Goal: Transaction & Acquisition: Purchase product/service

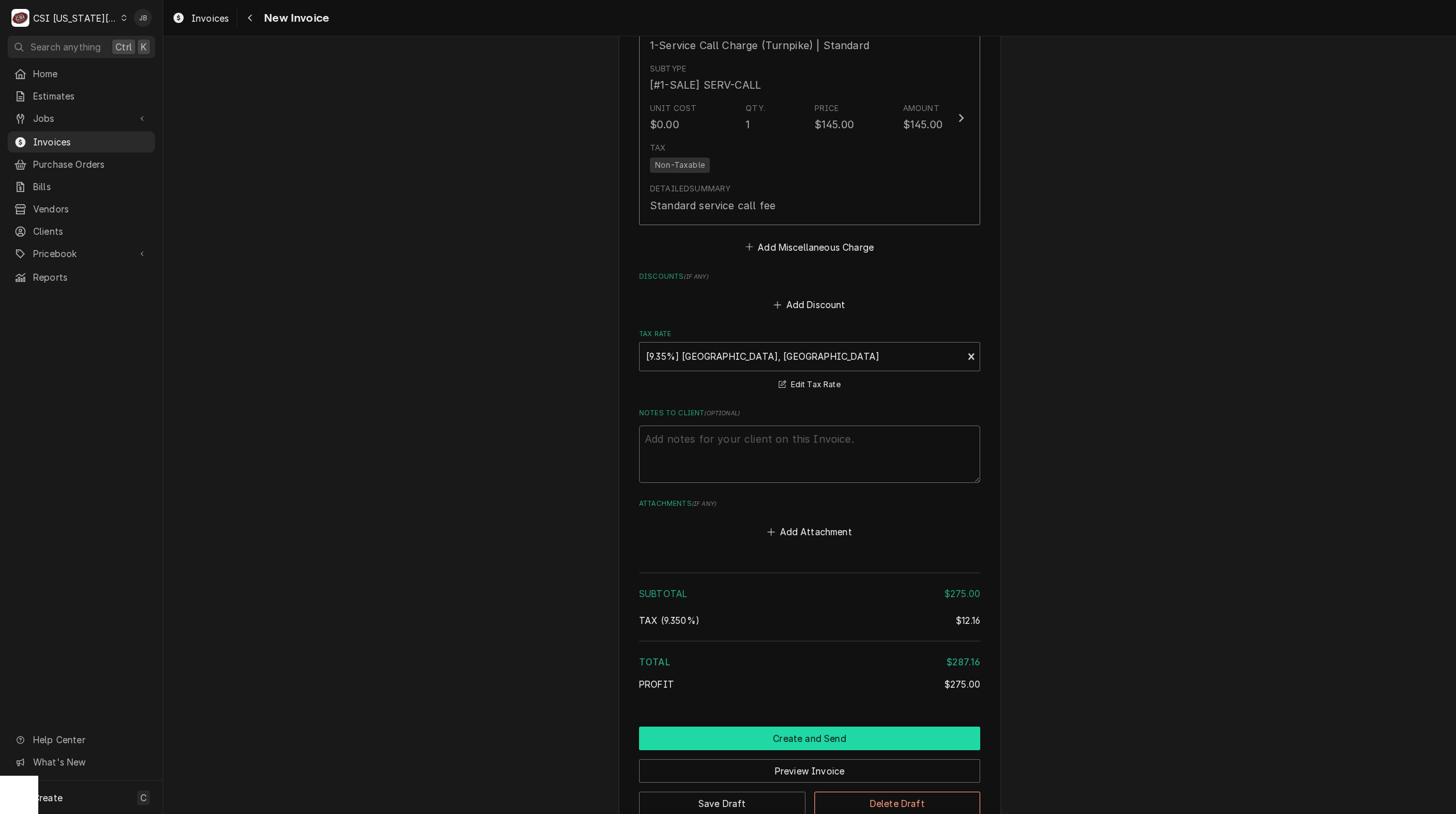
scroll to position [1674, 0]
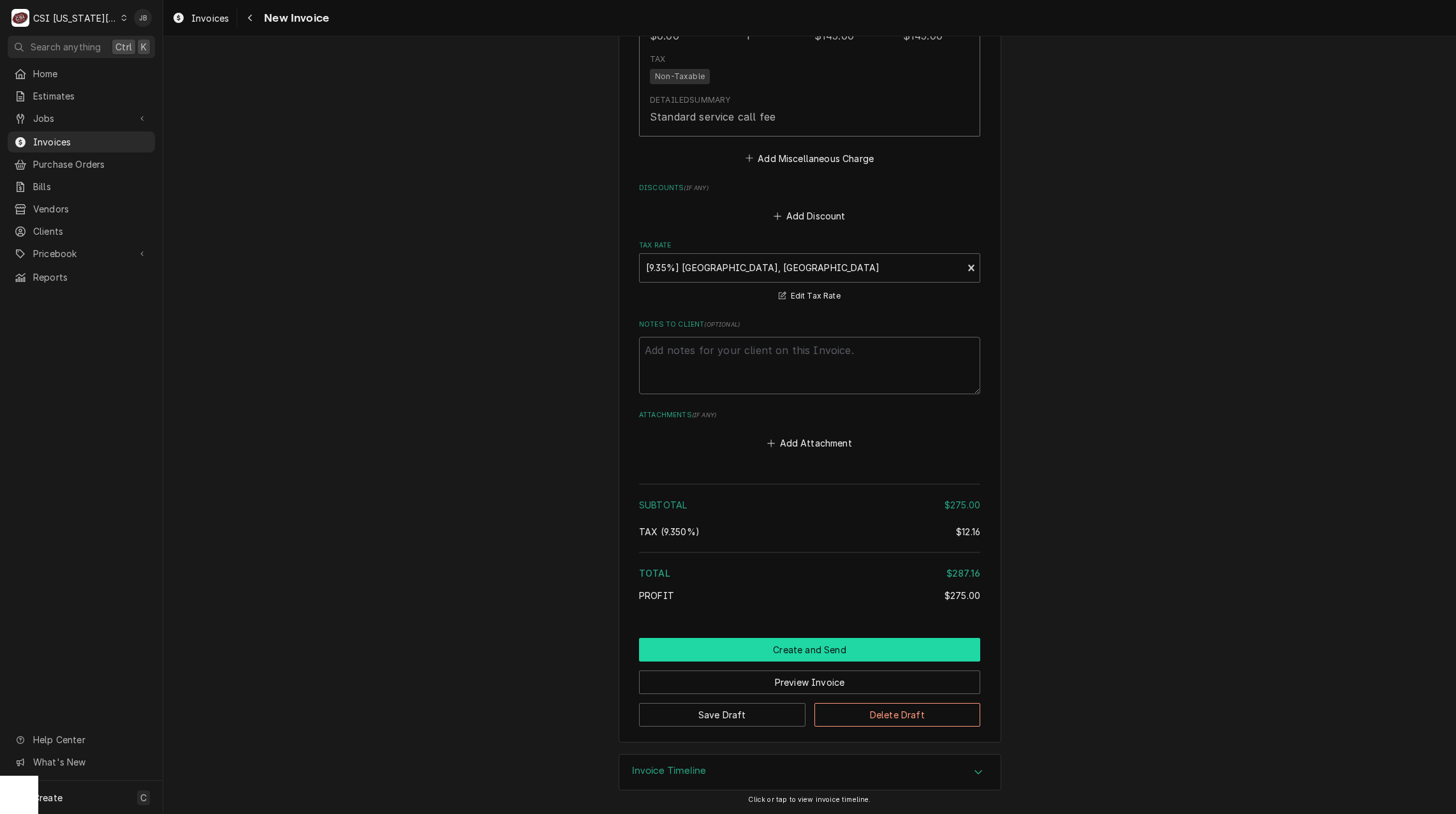
click at [748, 644] on button "Create and Send" at bounding box center [809, 649] width 341 height 24
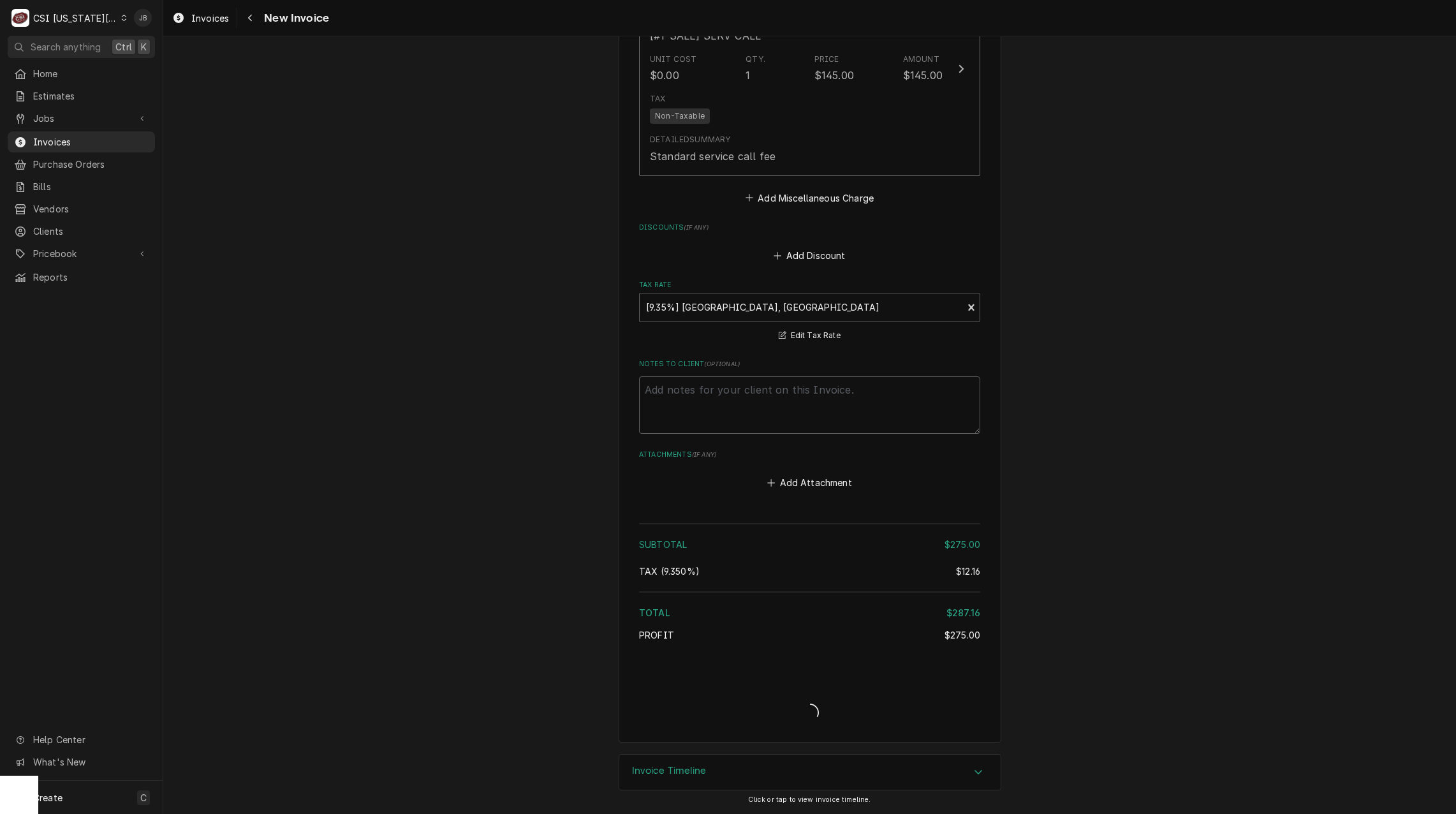
type textarea "x"
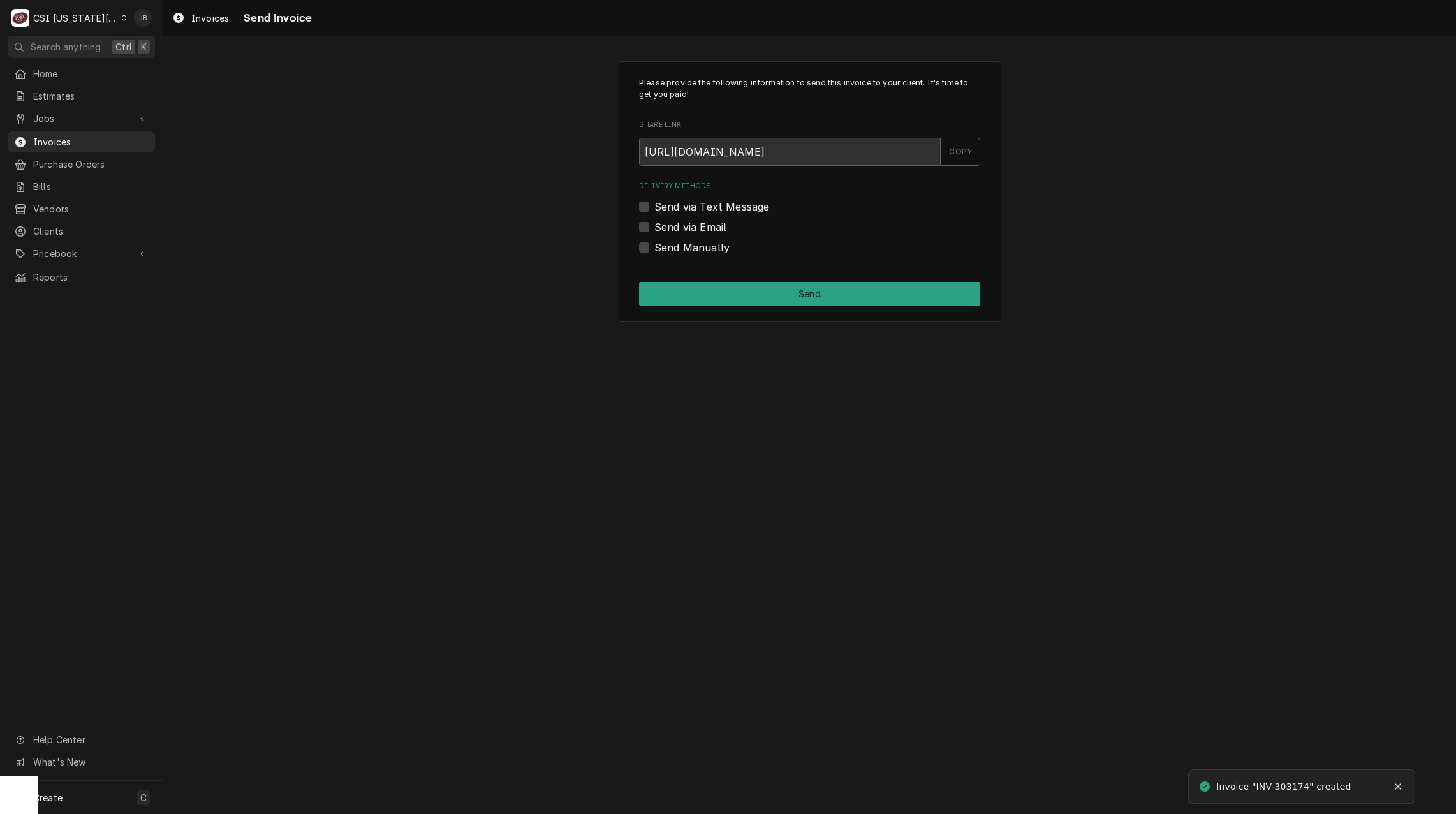
click at [704, 228] on label "Send via Email" at bounding box center [690, 227] width 72 height 16
click at [704, 228] on input "Send via Email" at bounding box center [825, 234] width 341 height 28
checkbox input "true"
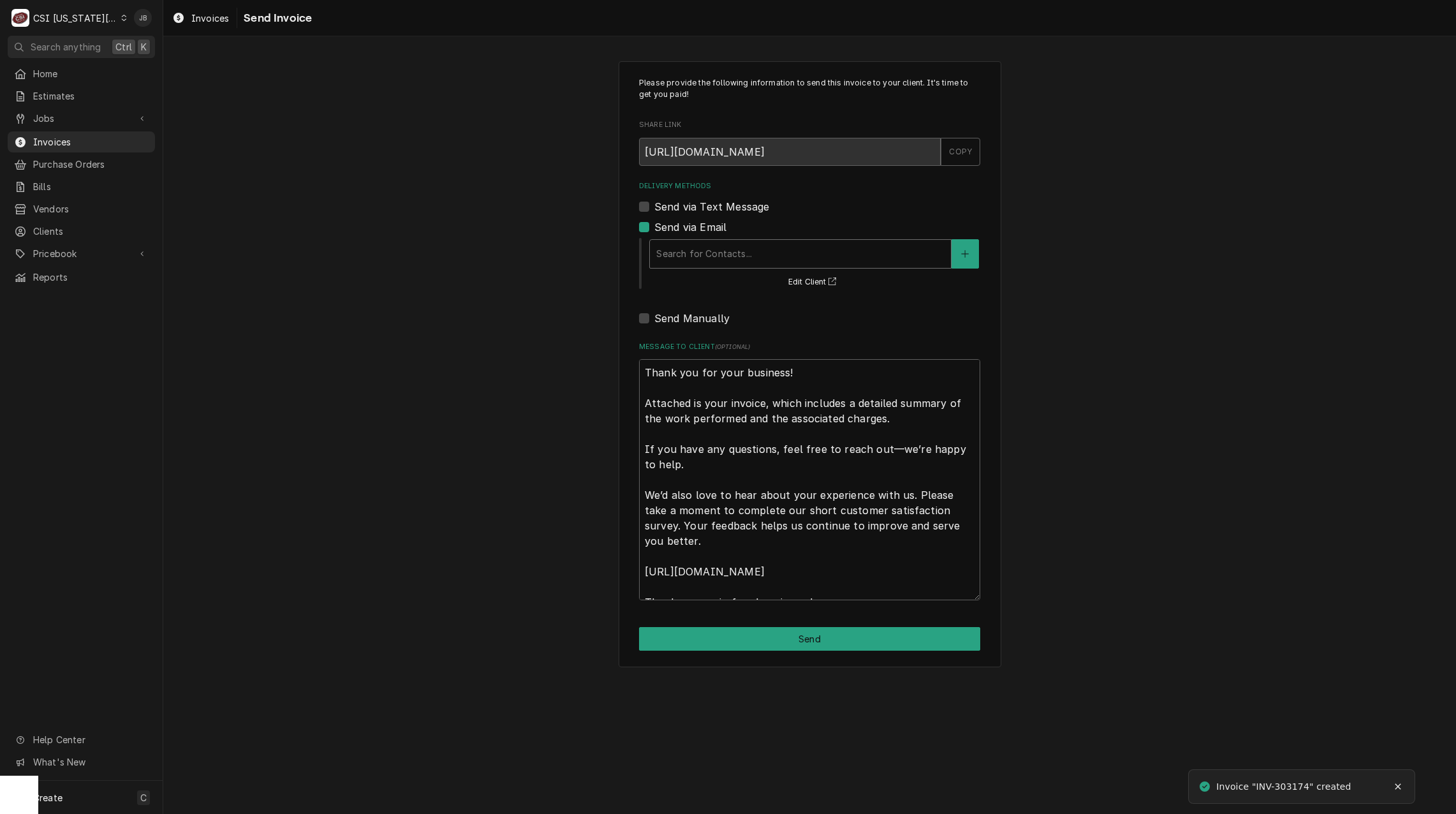
click at [708, 257] on div "Delivery Methods" at bounding box center [800, 254] width 289 height 23
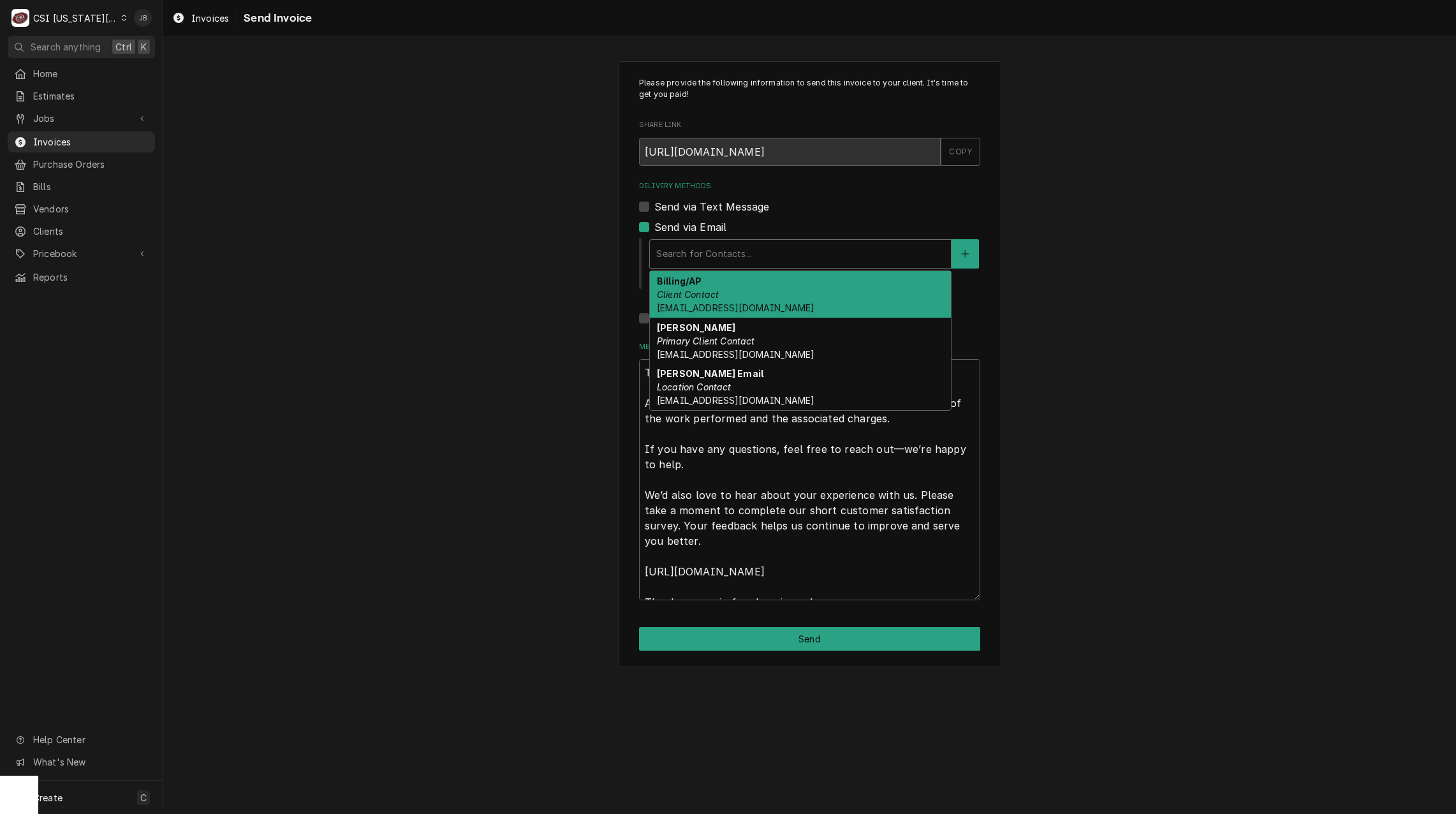
click at [698, 294] on em "Client Contact" at bounding box center [687, 293] width 61 height 11
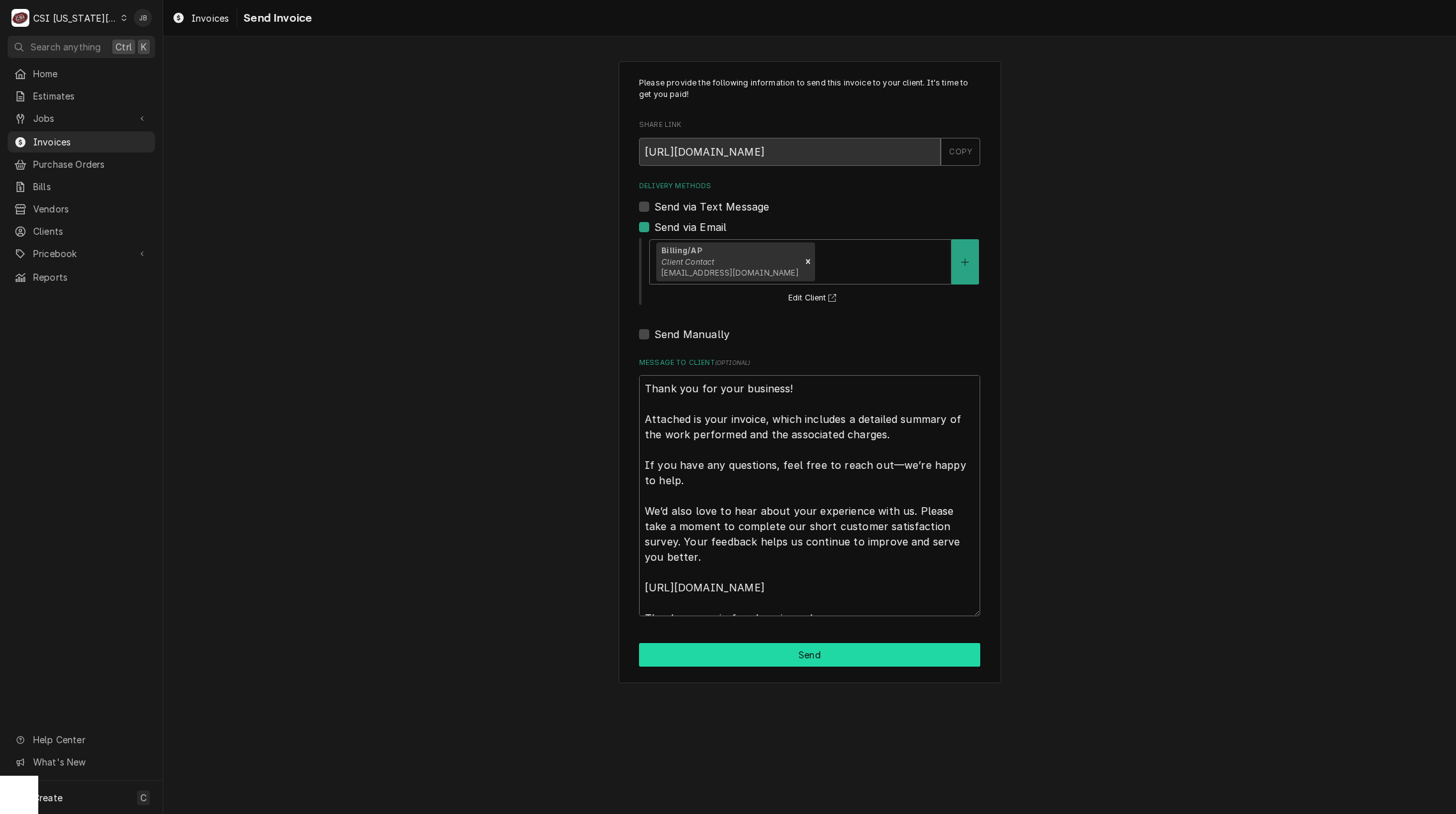
drag, startPoint x: 769, startPoint y: 652, endPoint x: 1444, endPoint y: 648, distance: 675.0
click at [771, 652] on button "Send" at bounding box center [809, 654] width 341 height 24
type textarea "x"
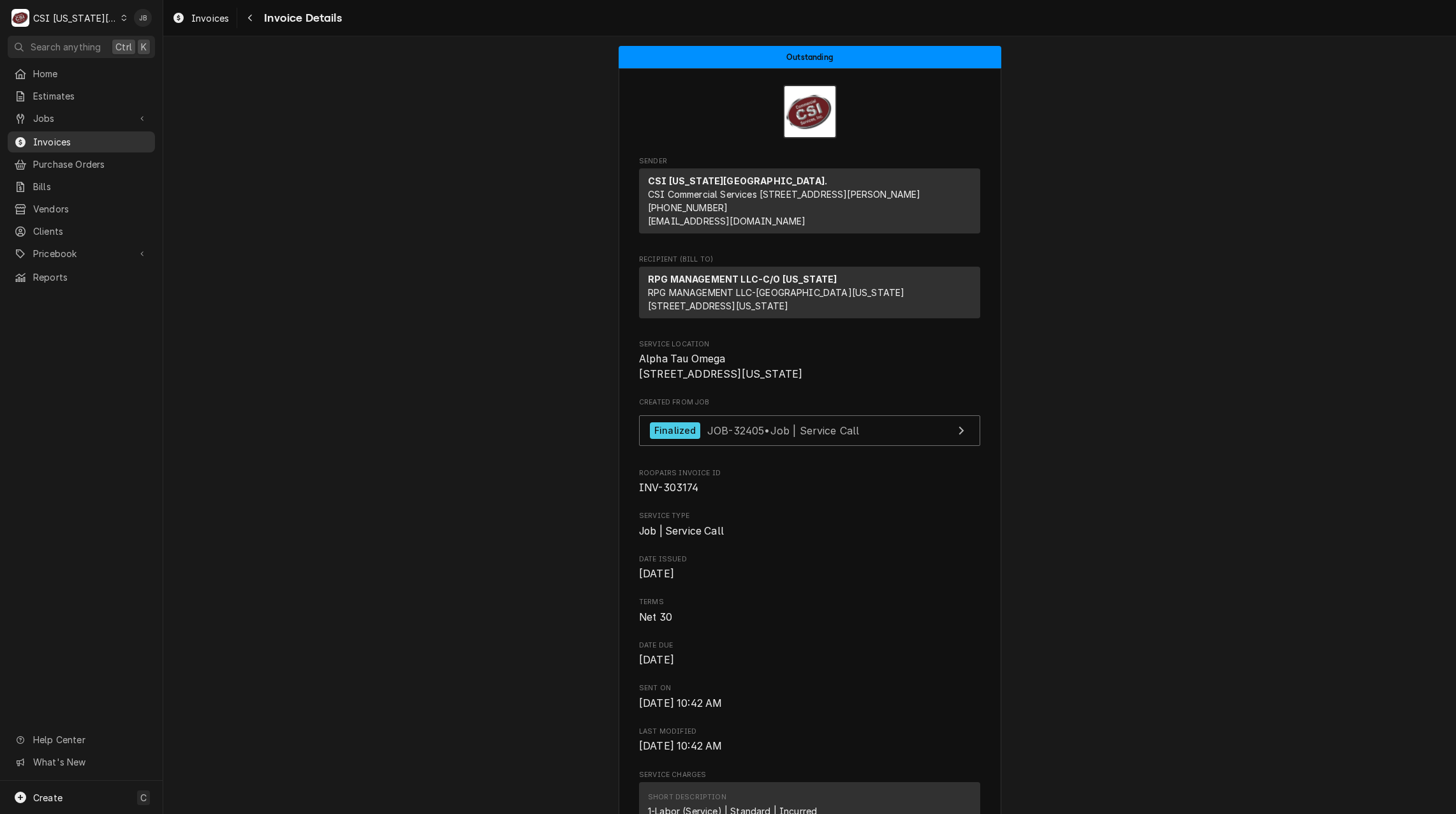
drag, startPoint x: 63, startPoint y: 139, endPoint x: 88, endPoint y: 128, distance: 27.3
click at [65, 139] on span "Invoices" at bounding box center [90, 142] width 116 height 13
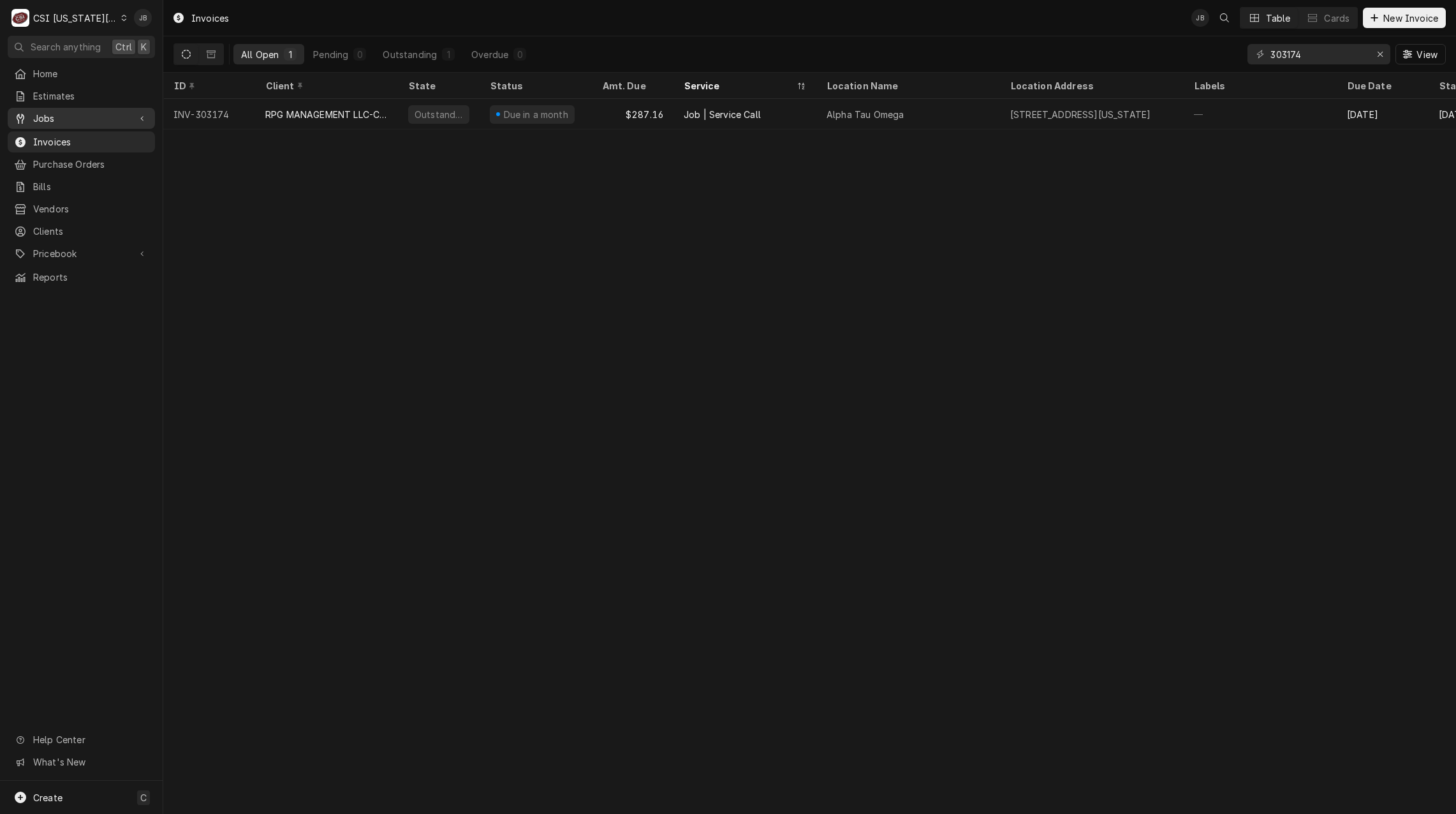
click at [96, 111] on span "Jobs" at bounding box center [80, 118] width 96 height 13
drag, startPoint x: 89, startPoint y: 134, endPoint x: 245, endPoint y: 148, distance: 156.6
click at [89, 134] on span "Jobs" at bounding box center [90, 140] width 116 height 13
click at [1319, 59] on input "303174" at bounding box center [1317, 54] width 96 height 20
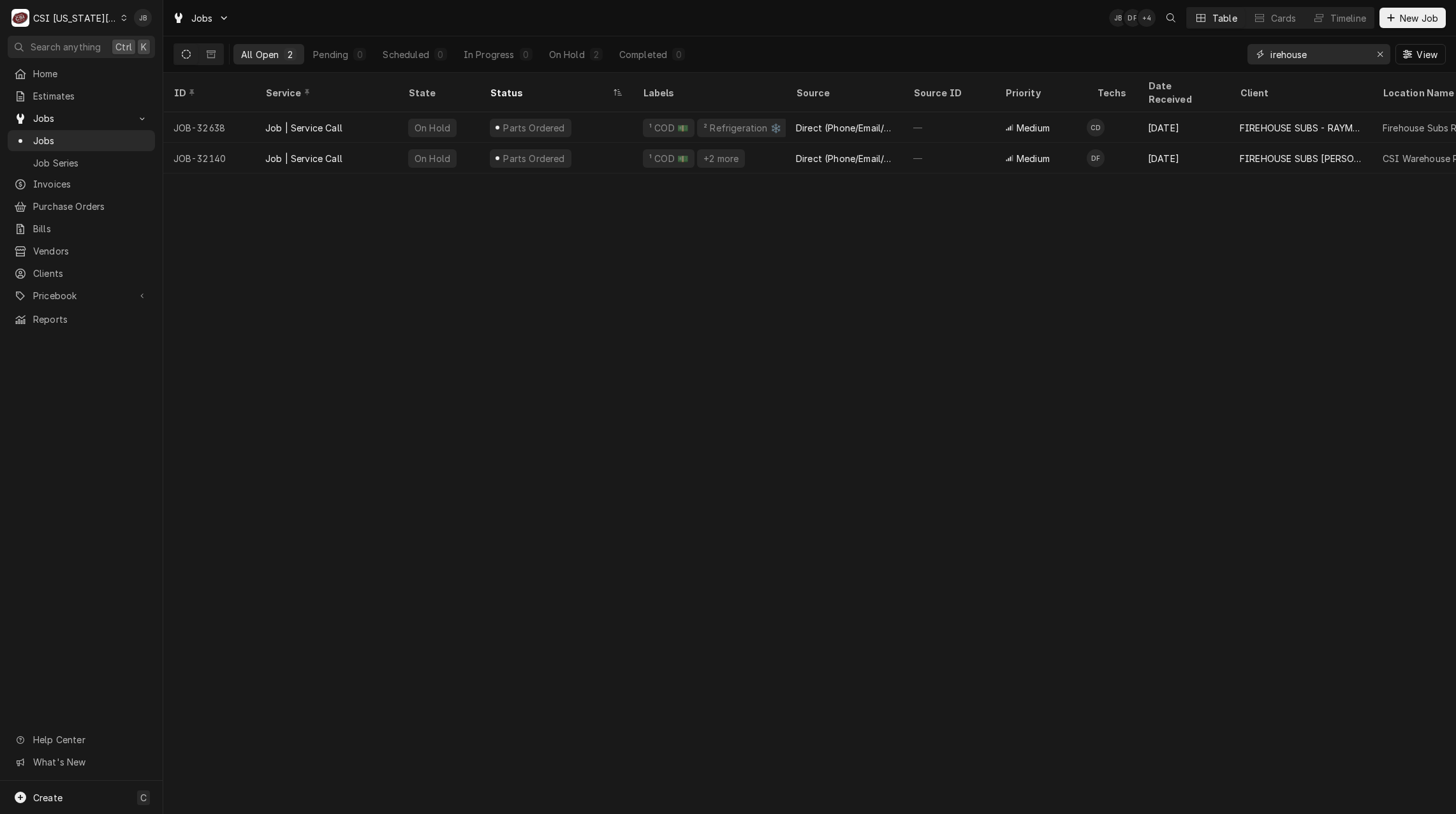
drag, startPoint x: 1351, startPoint y: 53, endPoint x: 849, endPoint y: 30, distance: 502.5
click at [997, 43] on div "All Open 2 Pending 0 Scheduled 0 In Progress 0 On Hold 2 Completed 0 irehouse V…" at bounding box center [810, 54] width 1272 height 36
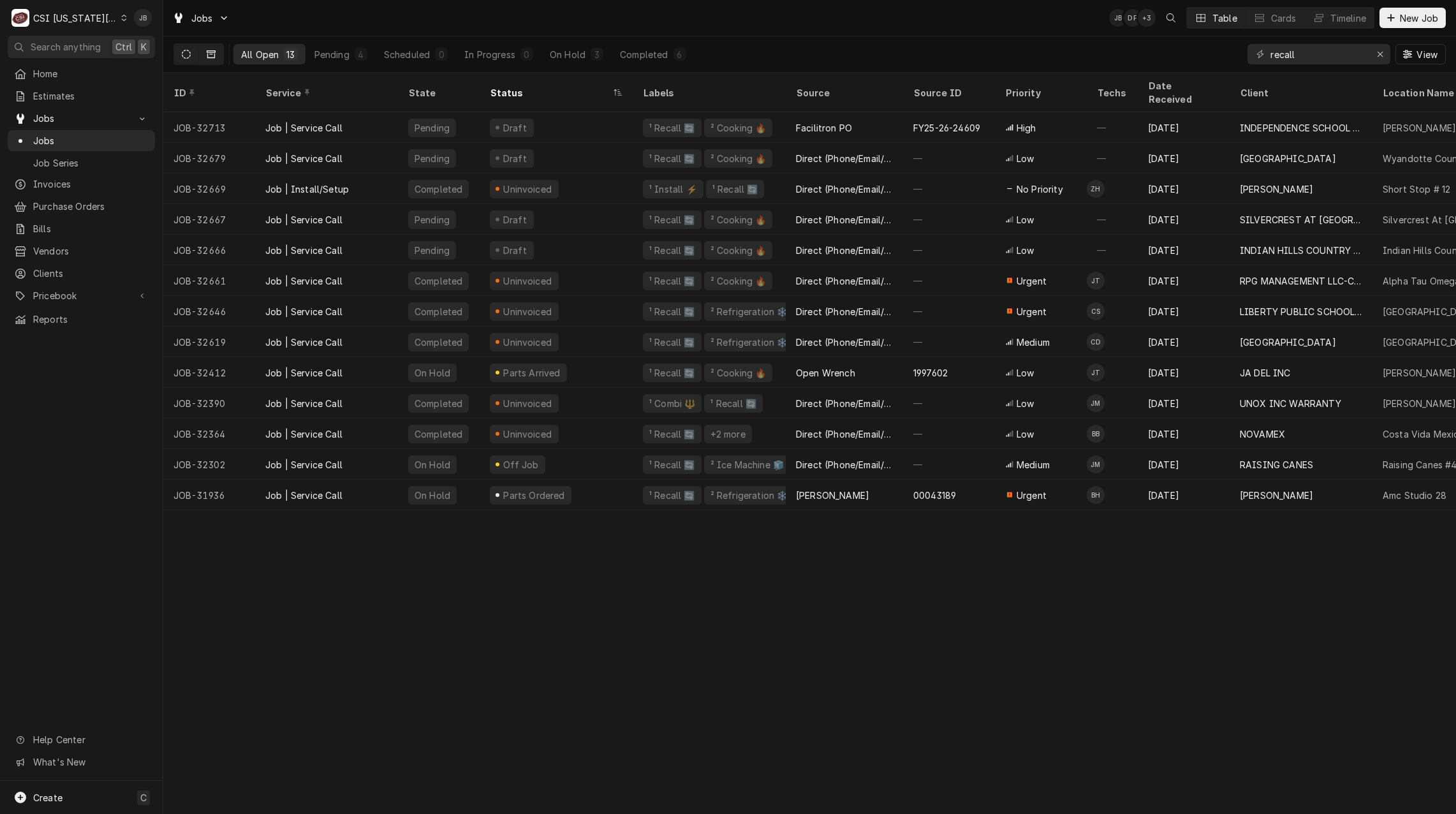
click at [213, 59] on button "Dynamic Content Wrapper" at bounding box center [212, 54] width 25 height 20
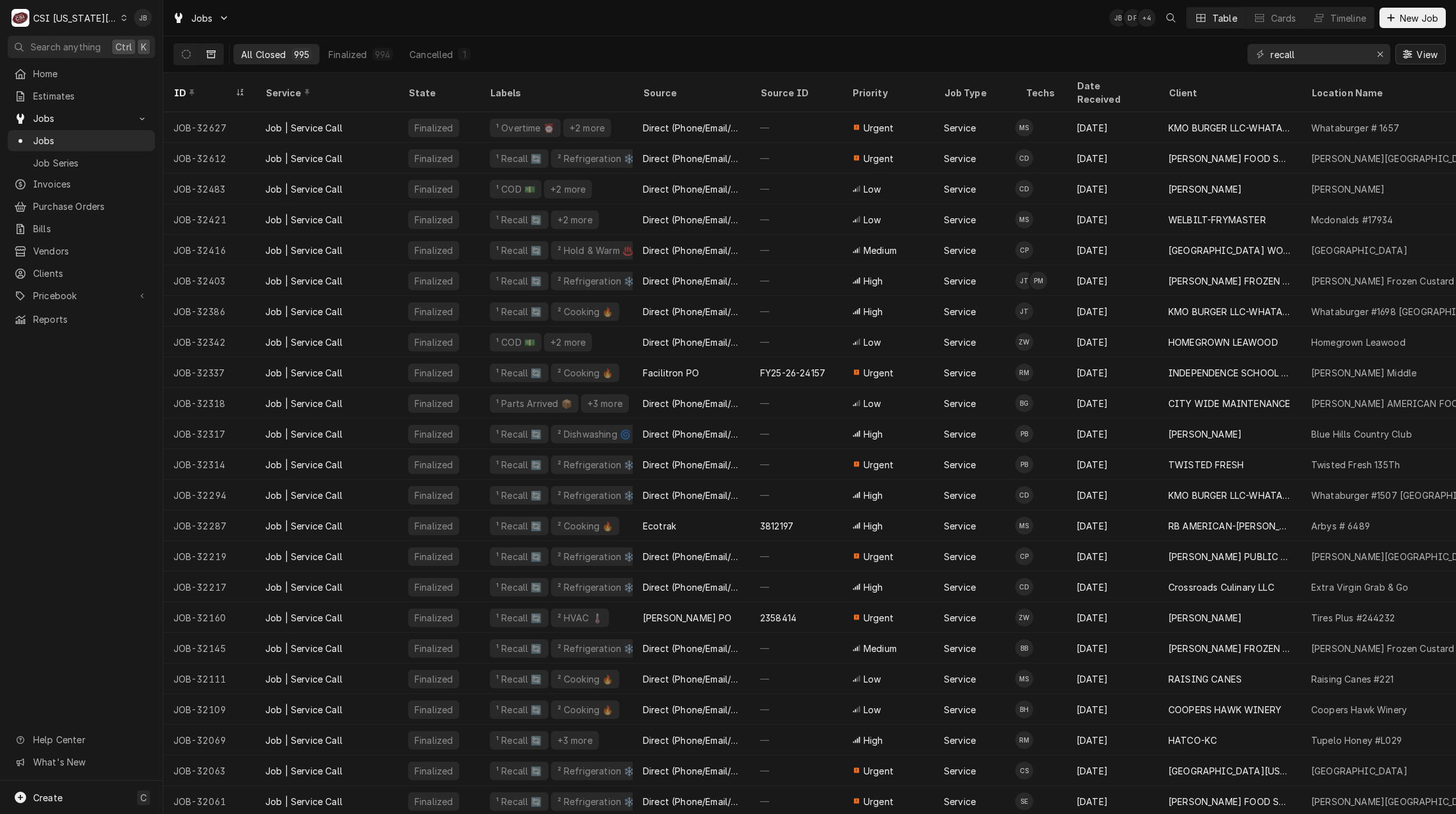
click at [1426, 56] on span "View" at bounding box center [1426, 54] width 26 height 13
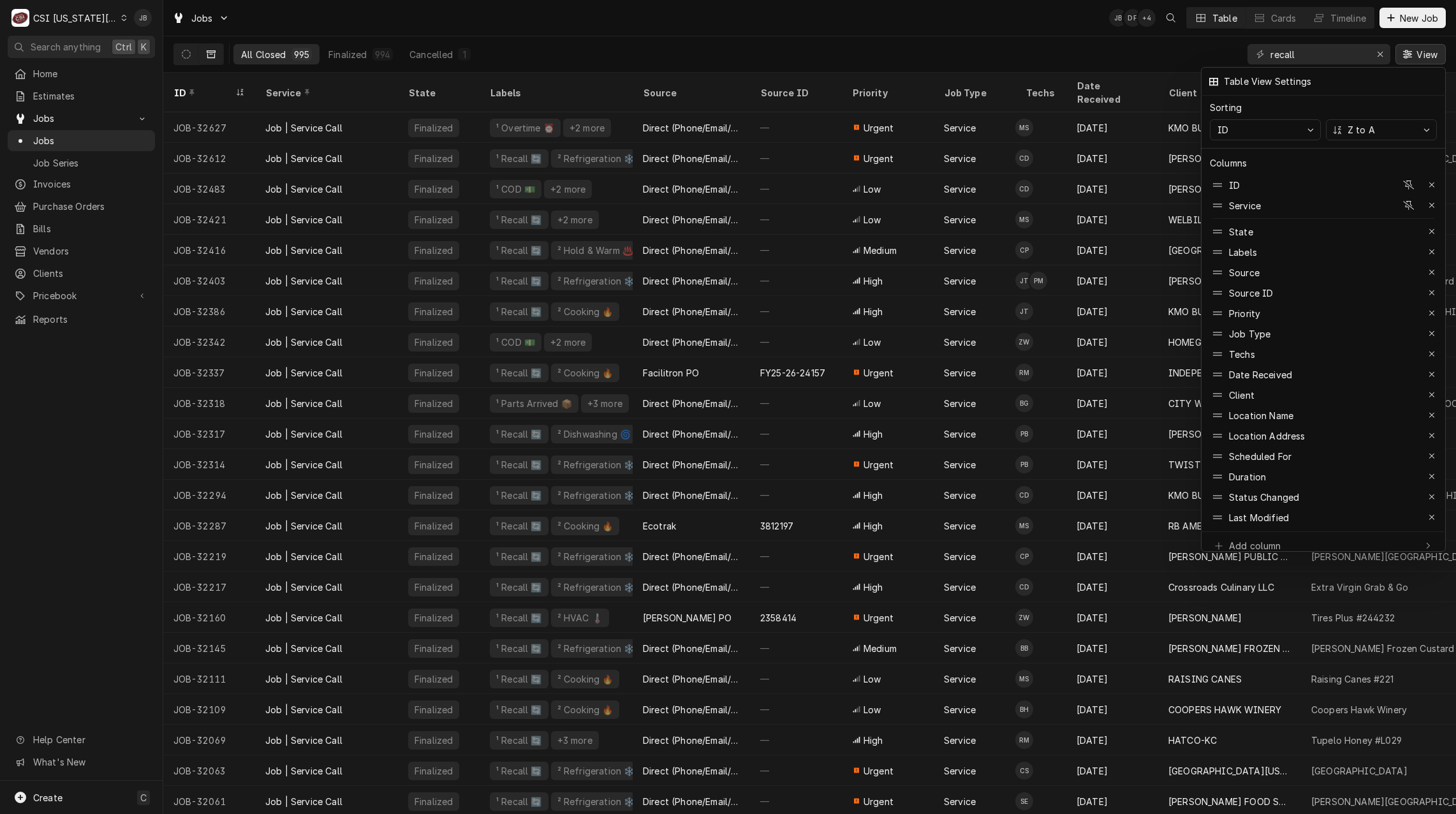
click at [576, 39] on div at bounding box center [728, 407] width 1456 height 814
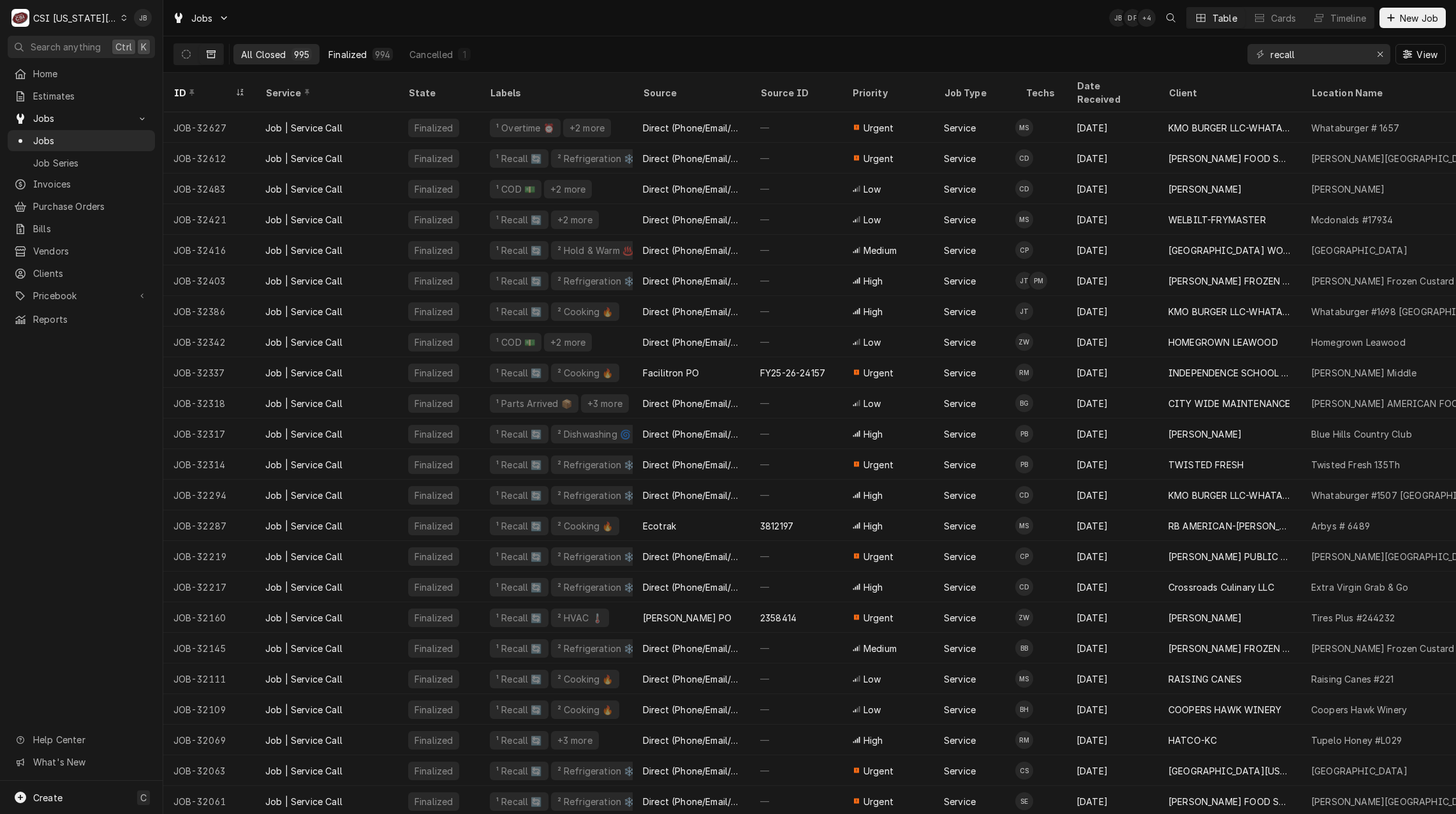
click at [348, 53] on div "Finalized" at bounding box center [348, 54] width 39 height 13
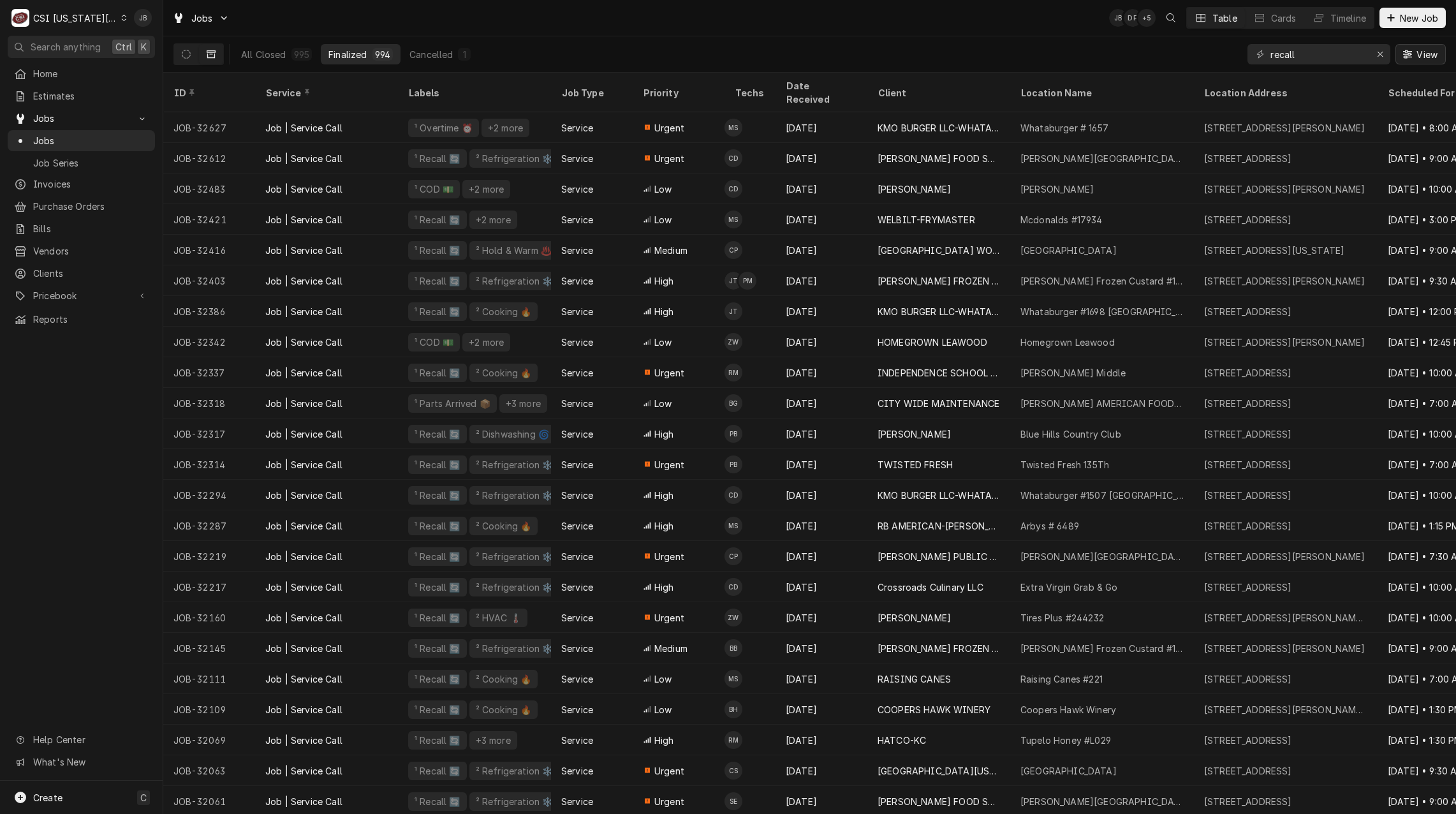
click at [1430, 49] on span "View" at bounding box center [1426, 54] width 26 height 13
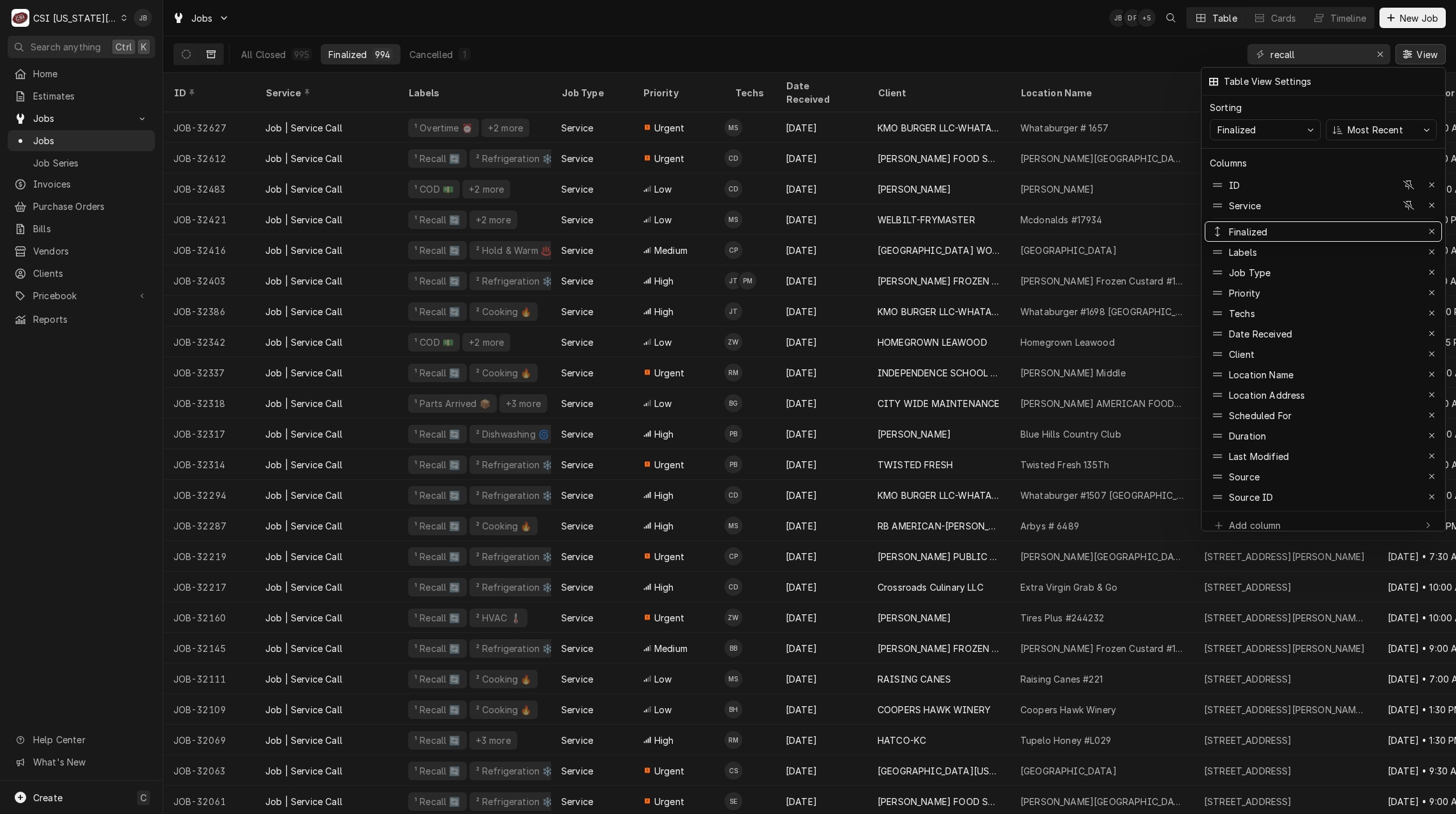
drag, startPoint x: 1230, startPoint y: 429, endPoint x: 1250, endPoint y: 211, distance: 218.9
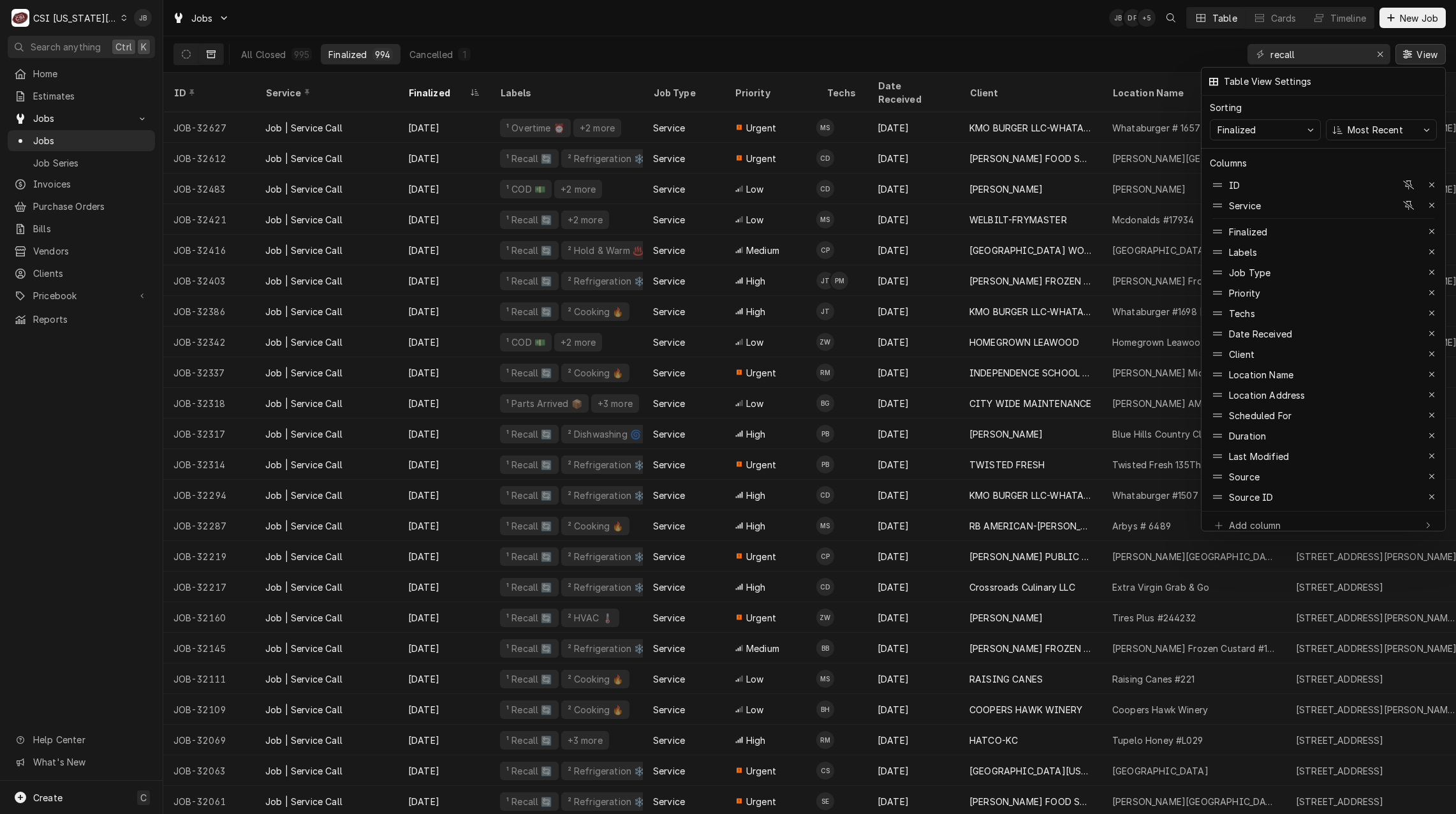
click at [465, 84] on div at bounding box center [728, 407] width 1456 height 814
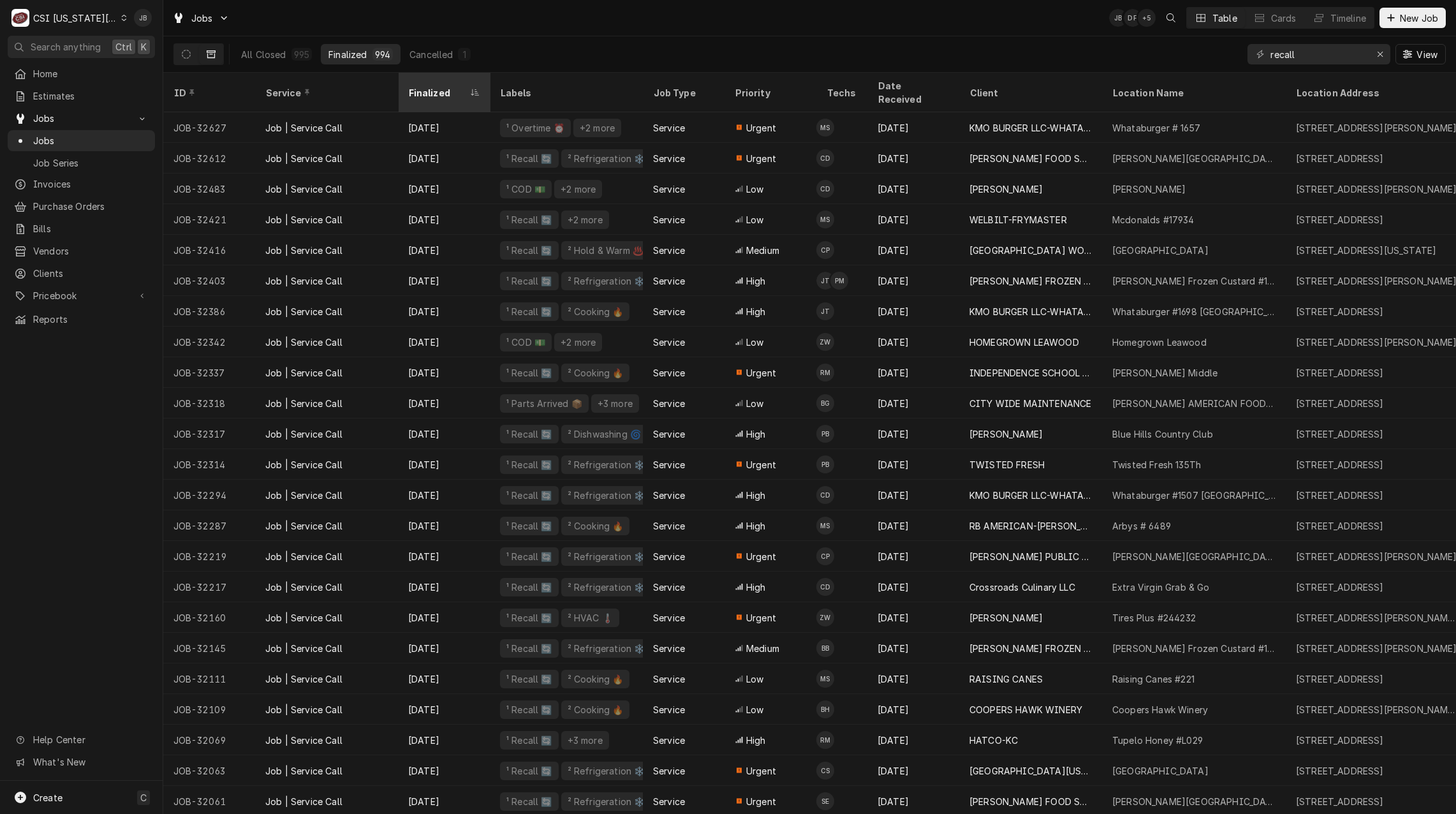
click at [466, 86] on div "Finalized" at bounding box center [438, 93] width 59 height 13
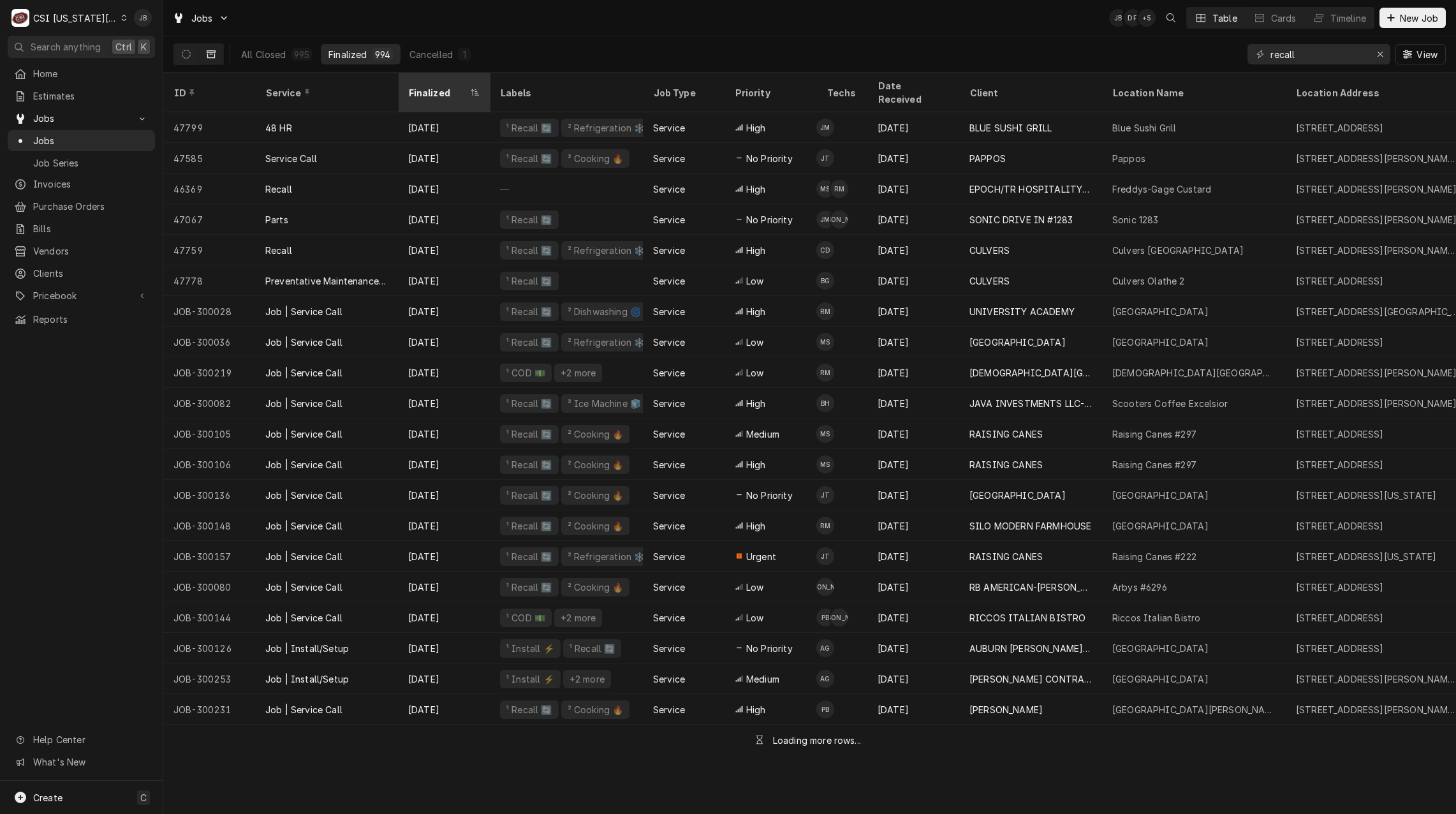
click at [466, 85] on div "Finalized" at bounding box center [444, 93] width 87 height 34
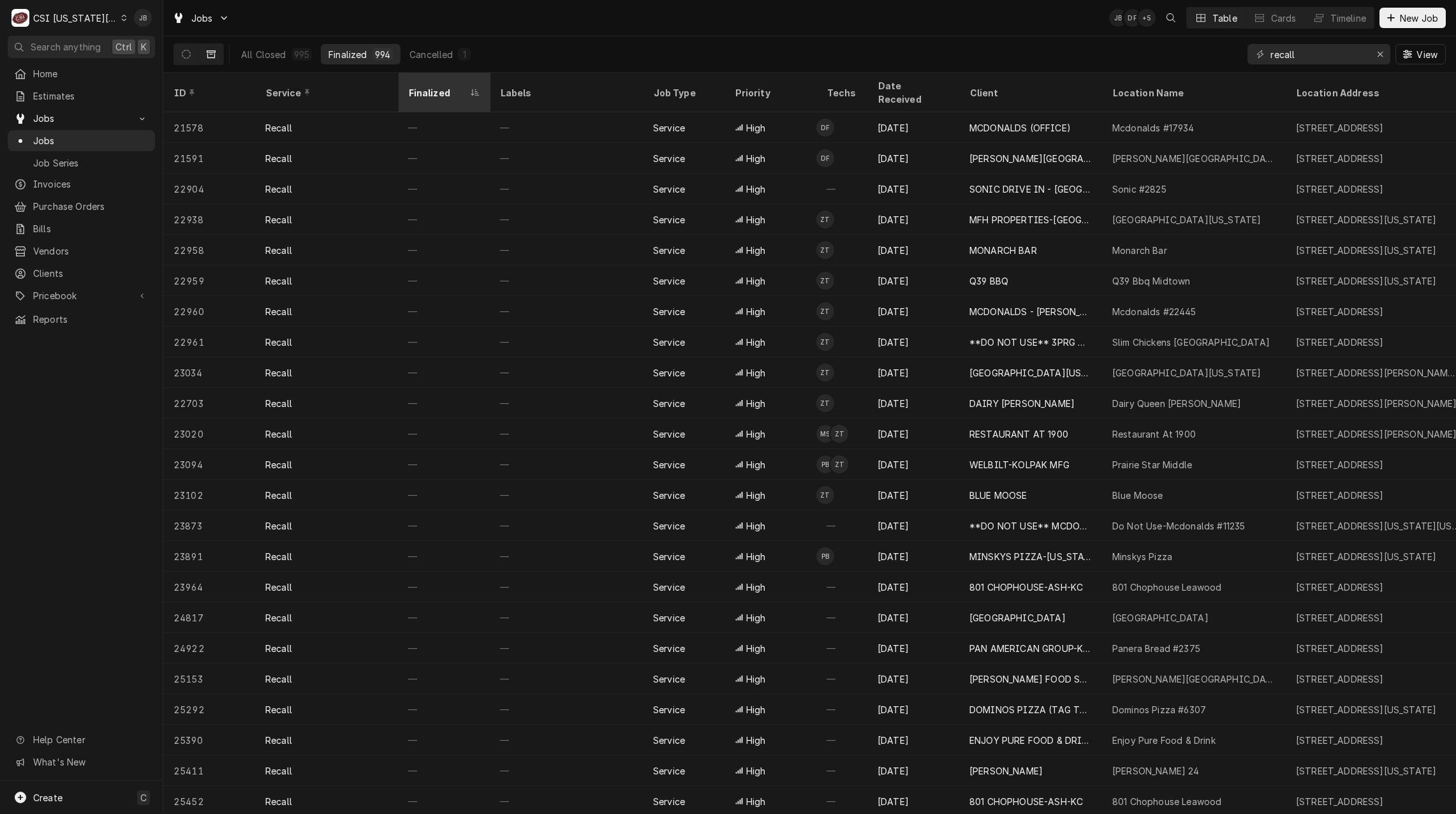
click at [463, 87] on div "Finalized" at bounding box center [438, 93] width 59 height 13
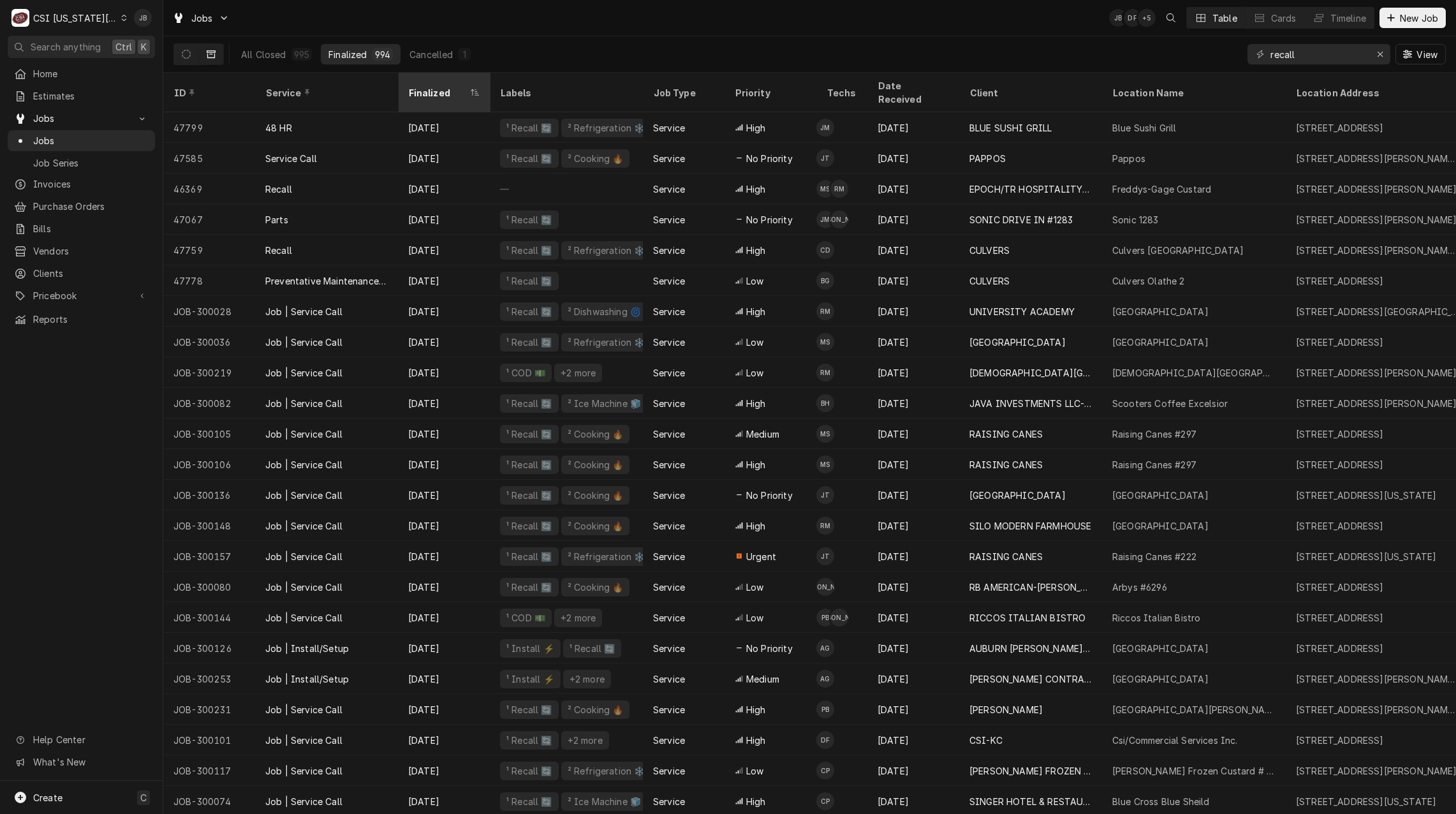
click at [462, 88] on div "Finalized" at bounding box center [438, 93] width 59 height 13
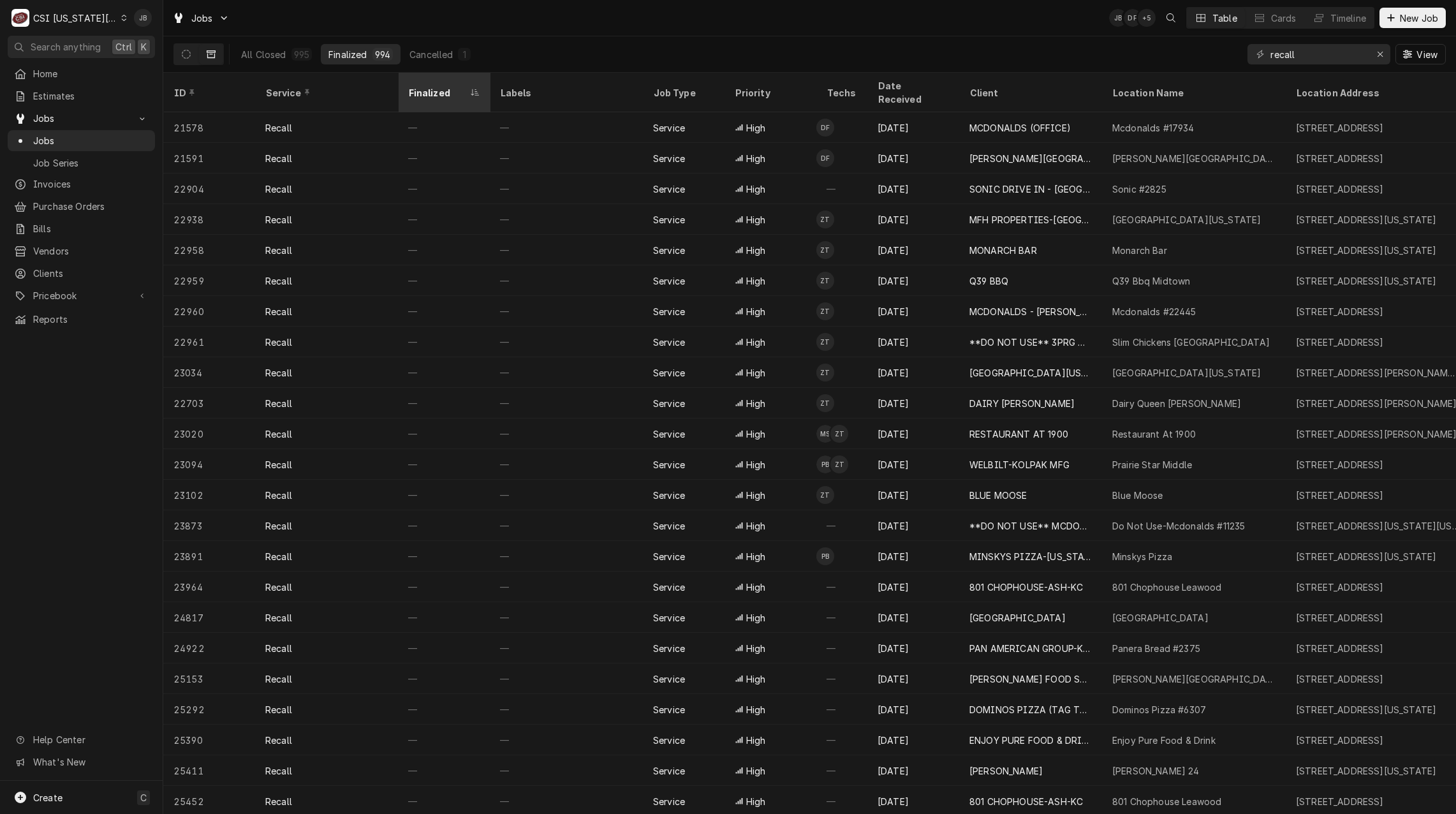
click at [446, 87] on div "Finalized" at bounding box center [438, 93] width 59 height 13
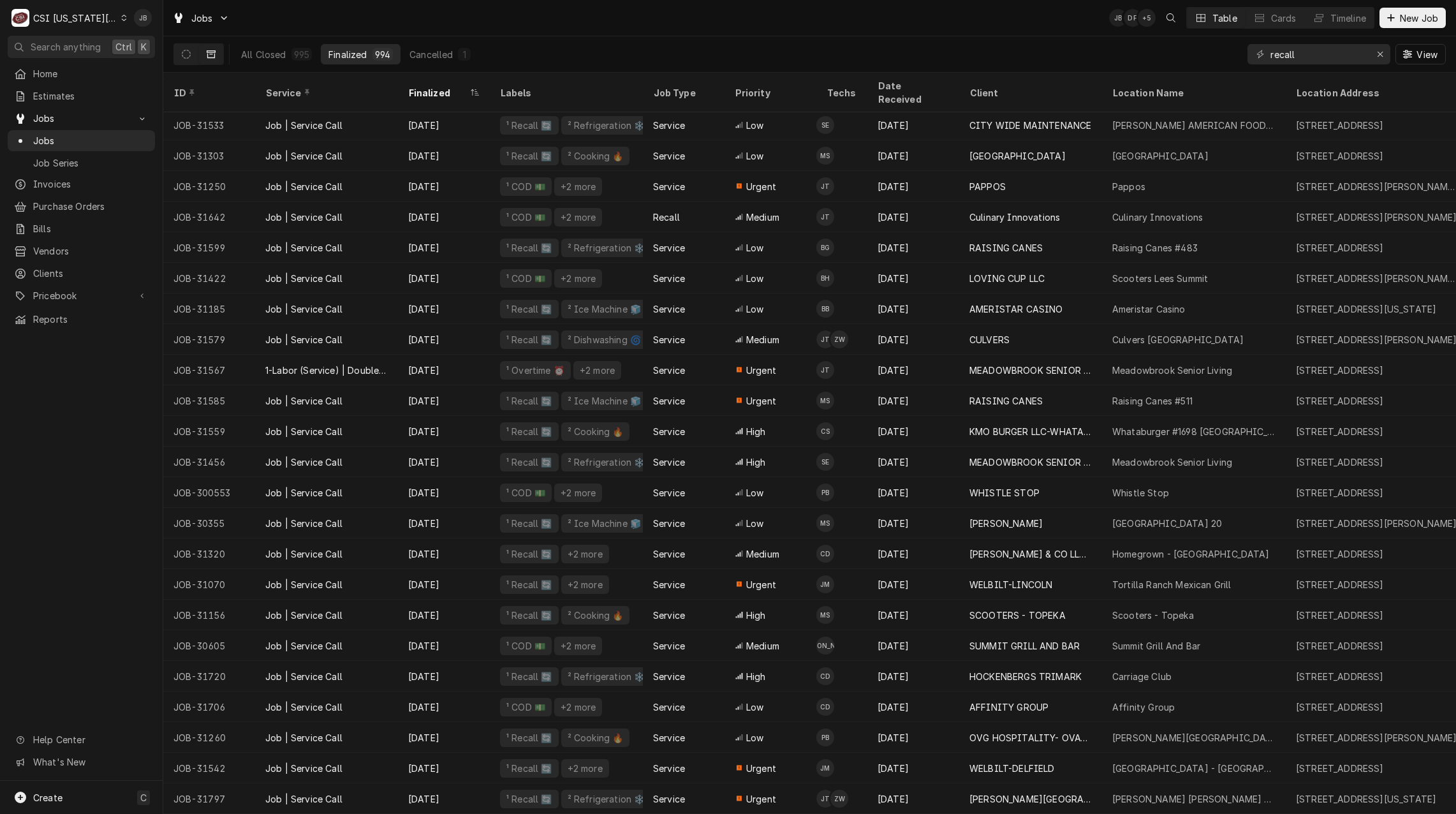
scroll to position [2940, 0]
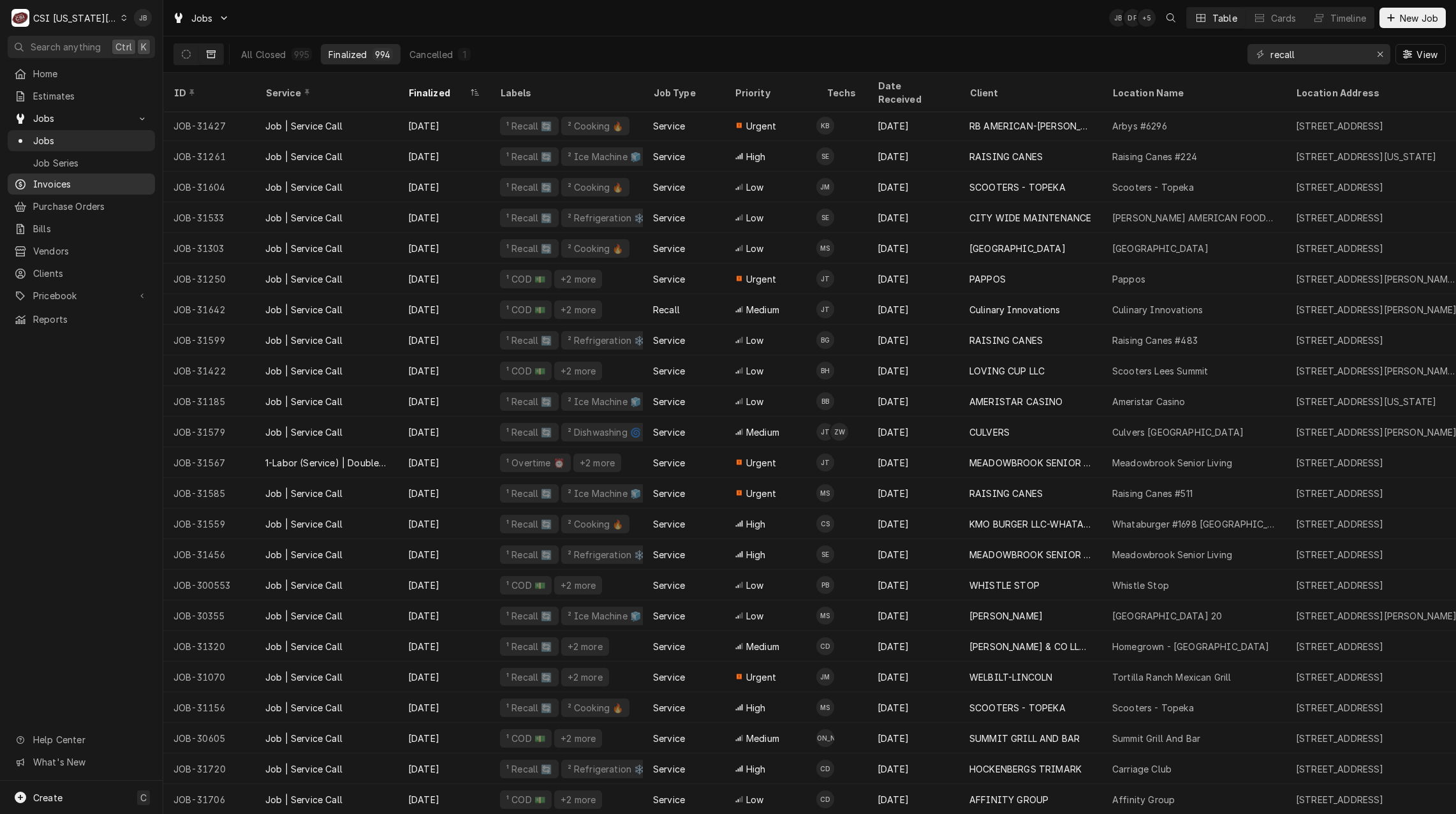
click at [87, 182] on span "Invoices" at bounding box center [90, 184] width 116 height 13
drag, startPoint x: 1326, startPoint y: 56, endPoint x: 1122, endPoint y: 56, distance: 204.0
click at [1181, 56] on div "All Closed 995 Finalized 994 Cancelled 1 recall View" at bounding box center [810, 54] width 1272 height 36
paste input "31353"
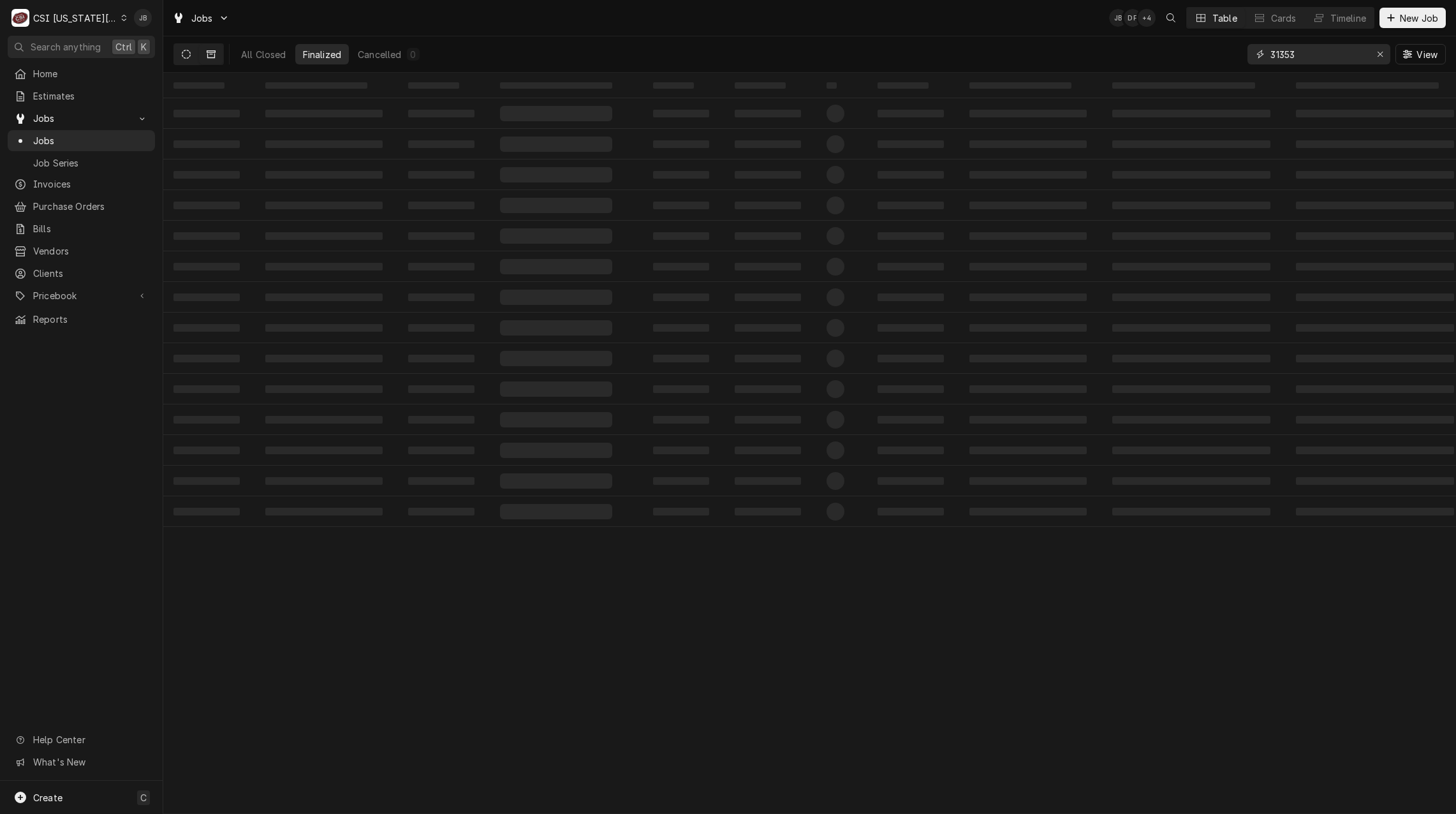
type input "31353"
click at [192, 53] on button "Dynamic Content Wrapper" at bounding box center [186, 54] width 25 height 20
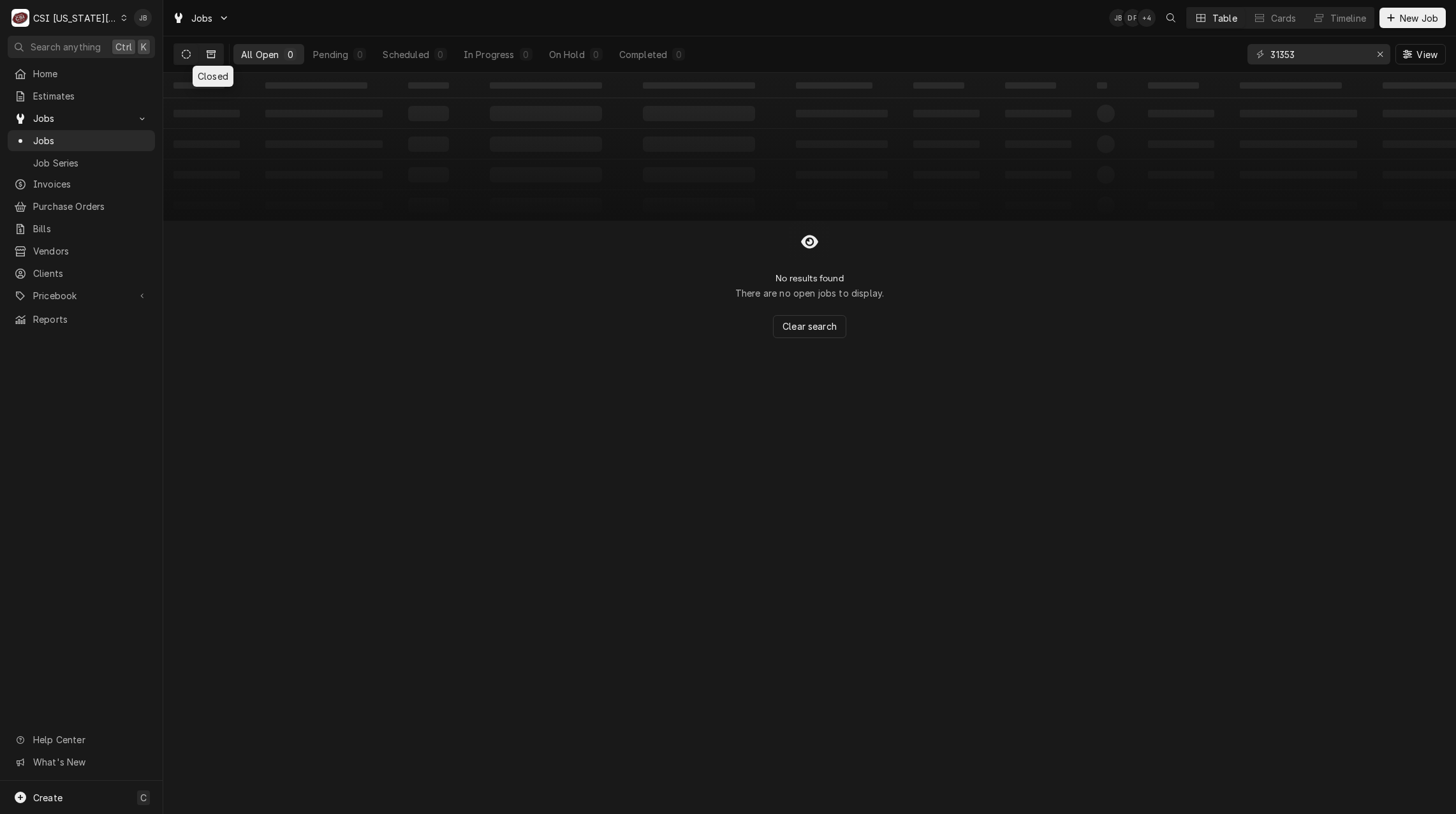
click at [212, 54] on icon "Dynamic Content Wrapper" at bounding box center [211, 53] width 9 height 7
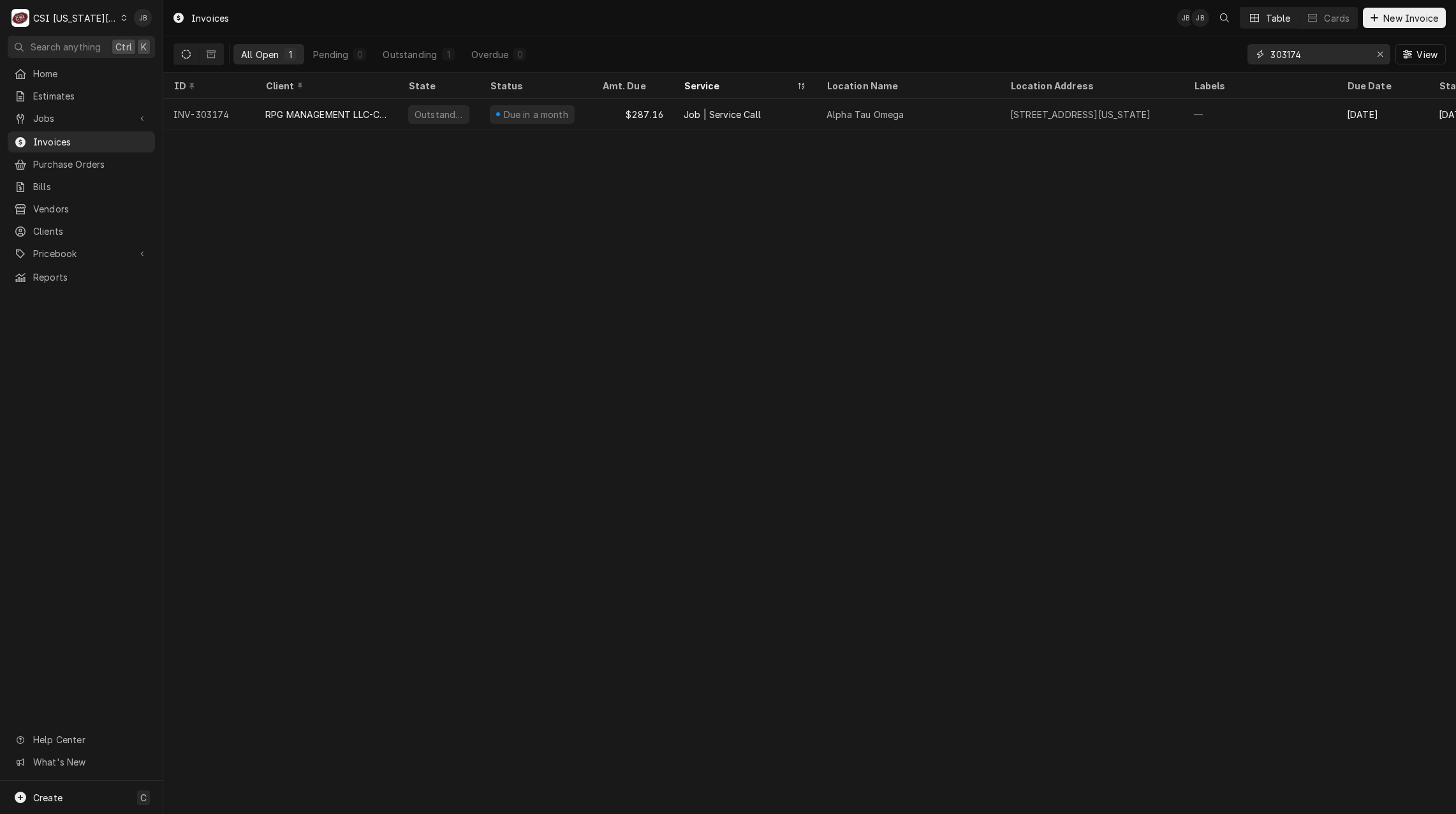
drag, startPoint x: 1308, startPoint y: 59, endPoint x: 1072, endPoint y: 50, distance: 236.2
click at [1093, 52] on div "All Open 1 Pending 0 Outstanding 1 Overdue 0 303174 View" at bounding box center [810, 54] width 1272 height 36
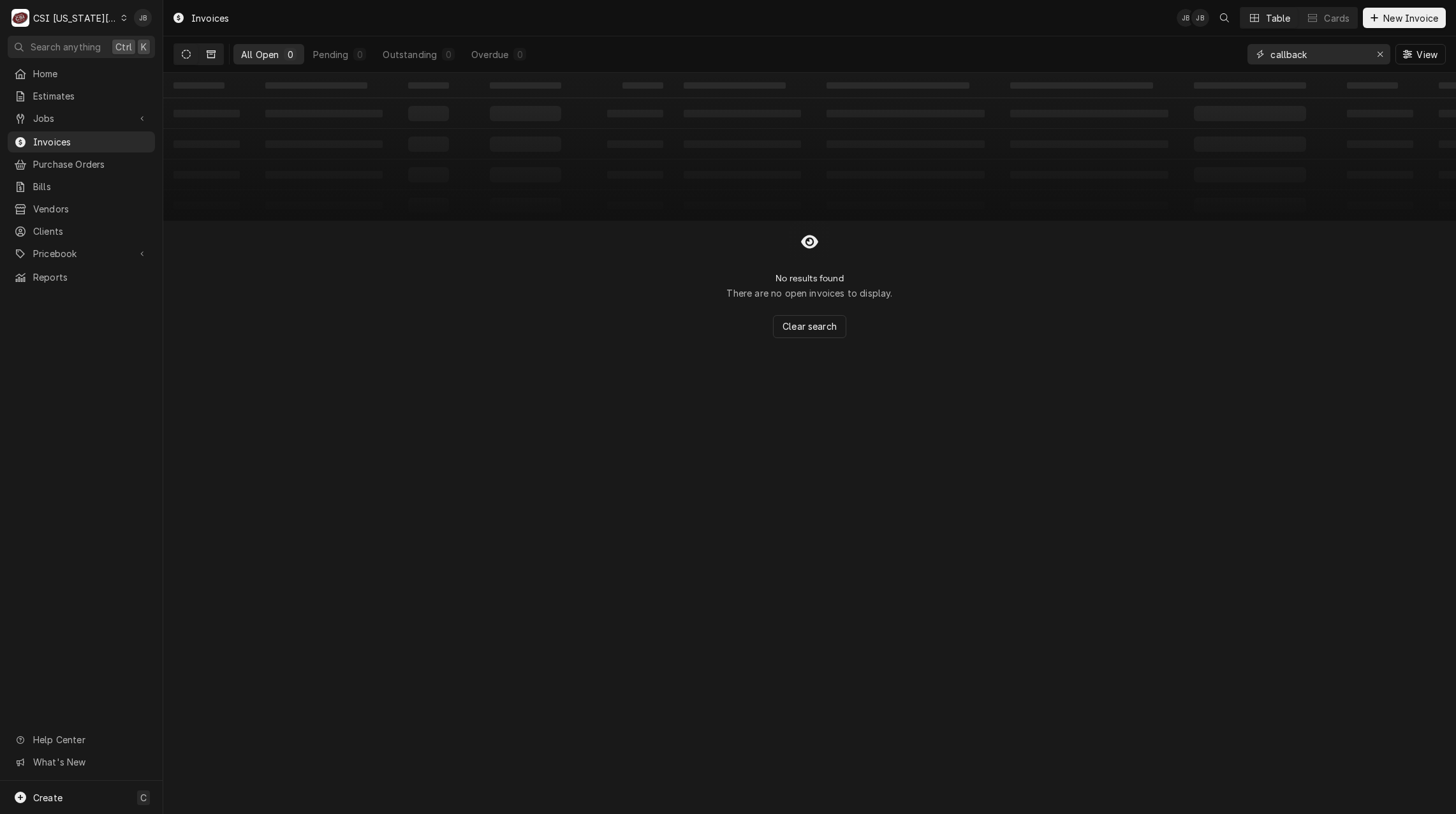
type input "callback"
click at [215, 55] on button "Dynamic Content Wrapper" at bounding box center [212, 54] width 25 height 20
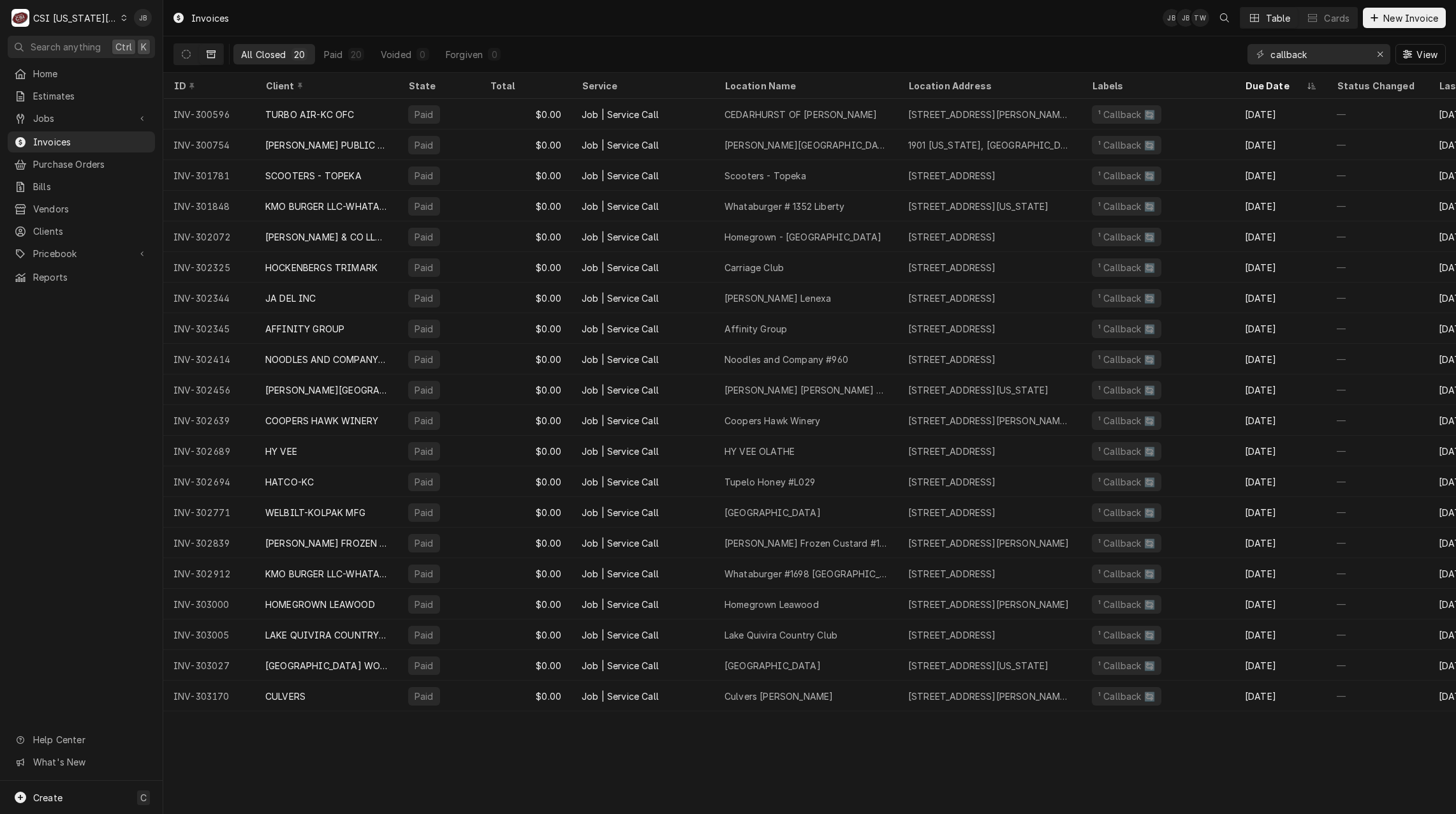
drag, startPoint x: 1418, startPoint y: 57, endPoint x: 1408, endPoint y: 57, distance: 10.0
click at [1418, 57] on span "View" at bounding box center [1426, 54] width 26 height 13
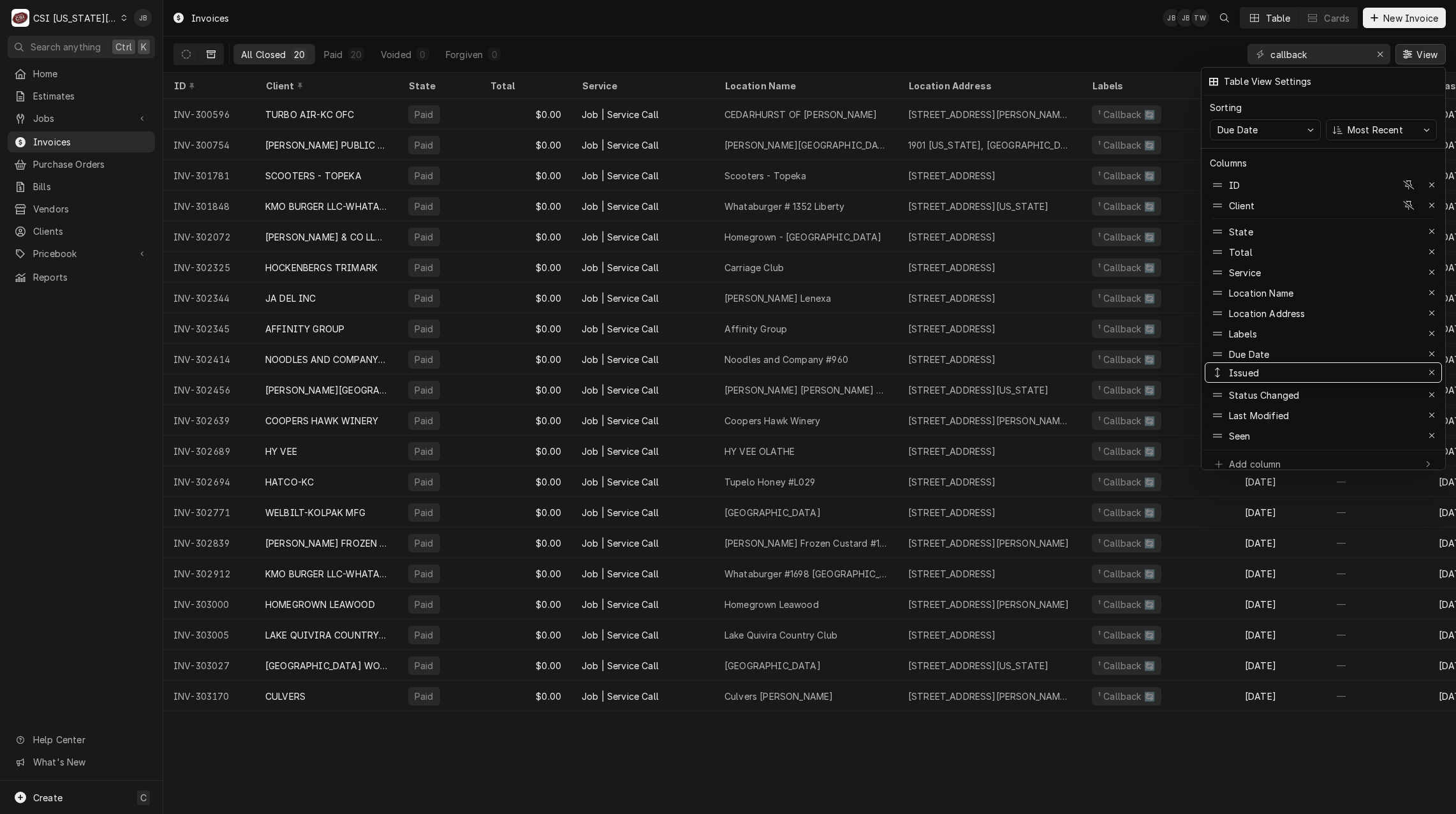
drag, startPoint x: 1260, startPoint y: 425, endPoint x: 1268, endPoint y: 362, distance: 63.5
drag, startPoint x: 1256, startPoint y: 369, endPoint x: 1258, endPoint y: 344, distance: 25.1
click at [1061, 751] on div at bounding box center [728, 407] width 1456 height 814
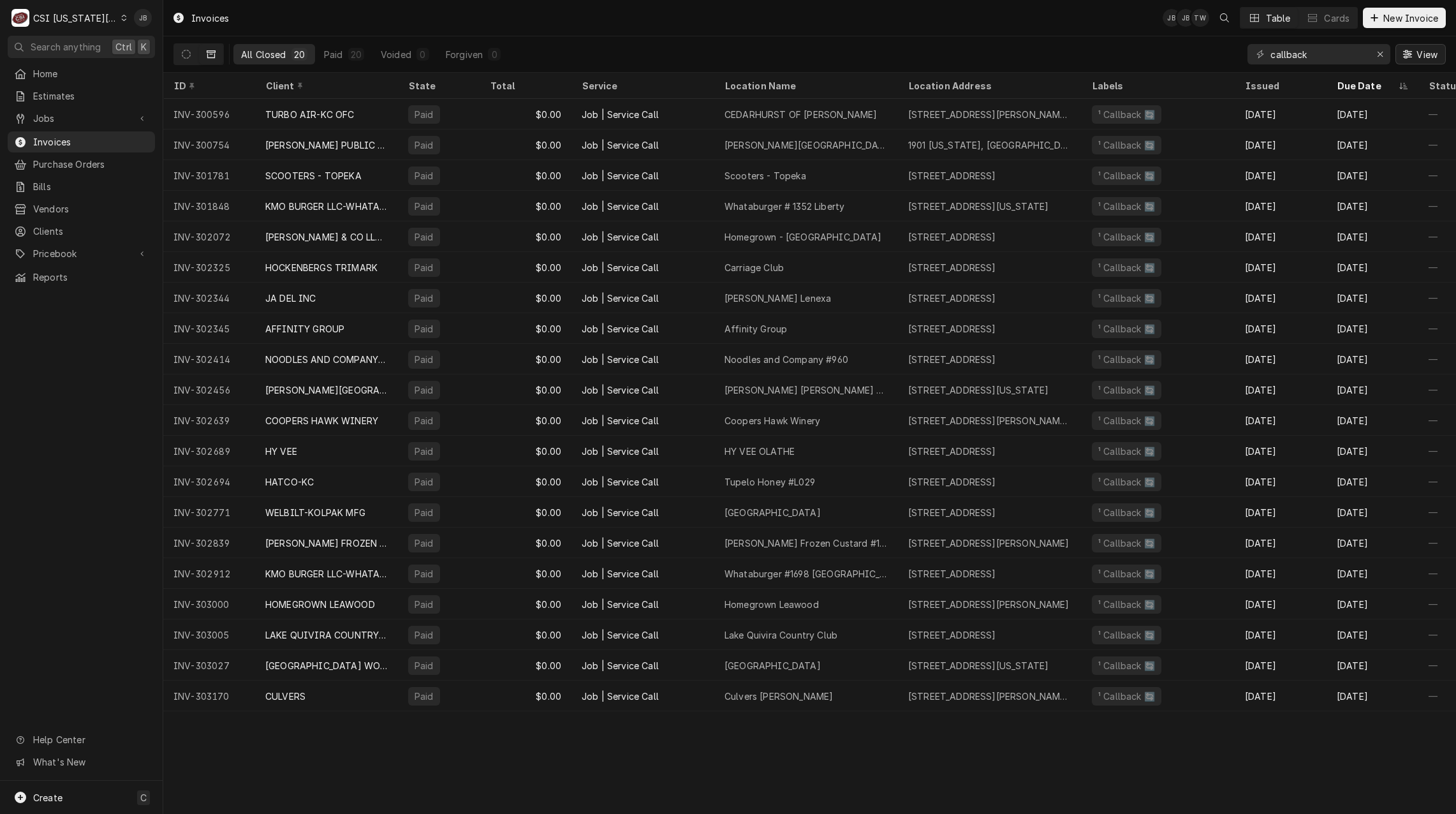
click at [1417, 60] on span "View" at bounding box center [1426, 54] width 26 height 13
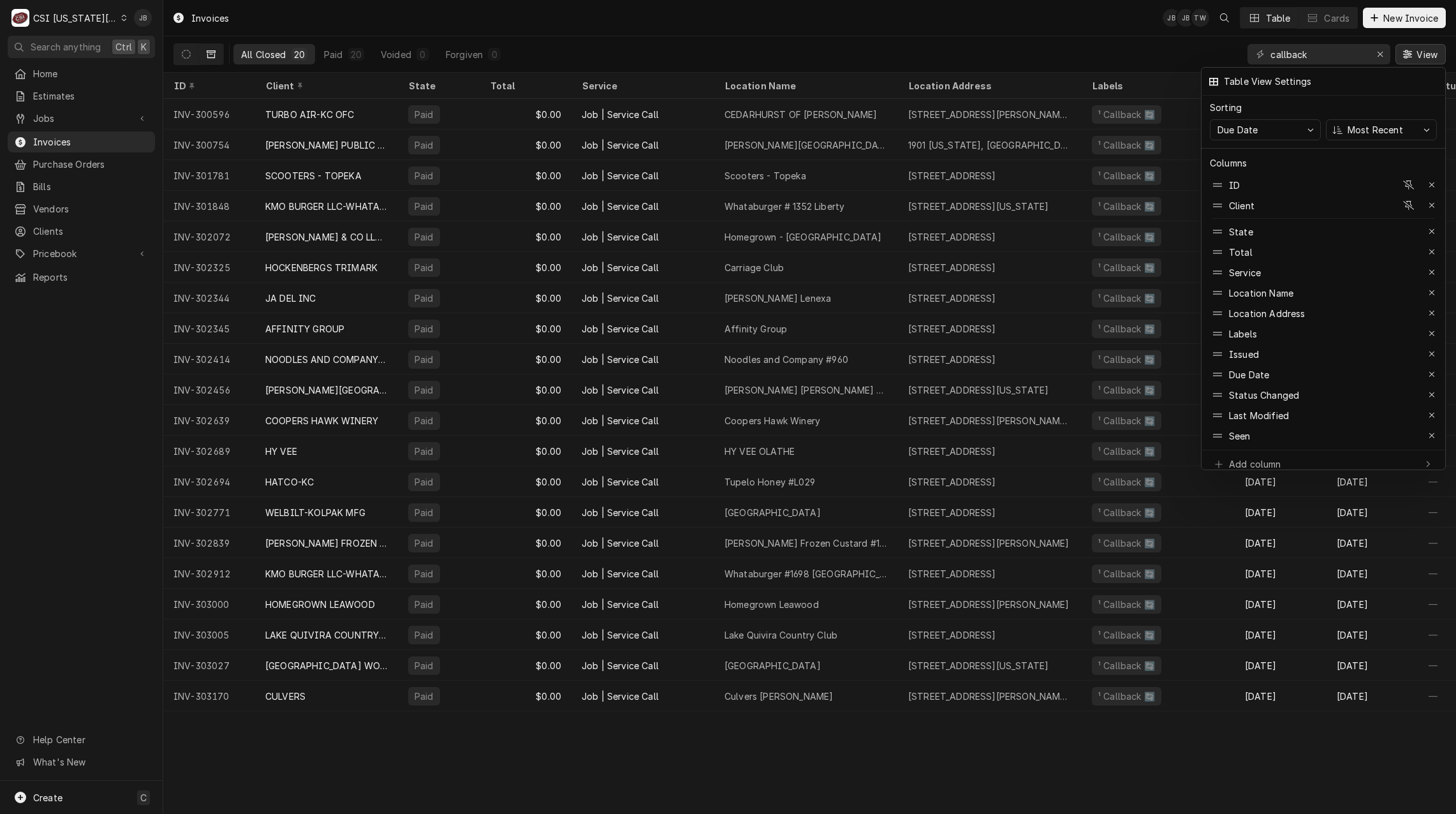
click at [969, 50] on div at bounding box center [728, 407] width 1456 height 814
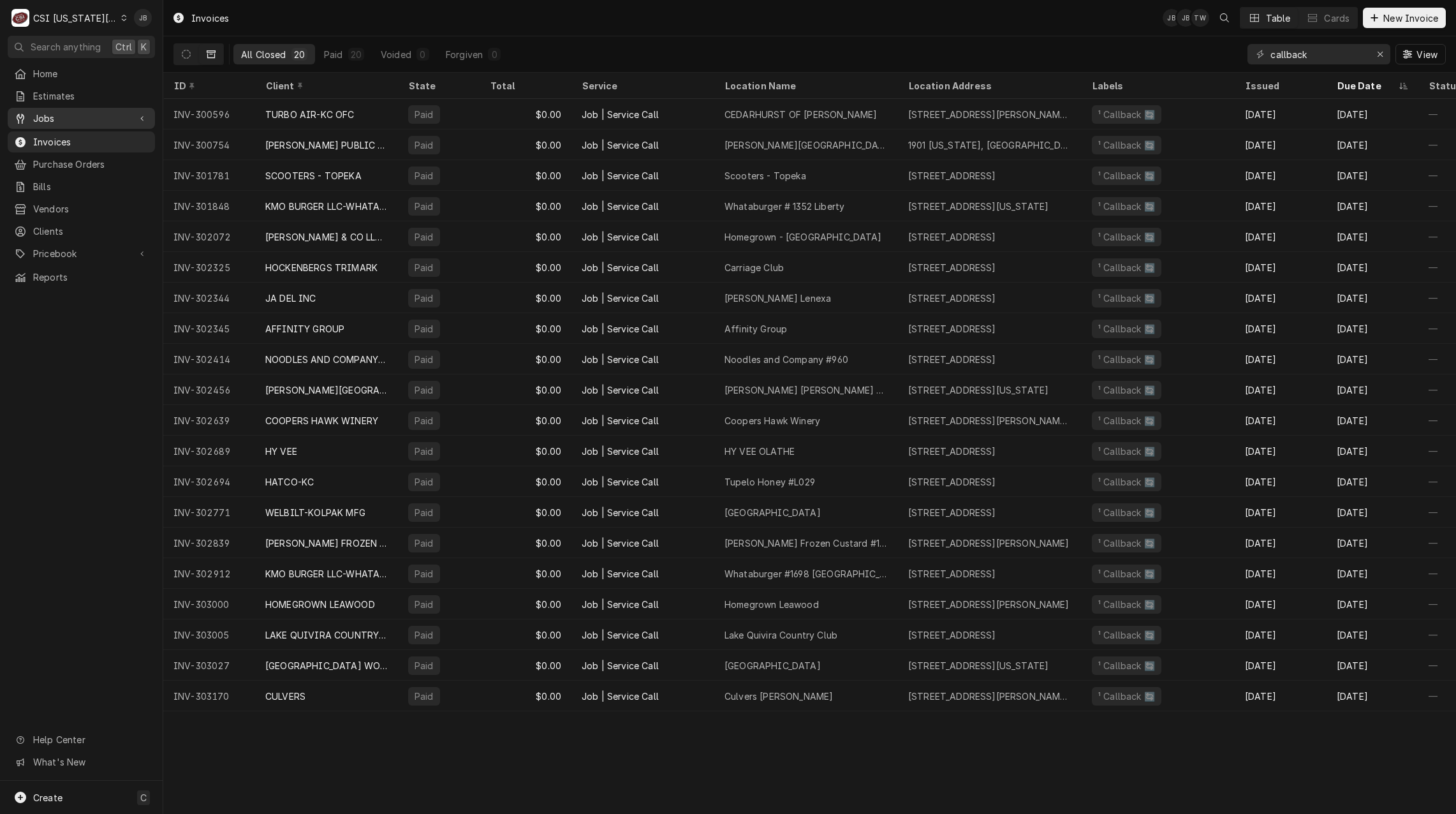
click at [86, 114] on span "Jobs" at bounding box center [80, 118] width 96 height 13
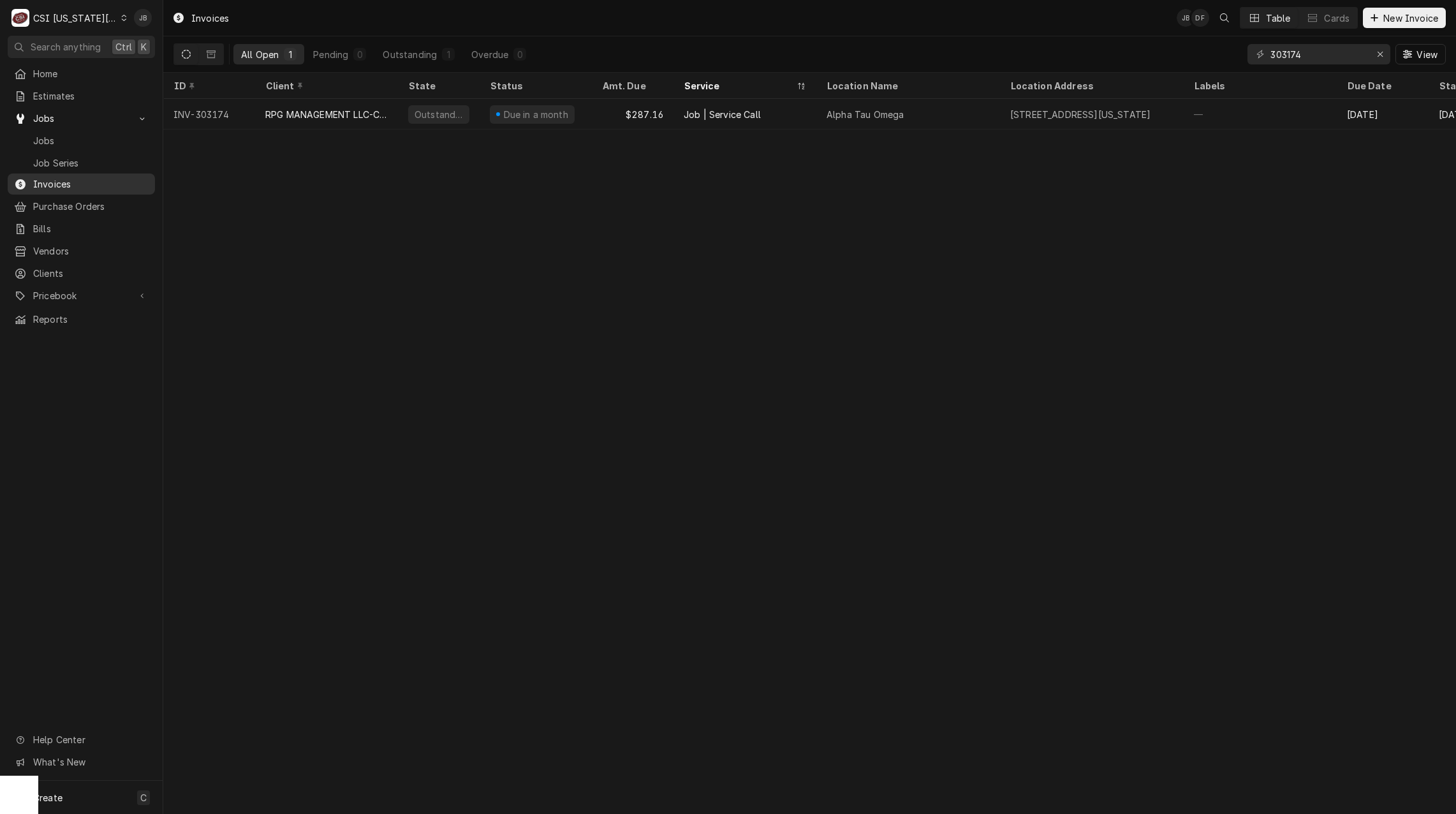
click at [61, 181] on span "Invoices" at bounding box center [90, 184] width 116 height 13
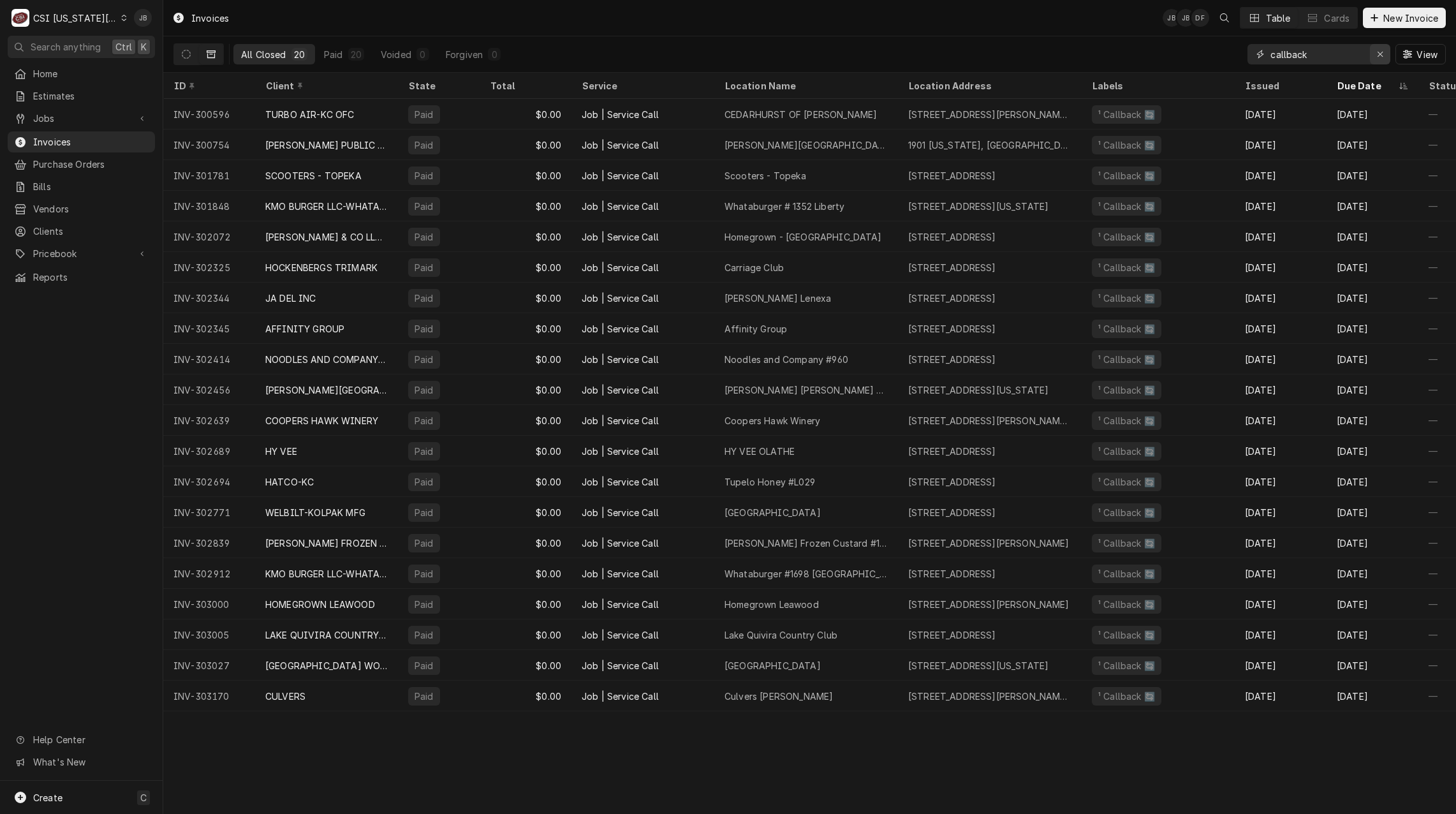
click at [1383, 50] on div "Erase input" at bounding box center [1380, 54] width 13 height 13
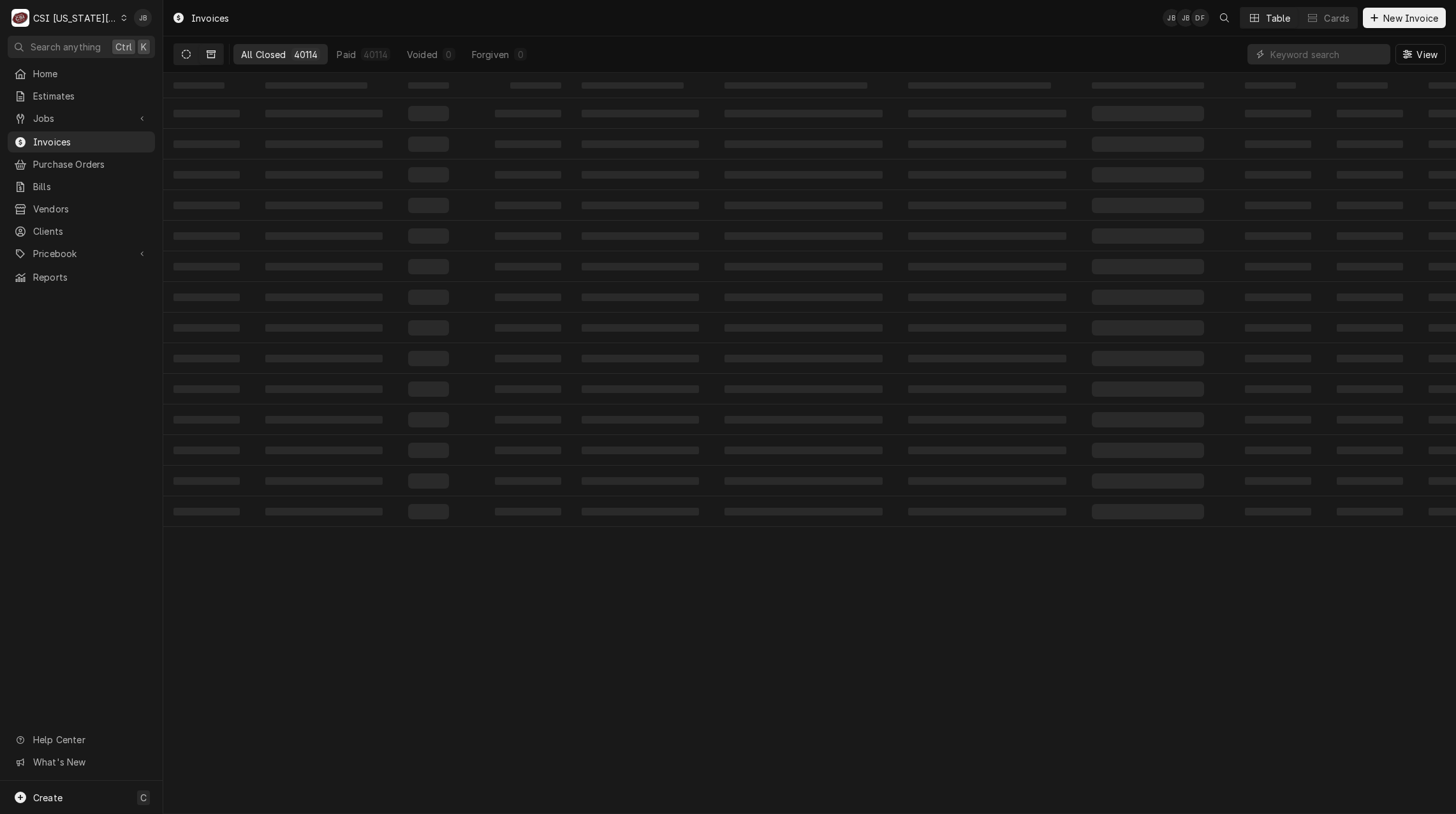
click at [184, 58] on icon "Dynamic Content Wrapper" at bounding box center [186, 54] width 9 height 9
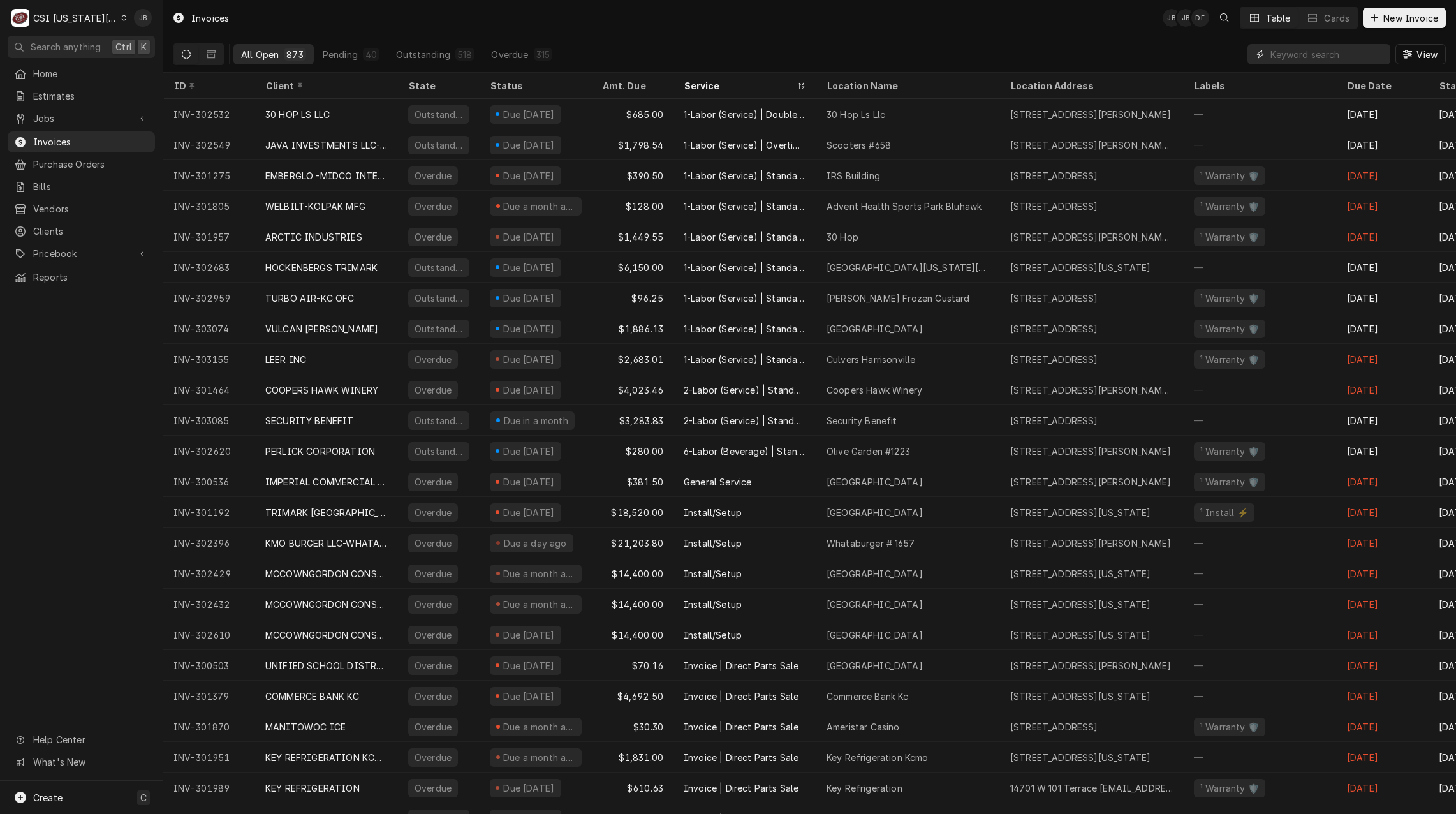
click at [1299, 53] on input "Dynamic Content Wrapper" at bounding box center [1326, 54] width 113 height 20
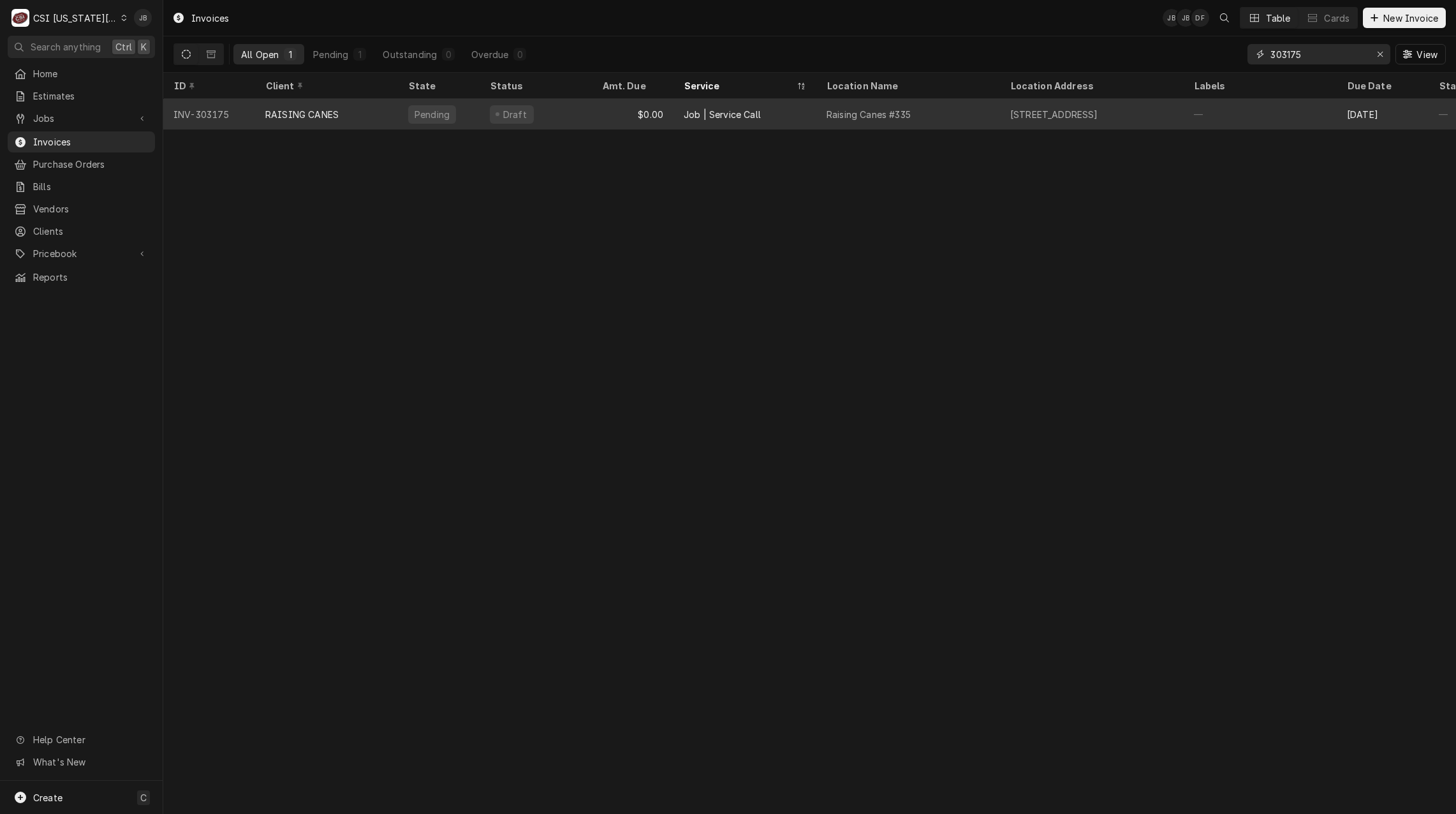
type input "303175"
click at [444, 114] on div "Pending" at bounding box center [432, 114] width 38 height 13
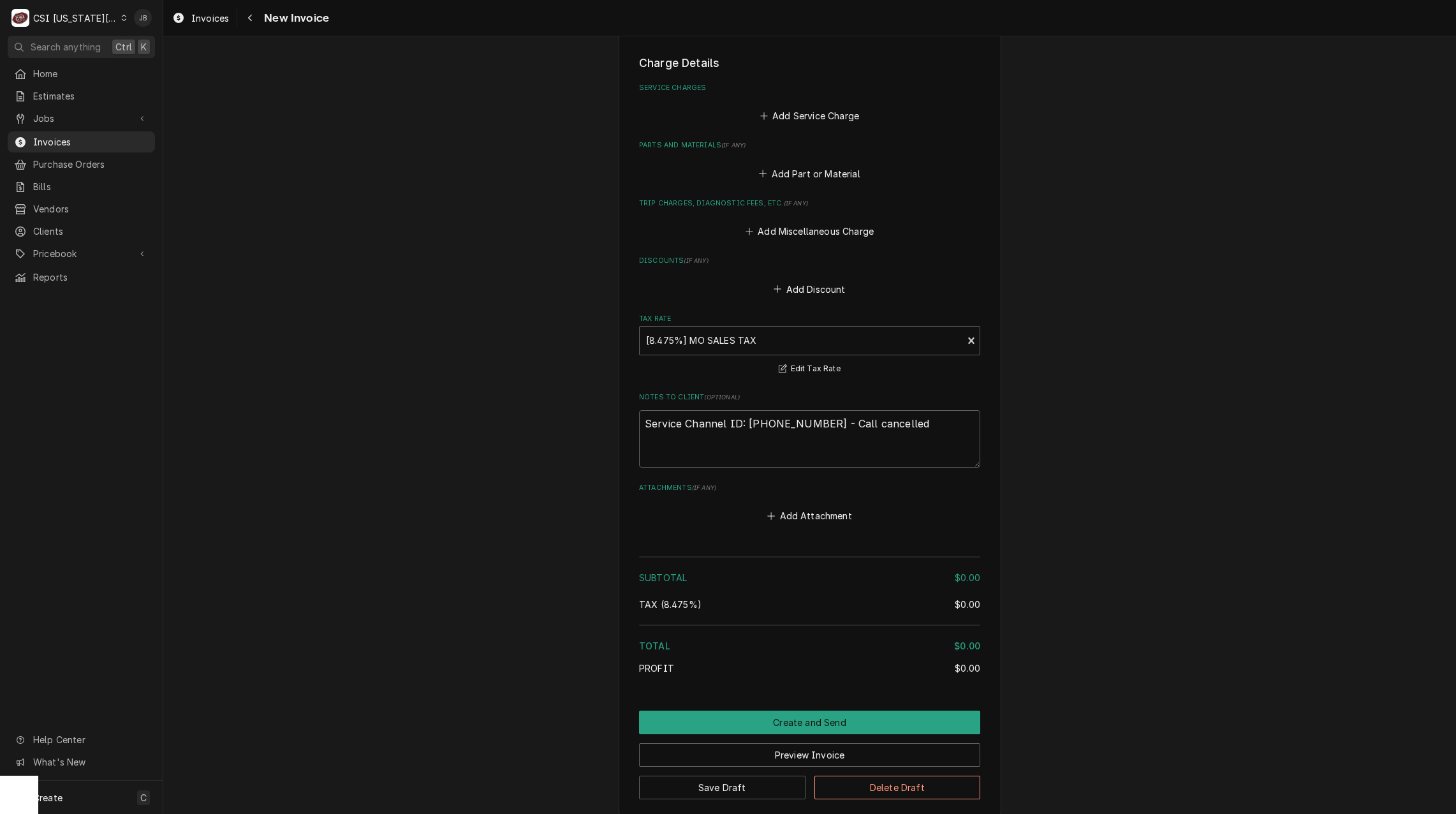
scroll to position [1663, 0]
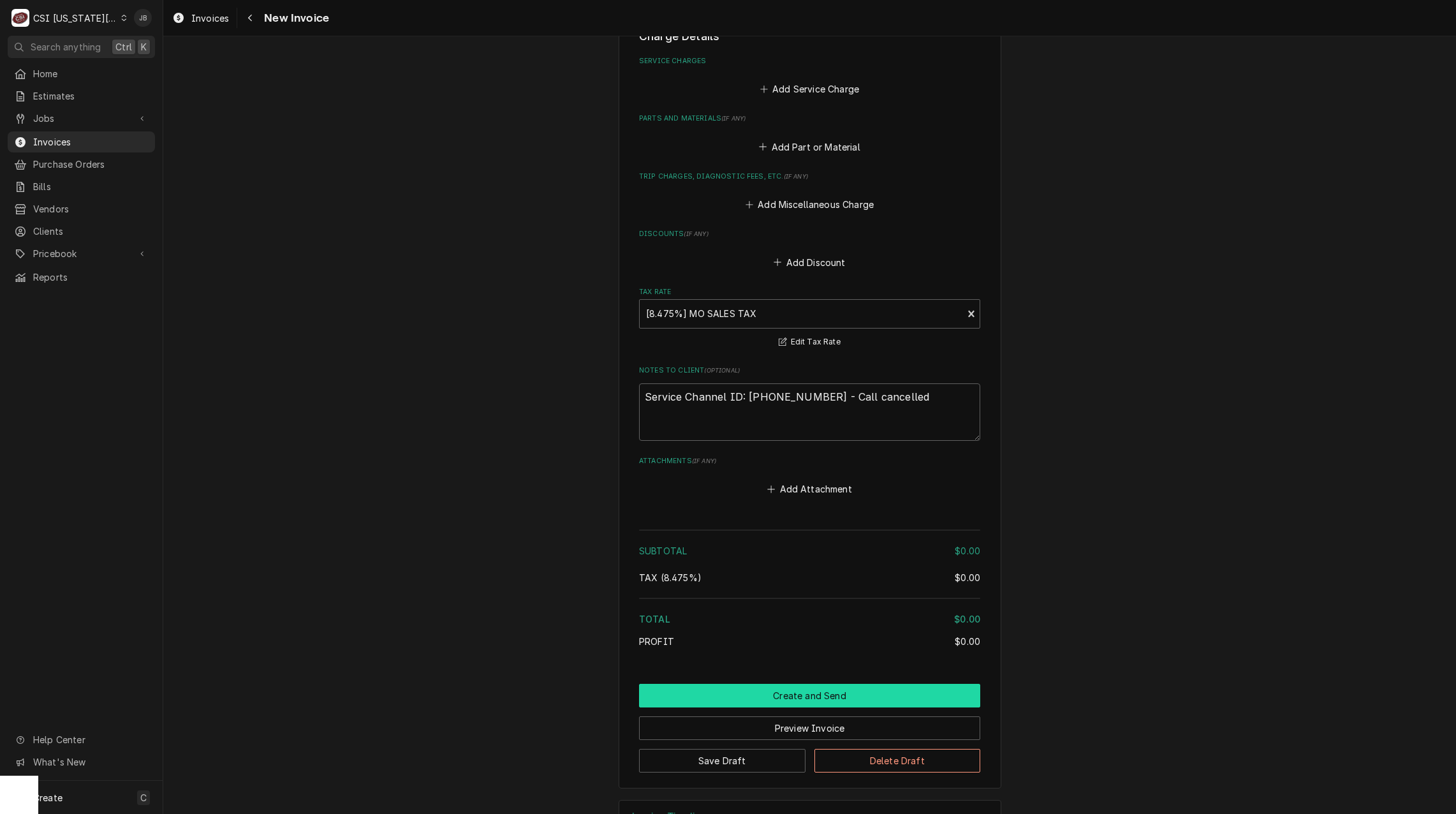
click at [745, 684] on button "Create and Send" at bounding box center [809, 695] width 341 height 24
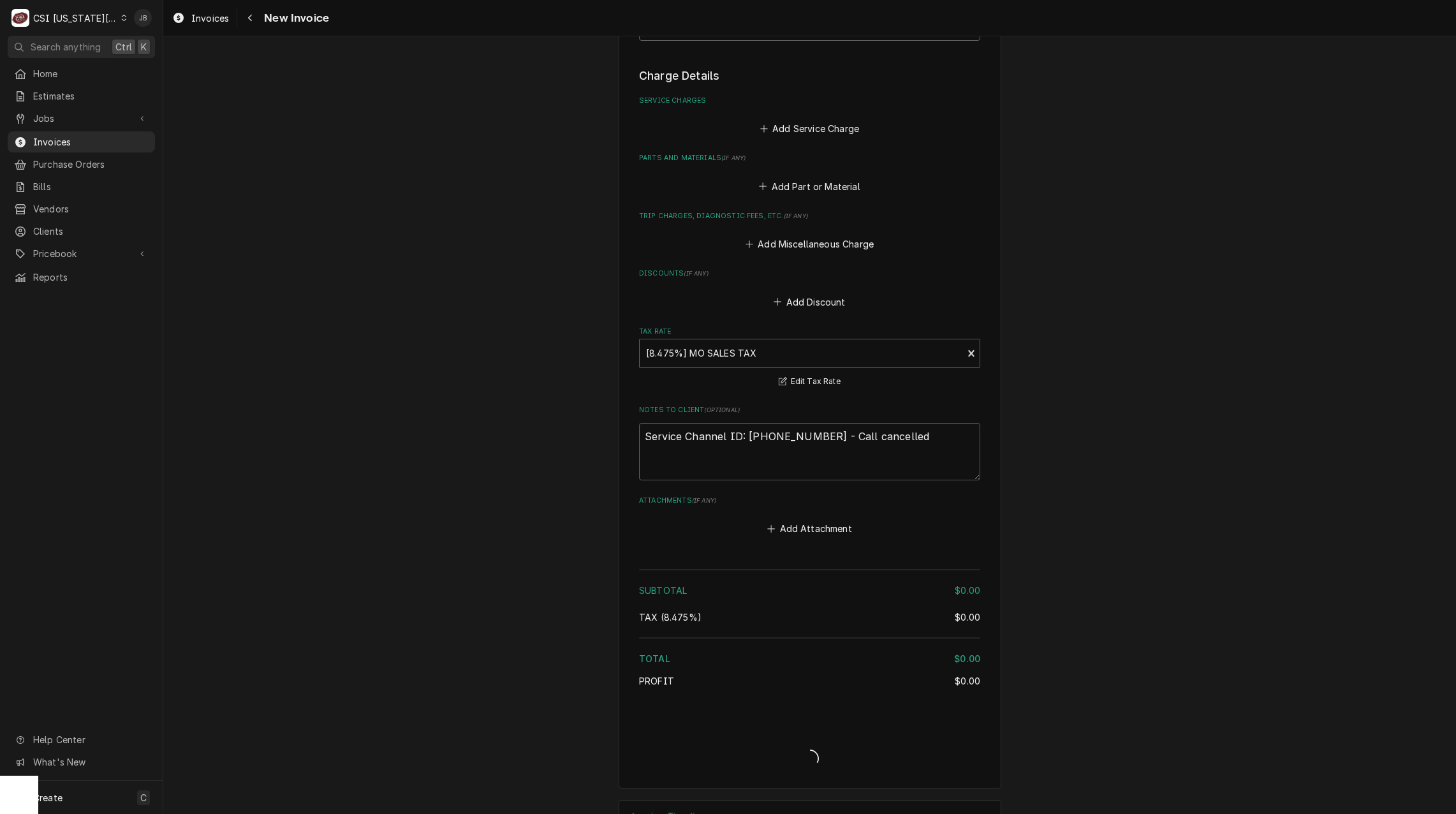
type textarea "x"
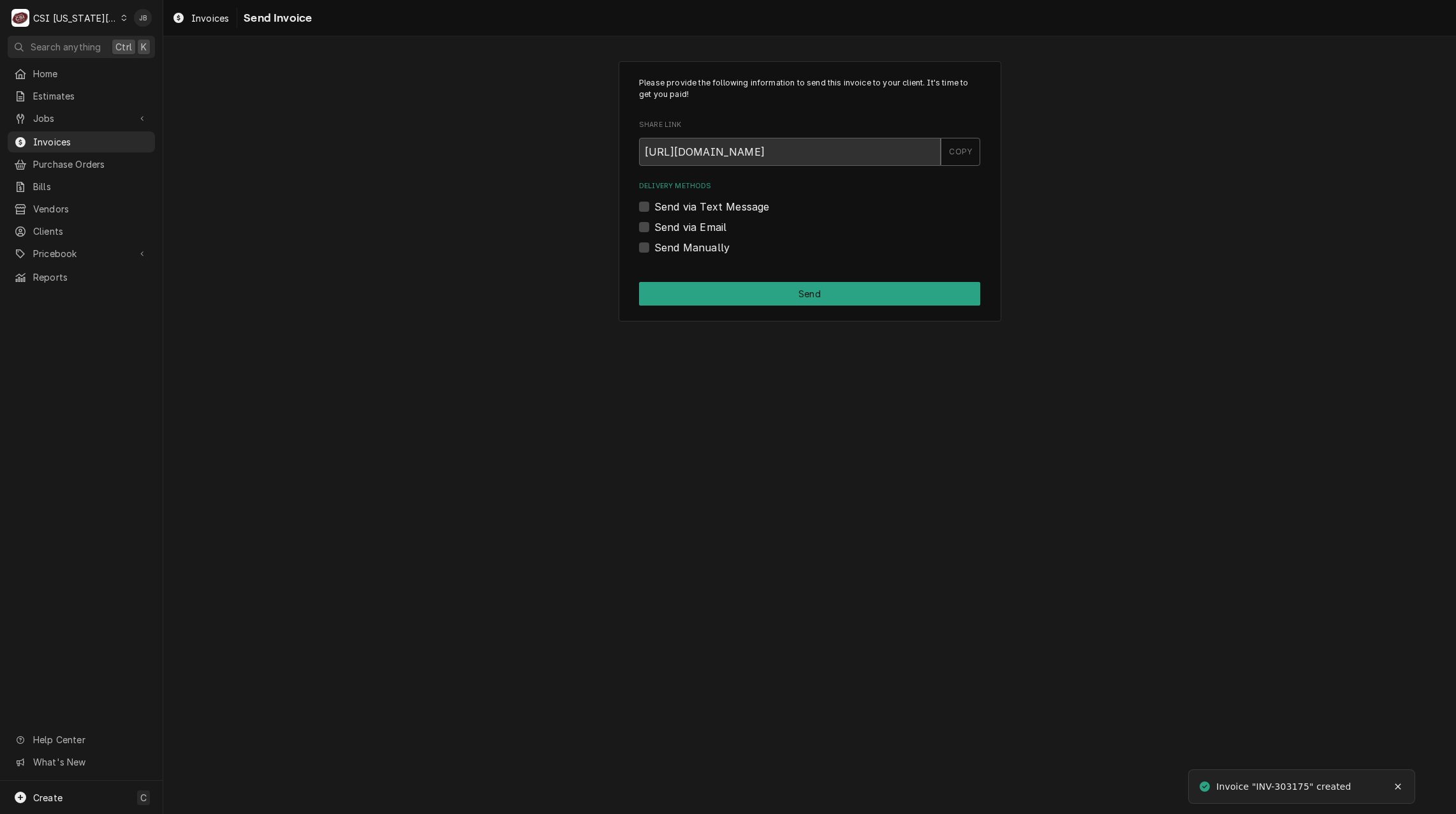
drag, startPoint x: 699, startPoint y: 228, endPoint x: 728, endPoint y: 234, distance: 29.6
click at [699, 228] on label "Send via Email" at bounding box center [690, 227] width 72 height 16
click at [699, 228] on input "Send via Email" at bounding box center [825, 234] width 341 height 28
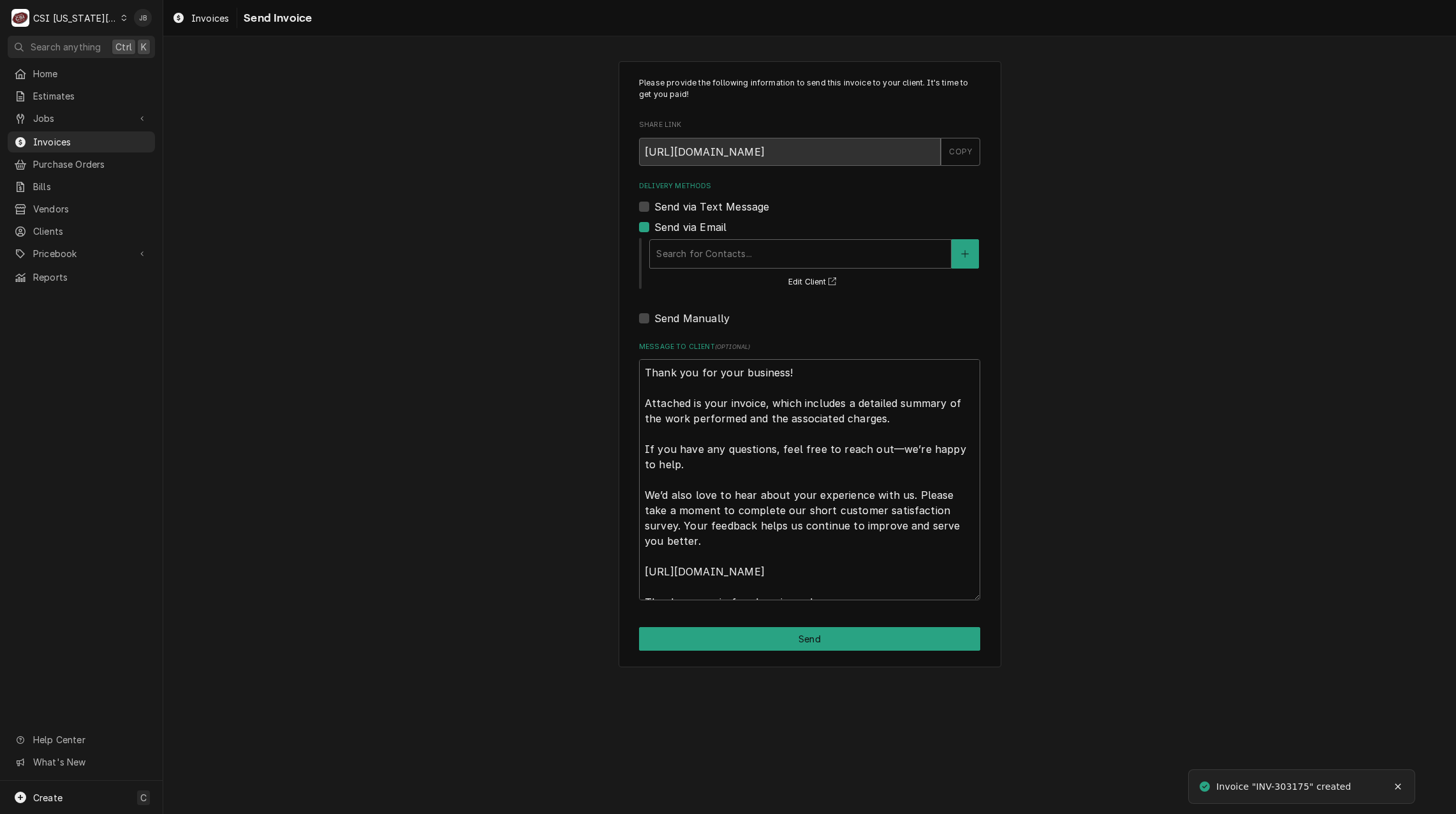
click at [682, 214] on div "Delivery Methods Send via Text Message Send via Email Search for Contacts... Ed…" at bounding box center [809, 253] width 341 height 145
click at [682, 224] on label "Send via Email" at bounding box center [690, 227] width 72 height 16
click at [682, 224] on input "Send via Email" at bounding box center [825, 234] width 341 height 28
checkbox input "false"
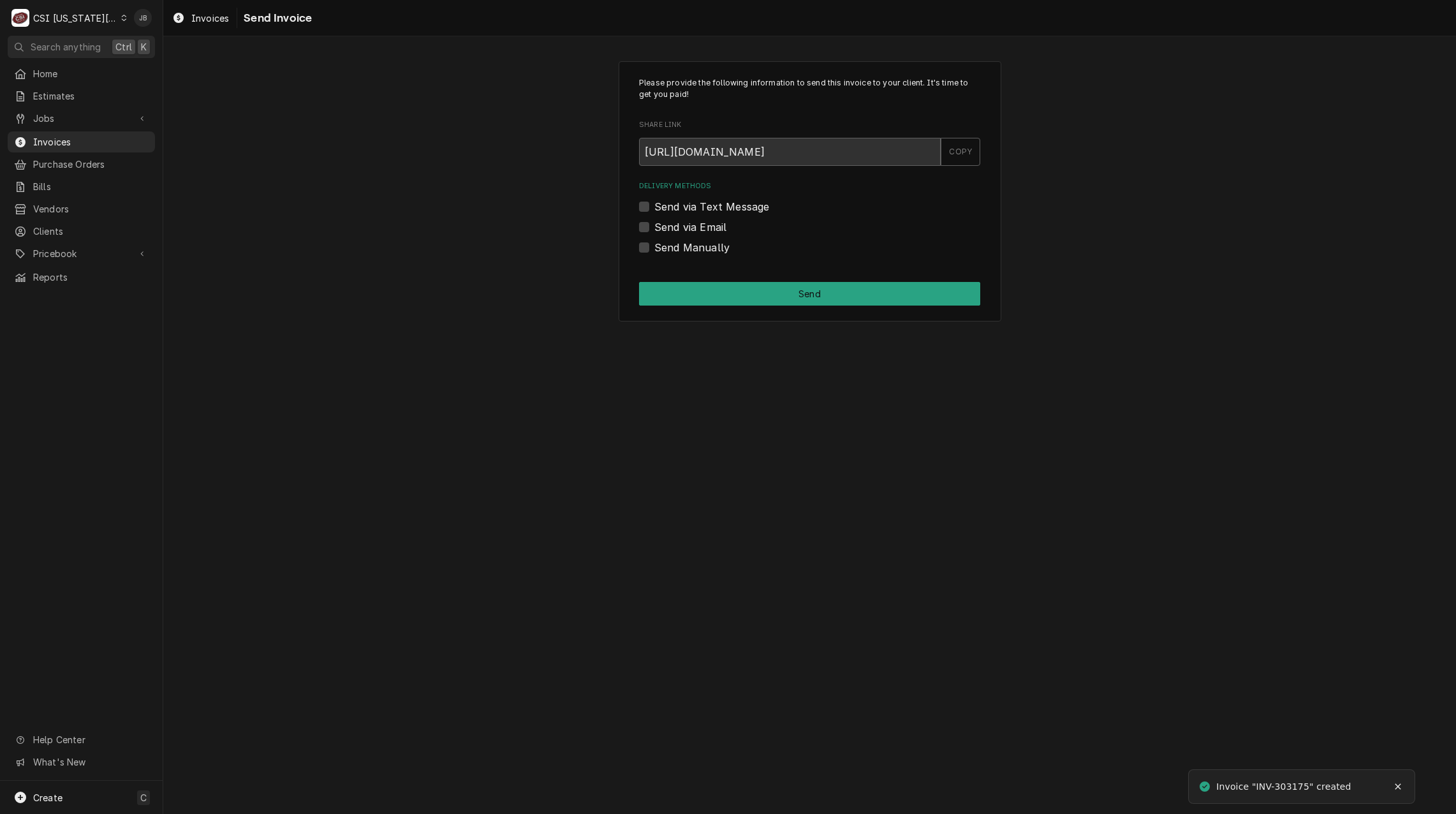
click at [681, 248] on label "Send Manually" at bounding box center [692, 247] width 75 height 16
click at [681, 248] on input "Send Manually" at bounding box center [825, 253] width 341 height 28
checkbox input "true"
click at [722, 302] on button "Send" at bounding box center [809, 293] width 341 height 24
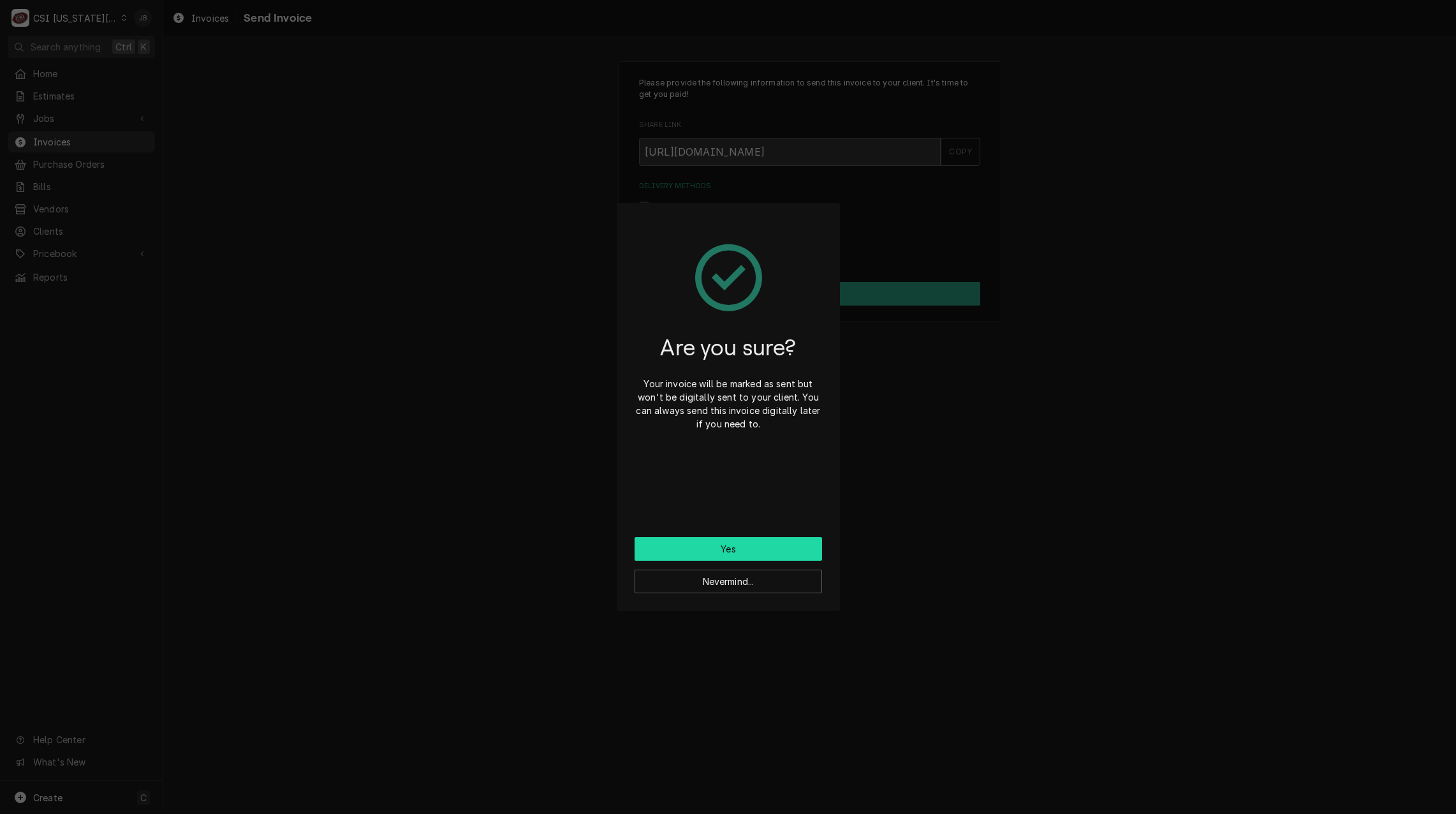
drag, startPoint x: 705, startPoint y: 552, endPoint x: 712, endPoint y: 539, distance: 14.8
click at [705, 553] on button "Yes" at bounding box center [728, 548] width 188 height 24
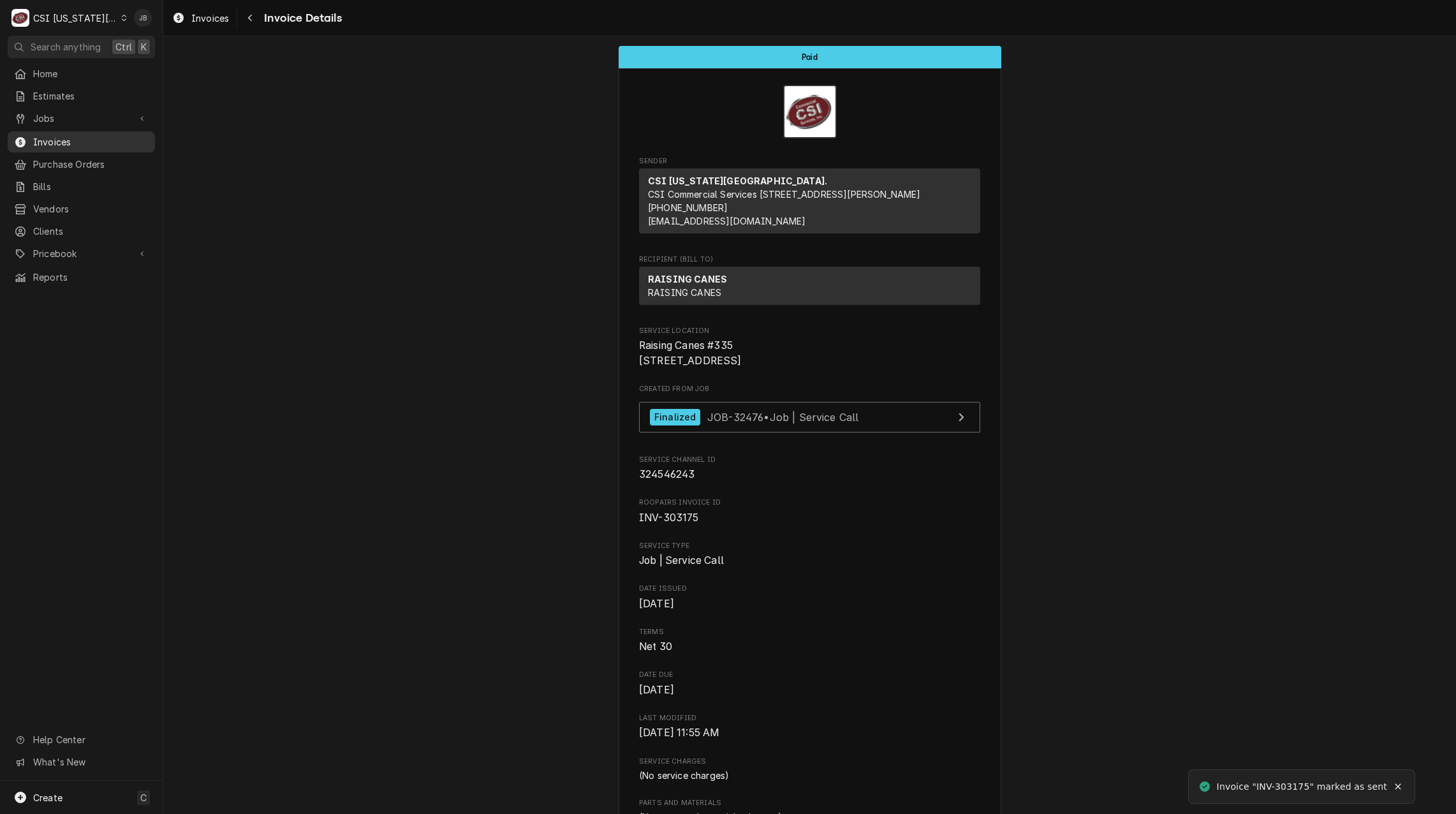
click at [76, 136] on span "Invoices" at bounding box center [90, 142] width 116 height 13
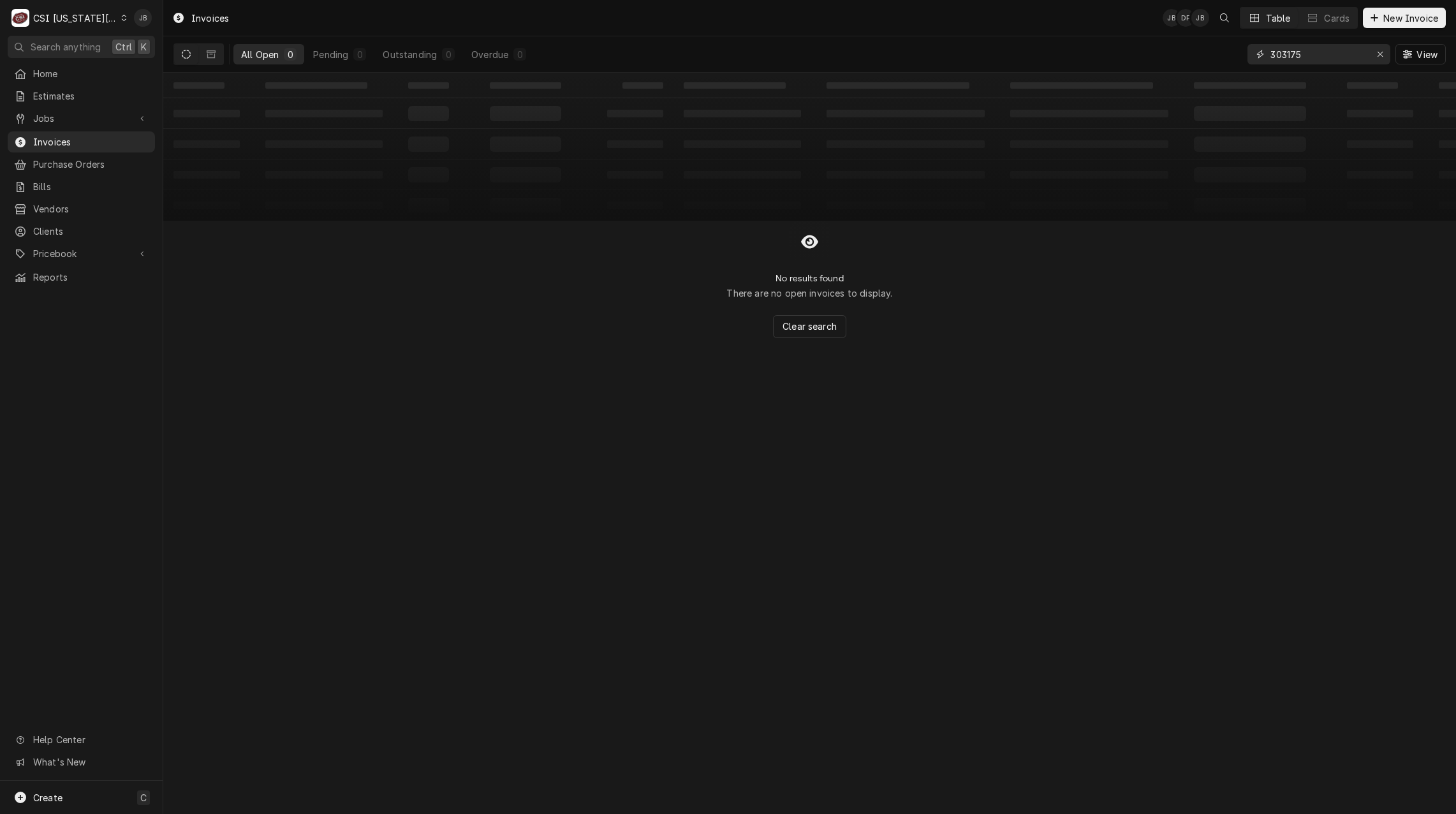
click at [1319, 57] on input "303175" at bounding box center [1317, 54] width 96 height 20
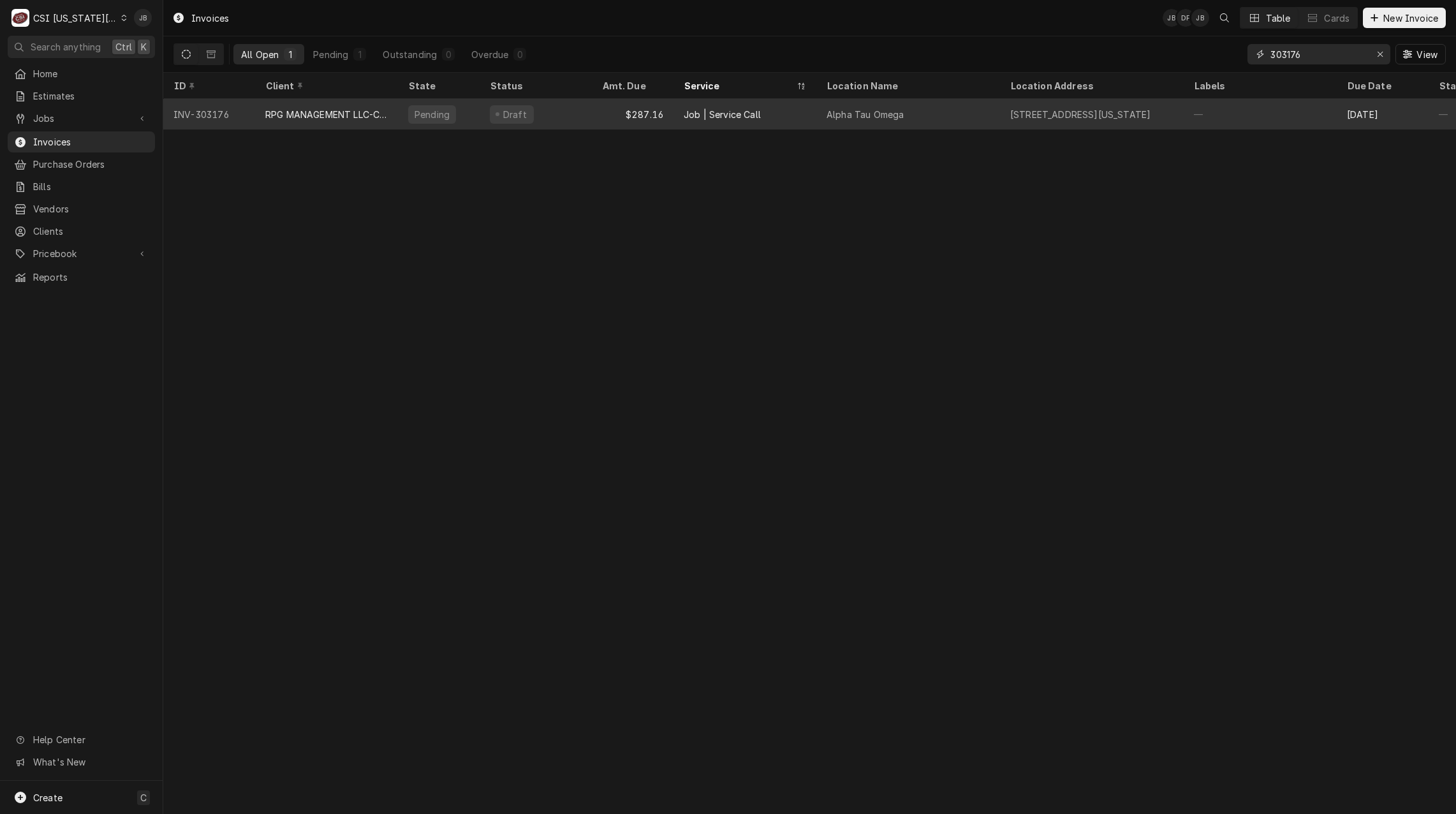
type input "303176"
click at [377, 111] on div "RPG MANAGEMENT LLC-C/O [US_STATE]" at bounding box center [326, 114] width 122 height 13
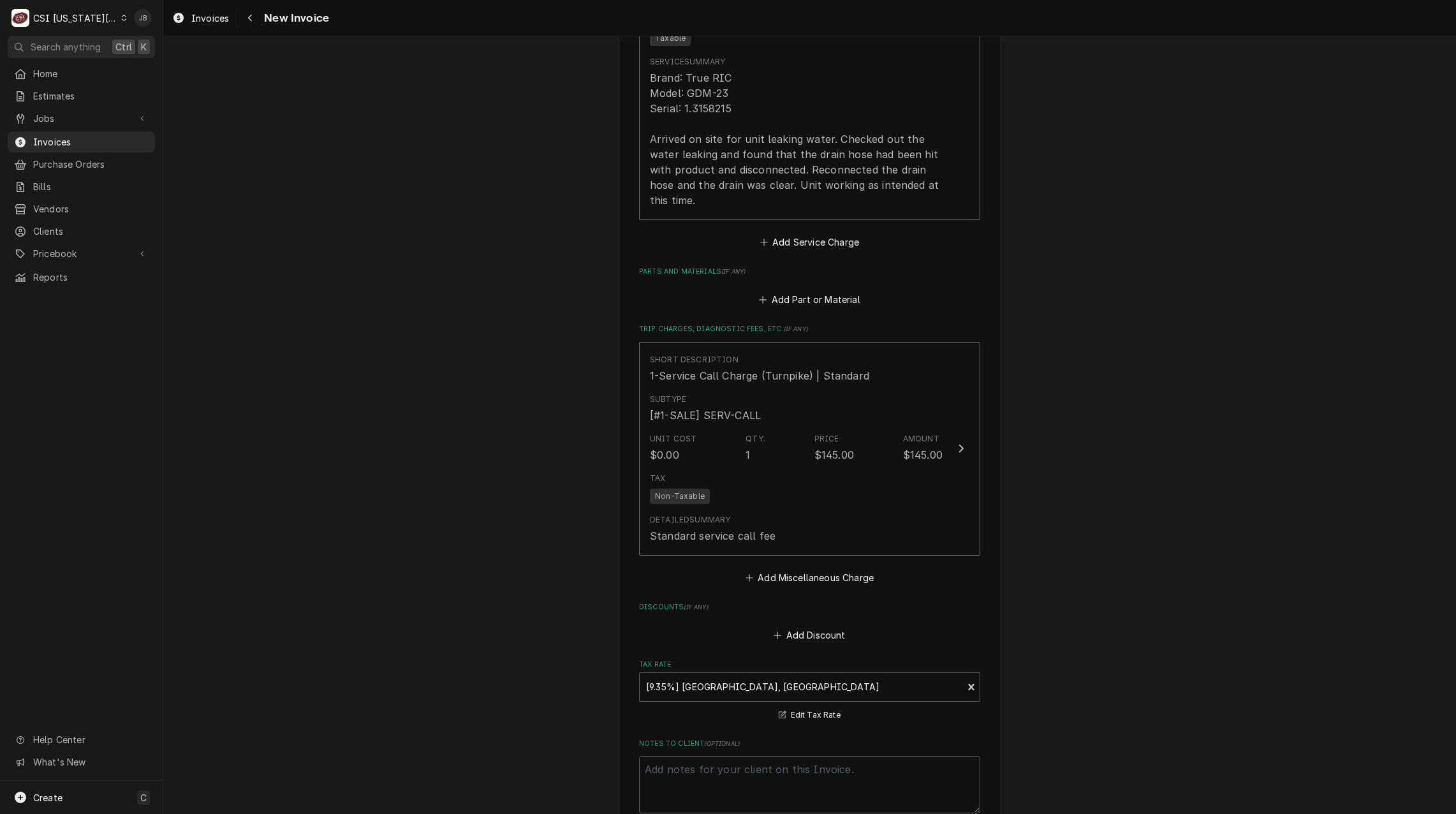
scroll to position [1615, 0]
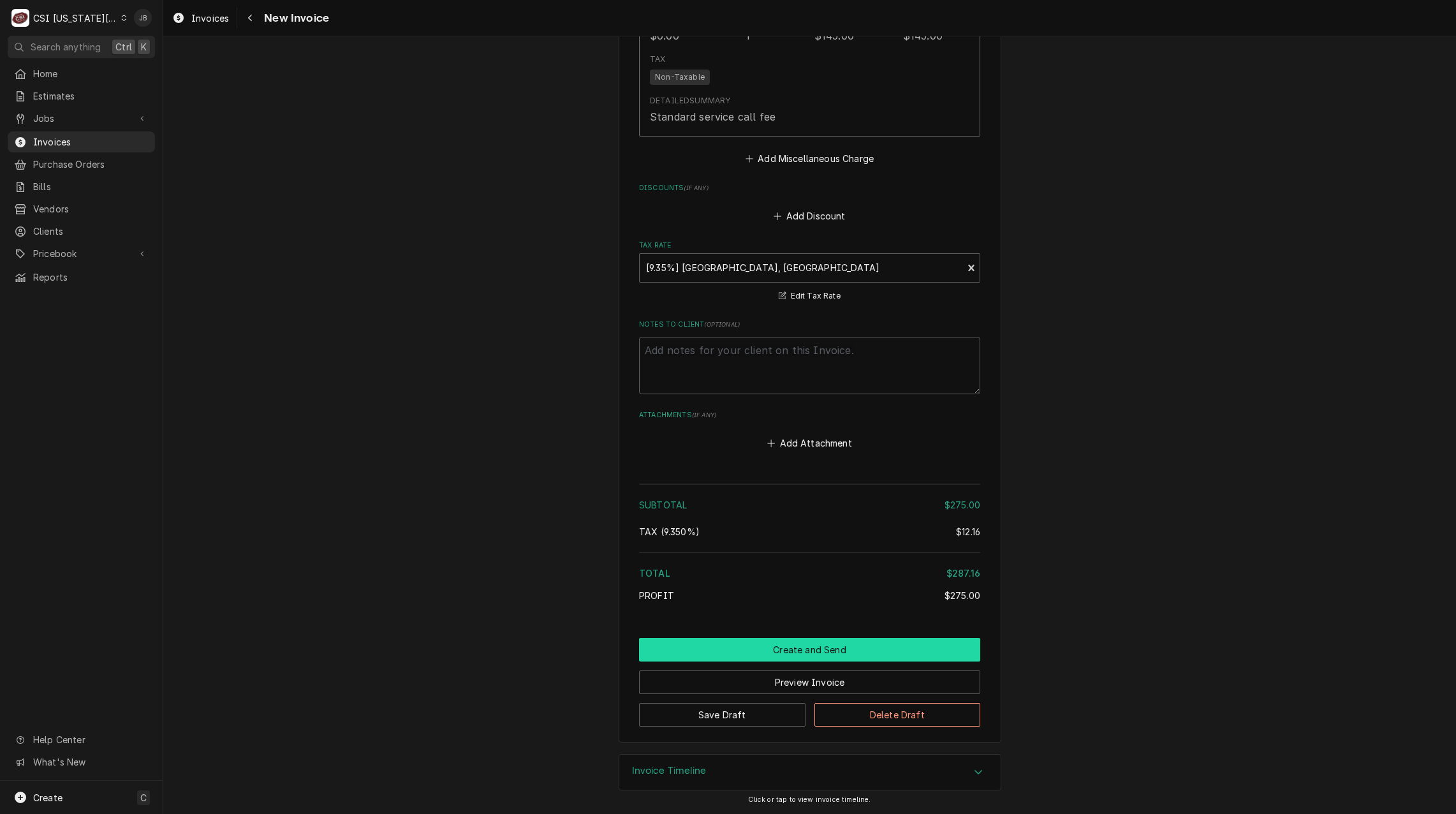
drag, startPoint x: 804, startPoint y: 650, endPoint x: 985, endPoint y: 641, distance: 181.2
click at [803, 650] on button "Create and Send" at bounding box center [809, 649] width 341 height 24
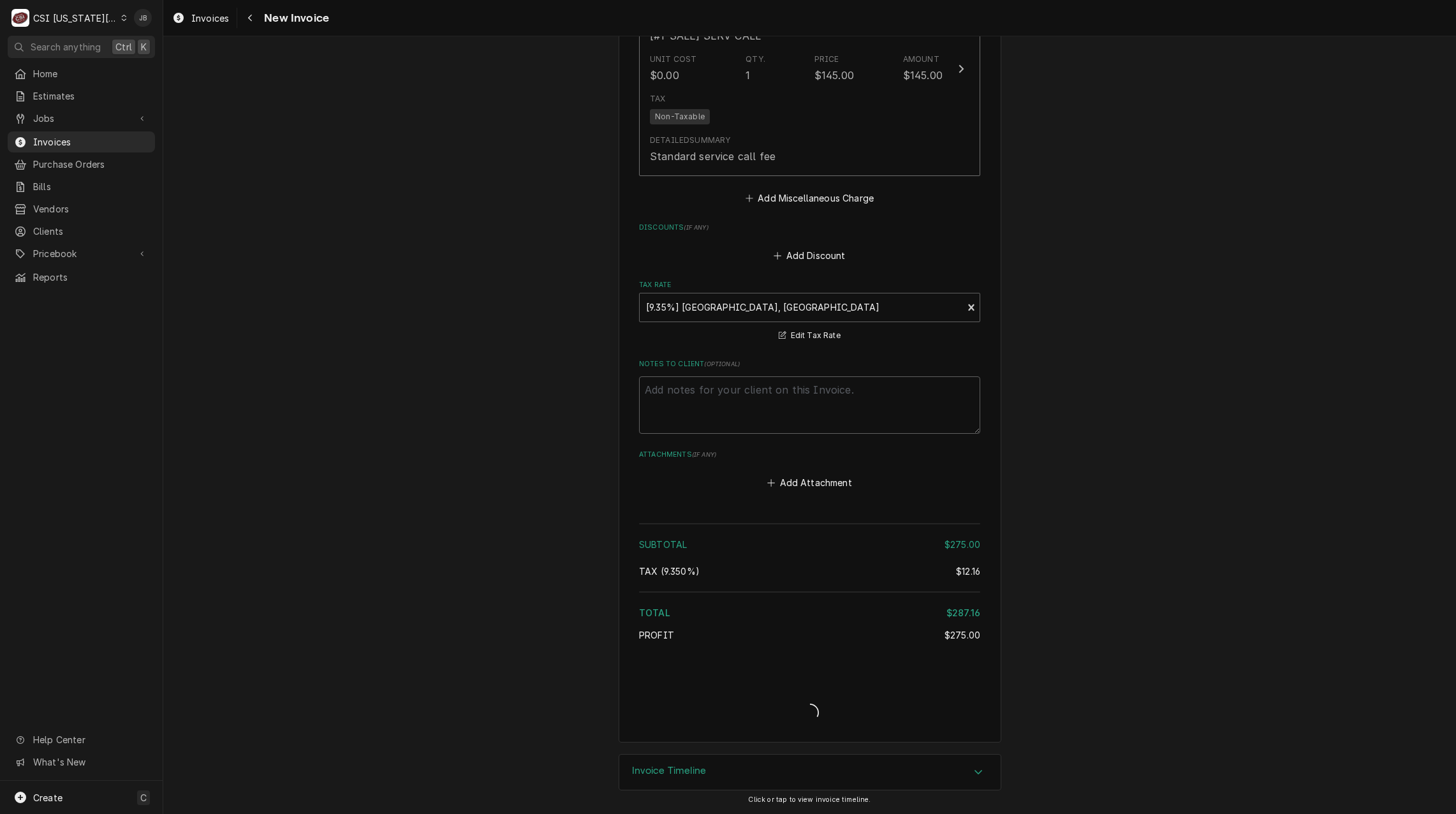
type textarea "x"
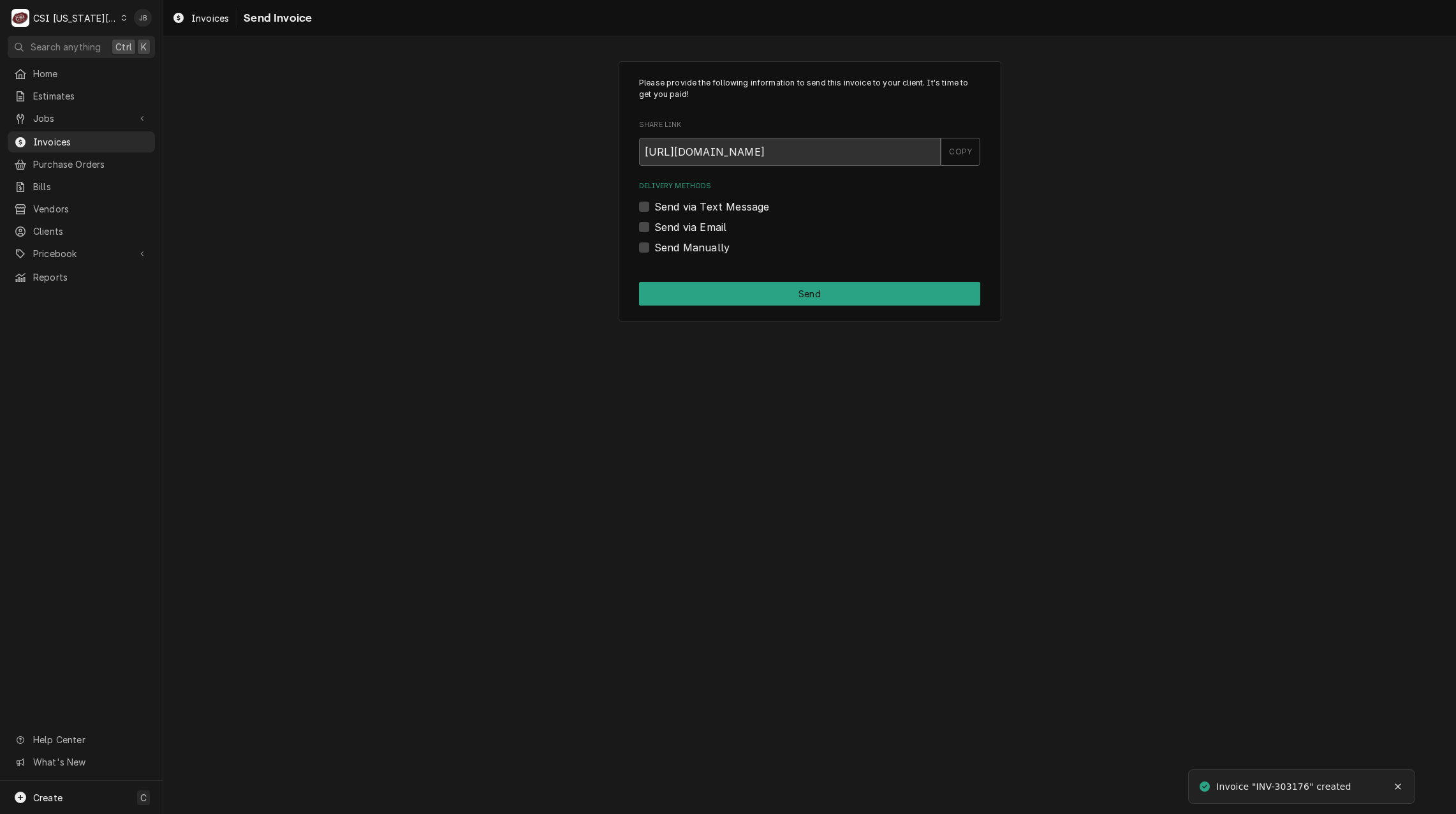
click at [681, 228] on label "Send via Email" at bounding box center [690, 227] width 72 height 16
click at [681, 228] on input "Send via Email" at bounding box center [825, 234] width 341 height 28
checkbox input "true"
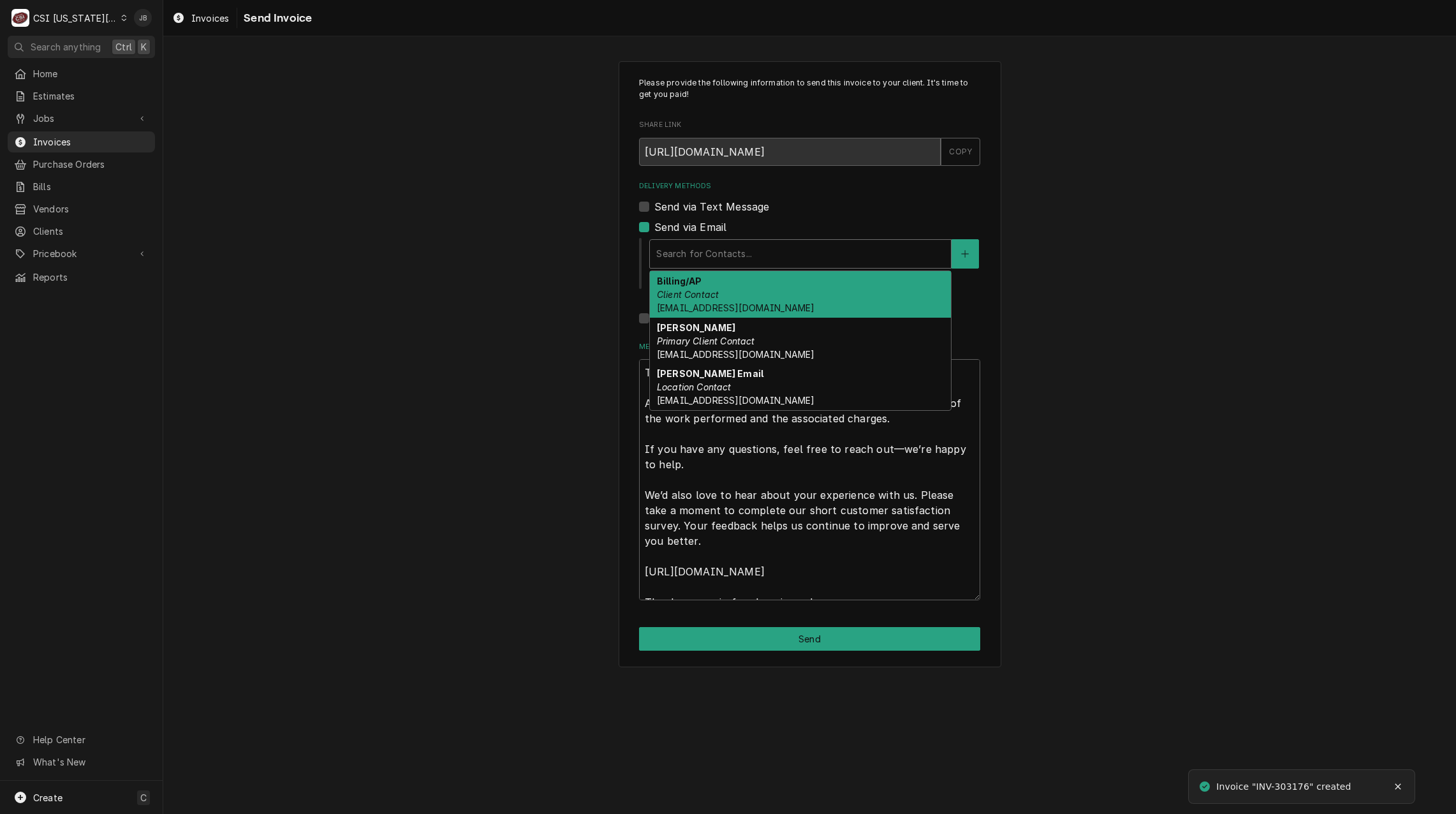
click at [730, 262] on div "Delivery Methods" at bounding box center [800, 254] width 289 height 23
click at [788, 308] on div "Billing/AP Client Contact [EMAIL_ADDRESS][DOMAIN_NAME]" at bounding box center [800, 294] width 301 height 47
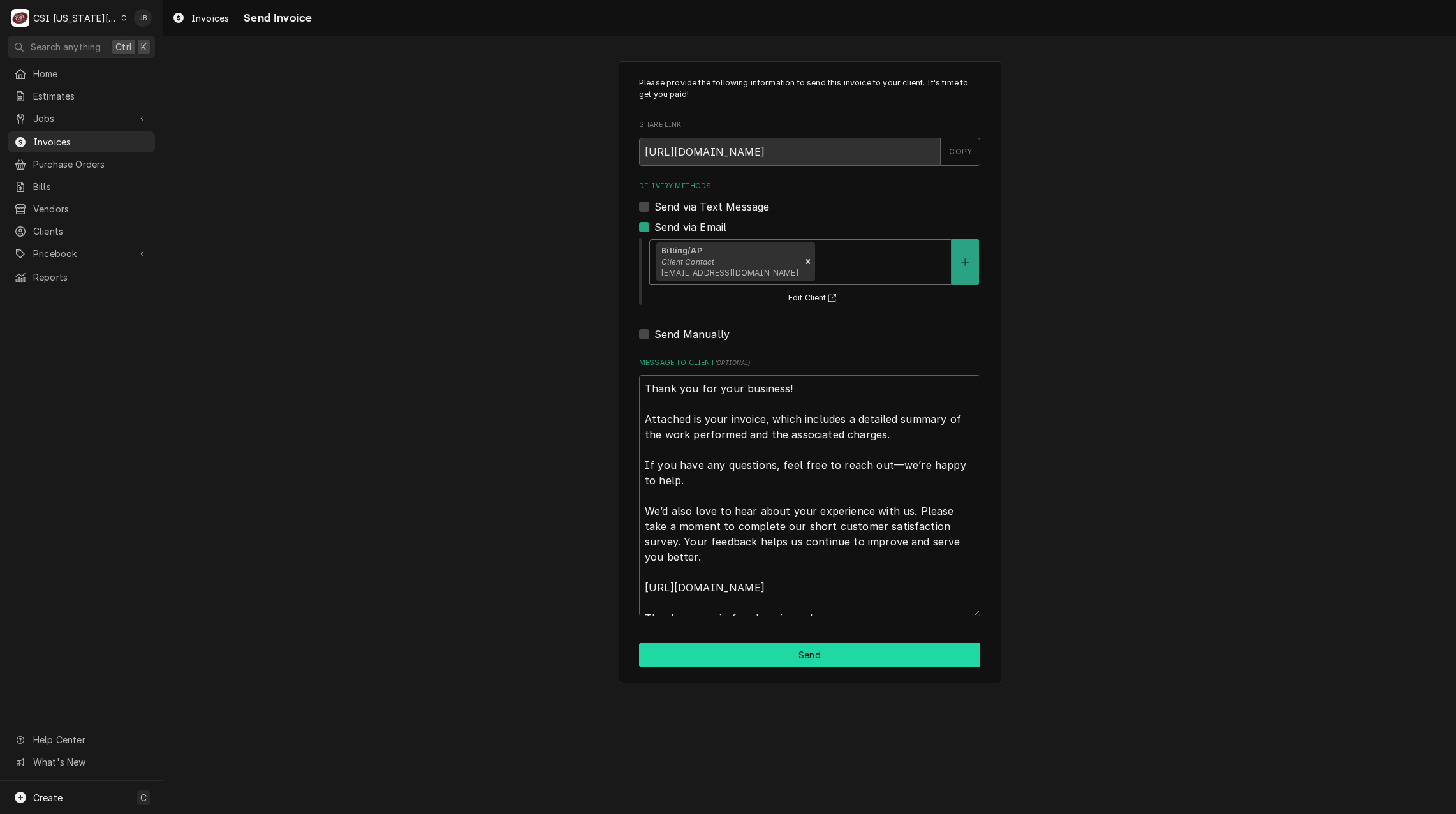
click at [789, 648] on button "Send" at bounding box center [809, 654] width 341 height 24
type textarea "x"
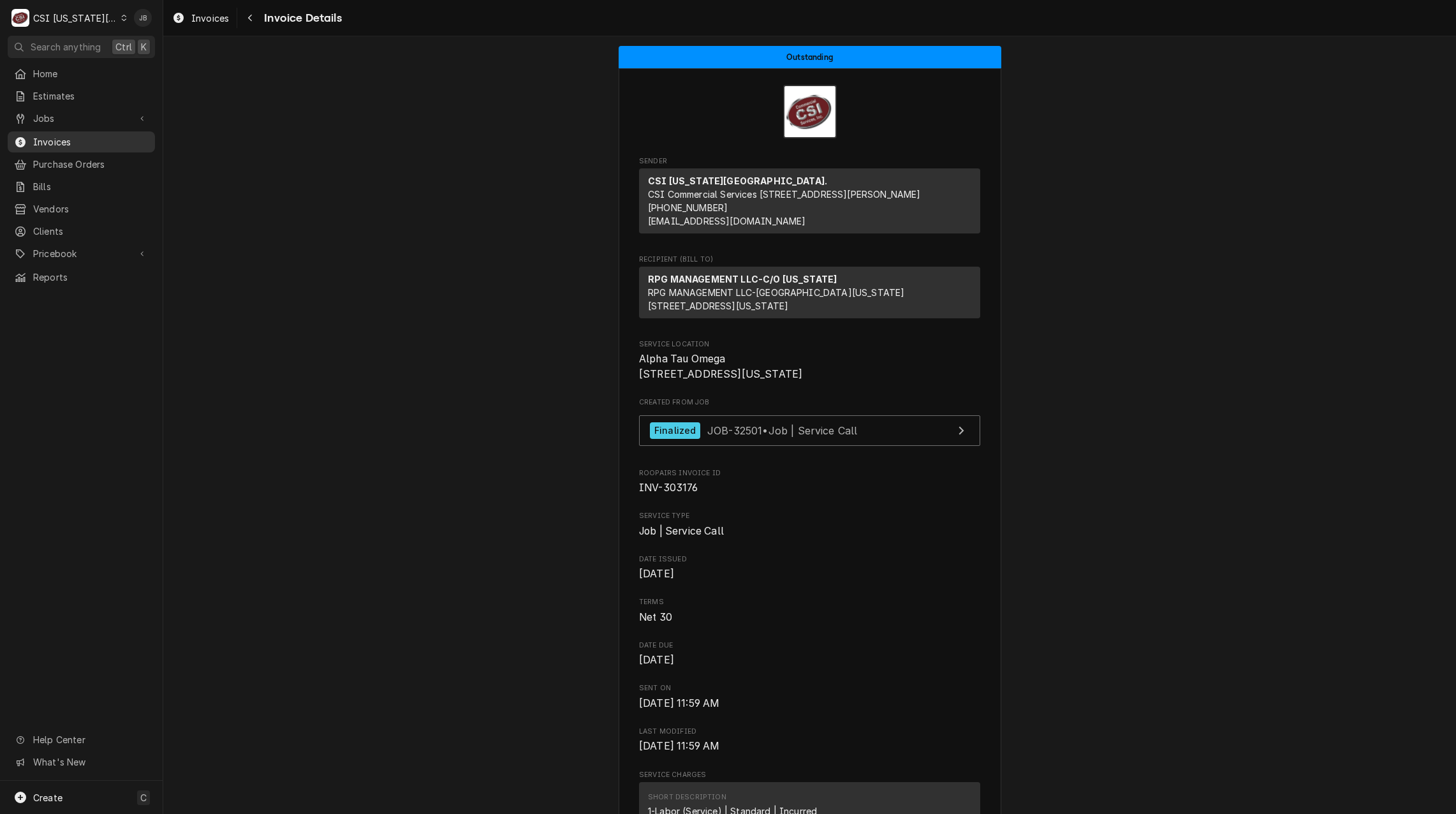
click at [81, 135] on span "Invoices" at bounding box center [90, 142] width 116 height 13
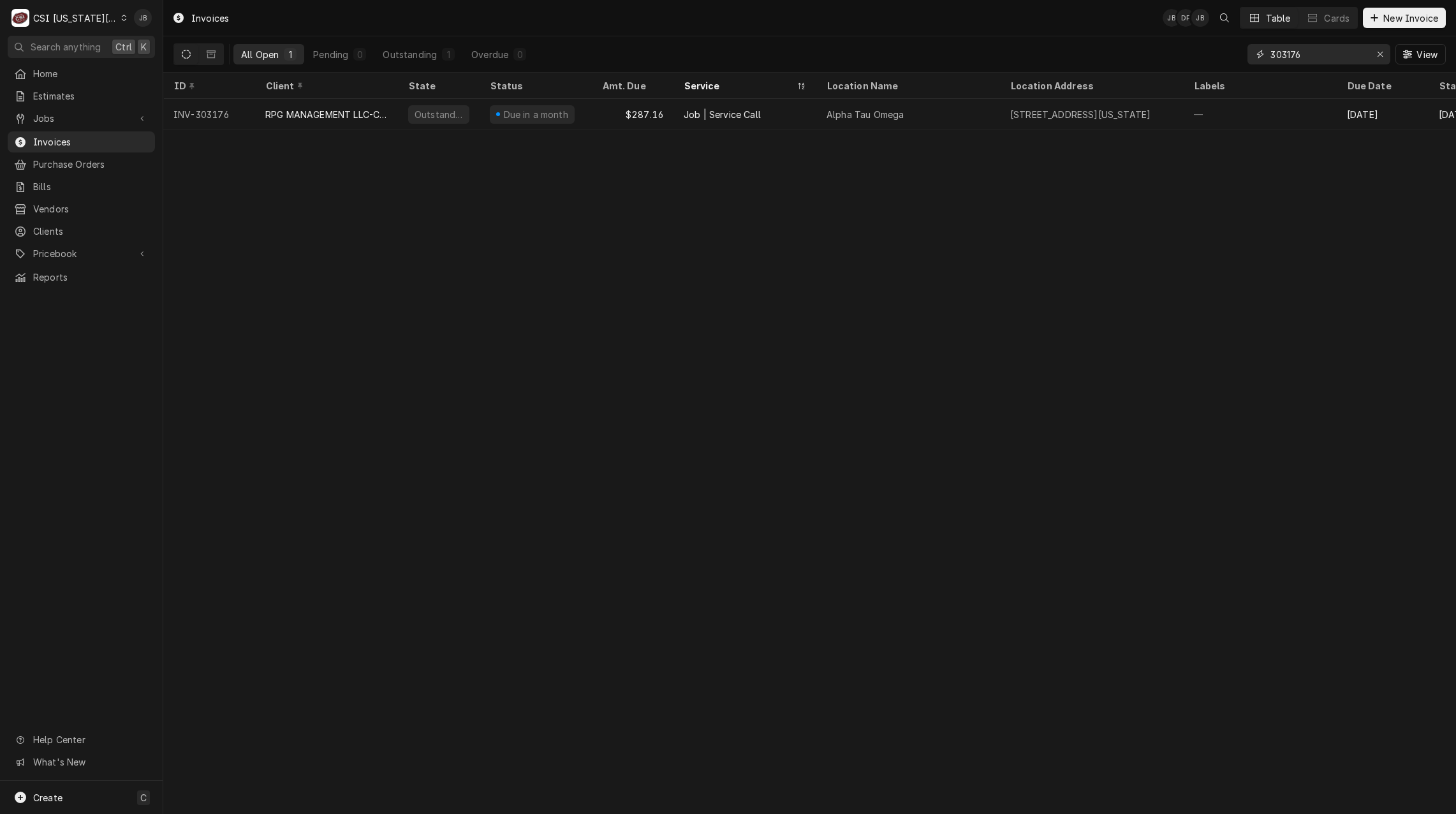
click at [1303, 54] on input "303176" at bounding box center [1317, 54] width 96 height 20
type input "303178"
click at [1318, 53] on input "303178" at bounding box center [1317, 54] width 96 height 20
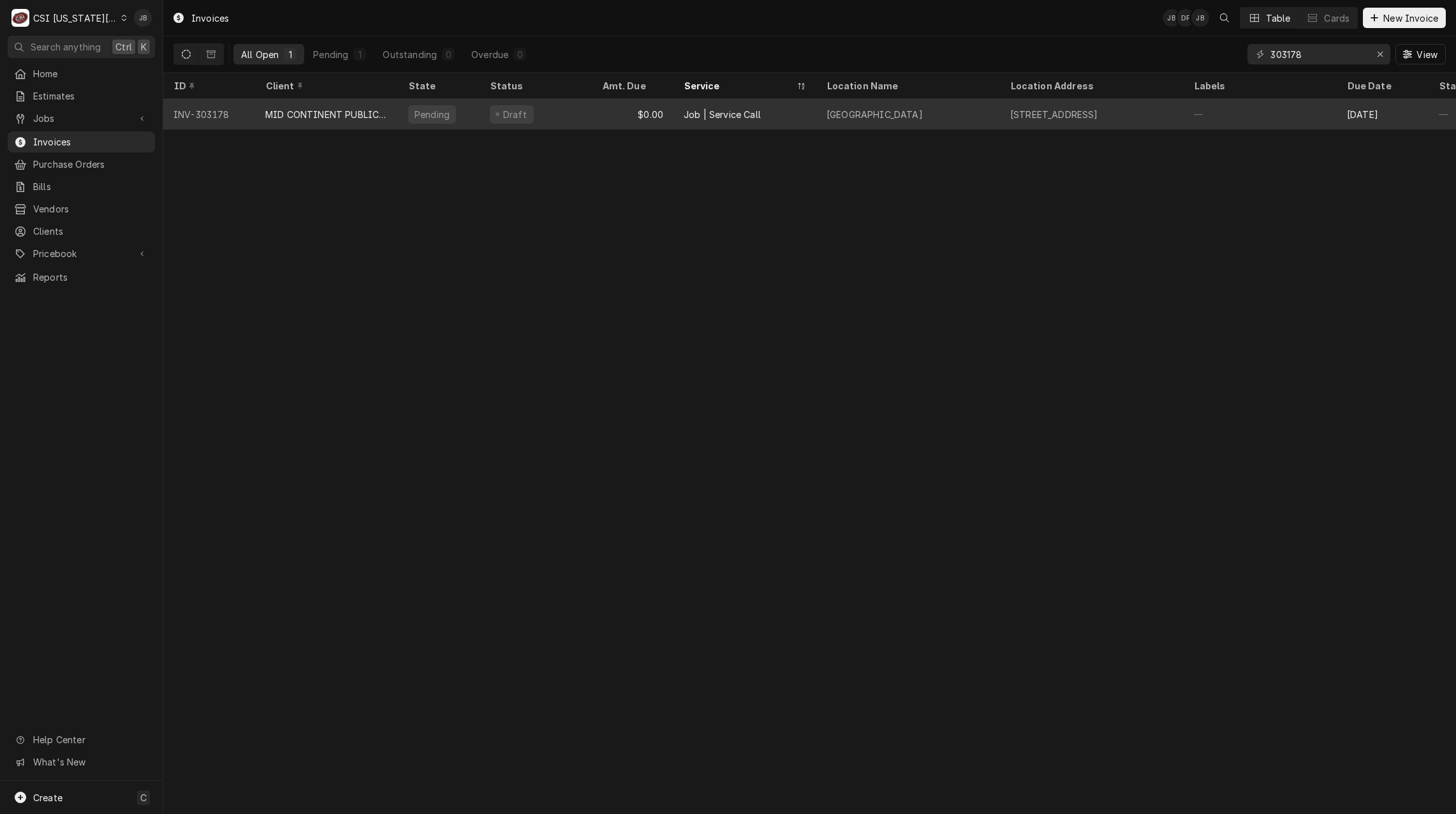
click at [983, 119] on div "GREEN HILLS LIBRARY CENTER" at bounding box center [908, 114] width 184 height 30
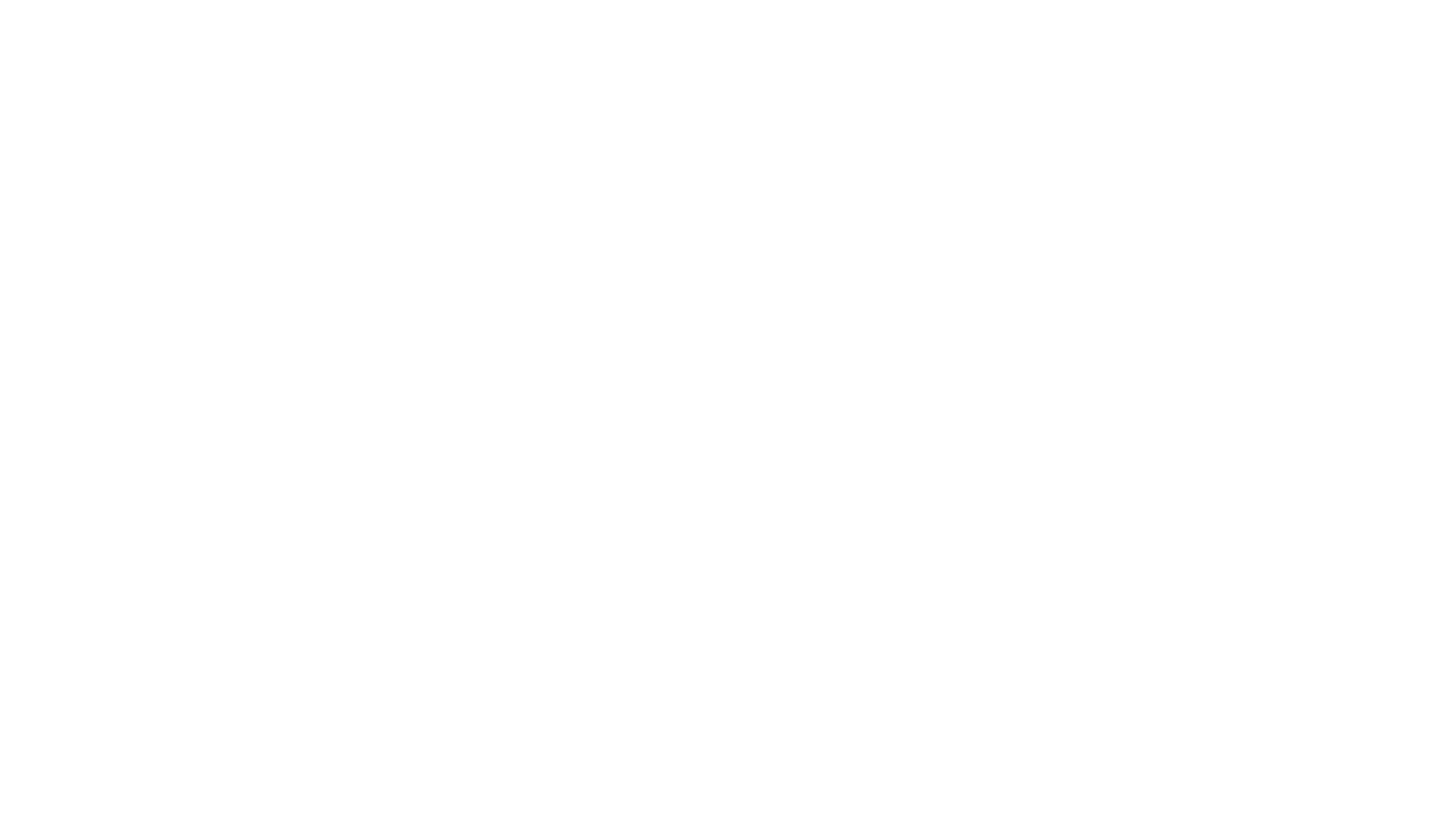
click at [903, 118] on div "Dynamic Content Wrapper" at bounding box center [728, 407] width 1456 height 814
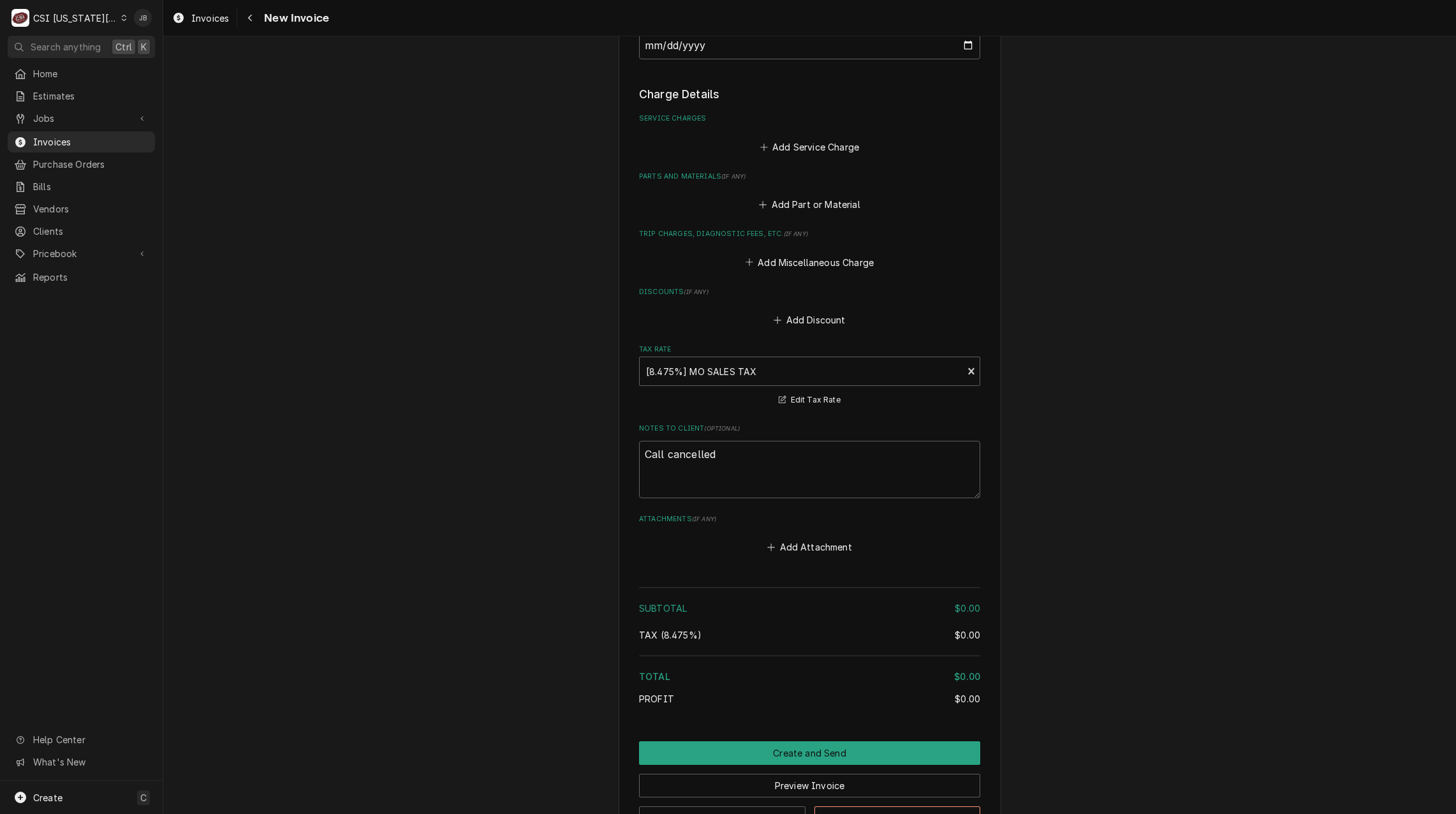
scroll to position [1057, 0]
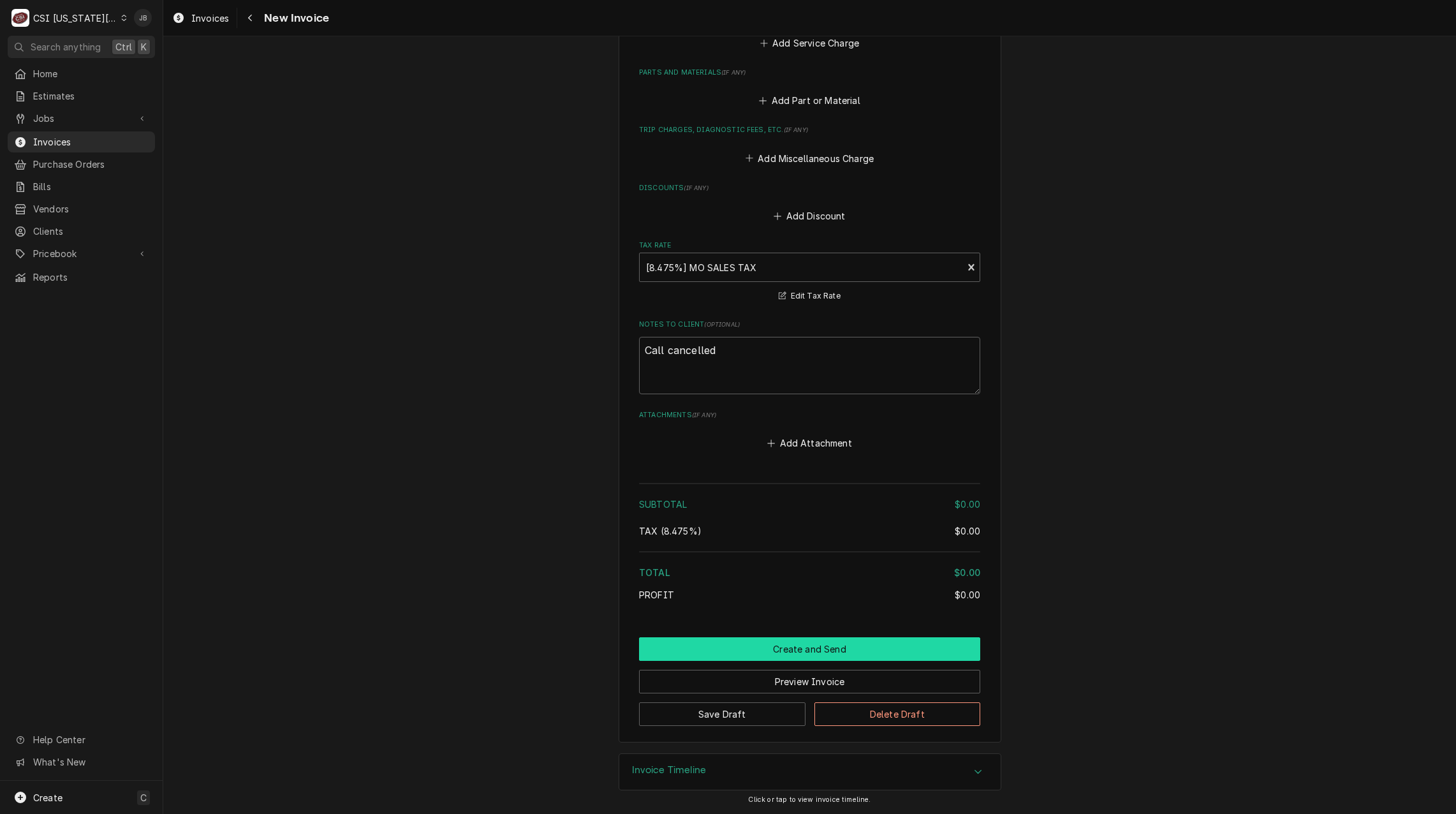
click at [778, 649] on button "Create and Send" at bounding box center [809, 648] width 341 height 24
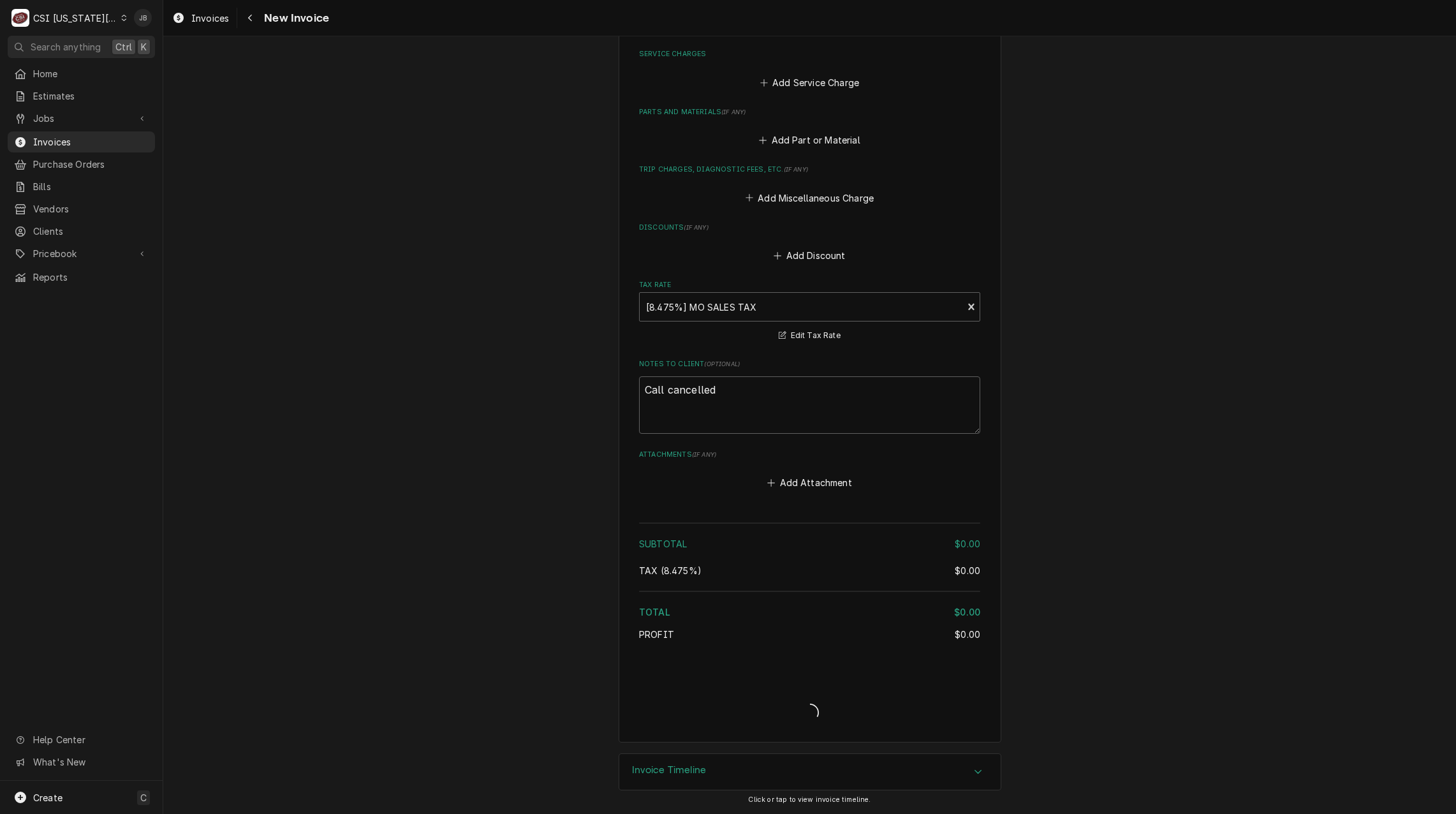
type textarea "x"
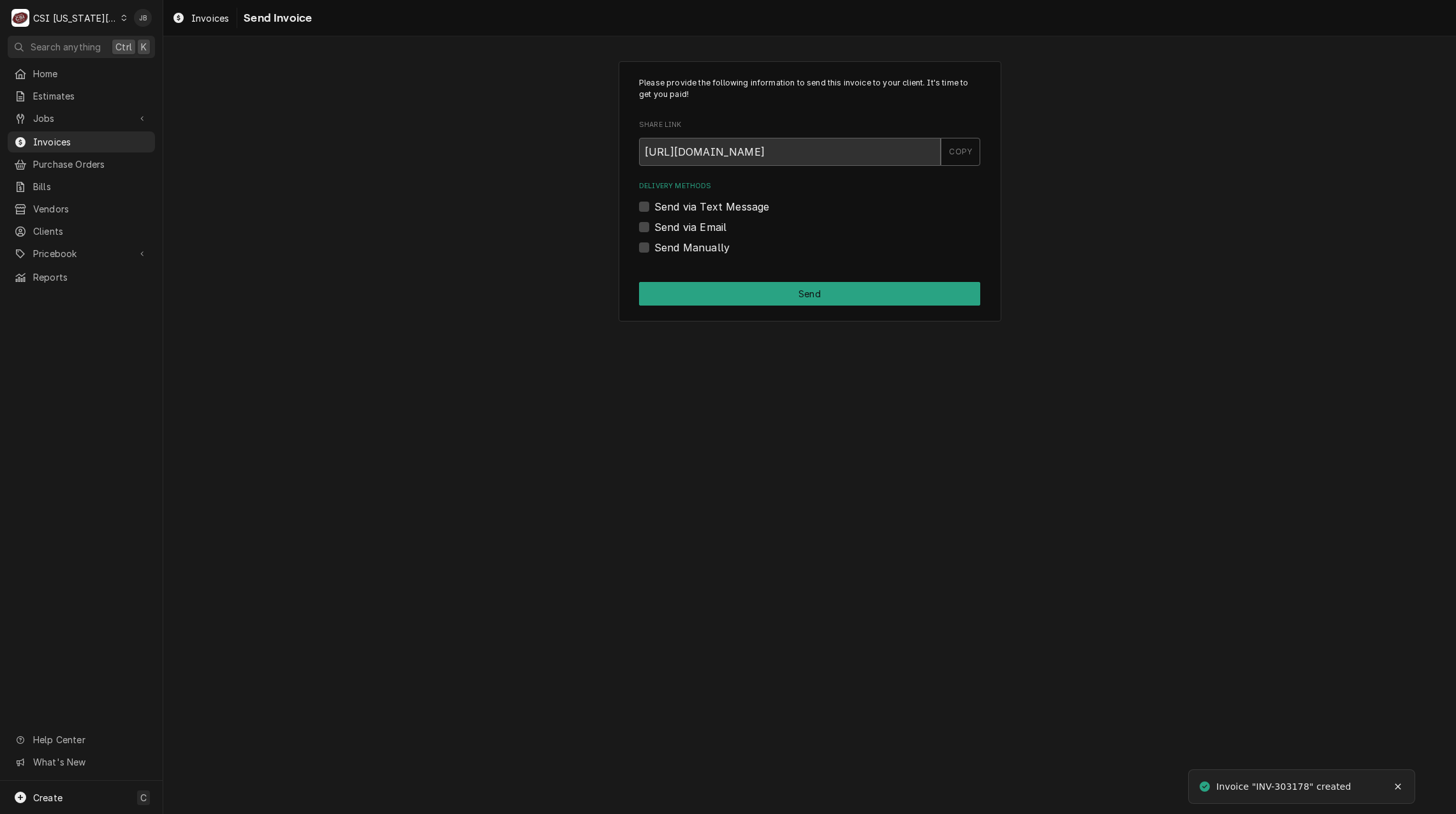
click at [703, 223] on label "Send via Email" at bounding box center [690, 227] width 72 height 16
click at [703, 223] on input "Send via Email" at bounding box center [825, 234] width 341 height 28
checkbox input "true"
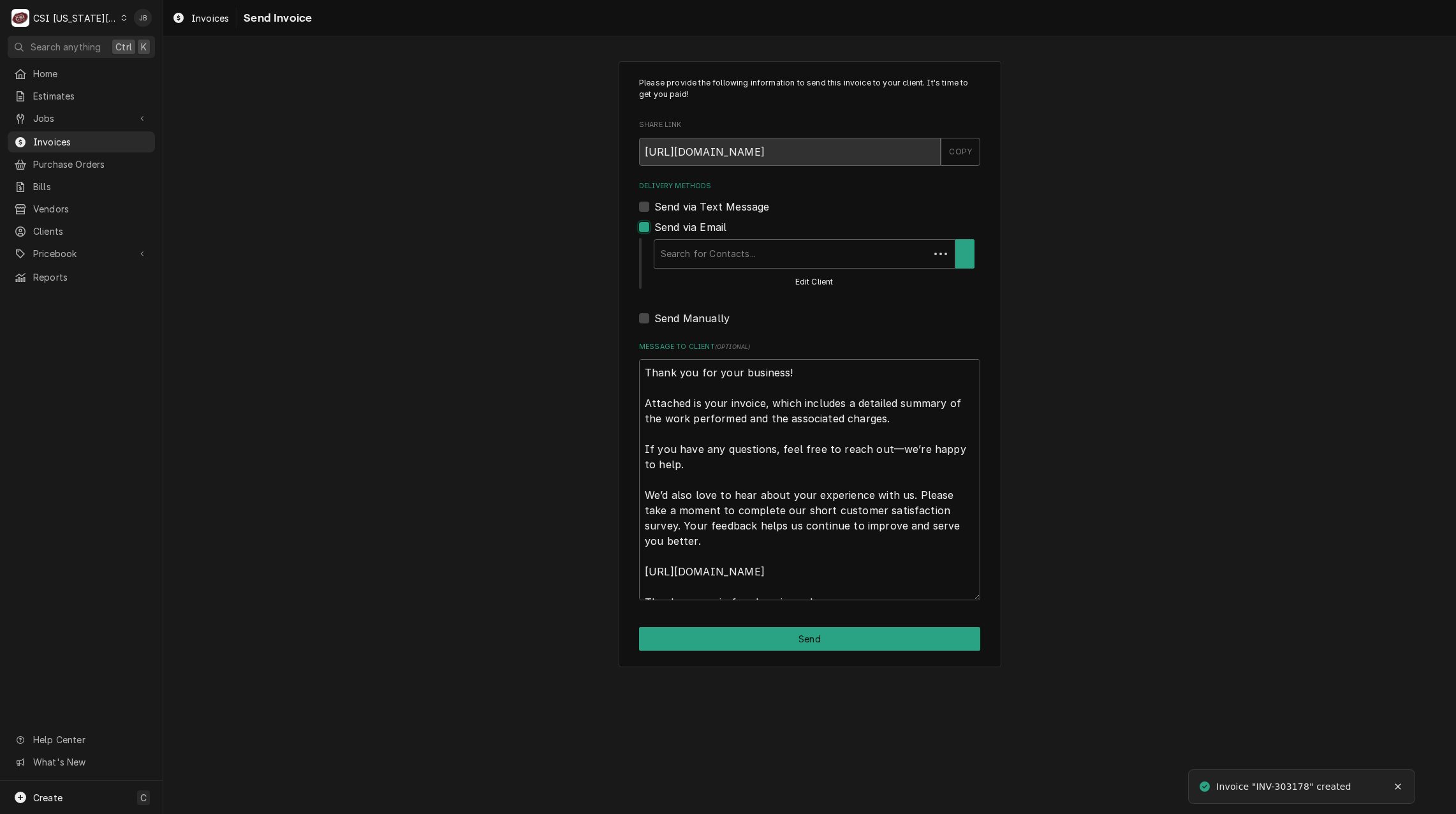
type textarea "x"
drag, startPoint x: 656, startPoint y: 225, endPoint x: 688, endPoint y: 254, distance: 43.2
click at [656, 224] on label "Send via Email" at bounding box center [690, 227] width 72 height 16
click at [656, 224] on input "Send via Email" at bounding box center [825, 234] width 341 height 28
checkbox input "false"
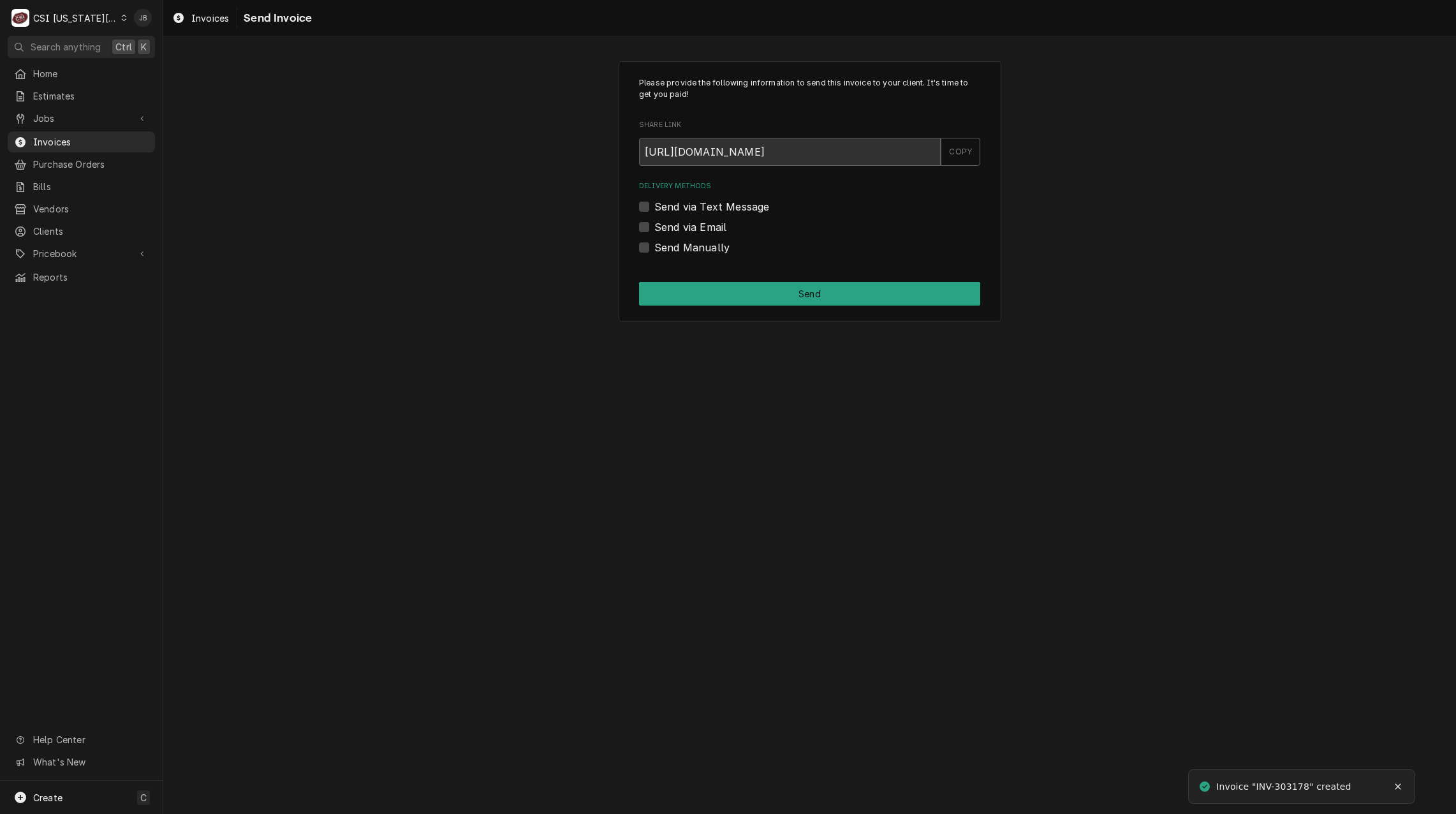
drag, startPoint x: 685, startPoint y: 265, endPoint x: 689, endPoint y: 254, distance: 11.7
click at [684, 265] on div "Please provide the following information to send this invoice to your client. I…" at bounding box center [810, 192] width 383 height 261
click at [689, 252] on label "Send Manually" at bounding box center [692, 247] width 75 height 16
click at [689, 252] on input "Send Manually" at bounding box center [825, 253] width 341 height 28
checkbox input "true"
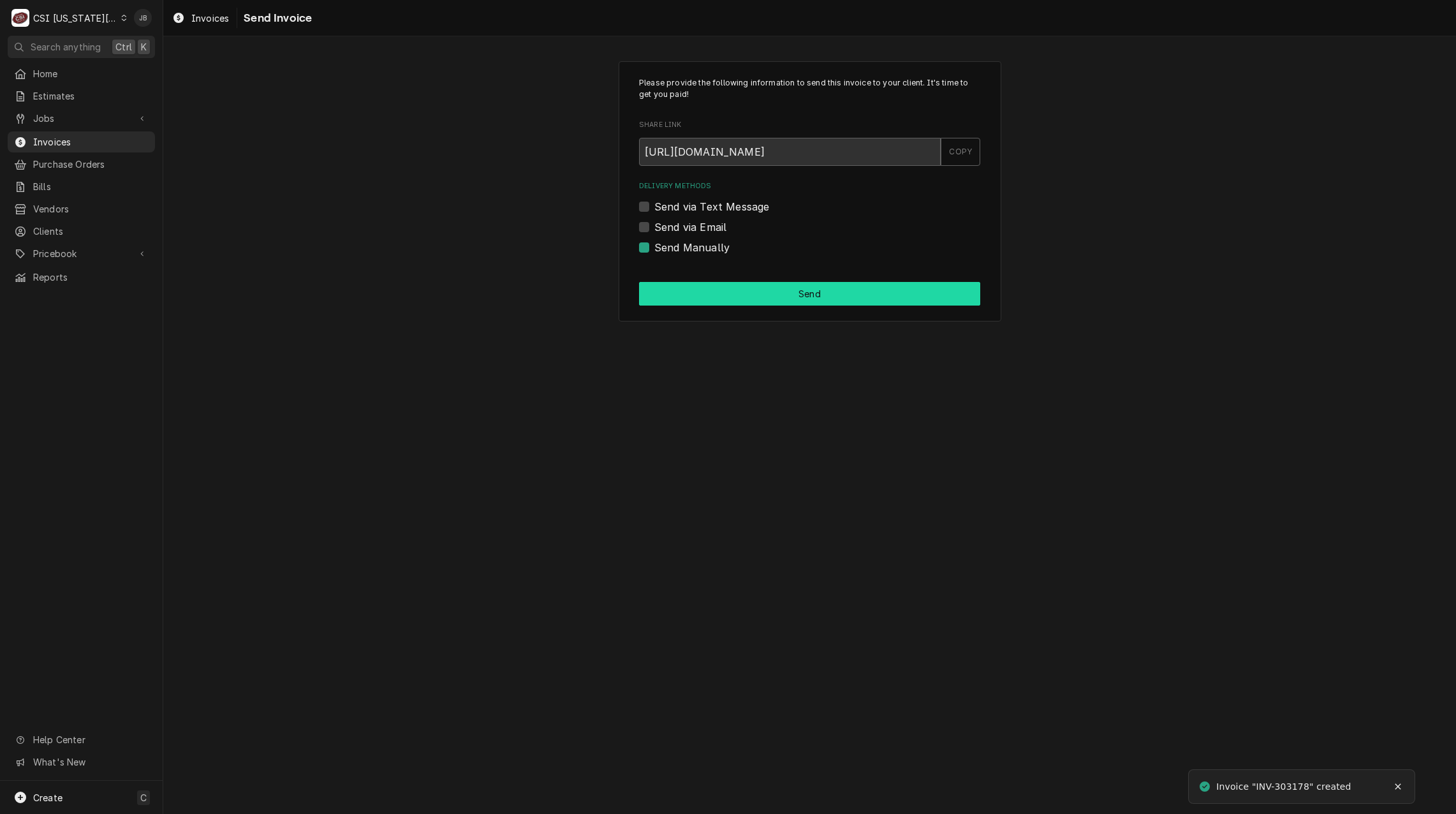
click at [741, 299] on button "Send" at bounding box center [809, 293] width 341 height 24
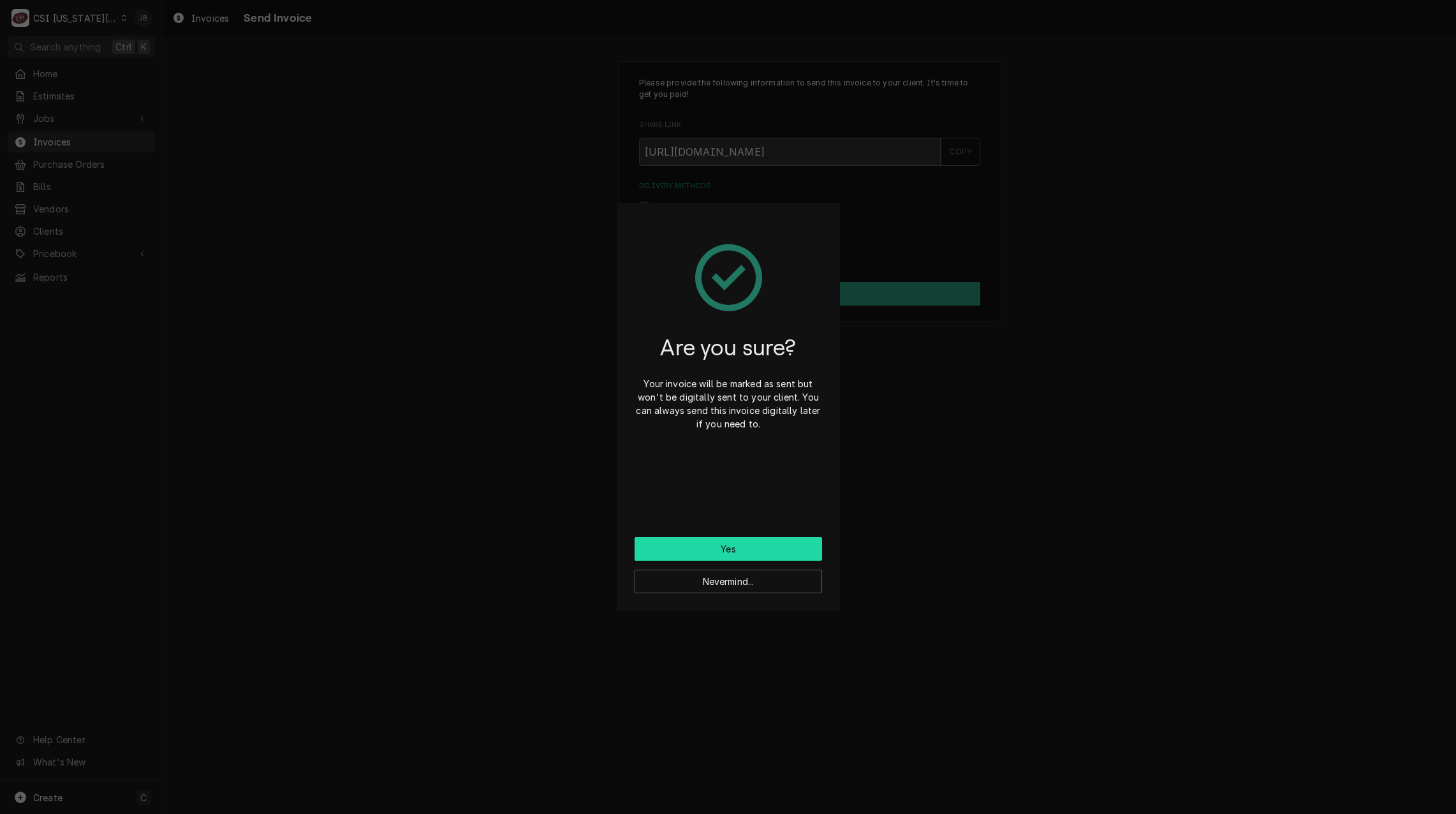
click at [728, 551] on button "Yes" at bounding box center [728, 548] width 188 height 24
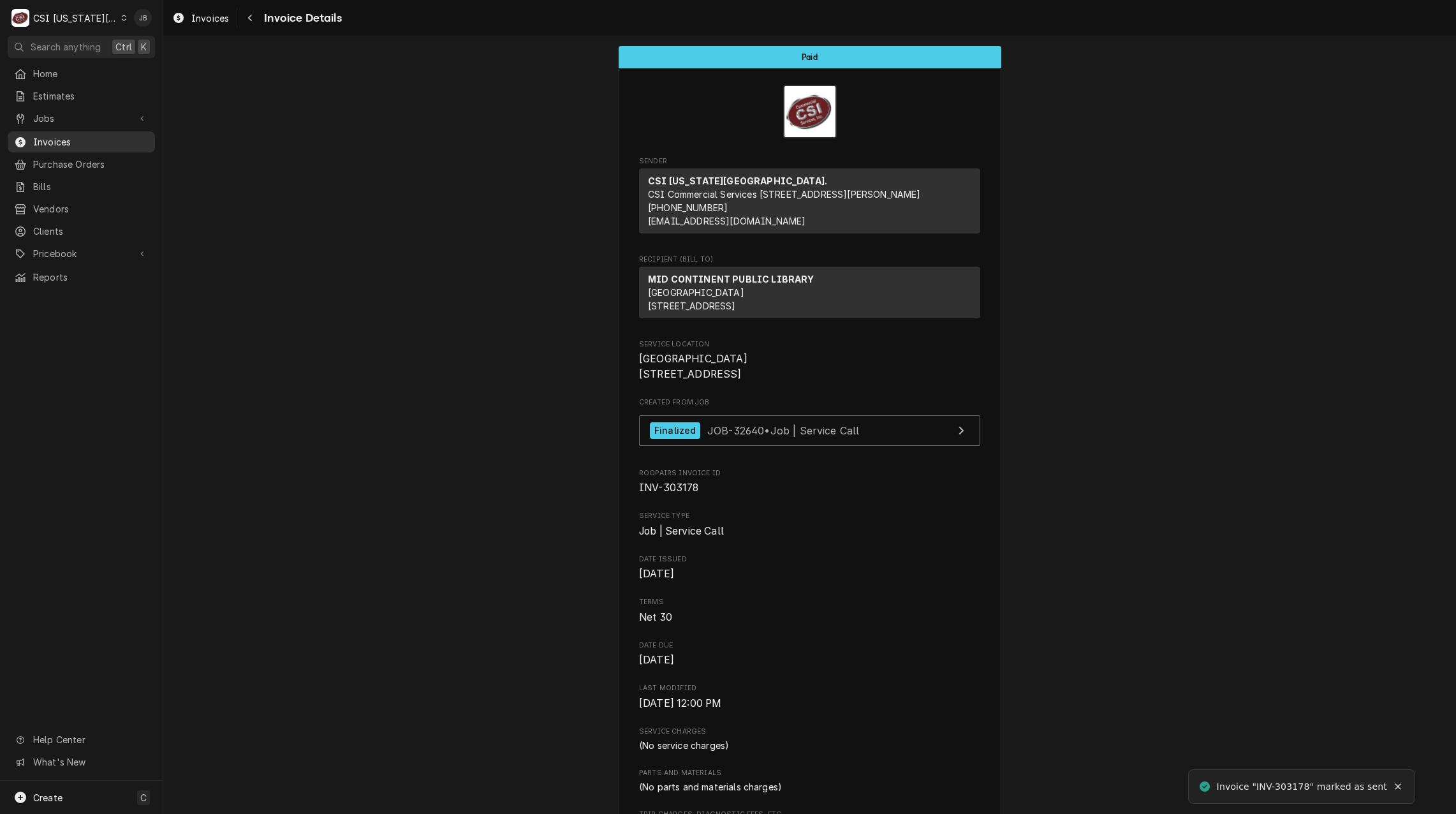
click at [96, 142] on span "Invoices" at bounding box center [90, 142] width 116 height 13
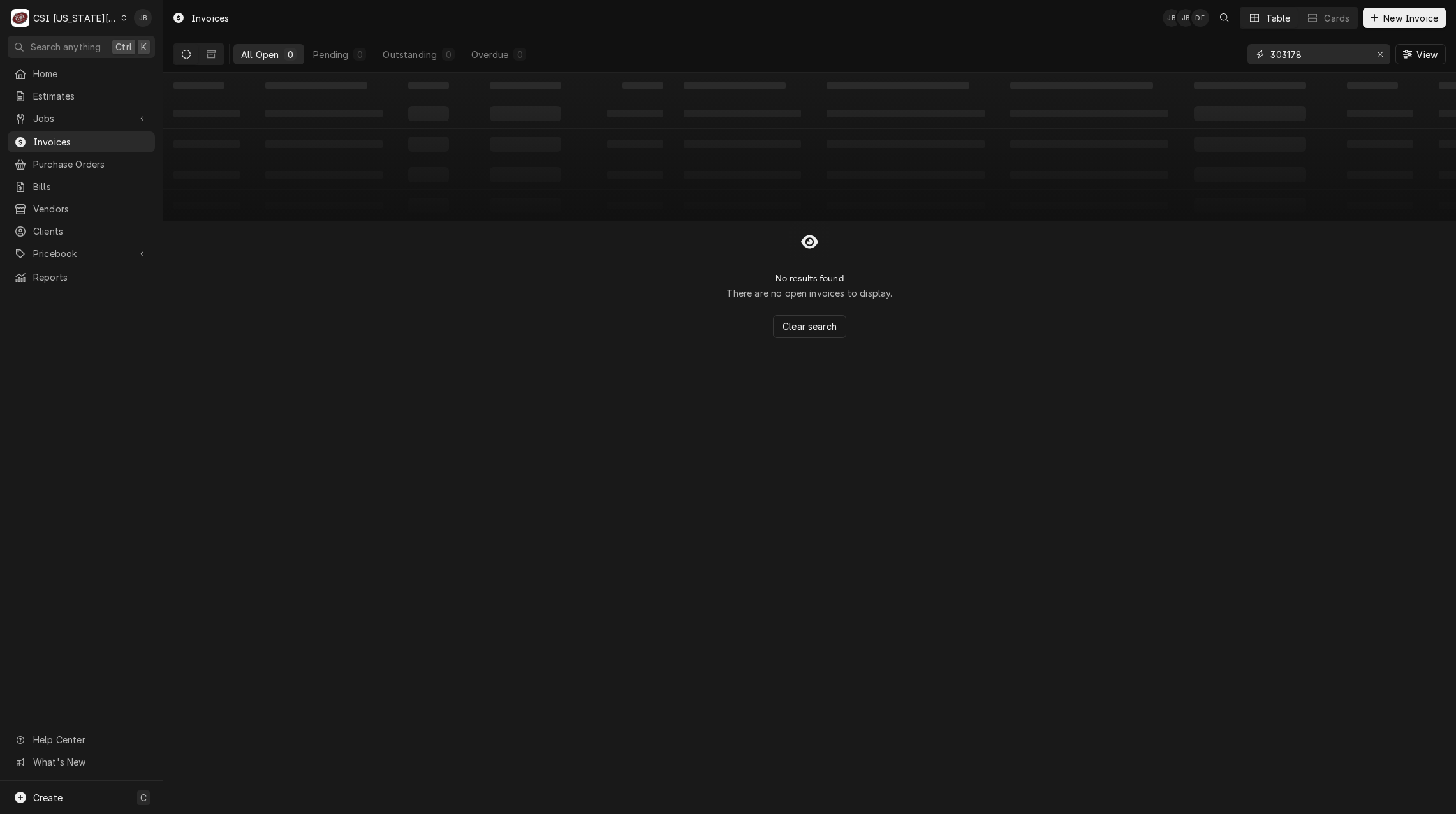
click at [1314, 60] on input "303178" at bounding box center [1317, 54] width 96 height 20
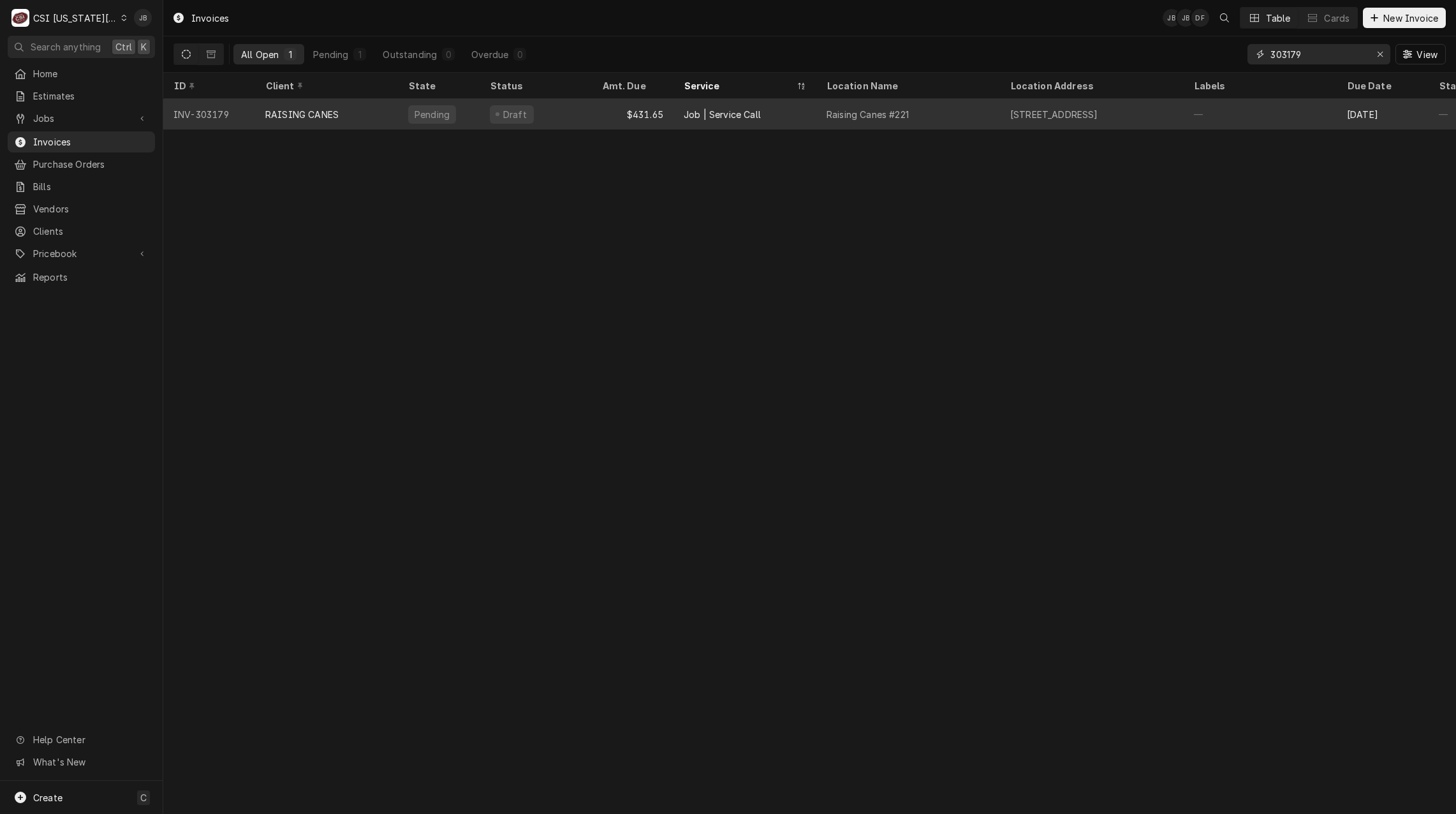
type input "303179"
click at [437, 104] on div "Pending" at bounding box center [439, 114] width 82 height 30
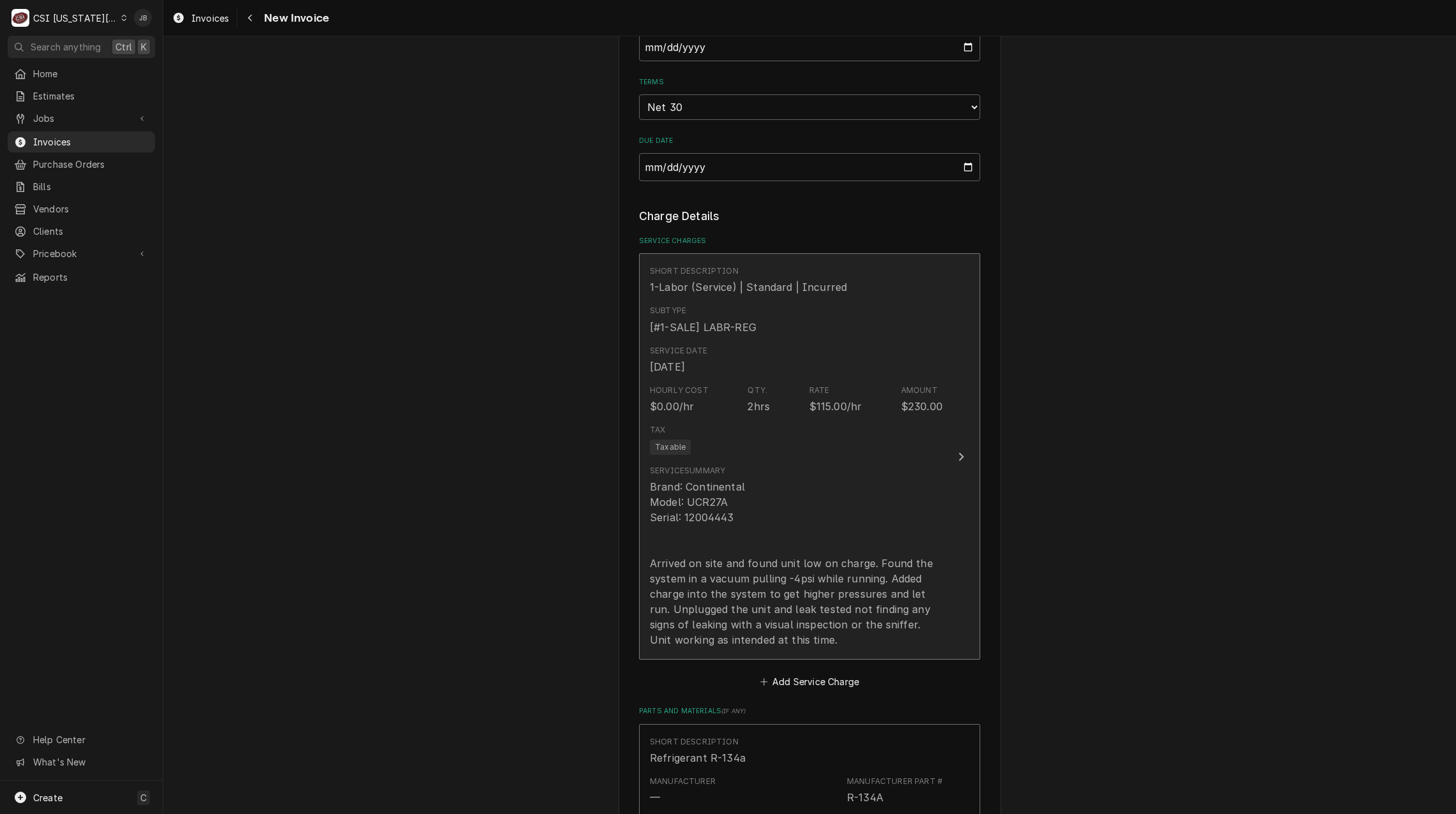
scroll to position [1594, 0]
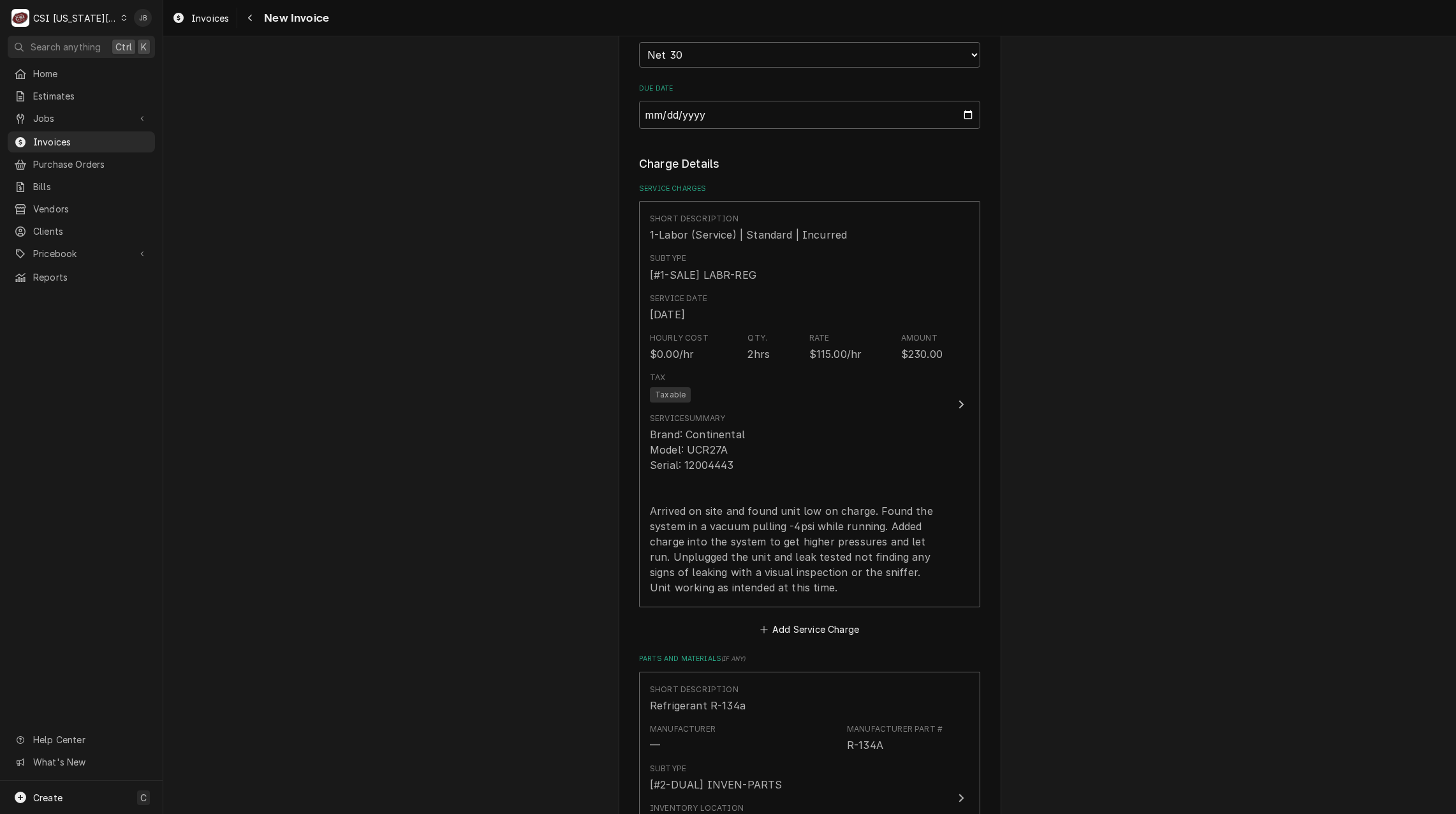
click at [357, 348] on div "Please provide the following information to create your invoice: Client Details…" at bounding box center [809, 137] width 1293 height 3363
click at [297, 551] on div "Please provide the following information to create your invoice: Client Details…" at bounding box center [809, 137] width 1293 height 3363
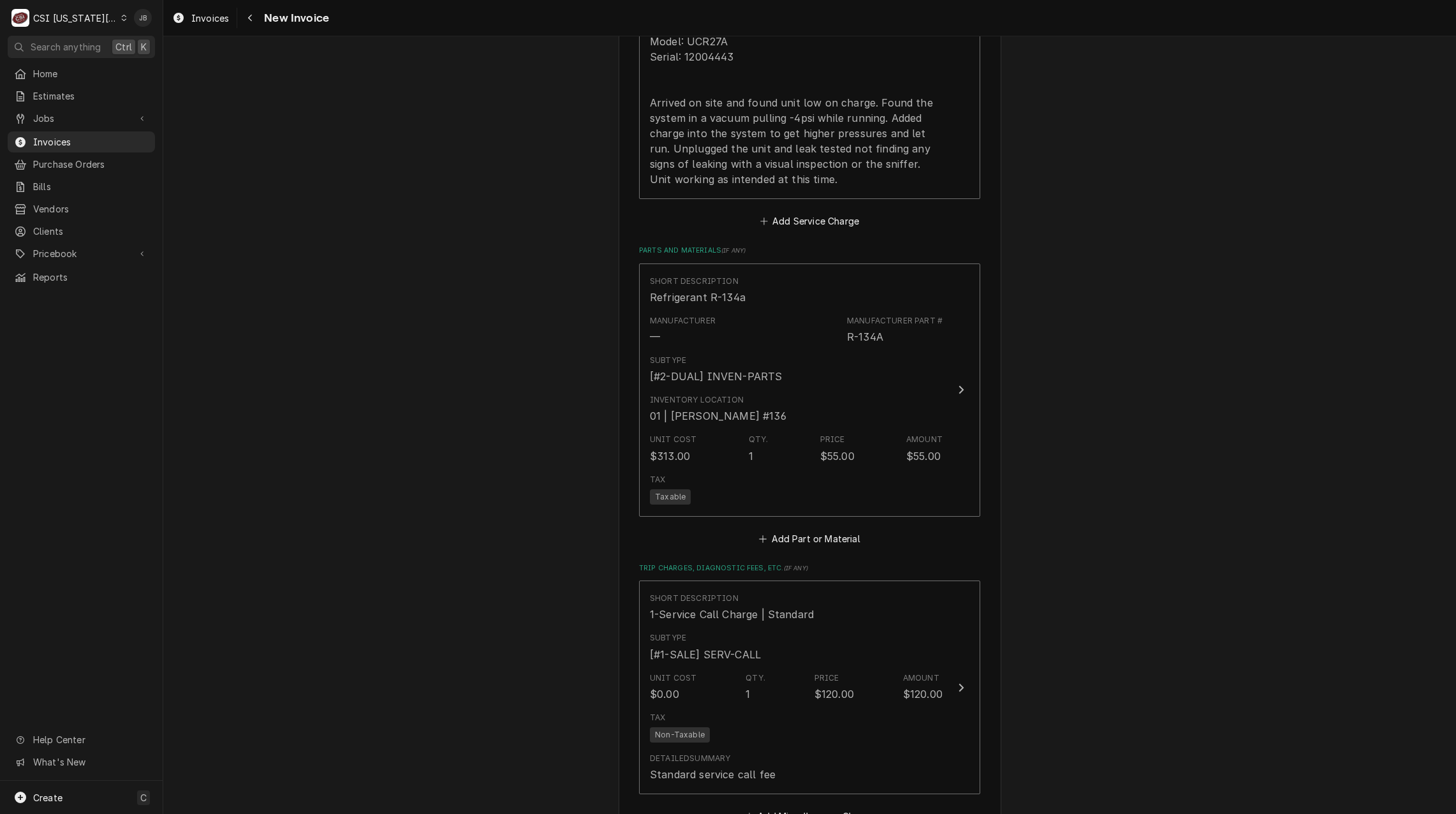
scroll to position [2104, 0]
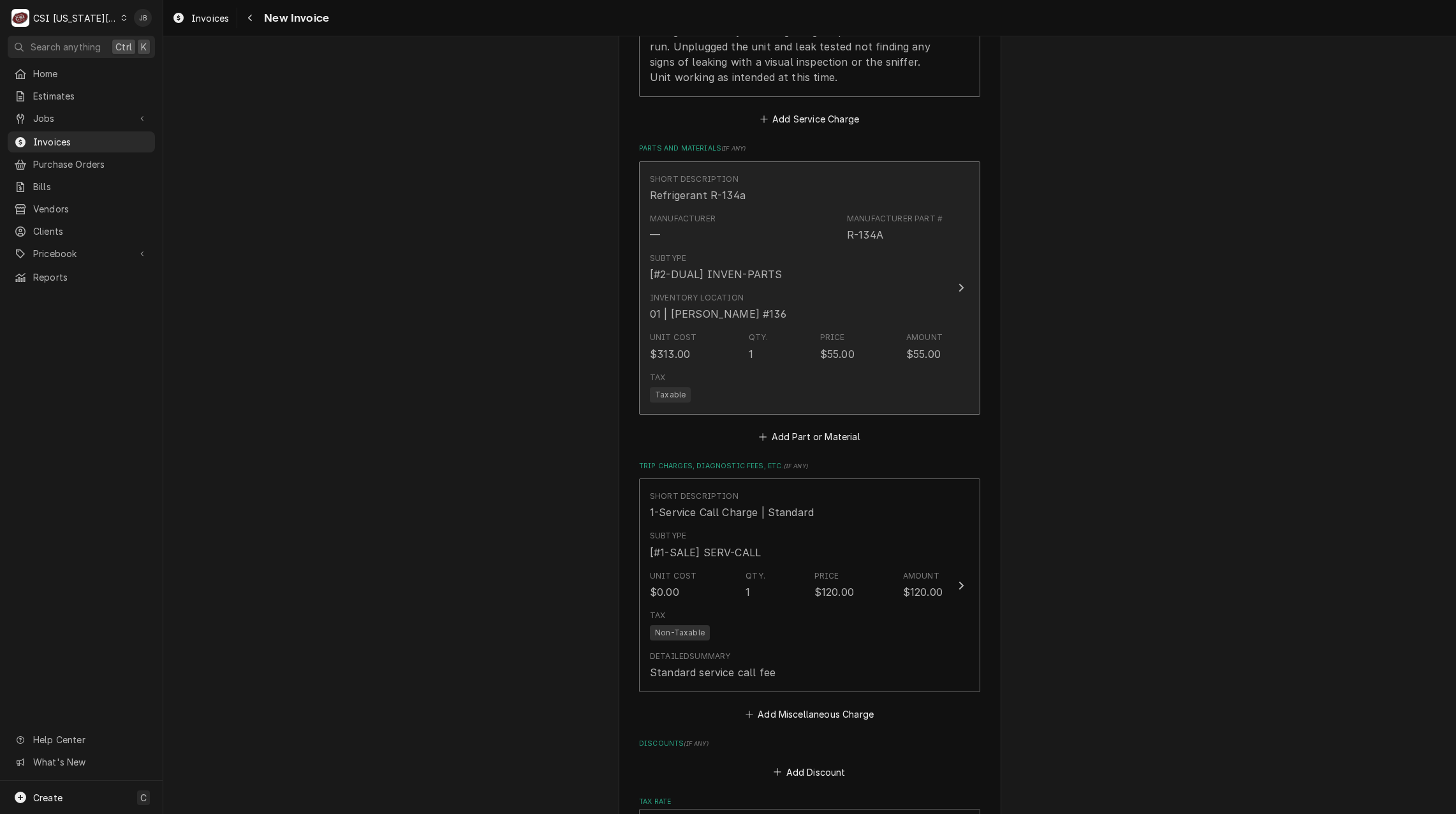
click at [700, 292] on div "Inventory Location" at bounding box center [697, 298] width 93 height 11
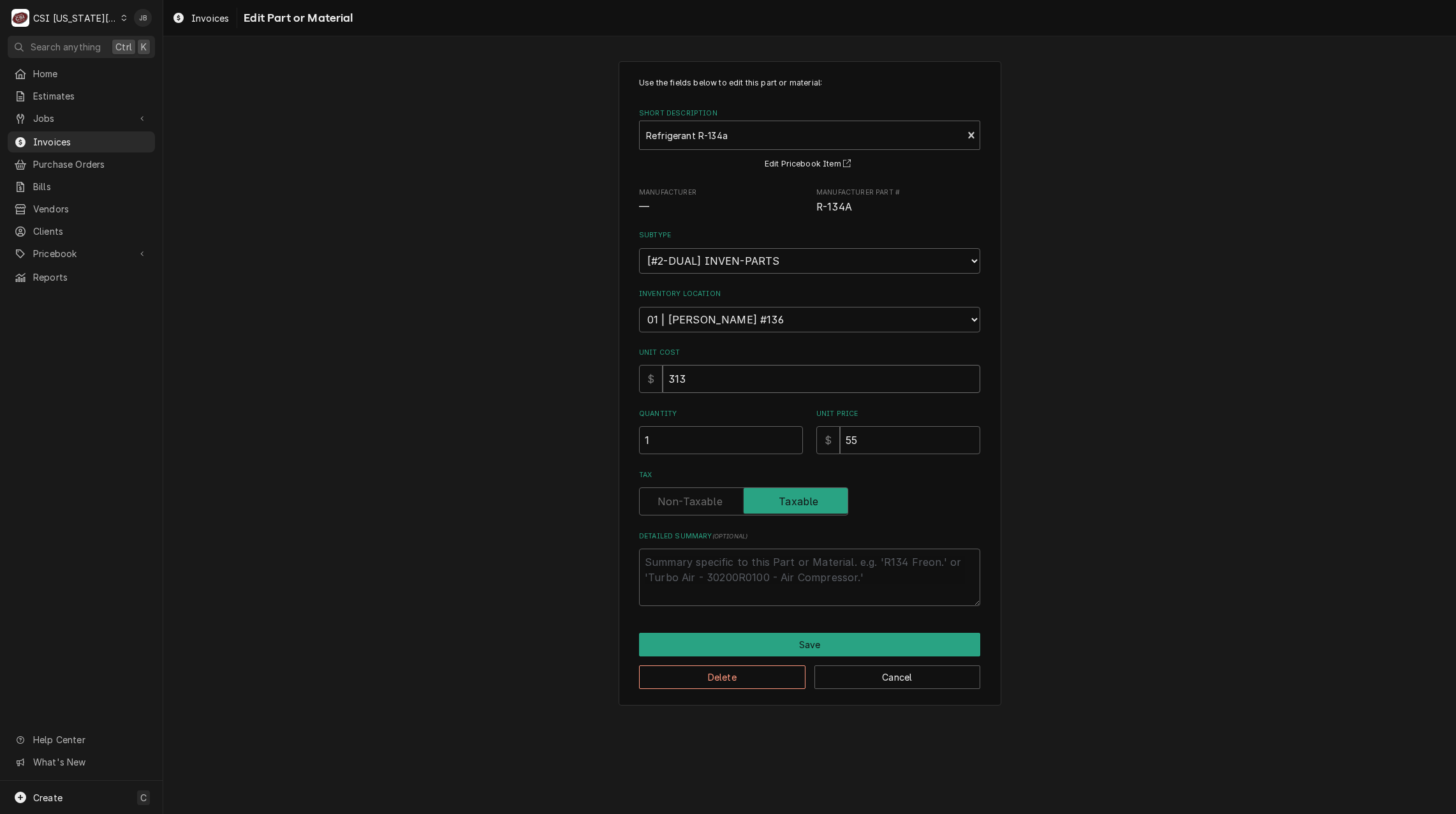
drag, startPoint x: 694, startPoint y: 378, endPoint x: 541, endPoint y: 380, distance: 153.0
click at [543, 380] on div "Use the fields below to edit this part or material: Short Description Refrigera…" at bounding box center [809, 383] width 1293 height 666
type textarea "x"
type input "1"
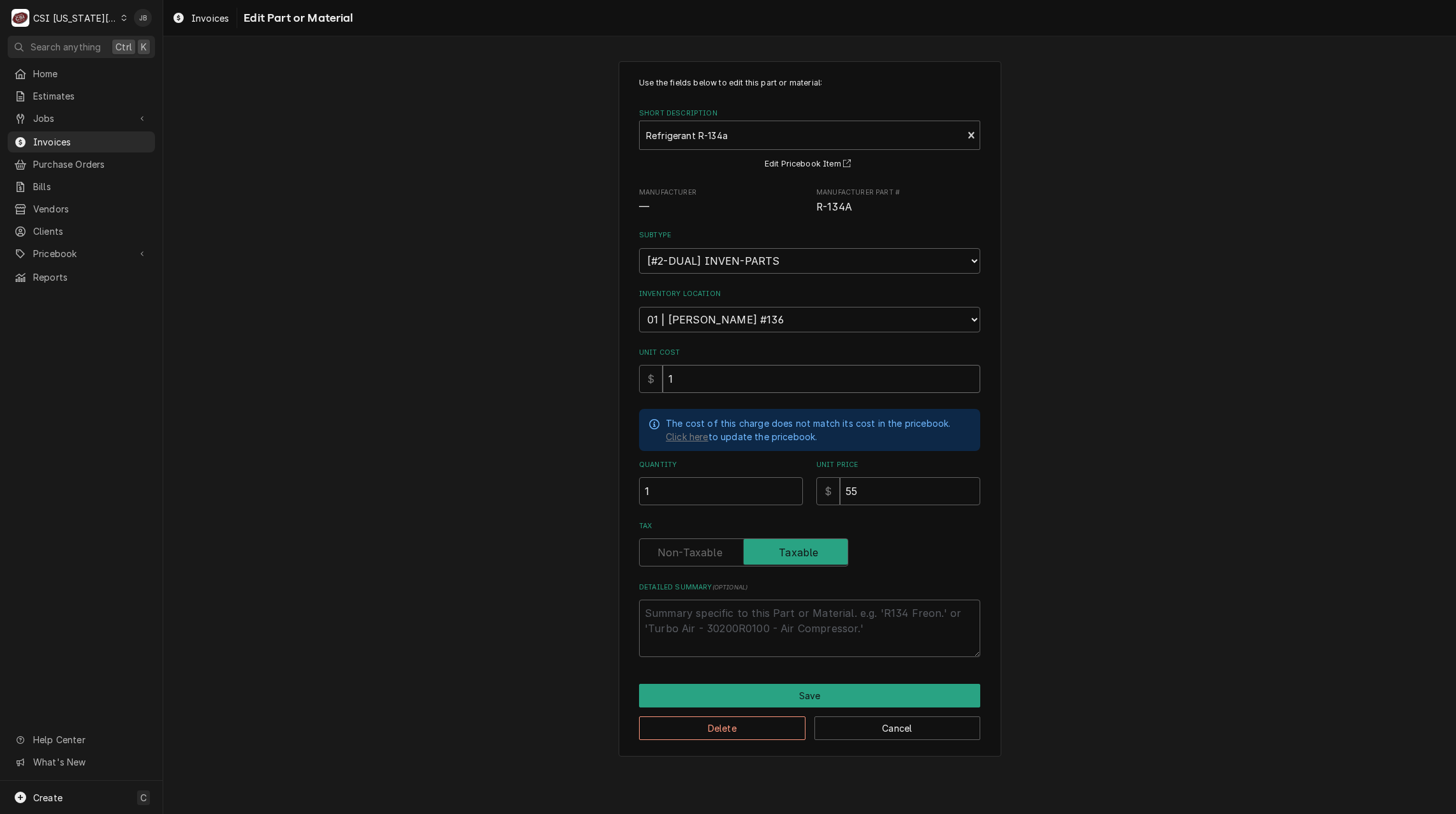
type textarea "x"
type input "13"
click at [792, 685] on button "Save" at bounding box center [809, 695] width 341 height 24
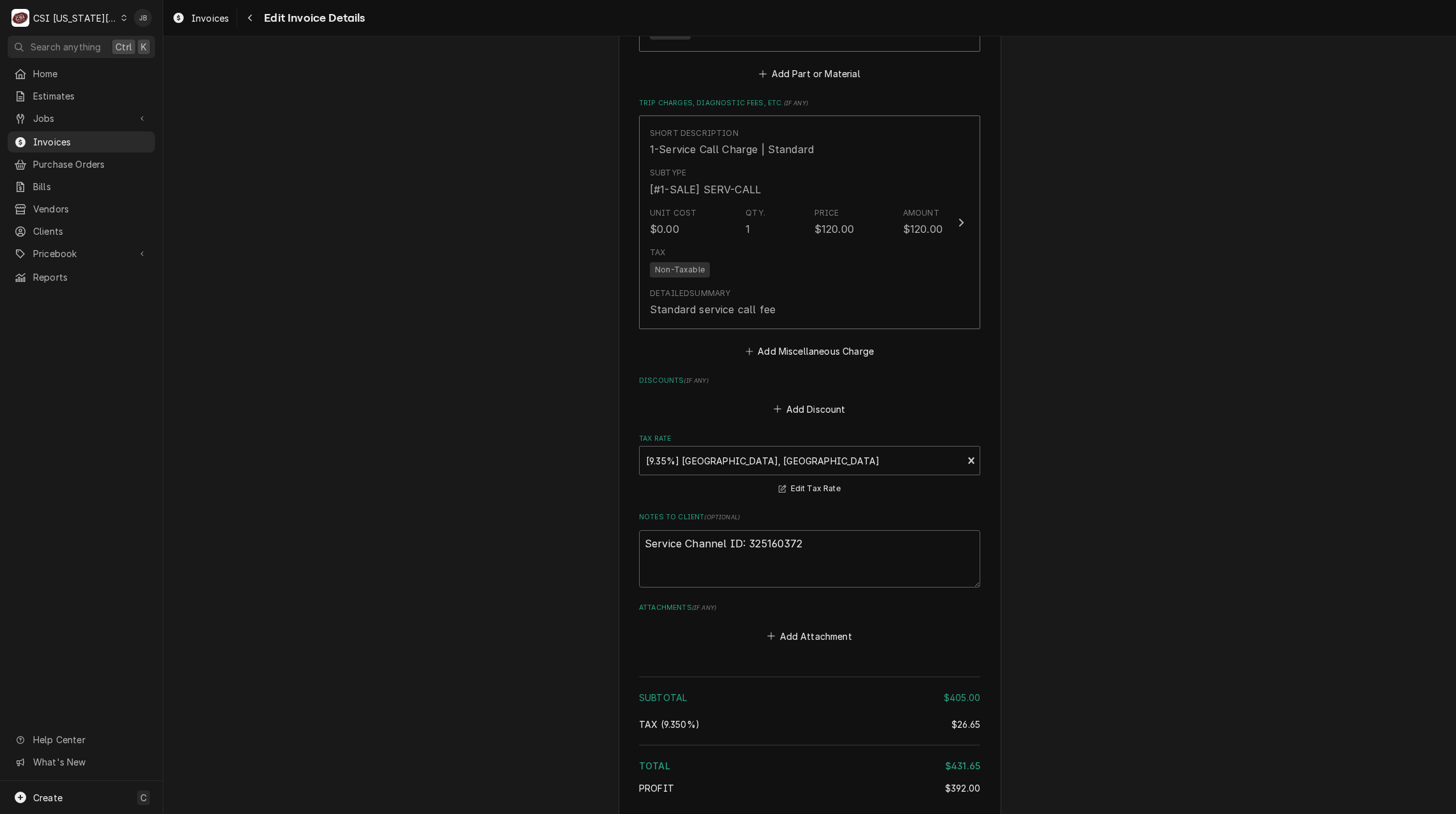
scroll to position [2613, 0]
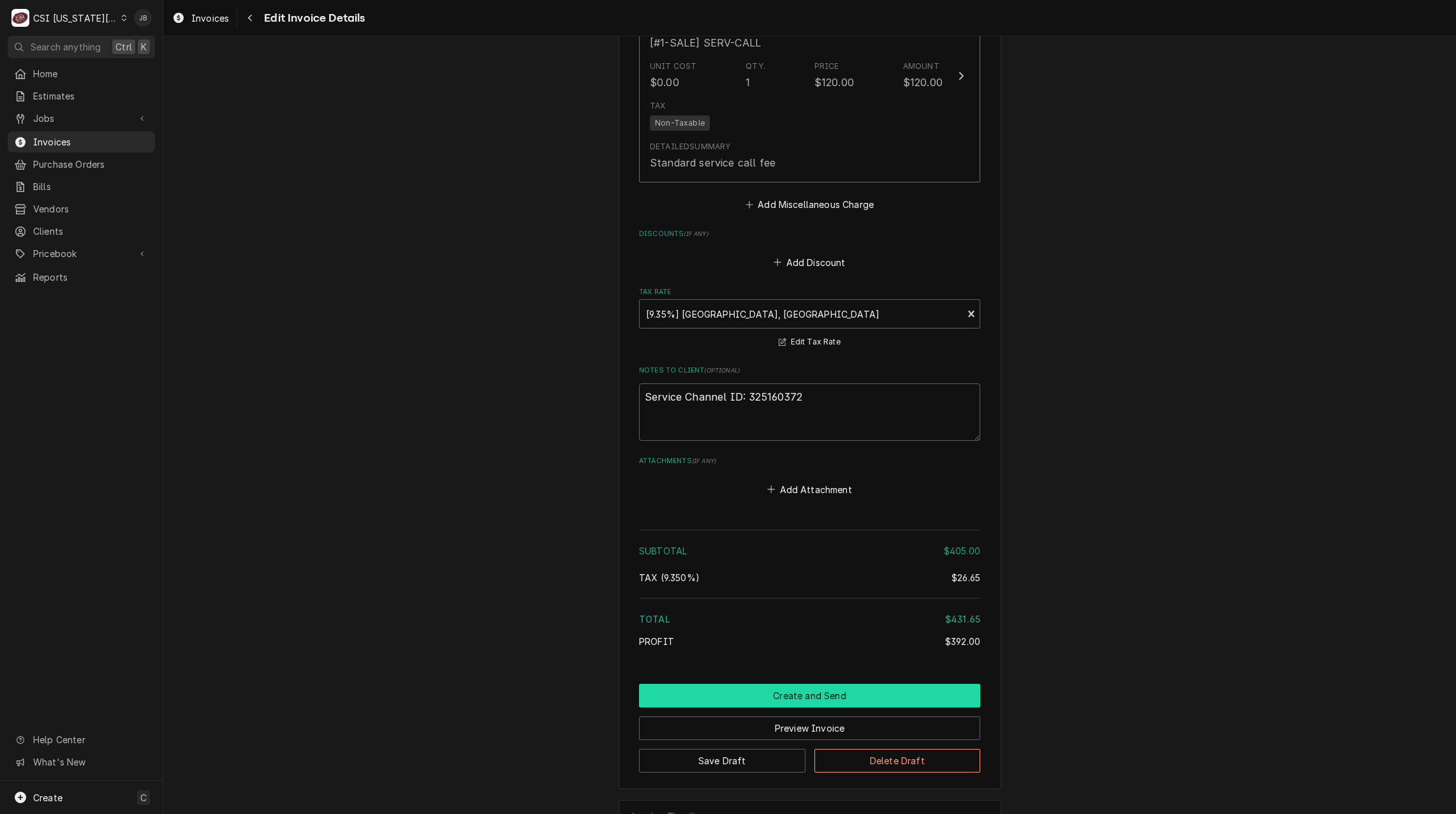
click at [753, 684] on button "Create and Send" at bounding box center [809, 695] width 341 height 24
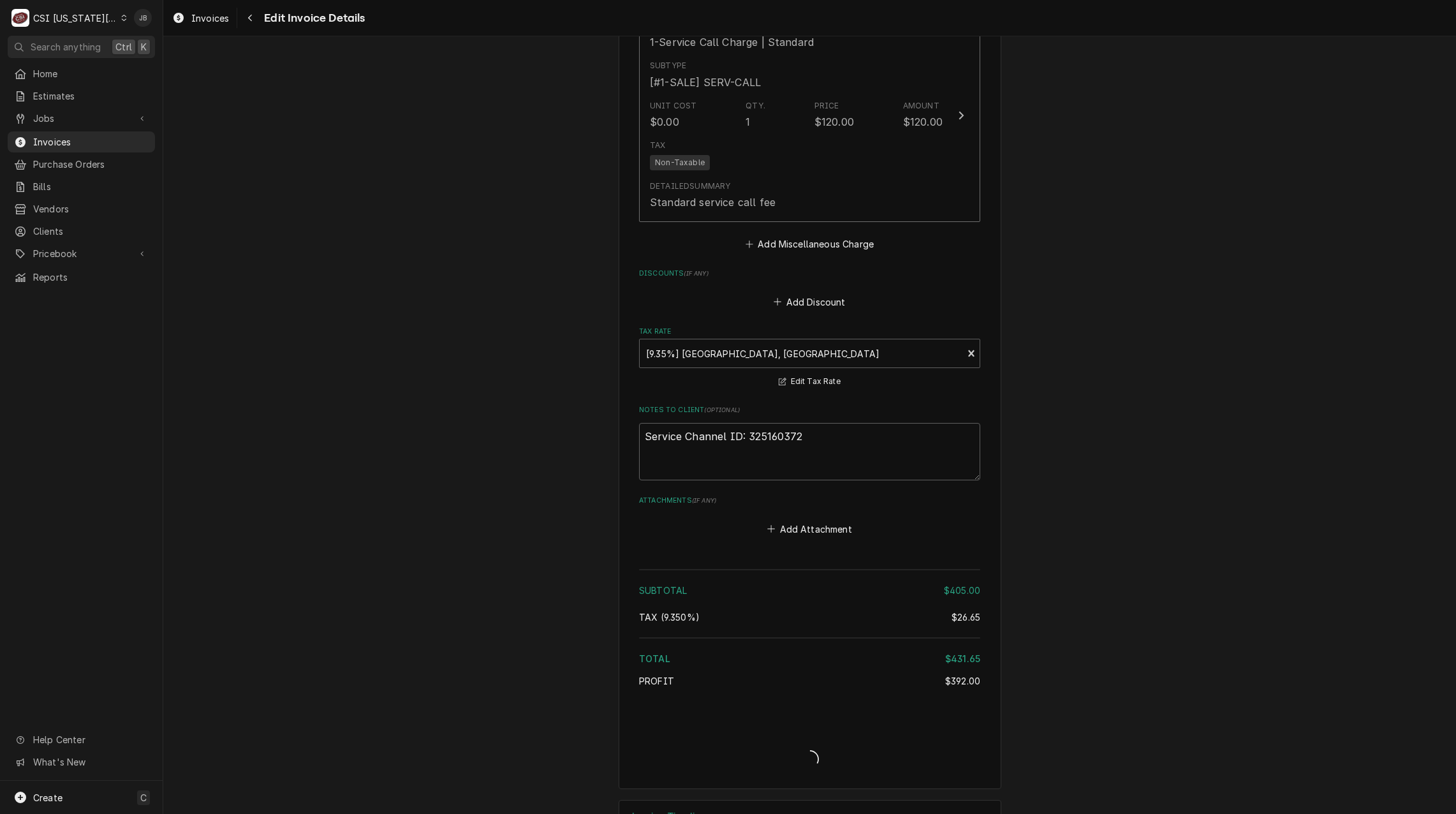
type textarea "x"
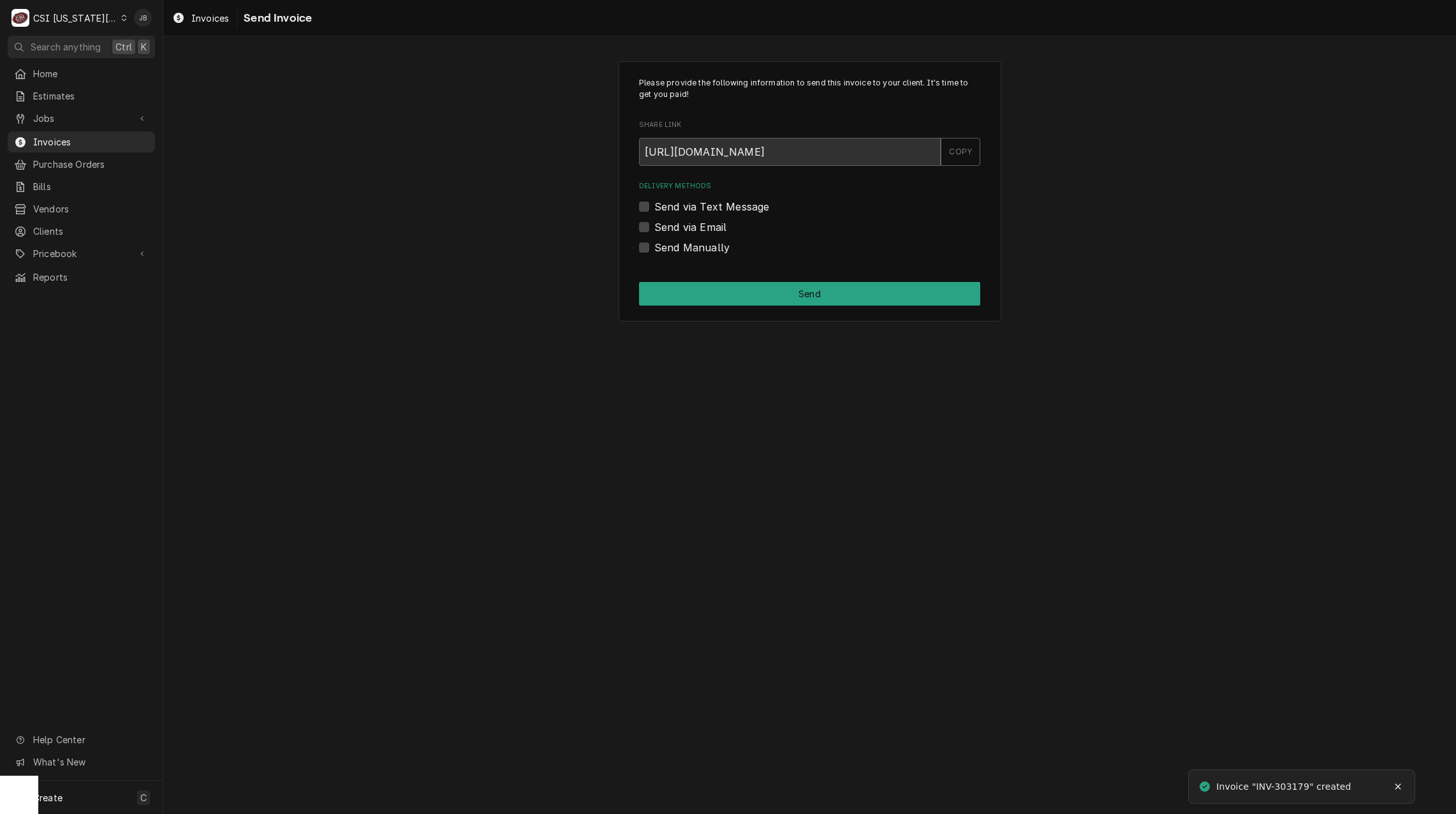
click at [696, 234] on div "Delivery Methods Send via Text Message Send via Email Send Manually" at bounding box center [809, 217] width 341 height 73
click at [694, 228] on label "Send via Email" at bounding box center [690, 227] width 72 height 16
click at [694, 228] on input "Send via Email" at bounding box center [825, 234] width 341 height 28
checkbox input "true"
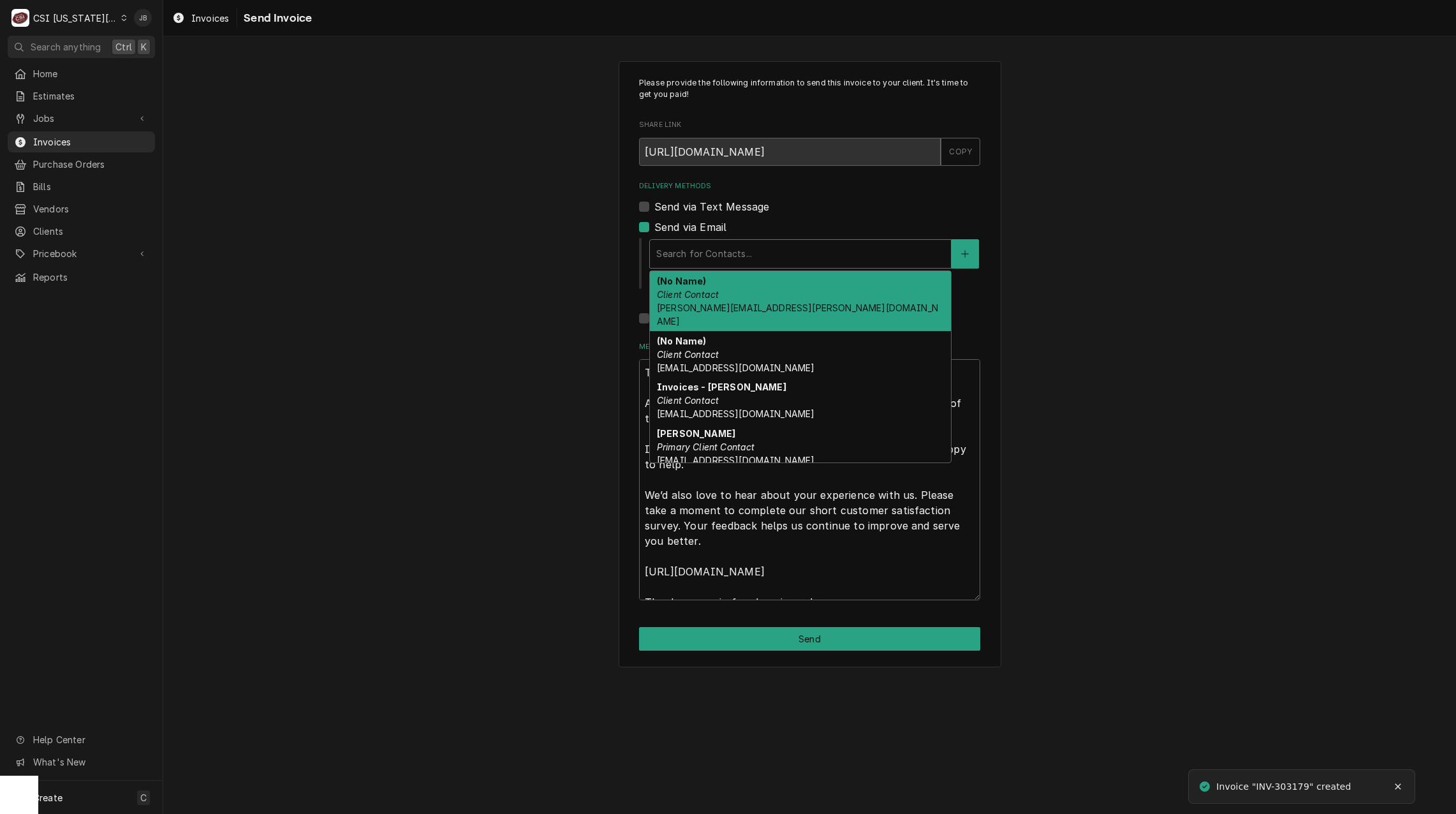
click at [717, 245] on div "Delivery Methods" at bounding box center [800, 254] width 289 height 23
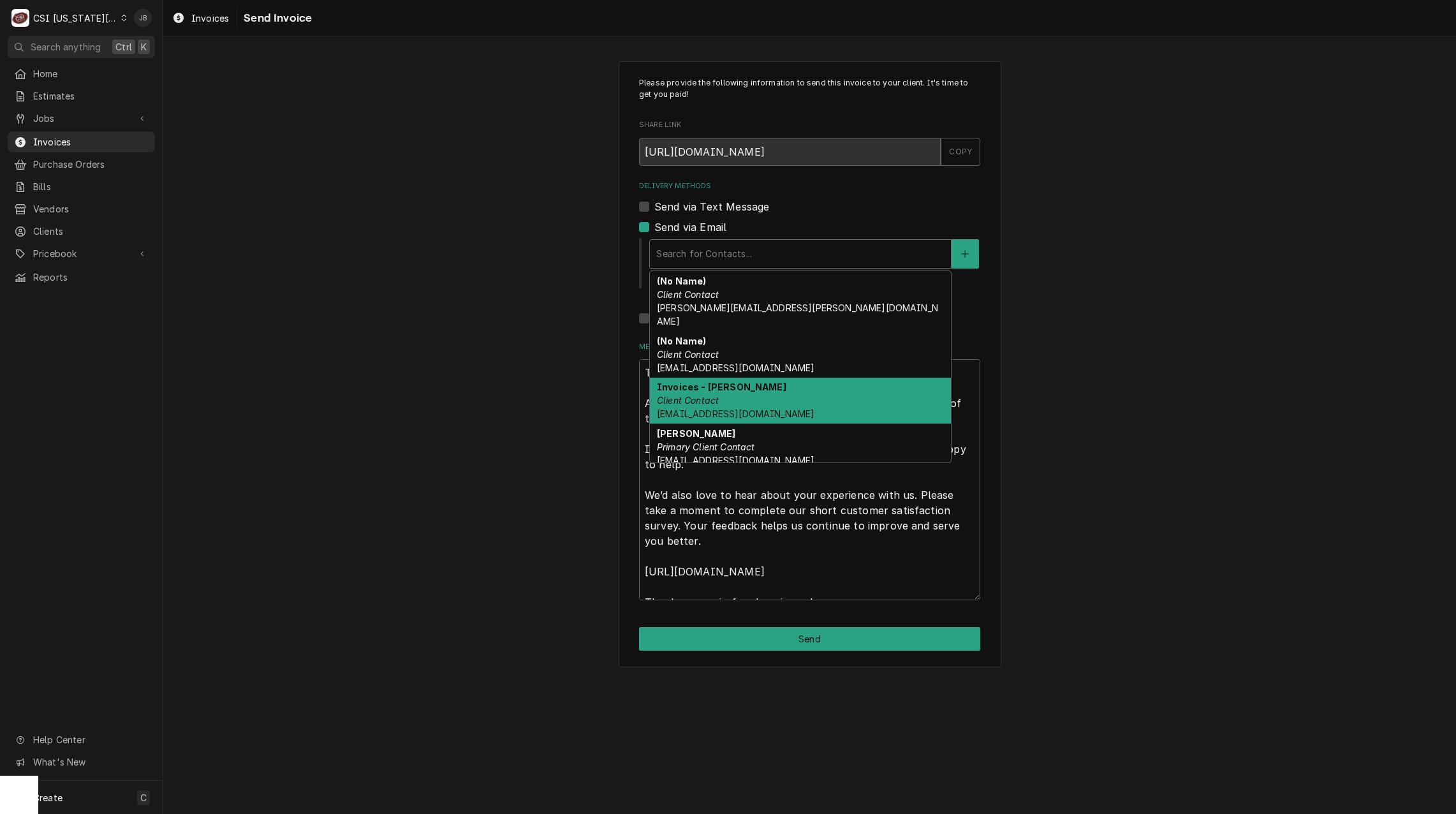
click at [795, 389] on div "Invoices - Kelsey Client Contact kelsey.hetlage@csi1.com" at bounding box center [800, 400] width 301 height 47
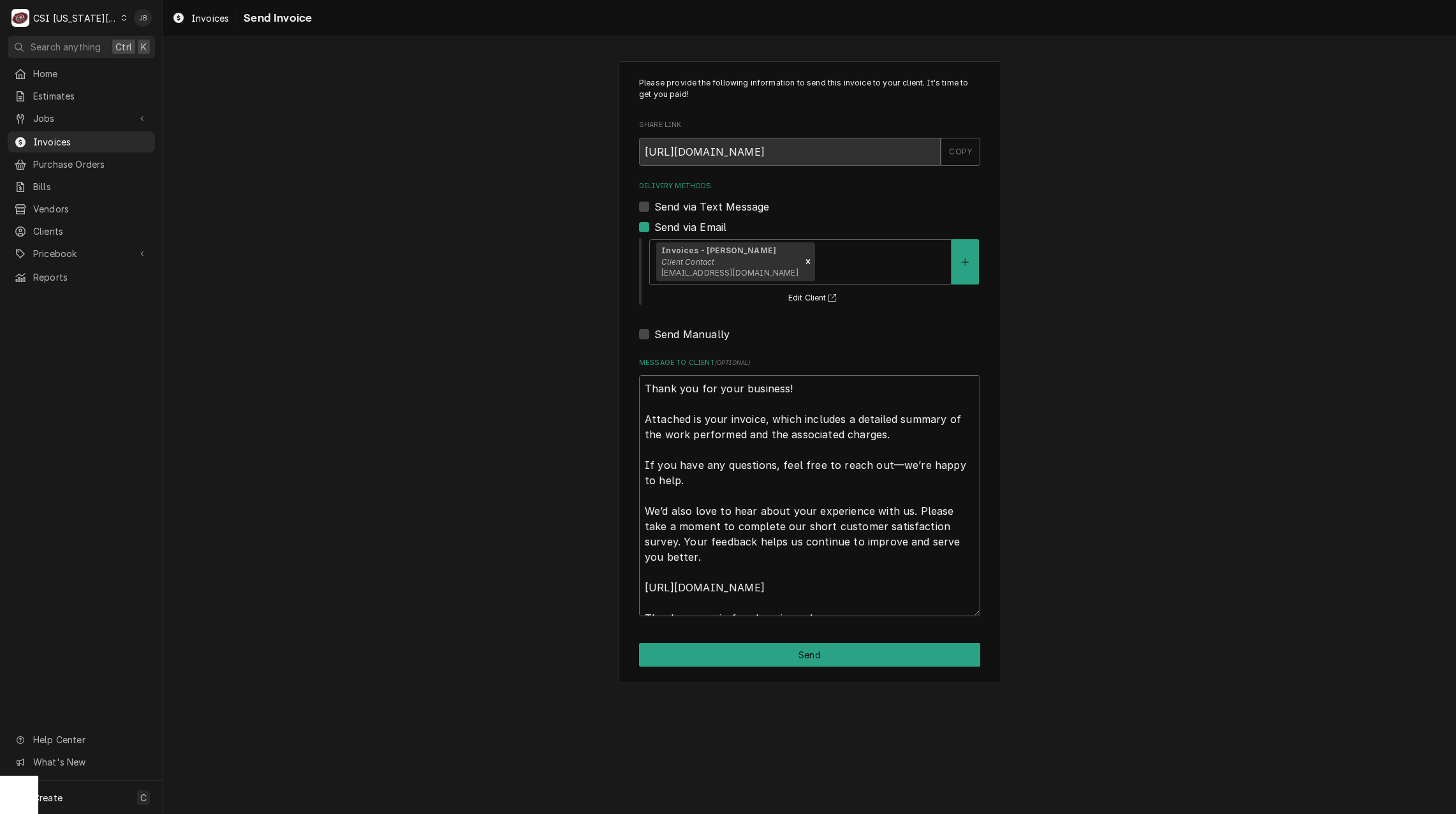
scroll to position [16, 0]
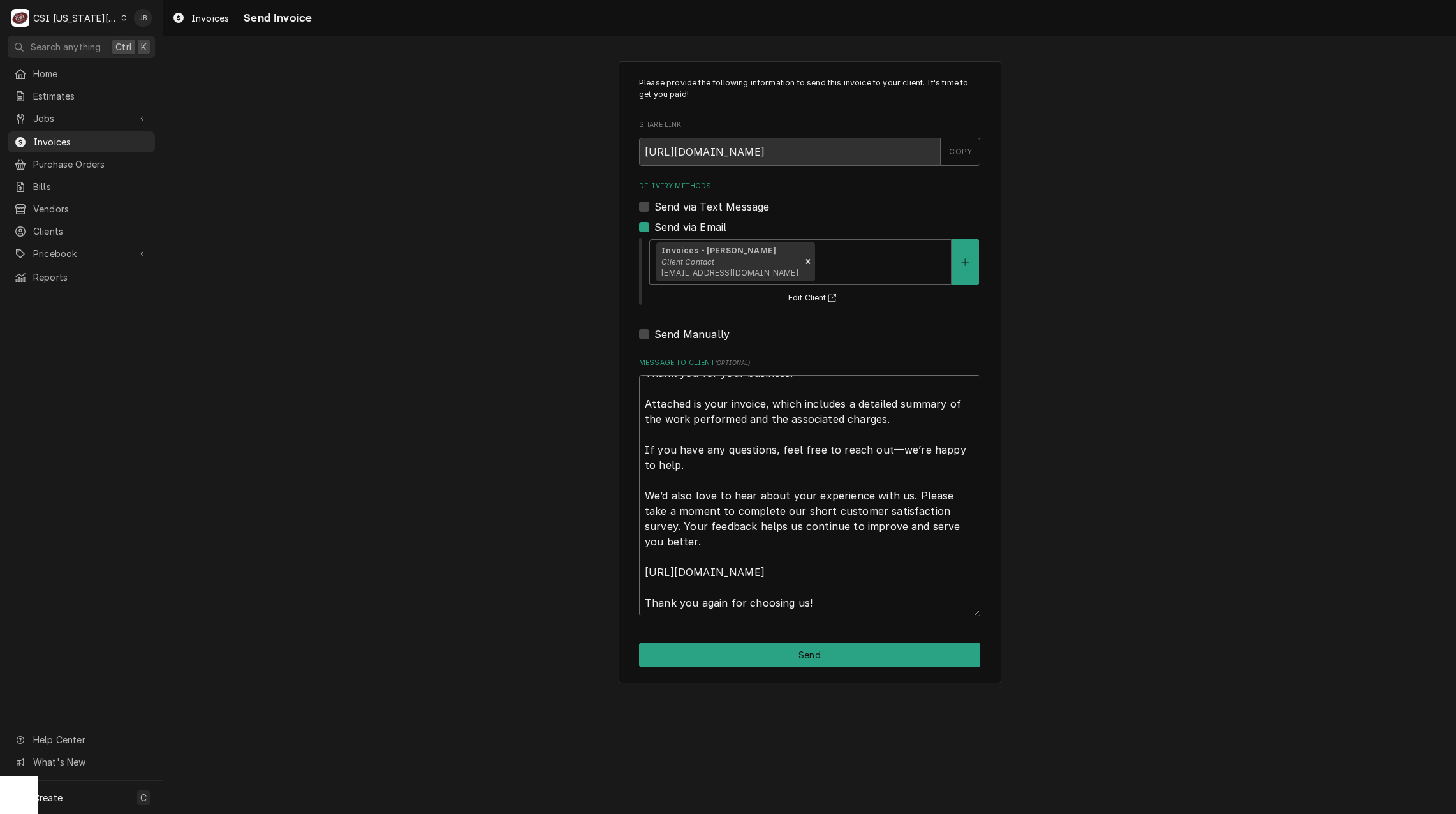
drag, startPoint x: 648, startPoint y: 383, endPoint x: 1039, endPoint y: 712, distance: 511.0
click at [1026, 709] on div "Please provide the following information to send this invoice to your client. I…" at bounding box center [809, 425] width 1293 height 777
type textarea "x"
type textarea "T"
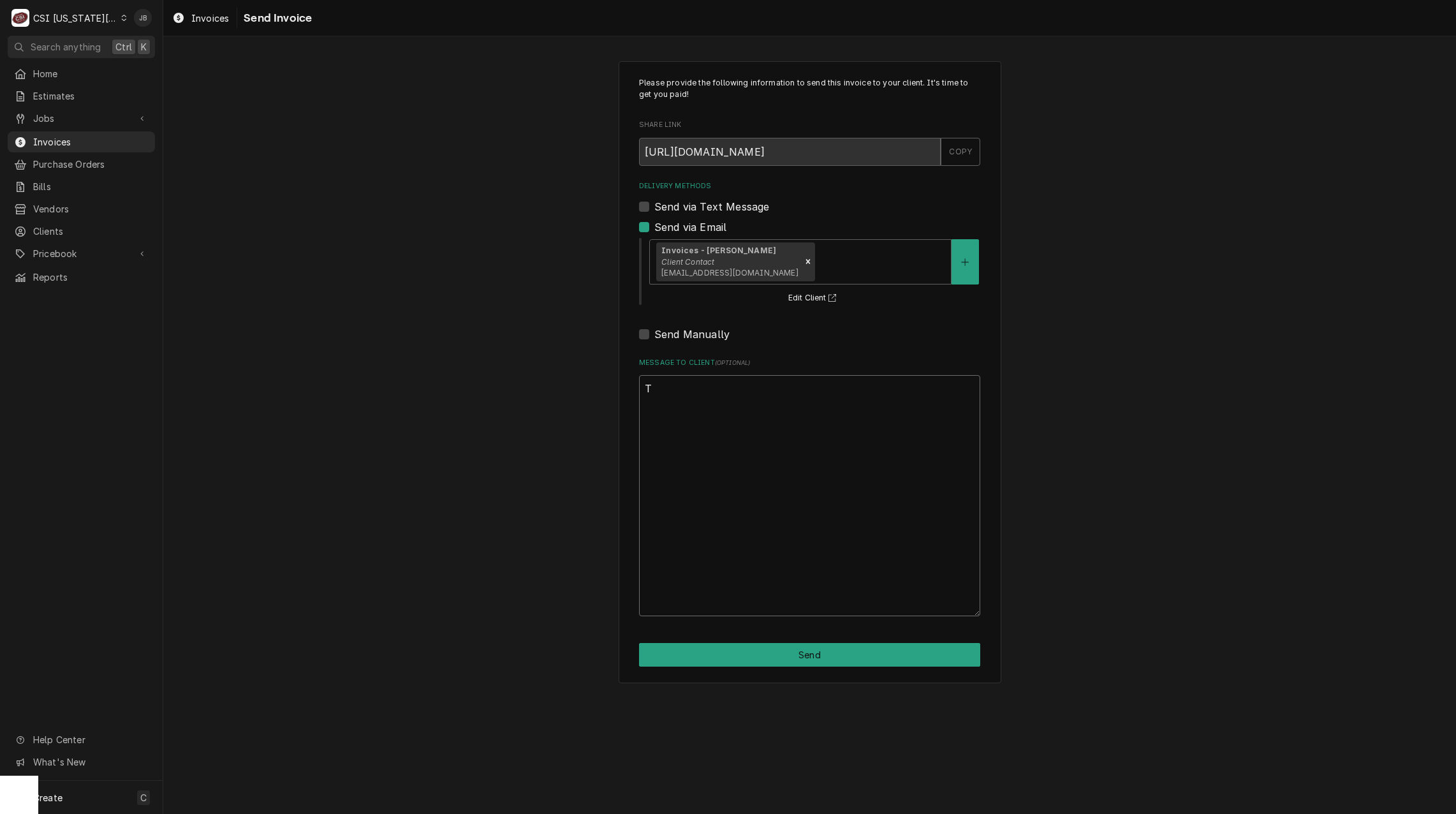
scroll to position [0, 0]
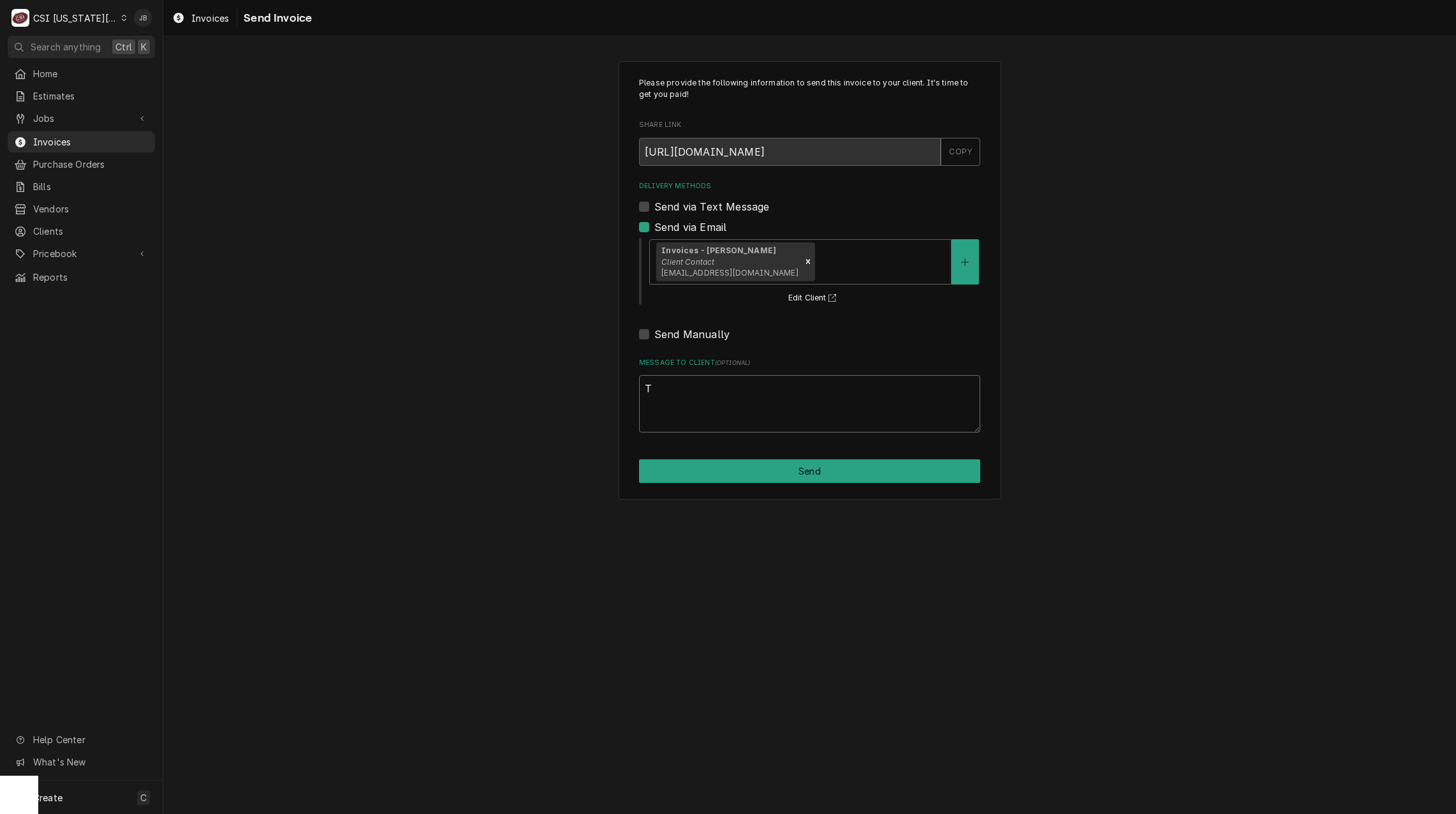
type textarea "x"
type textarea "a"
type textarea "x"
type textarea "ap"
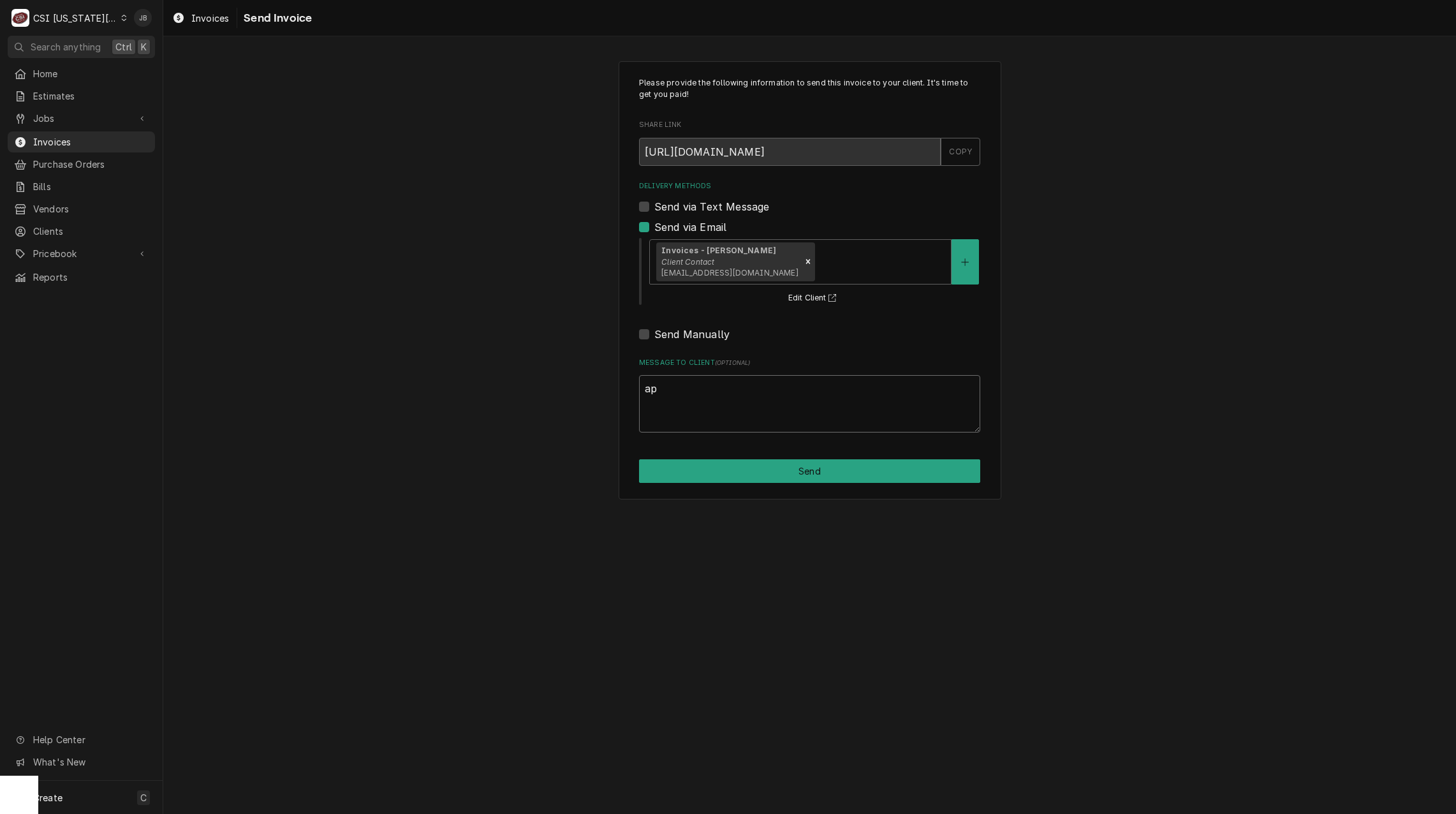
type textarea "x"
type textarea "app"
type textarea "x"
type textarea "appr"
type textarea "x"
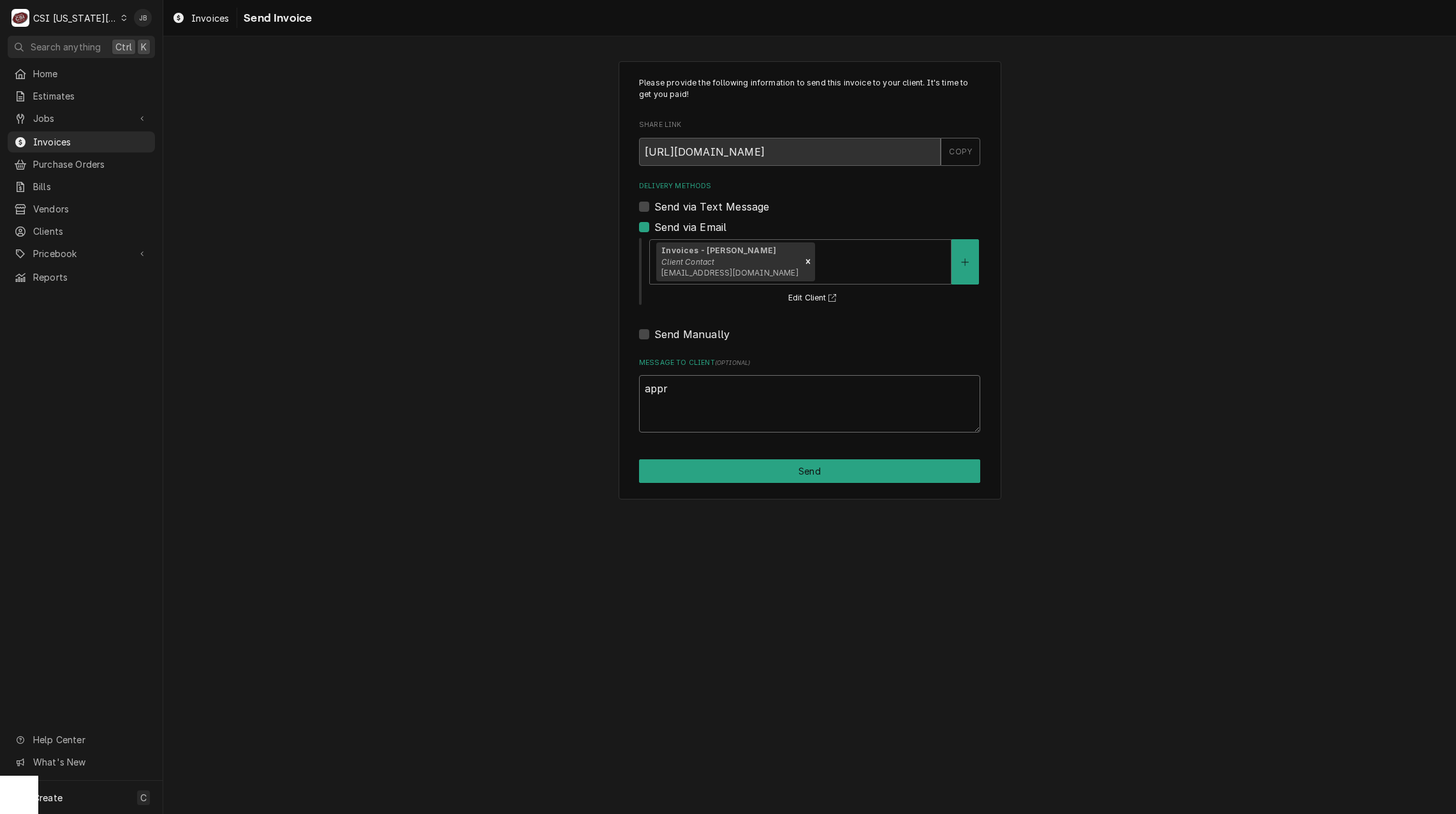
type textarea "appro"
type textarea "x"
type textarea "approv"
type textarea "x"
type textarea "approve"
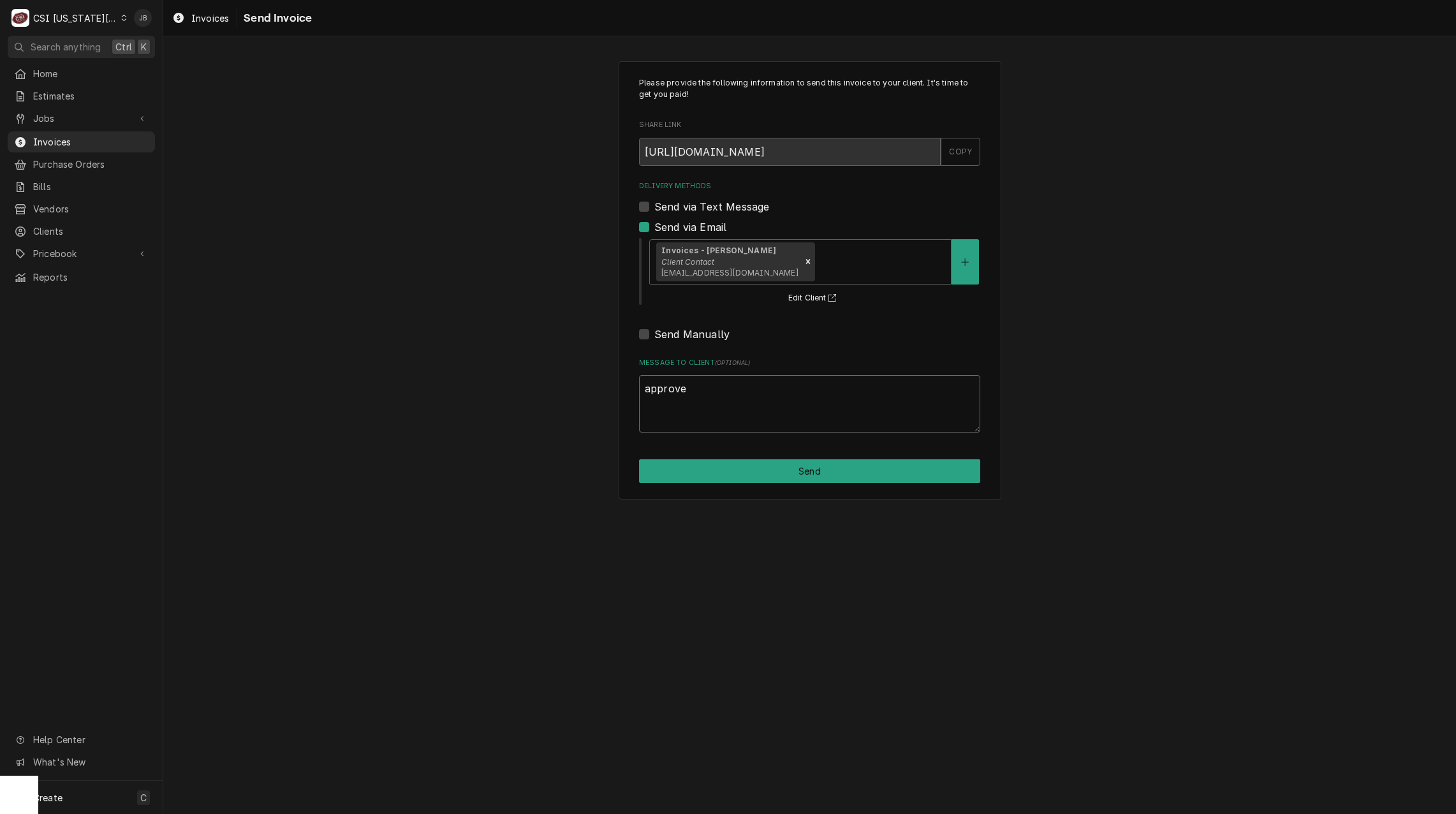
type textarea "x"
type textarea "approved"
type textarea "x"
type textarea "approved"
click at [817, 478] on button "Send" at bounding box center [809, 471] width 341 height 24
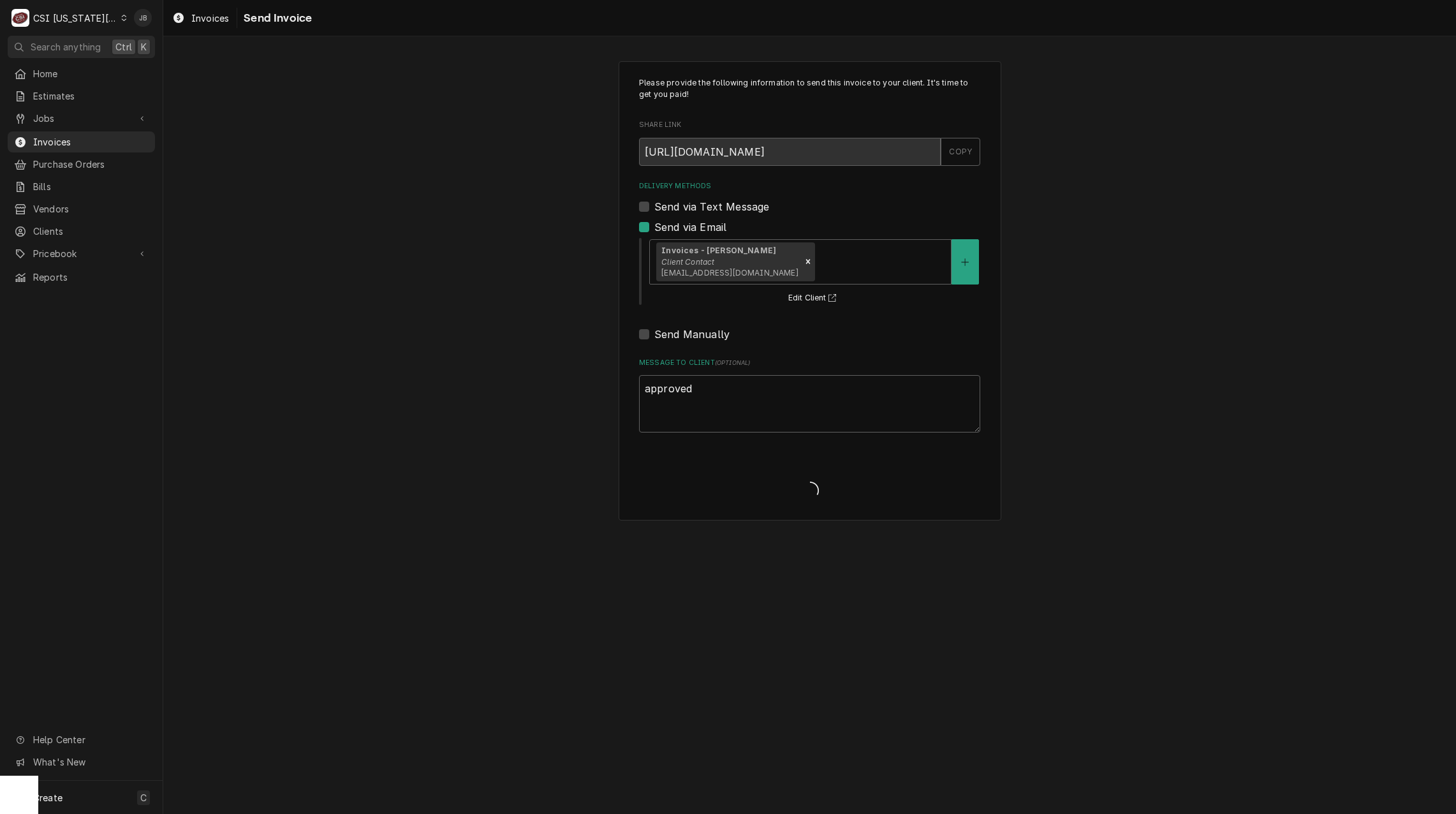
type textarea "x"
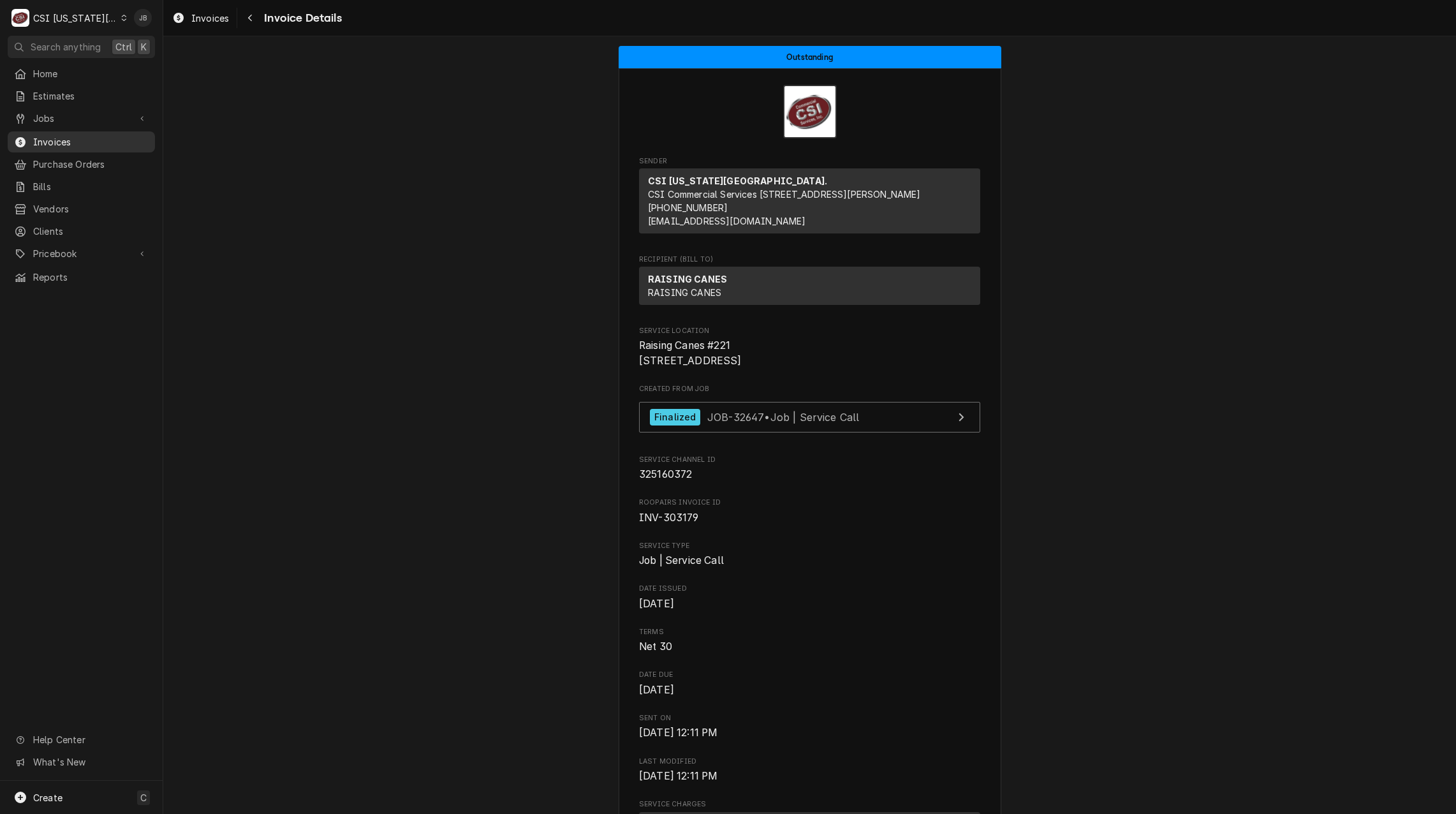
click at [71, 141] on span "Invoices" at bounding box center [90, 142] width 116 height 13
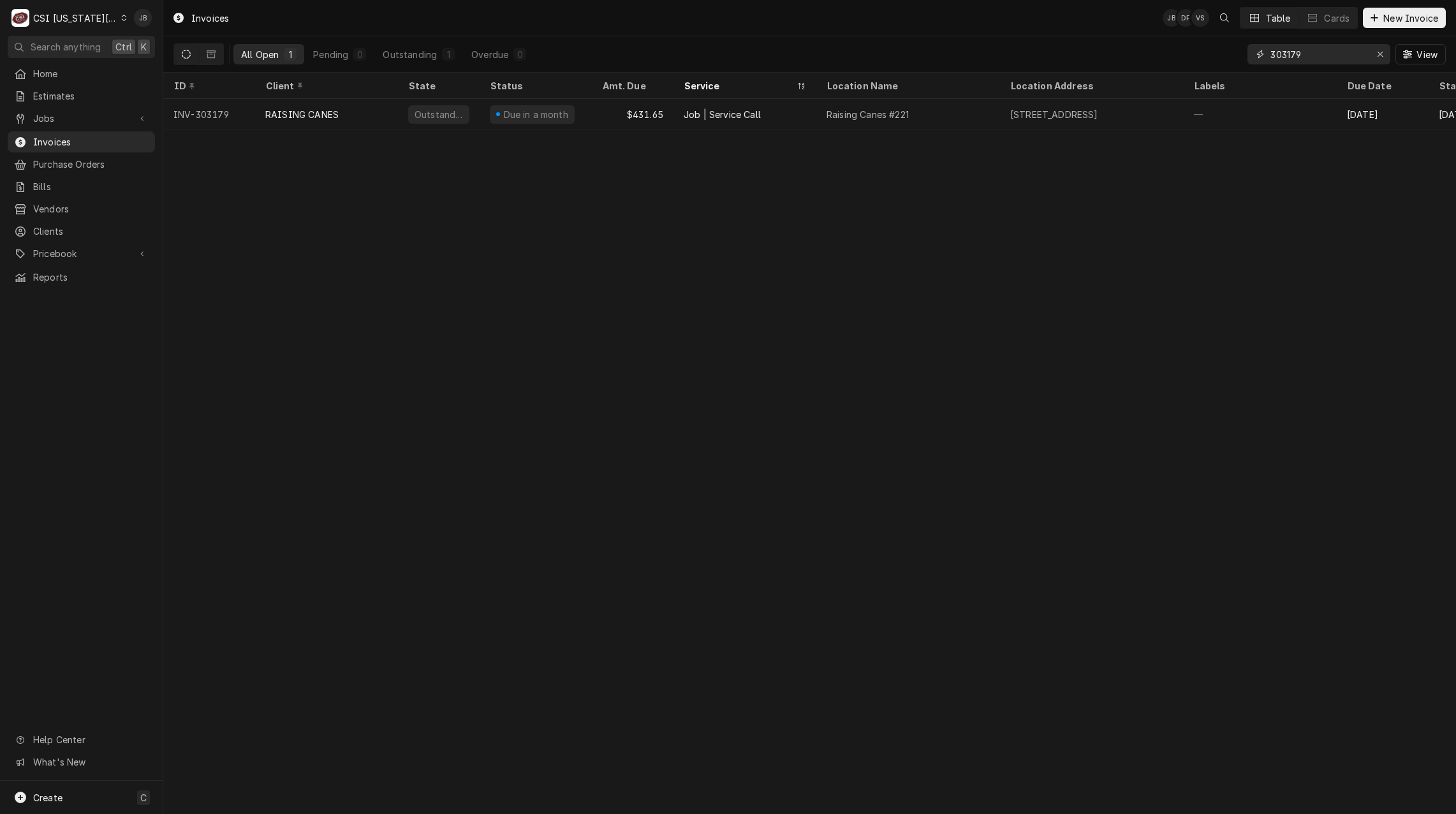
click at [1309, 56] on input "303179" at bounding box center [1317, 54] width 96 height 20
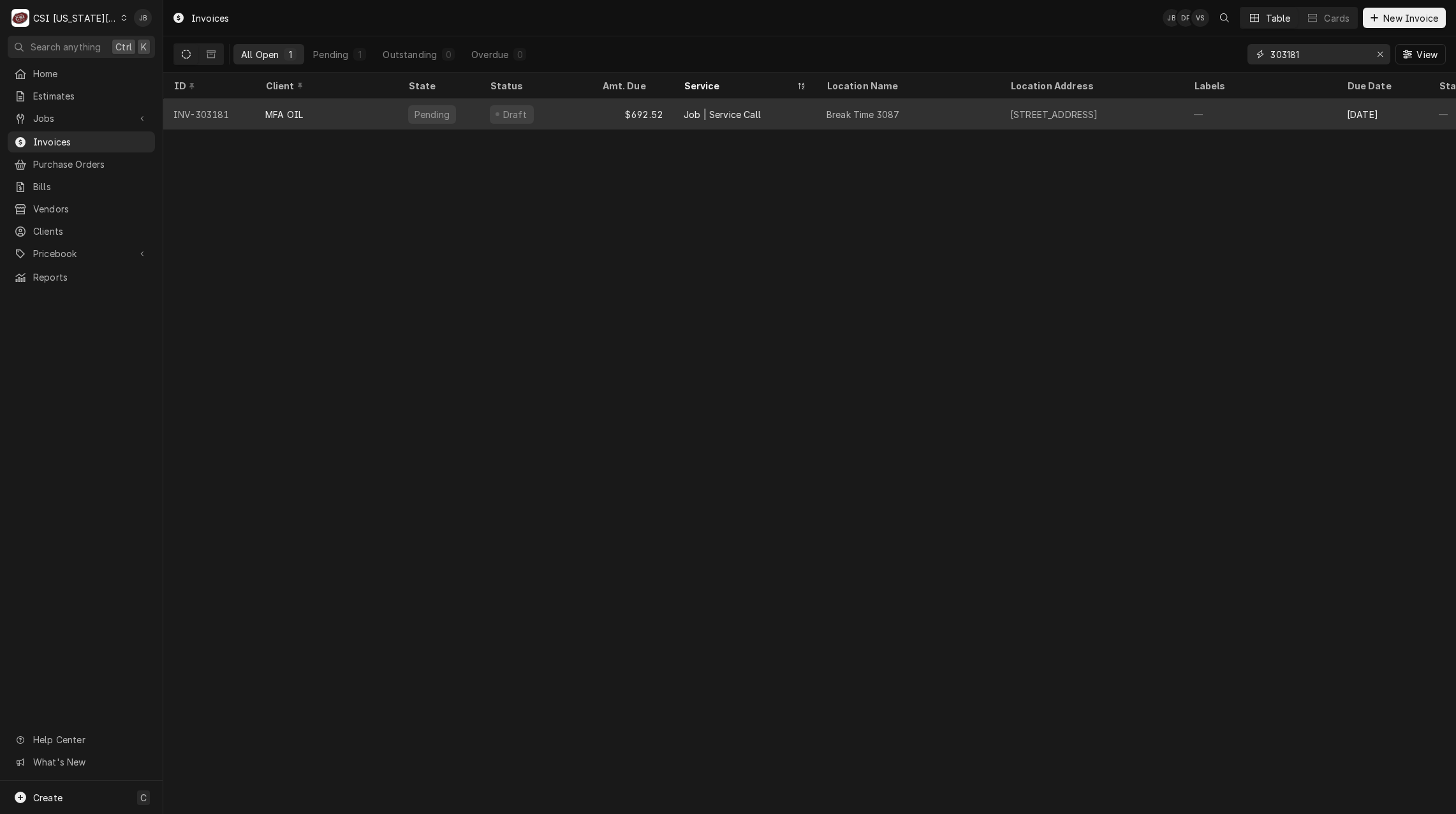
type input "303181"
click at [350, 116] on div "MFA OIL" at bounding box center [326, 114] width 143 height 30
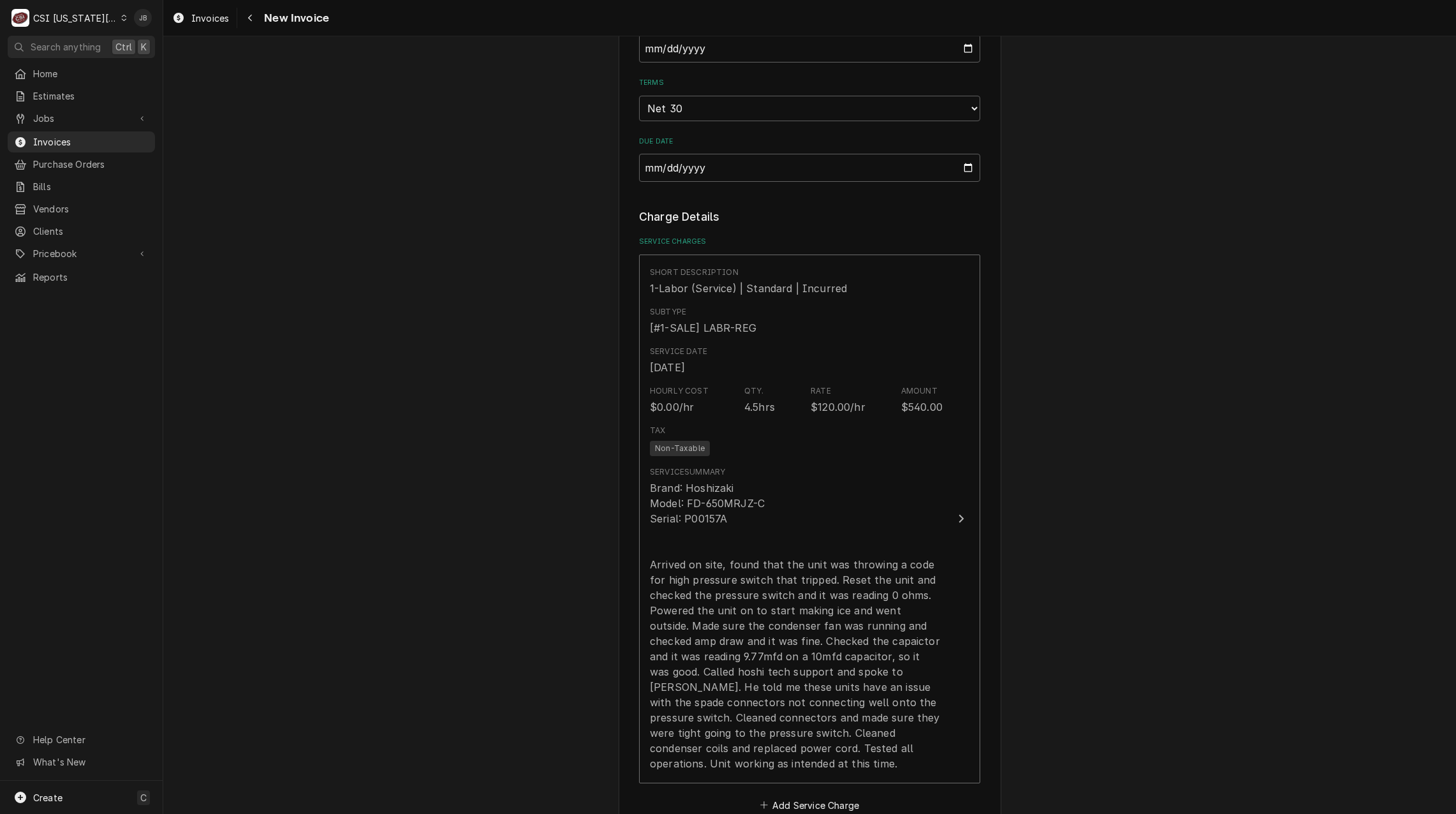
scroll to position [1212, 0]
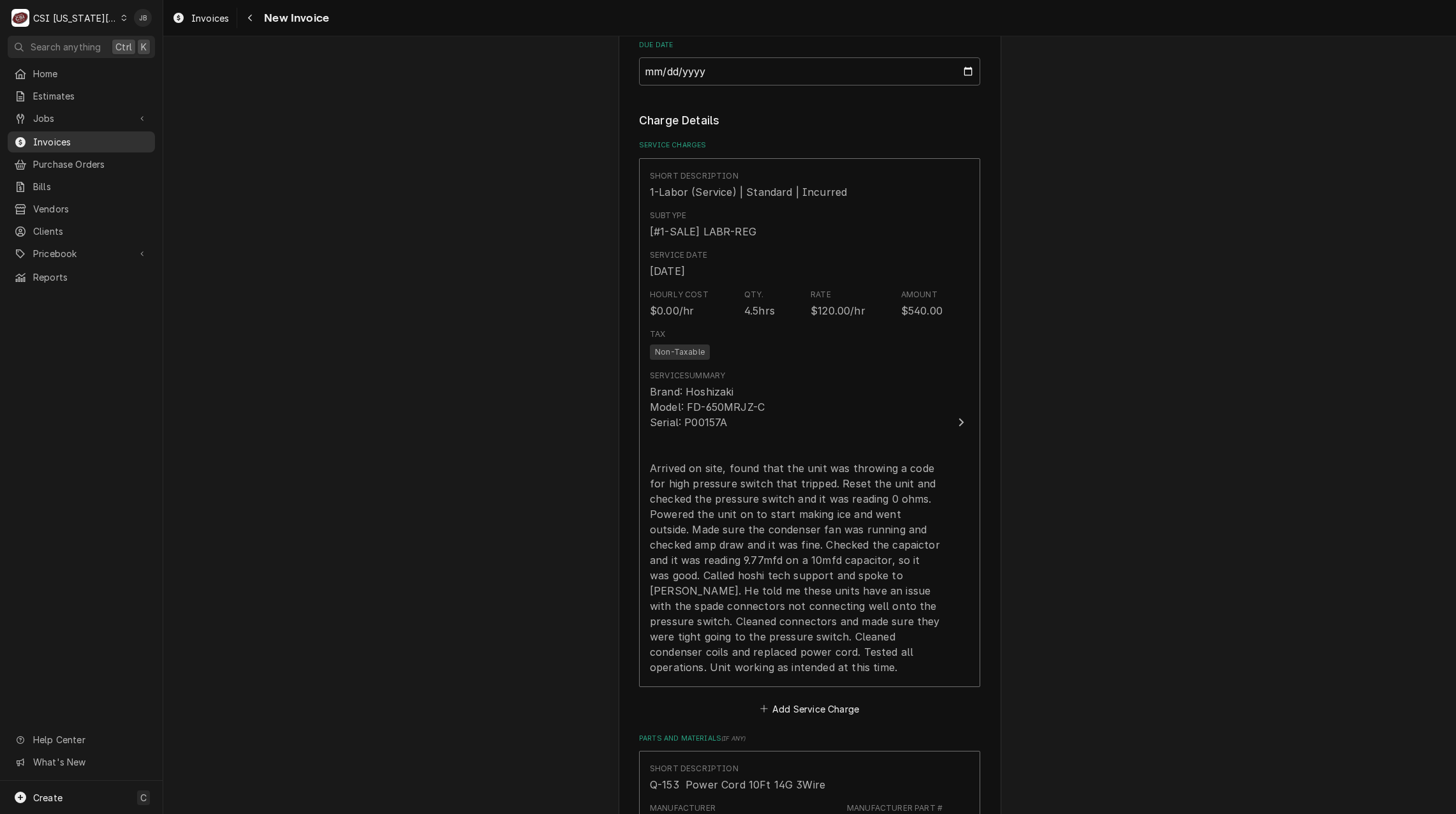
click at [78, 135] on span "Invoices" at bounding box center [90, 142] width 116 height 13
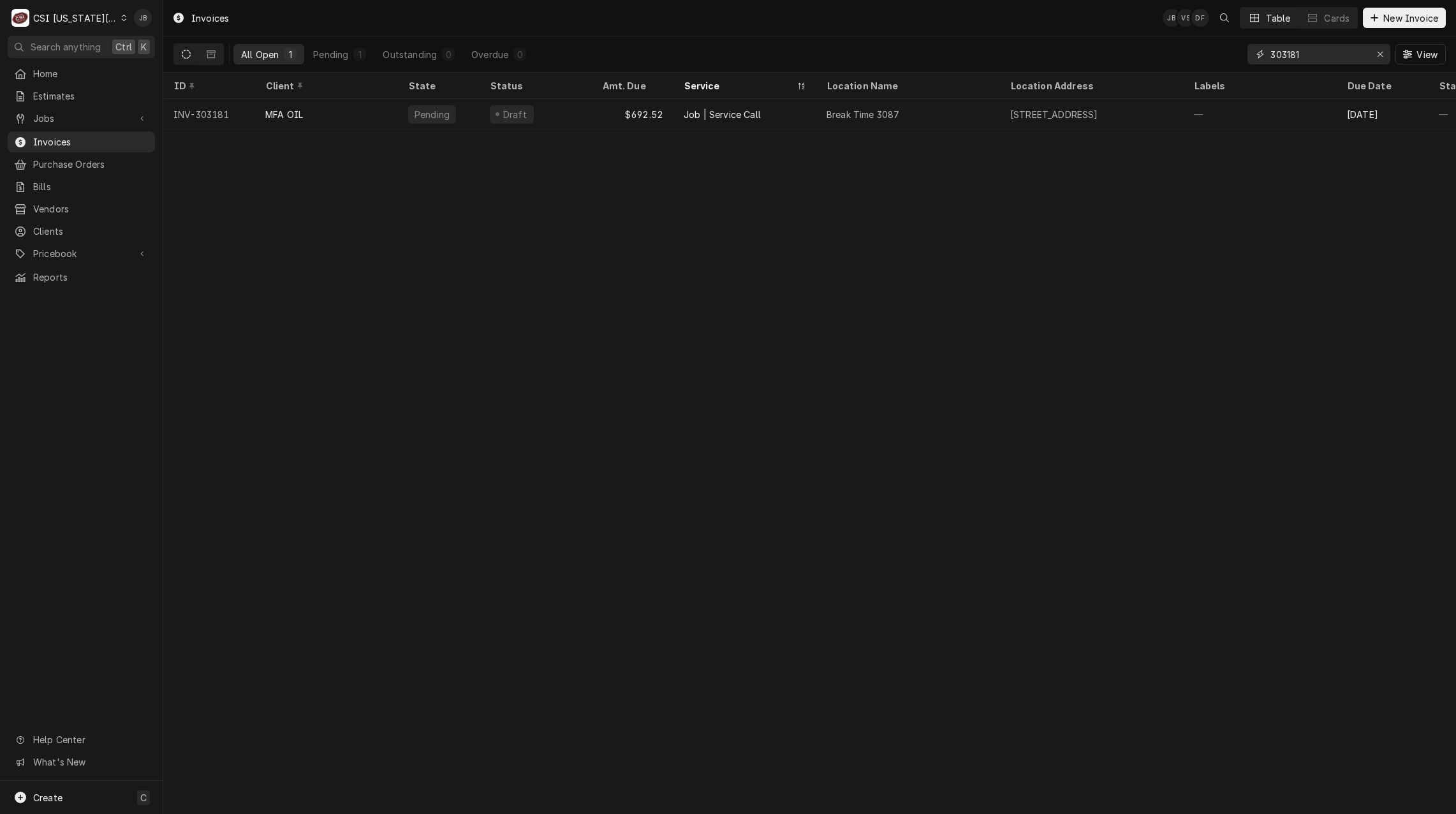
drag, startPoint x: 1323, startPoint y: 56, endPoint x: 1234, endPoint y: 56, distance: 89.0
click at [1235, 56] on div "All Open 1 Pending 1 Outstanding 0 Overdue 0 303181 View" at bounding box center [810, 54] width 1272 height 36
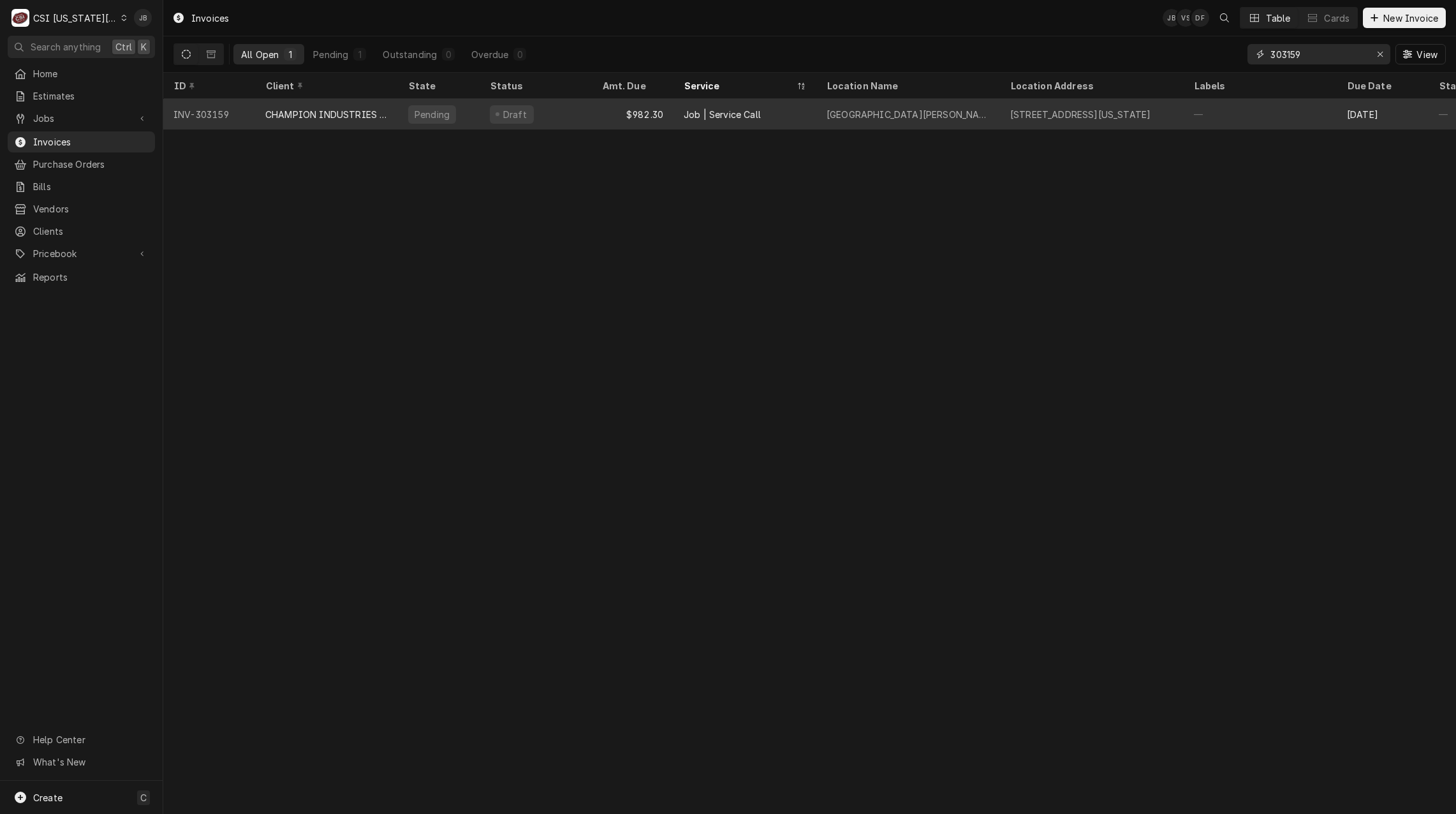
type input "303159"
click at [447, 113] on div "Pending" at bounding box center [432, 114] width 48 height 19
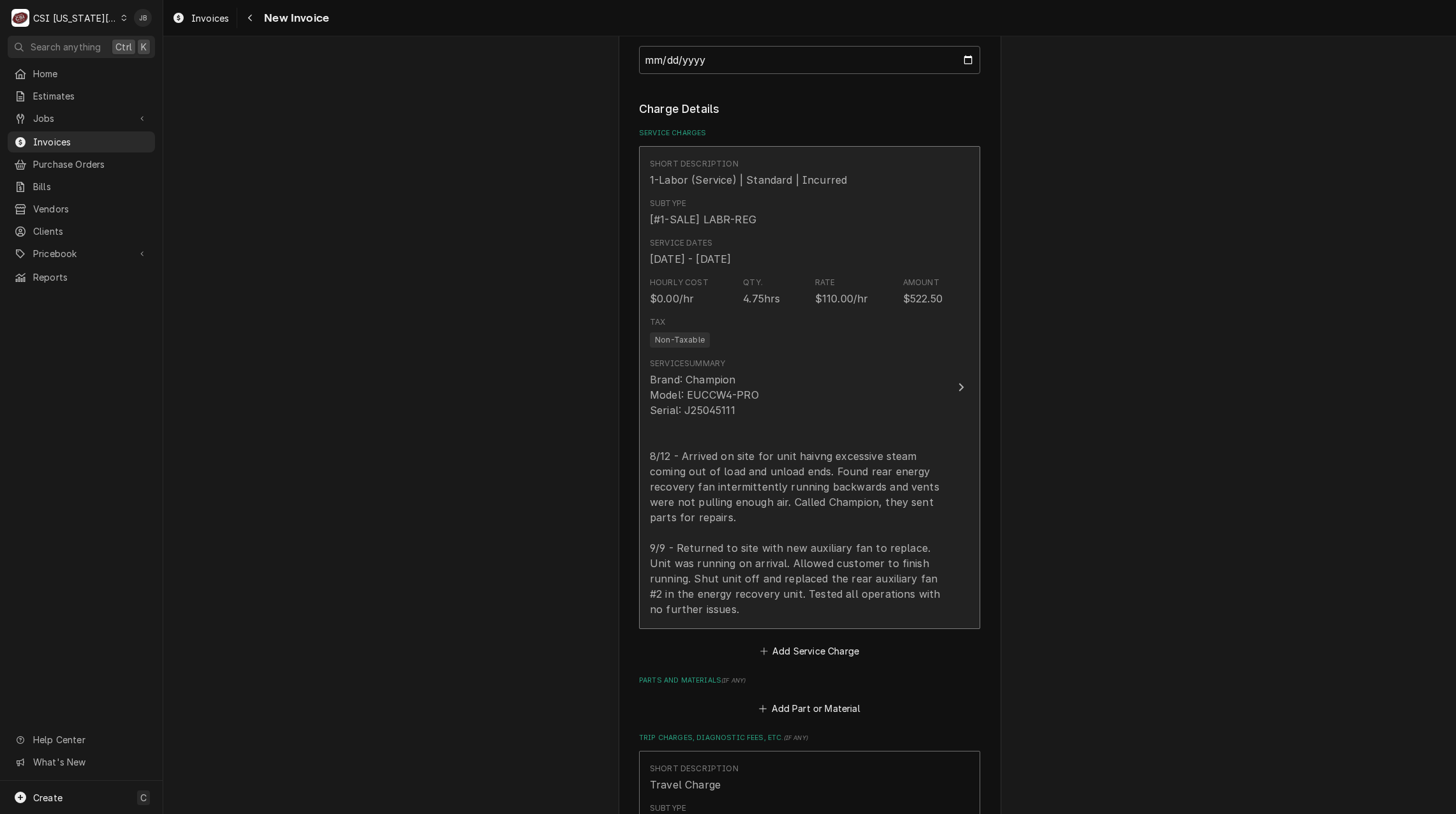
scroll to position [2423, 0]
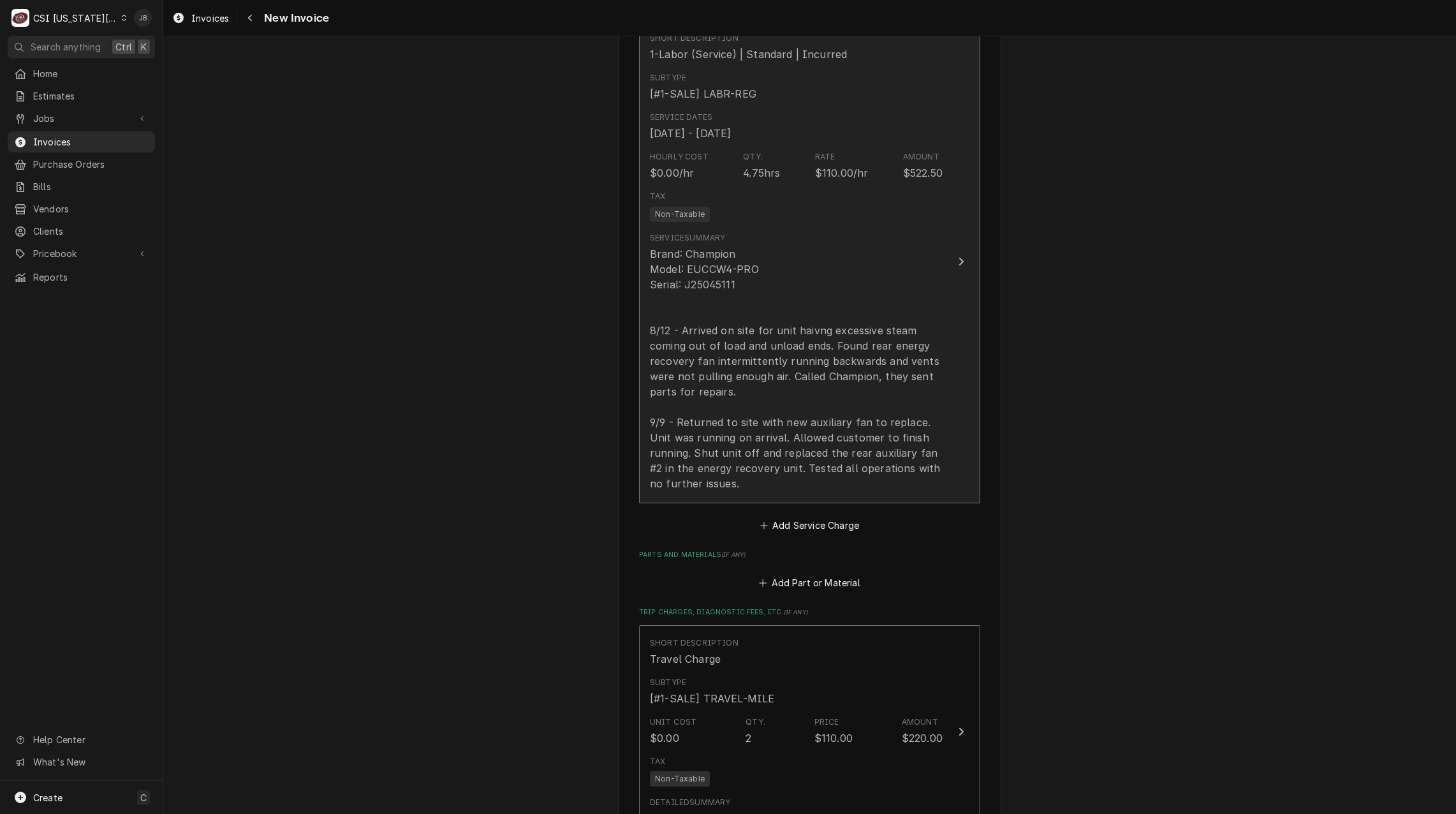
click at [829, 355] on div "Brand: Champion Model: EUCCW4-PRO Serial: J25045111 8/12 - Arrived on site for …" at bounding box center [796, 368] width 293 height 245
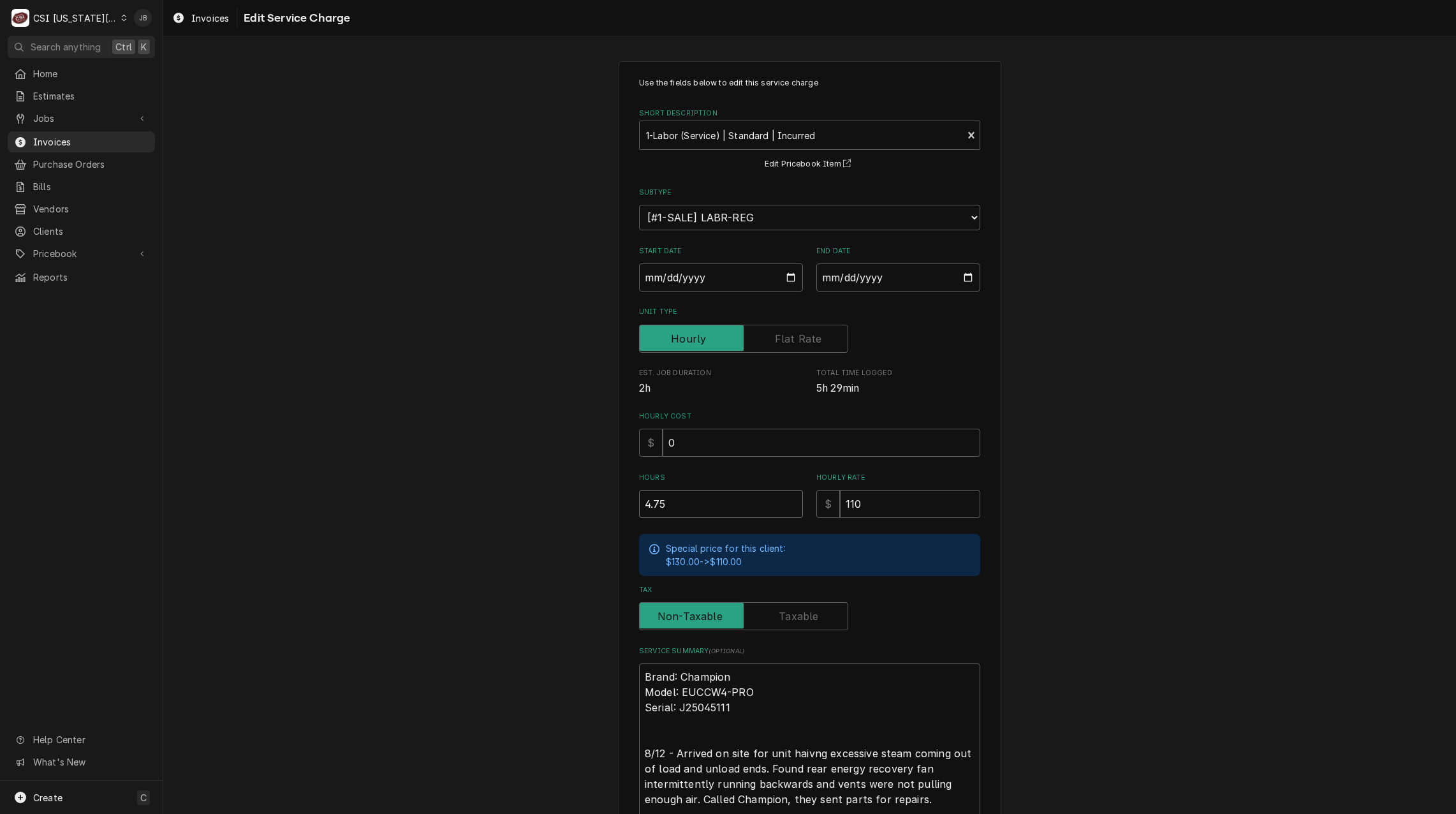
drag, startPoint x: 676, startPoint y: 502, endPoint x: 580, endPoint y: 502, distance: 96.0
click at [585, 502] on div "Use the fields below to edit this service charge Short Description 1-Labor (Ser…" at bounding box center [809, 525] width 1293 height 949
type textarea "x"
type input "6"
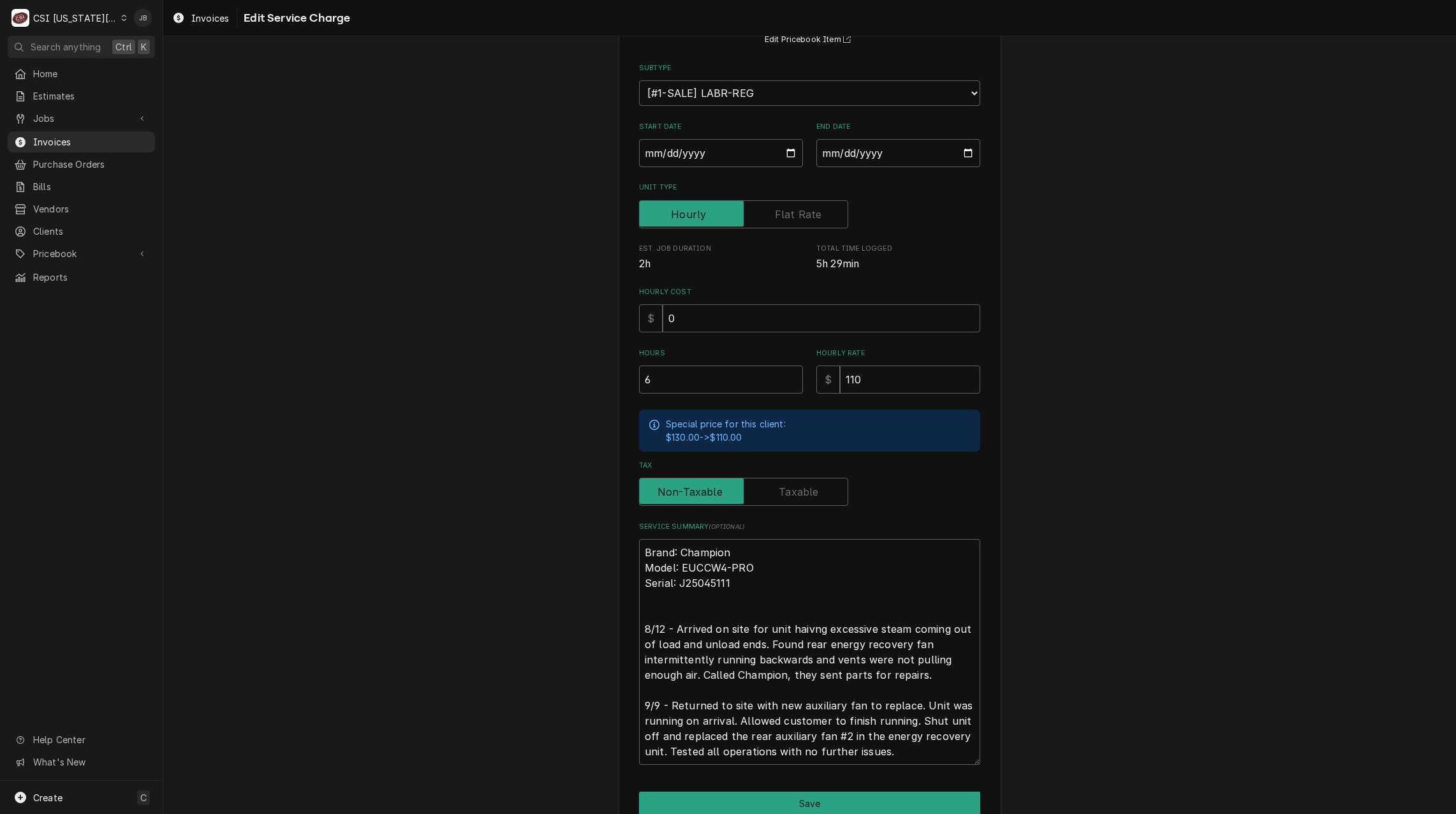
scroll to position [184, 0]
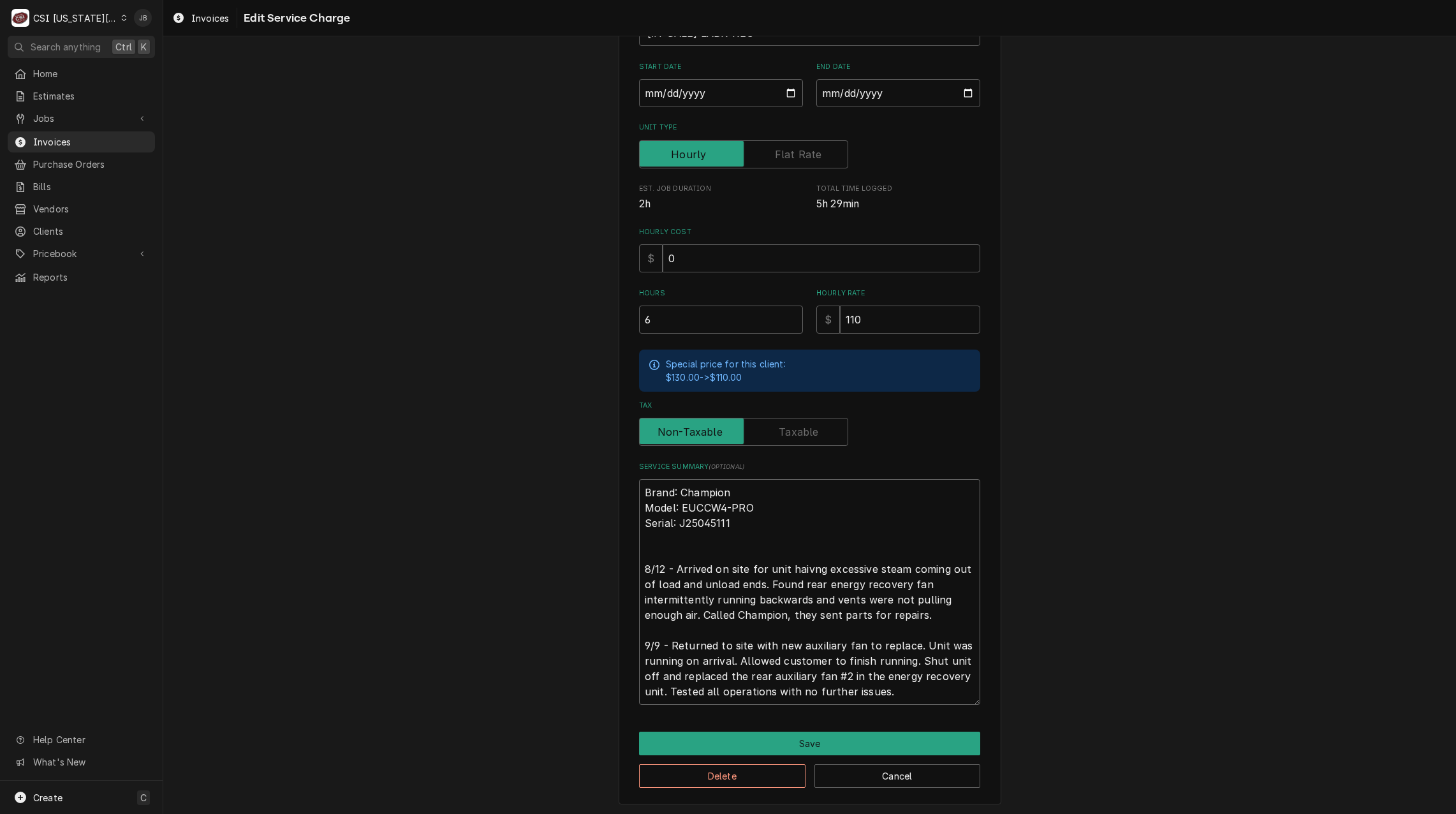
click at [830, 639] on textarea "Brand: Champion Model: EUCCW4-PRO Serial: J25045111 8/12 - Arrived on site for …" at bounding box center [809, 591] width 341 height 225
click at [693, 639] on textarea "Brand: Champion Model: EUCCW4-PRO Serial: J25045111 8/12 - Arrived on site for …" at bounding box center [809, 591] width 341 height 225
click at [671, 642] on textarea "Brand: Champion Model: EUCCW4-PRO Serial: J25045111 8/12 - Arrived on site for …" at bounding box center [809, 591] width 341 height 225
click at [667, 642] on textarea "Brand: Champion Model: EUCCW4-PRO Serial: J25045111 8/12 - Arrived on site for …" at bounding box center [809, 591] width 341 height 225
click at [883, 683] on textarea "Brand: Champion Model: EUCCW4-PRO Serial: J25045111 8/12 - Arrived on site for …" at bounding box center [809, 591] width 341 height 225
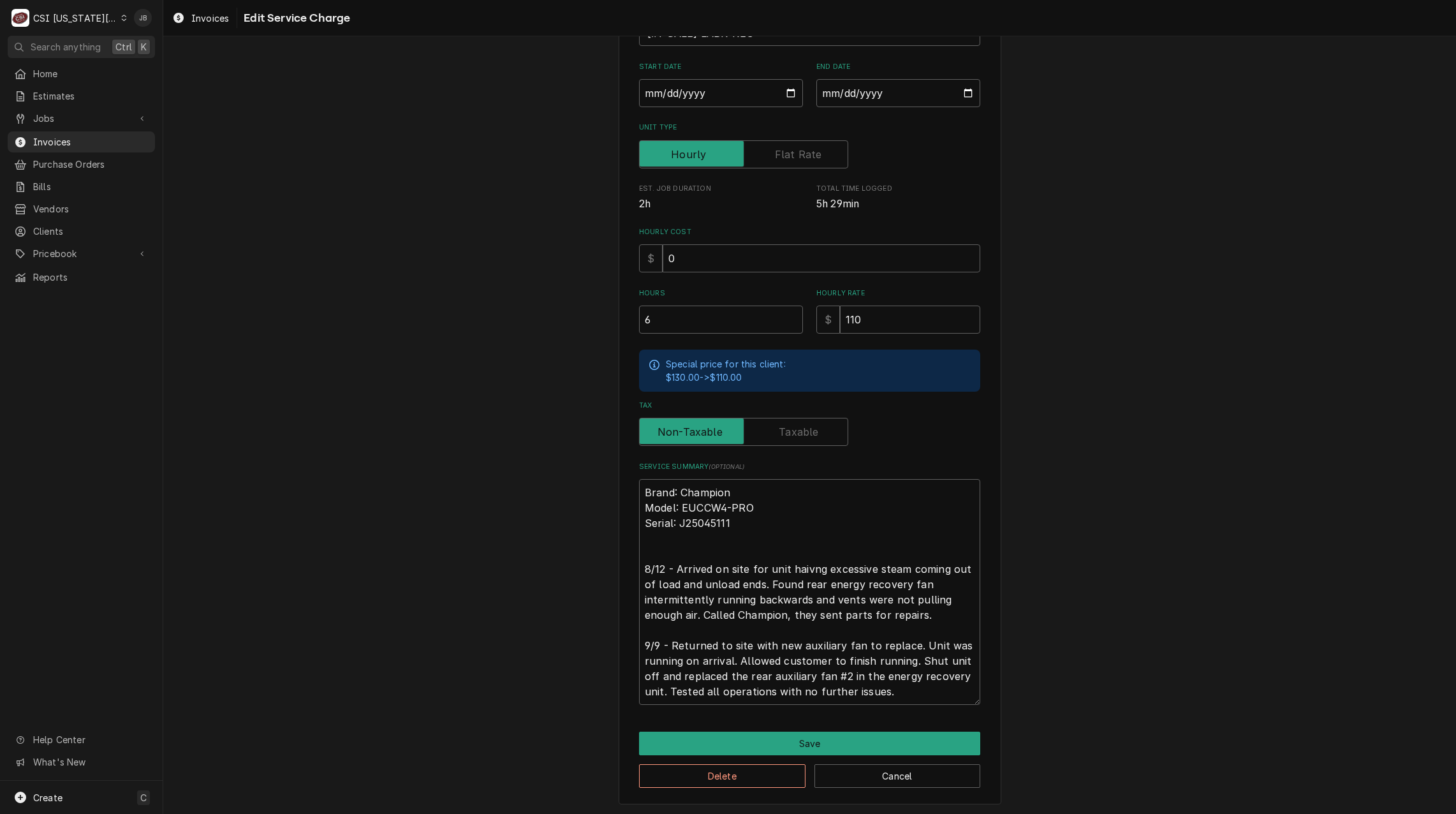
type textarea "x"
type textarea "Brand: Champion Model: EUCCW4-PRO Serial: J25045111 8/12 - Arrived on site for …"
click at [940, 616] on textarea "Brand: Champion Model: EUCCW4-PRO Serial: J25045111 8/12 - Arrived on site for …" at bounding box center [809, 591] width 341 height 225
click at [900, 689] on textarea "Brand: Champion Model: EUCCW4-PRO Serial: J25045111 8/12 - Arrived on site for …" at bounding box center [809, 591] width 341 height 225
type textarea "x"
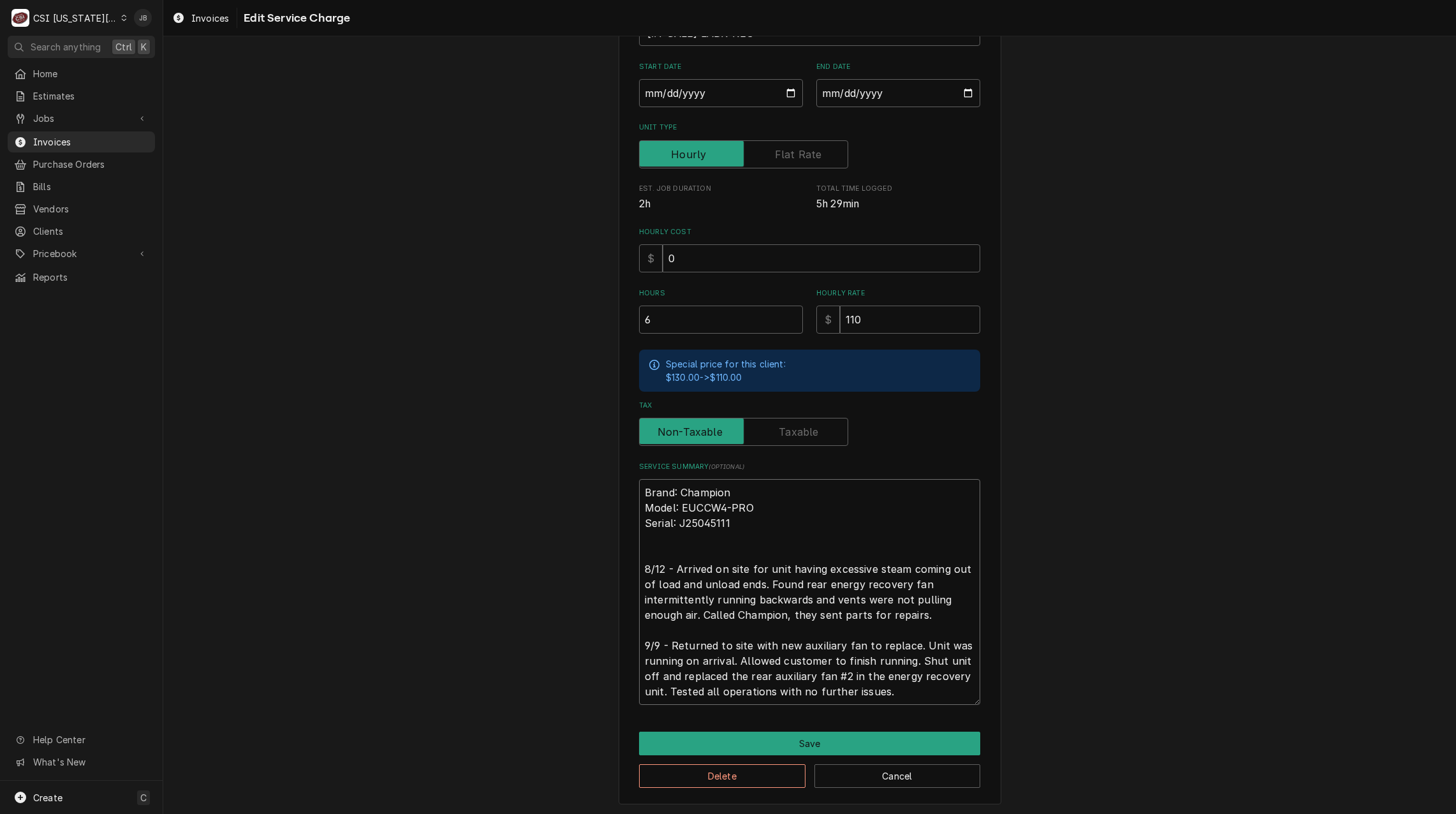
type textarea "Brand: Champion Model: EUCCW4-PRO Serial: J25045111 8/12 - Arrived on site for …"
type textarea "x"
type textarea "Brand: Champion Model: EUCCW4-PRO Serial: J25045111 8/12 - Arrived on site for …"
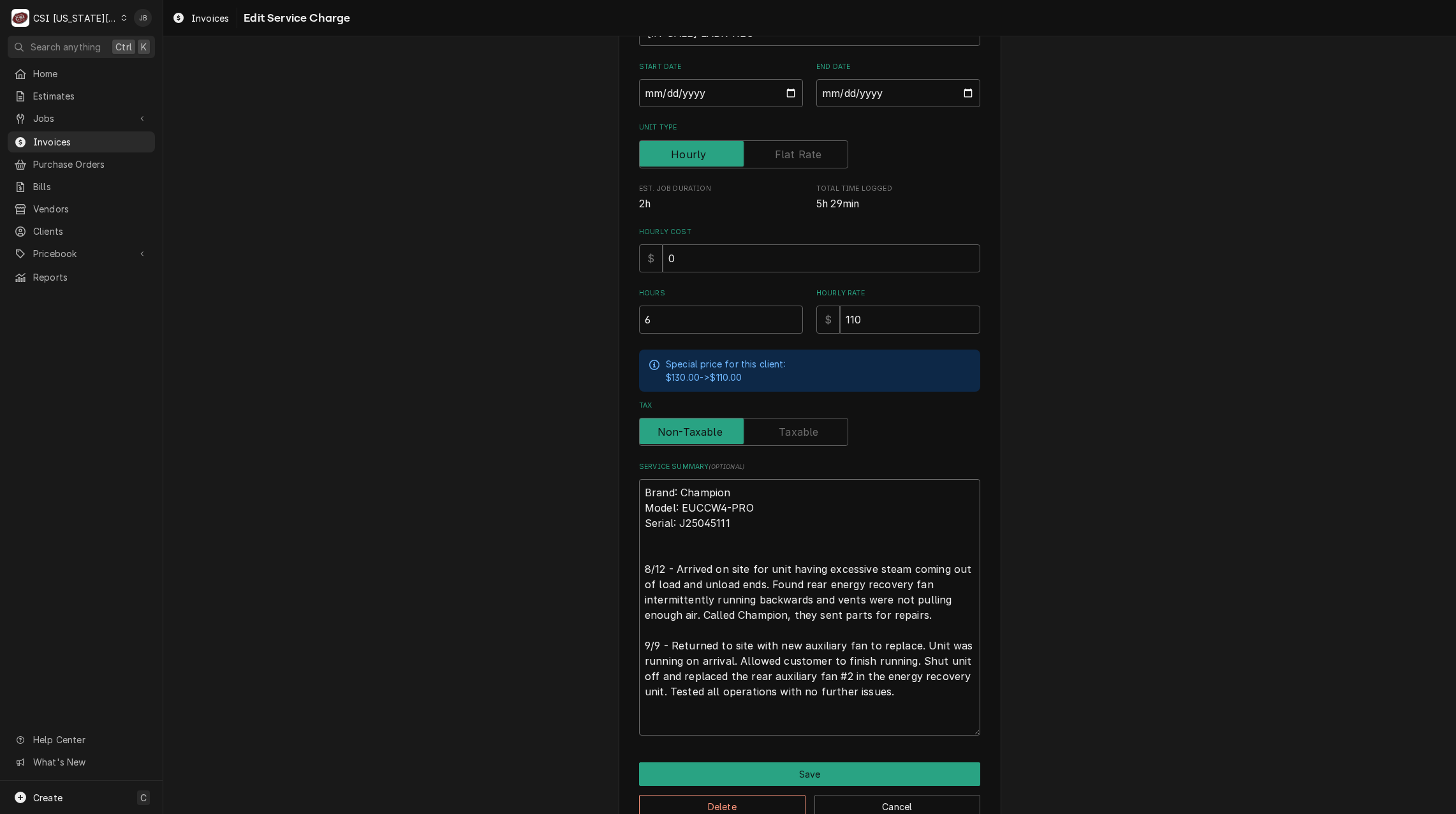
type textarea "x"
type textarea "Brand: Champion Model: EUCCW4-PRO Serial: J25045111 8/12 - Arrived on site for …"
type textarea "x"
type textarea "Brand: Champion Model: EUCCW4-PRO Serial: J25045111 8/12 - Arrived on site for …"
type textarea "x"
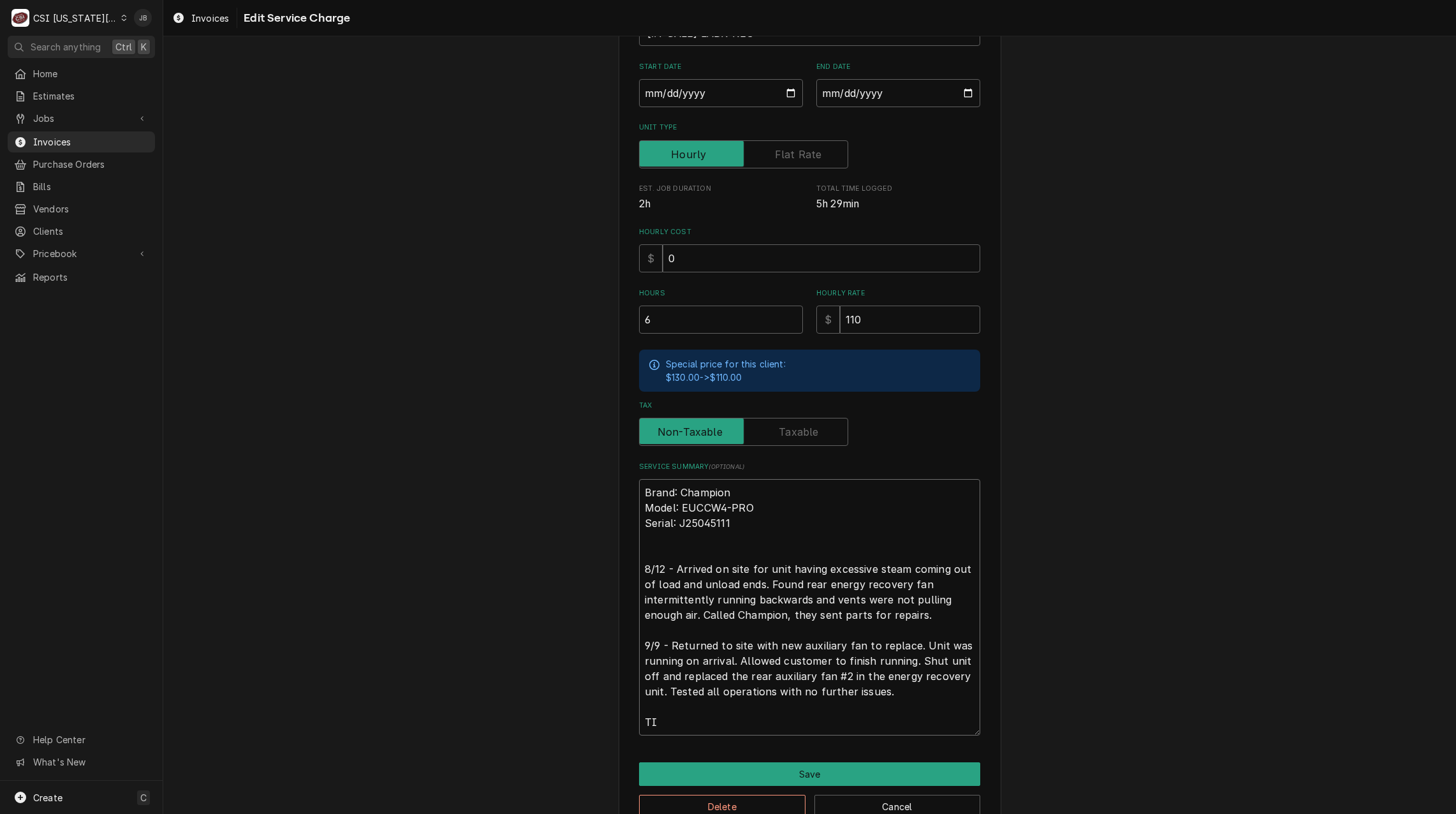
type textarea "Brand: Champion Model: EUCCW4-PRO Serial: J25045111 8/12 - Arrived on site for …"
type textarea "x"
type textarea "Brand: Champion Model: EUCCW4-PRO Serial: J25045111 8/12 - Arrived on site for …"
type textarea "x"
type textarea "Brand: Champion Model: EUCCW4-PRO Serial: J25045111 8/12 - Arrived on site for …"
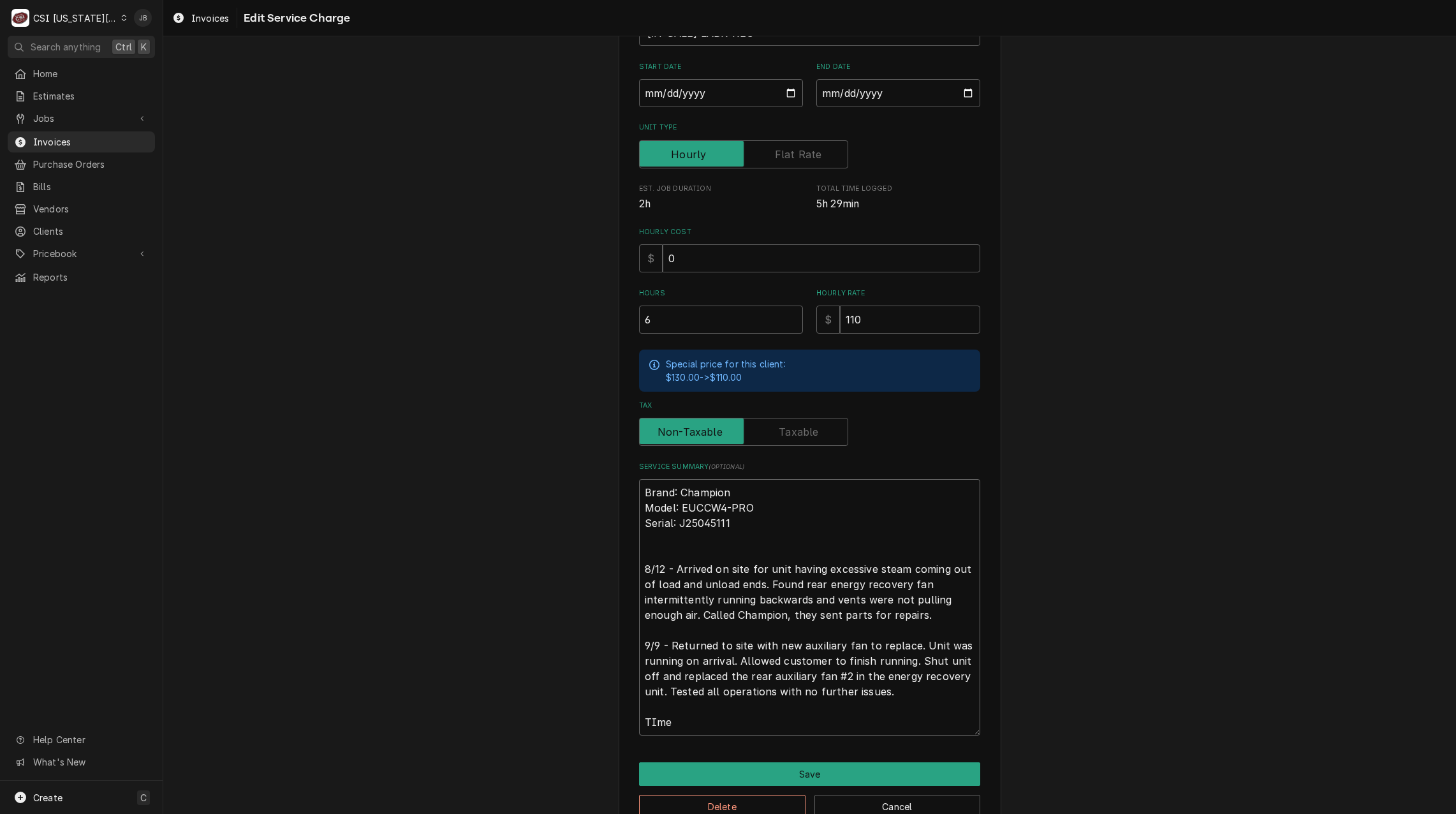
type textarea "x"
type textarea "Brand: Champion Model: EUCCW4-PRO Serial: J25045111 8/12 - Arrived on site for …"
type textarea "x"
type textarea "Brand: Champion Model: EUCCW4-PRO Serial: J25045111 8/12 - Arrived on site for …"
type textarea "x"
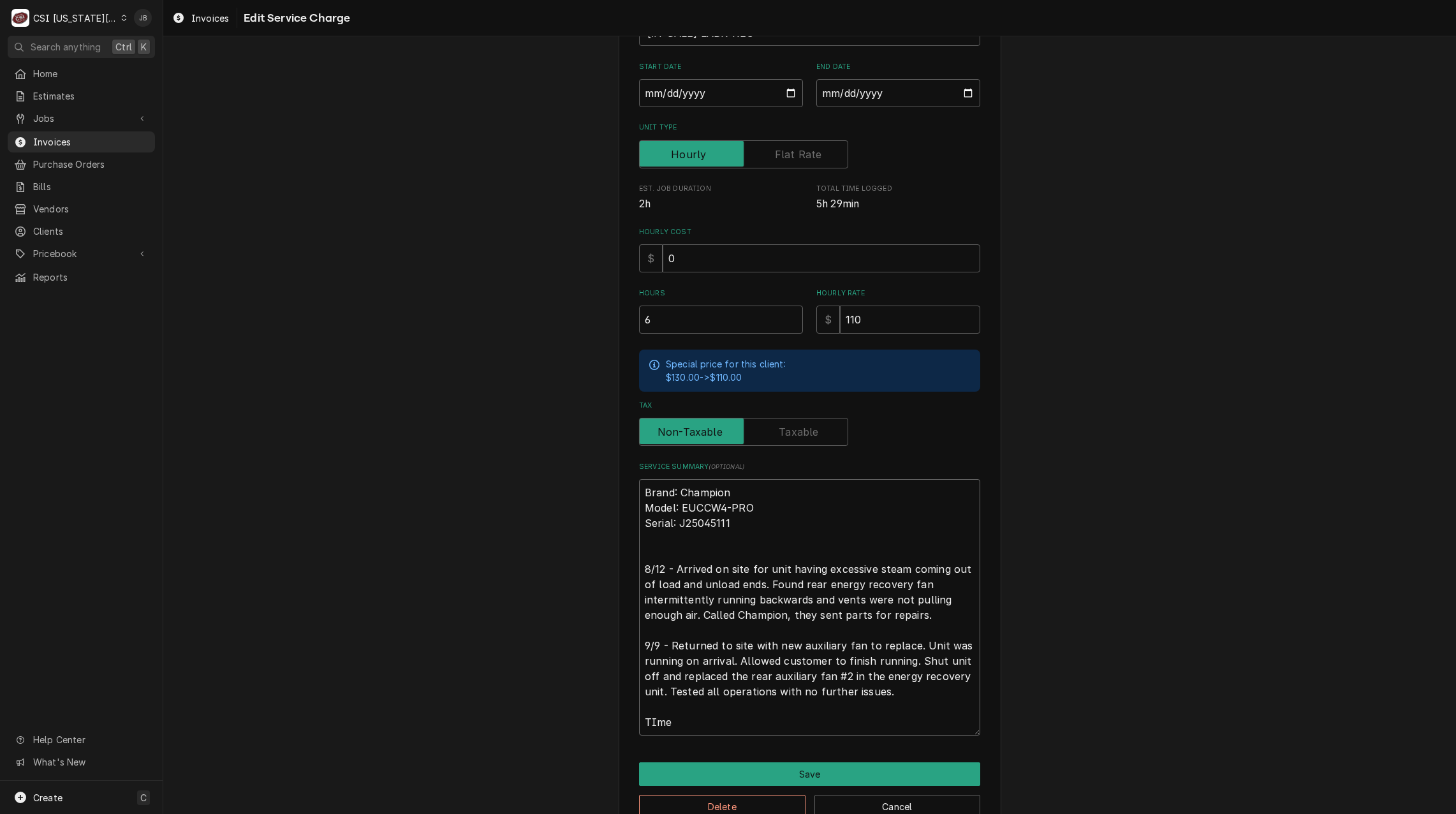
type textarea "Brand: Champion Model: EUCCW4-PRO Serial: J25045111 8/12 - Arrived on site for …"
type textarea "x"
type textarea "Brand: Champion Model: EUCCW4-PRO Serial: J25045111 8/12 - Arrived on site for …"
type textarea "x"
type textarea "Brand: Champion Model: EUCCW4-PRO Serial: J25045111 8/12 - Arrived on site for …"
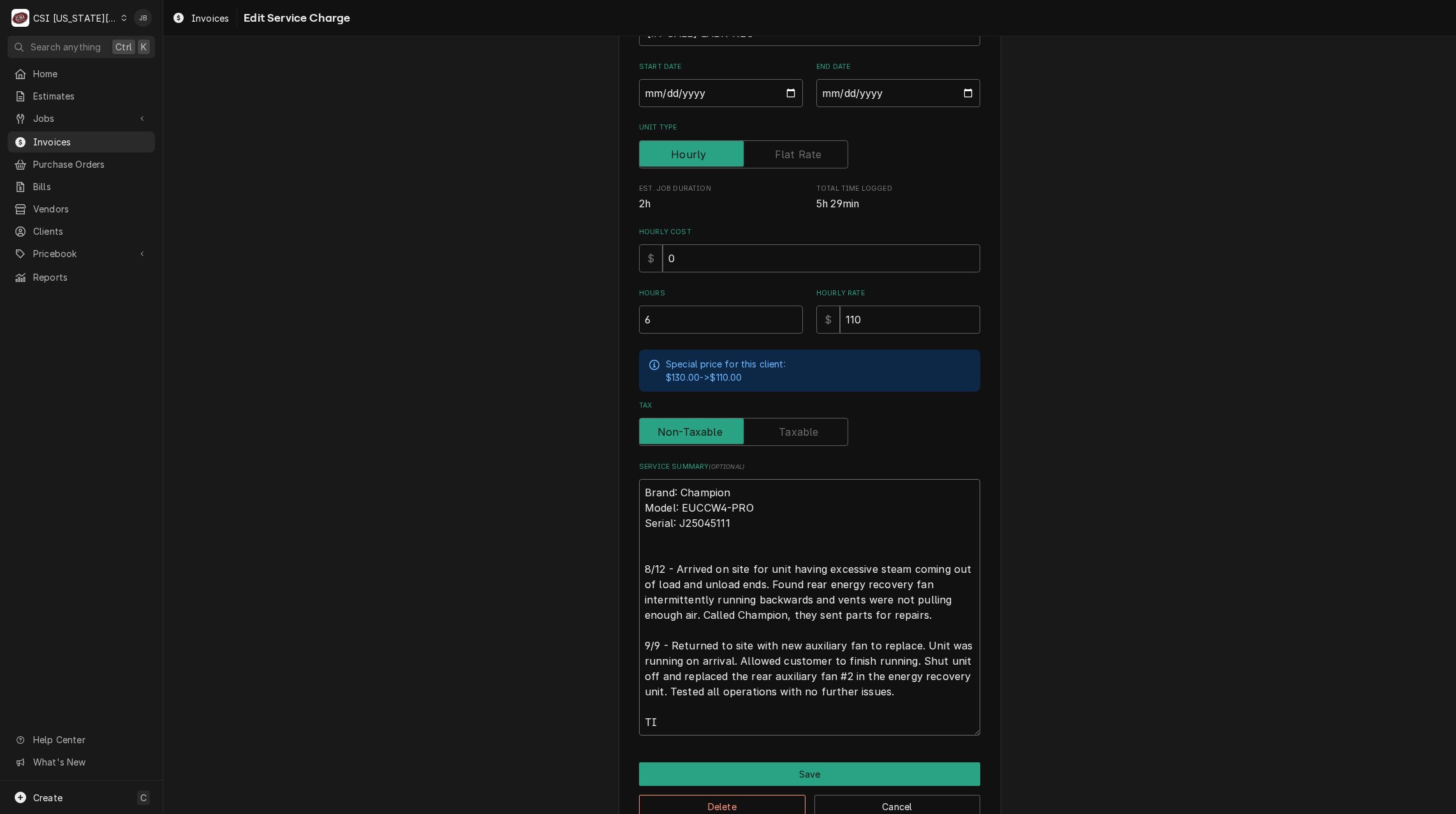
type textarea "x"
type textarea "Brand: Champion Model: EUCCW4-PRO Serial: J25045111 8/12 - Arrived on site for …"
type textarea "x"
type textarea "Brand: Champion Model: EUCCW4-PRO Serial: J25045111 8/12 - Arrived on site for …"
type textarea "x"
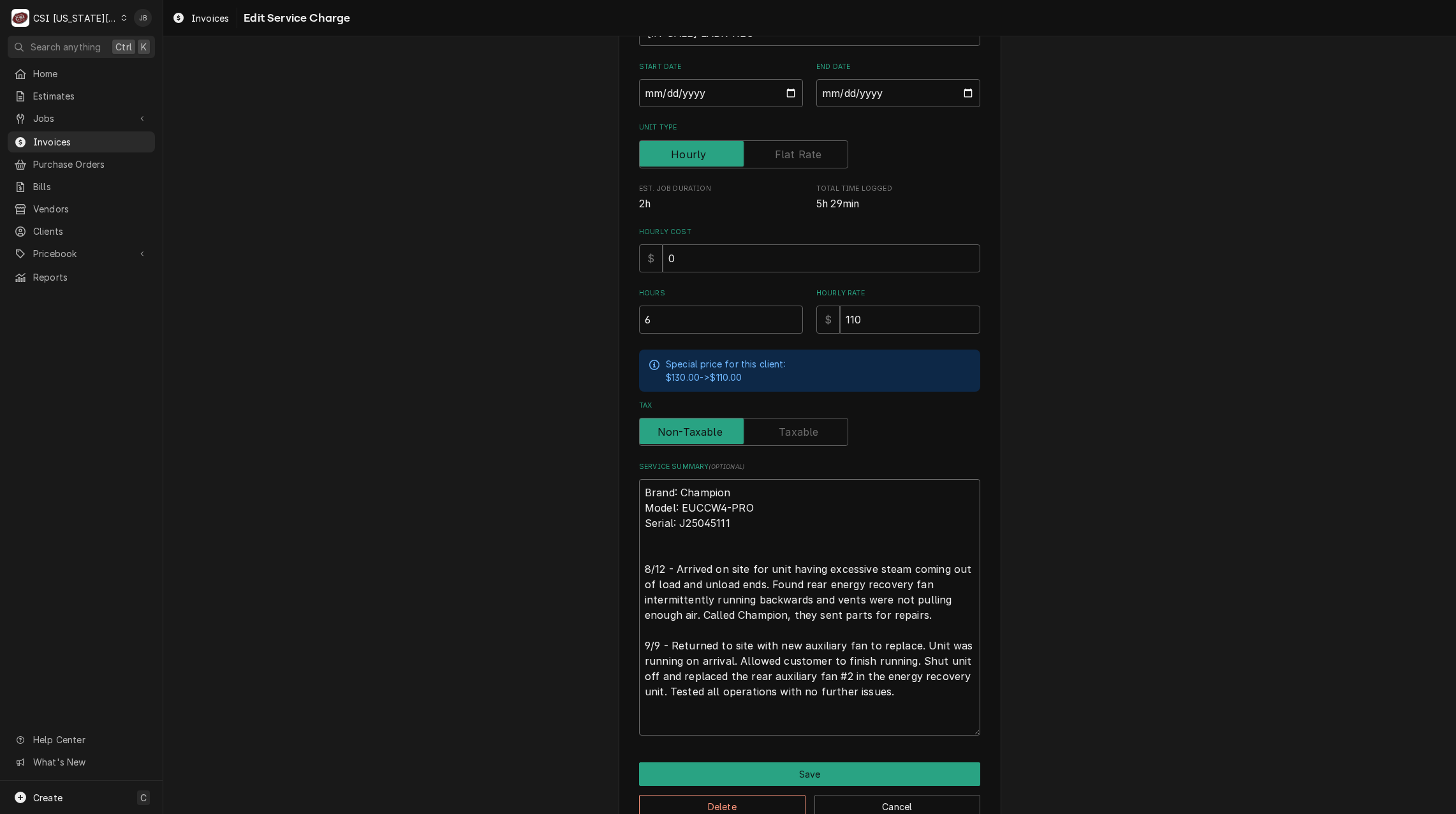
type textarea "Brand: Champion Model: EUCCW4-PRO Serial: J25045111 8/12 - Arrived on site for …"
type textarea "x"
type textarea "Brand: Champion Model: EUCCW4-PRO Serial: J25045111 8/12 - Arrived on site for …"
type textarea "x"
type textarea "Brand: Champion Model: EUCCW4-PRO Serial: J25045111 8/12 - Arrived on site for …"
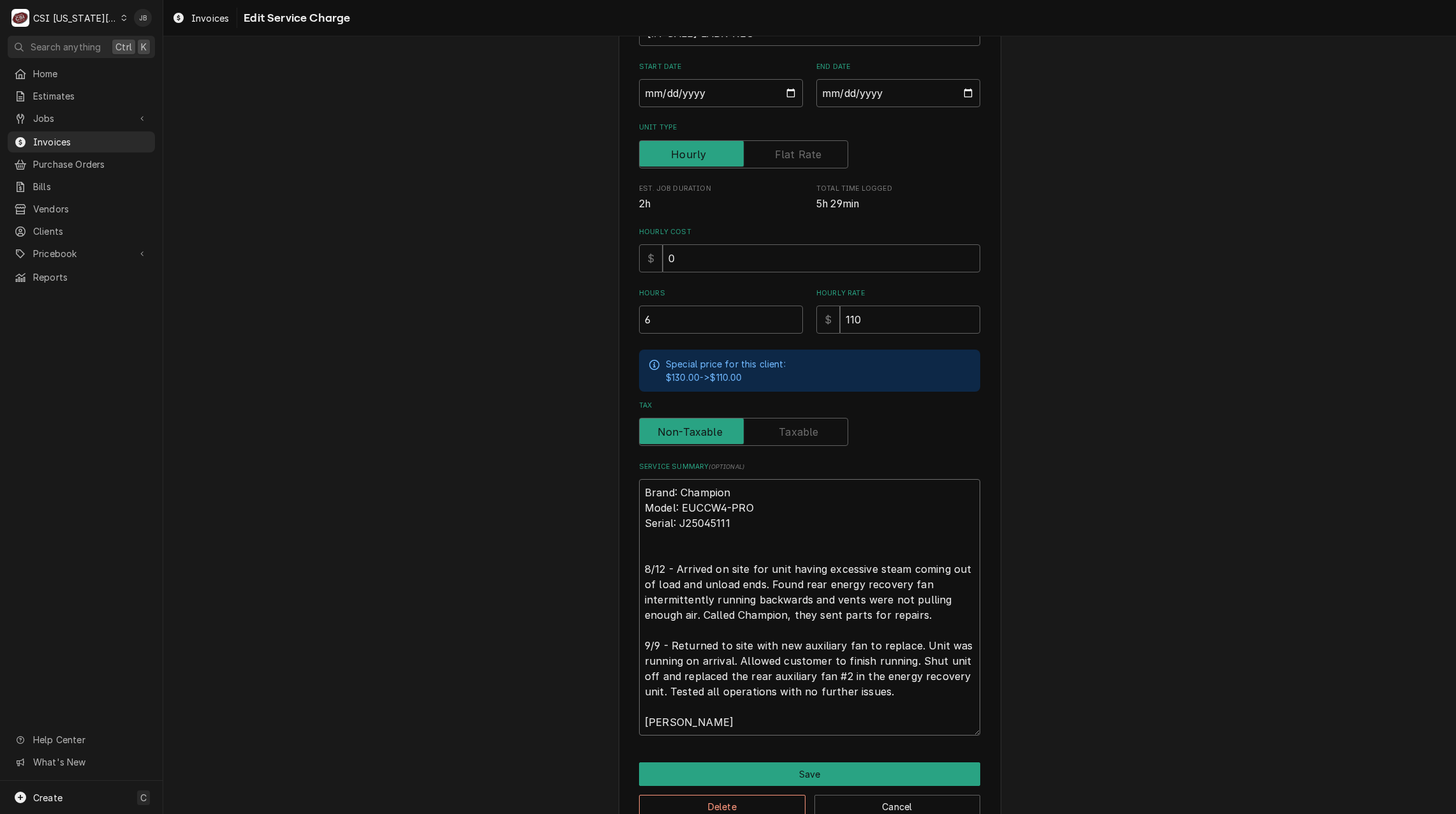
type textarea "x"
type textarea "Brand: Champion Model: EUCCW4-PRO Serial: J25045111 8/12 - Arrived on site for …"
type textarea "x"
type textarea "Brand: Champion Model: EUCCW4-PRO Serial: J25045111 8/12 - Arrived on site for …"
type textarea "x"
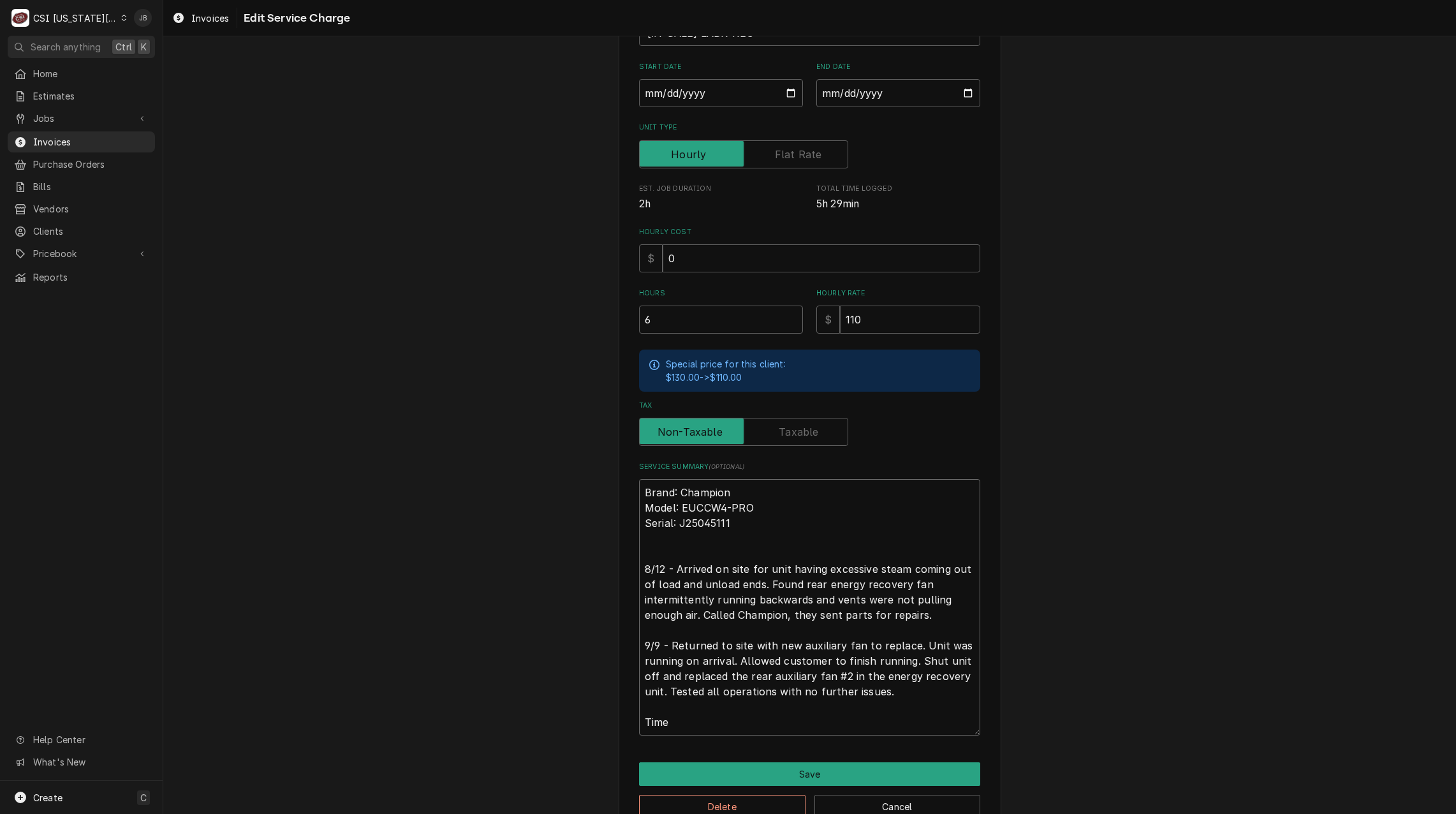
type textarea "Brand: Champion Model: EUCCW4-PRO Serial: J25045111 8/12 - Arrived on site for …"
type textarea "x"
type textarea "Brand: Champion Model: EUCCW4-PRO Serial: J25045111 8/12 - Arrived on site for …"
type textarea "x"
type textarea "Brand: Champion Model: EUCCW4-PRO Serial: J25045111 8/12 - Arrived on site for …"
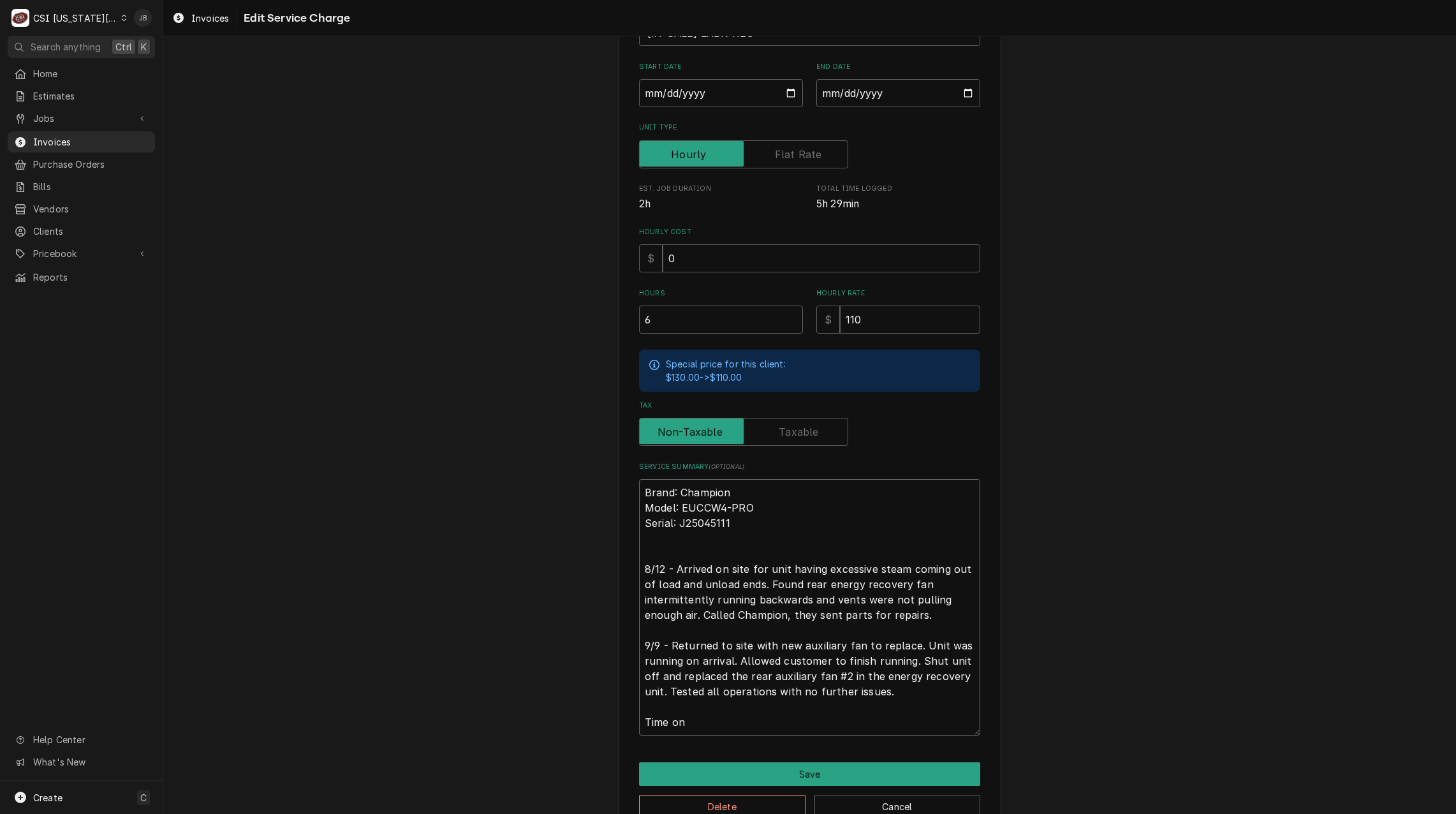
type textarea "x"
type textarea "Brand: Champion Model: EUCCW4-PRO Serial: J25045111 8/12 - Arrived on site for …"
type textarea "x"
type textarea "Brand: Champion Model: EUCCW4-PRO Serial: J25045111 8/12 - Arrived on site for …"
type textarea "x"
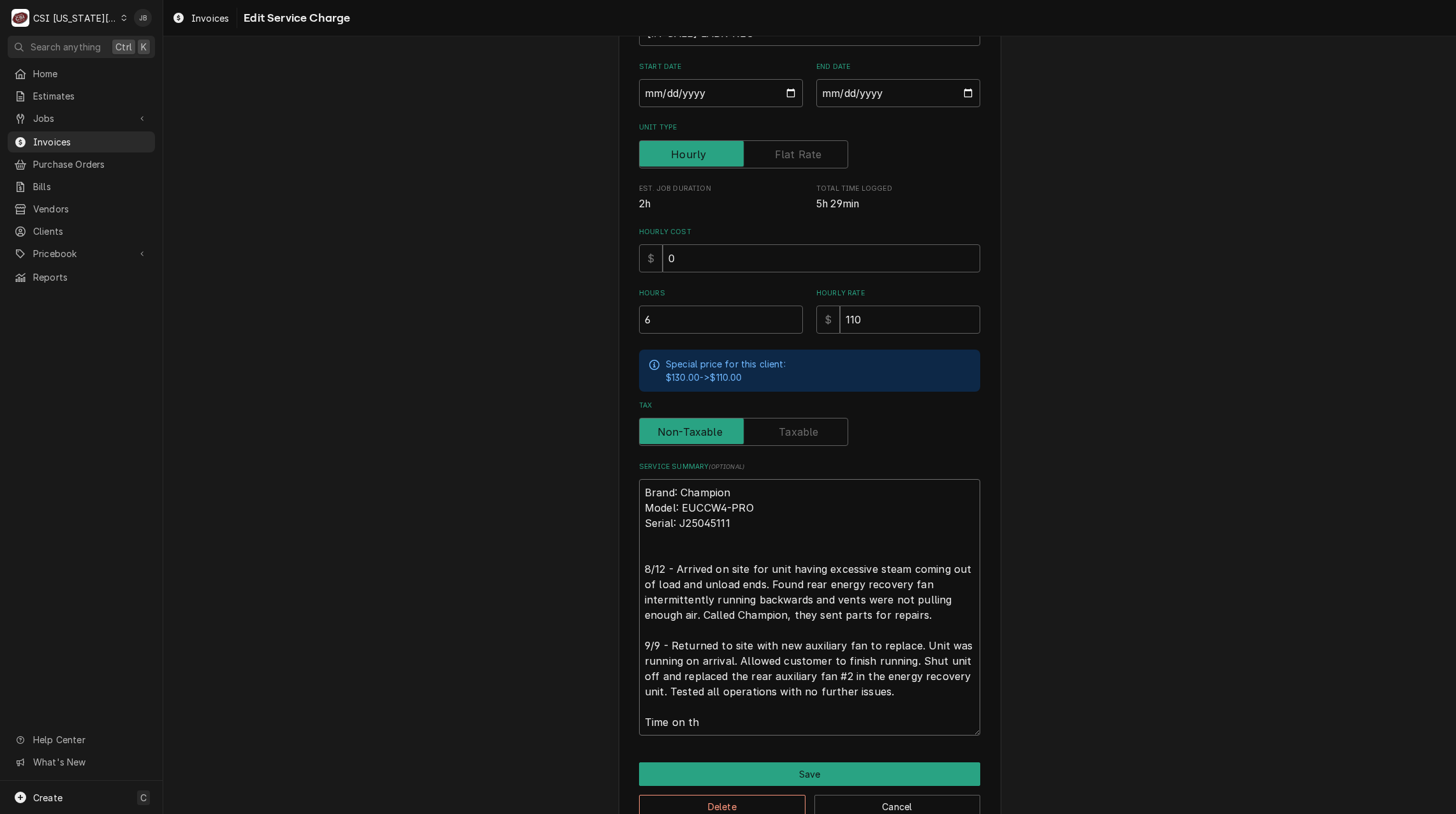
type textarea "Brand: Champion Model: EUCCW4-PRO Serial: J25045111 8/12 - Arrived on site for …"
type textarea "x"
type textarea "Brand: Champion Model: EUCCW4-PRO Serial: J25045111 8/12 - Arrived on site for …"
type textarea "x"
type textarea "Brand: Champion Model: EUCCW4-PRO Serial: J25045111 8/12 - Arrived on site for …"
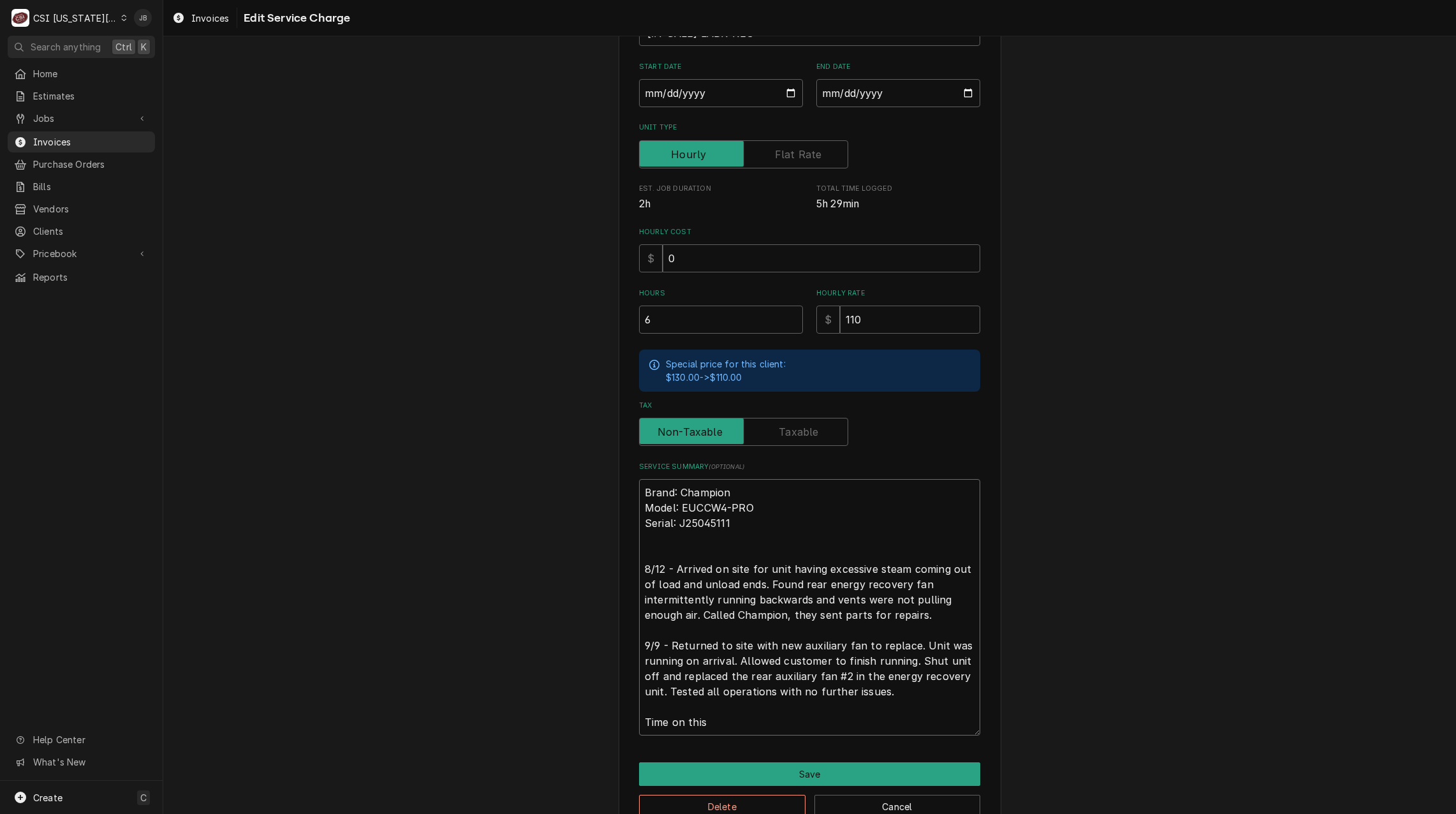
type textarea "x"
type textarea "Brand: Champion Model: EUCCW4-PRO Serial: J25045111 8/12 - Arrived on site for …"
type textarea "x"
type textarea "Brand: Champion Model: EUCCW4-PRO Serial: J25045111 8/12 - Arrived on site for …"
type textarea "x"
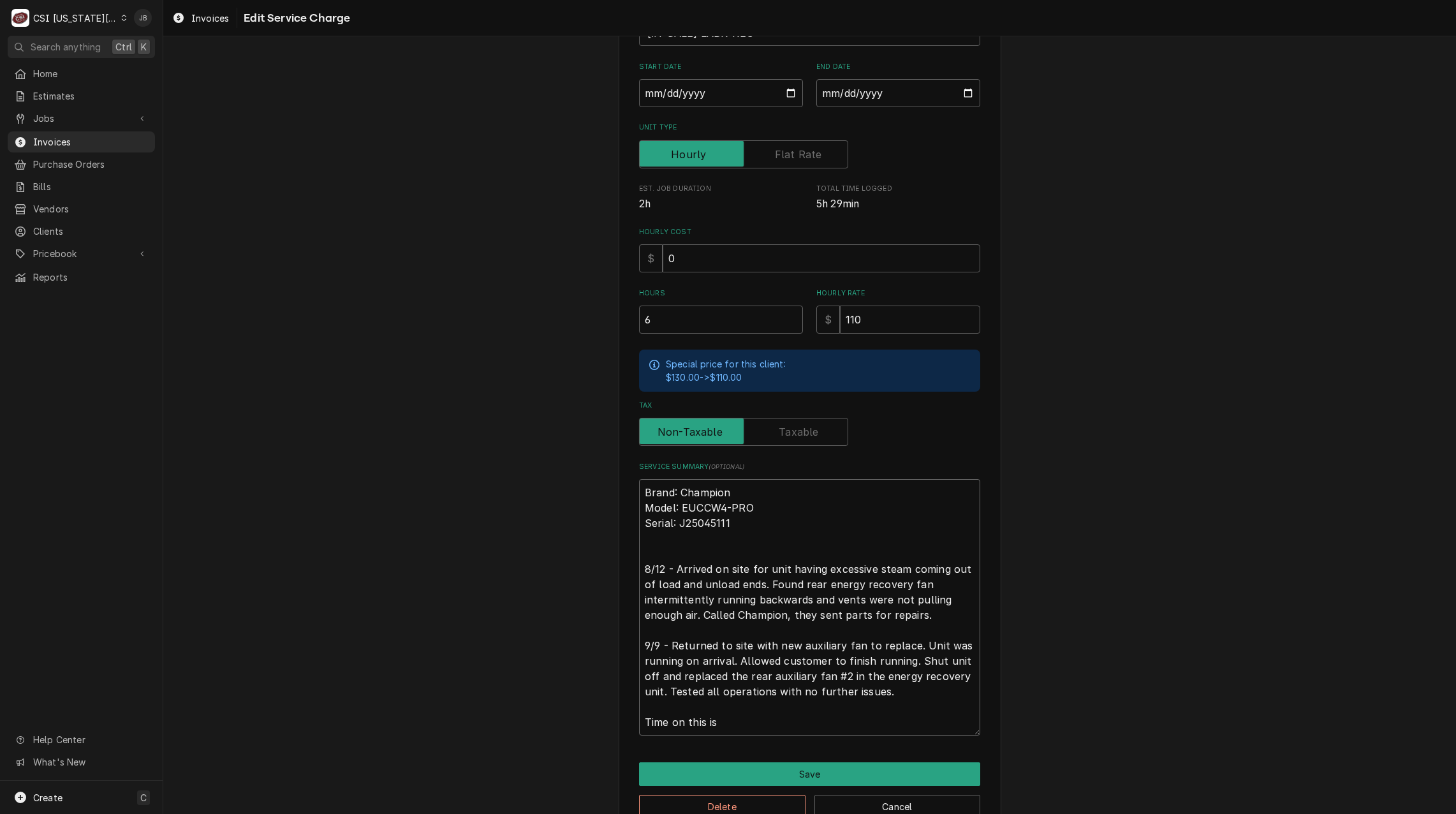
type textarea "Brand: Champion Model: EUCCW4-PRO Serial: J25045111 8/12 - Arrived on site for …"
click at [734, 722] on textarea "Brand: Champion Model: EUCCW4-PRO Serial: J25045111 8/12 - Arrived on site for …" at bounding box center [809, 607] width 341 height 257
type textarea "x"
type textarea "Brand: Champion Model: EUCCW4-PRO Serial: J25045111 8/12 - Arrived on site for …"
type textarea "x"
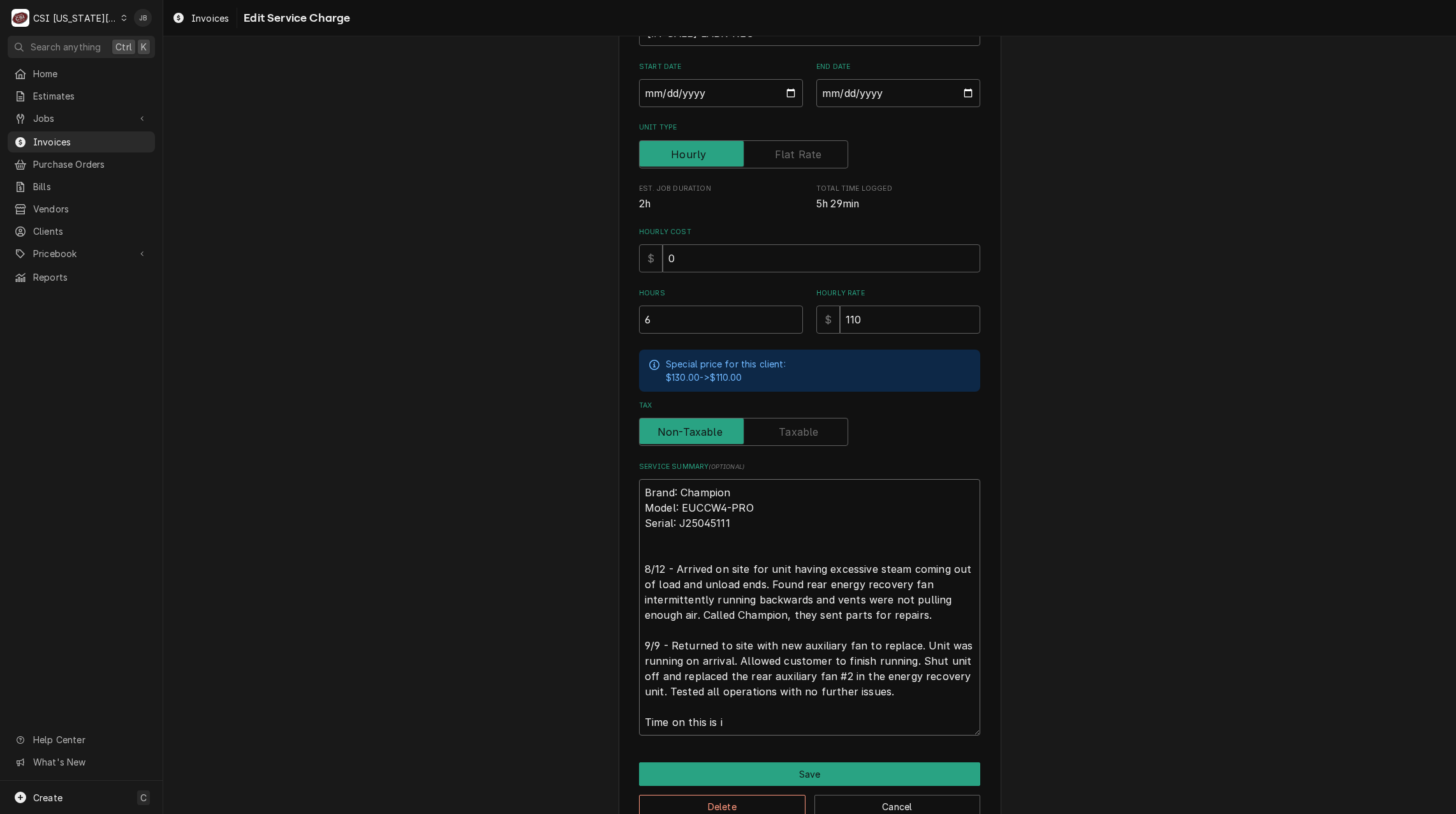
type textarea "Brand: Champion Model: EUCCW4-PRO Serial: J25045111 8/12 - Arrived on site for …"
type textarea "x"
type textarea "Brand: Champion Model: EUCCW4-PRO Serial: J25045111 8/12 - Arrived on site for …"
type textarea "x"
type textarea "Brand: Champion Model: EUCCW4-PRO Serial: J25045111 8/12 - Arrived on site for …"
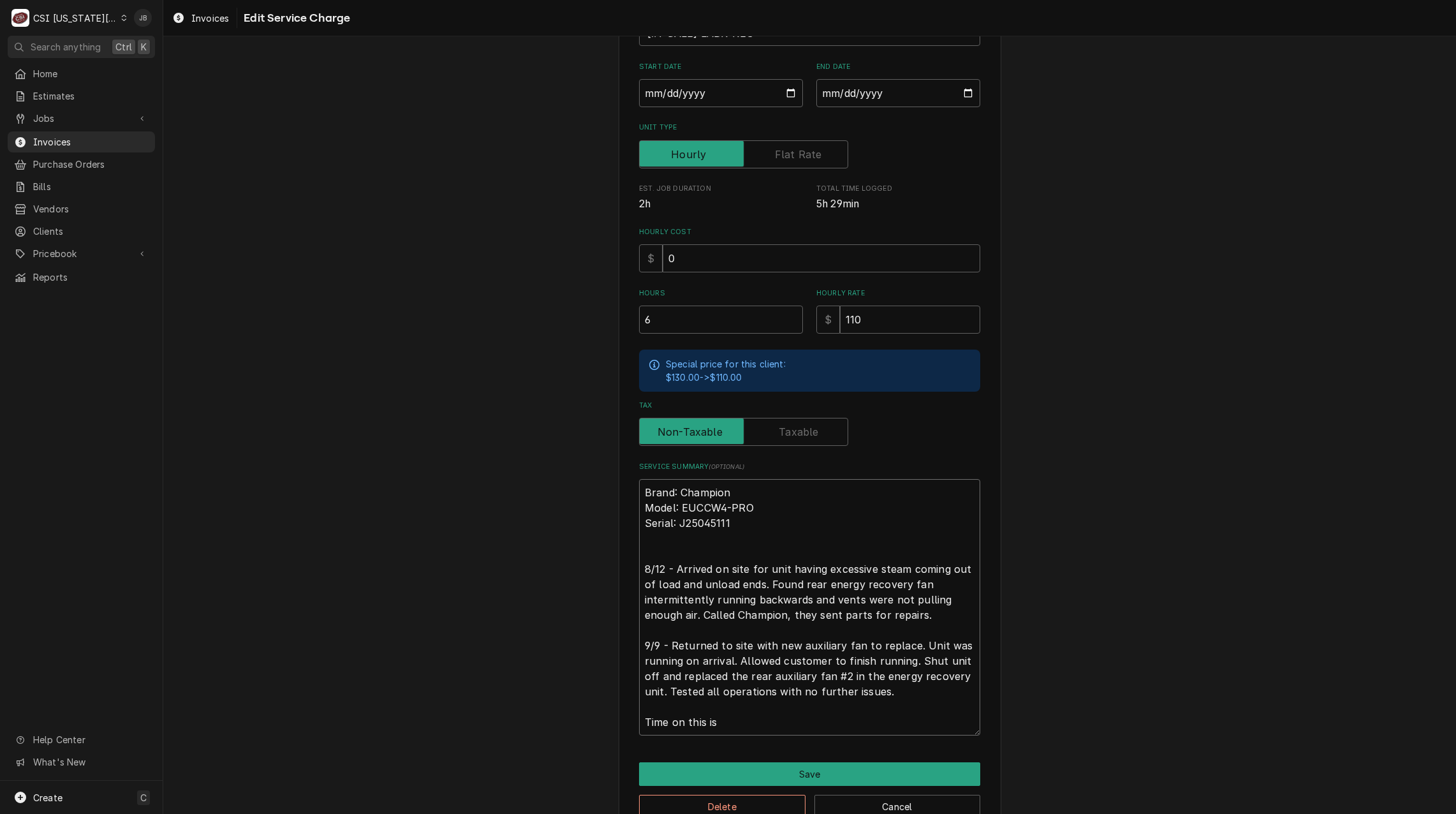
type textarea "x"
type textarea "Brand: Champion Model: EUCCW4-PRO Serial: J25045111 8/12 - Arrived on site for …"
type textarea "x"
type textarea "Brand: Champion Model: EUCCW4-PRO Serial: J25045111 8/12 - Arrived on site for …"
type textarea "x"
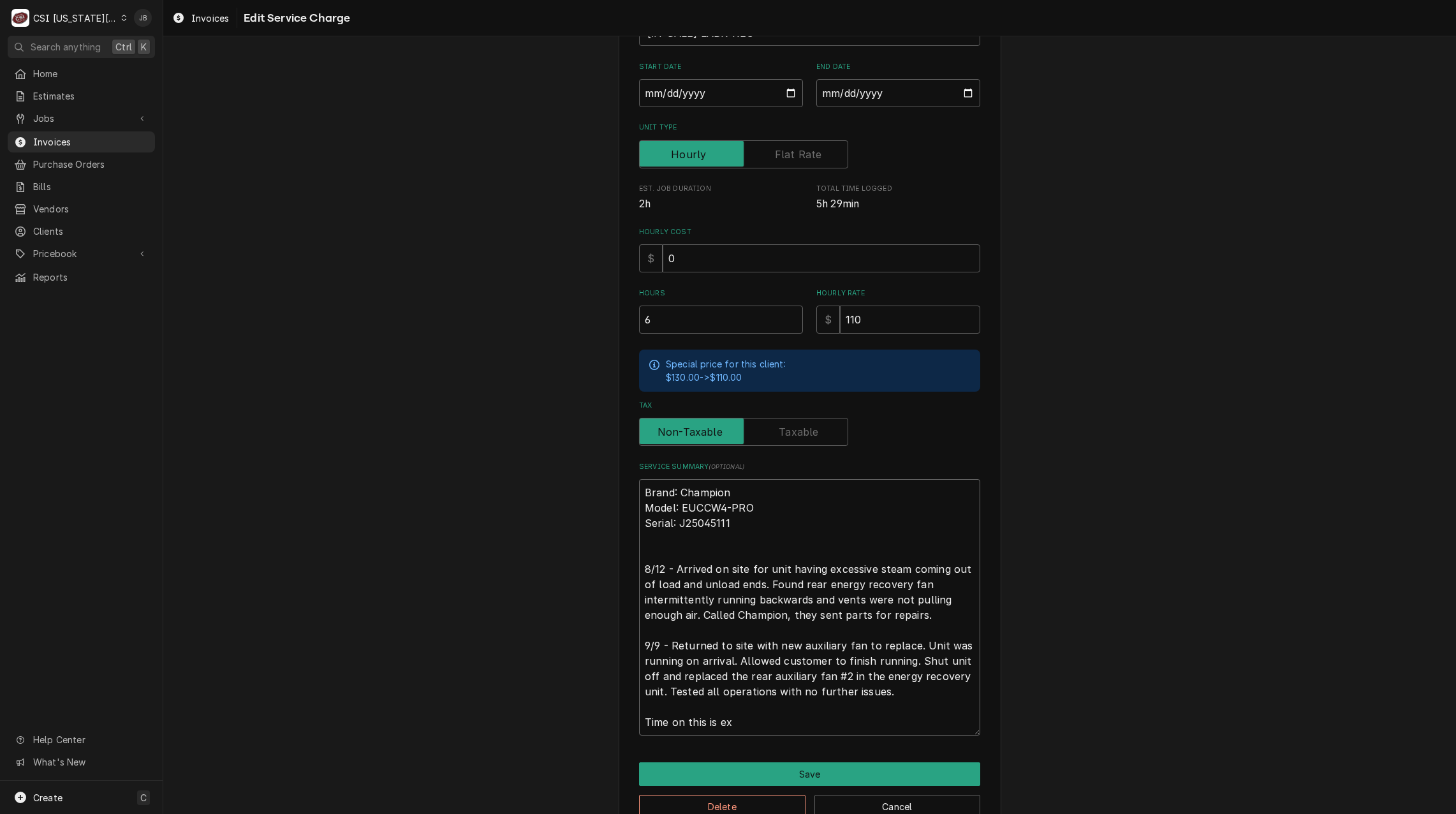
type textarea "Brand: Champion Model: EUCCW4-PRO Serial: J25045111 8/12 - Arrived on site for …"
type textarea "x"
type textarea "Brand: Champion Model: EUCCW4-PRO Serial: J25045111 8/12 - Arrived on site for …"
type textarea "x"
type textarea "Brand: Champion Model: EUCCW4-PRO Serial: J25045111 8/12 - Arrived on site for …"
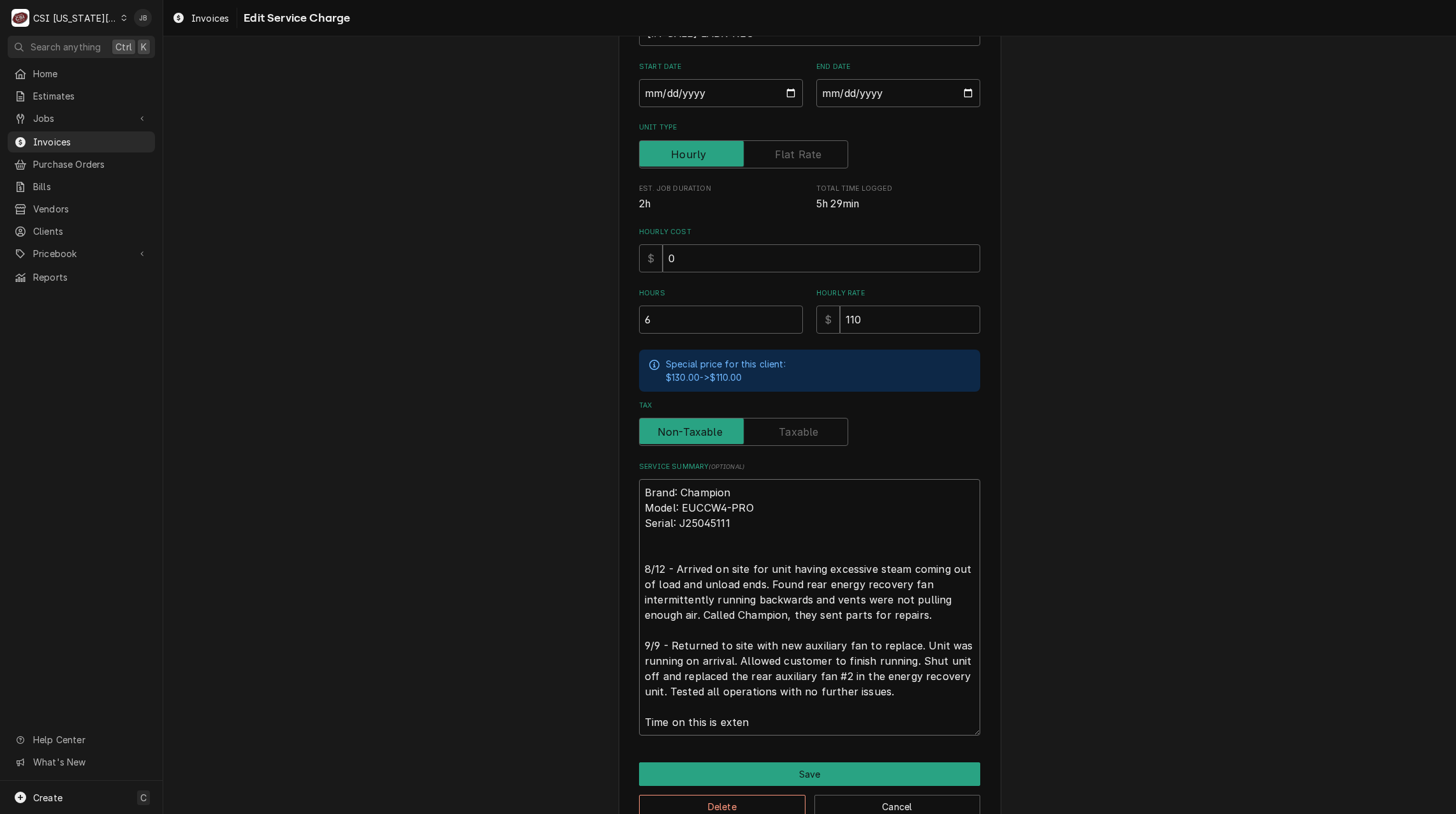
type textarea "x"
type textarea "Brand: Champion Model: EUCCW4-PRO Serial: J25045111 8/12 - Arrived on site for …"
type textarea "x"
type textarea "Brand: Champion Model: EUCCW4-PRO Serial: J25045111 8/12 - Arrived on site for …"
type textarea "x"
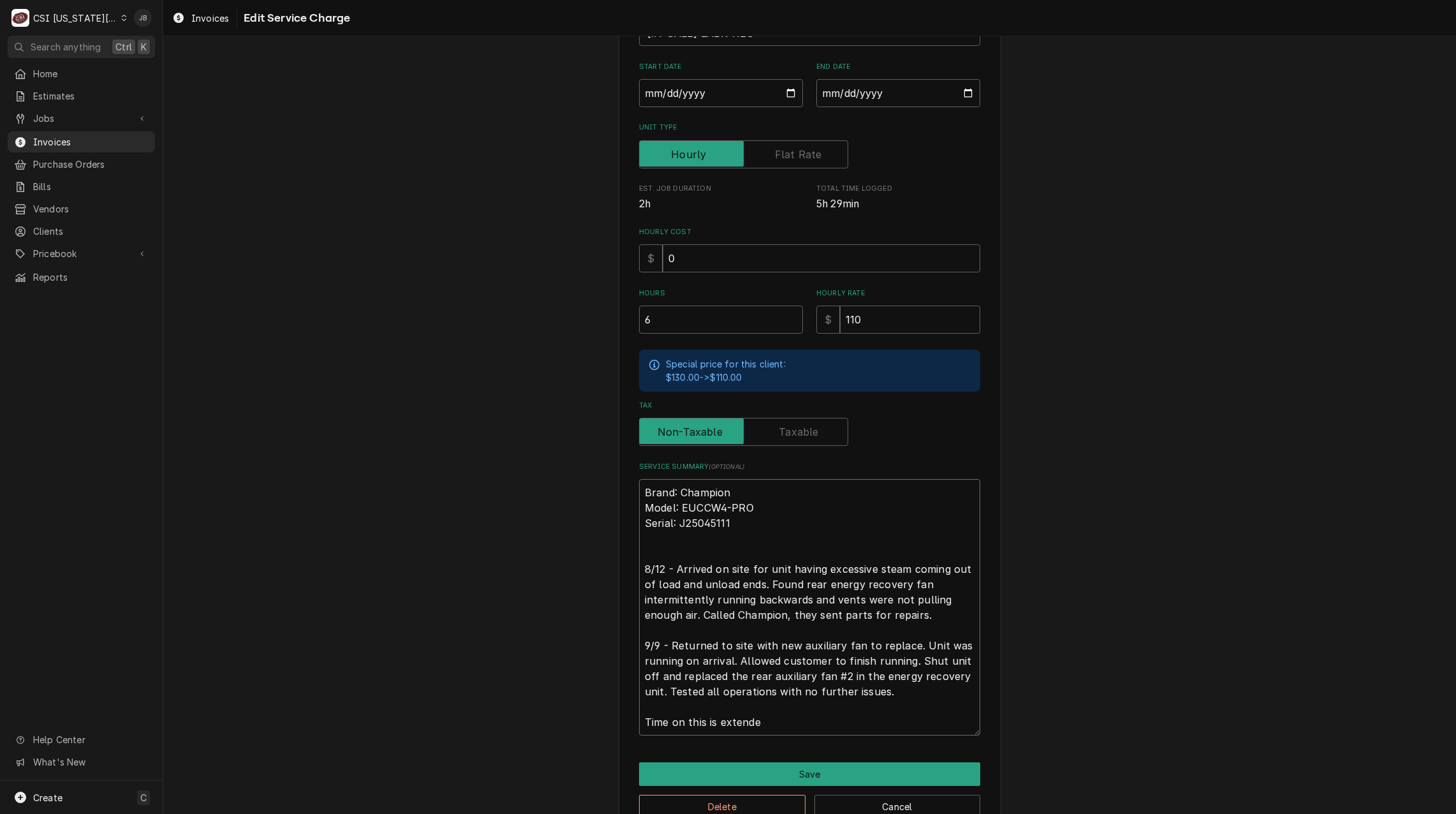
type textarea "Brand: Champion Model: EUCCW4-PRO Serial: J25045111 8/12 - Arrived on site for …"
type textarea "x"
type textarea "Brand: Champion Model: EUCCW4-PRO Serial: J25045111 8/12 - Arrived on site for …"
type textarea "x"
type textarea "Brand: Champion Model: EUCCW4-PRO Serial: J25045111 8/12 - Arrived on site for …"
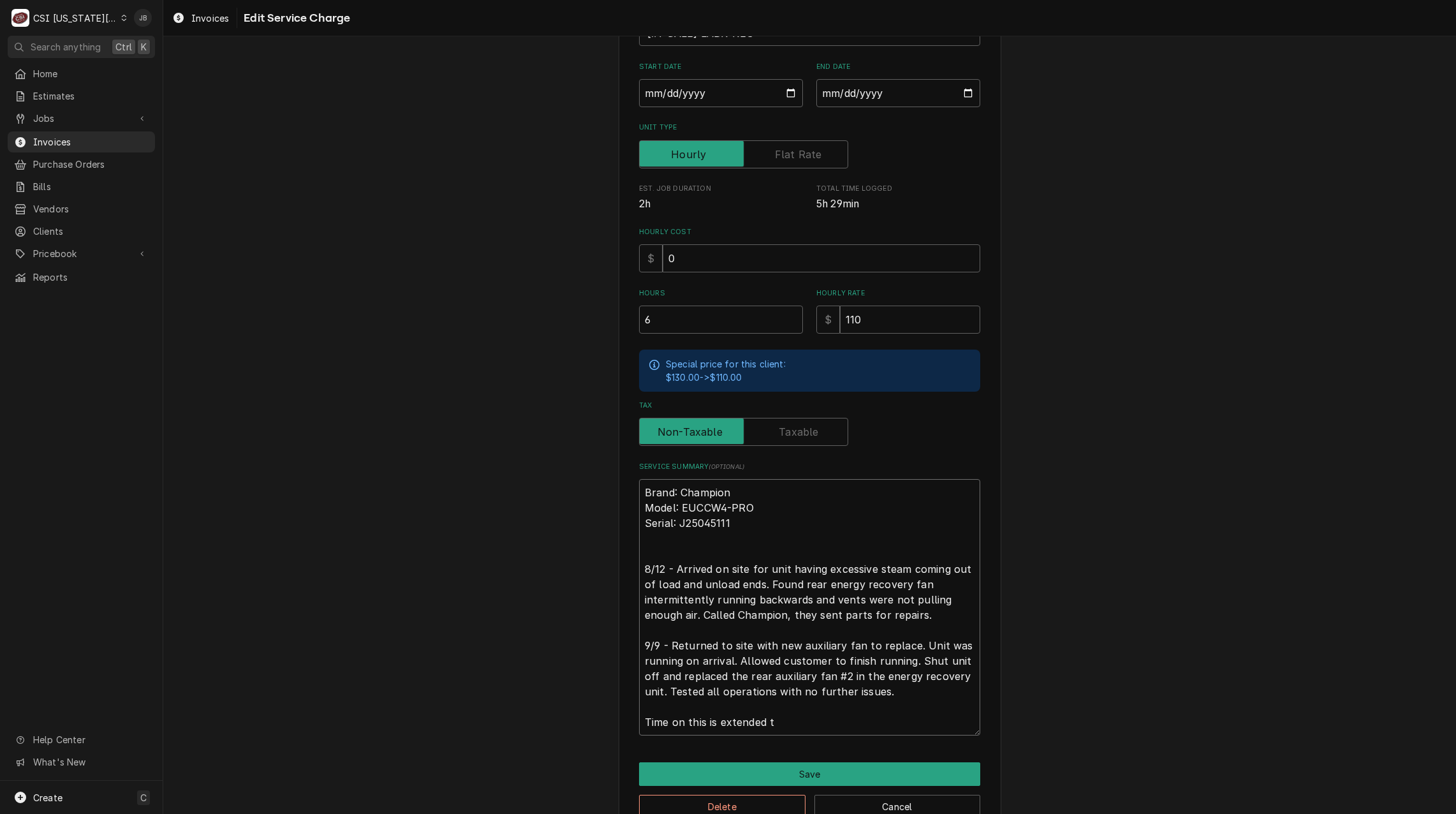
type textarea "x"
type textarea "Brand: Champion Model: EUCCW4-PRO Serial: J25045111 8/12 - Arrived on site for …"
type textarea "x"
type textarea "Brand: Champion Model: EUCCW4-PRO Serial: J25045111 8/12 - Arrived on site for …"
type textarea "x"
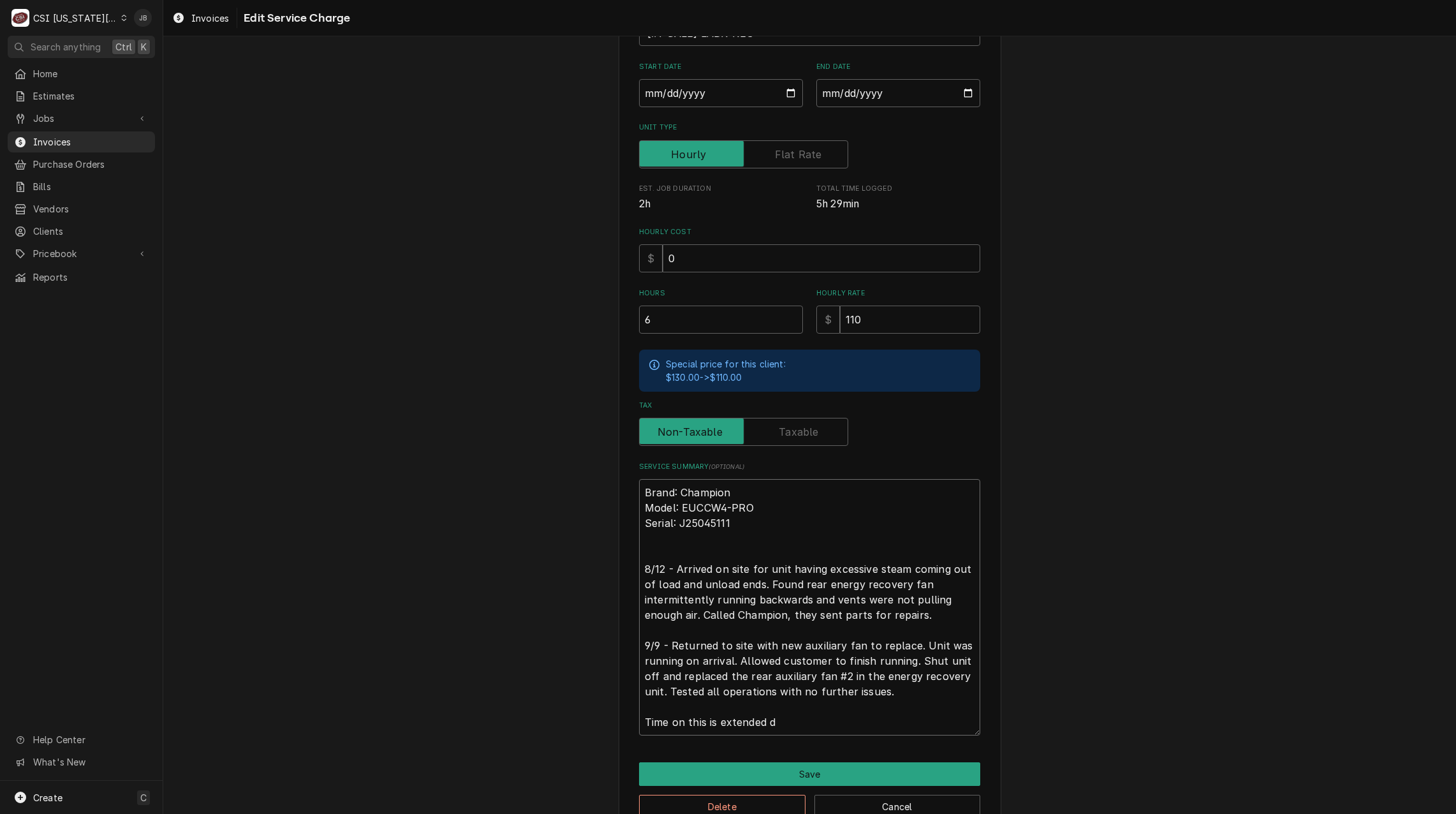
type textarea "Brand: Champion Model: EUCCW4-PRO Serial: J25045111 8/12 - Arrived on site for …"
type textarea "x"
type textarea "Brand: Champion Model: EUCCW4-PRO Serial: J25045111 8/12 - Arrived on site for …"
type textarea "x"
type textarea "Brand: Champion Model: EUCCW4-PRO Serial: J25045111 8/12 - Arrived on site for …"
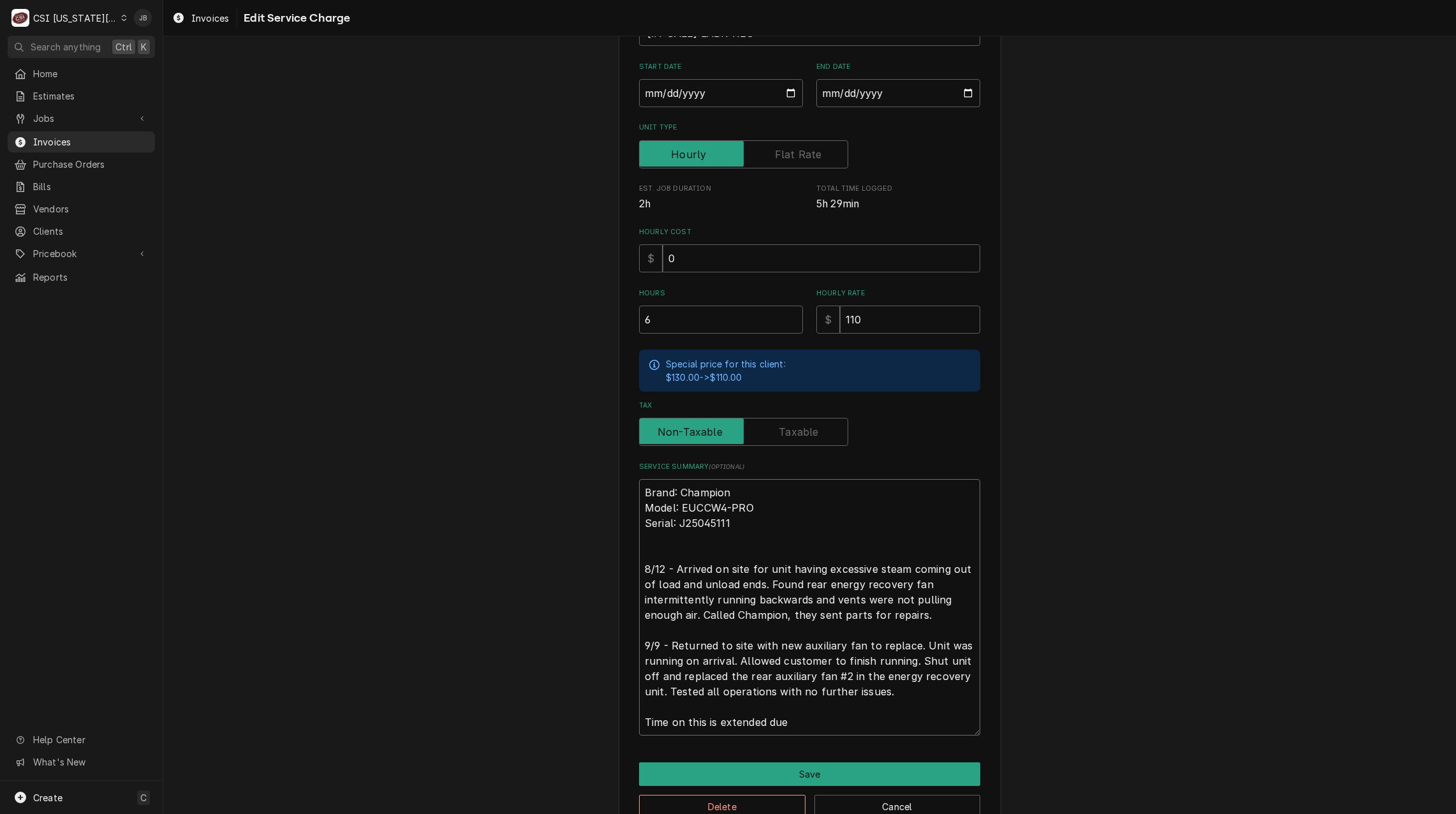
type textarea "x"
type textarea "Brand: Champion Model: EUCCW4-PRO Serial: J25045111 8/12 - Arrived on site for …"
type textarea "x"
type textarea "Brand: Champion Model: EUCCW4-PRO Serial: J25045111 8/12 - Arrived on site for …"
type textarea "x"
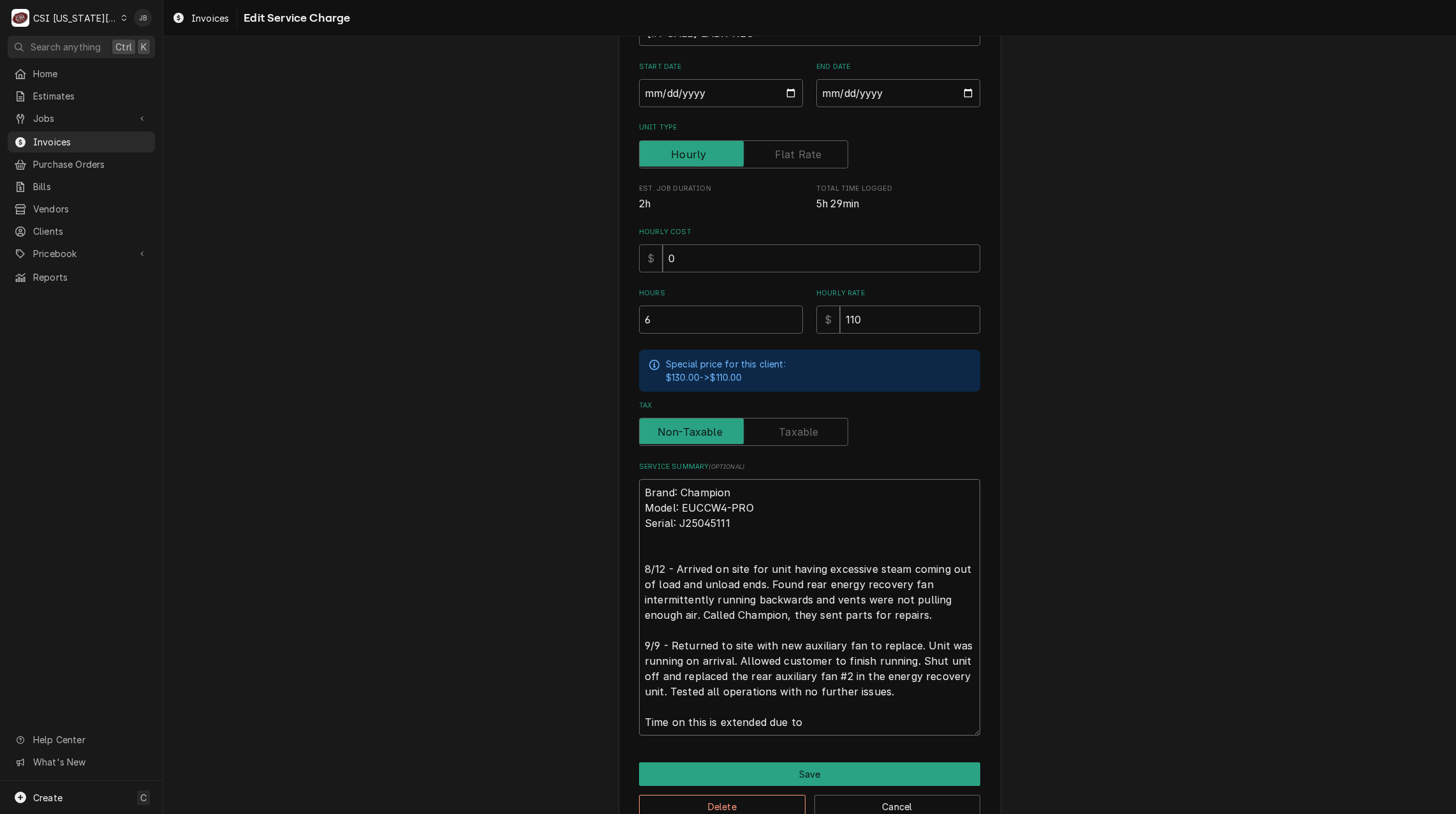
type textarea "Brand: Champion Model: EUCCW4-PRO Serial: J25045111 8/12 - Arrived on site for …"
type textarea "x"
type textarea "Brand: Champion Model: EUCCW4-PRO Serial: J25045111 8/12 - Arrived on site for …"
type textarea "x"
type textarea "Brand: Champion Model: EUCCW4-PRO Serial: J25045111 8/12 - Arrived on site for …"
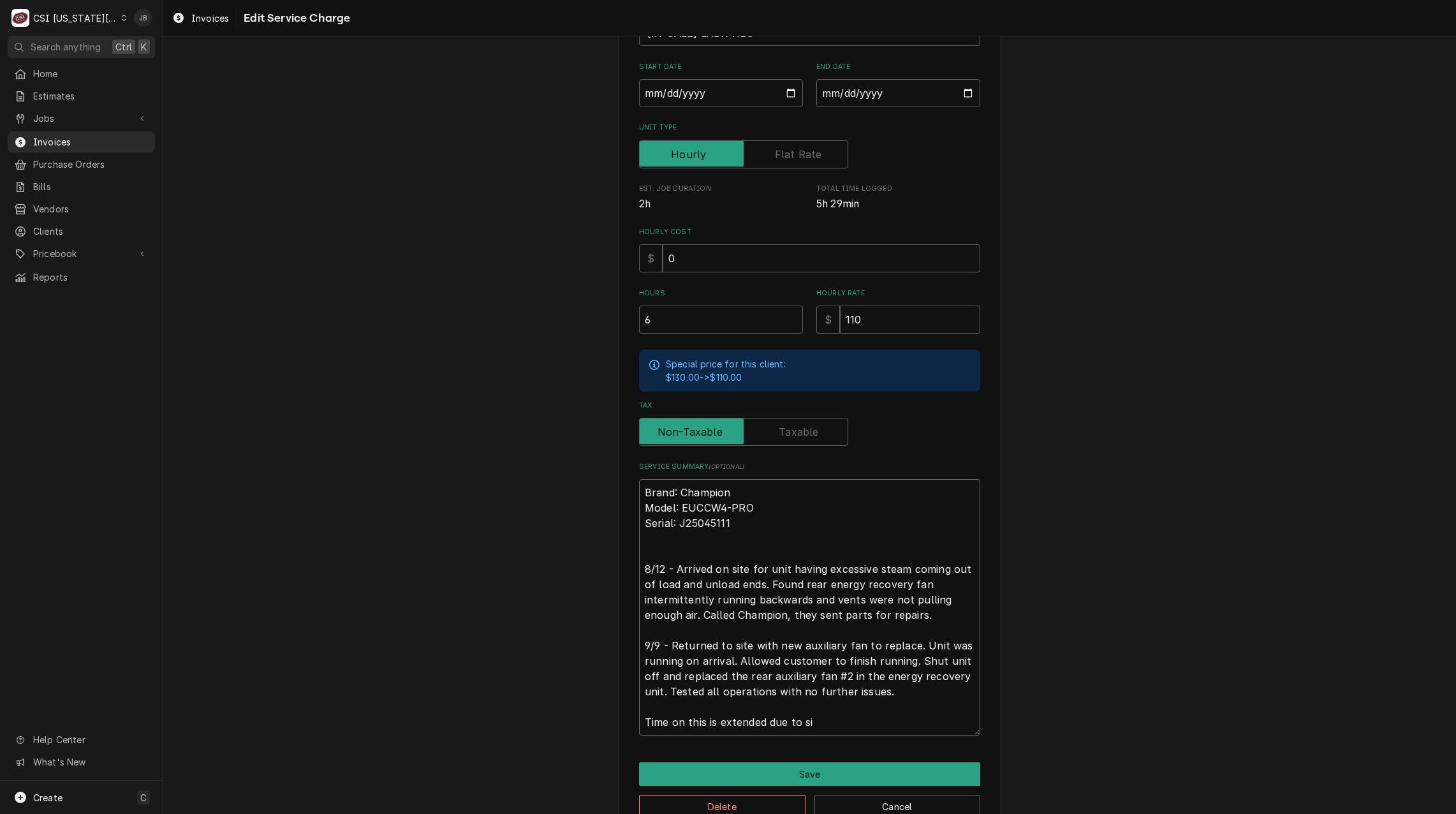
type textarea "x"
type textarea "Brand: Champion Model: EUCCW4-PRO Serial: J25045111 8/12 - Arrived on site for …"
type textarea "x"
type textarea "Brand: Champion Model: EUCCW4-PRO Serial: J25045111 8/12 - Arrived on site for …"
type textarea "x"
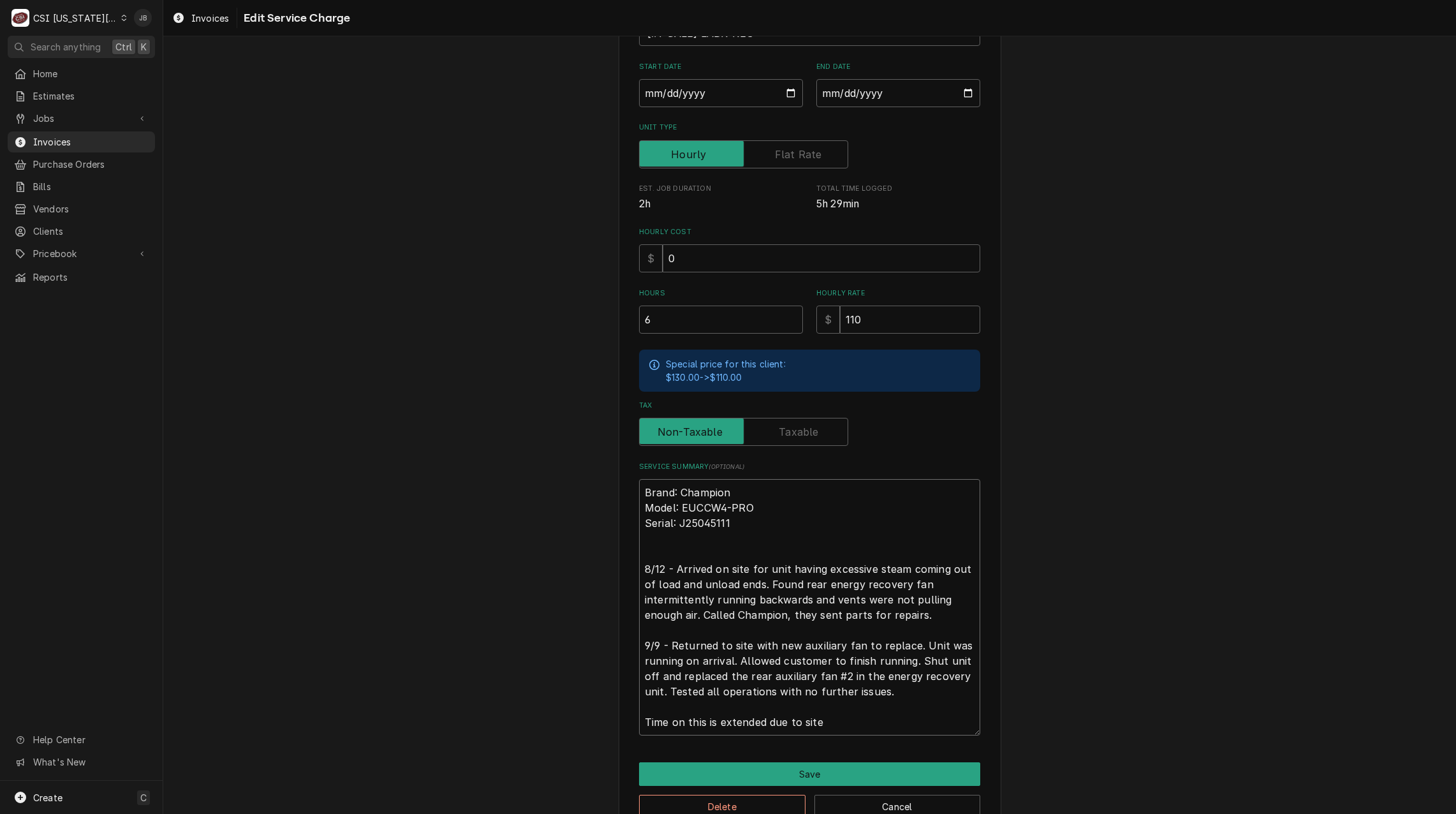
type textarea "Brand: Champion Model: EUCCW4-PRO Serial: J25045111 8/12 - Arrived on site for …"
type textarea "x"
type textarea "Brand: Champion Model: EUCCW4-PRO Serial: J25045111 8/12 - Arrived on site for …"
type textarea "x"
type textarea "Brand: Champion Model: EUCCW4-PRO Serial: J25045111 8/12 - Arrived on site for …"
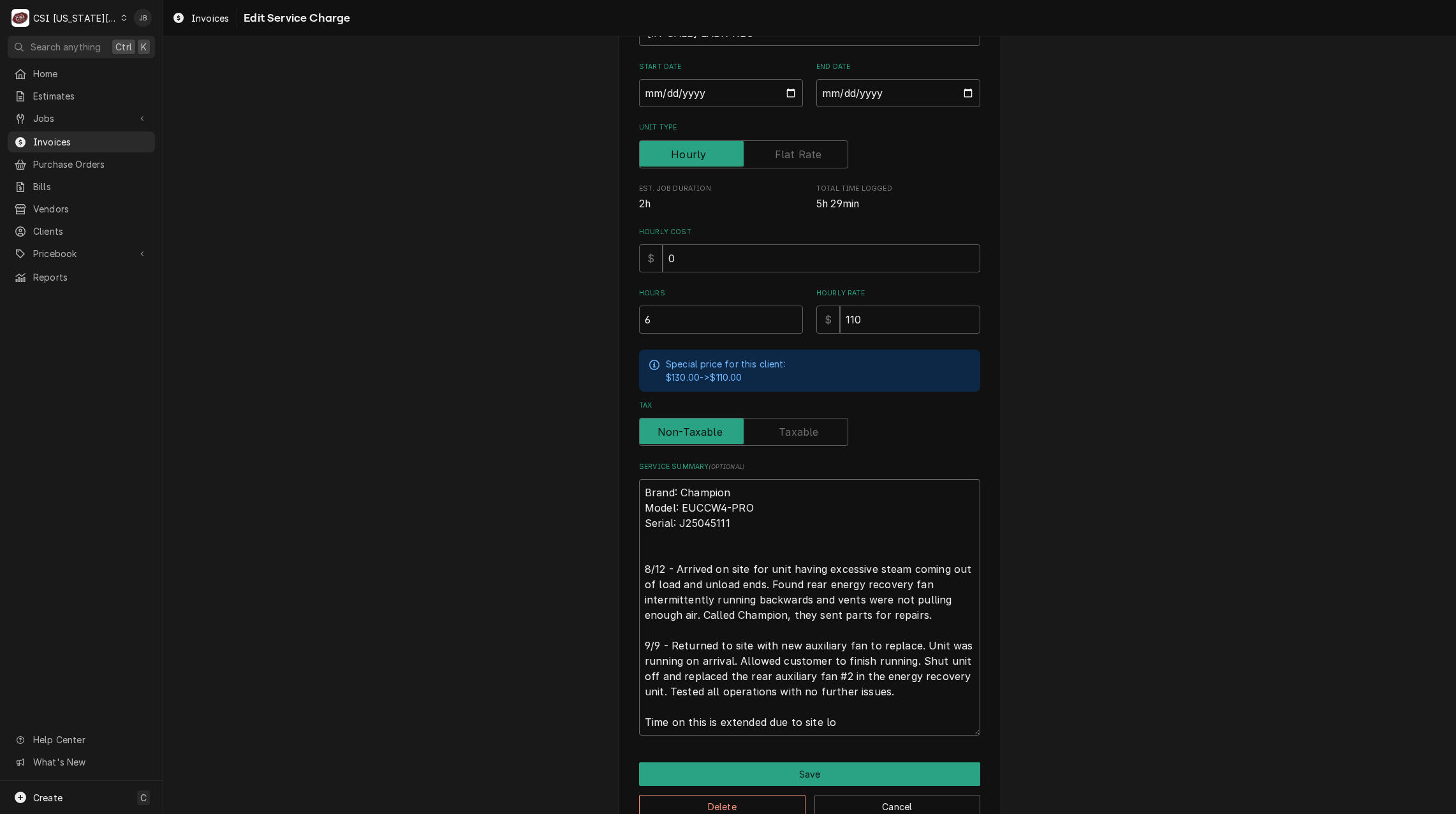
type textarea "x"
type textarea "Brand: Champion Model: EUCCW4-PRO Serial: J25045111 8/12 - Arrived on site for …"
type textarea "x"
type textarea "Brand: Champion Model: EUCCW4-PRO Serial: J25045111 8/12 - Arrived on site for …"
type textarea "x"
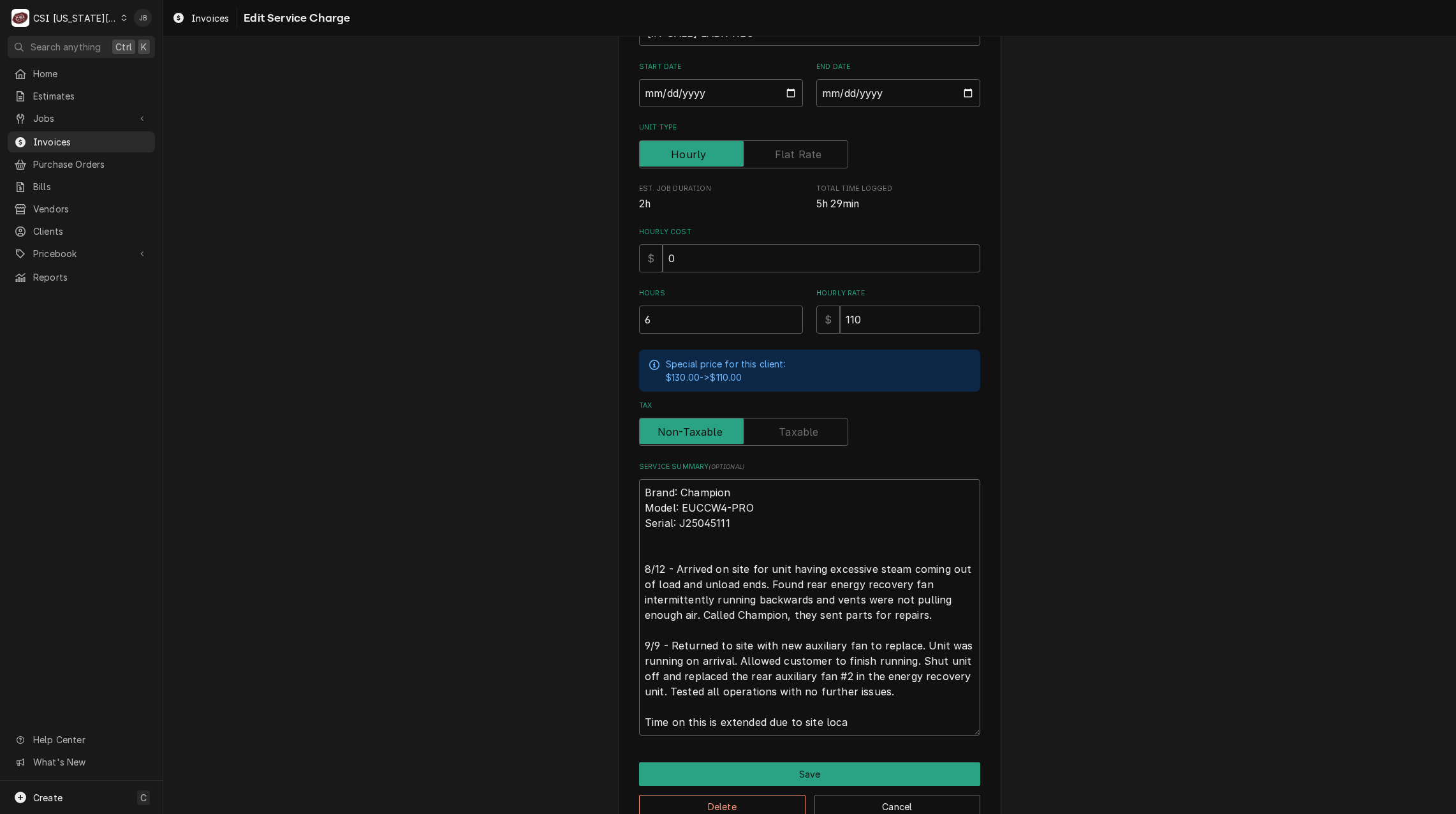
type textarea "Brand: Champion Model: EUCCW4-PRO Serial: J25045111 8/12 - Arrived on site for …"
type textarea "x"
type textarea "Brand: Champion Model: EUCCW4-PRO Serial: J25045111 8/12 - Arrived on site for …"
type textarea "x"
type textarea "Brand: Champion Model: EUCCW4-PRO Serial: J25045111 8/12 - Arrived on site for …"
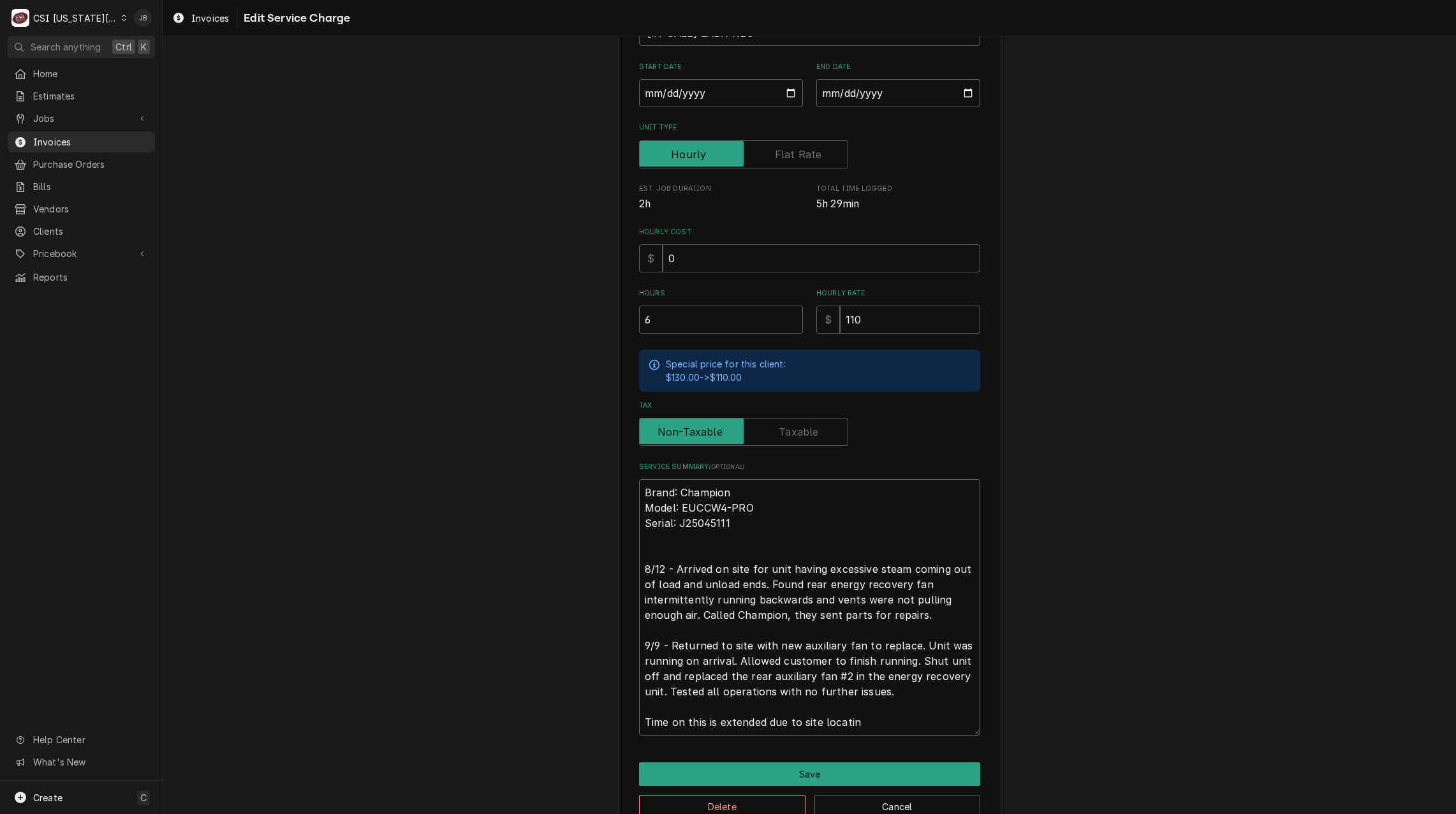
type textarea "x"
type textarea "Brand: Champion Model: EUCCW4-PRO Serial: J25045111 8/12 - Arrived on site for …"
type textarea "x"
type textarea "Brand: Champion Model: EUCCW4-PRO Serial: J25045111 8/12 - Arrived on site for …"
type textarea "x"
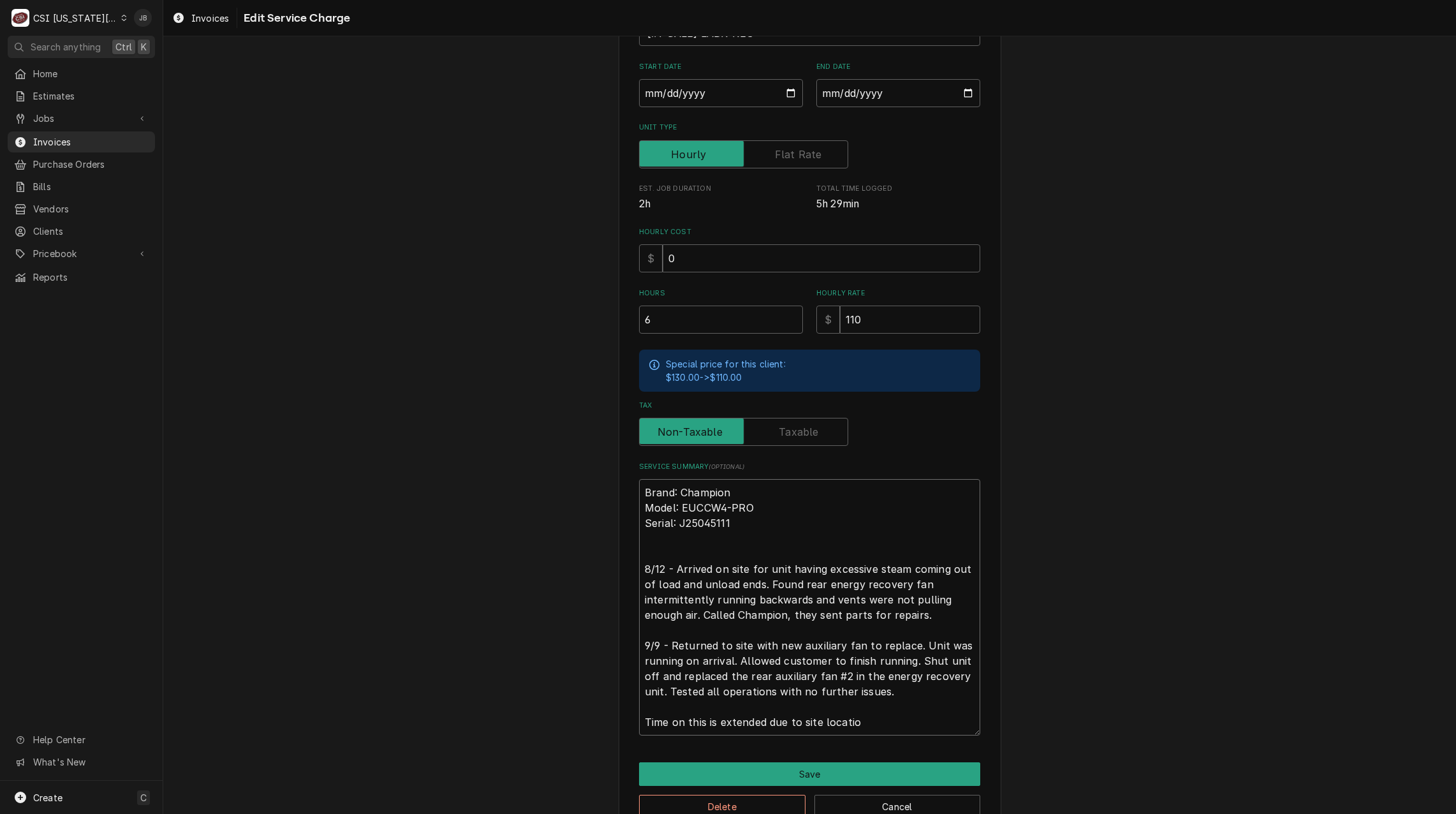
type textarea "Brand: Champion Model: EUCCW4-PRO Serial: J25045111 8/12 - Arrived on site for …"
type textarea "x"
type textarea "Brand: Champion Model: EUCCW4-PRO Serial: J25045111 8/12 - Arrived on site for …"
type textarea "x"
type textarea "Brand: Champion Model: EUCCW4-PRO Serial: J25045111 8/12 - Arrived on site for …"
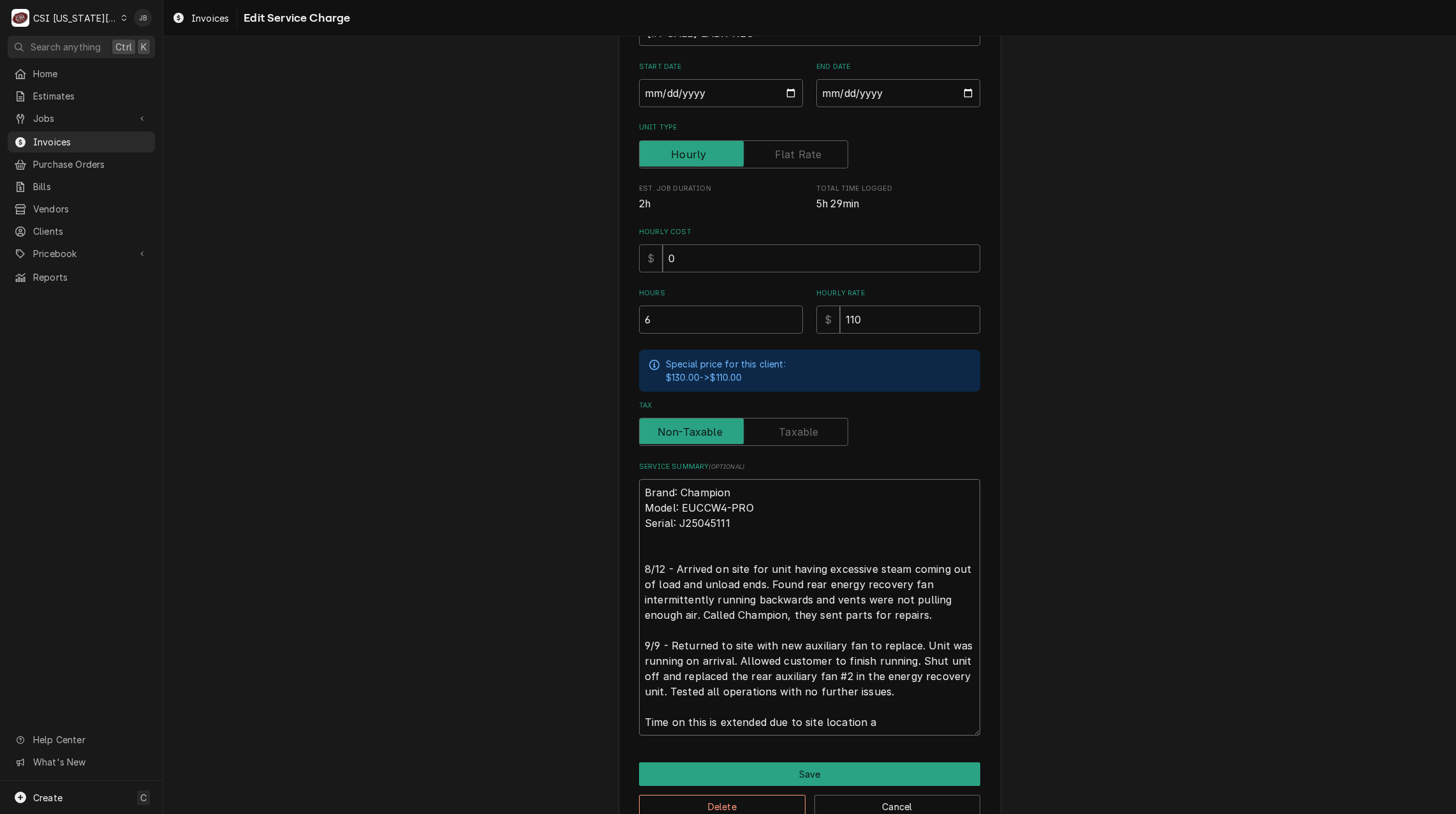
type textarea "x"
type textarea "Brand: Champion Model: EUCCW4-PRO Serial: J25045111 8/12 - Arrived on site for …"
type textarea "x"
type textarea "Brand: Champion Model: EUCCW4-PRO Serial: J25045111 8/12 - Arrived on site for …"
type textarea "x"
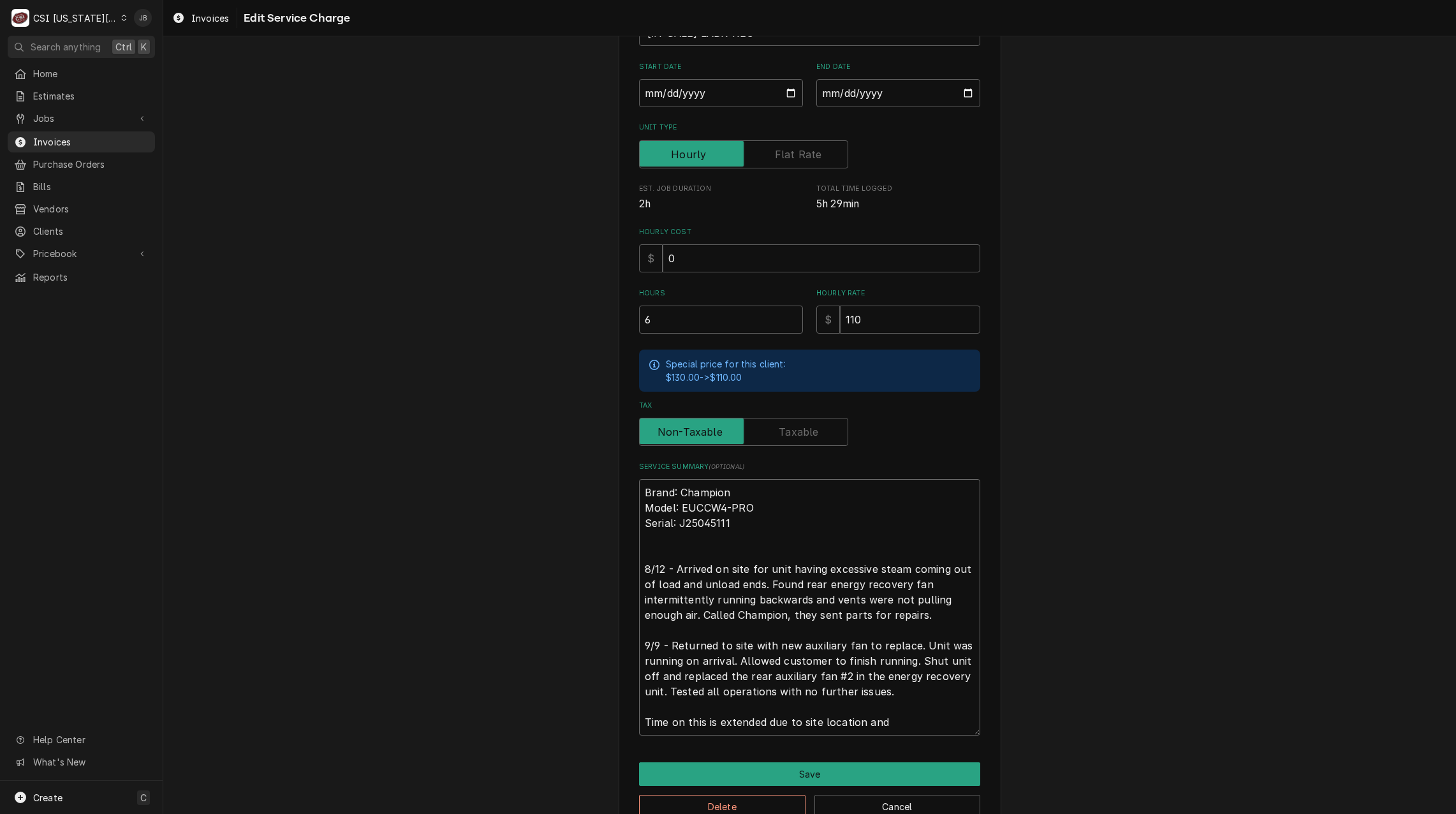
type textarea "Brand: Champion Model: EUCCW4-PRO Serial: J25045111 8/12 - Arrived on site for …"
type textarea "x"
type textarea "Brand: Champion Model: EUCCW4-PRO Serial: J25045111 8/12 - Arrived on site for …"
type textarea "x"
type textarea "Brand: Champion Model: EUCCW4-PRO Serial: J25045111 8/12 - Arrived on site for …"
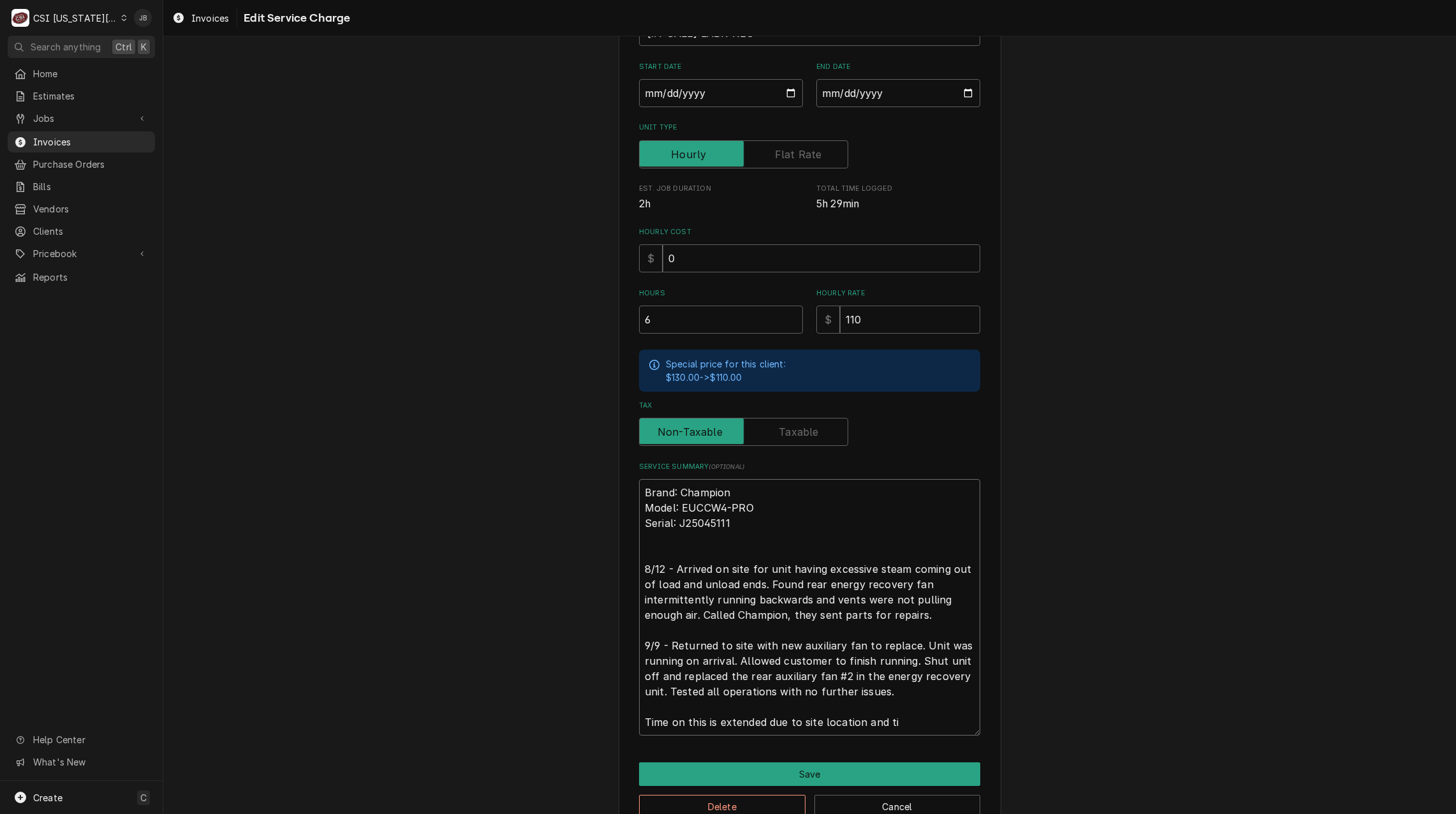
type textarea "x"
type textarea "Brand: Champion Model: EUCCW4-PRO Serial: J25045111 8/12 - Arrived on site for …"
type textarea "x"
type textarea "Brand: Champion Model: EUCCW4-PRO Serial: J25045111 8/12 - Arrived on site for …"
type textarea "x"
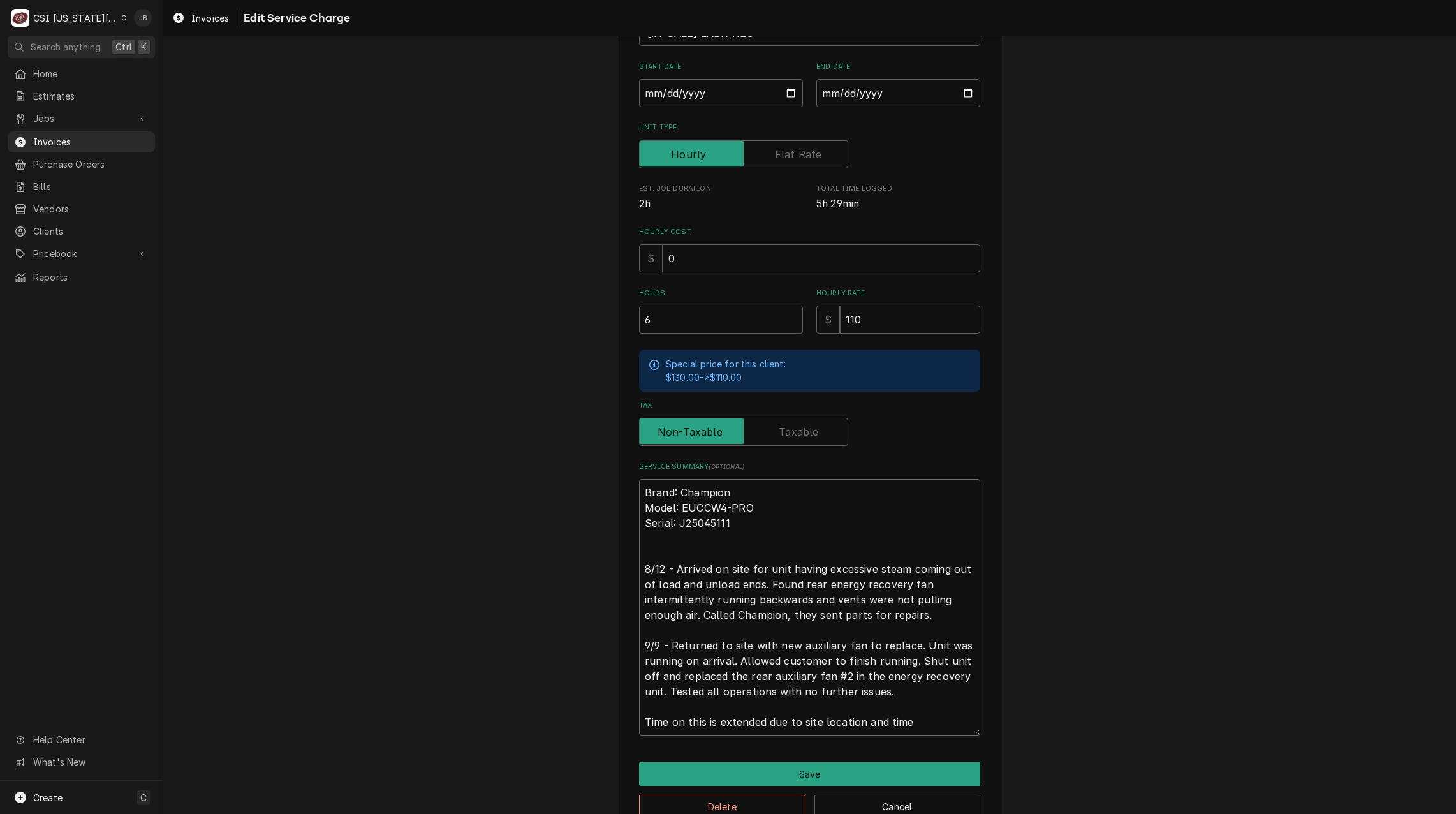
type textarea "Brand: Champion Model: EUCCW4-PRO Serial: J25045111 8/12 - Arrived on site for …"
type textarea "x"
type textarea "Brand: Champion Model: EUCCW4-PRO Serial: J25045111 8/12 - Arrived on site for …"
type textarea "x"
type textarea "Brand: Champion Model: EUCCW4-PRO Serial: J25045111 8/12 - Arrived on site for …"
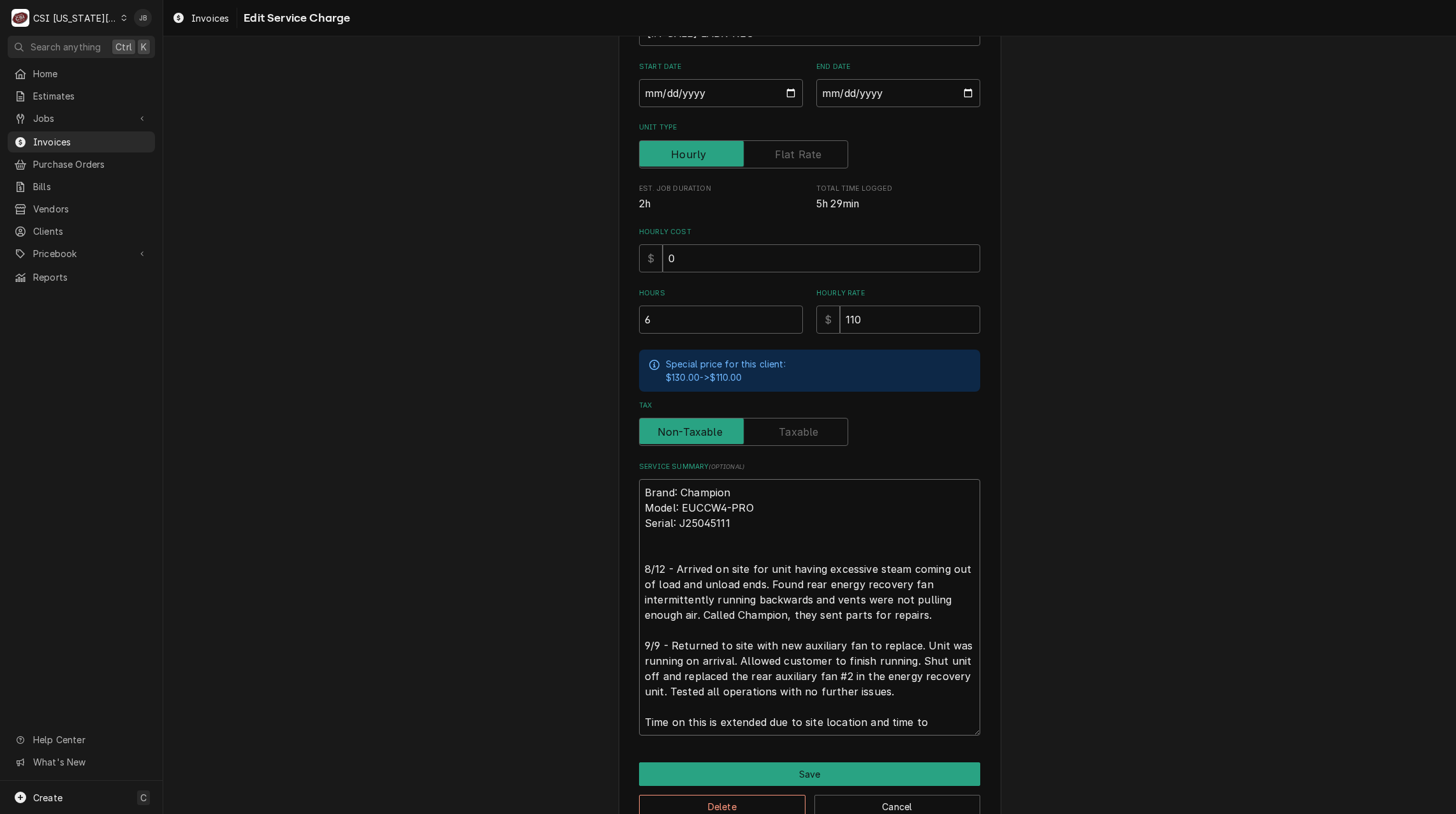
type textarea "x"
type textarea "Brand: Champion Model: EUCCW4-PRO Serial: J25045111 8/12 - Arrived on site for …"
type textarea "x"
type textarea "Brand: Champion Model: EUCCW4-PRO Serial: J25045111 8/12 - Arrived on site for …"
type textarea "x"
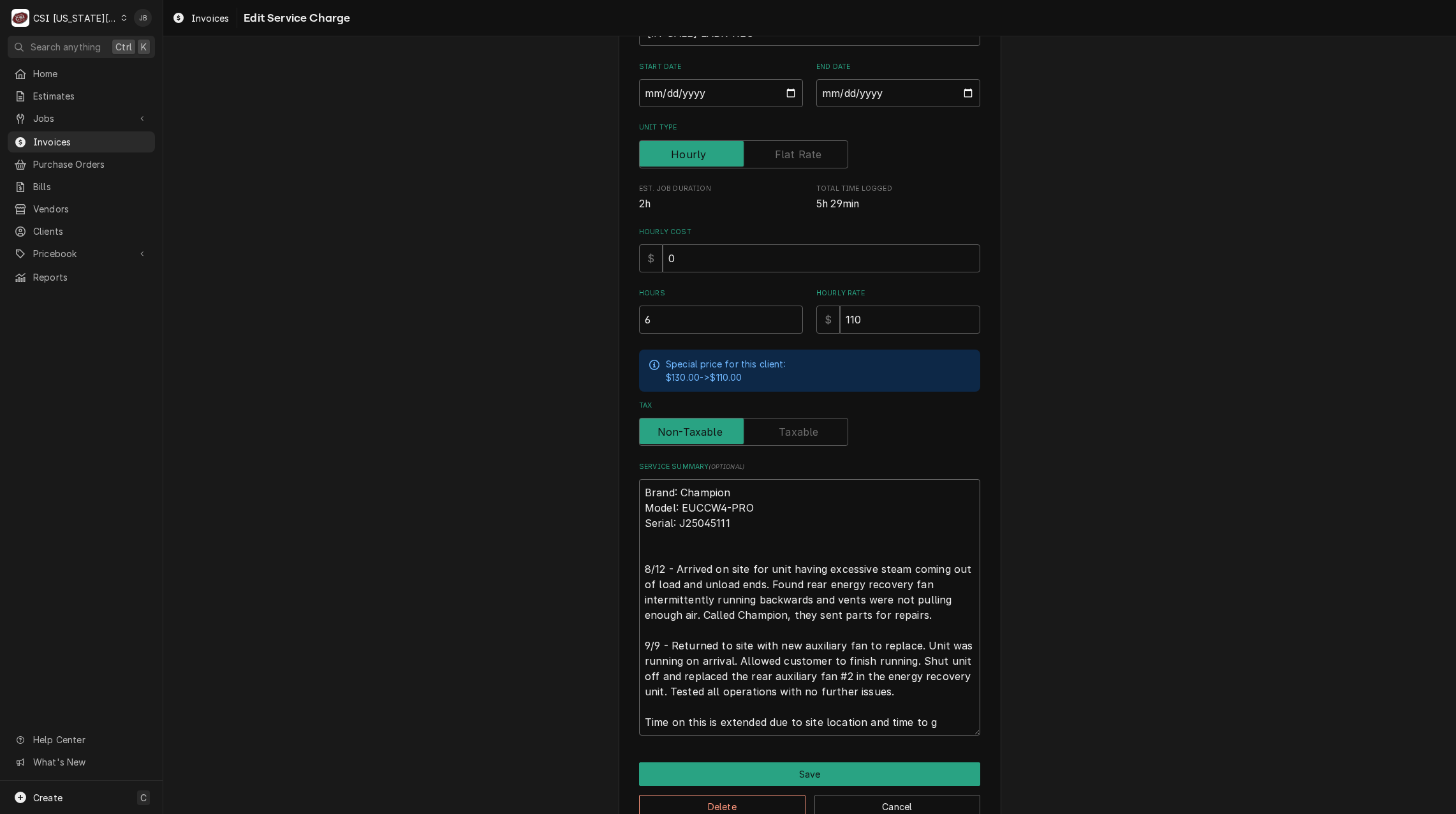
type textarea "Brand: Champion Model: EUCCW4-PRO Serial: J25045111 8/12 - Arrived on site for …"
type textarea "x"
type textarea "Brand: Champion Model: EUCCW4-PRO Serial: J25045111 8/12 - Arrived on site for …"
type textarea "x"
type textarea "Brand: Champion Model: EUCCW4-PRO Serial: J25045111 8/12 - Arrived on site for …"
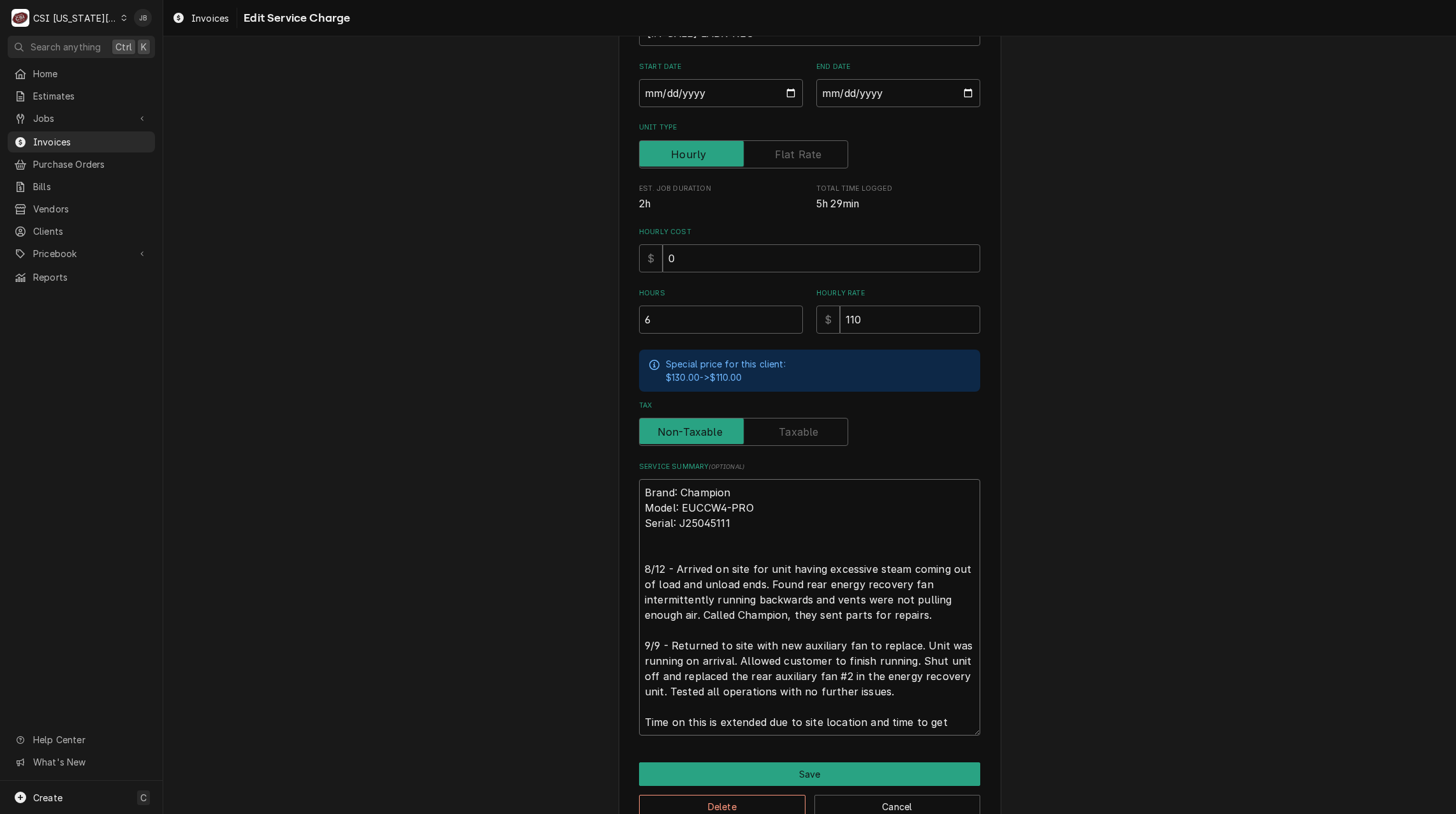
type textarea "x"
type textarea "Brand: Champion Model: EUCCW4-PRO Serial: J25045111 8/12 - Arrived on site for …"
type textarea "x"
type textarea "Brand: Champion Model: EUCCW4-PRO Serial: J25045111 8/12 - Arrived on site for …"
type textarea "x"
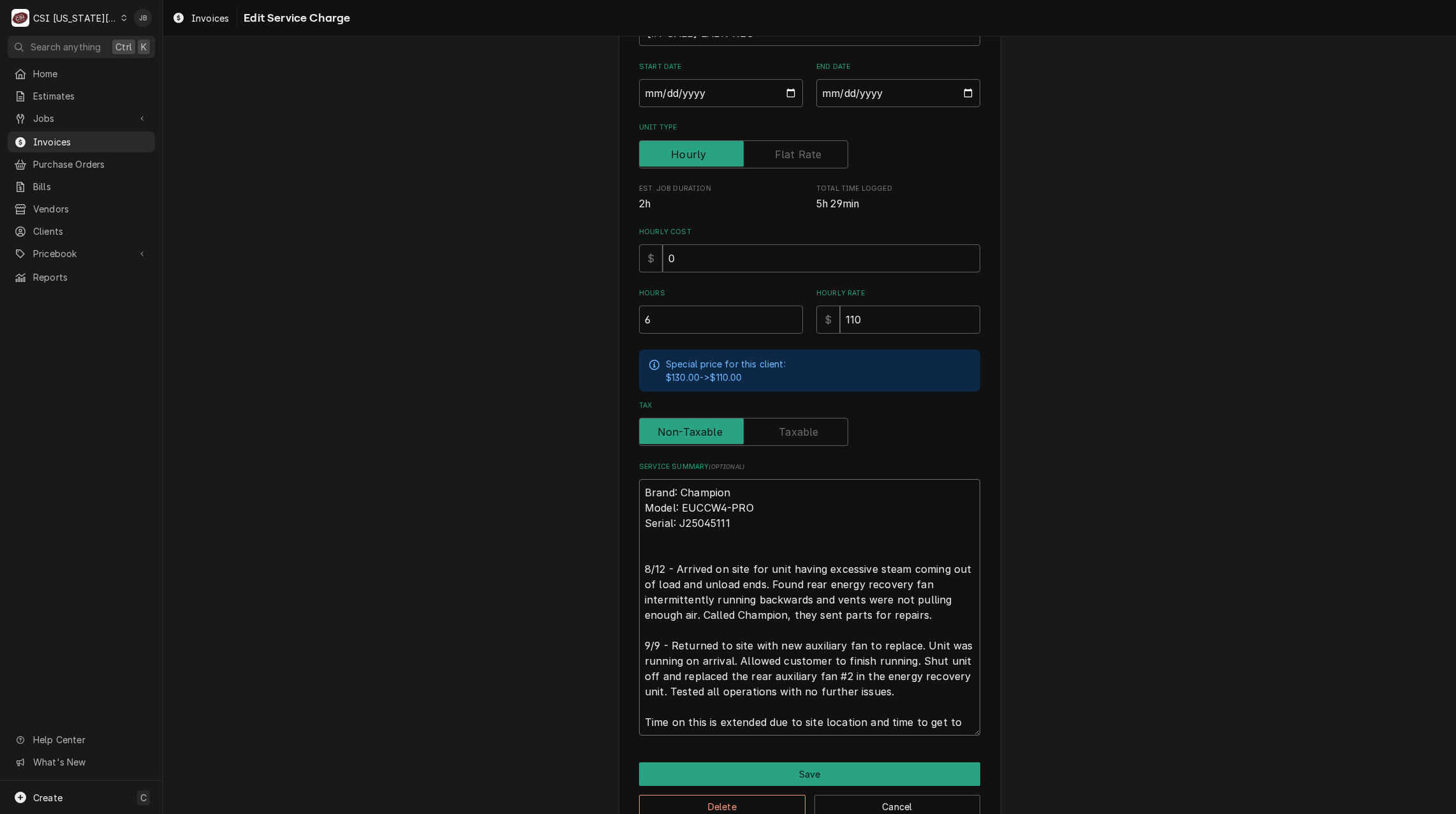
type textarea "Brand: Champion Model: EUCCW4-PRO Serial: J25045111 8/12 - Arrived on site for …"
type textarea "x"
type textarea "Brand: Champion Model: EUCCW4-PRO Serial: J25045111 8/12 - Arrived on site for …"
type textarea "x"
type textarea "Brand: Champion Model: EUCCW4-PRO Serial: J25045111 8/12 - Arrived on site for …"
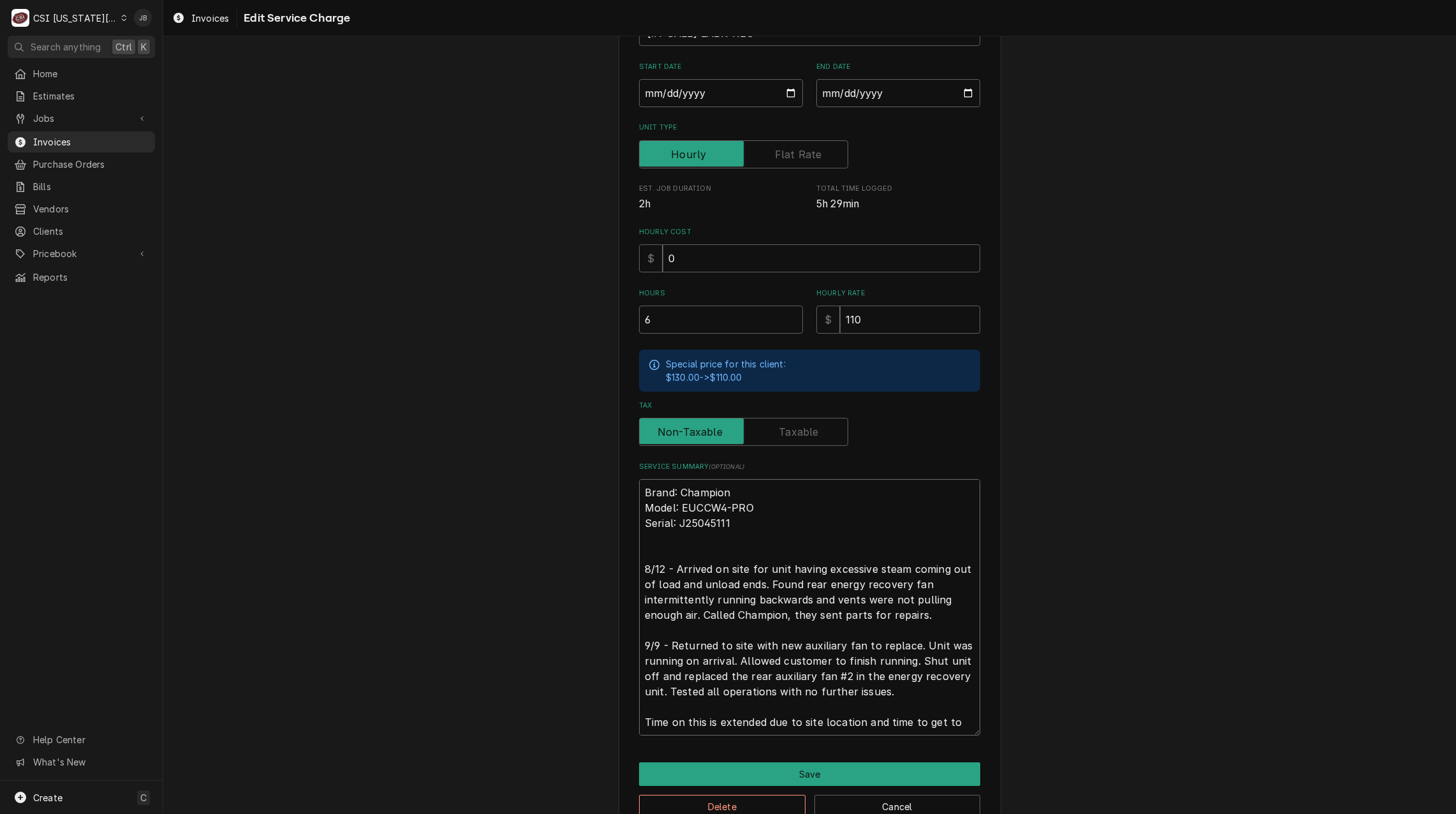
type textarea "x"
type textarea "Brand: Champion Model: EUCCW4-PRO Serial: J25045111 8/12 - Arrived on site for …"
type textarea "x"
type textarea "Brand: Champion Model: EUCCW4-PRO Serial: J25045111 8/12 - Arrived on site for …"
type textarea "x"
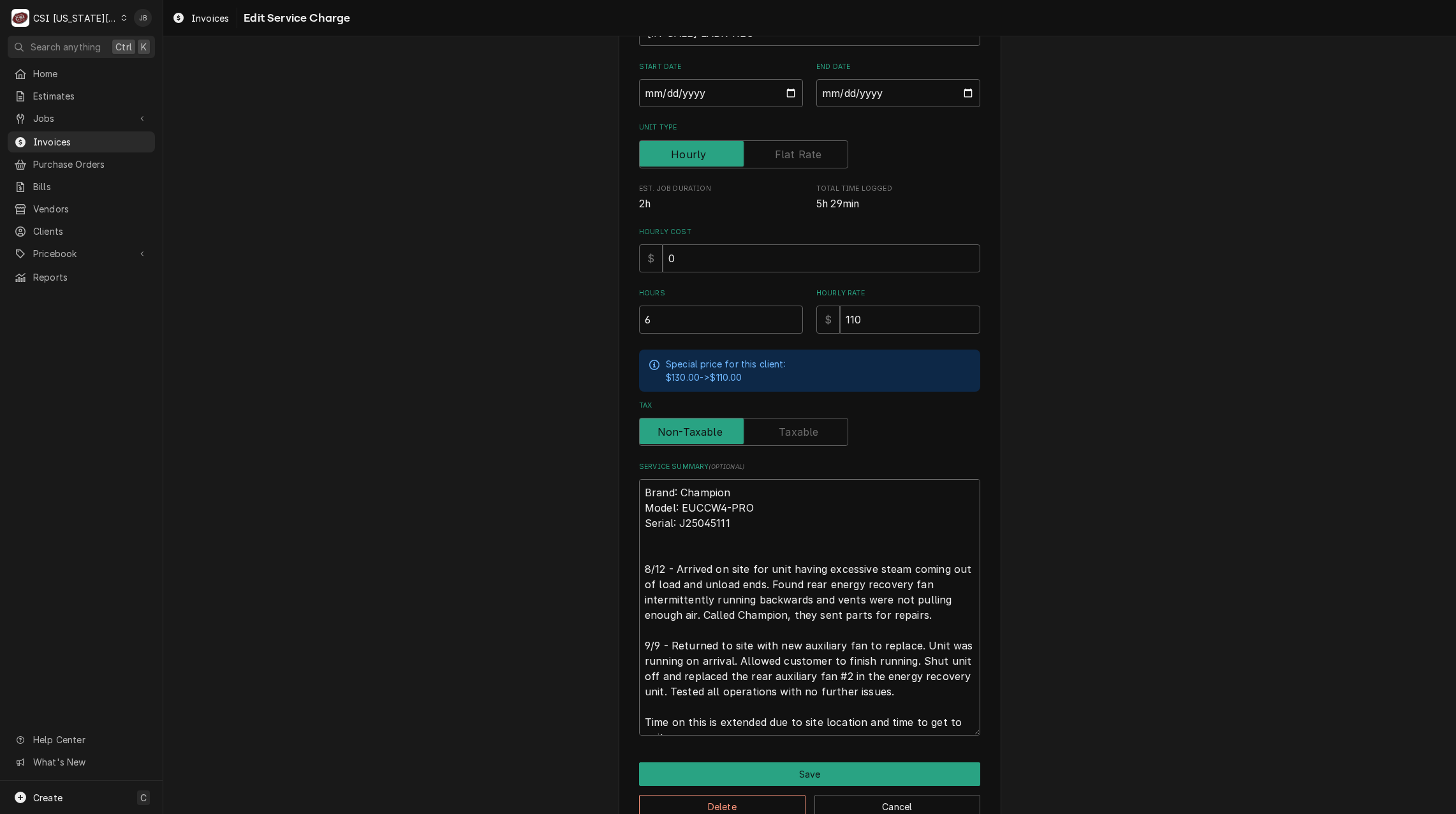
type textarea "Brand: Champion Model: EUCCW4-PRO Serial: J25045111 8/12 - Arrived on site for …"
type textarea "x"
type textarea "Brand: Champion Model: EUCCW4-PRO Serial: J25045111 8/12 - Arrived on site for …"
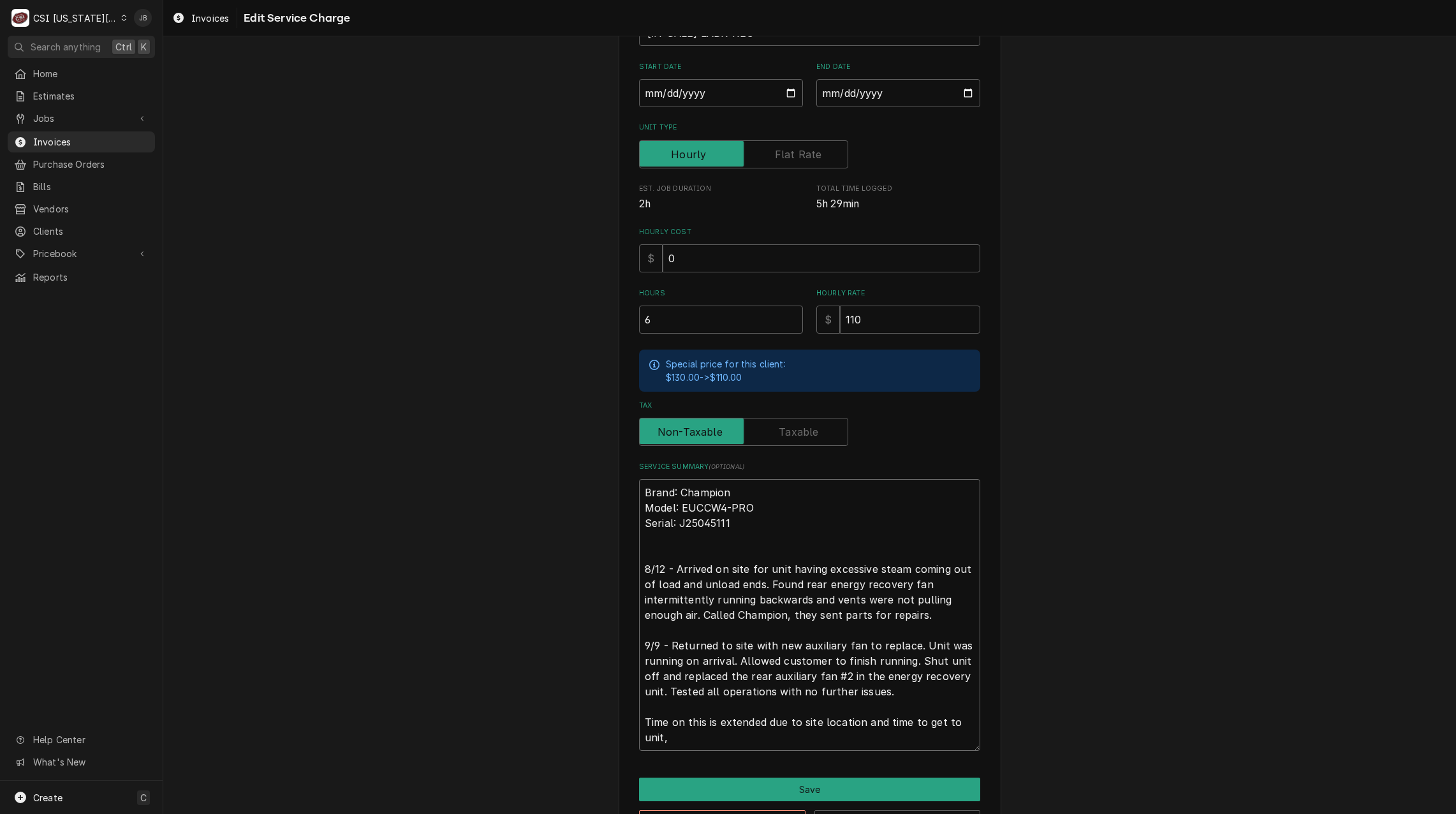
type textarea "x"
type textarea "Brand: Champion Model: EUCCW4-PRO Serial: J25045111 8/12 - Arrived on site for …"
type textarea "x"
type textarea "Brand: Champion Model: EUCCW4-PRO Serial: J25045111 8/12 - Arrived on site for …"
type textarea "x"
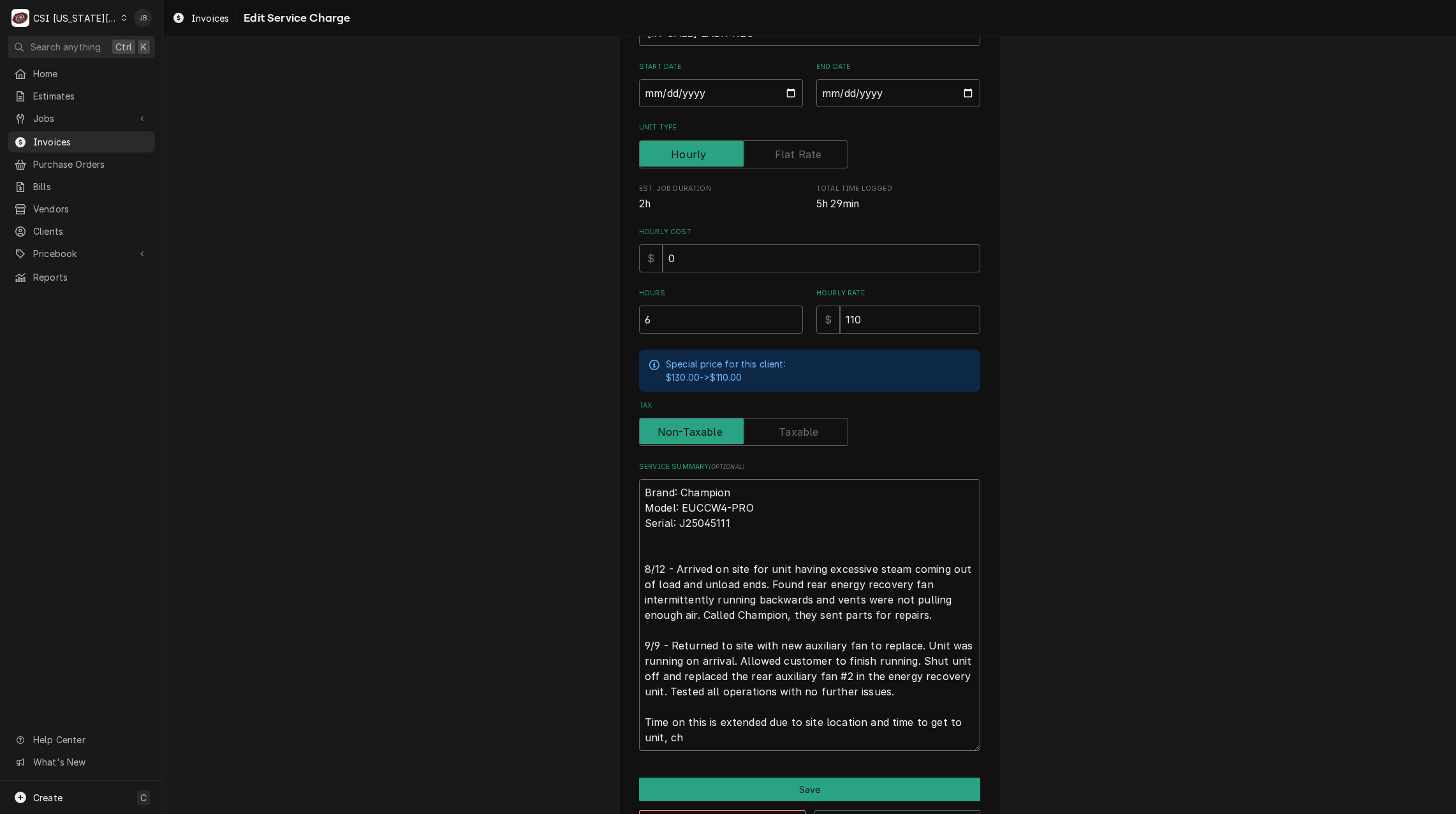
type textarea "Brand: Champion Model: EUCCW4-PRO Serial: J25045111 8/12 - Arrived on site for …"
type textarea "x"
type textarea "Brand: Champion Model: EUCCW4-PRO Serial: J25045111 8/12 - Arrived on site for …"
type textarea "x"
type textarea "Brand: Champion Model: EUCCW4-PRO Serial: J25045111 8/12 - Arrived on site for …"
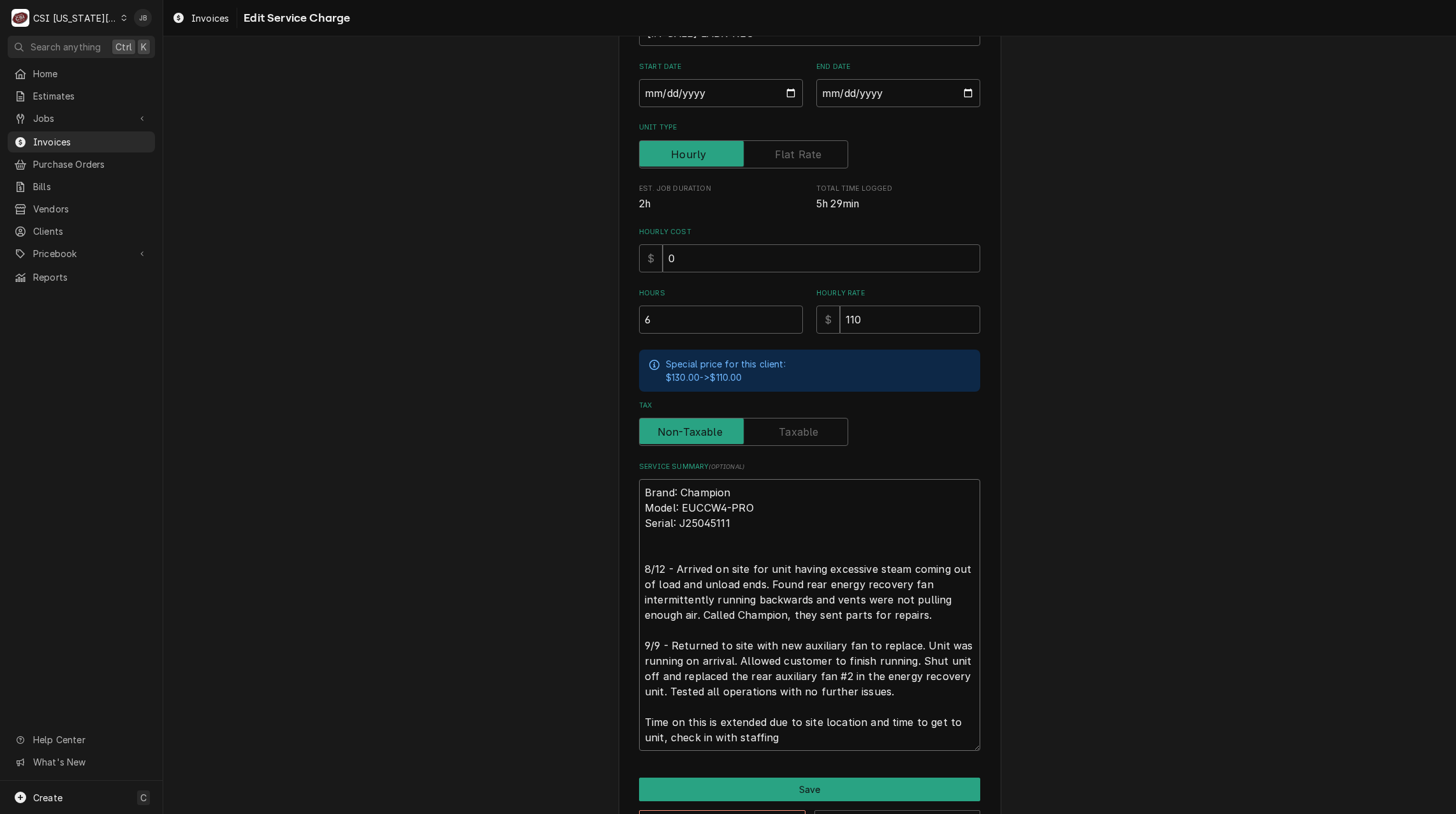
drag, startPoint x: 661, startPoint y: 738, endPoint x: 881, endPoint y: 719, distance: 220.8
click at [881, 719] on textarea "Brand: Champion Model: EUCCW4-PRO Serial: J25045111 8/12 - Arrived on site for …" at bounding box center [809, 614] width 341 height 271
click at [739, 736] on textarea "Brand: Champion Model: EUCCW4-PRO Serial: J25045111 8/12 - Arrived on site for …" at bounding box center [809, 614] width 341 height 271
click at [861, 715] on textarea "Brand: Champion Model: EUCCW4-PRO Serial: J25045111 8/12 - Arrived on site for …" at bounding box center [809, 614] width 341 height 271
click at [673, 733] on textarea "Brand: Champion Model: EUCCW4-PRO Serial: J25045111 8/12 - Arrived on site for …" at bounding box center [809, 614] width 341 height 271
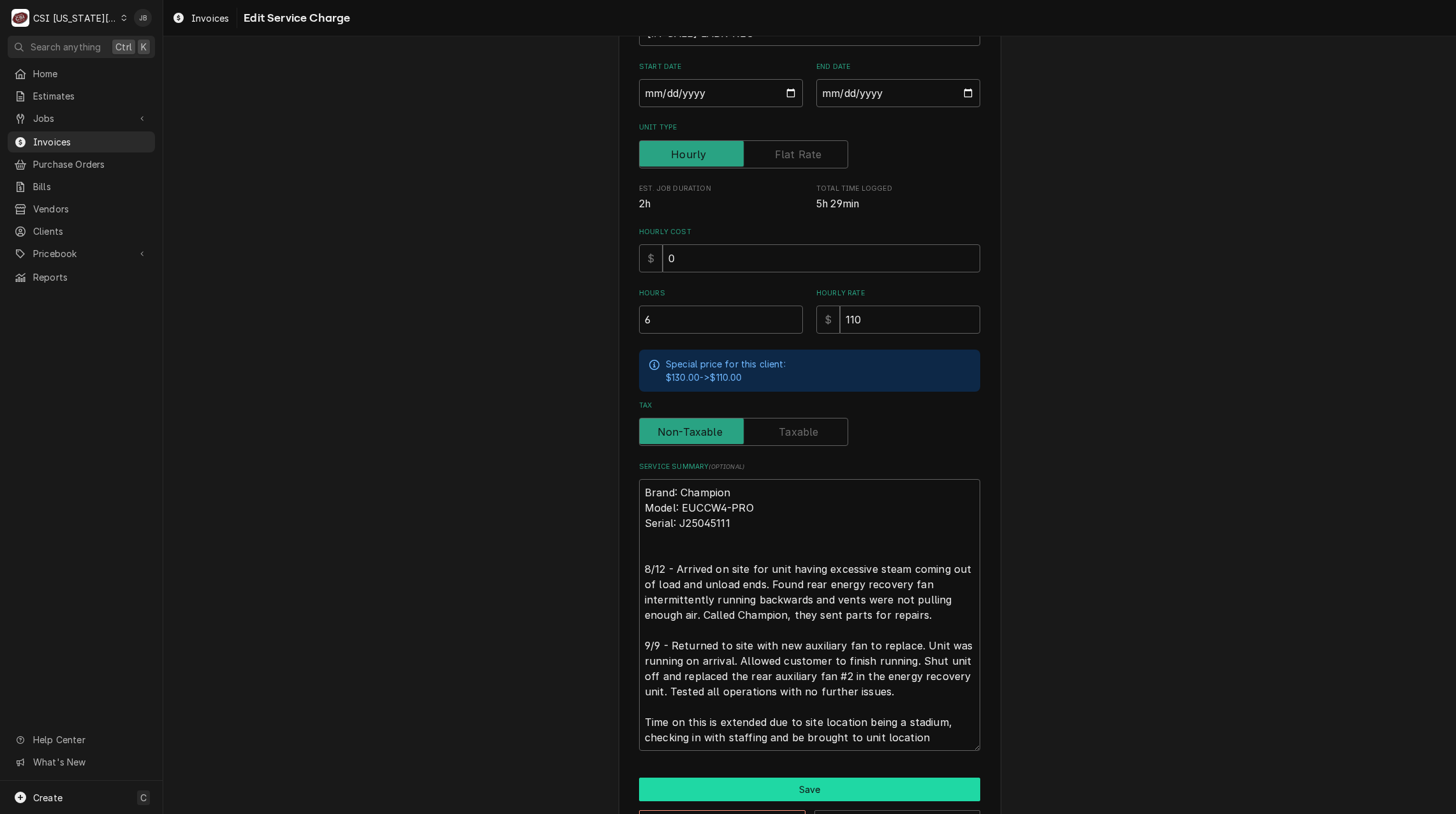
click at [763, 786] on button "Save" at bounding box center [809, 789] width 341 height 24
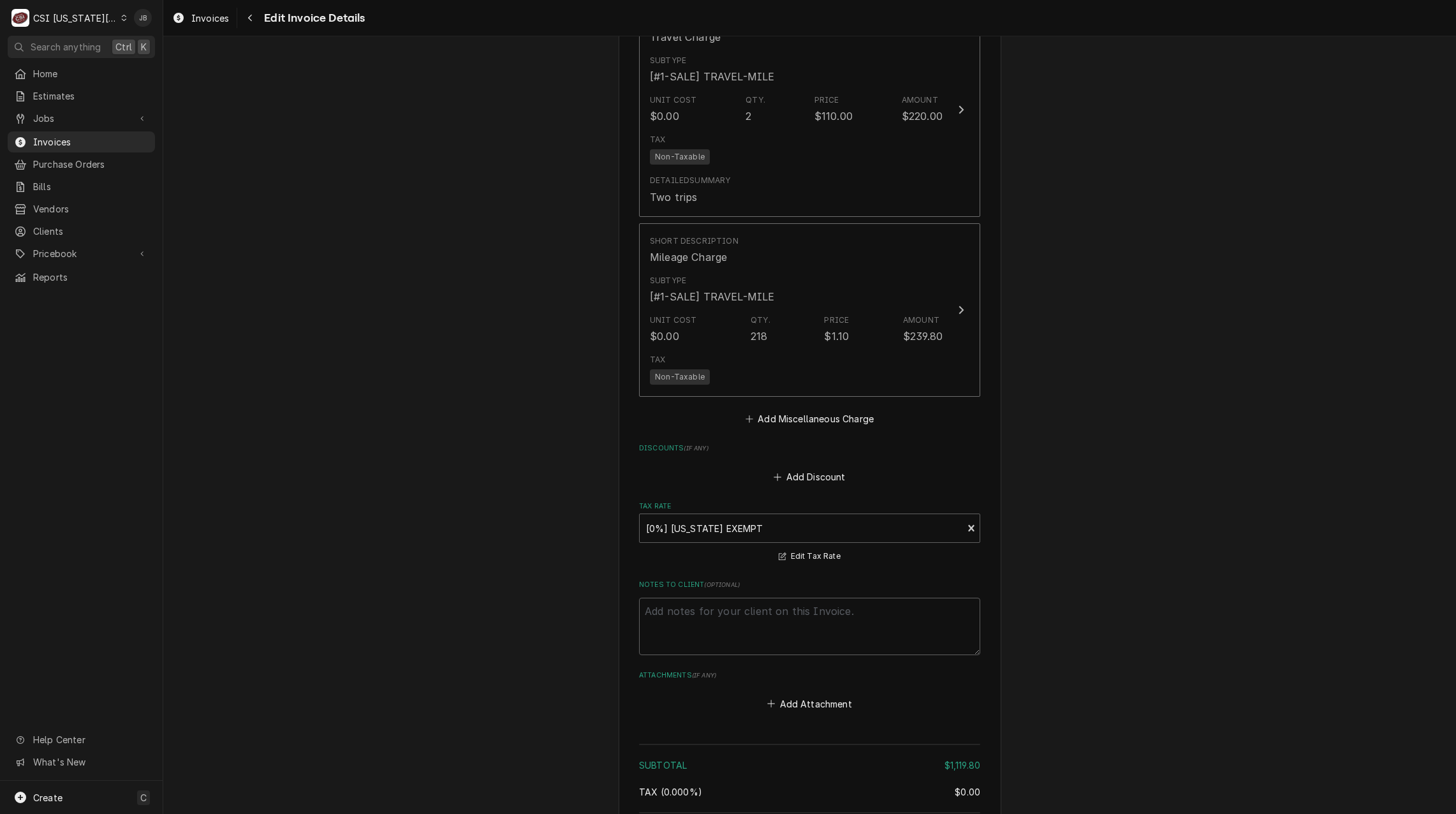
scroll to position [3336, 0]
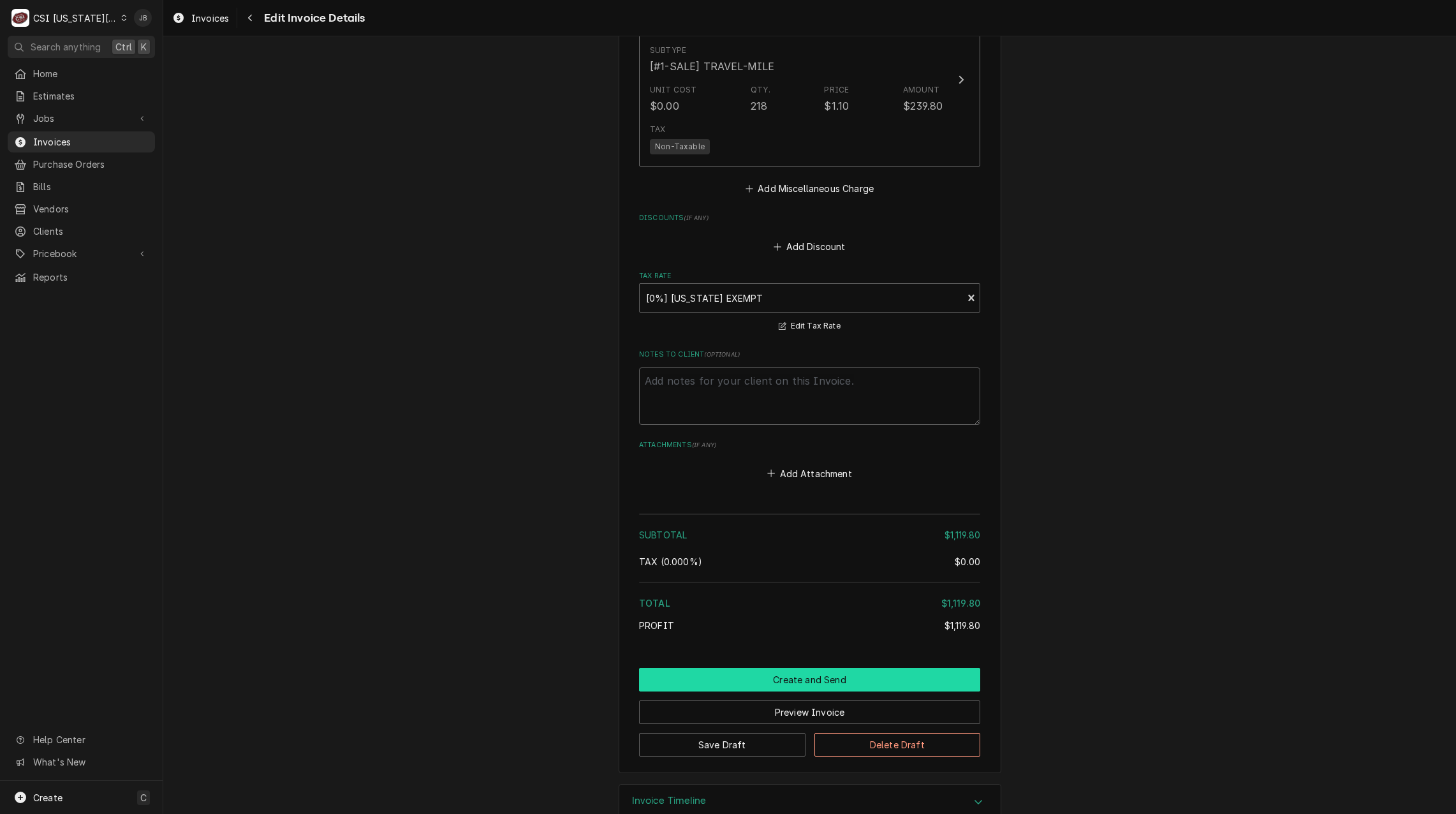
drag, startPoint x: 757, startPoint y: 648, endPoint x: 843, endPoint y: 648, distance: 86.0
click at [758, 667] on button "Create and Send" at bounding box center [809, 679] width 341 height 24
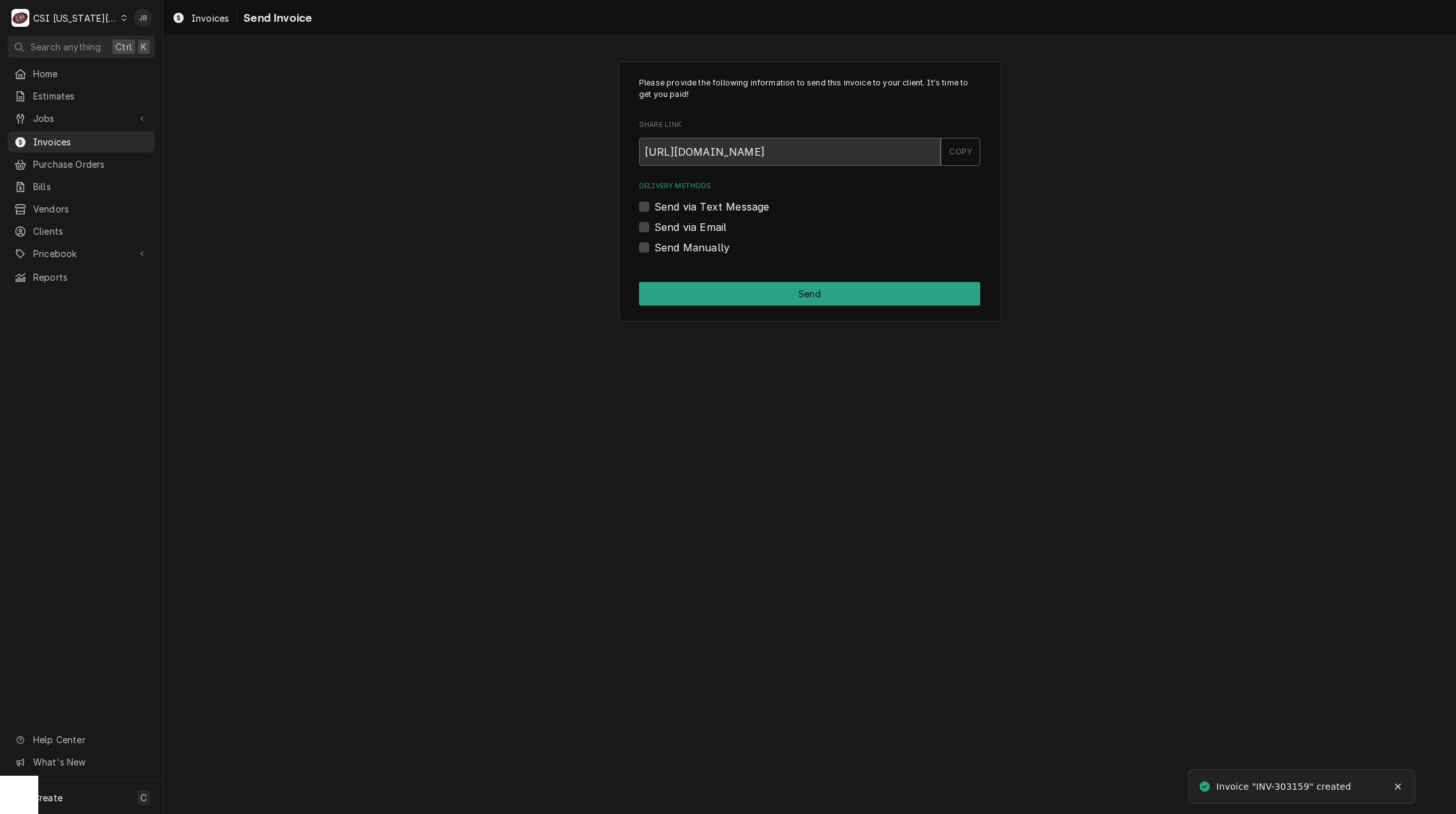
click at [708, 223] on label "Send via Email" at bounding box center [690, 227] width 72 height 16
click at [708, 223] on input "Send via Email" at bounding box center [825, 234] width 341 height 28
checkbox input "true"
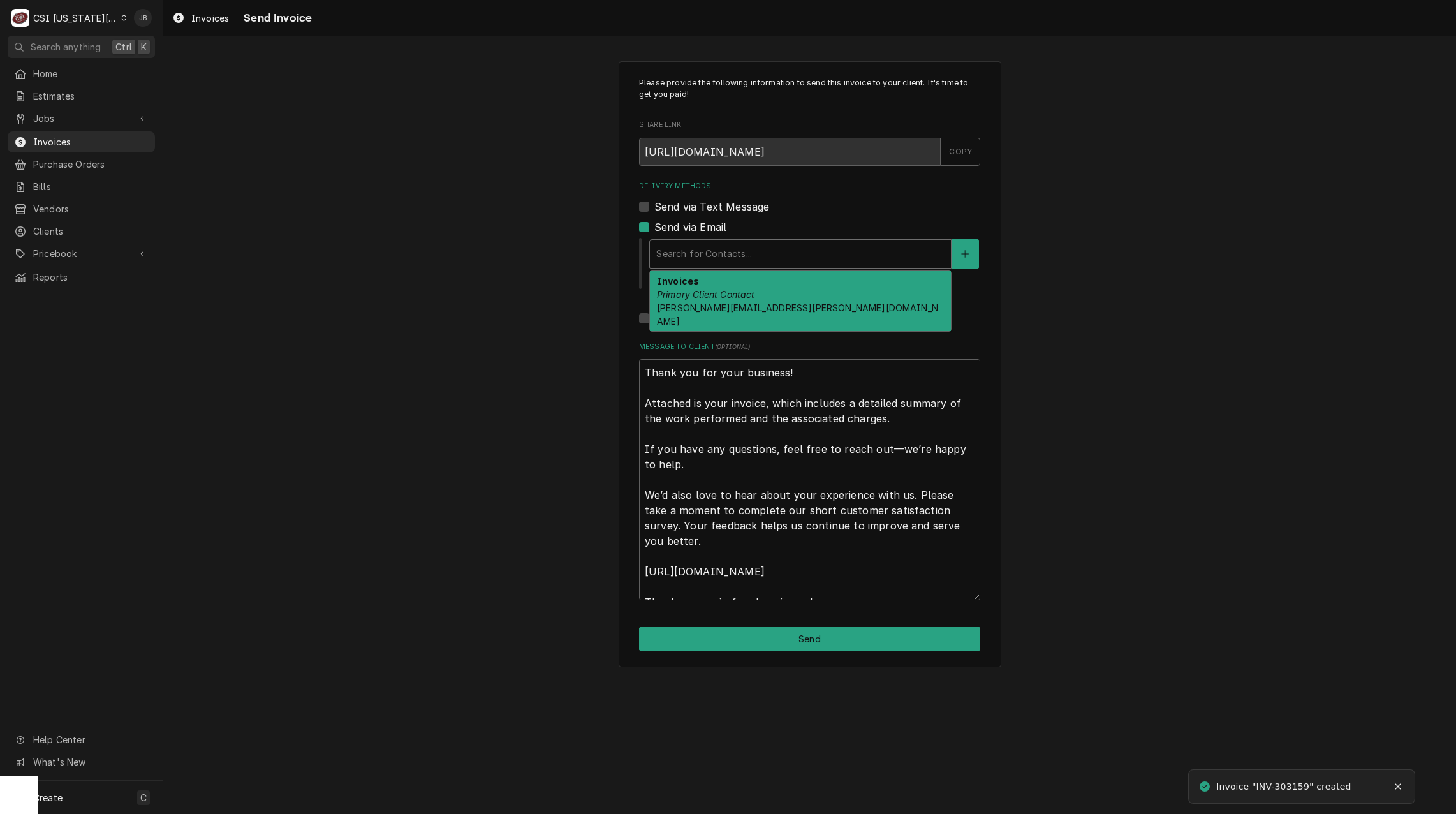
click at [726, 259] on div "Delivery Methods" at bounding box center [800, 254] width 289 height 23
click at [718, 301] on div "Invoices Primary Client Contact [PERSON_NAME][EMAIL_ADDRESS][PERSON_NAME][DOMAI…" at bounding box center [800, 301] width 301 height 60
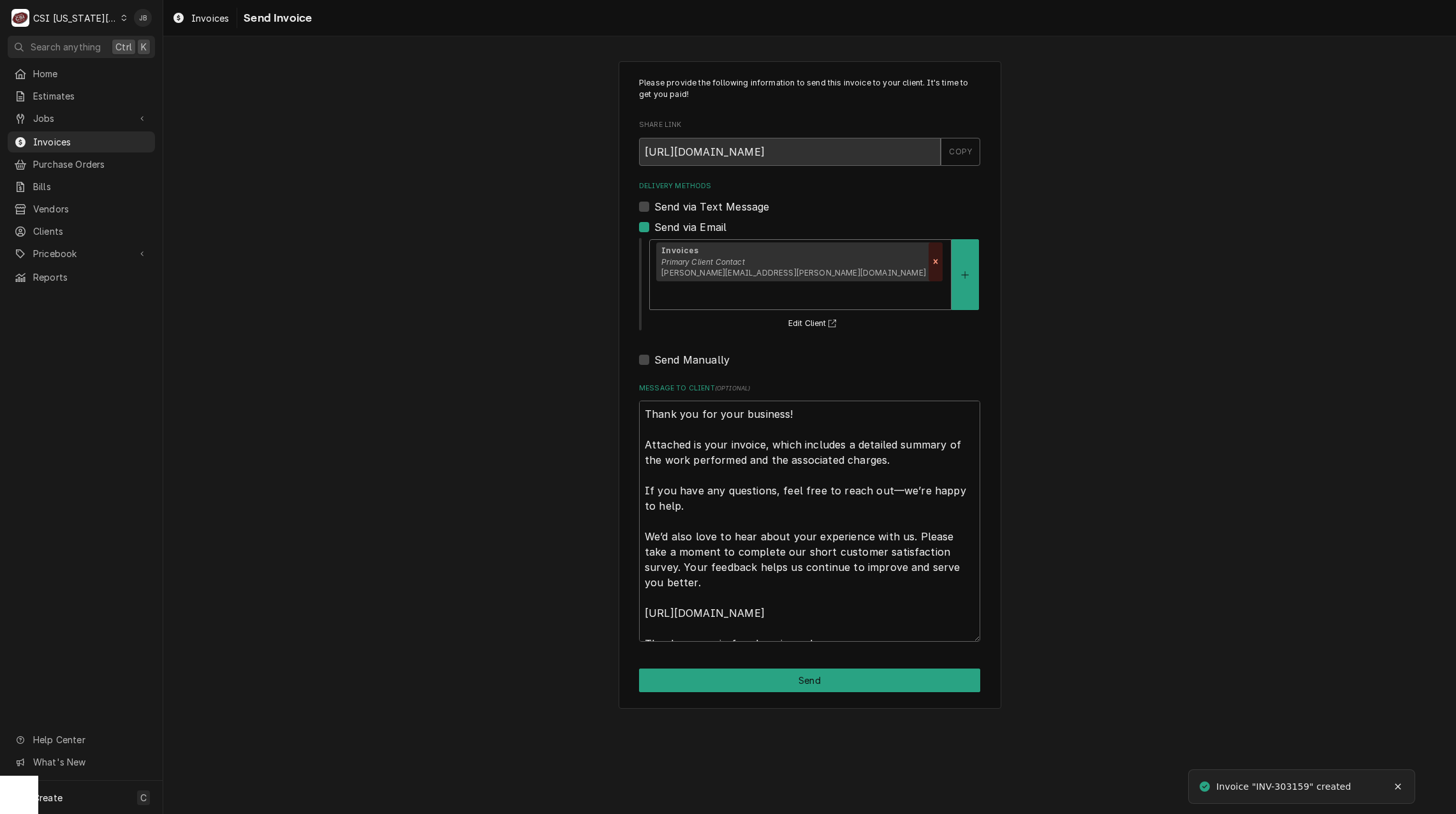
click at [929, 248] on div "Remove [object Object]" at bounding box center [935, 262] width 14 height 39
type textarea "x"
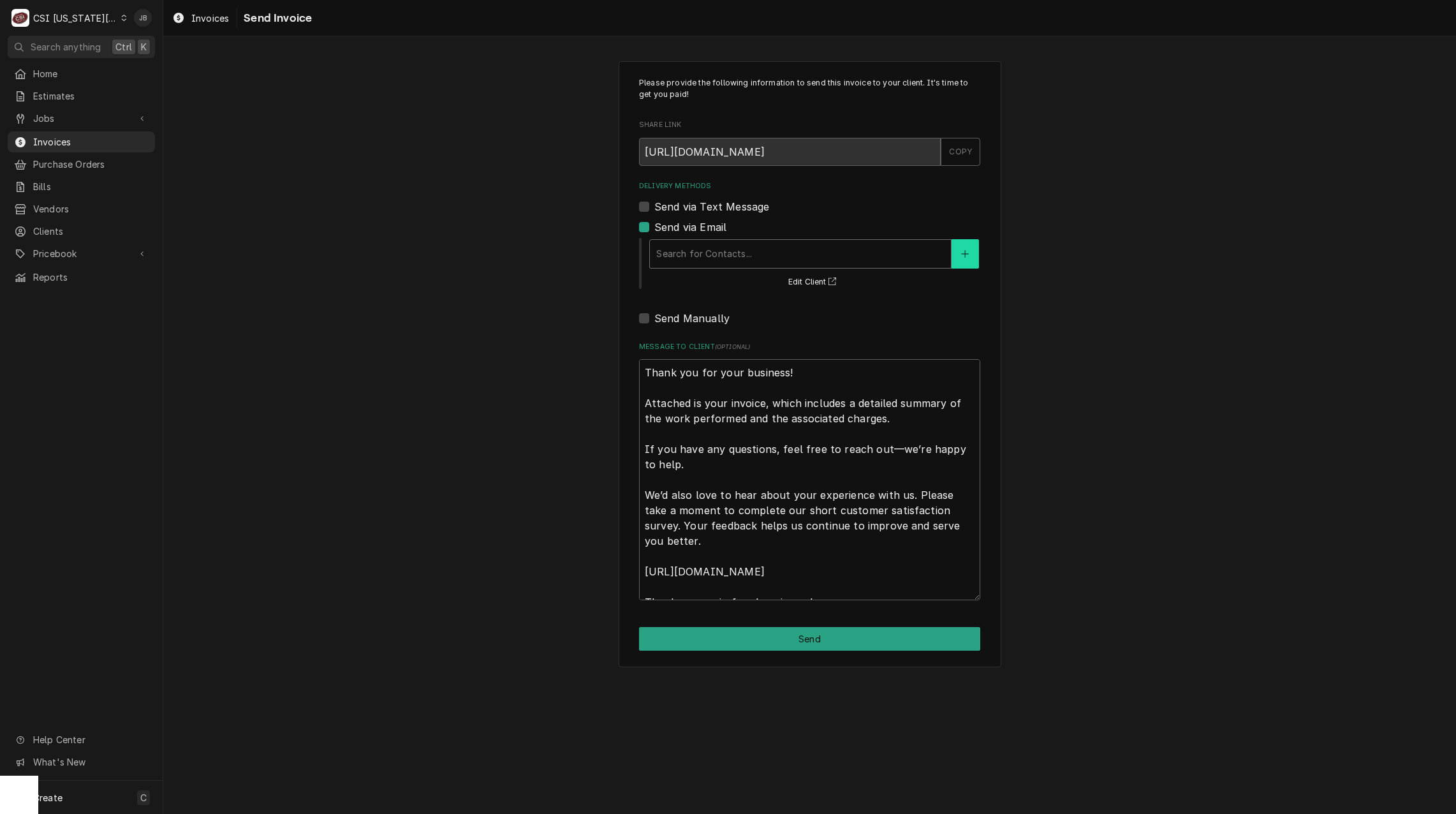
click at [971, 250] on button "Delivery Methods" at bounding box center [965, 254] width 27 height 30
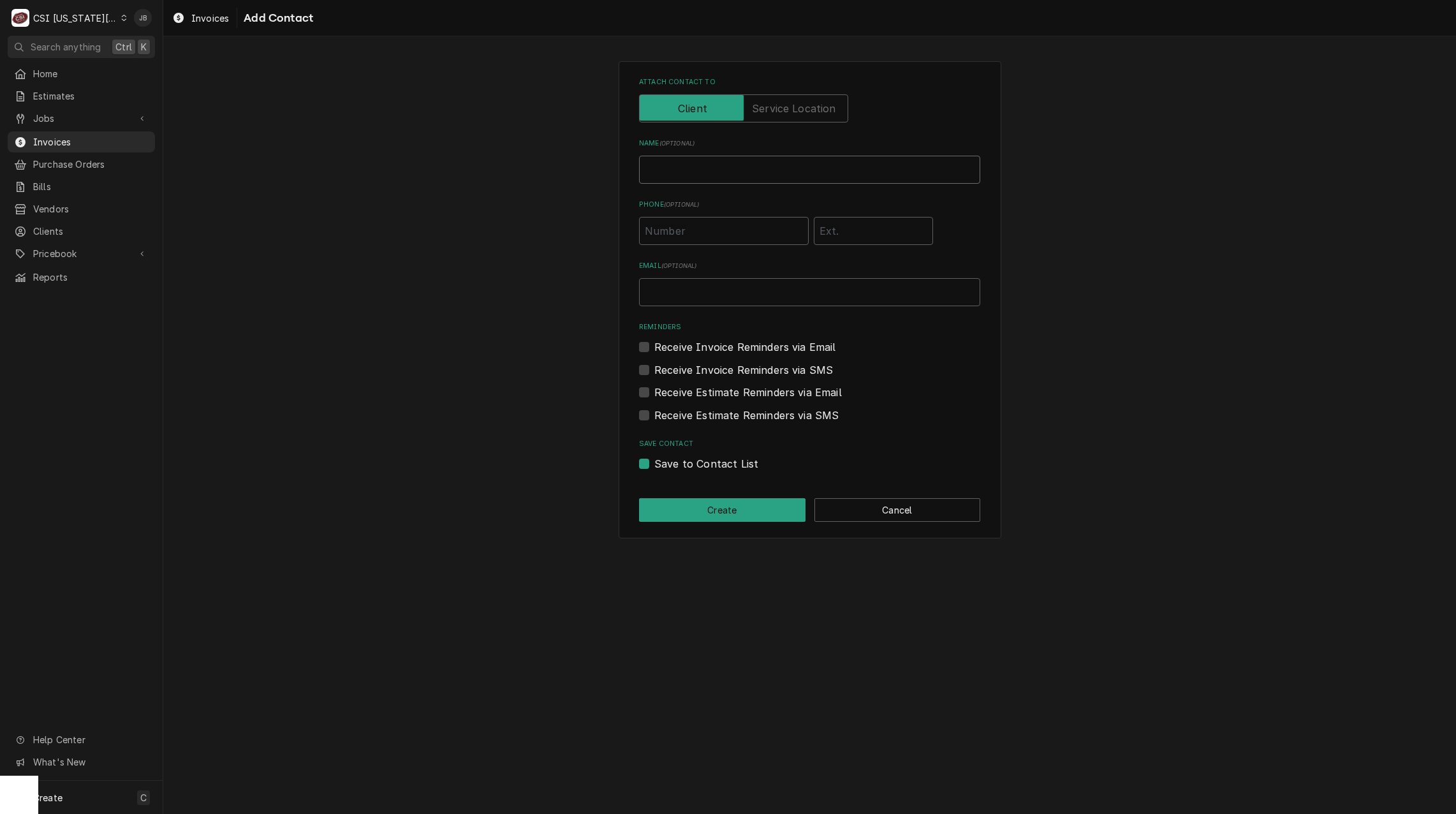
click at [733, 171] on input "Name ( optional )" at bounding box center [809, 170] width 341 height 28
type input "[PERSON_NAME] (Send Invoices for submition)"
type input "[PERSON_NAME][EMAIL_ADDRESS][PERSON_NAME][DOMAIN_NAME]"
click at [707, 512] on button "Create" at bounding box center [721, 509] width 166 height 24
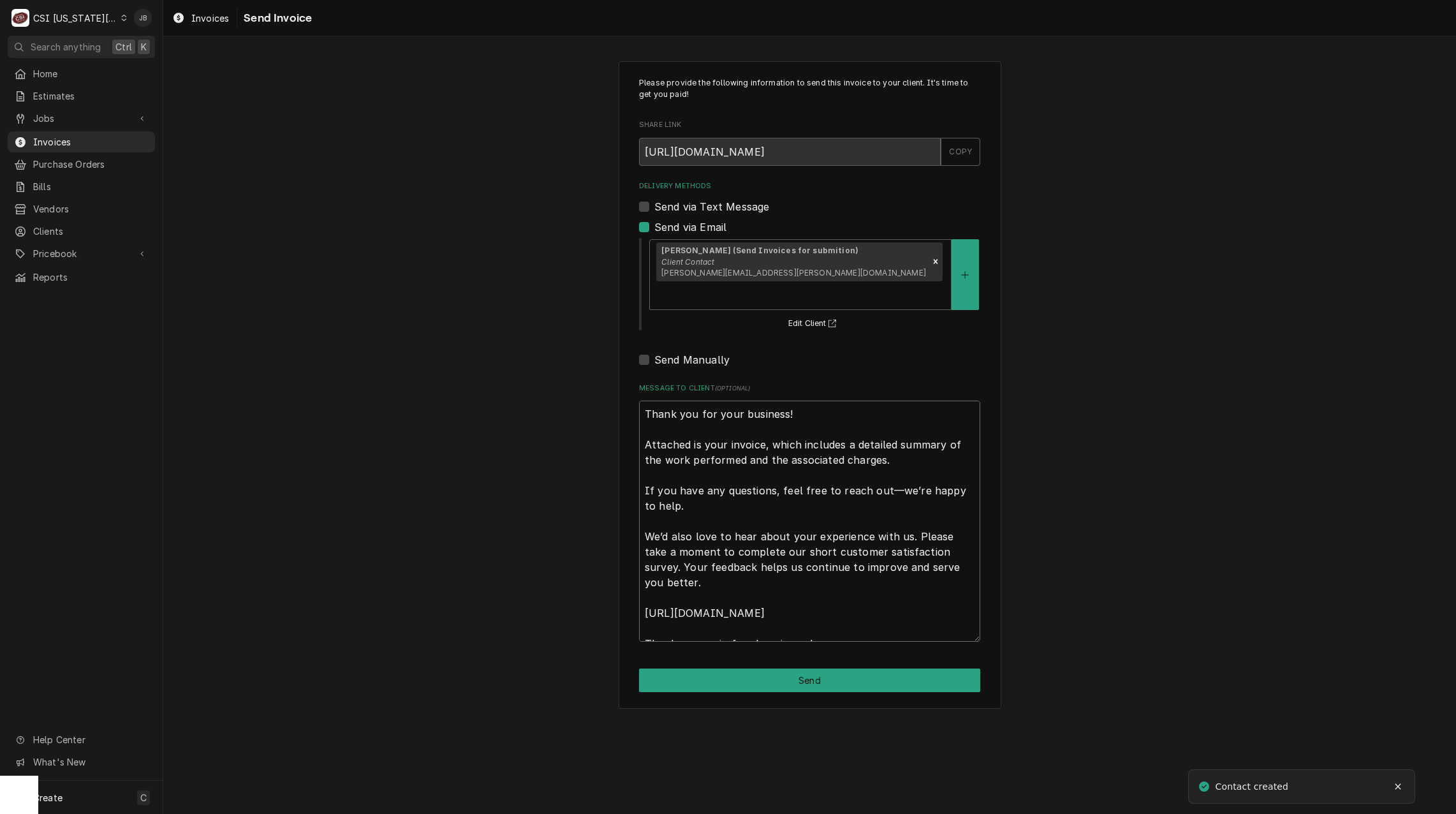
scroll to position [16, 0]
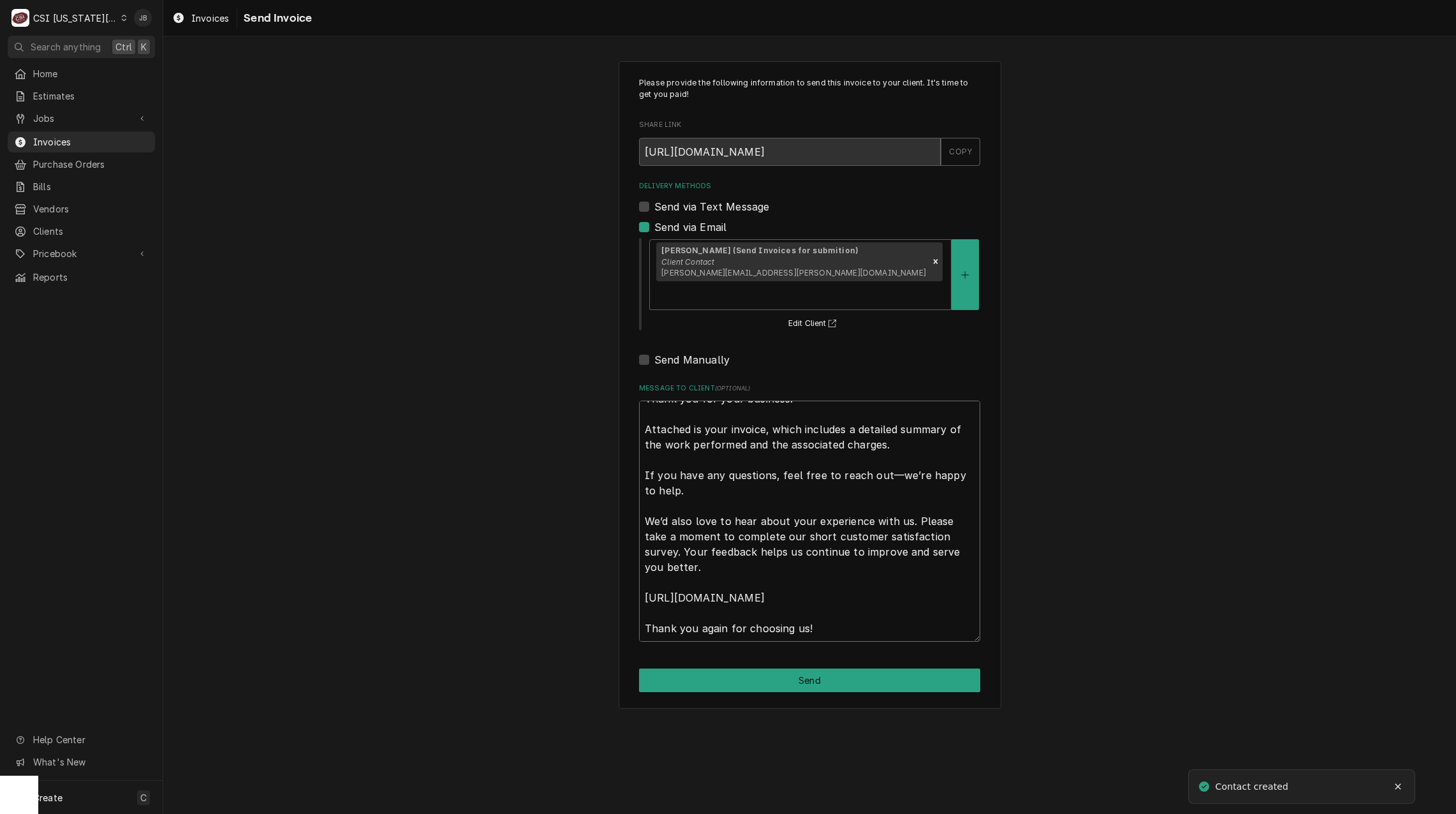
drag, startPoint x: 648, startPoint y: 388, endPoint x: 587, endPoint y: 762, distance: 378.9
click at [921, 813] on html "C CSI Kansas City. JB Search anything Ctrl K Home Estimates Jobs Jobs Job Serie…" at bounding box center [728, 407] width 1456 height 814
type textarea "x"
type textarea "a"
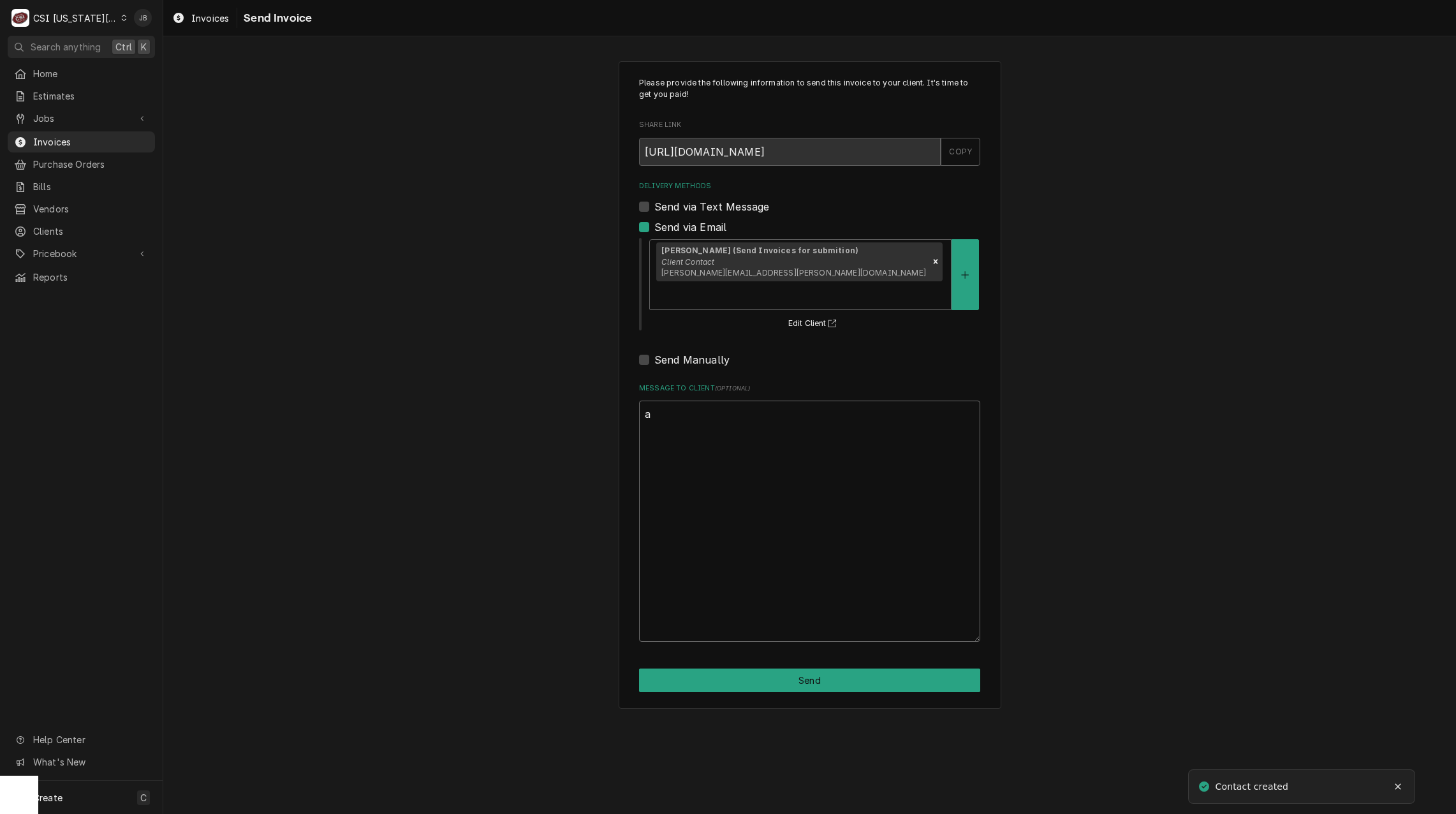
scroll to position [0, 0]
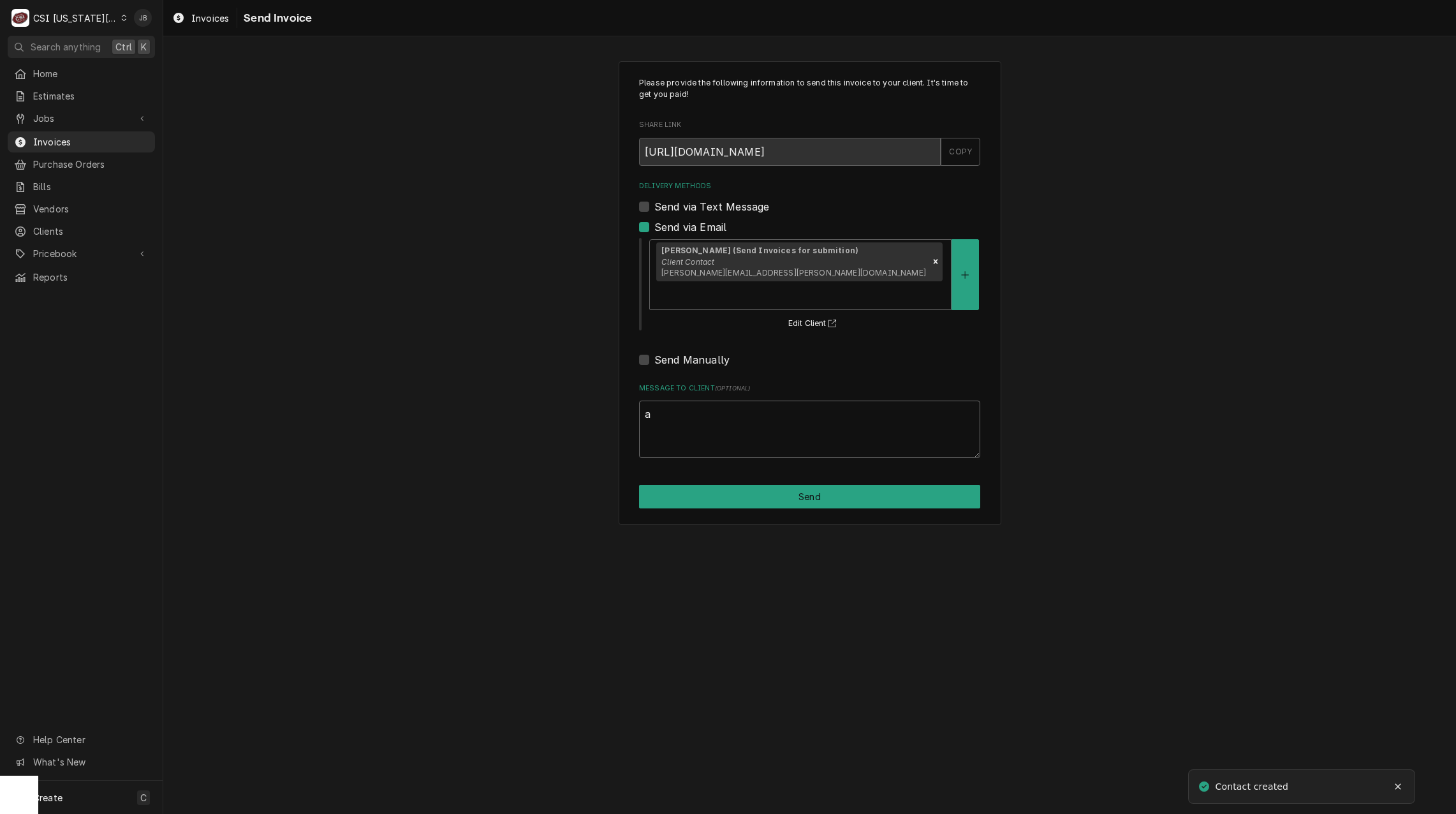
type textarea "x"
type textarea "ap"
type textarea "x"
type textarea "app"
type textarea "x"
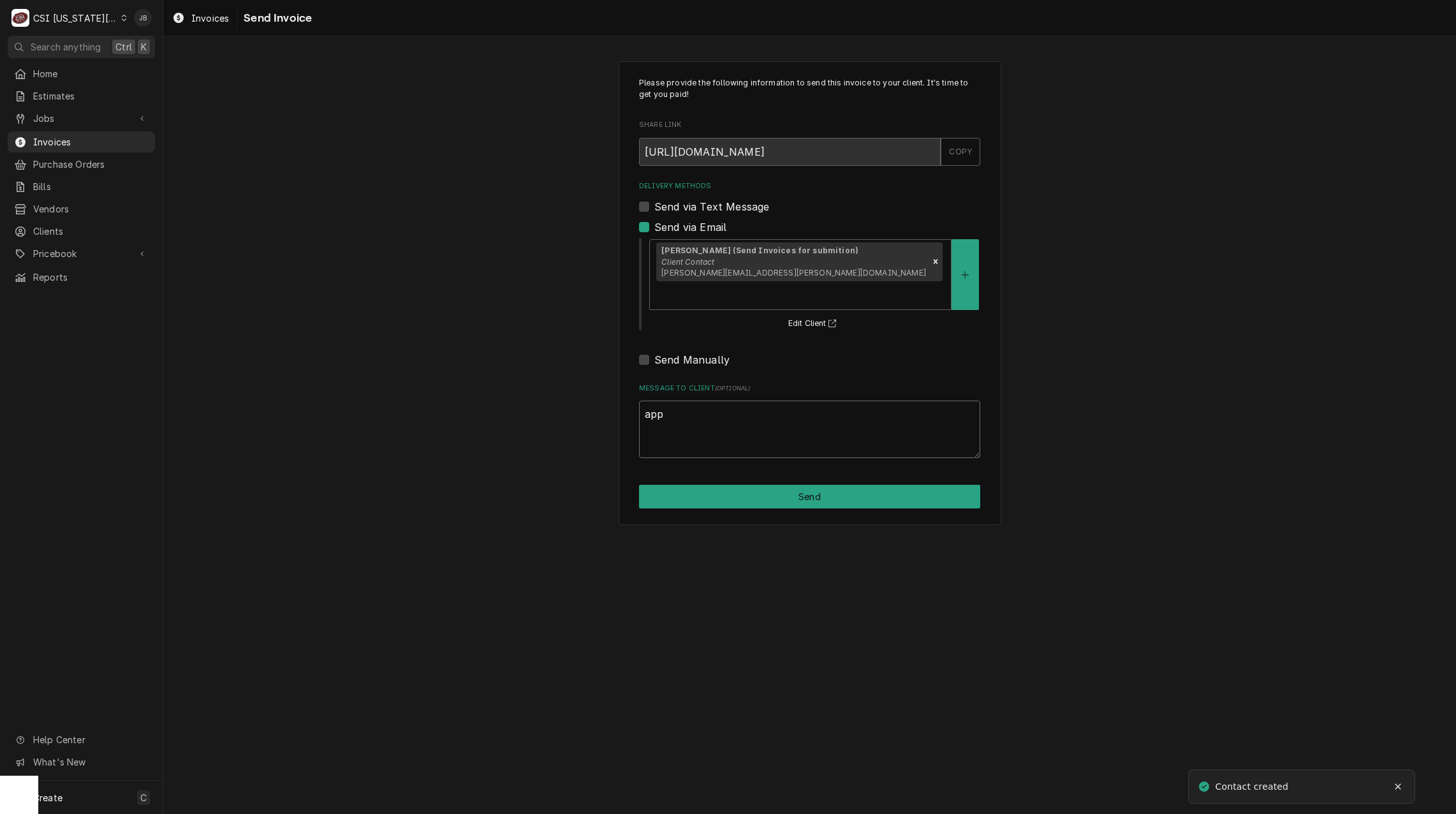
type textarea "appr"
type textarea "x"
type textarea "appro"
type textarea "x"
type textarea "approv"
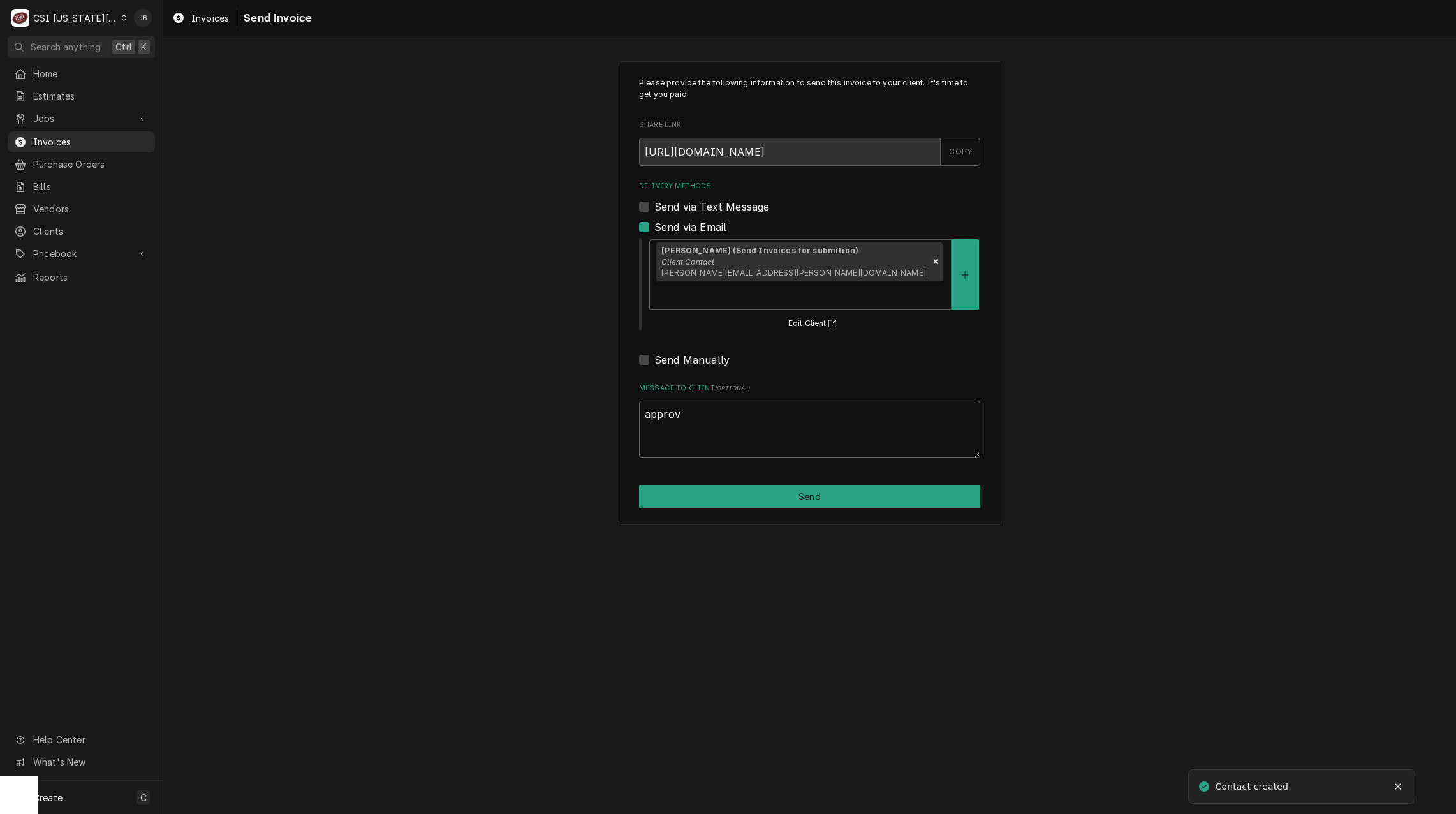
type textarea "x"
type textarea "approve"
type textarea "x"
type textarea "approved"
type textarea "x"
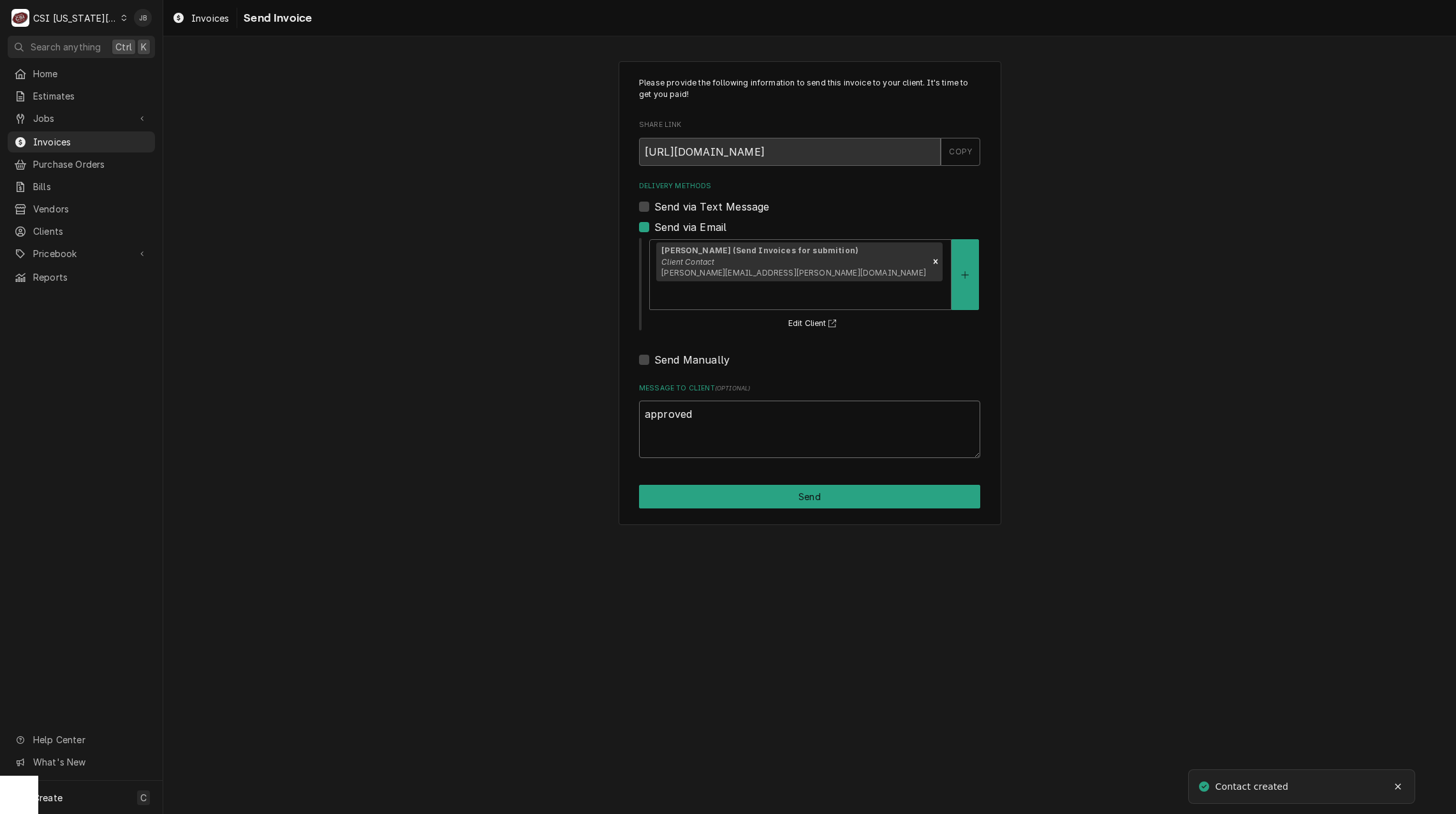
type textarea "approved"
click at [826, 449] on div "Please provide the following information to send this invoice to your client. I…" at bounding box center [810, 293] width 383 height 463
click at [831, 484] on button "Send" at bounding box center [809, 496] width 341 height 24
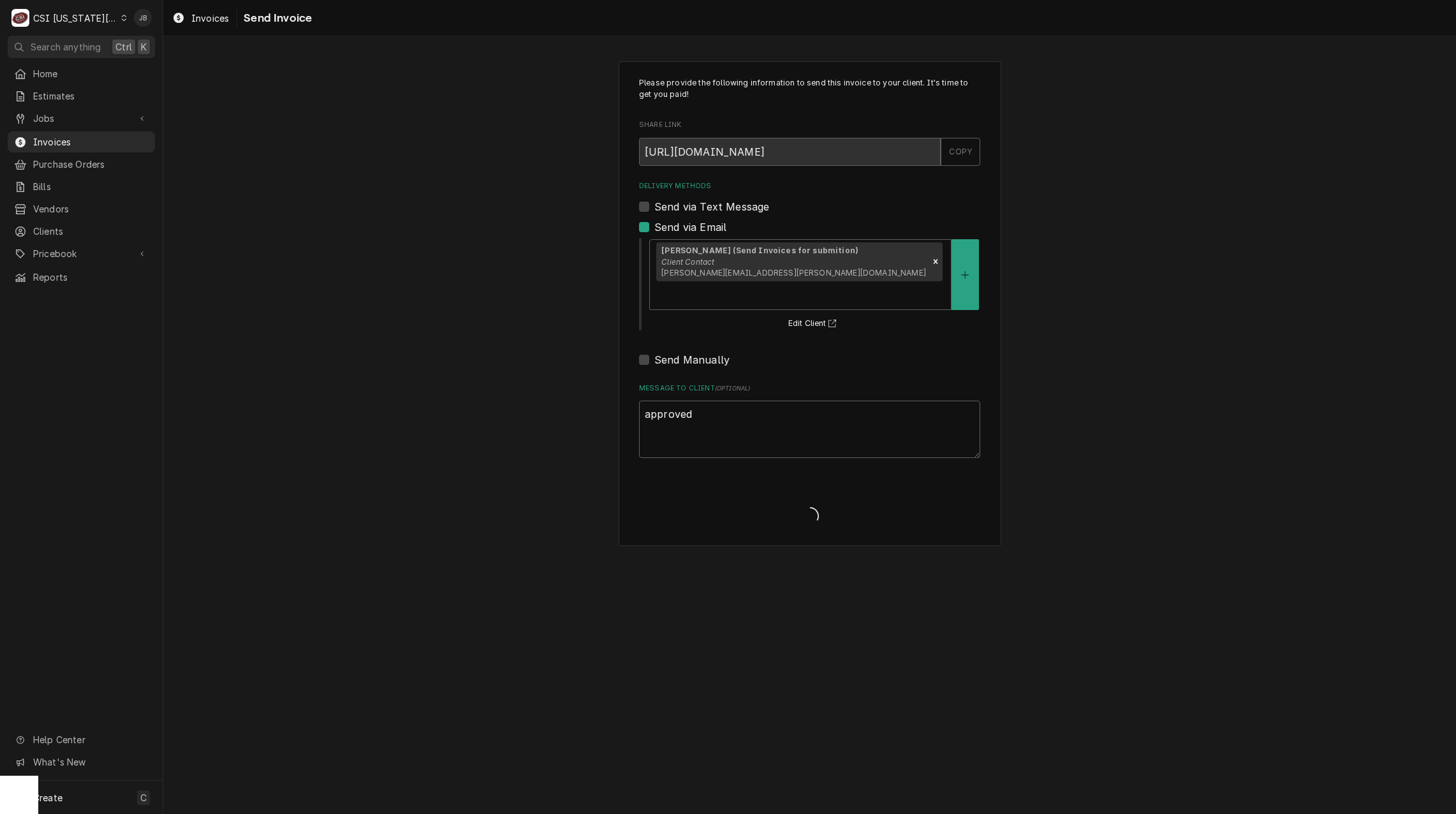
type textarea "x"
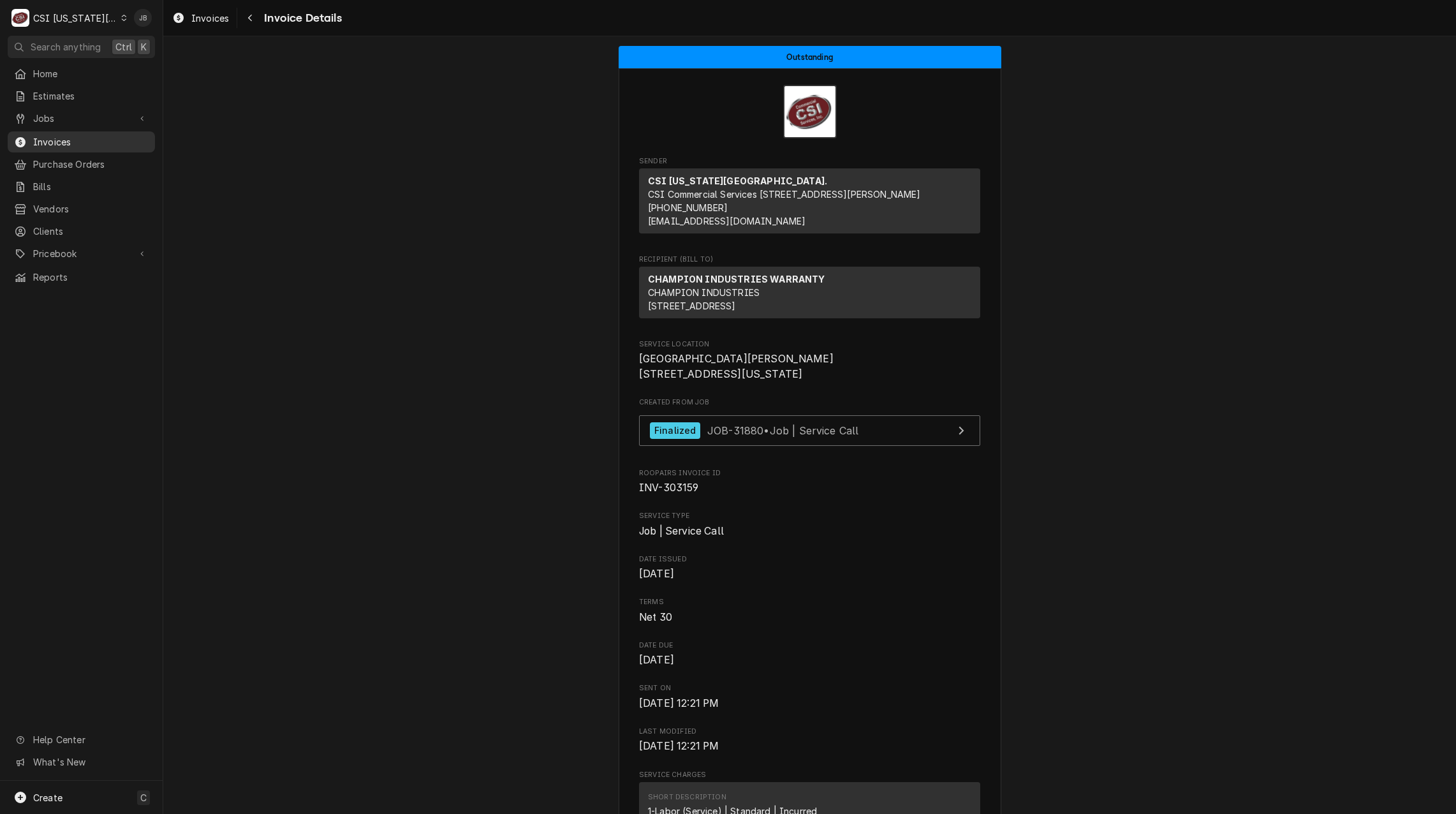
click at [73, 137] on span "Invoices" at bounding box center [90, 142] width 116 height 13
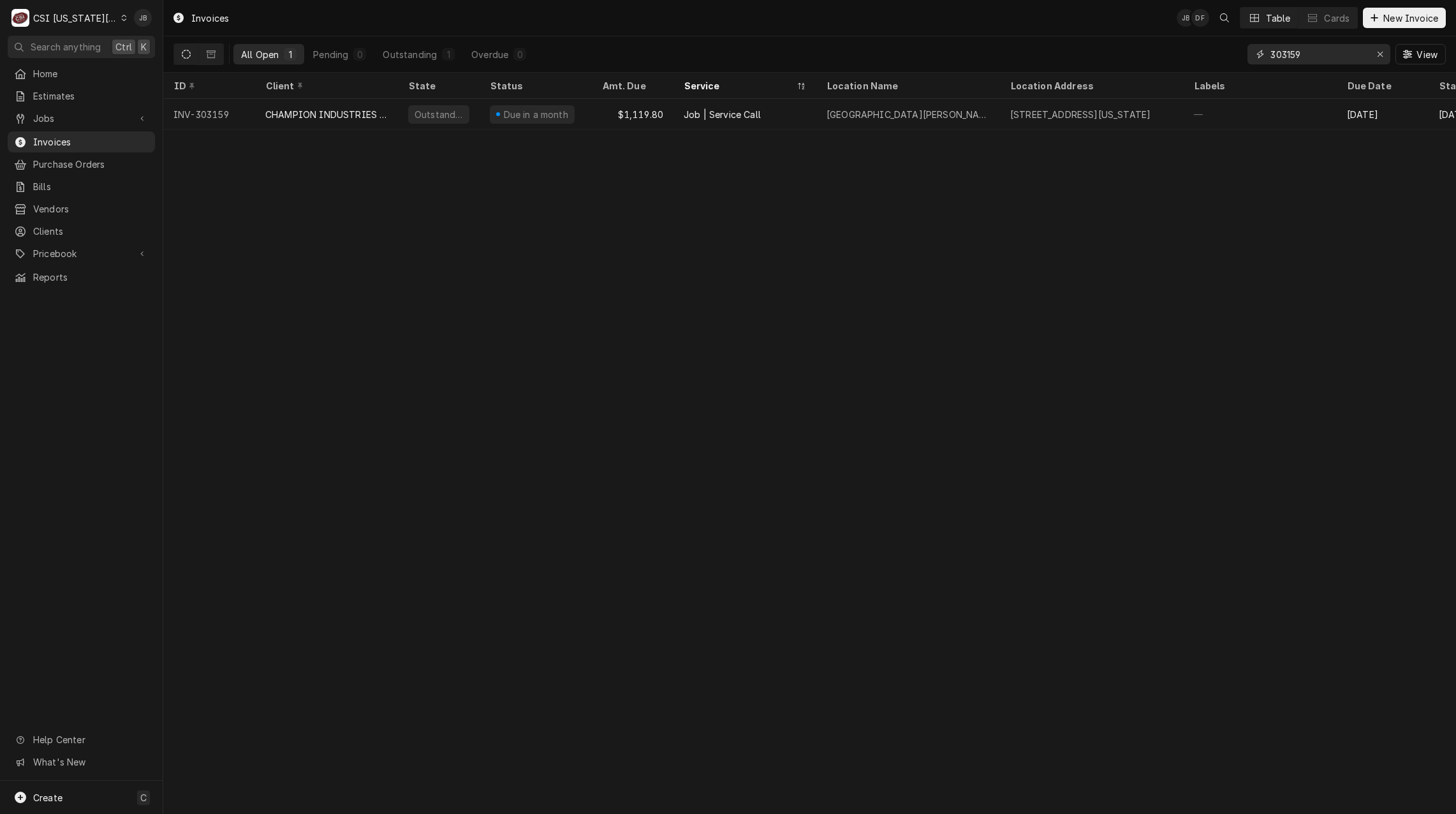
click at [1316, 57] on input "303159" at bounding box center [1317, 54] width 96 height 20
click at [1307, 53] on input "303159" at bounding box center [1317, 54] width 96 height 20
type input "303181"
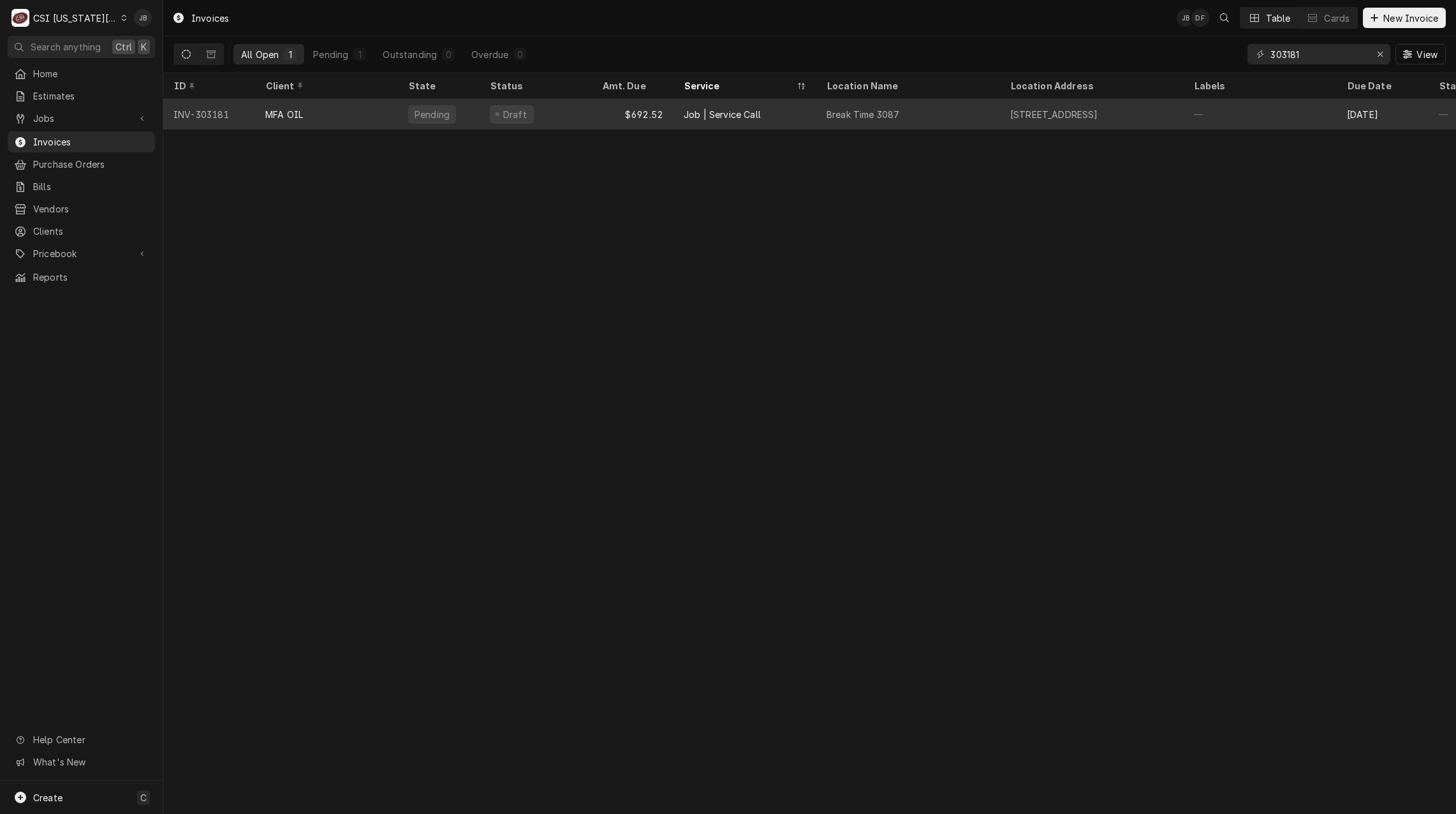
click at [863, 117] on div "Break Time 3087" at bounding box center [862, 114] width 73 height 13
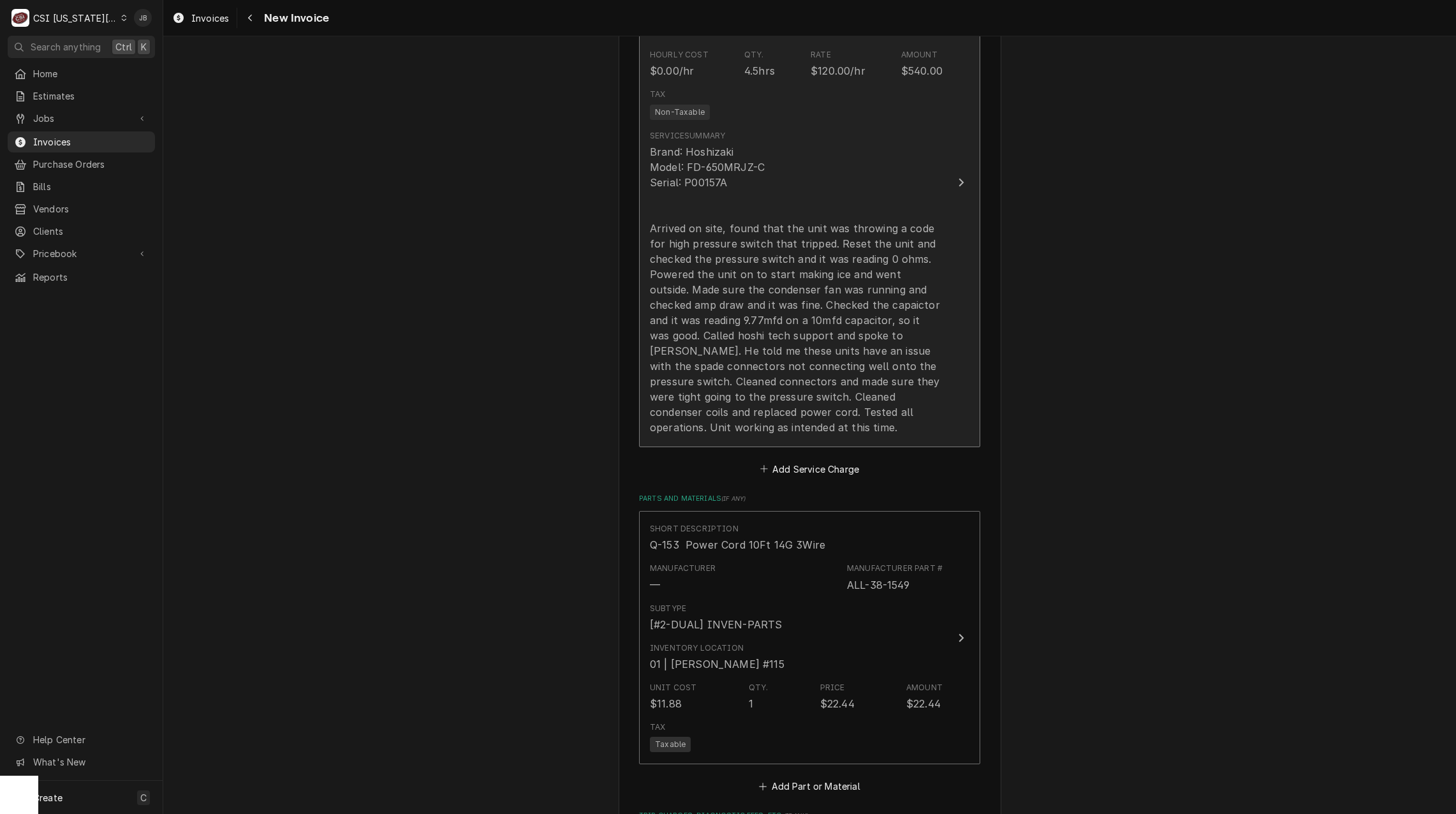
scroll to position [1594, 0]
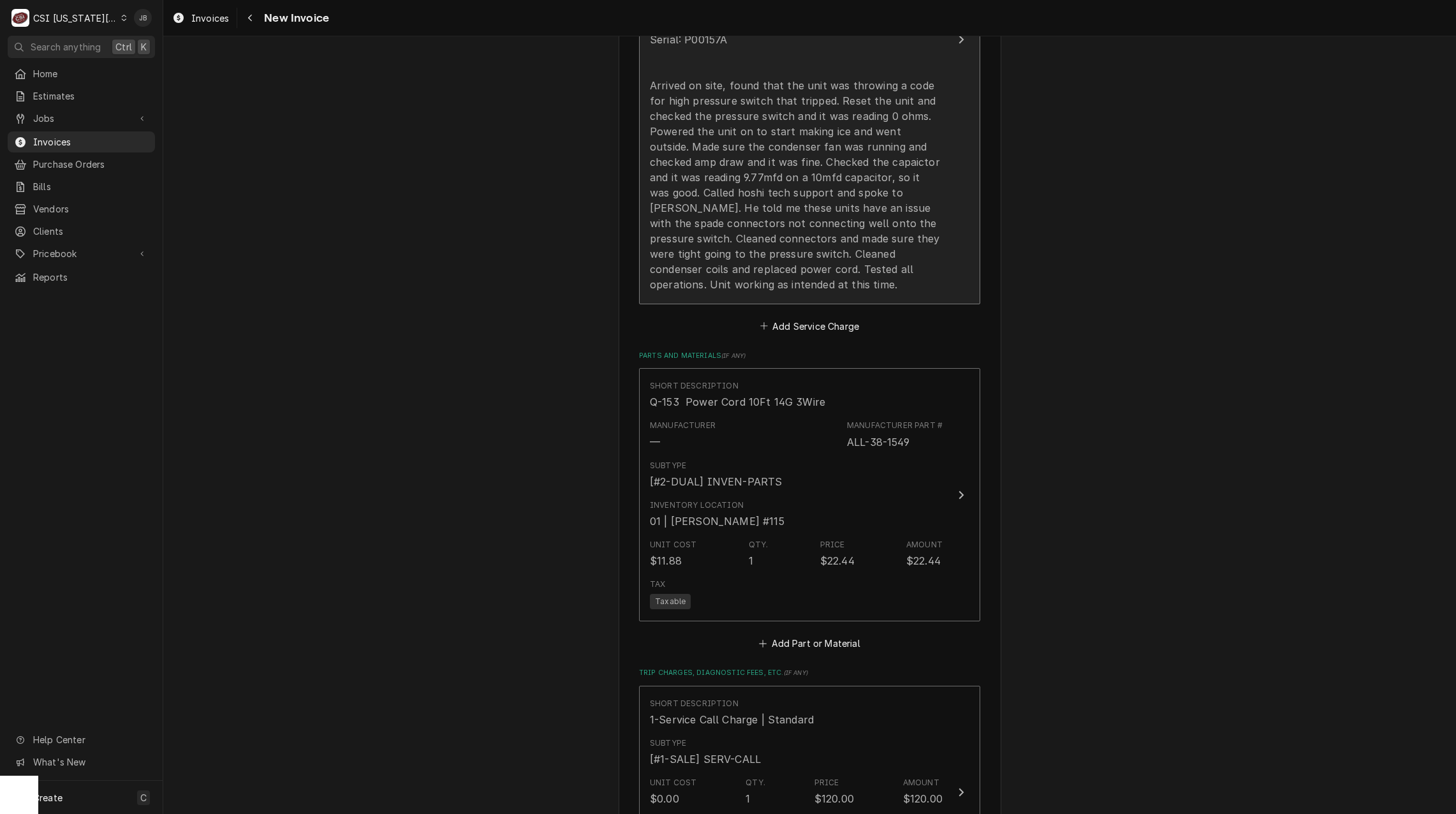
click at [780, 225] on div "Brand: Hoshizaki Model: FD-650MRJZ-C Serial: P00157A Arrived on site, found tha…" at bounding box center [796, 147] width 293 height 291
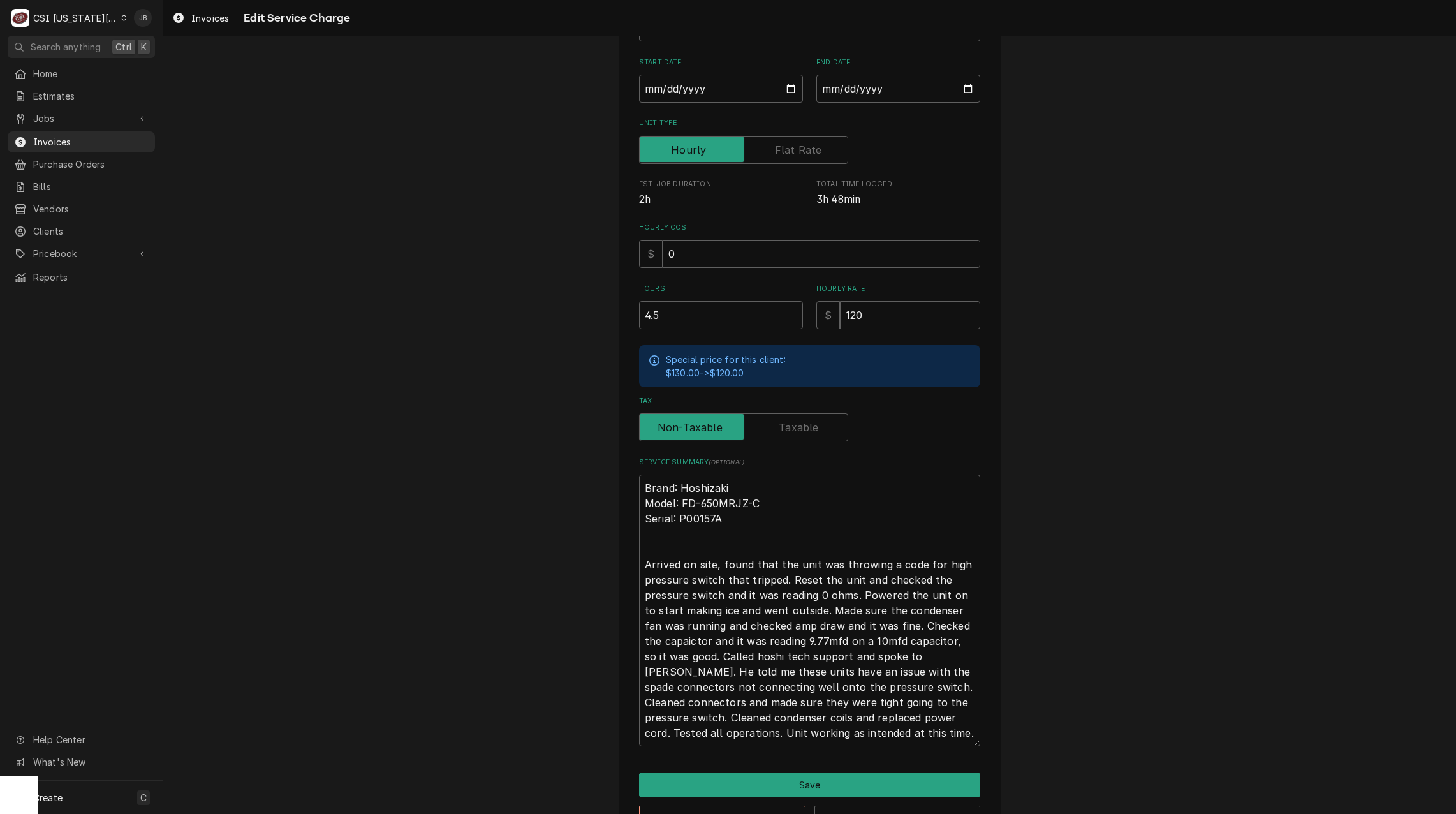
scroll to position [230, 0]
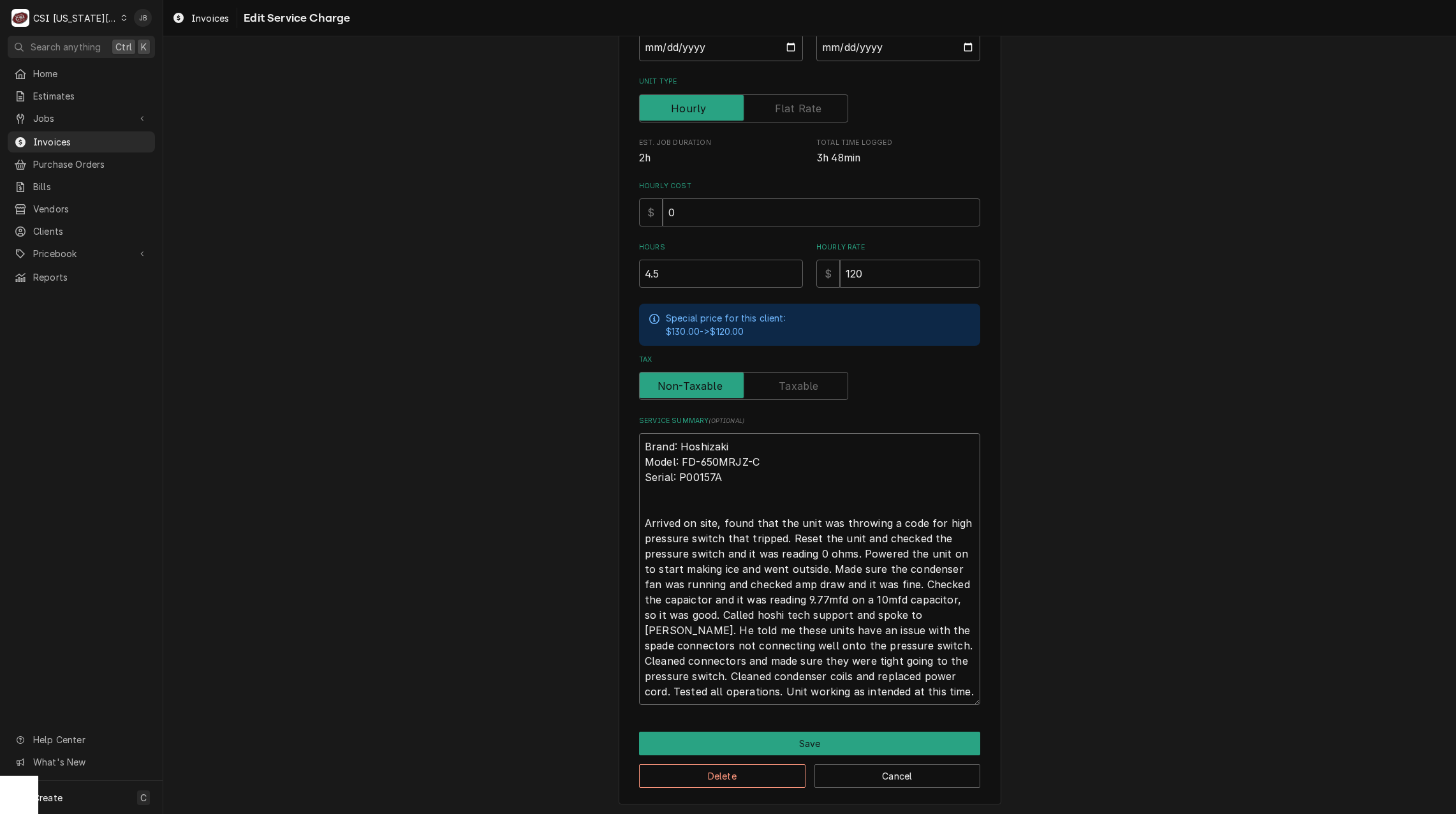
drag, startPoint x: 848, startPoint y: 647, endPoint x: 694, endPoint y: 612, distance: 157.9
click at [694, 612] on textarea "Brand: Hoshizaki Model: FD-650MRJZ-C Serial: P00157A Arrived on site, found tha…" at bounding box center [809, 568] width 341 height 271
type textarea "x"
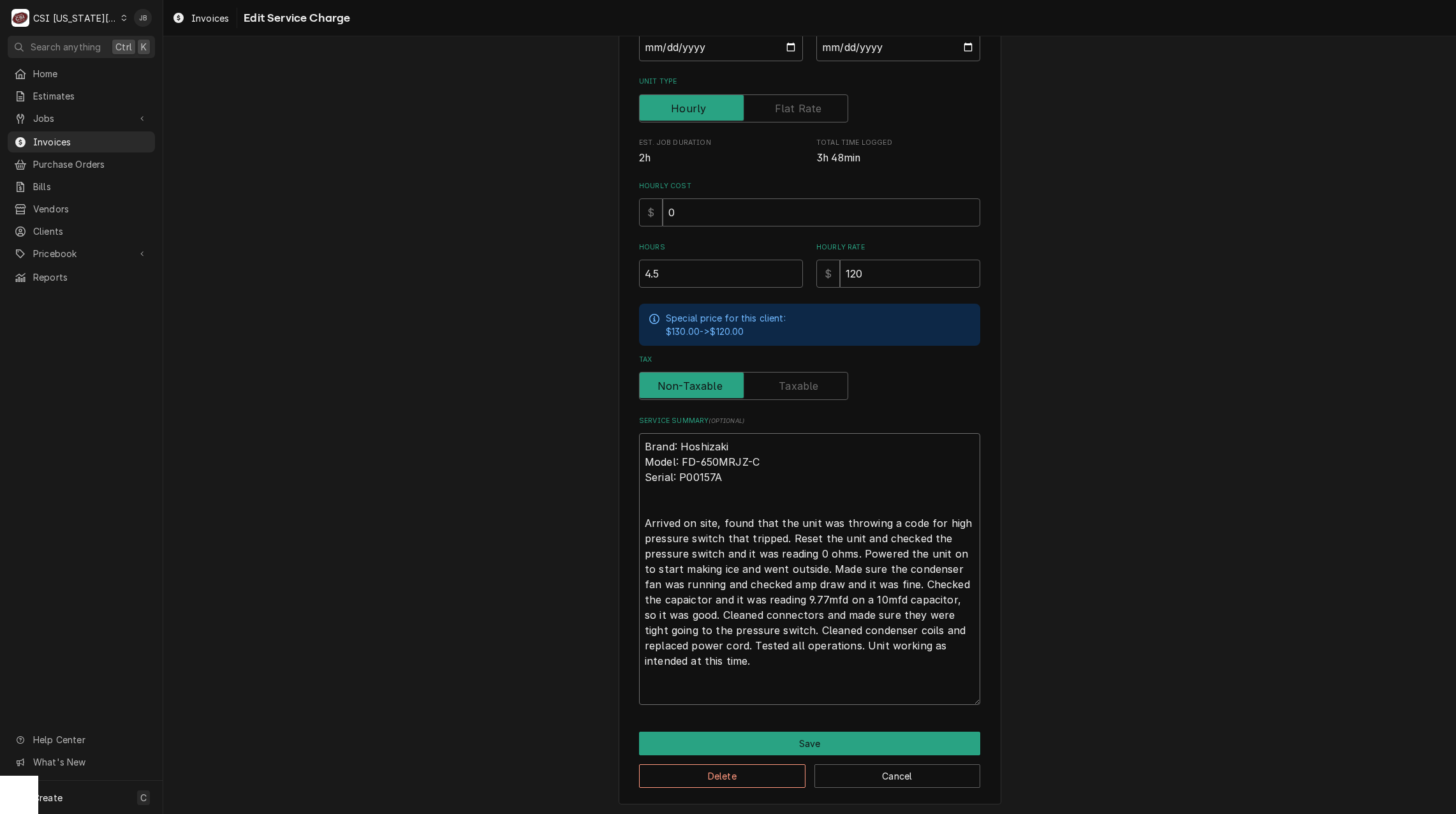
scroll to position [199, 0]
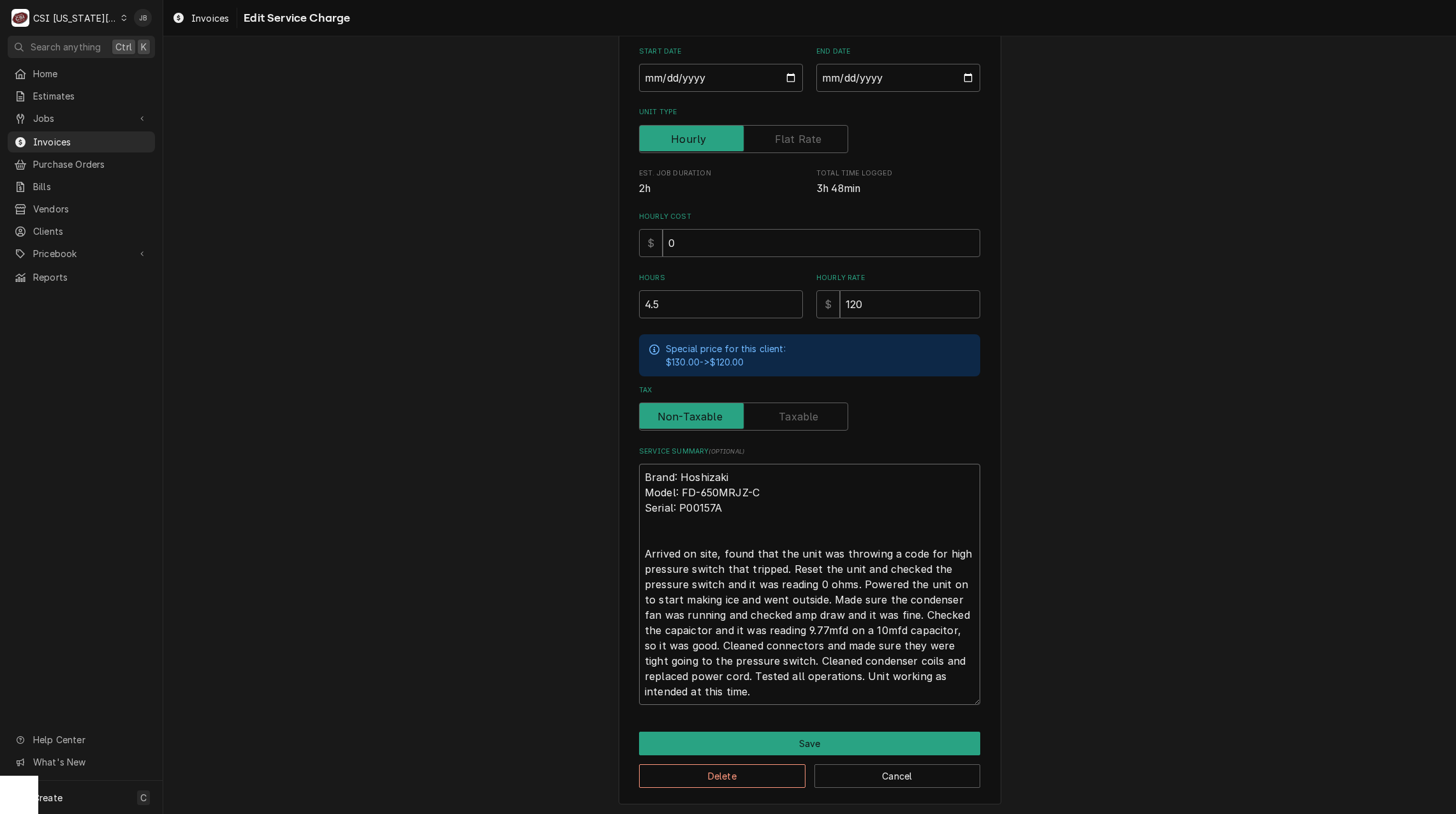
type textarea "Brand: Hoshizaki Model: FD-650MRJZ-C Serial: P00157A Arrived on site, found tha…"
type textarea "x"
type textarea "Brand: Hoshizaki Model: FD-650MRJZ-C Serial: P00157A Arrived on site, found tha…"
click at [712, 734] on button "Save" at bounding box center [809, 743] width 341 height 24
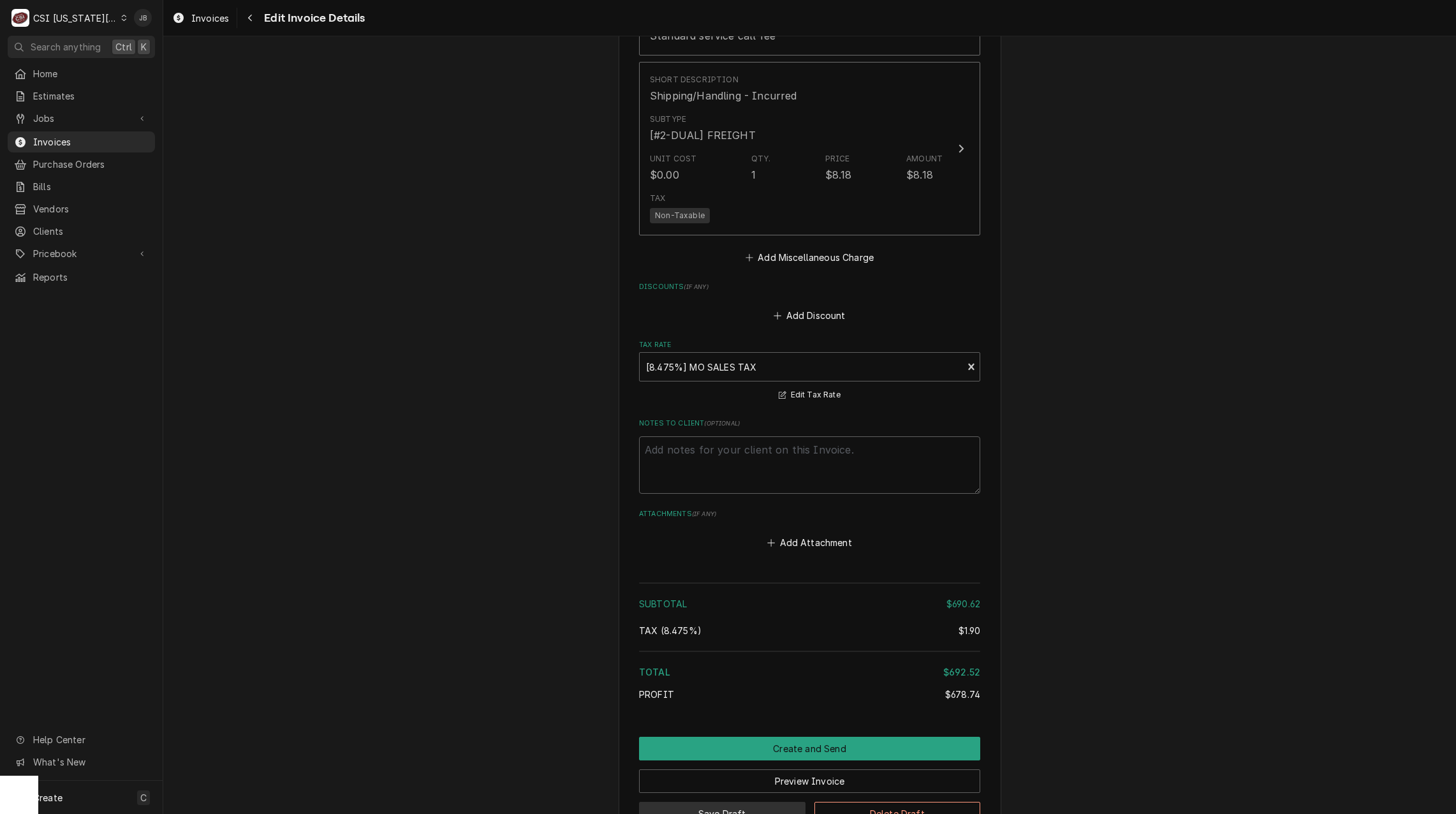
scroll to position [2461, 0]
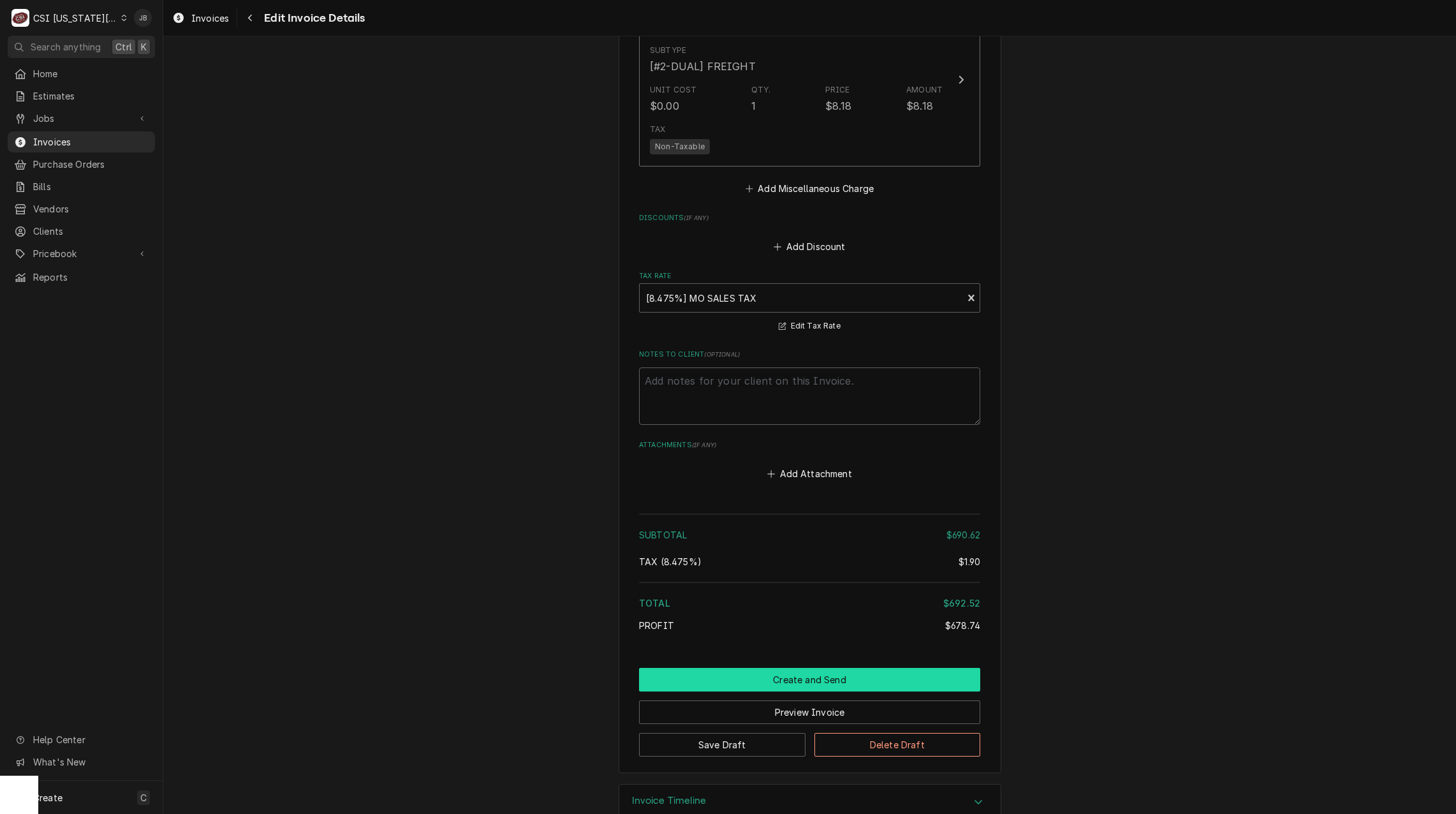
click at [744, 667] on button "Create and Send" at bounding box center [809, 679] width 341 height 24
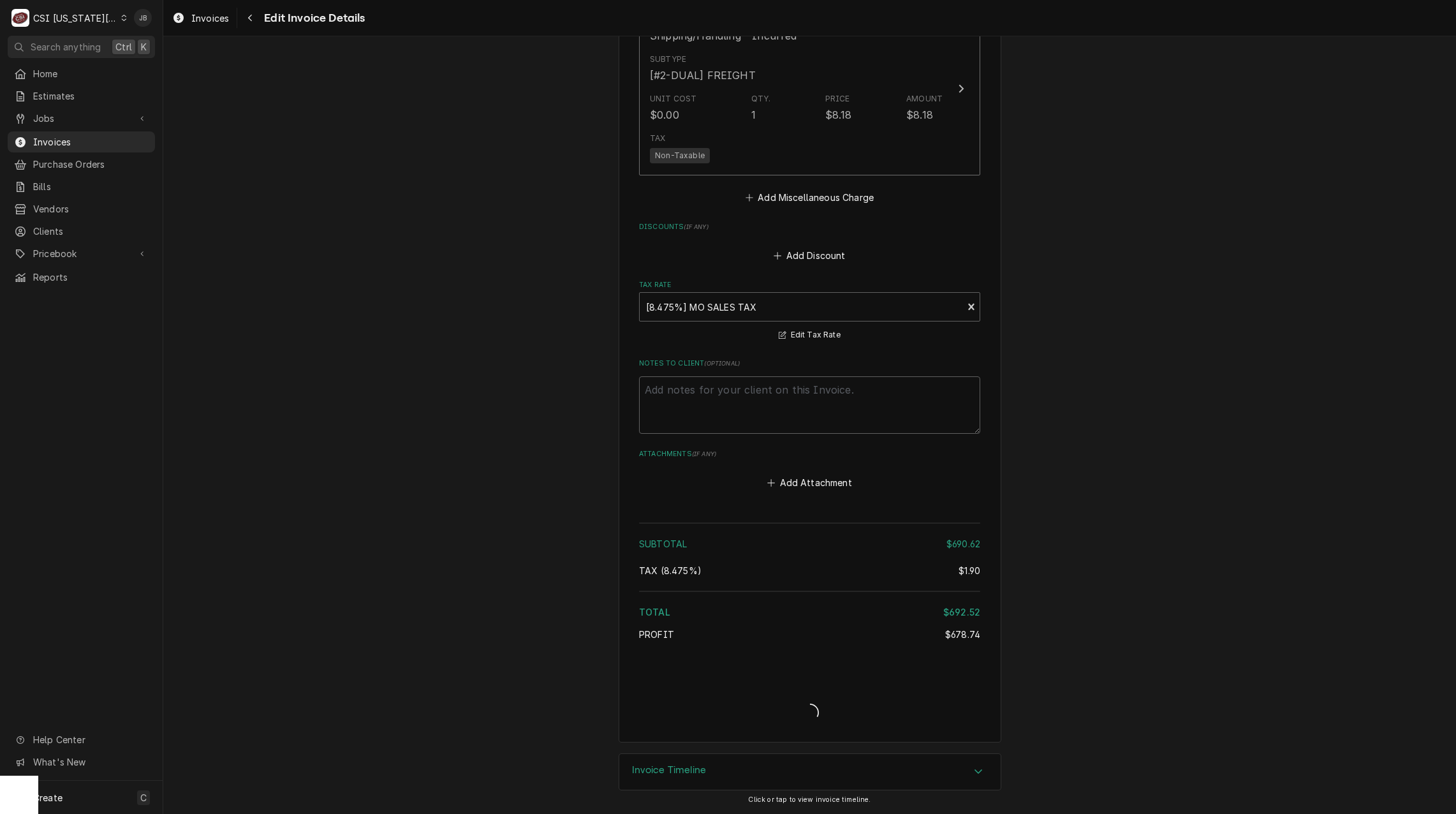
scroll to position [2421, 0]
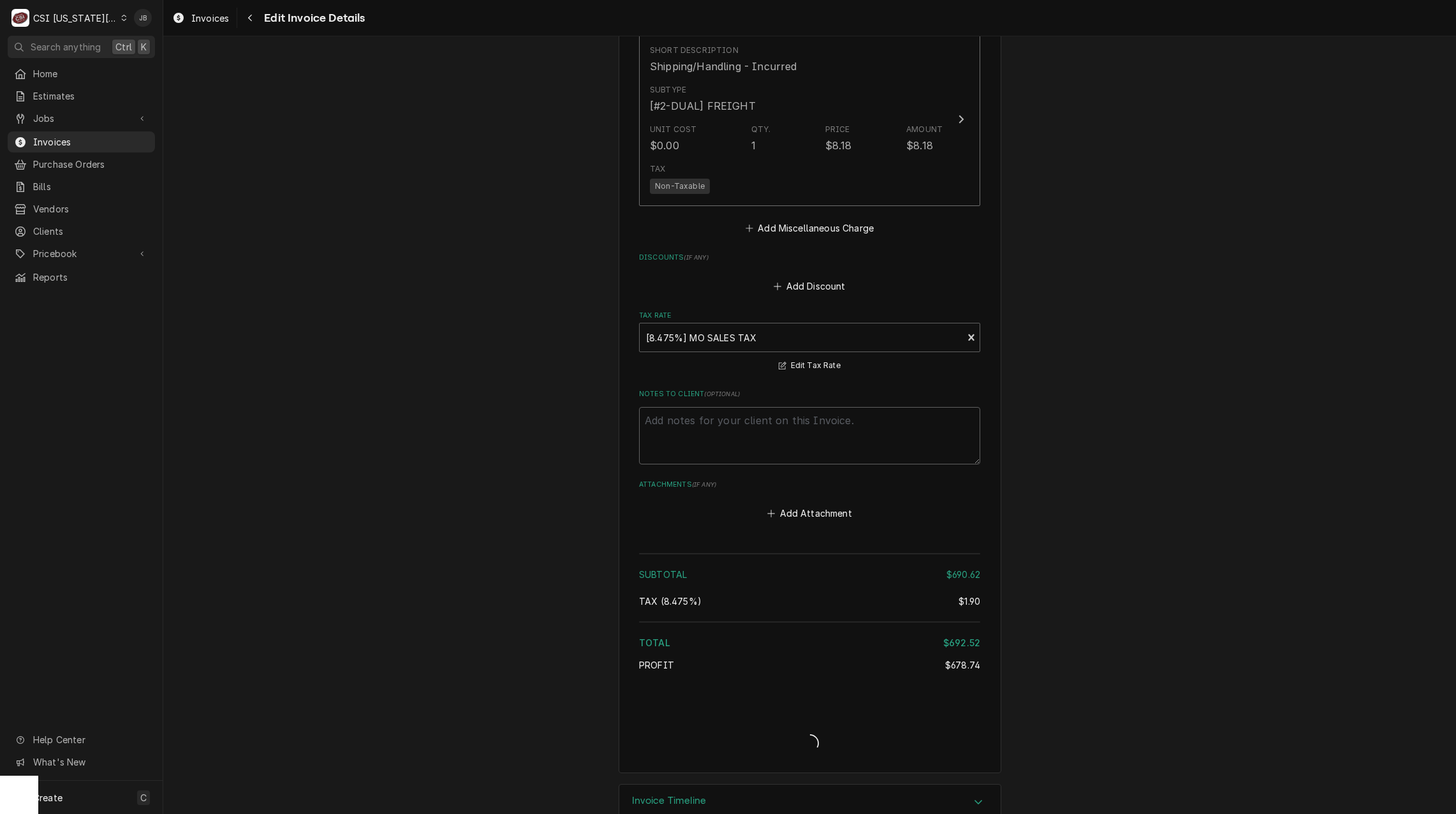
type textarea "x"
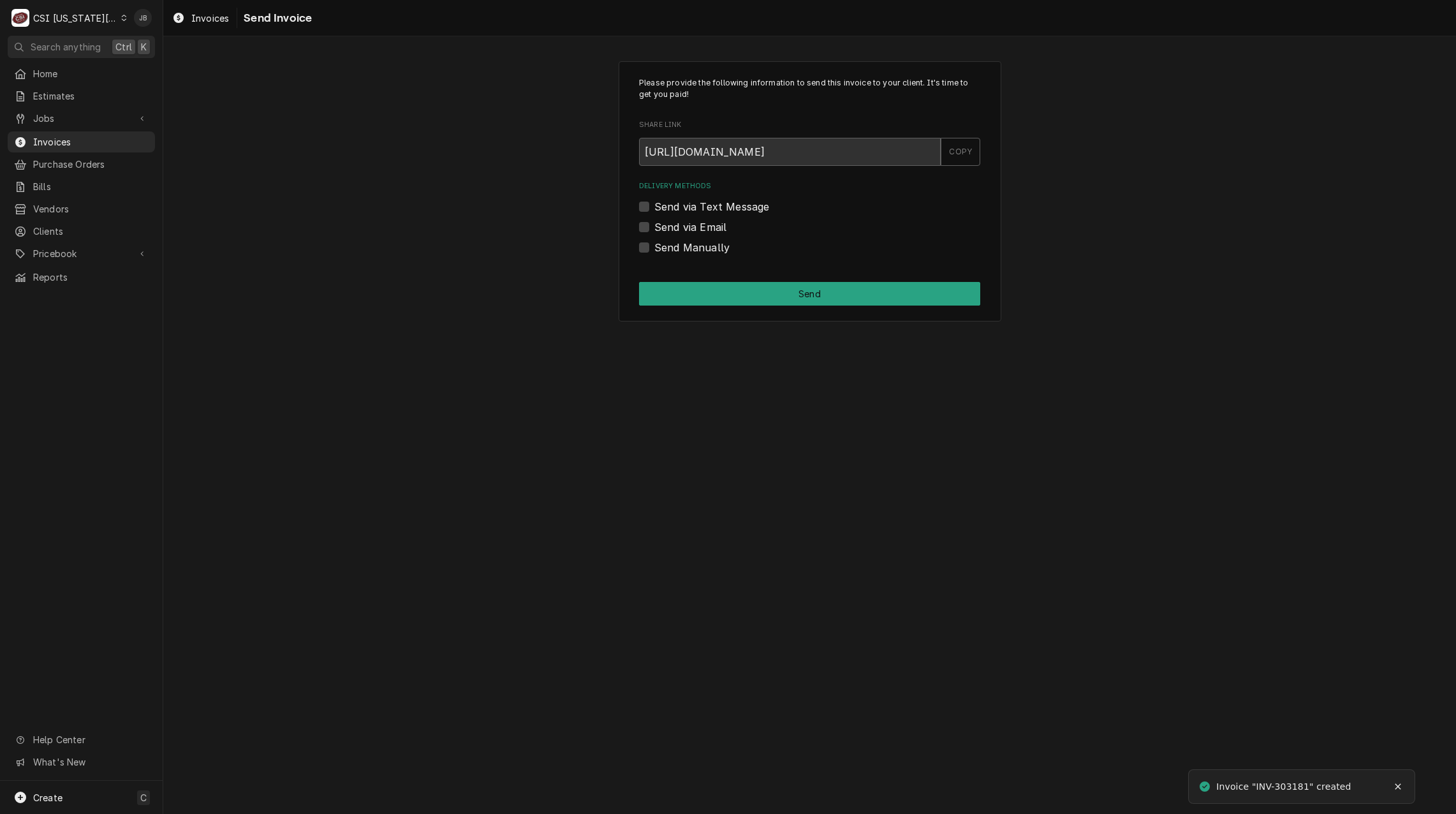
click at [685, 228] on label "Send via Email" at bounding box center [690, 227] width 72 height 16
click at [685, 228] on input "Send via Email" at bounding box center [825, 234] width 341 height 28
checkbox input "true"
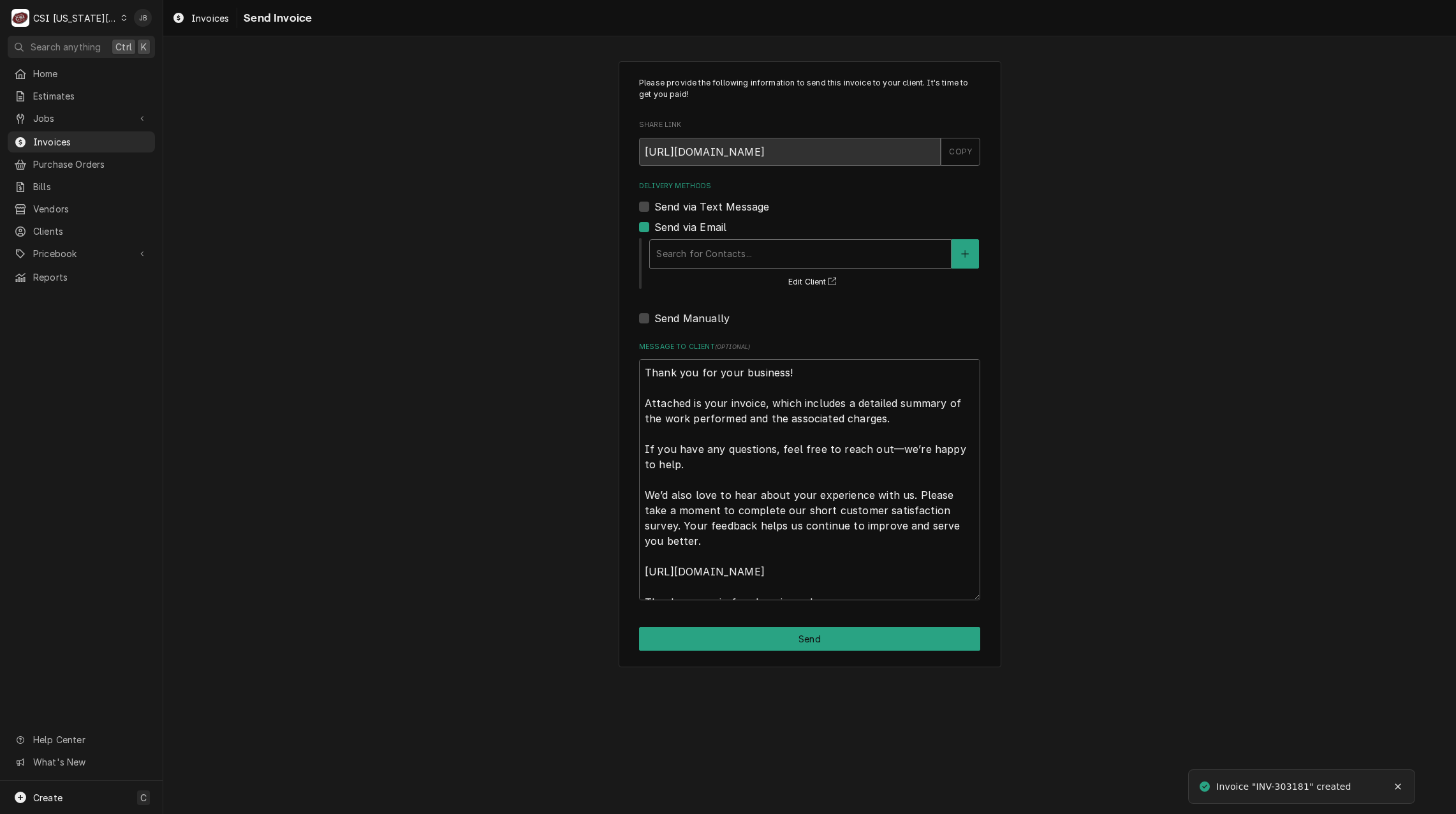
click at [703, 264] on div "Delivery Methods" at bounding box center [800, 254] width 289 height 23
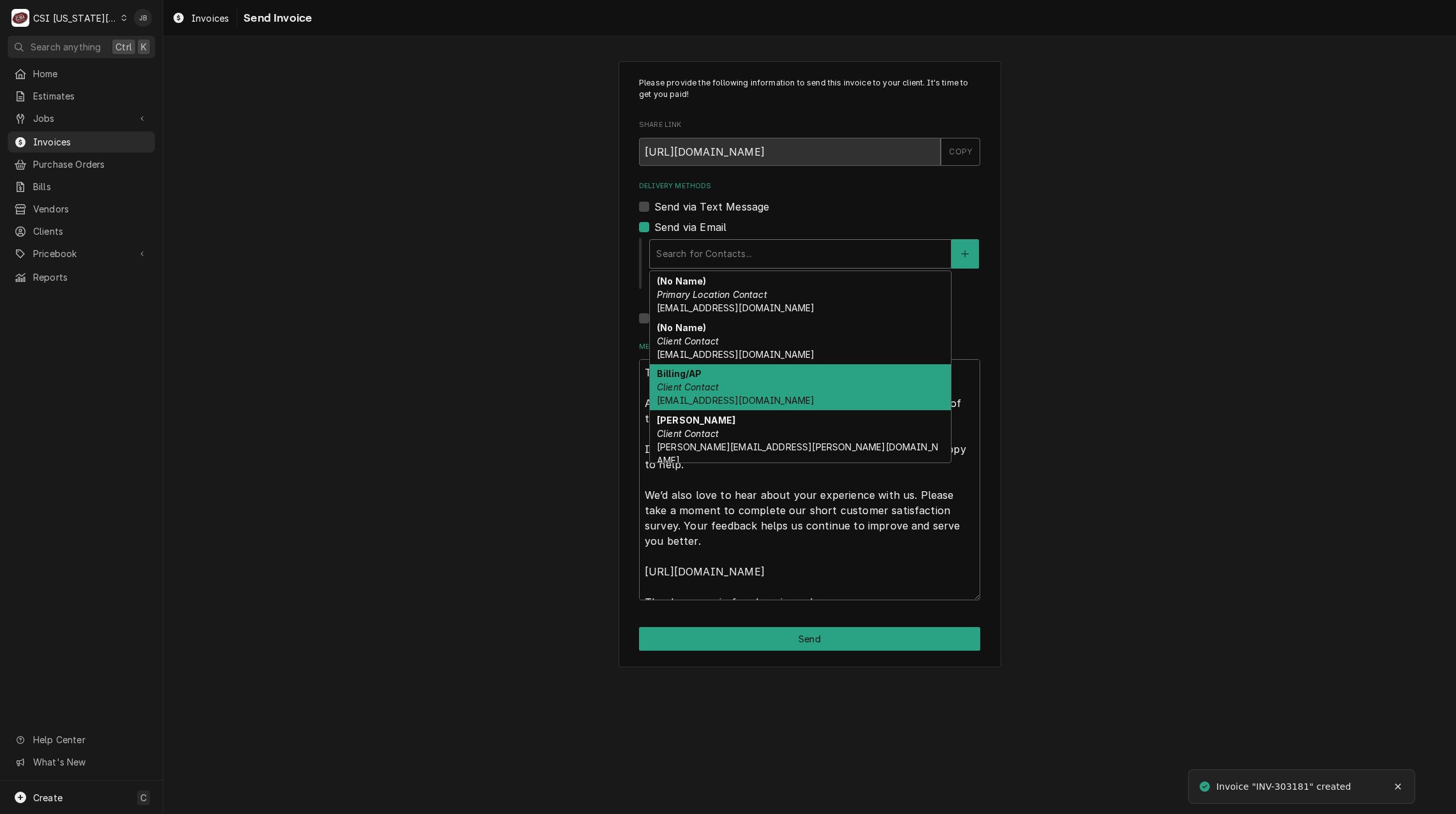
drag, startPoint x: 734, startPoint y: 391, endPoint x: 751, endPoint y: 514, distance: 124.2
click at [735, 392] on div "Billing/AP Client Contact btmaintenance@mfaoil.com" at bounding box center [800, 387] width 301 height 47
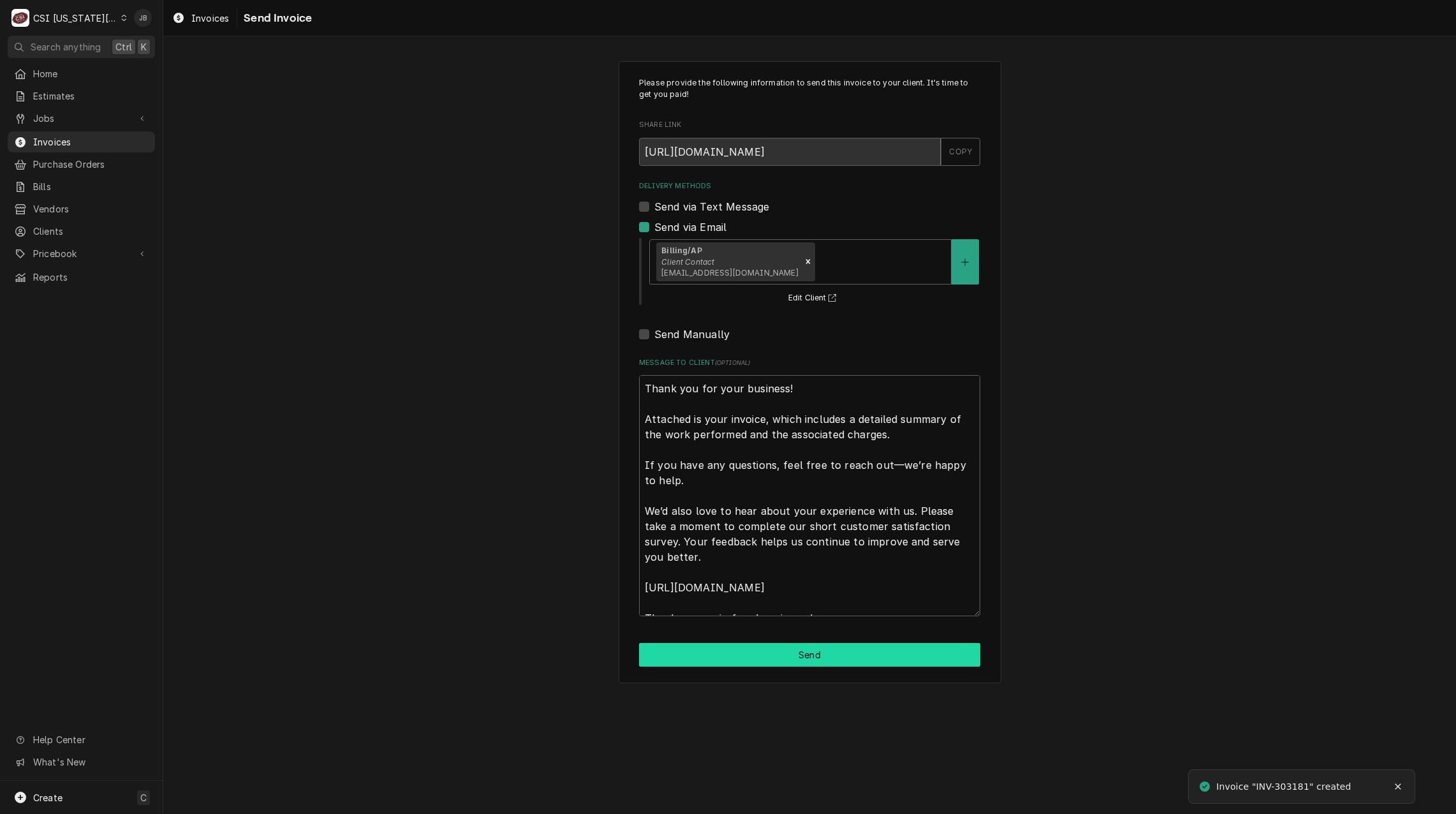
click at [701, 655] on button "Send" at bounding box center [809, 654] width 341 height 24
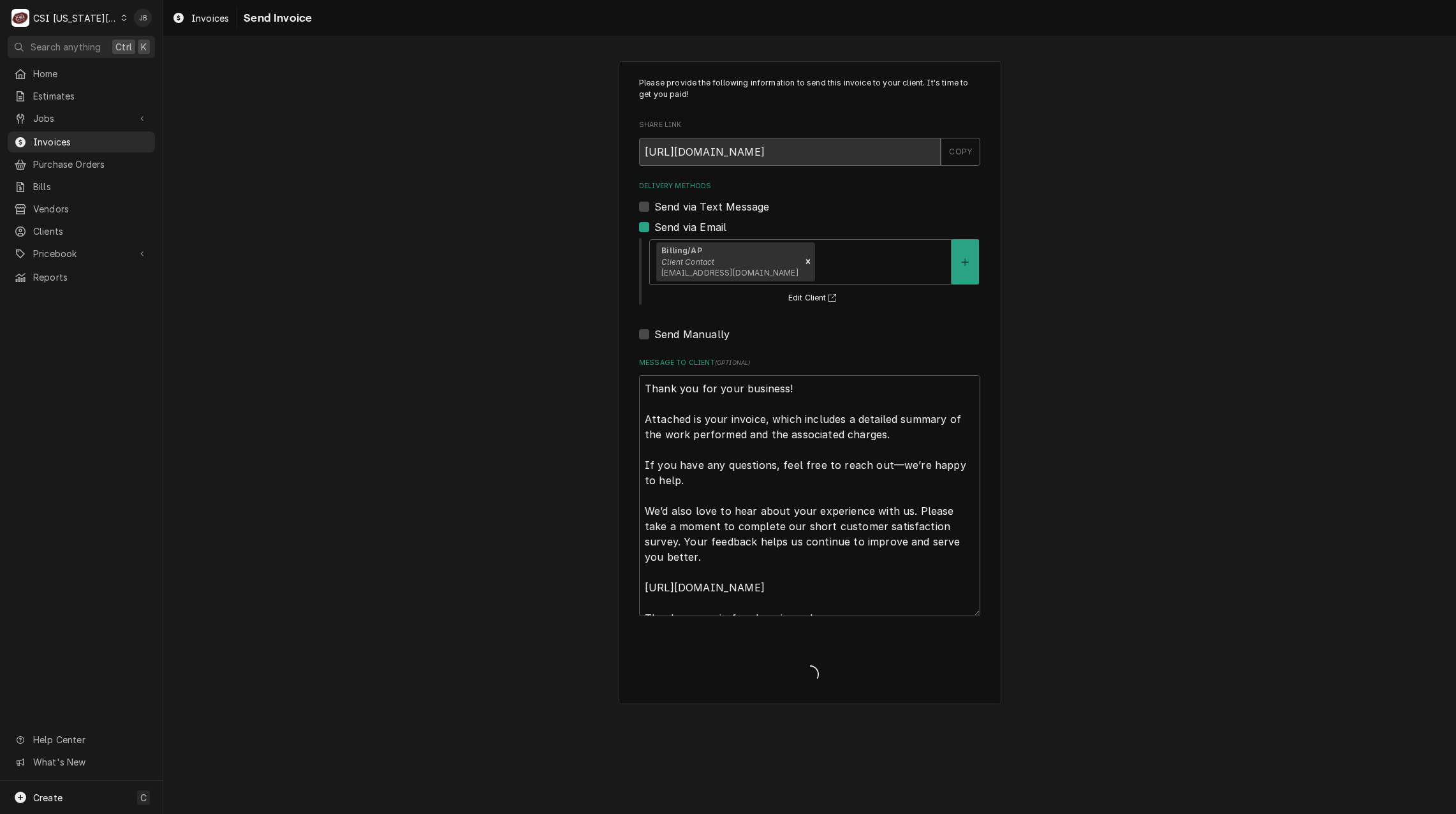
type textarea "x"
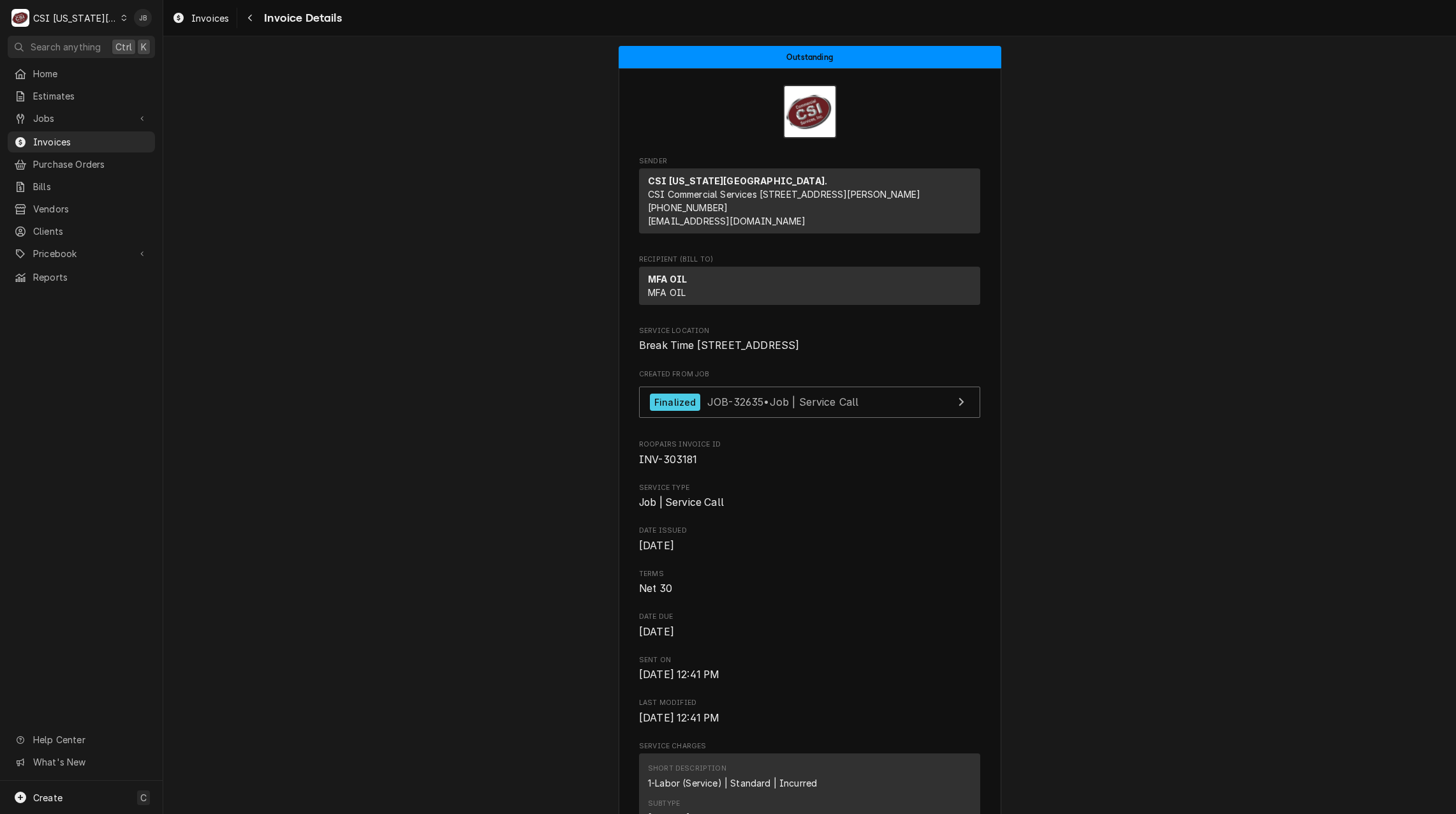
drag, startPoint x: 1210, startPoint y: 437, endPoint x: 1185, endPoint y: 435, distance: 25.1
click at [39, 143] on span "Invoices" at bounding box center [90, 142] width 116 height 13
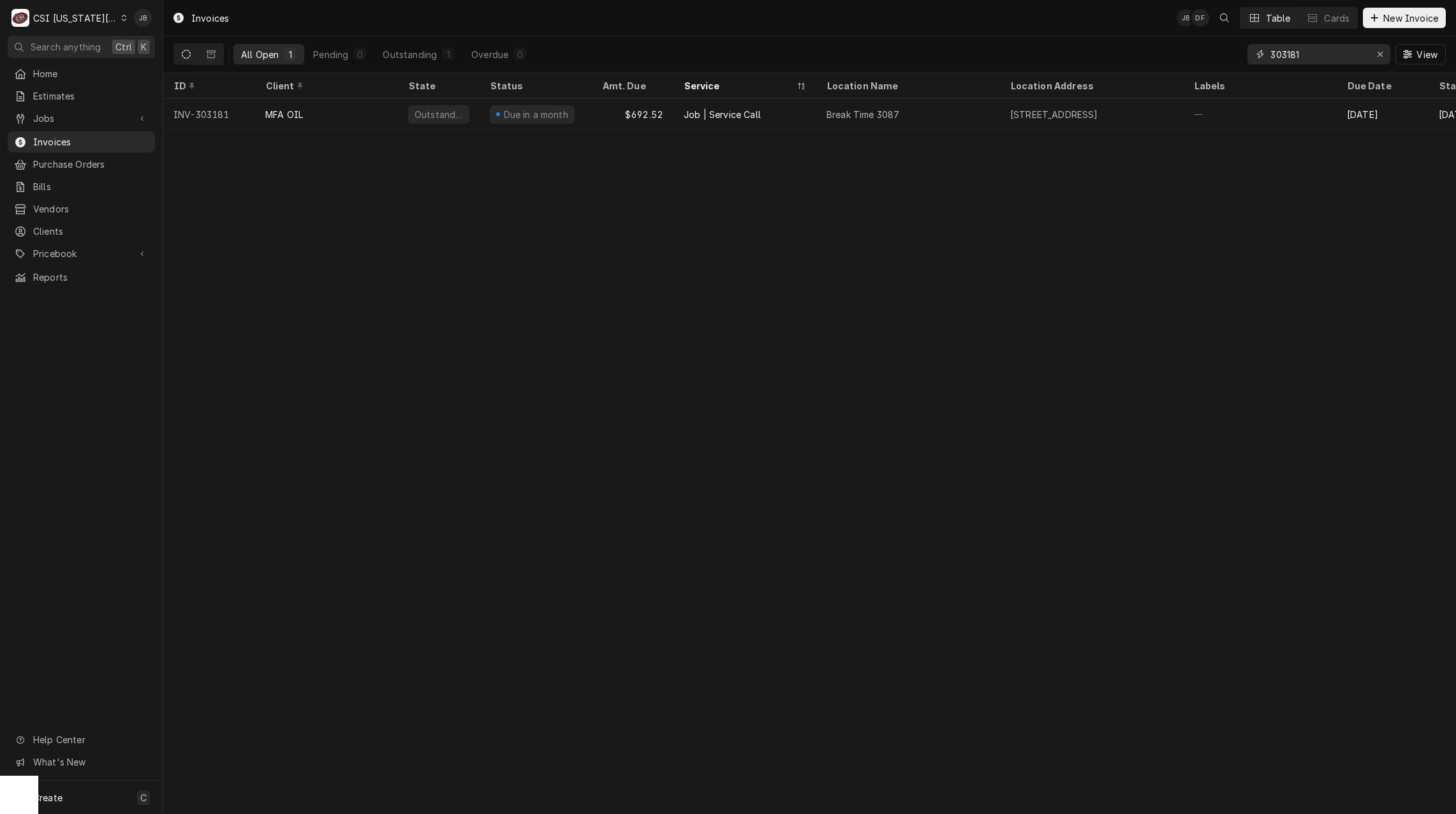
drag, startPoint x: 1317, startPoint y: 53, endPoint x: 1455, endPoint y: 110, distance: 149.3
click at [1316, 53] on input "303181" at bounding box center [1317, 54] width 96 height 20
click at [1310, 54] on input "303181" at bounding box center [1317, 54] width 96 height 20
type input "303184"
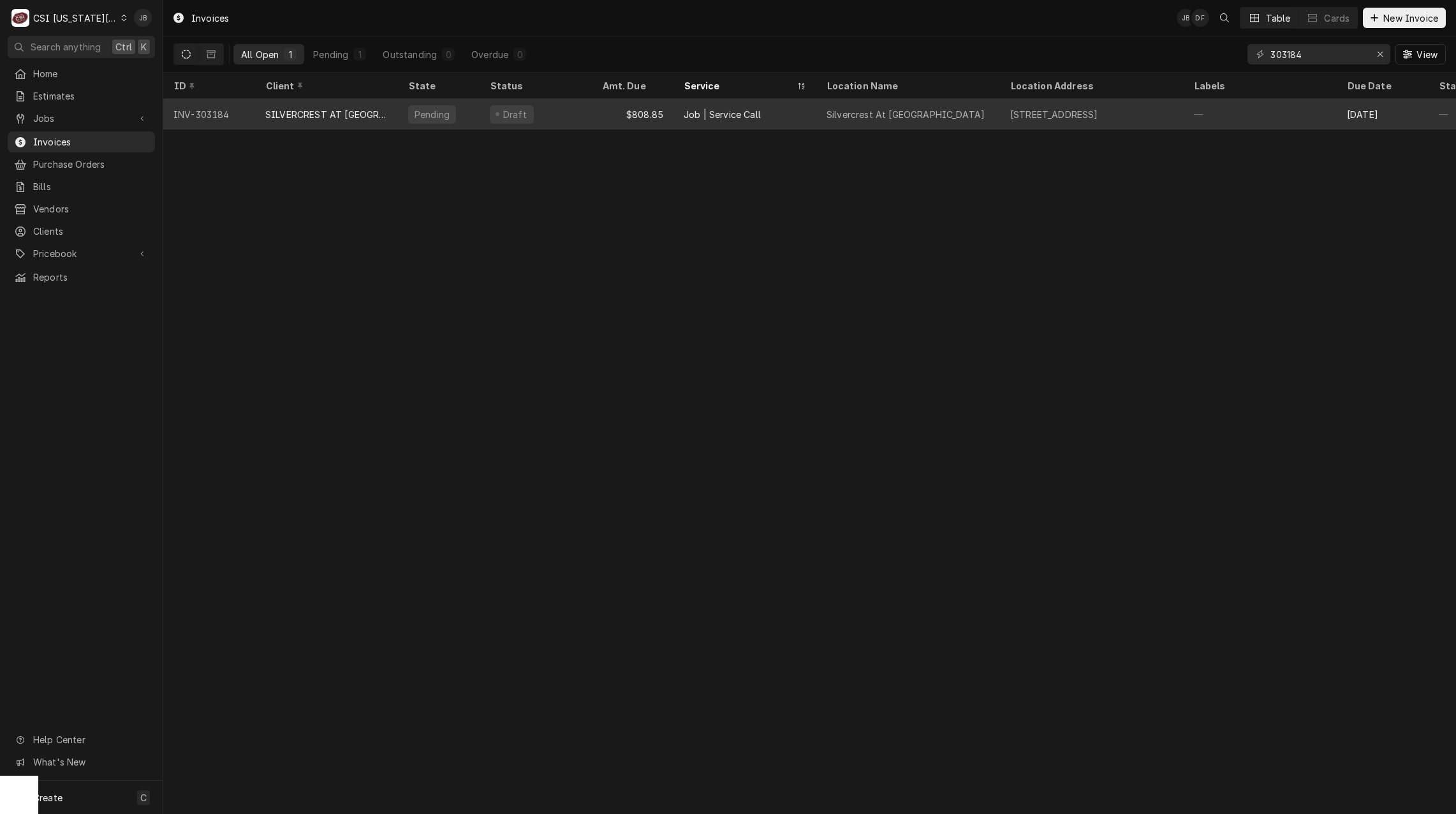
click at [471, 113] on div "Pending" at bounding box center [439, 114] width 82 height 30
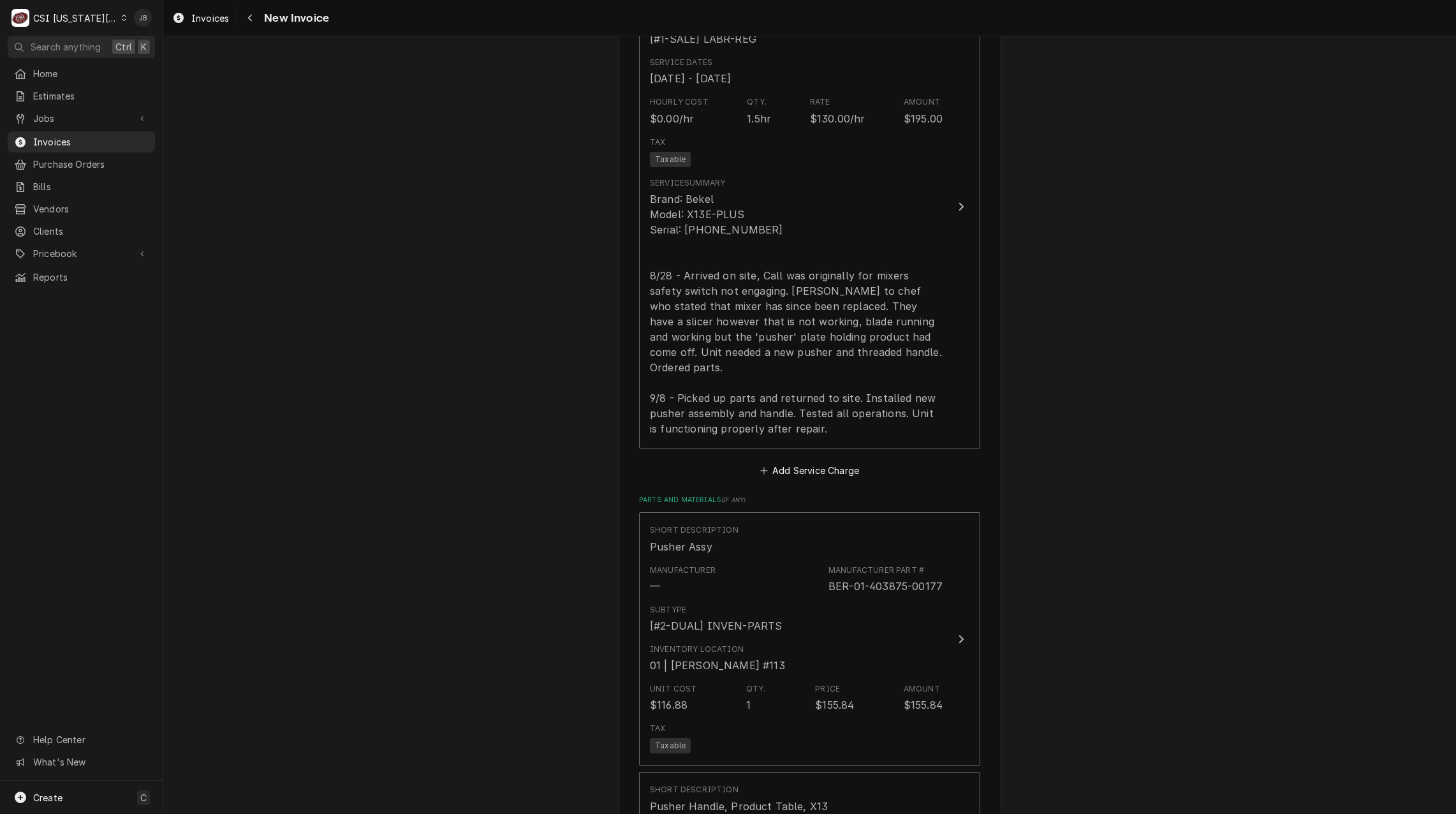
scroll to position [1148, 0]
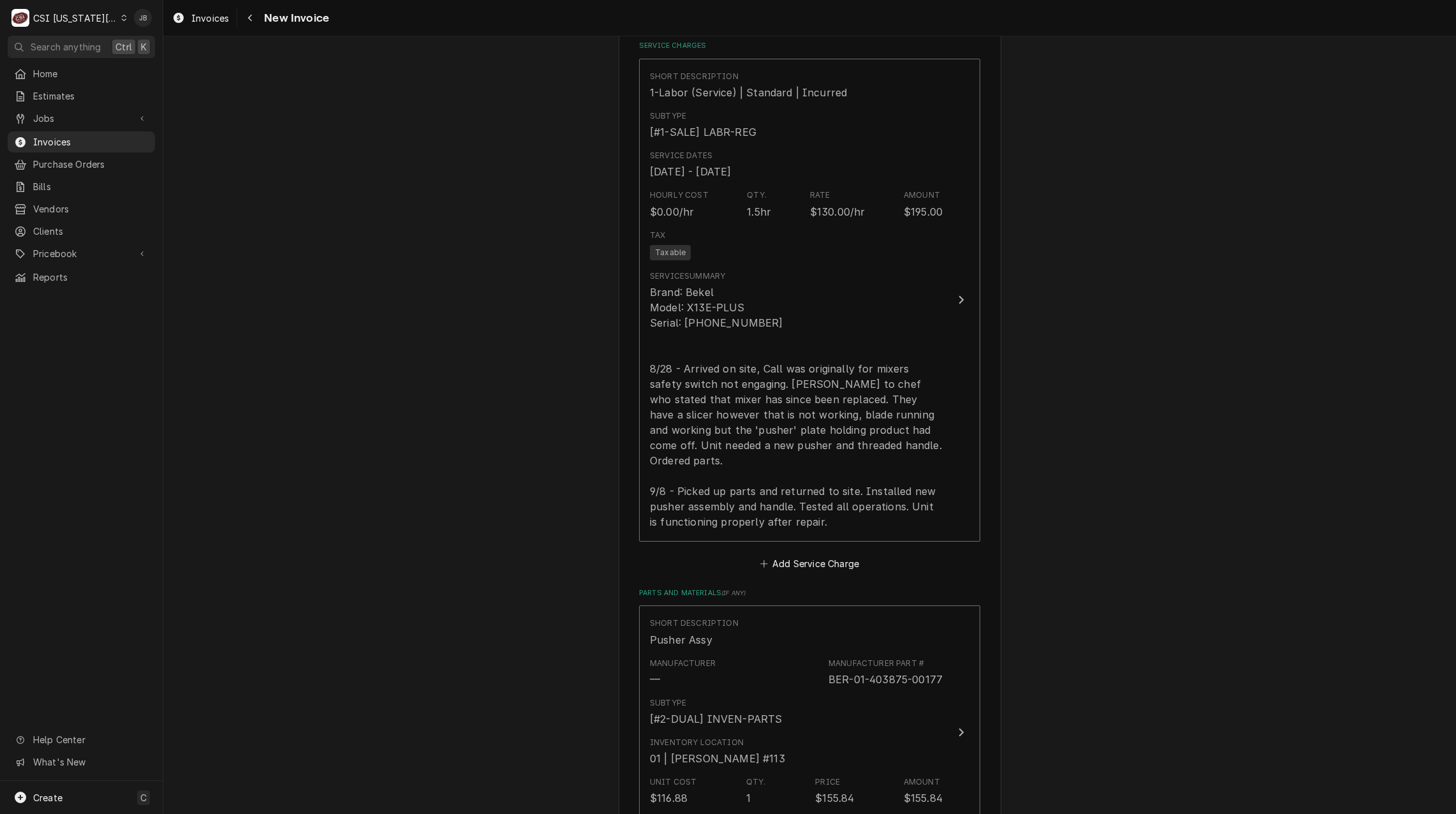
click at [481, 597] on div "Please provide the following information to create your invoice: Client Details…" at bounding box center [809, 548] width 1293 height 3291
click at [486, 592] on div "Please provide the following information to create your invoice: Client Details…" at bounding box center [809, 548] width 1293 height 3291
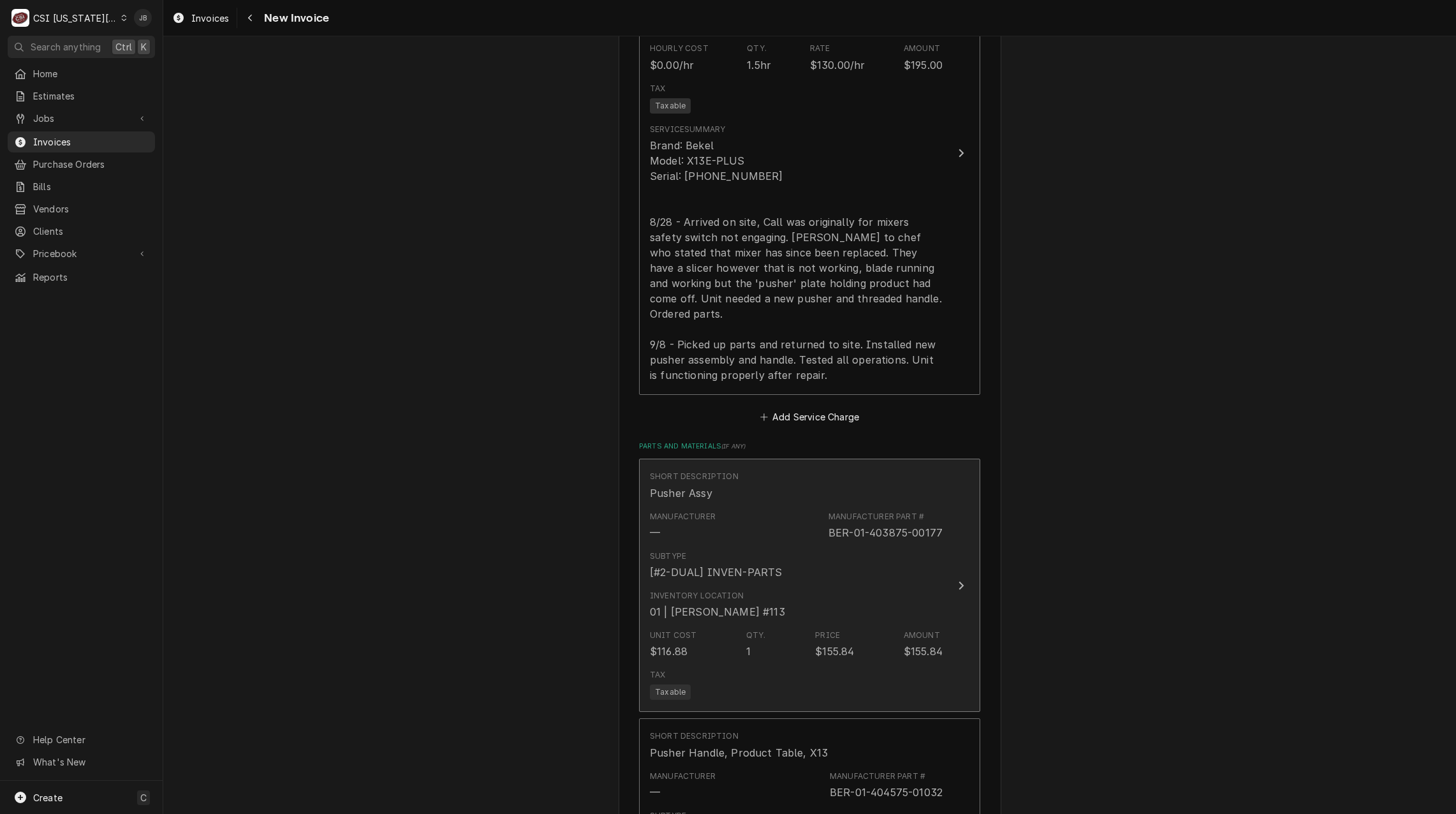
scroll to position [1084, 0]
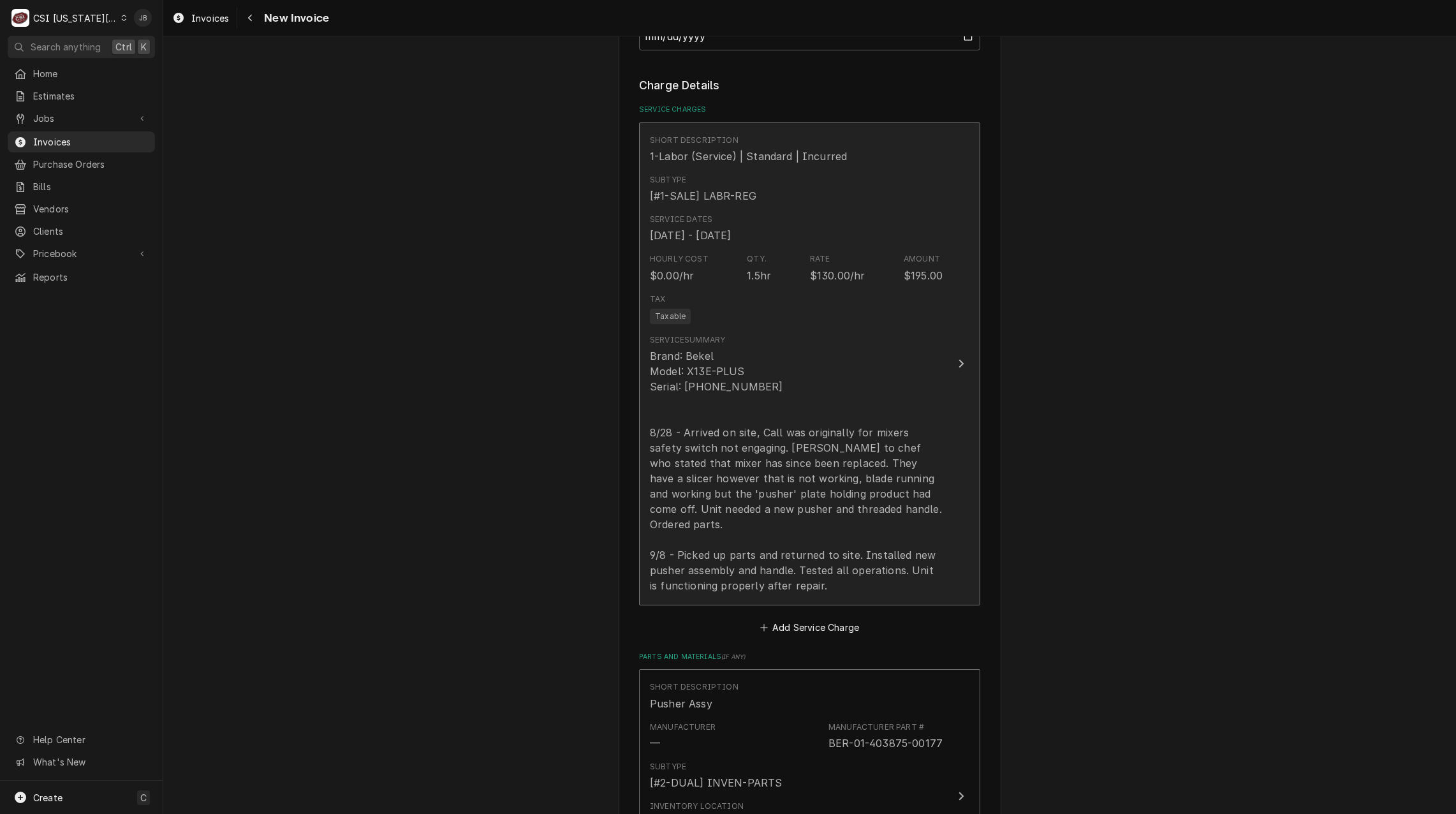
click at [776, 465] on div "Brand: Bekel Model: X13E-PLUS Serial: 31-1531-379 8/28 - Arrived on site, Call …" at bounding box center [796, 471] width 293 height 245
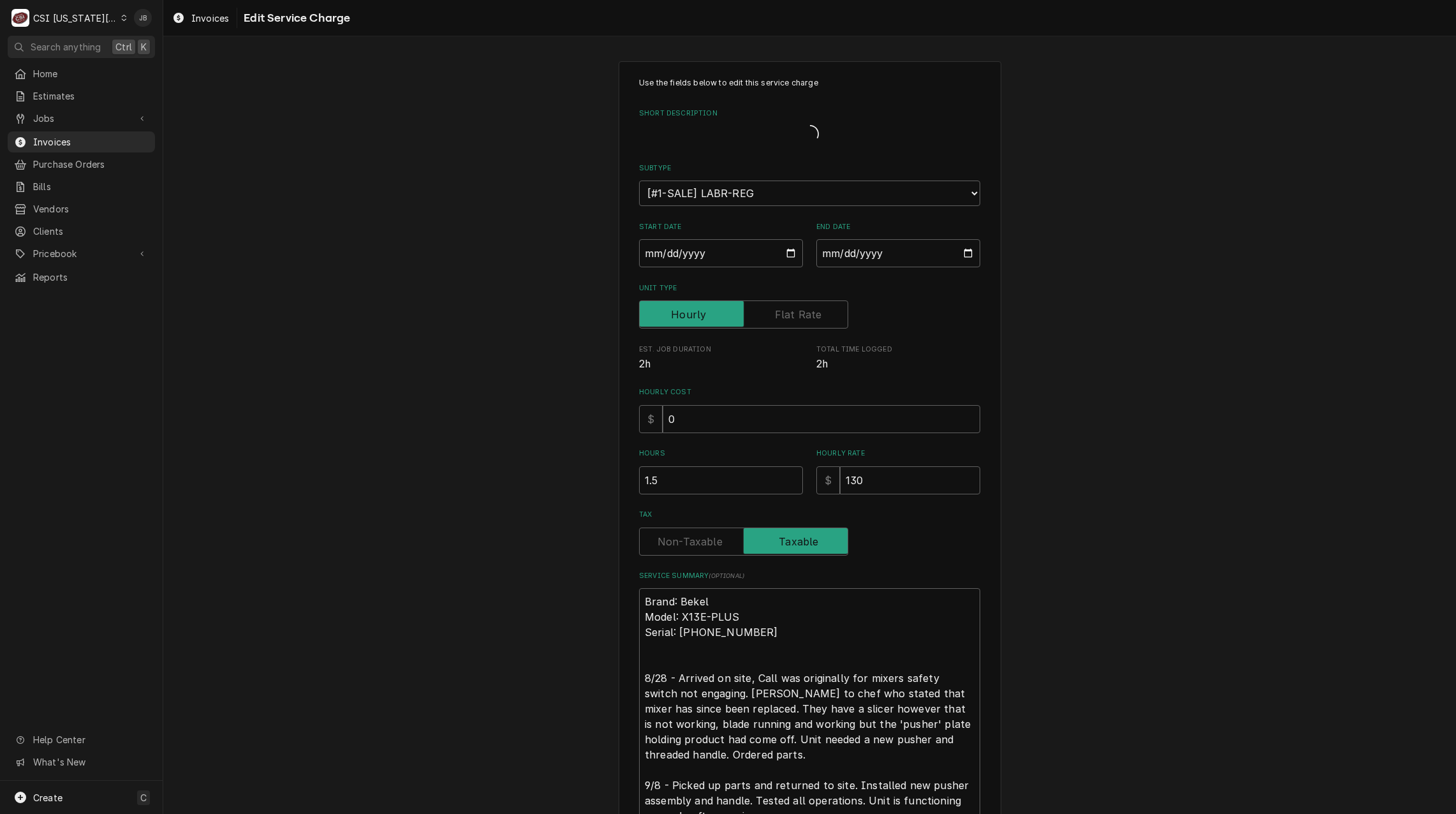
type textarea "x"
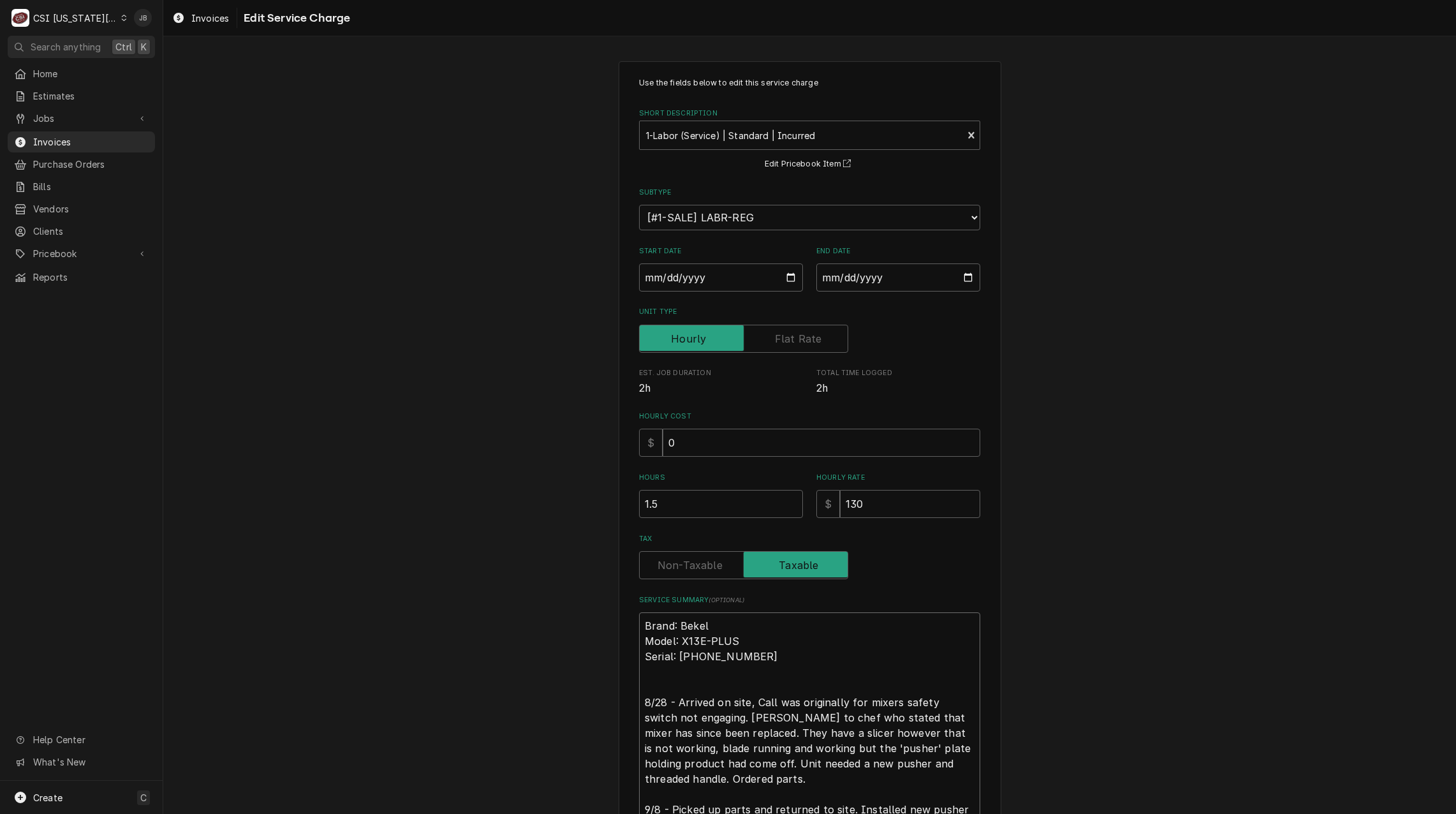
click at [685, 630] on textarea "Brand: Bekel Model: X13E-PLUS Serial: 31-1531-379 8/28 - Arrived on site, Call …" at bounding box center [809, 733] width 341 height 241
type textarea "Brand: Berkel Model: X13E-PLUS Serial: 31-1531-379 8/28 - Arrived on site, Call…"
type textarea "x"
type textarea "Brand: Berkel Model: X13E-PLUS Serial: 31-1531-379 8/28 - Arrived on site, Call…"
click at [481, 621] on div "Use the fields below to edit this service charge Short Description 1-Labor (Ser…" at bounding box center [809, 507] width 1293 height 914
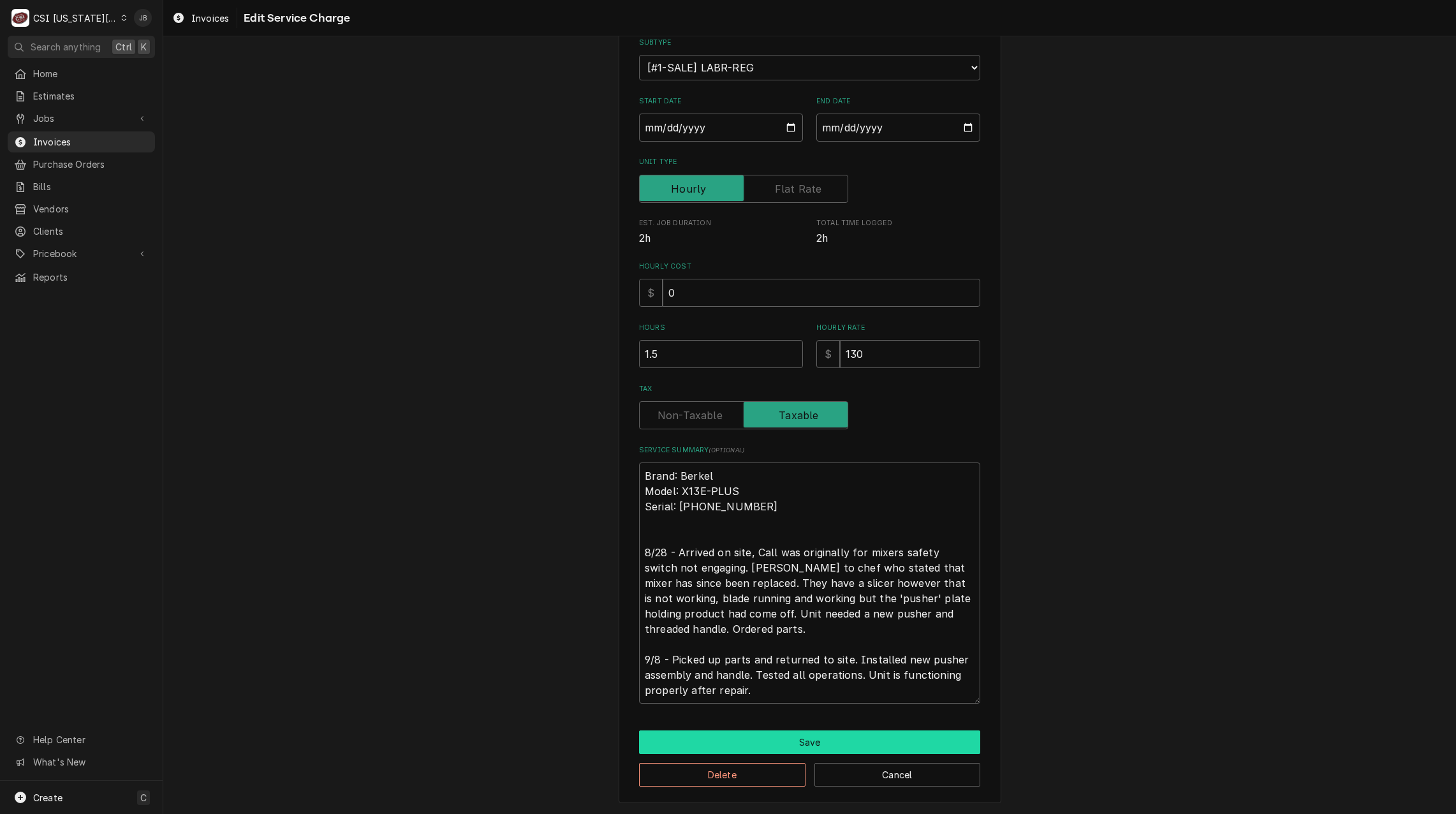
click at [749, 744] on button "Save" at bounding box center [809, 742] width 341 height 24
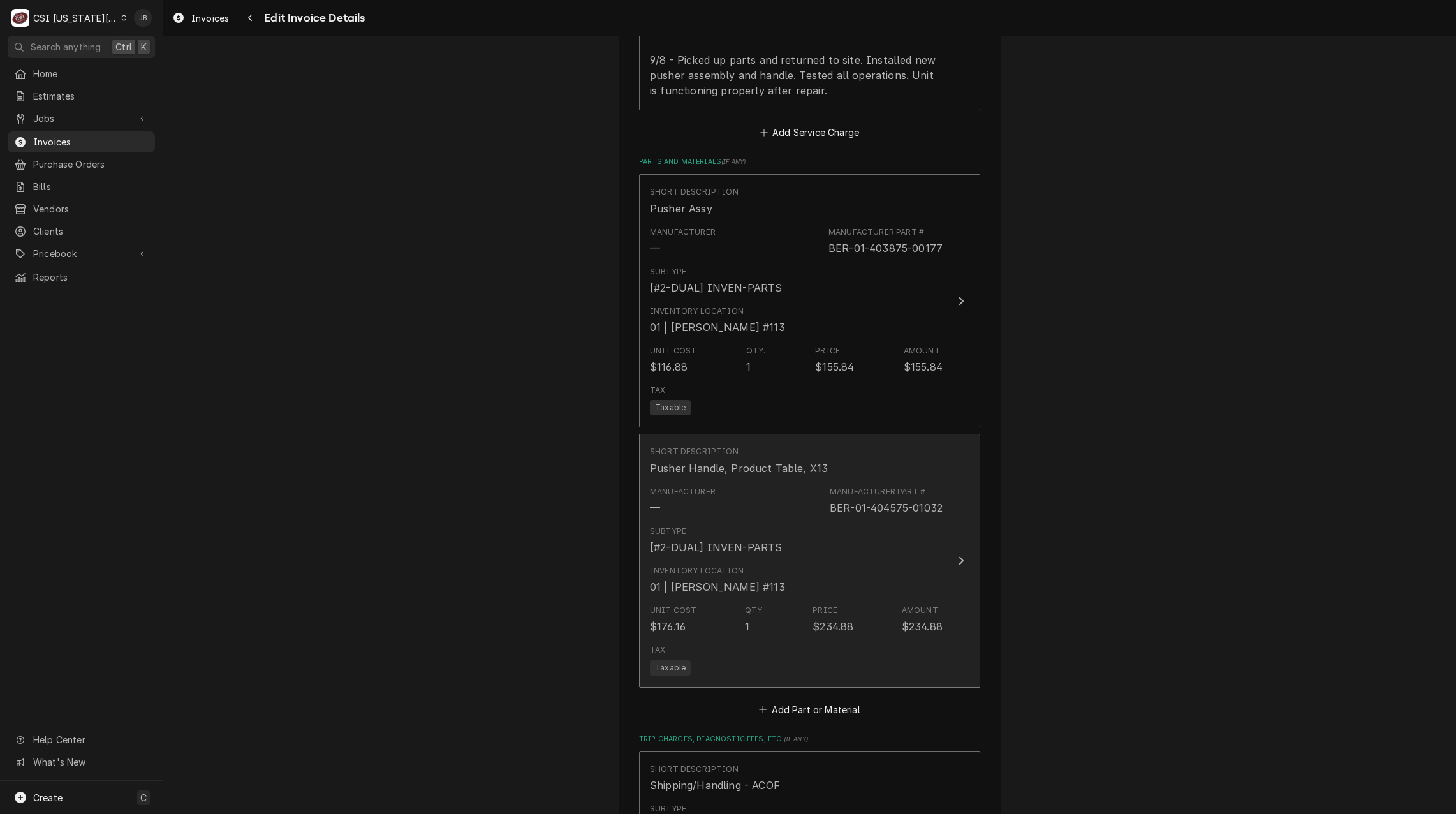
scroll to position [1898, 0]
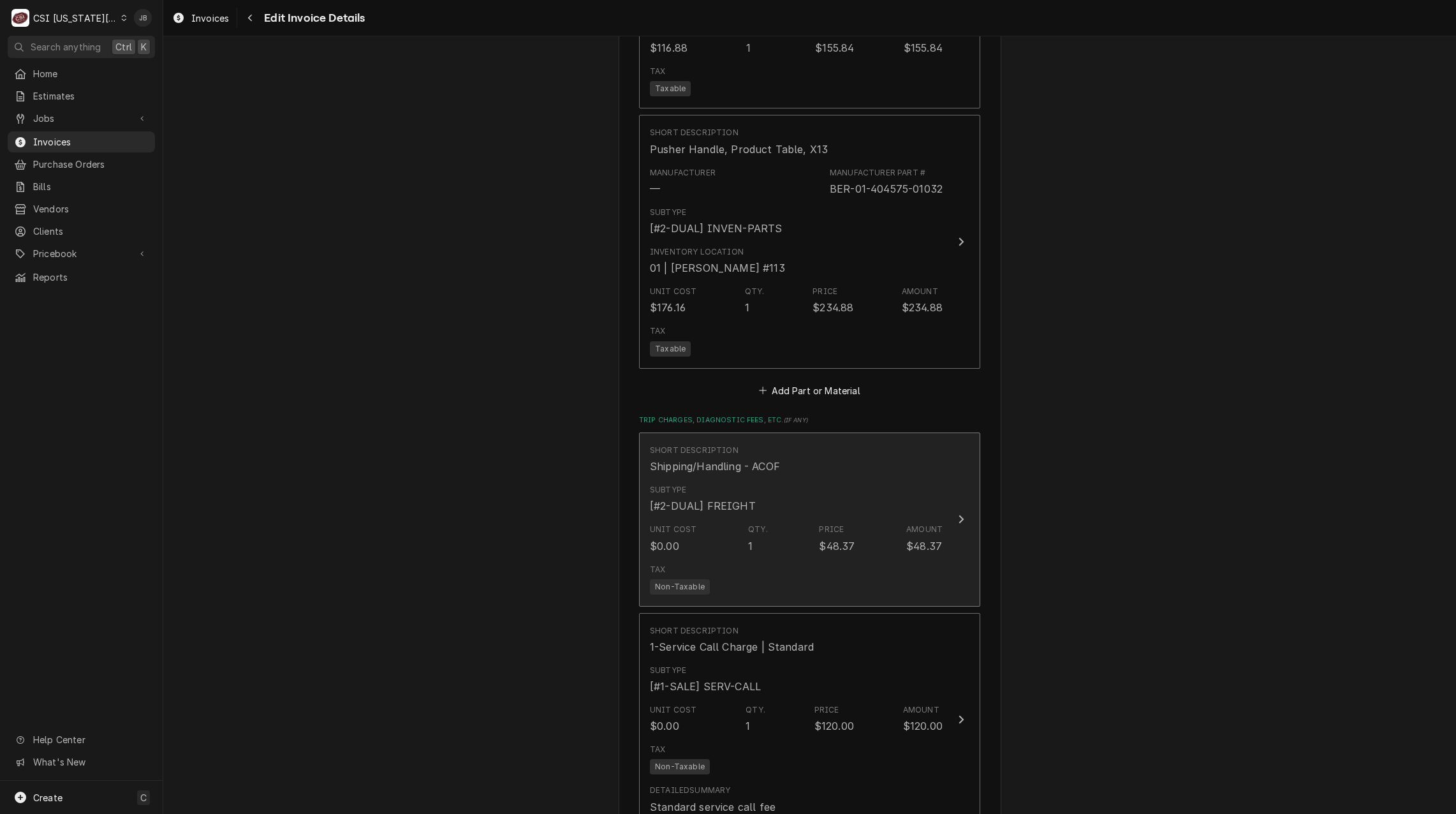
click at [771, 484] on div "Subtype [#2-DUAL] FREIGHT" at bounding box center [796, 498] width 293 height 39
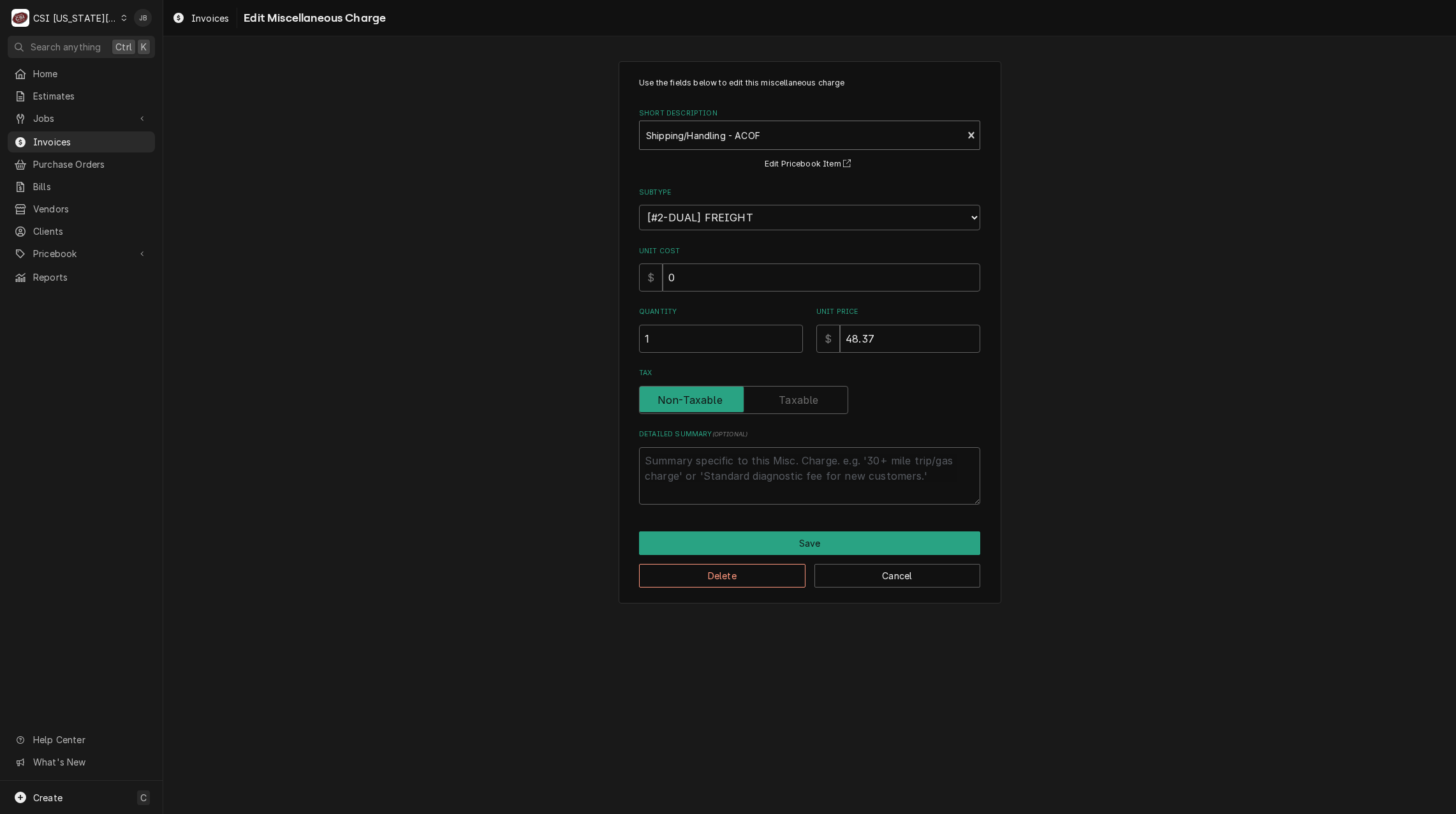
type textarea "x"
click at [711, 132] on div "Short Description" at bounding box center [801, 135] width 310 height 23
type input "ship"
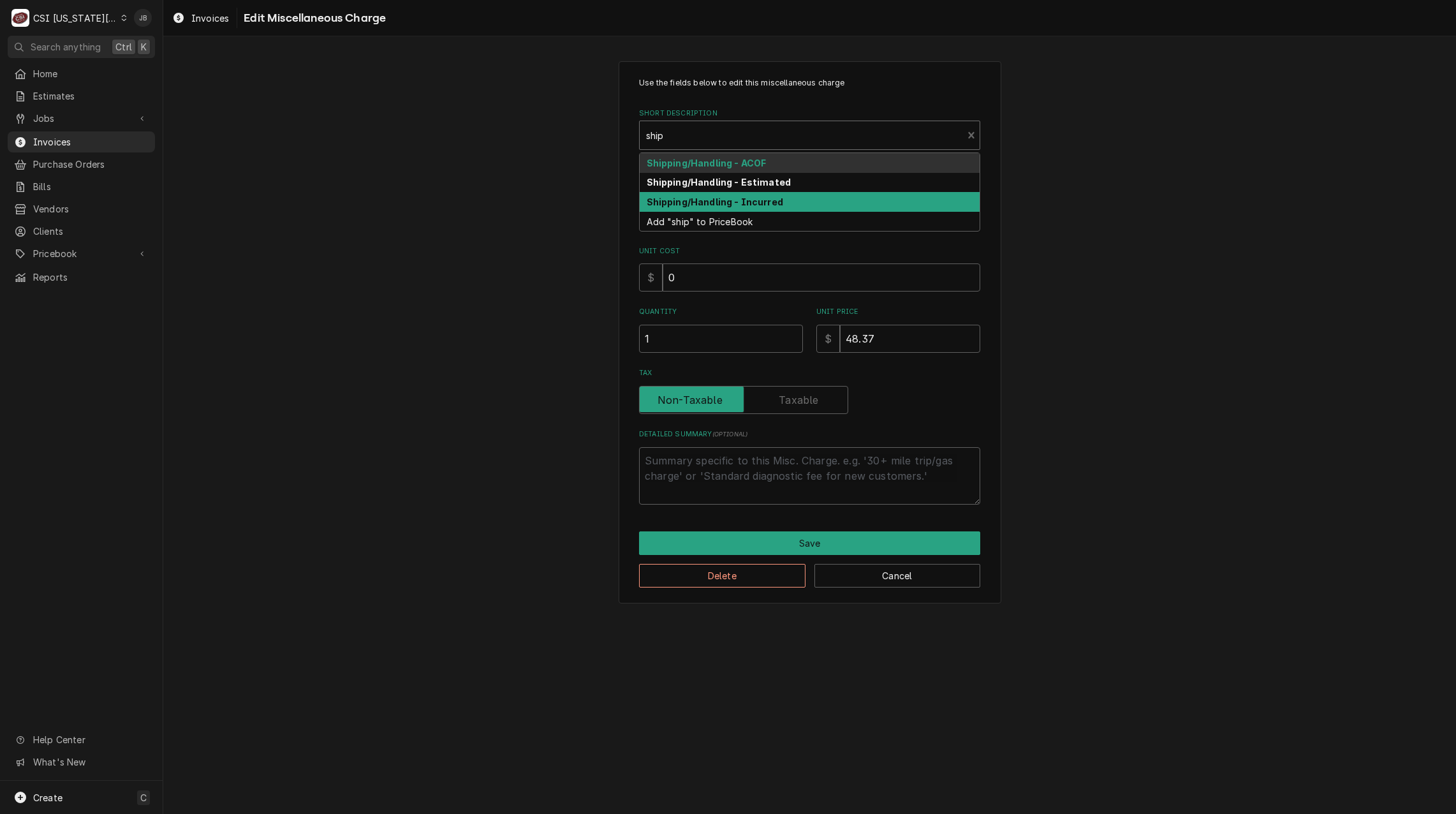
click at [719, 201] on strong "Shipping/Handling - Incurred" at bounding box center [715, 202] width 136 height 11
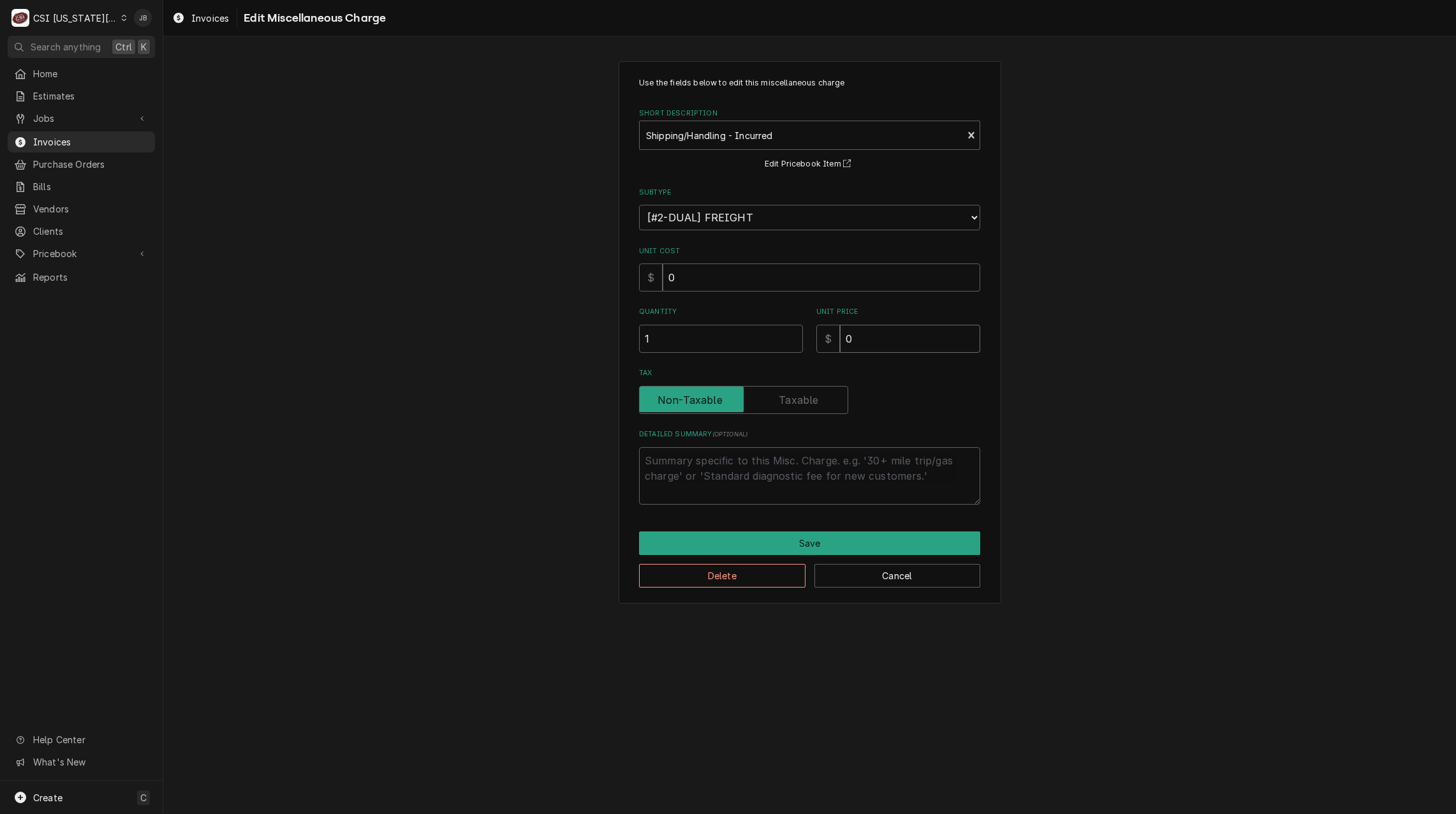
drag, startPoint x: 828, startPoint y: 340, endPoint x: 658, endPoint y: 325, distance: 170.7
click at [689, 335] on div "Quantity 1 Unit Price $ 0" at bounding box center [809, 329] width 341 height 45
type textarea "x"
type input "5"
type textarea "x"
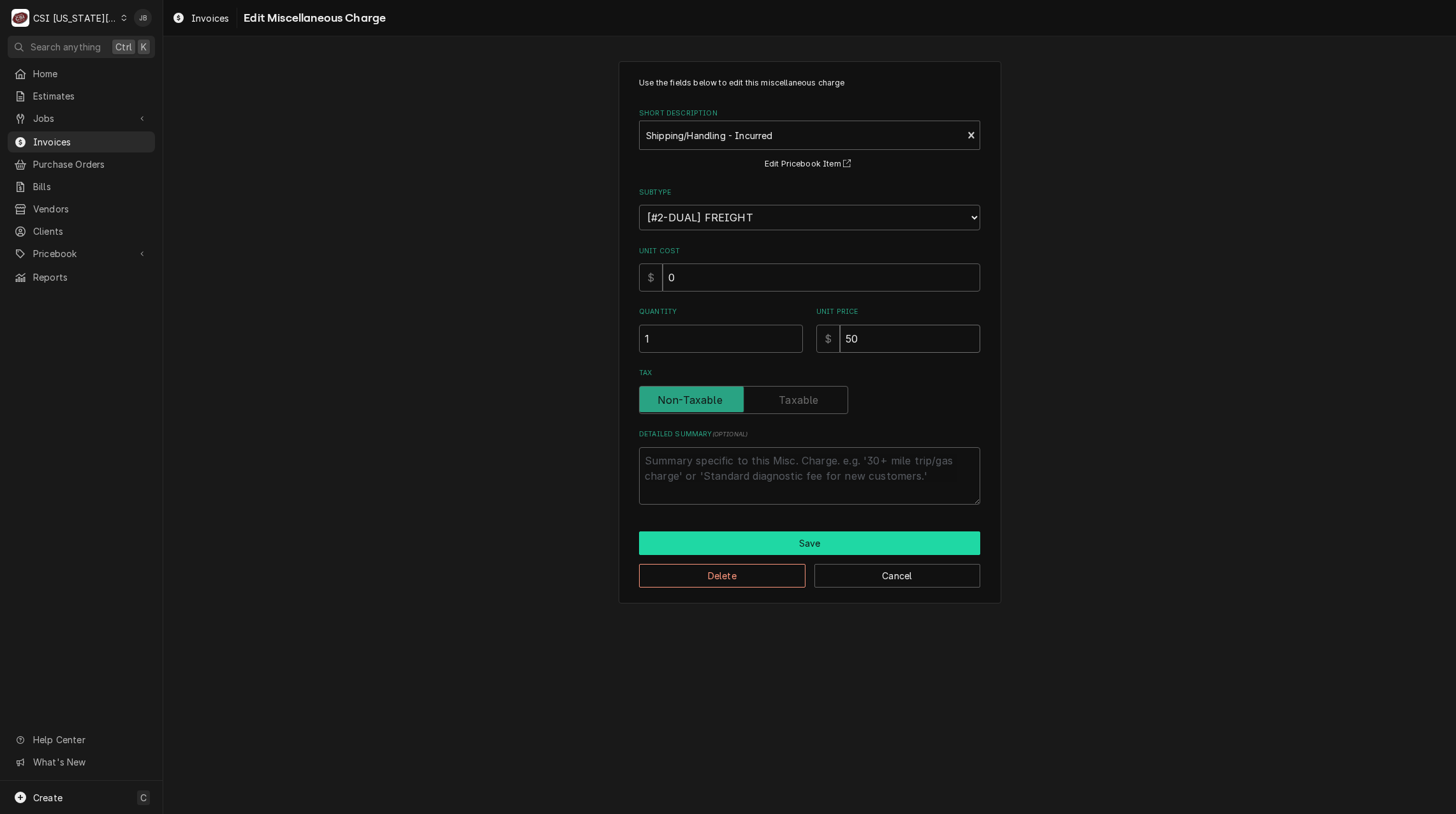
type input "50"
click at [862, 541] on button "Save" at bounding box center [809, 543] width 341 height 24
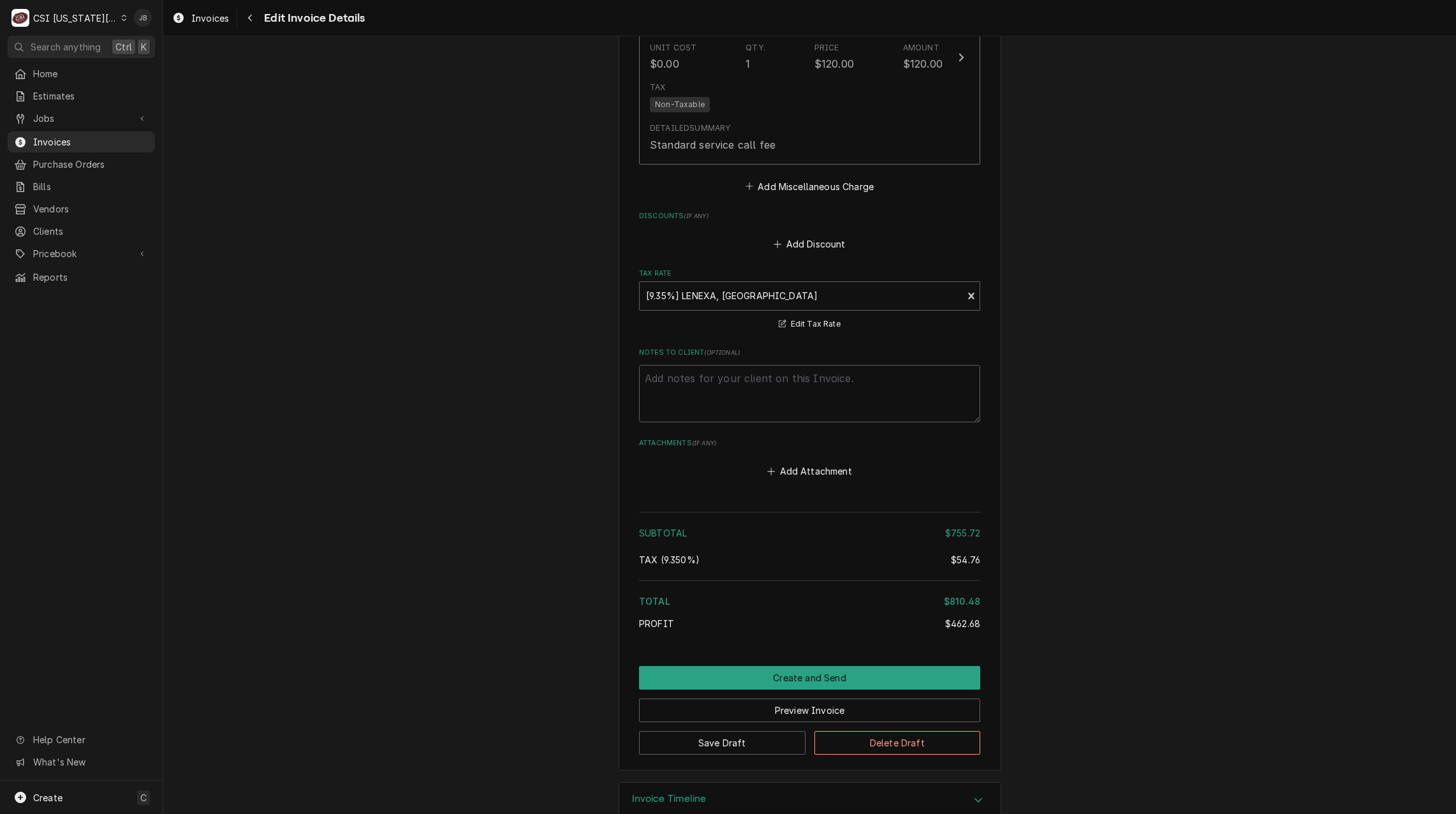
scroll to position [2572, 0]
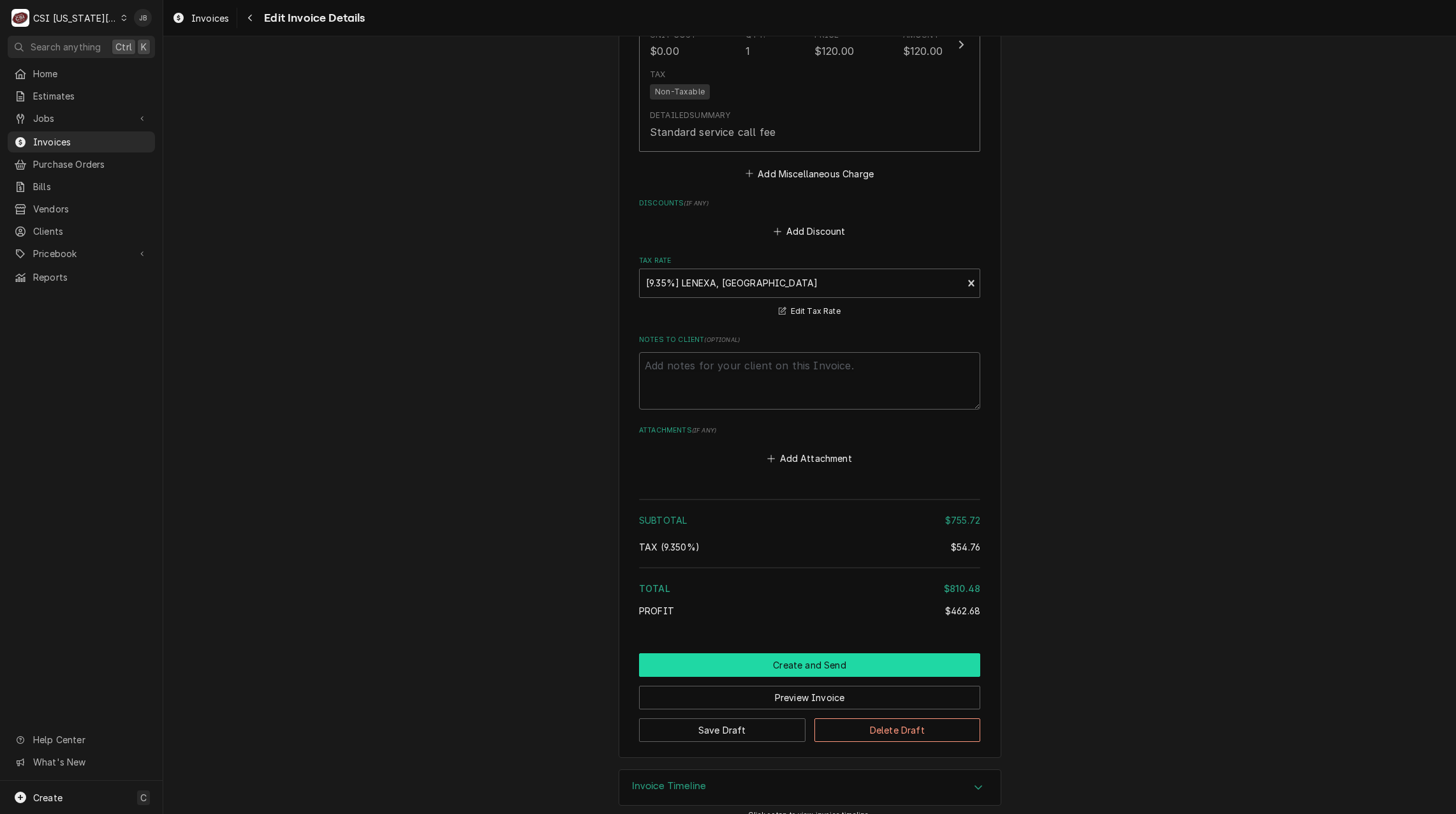
click at [779, 653] on button "Create and Send" at bounding box center [809, 665] width 341 height 24
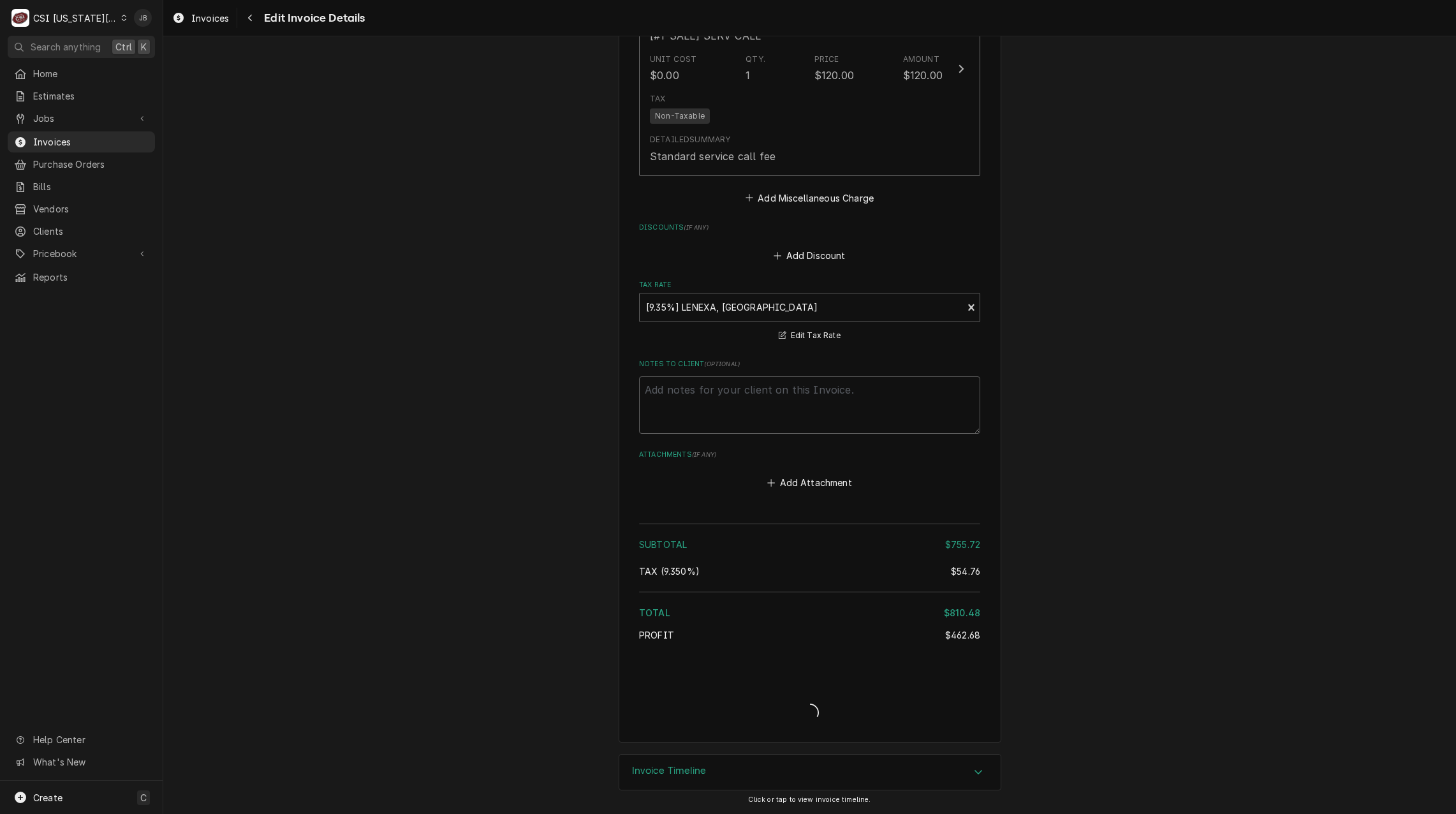
scroll to position [2533, 0]
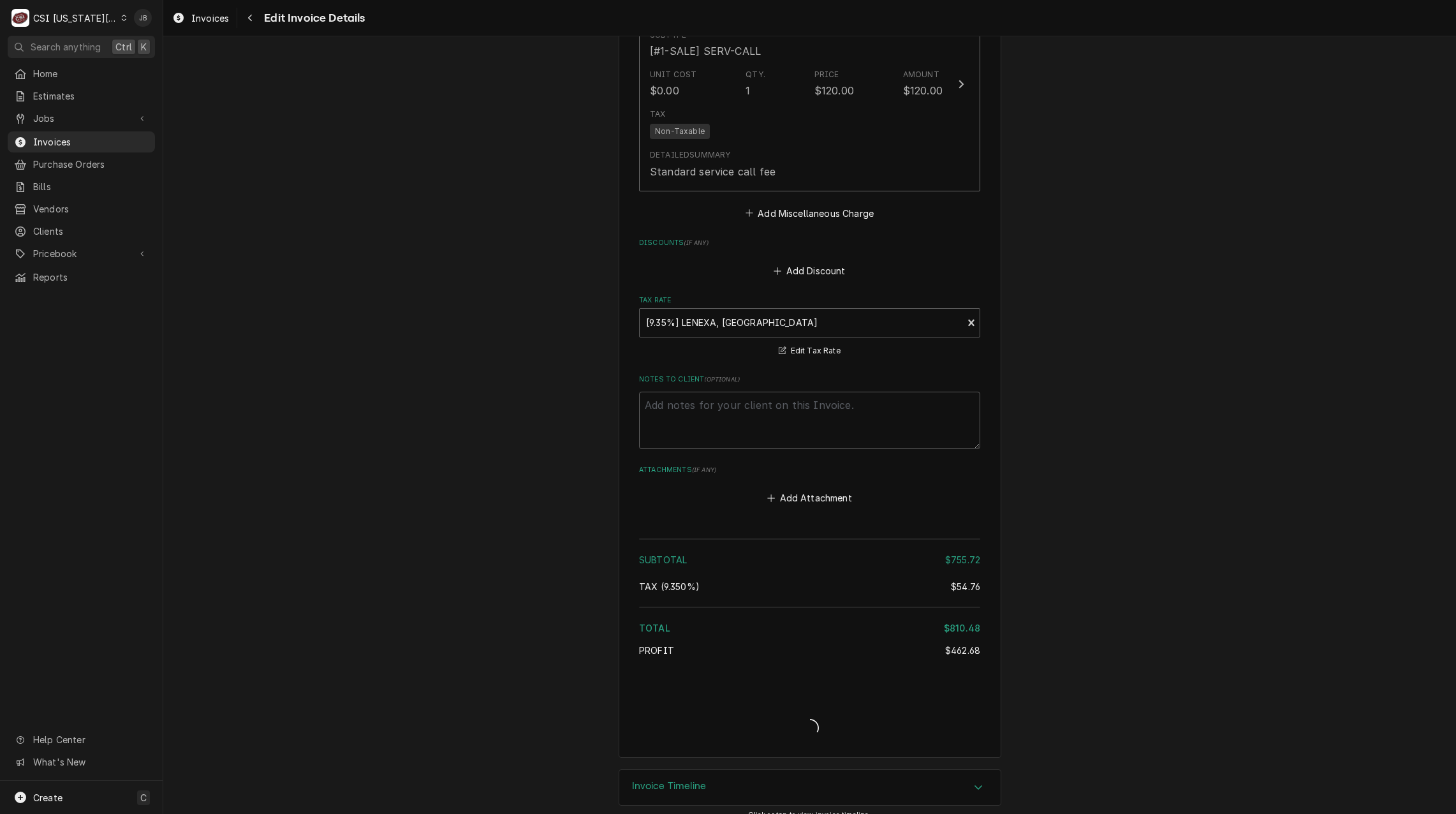
type textarea "x"
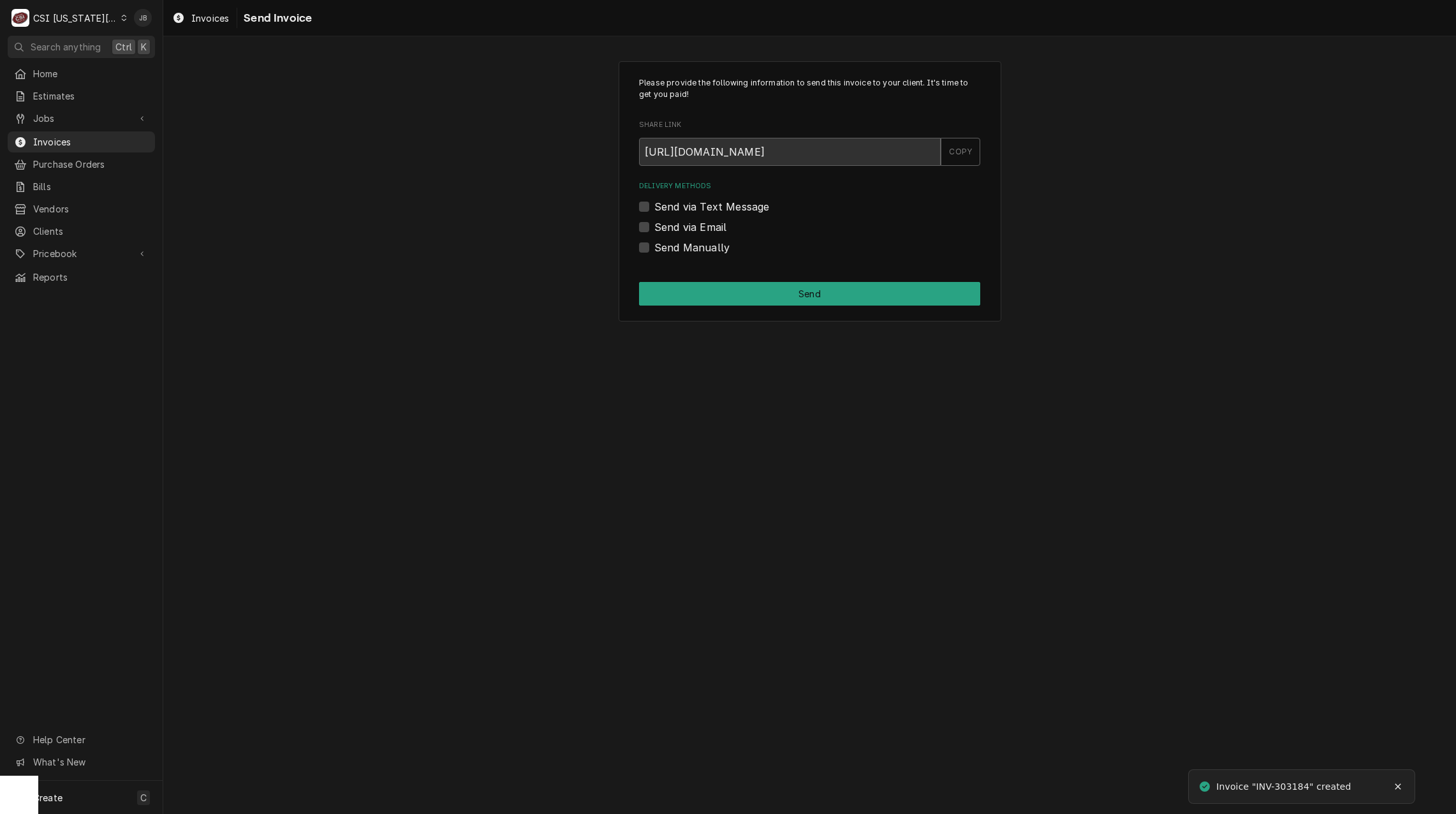
click at [686, 220] on label "Send via Email" at bounding box center [690, 227] width 72 height 16
click at [686, 220] on input "Send via Email" at bounding box center [825, 234] width 341 height 28
checkbox input "true"
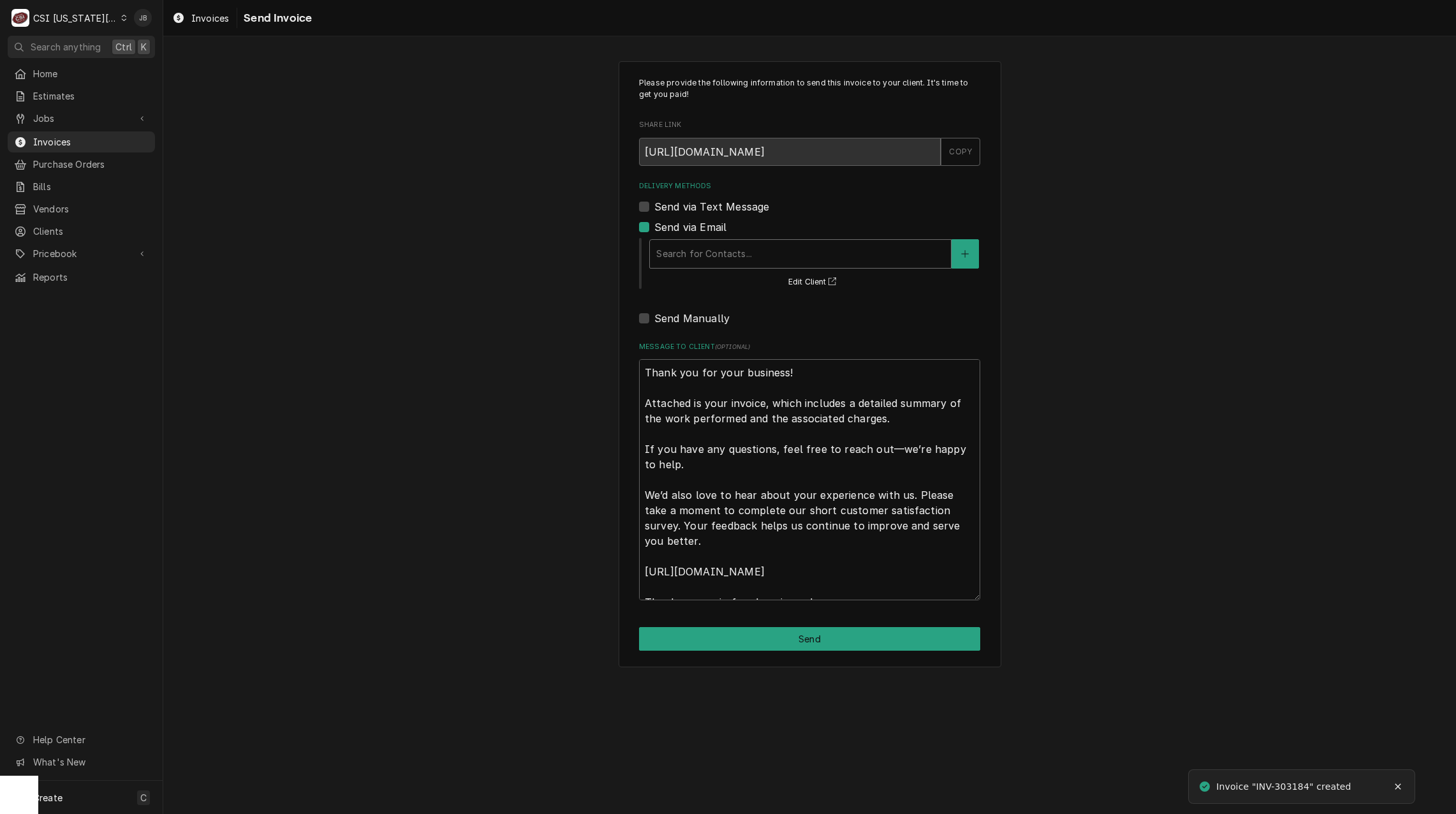
click at [704, 248] on div "Delivery Methods" at bounding box center [800, 254] width 289 height 23
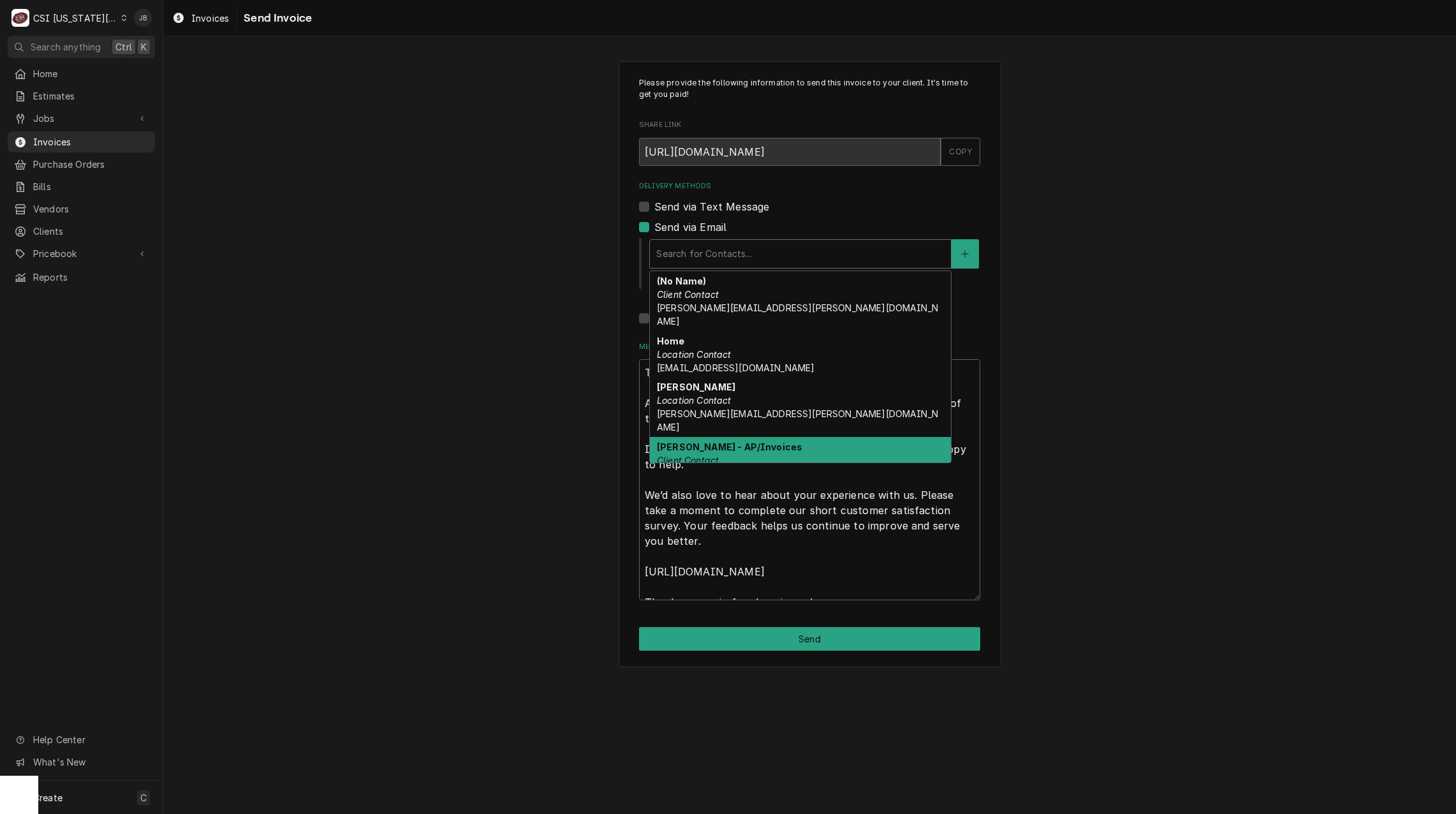
click at [796, 438] on div "Linda Beller - AP/Invoices Client Contact linda.beller@silvercrestcollegeview.c…" at bounding box center [800, 466] width 301 height 60
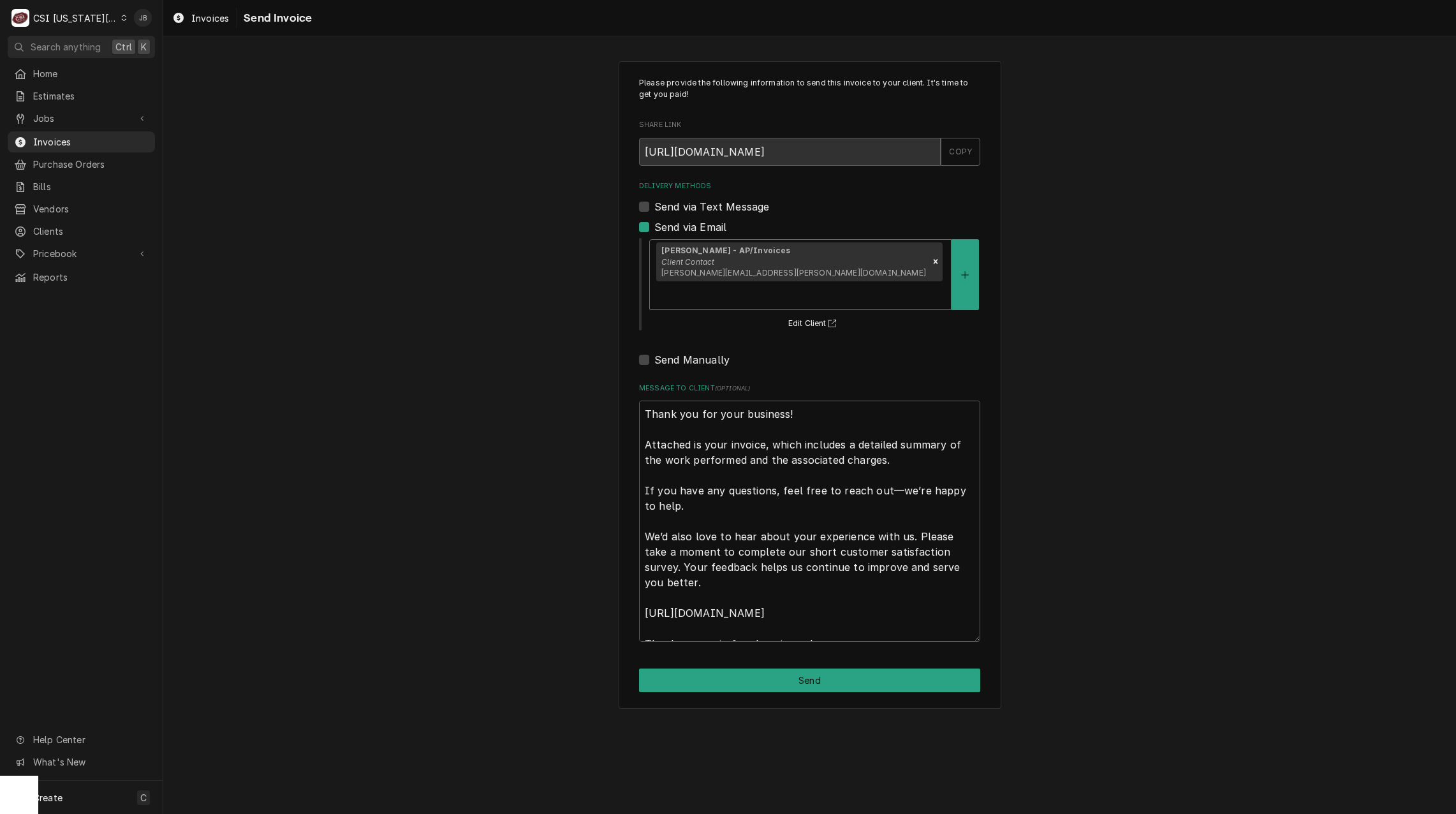
click at [743, 668] on div "Please provide the following information to send this invoice to your client. I…" at bounding box center [810, 385] width 383 height 648
click at [770, 668] on button "Send" at bounding box center [809, 680] width 341 height 24
type textarea "x"
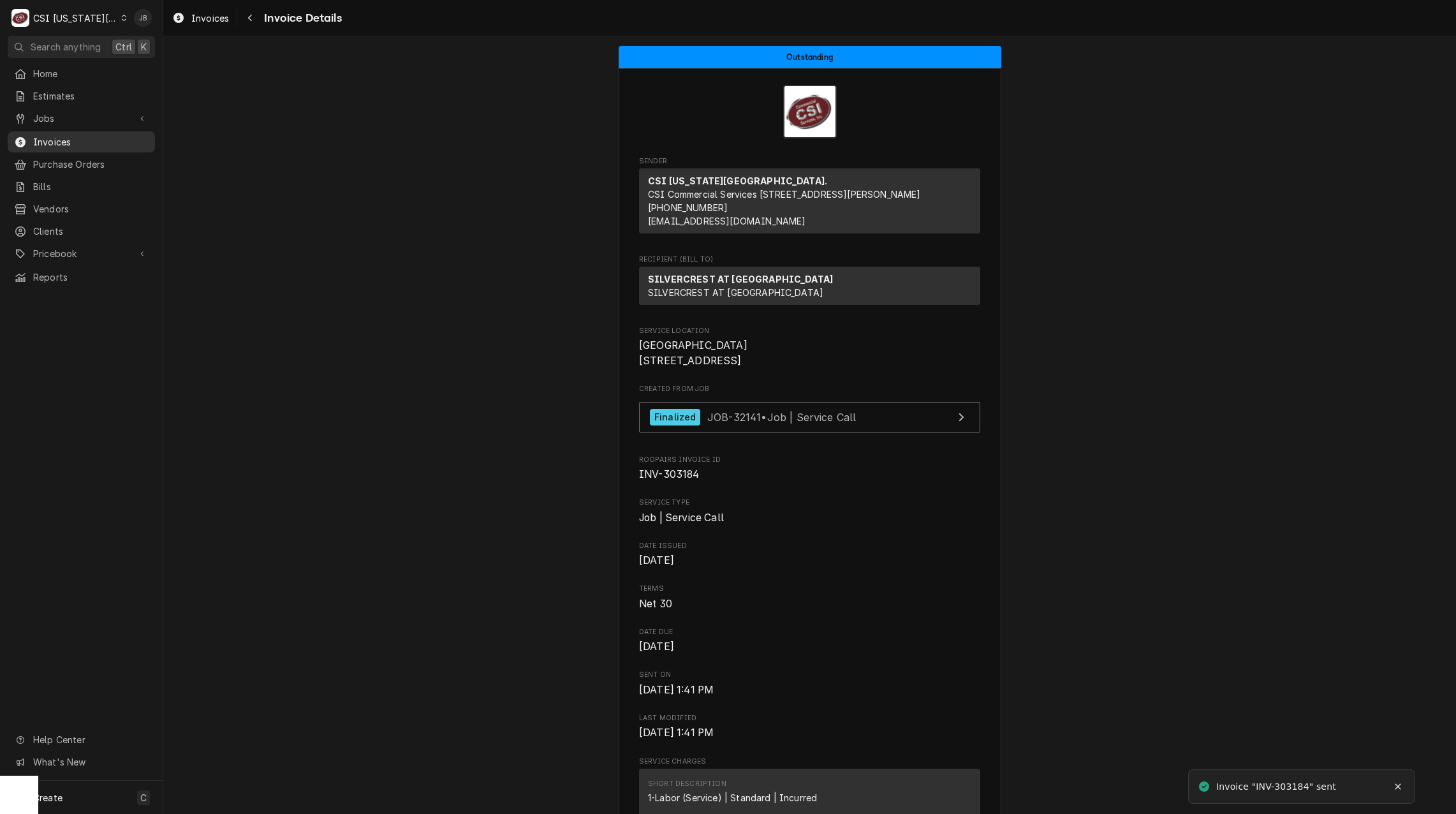
click at [64, 142] on span "Invoices" at bounding box center [90, 142] width 116 height 13
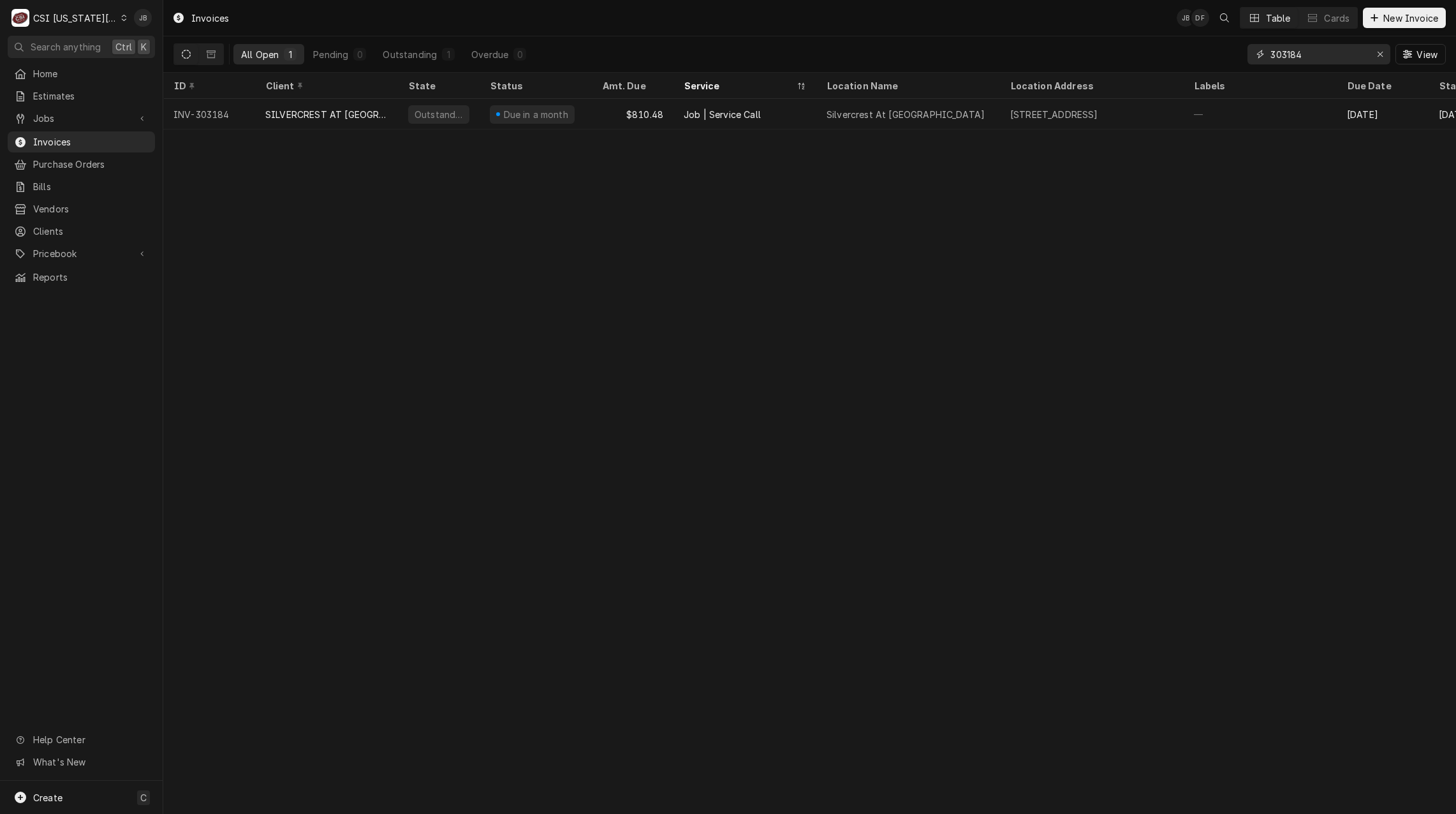
click at [1322, 53] on input "303184" at bounding box center [1317, 54] width 96 height 20
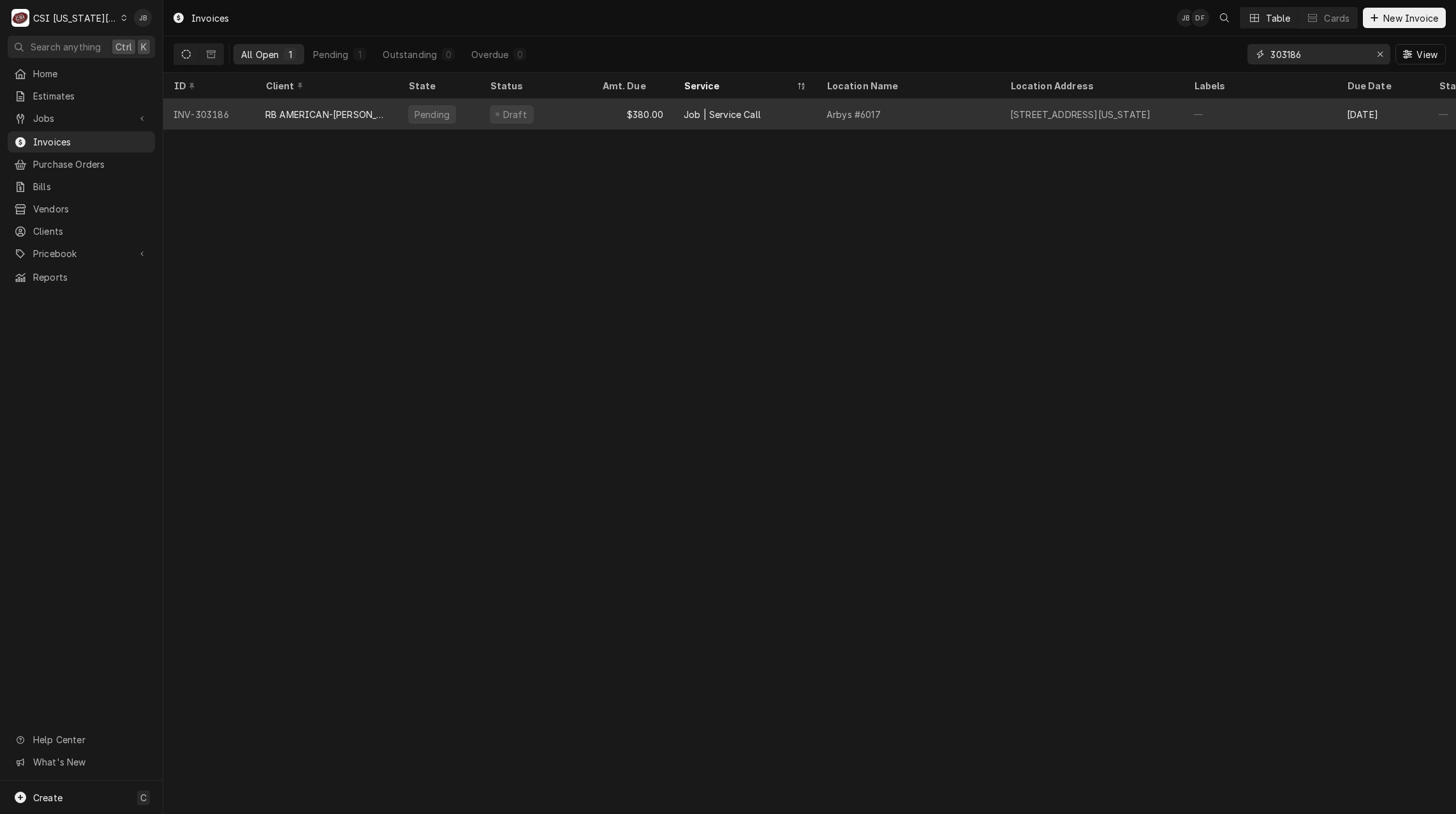
type input "303186"
click at [325, 111] on div "RB AMERICAN-[PERSON_NAME] GROUP" at bounding box center [326, 114] width 122 height 13
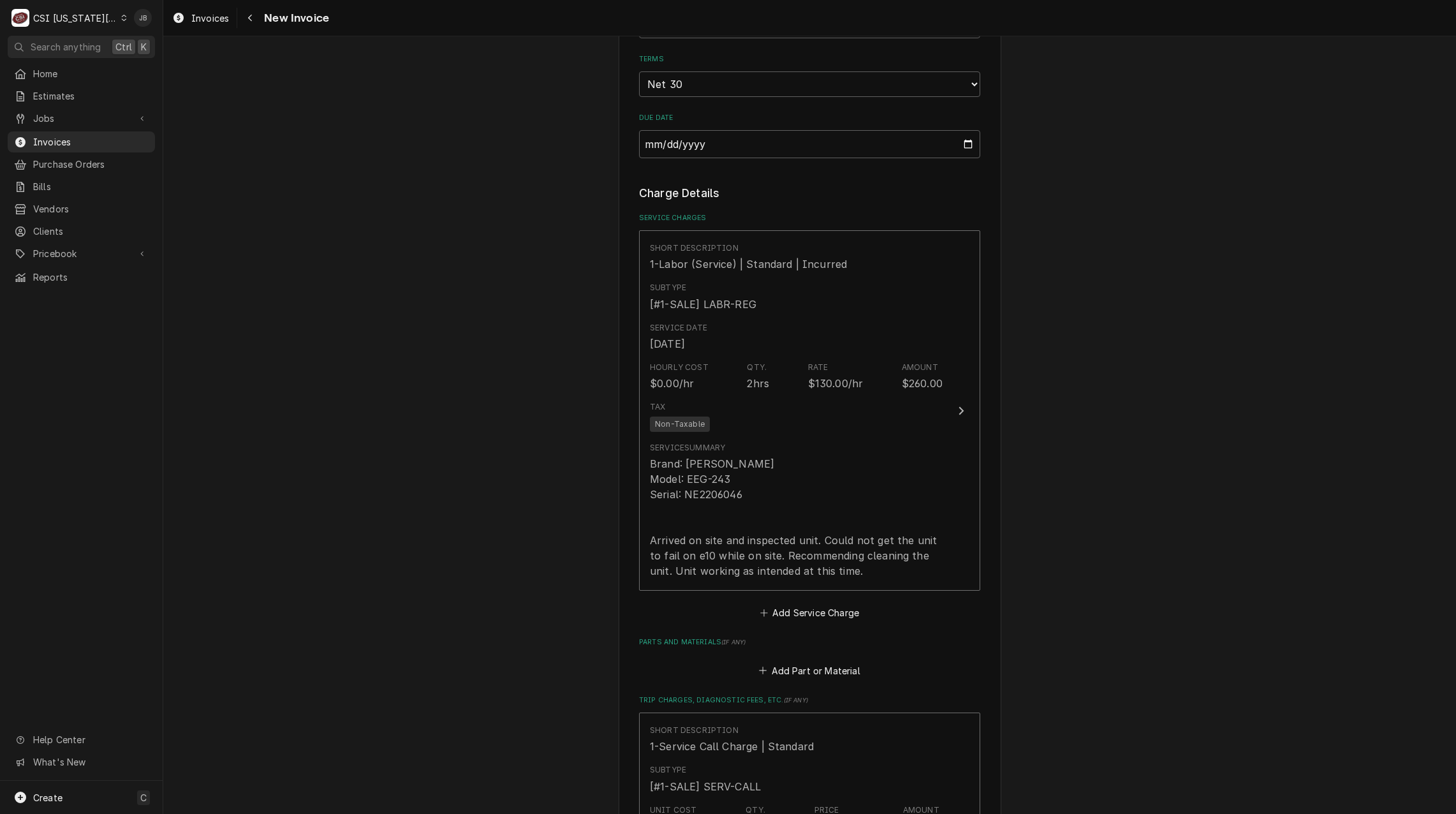
scroll to position [1276, 0]
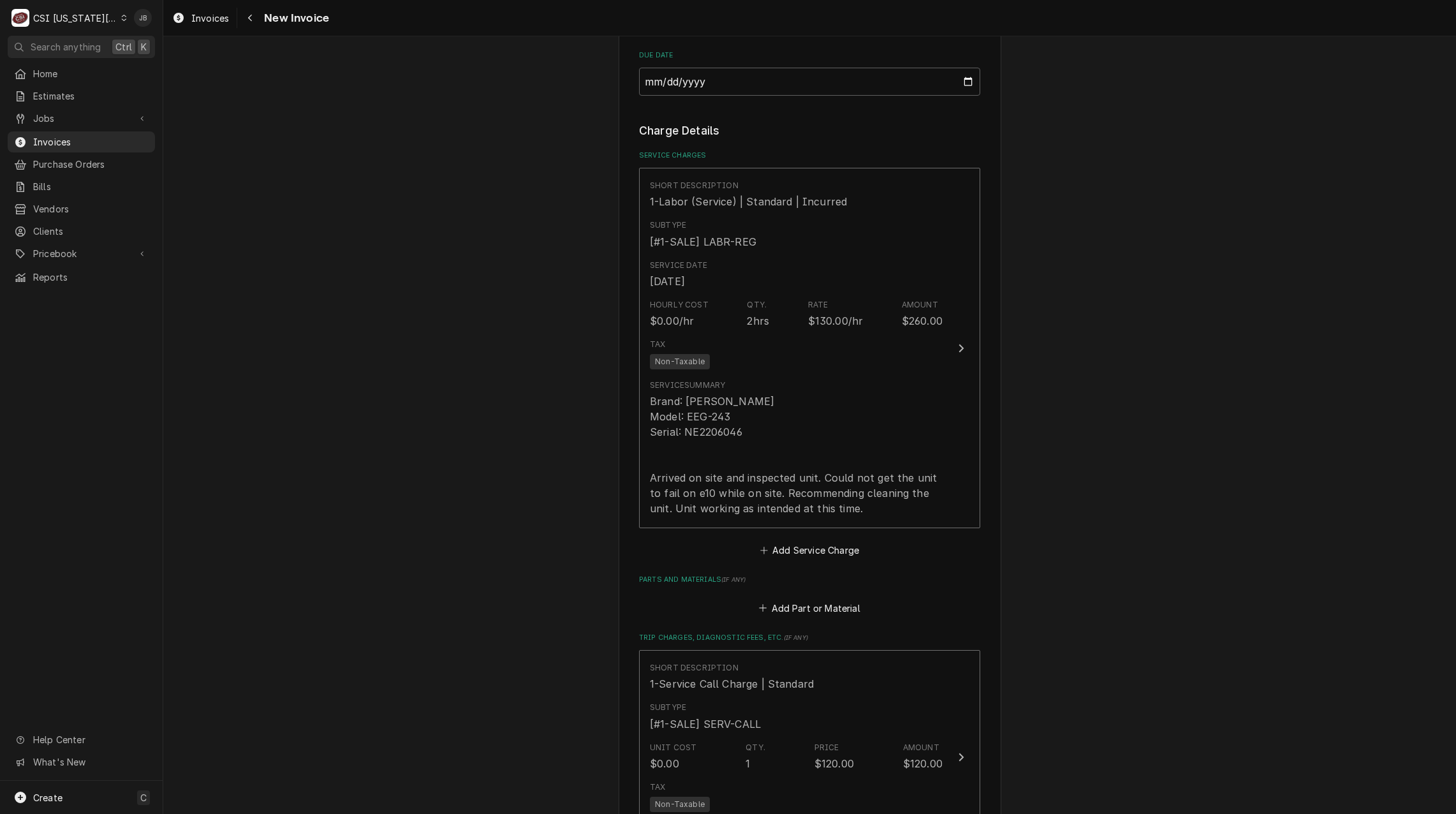
click at [421, 449] on div "Please provide the following information to create your invoice: Client Details…" at bounding box center [809, 127] width 1293 height 2706
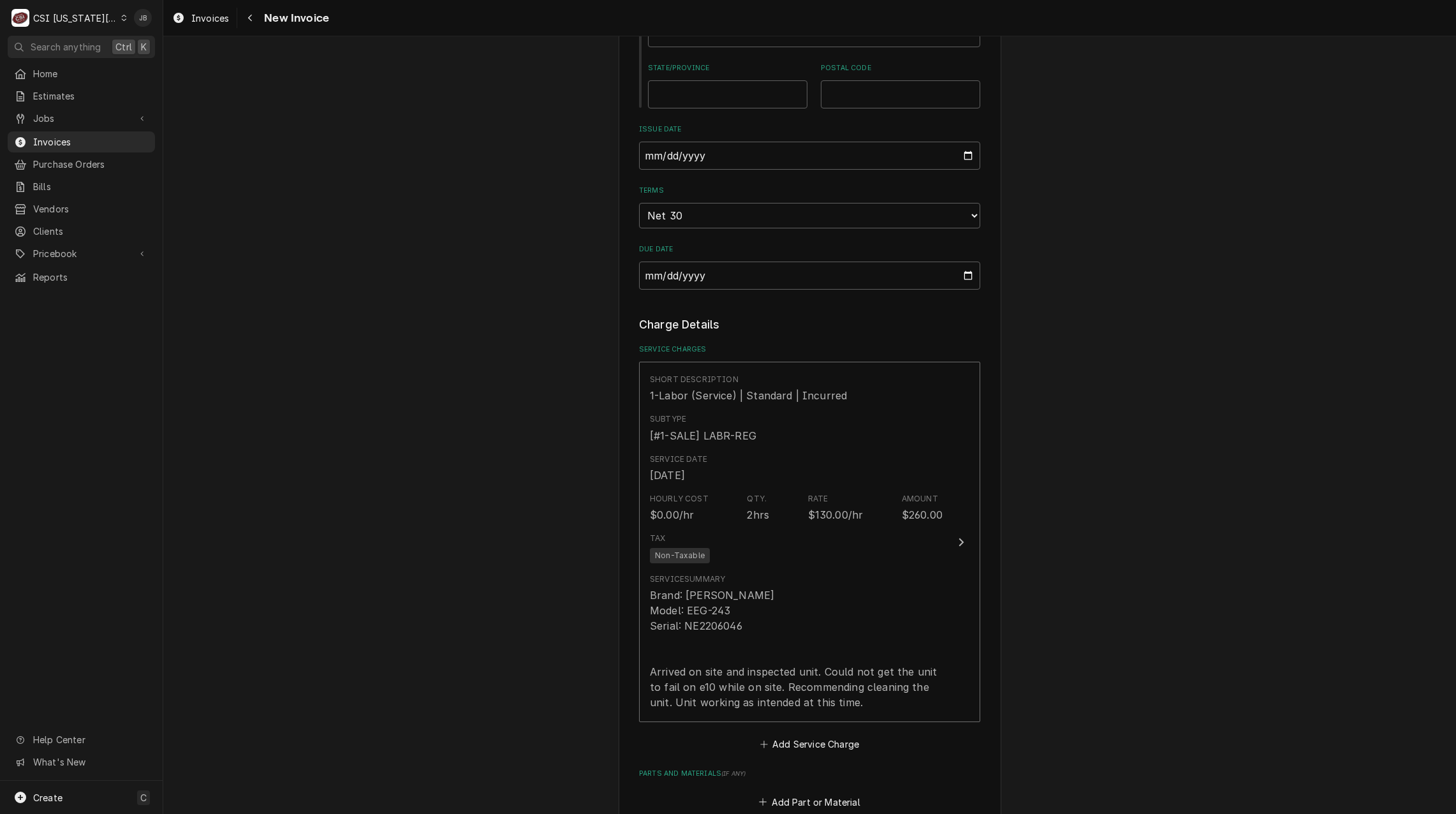
scroll to position [1084, 0]
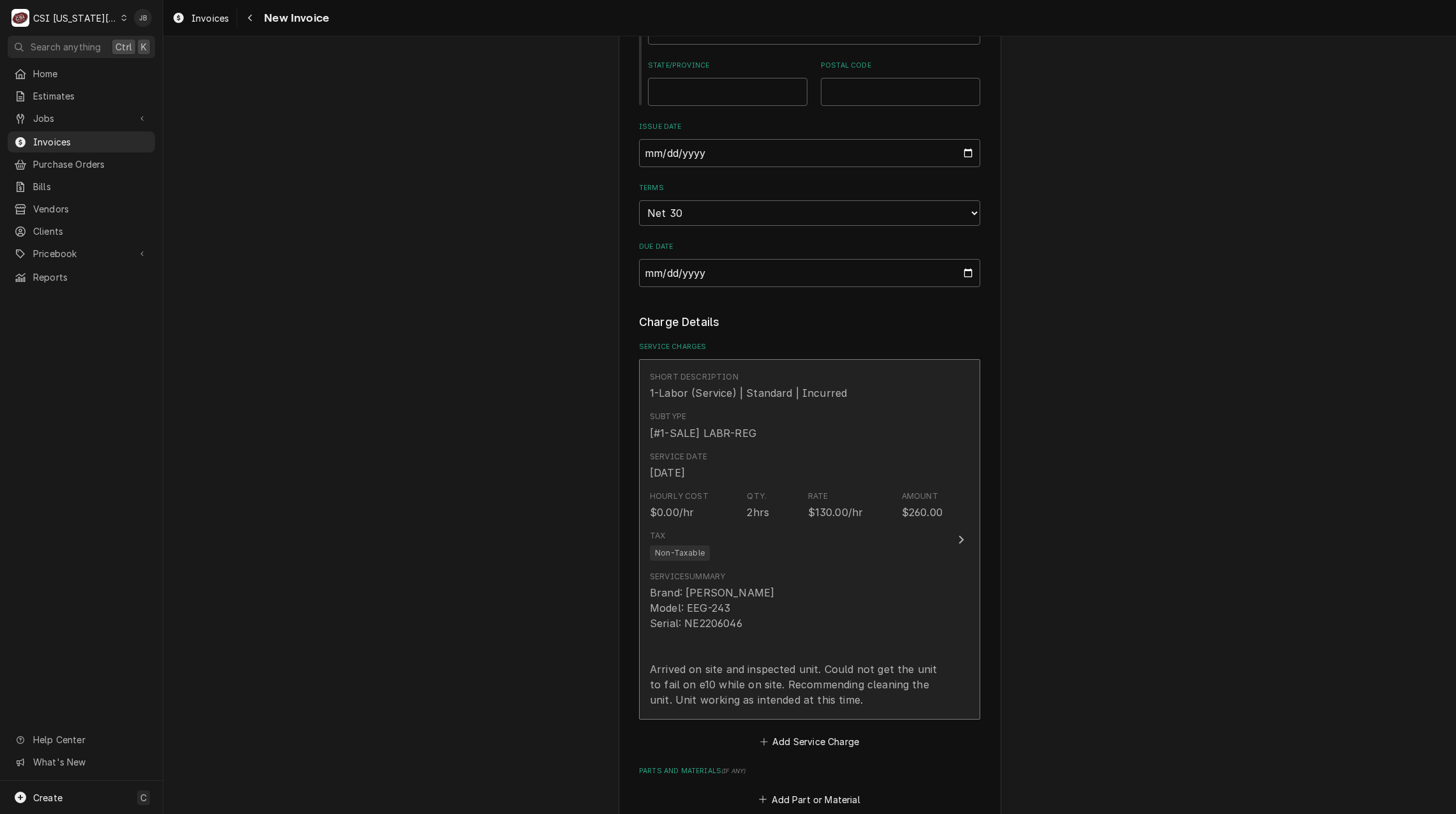
click at [756, 535] on div "Tax Non-Taxable" at bounding box center [796, 545] width 293 height 41
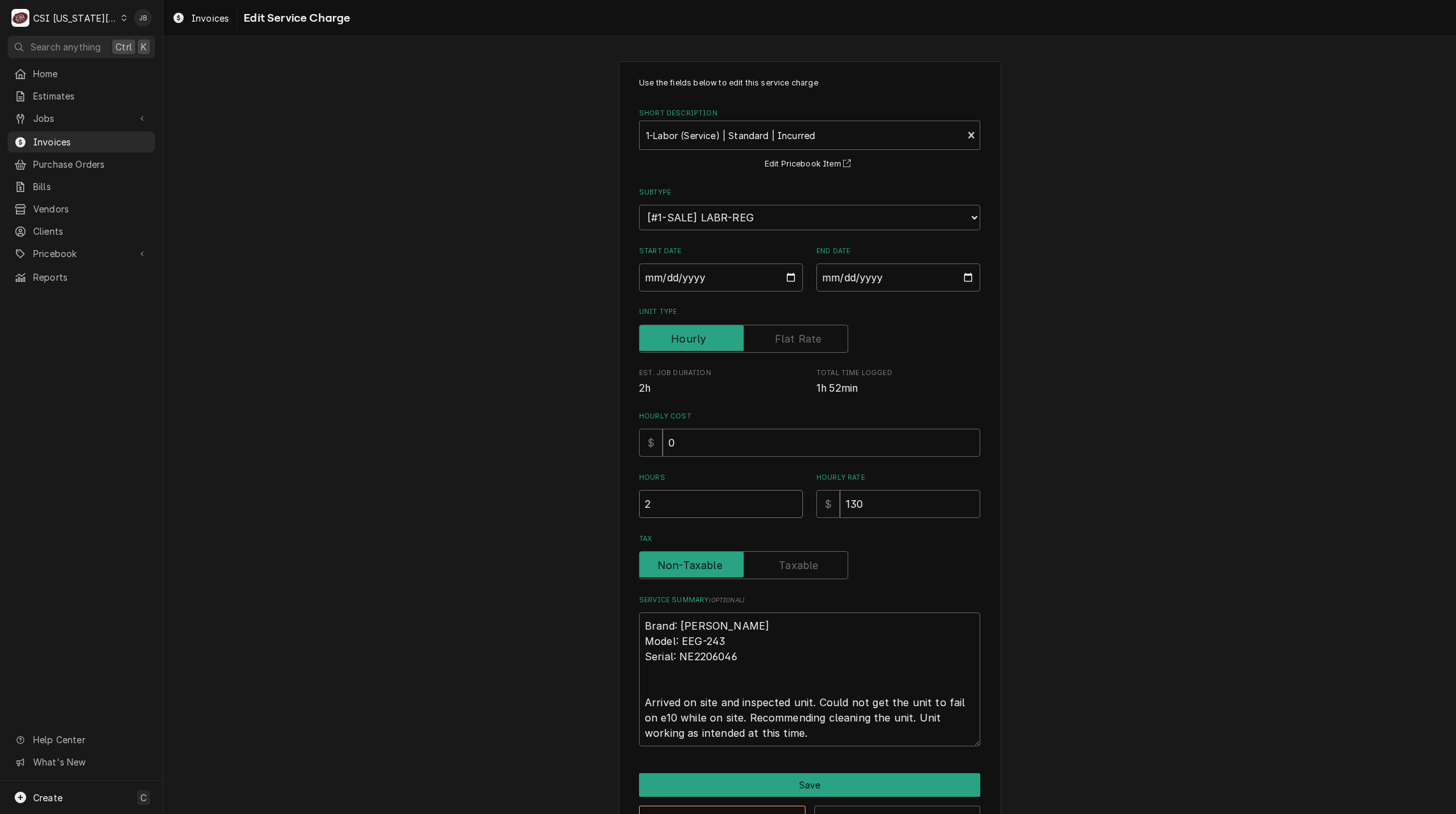
drag, startPoint x: 636, startPoint y: 503, endPoint x: 607, endPoint y: 498, distance: 29.4
click at [625, 503] on div "Use the fields below to edit this service charge Short Description 1-Labor (Ser…" at bounding box center [810, 453] width 383 height 784
type textarea "x"
type input "1"
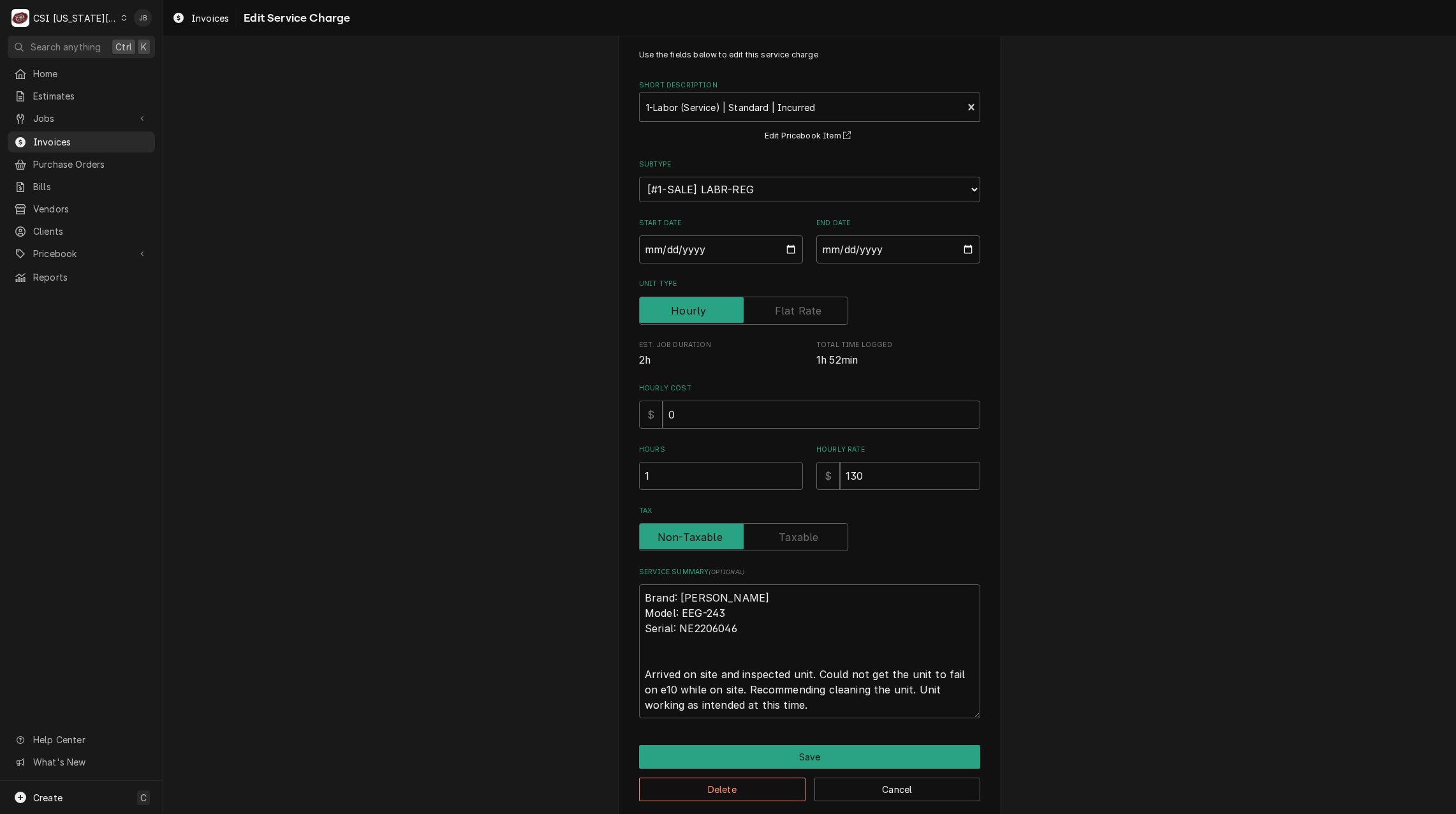
scroll to position [43, 0]
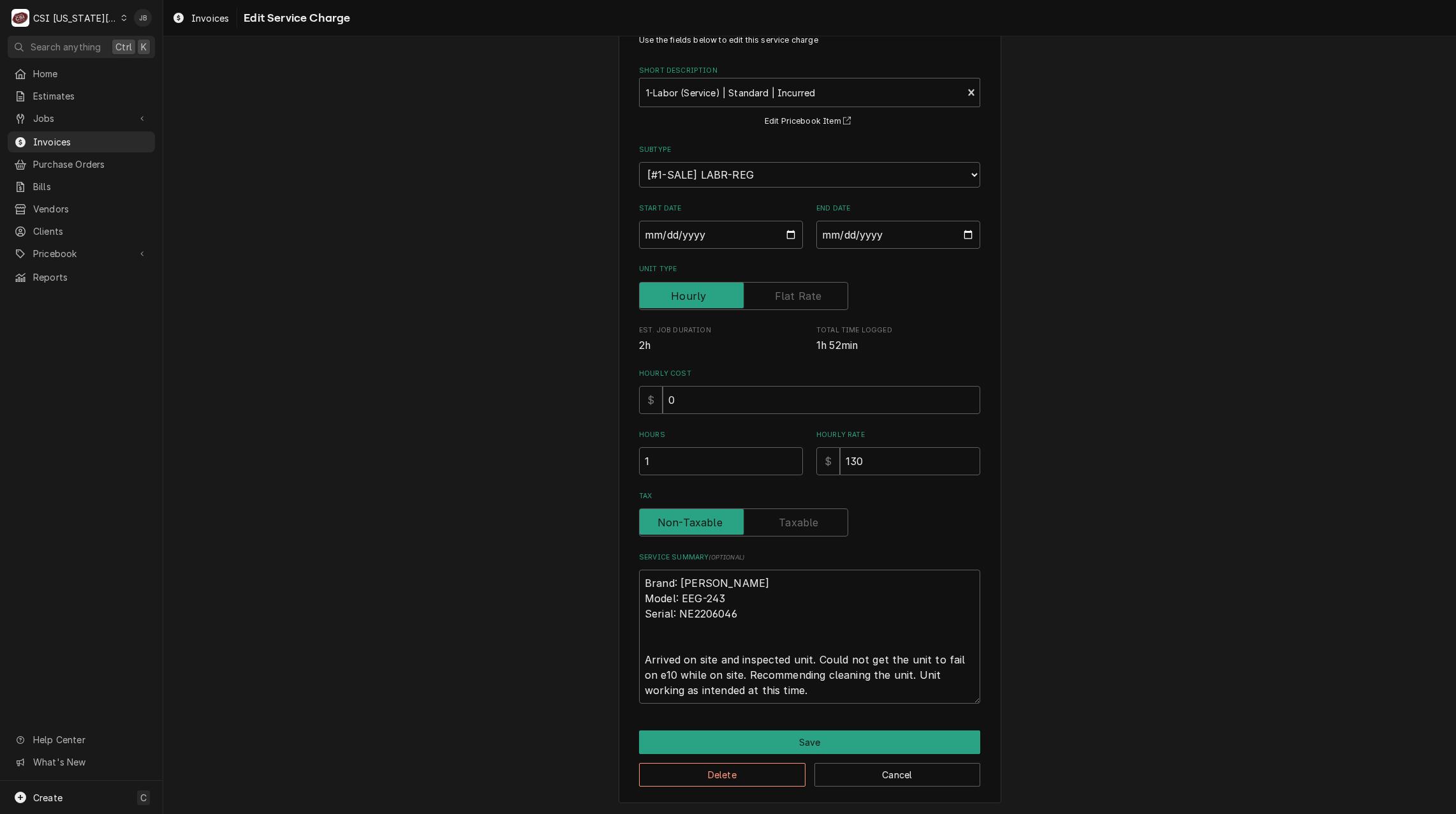
click at [771, 762] on div "Delete Cancel" at bounding box center [809, 770] width 341 height 33
click at [774, 743] on button "Save" at bounding box center [809, 742] width 341 height 24
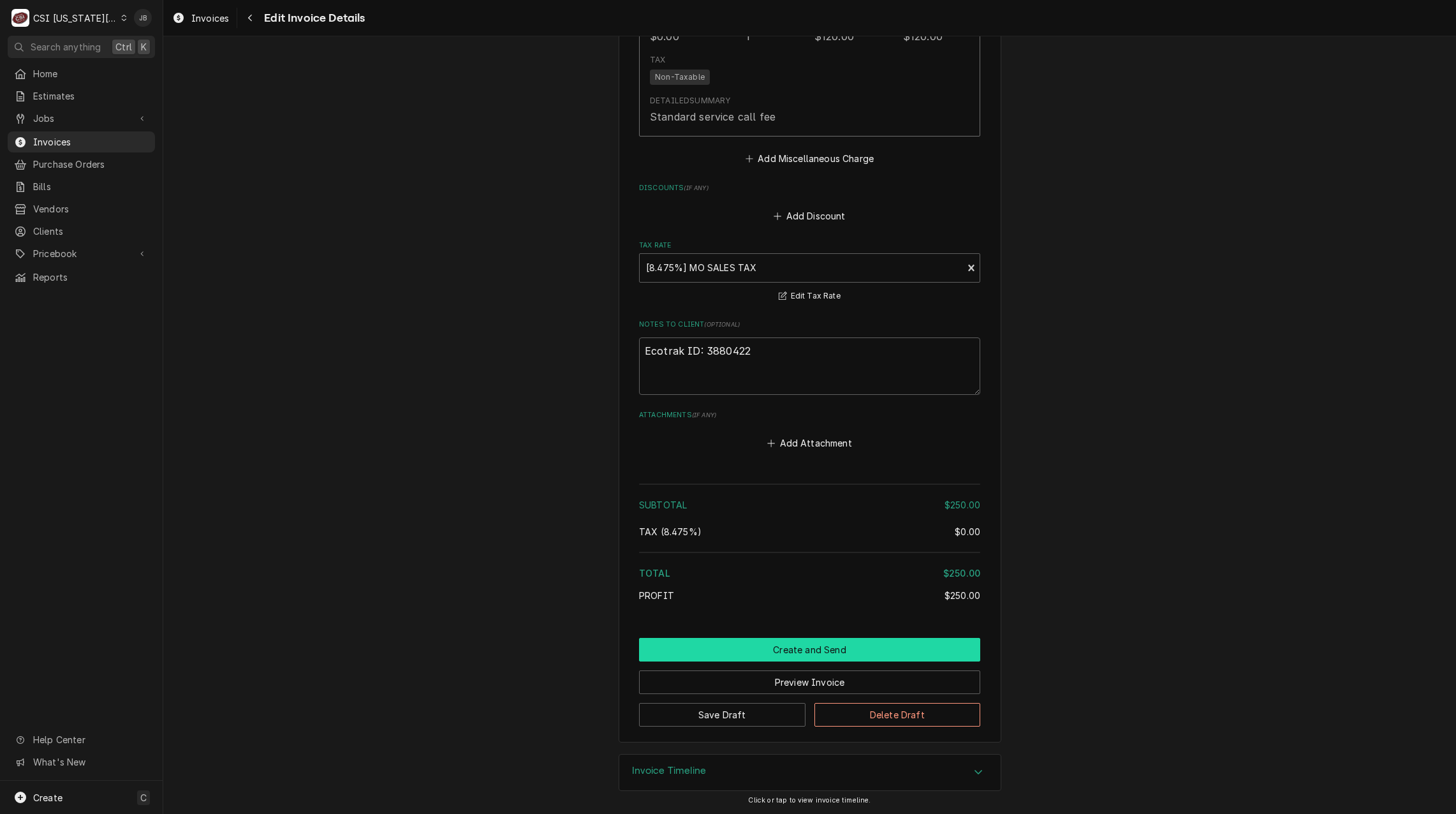
click at [782, 656] on button "Create and Send" at bounding box center [809, 649] width 341 height 24
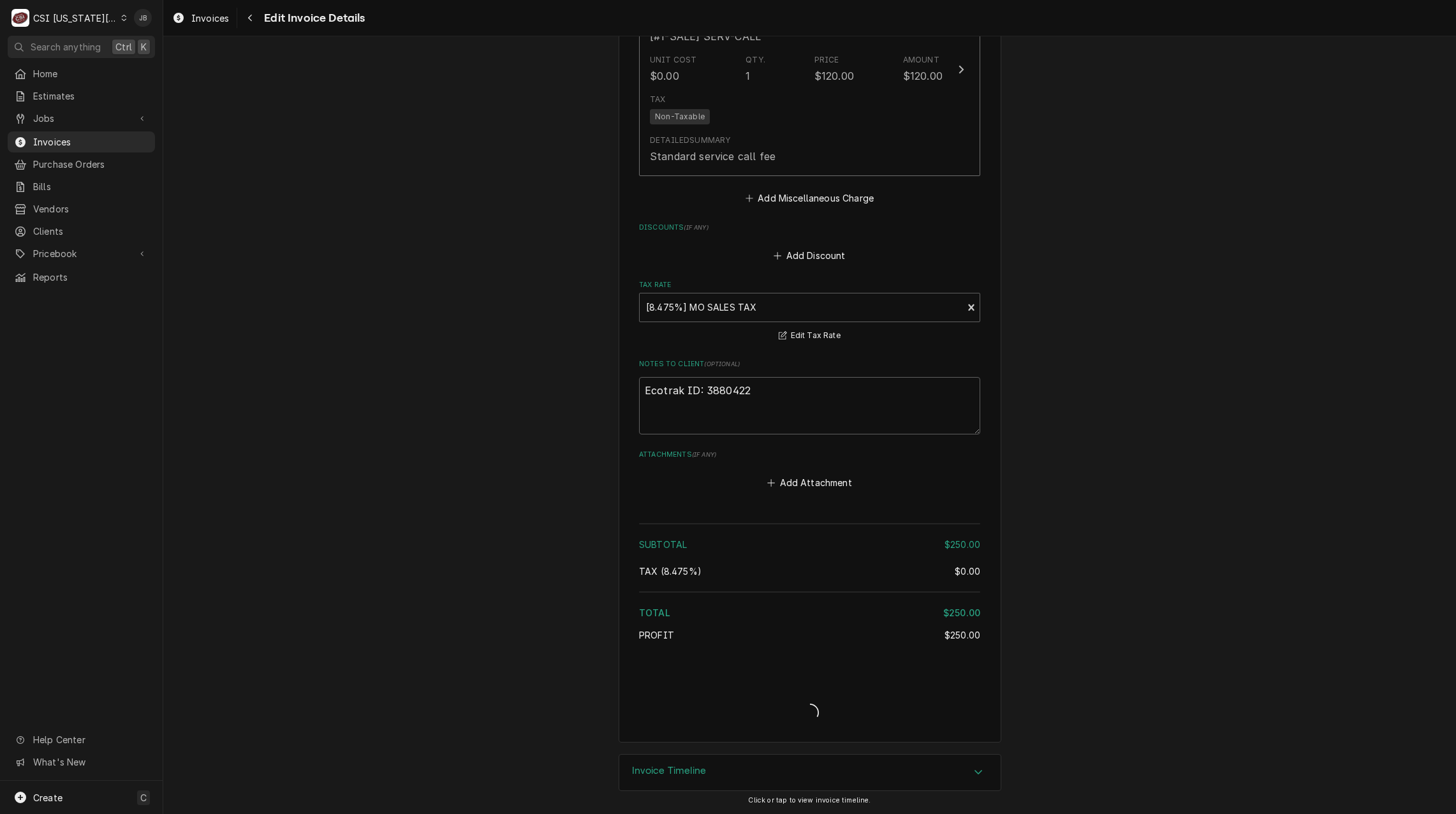
type textarea "x"
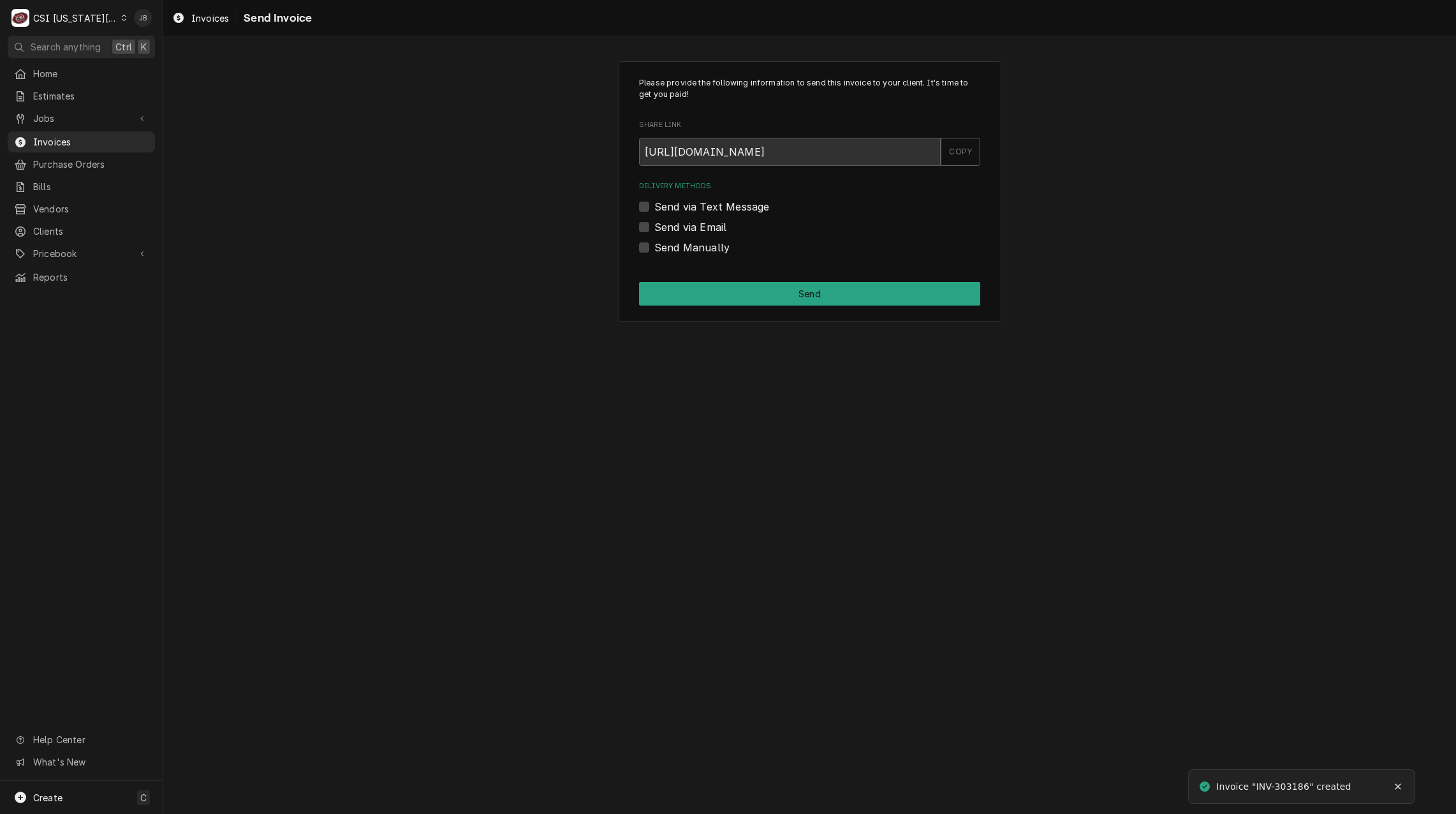
click at [696, 225] on label "Send via Email" at bounding box center [690, 227] width 72 height 16
click at [696, 225] on input "Send via Email" at bounding box center [825, 234] width 341 height 28
checkbox input "true"
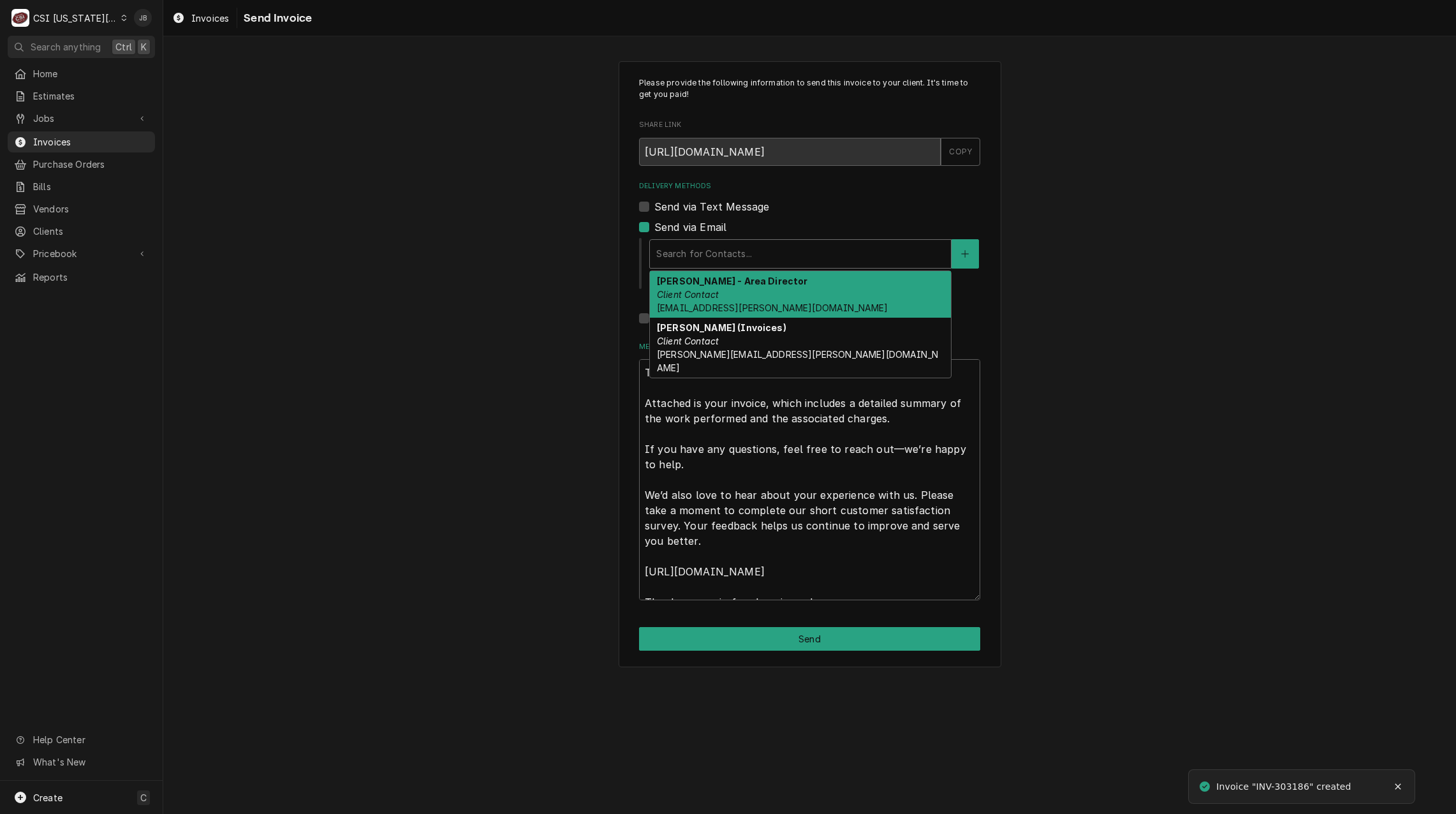
drag, startPoint x: 719, startPoint y: 261, endPoint x: 730, endPoint y: 262, distance: 11.0
click at [719, 262] on div "Delivery Methods" at bounding box center [800, 254] width 289 height 23
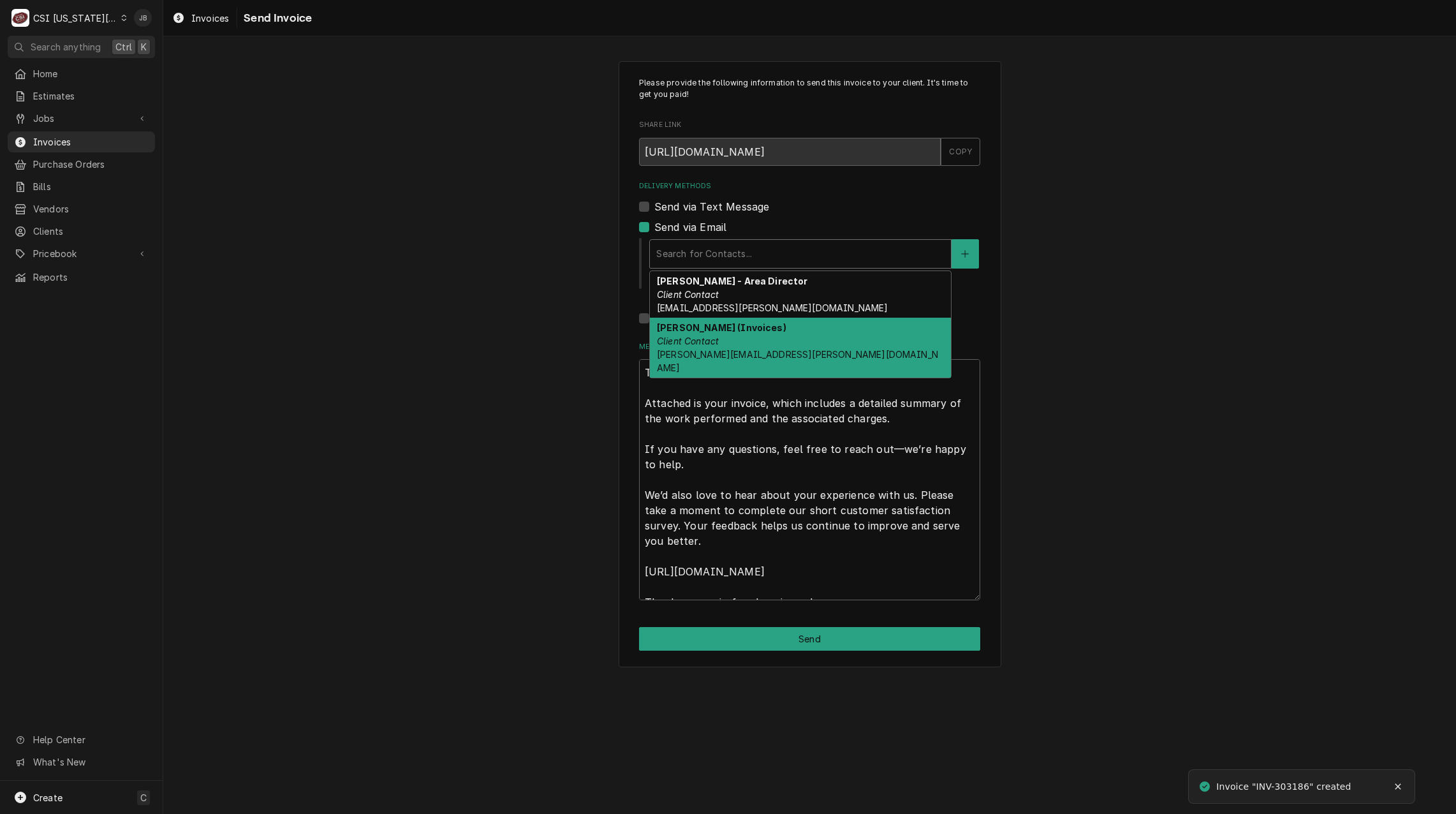
click at [748, 334] on div "Vicky Stuesse (Invoices) Client Contact vicky.stuesse@csi1.com" at bounding box center [800, 347] width 301 height 60
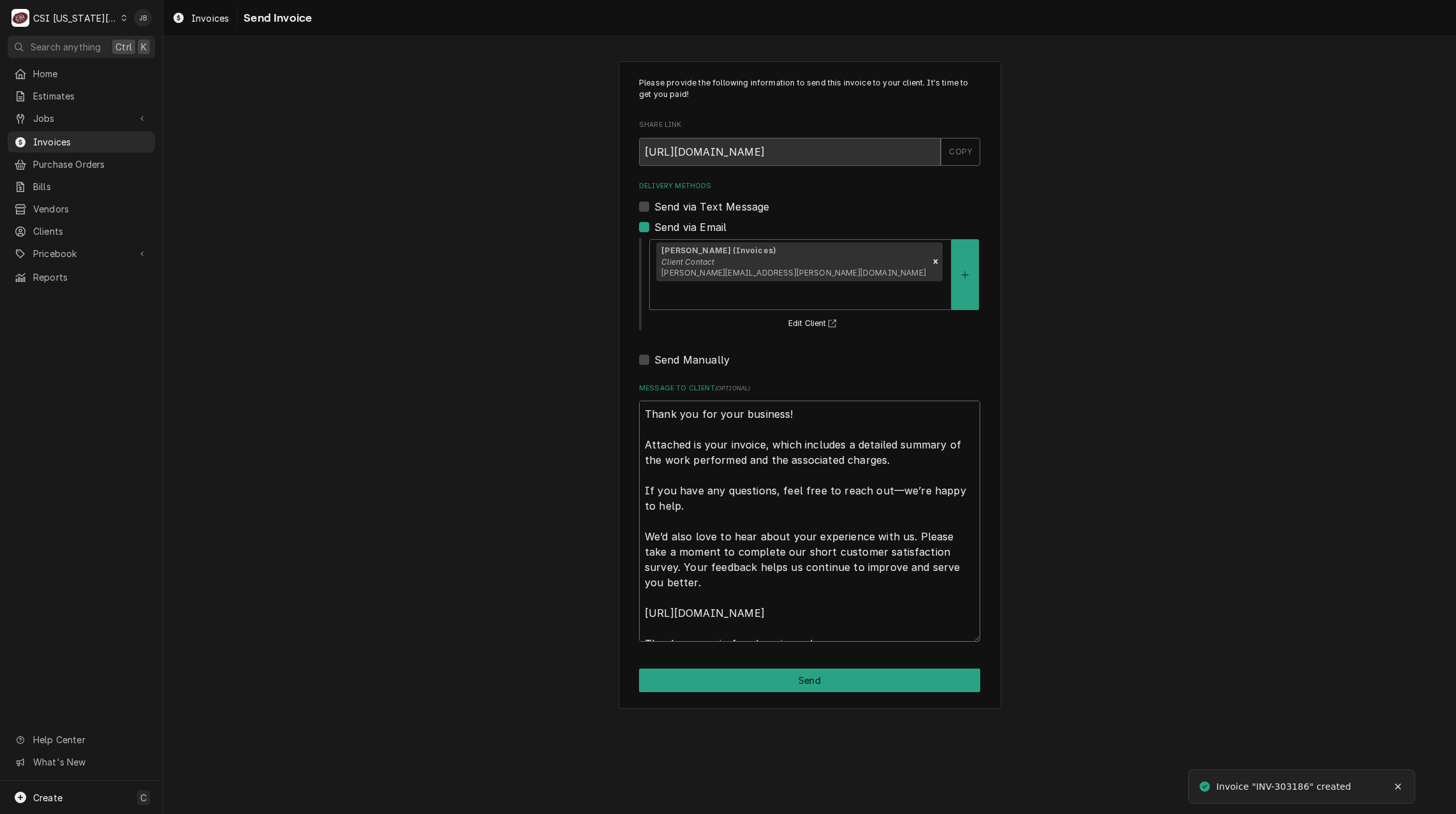
scroll to position [16, 0]
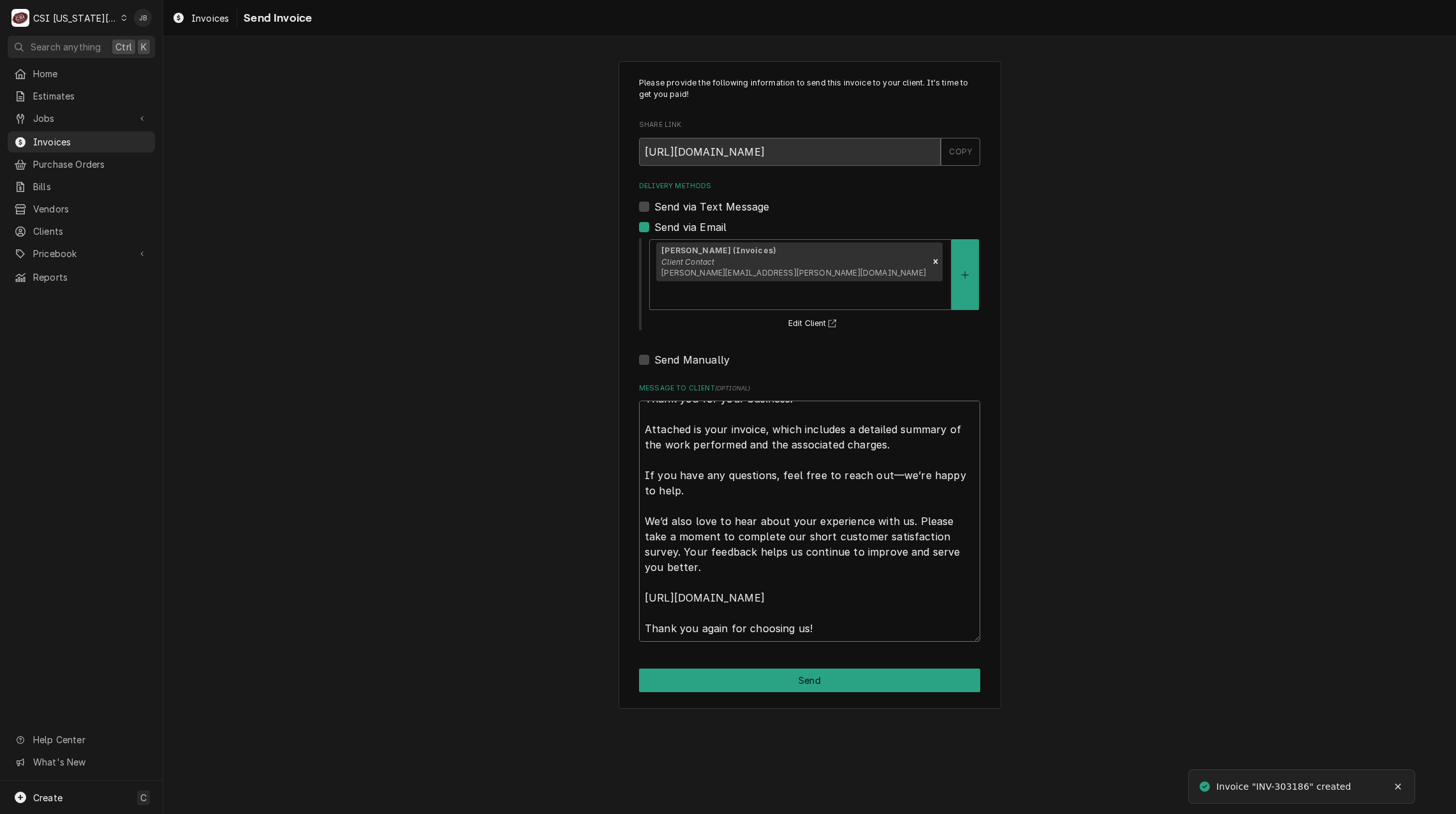
drag, startPoint x: 644, startPoint y: 390, endPoint x: 921, endPoint y: 785, distance: 482.4
click at [921, 785] on div "Please provide the following information to send this invoice to your client. I…" at bounding box center [809, 425] width 1293 height 777
type textarea "x"
type textarea "a"
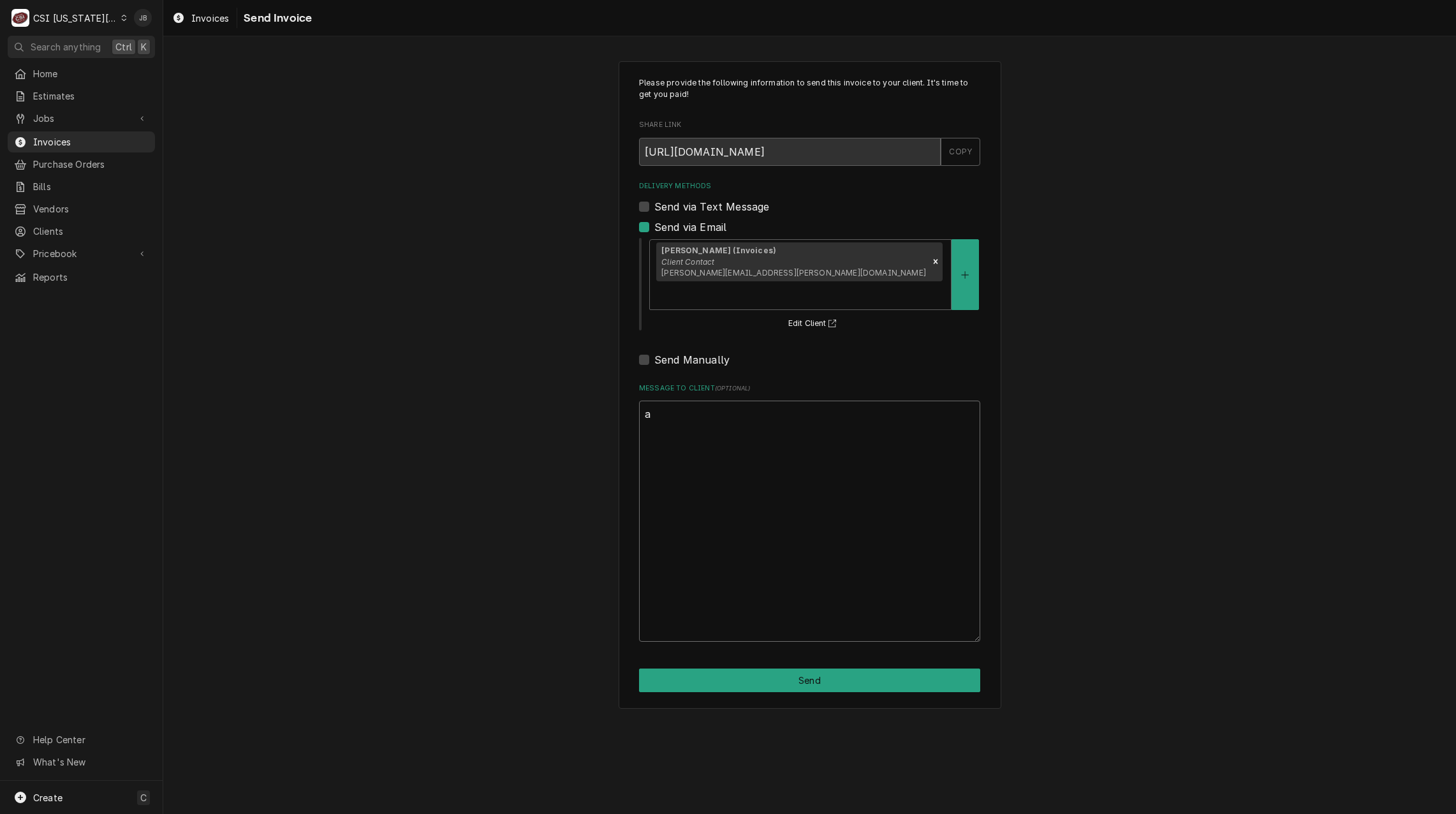
scroll to position [0, 0]
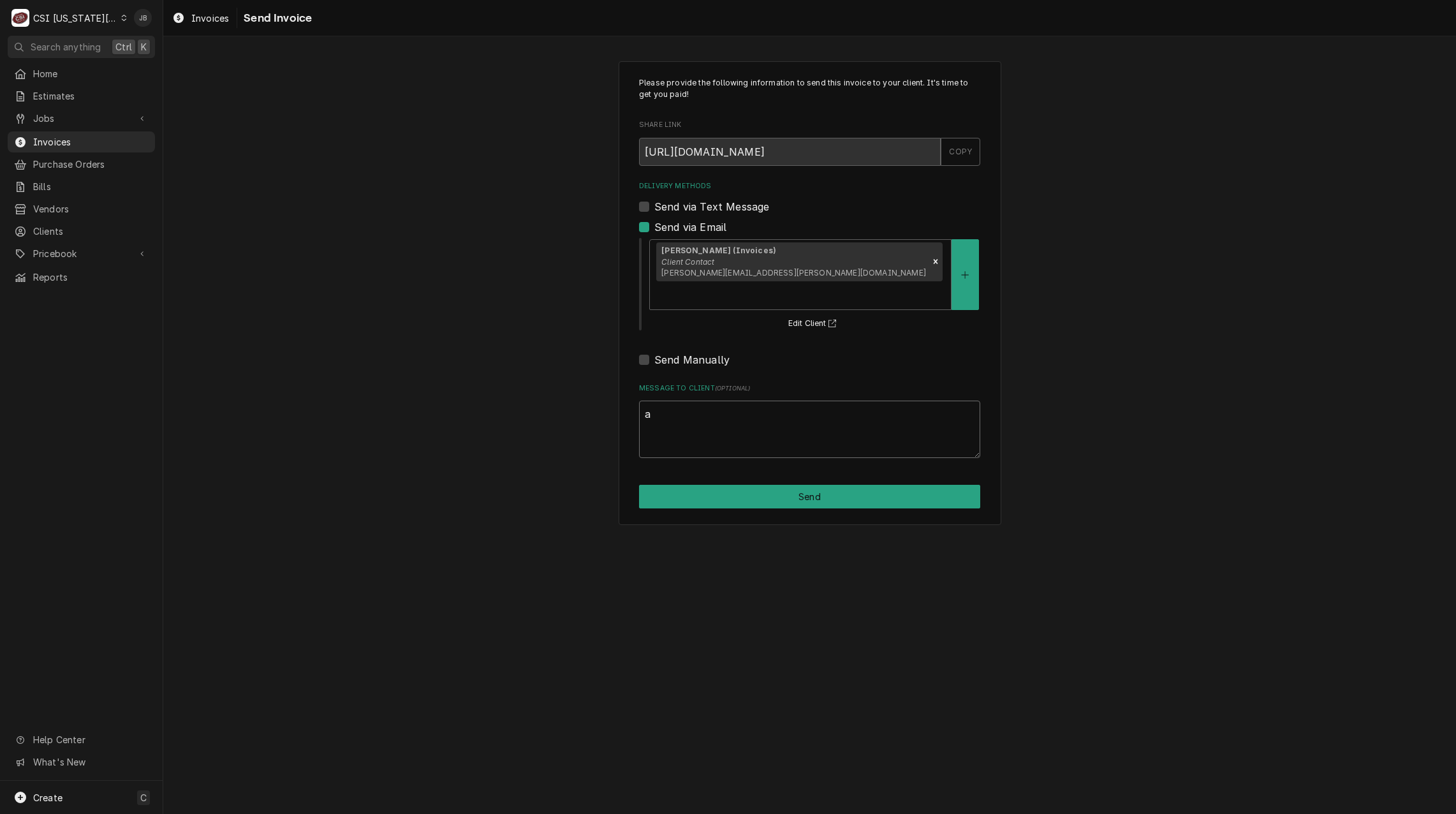
type textarea "x"
type textarea "ap"
type textarea "x"
type textarea "app"
type textarea "x"
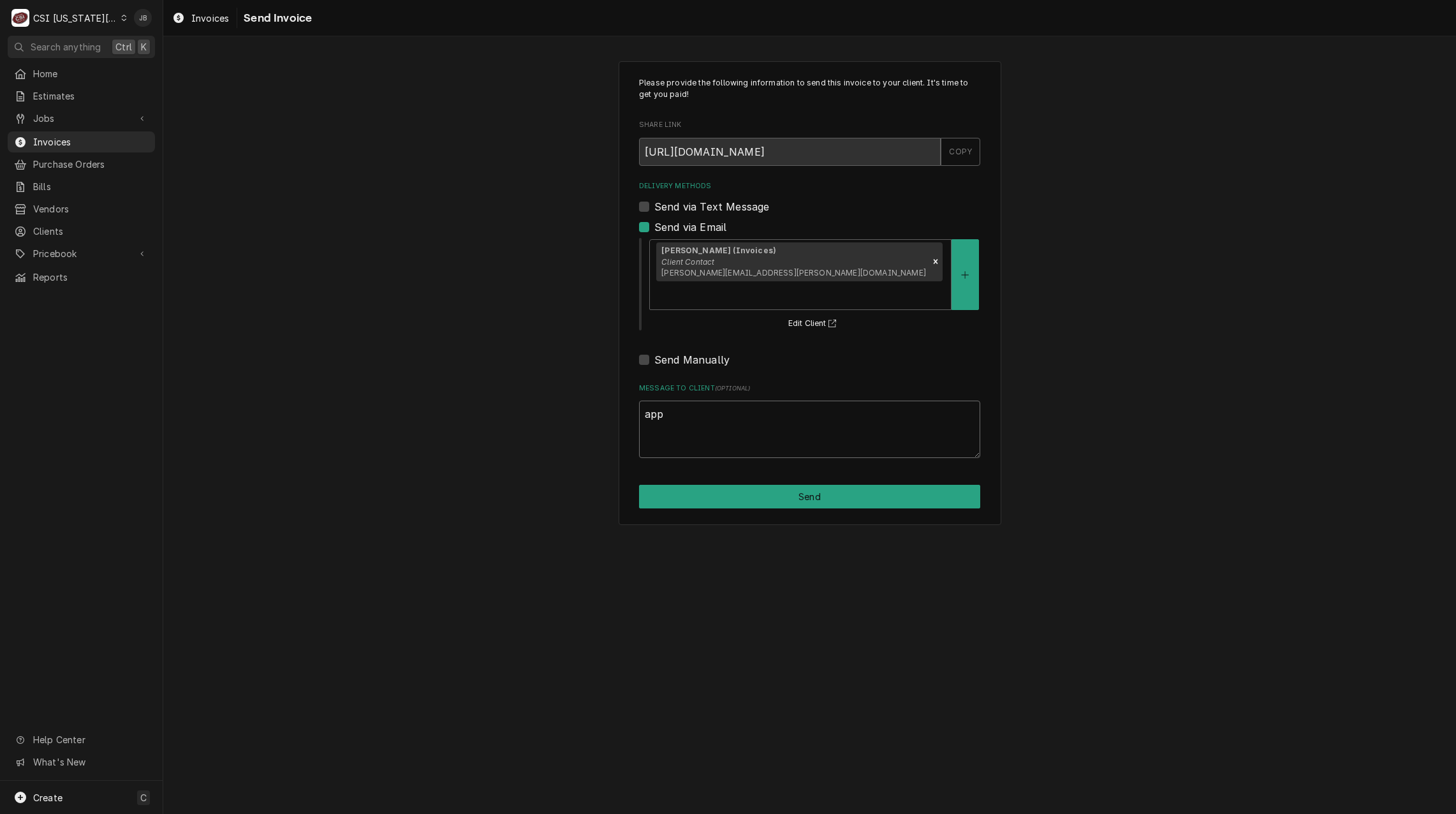
type textarea "appr"
type textarea "x"
type textarea "appro"
type textarea "x"
type textarea "approv"
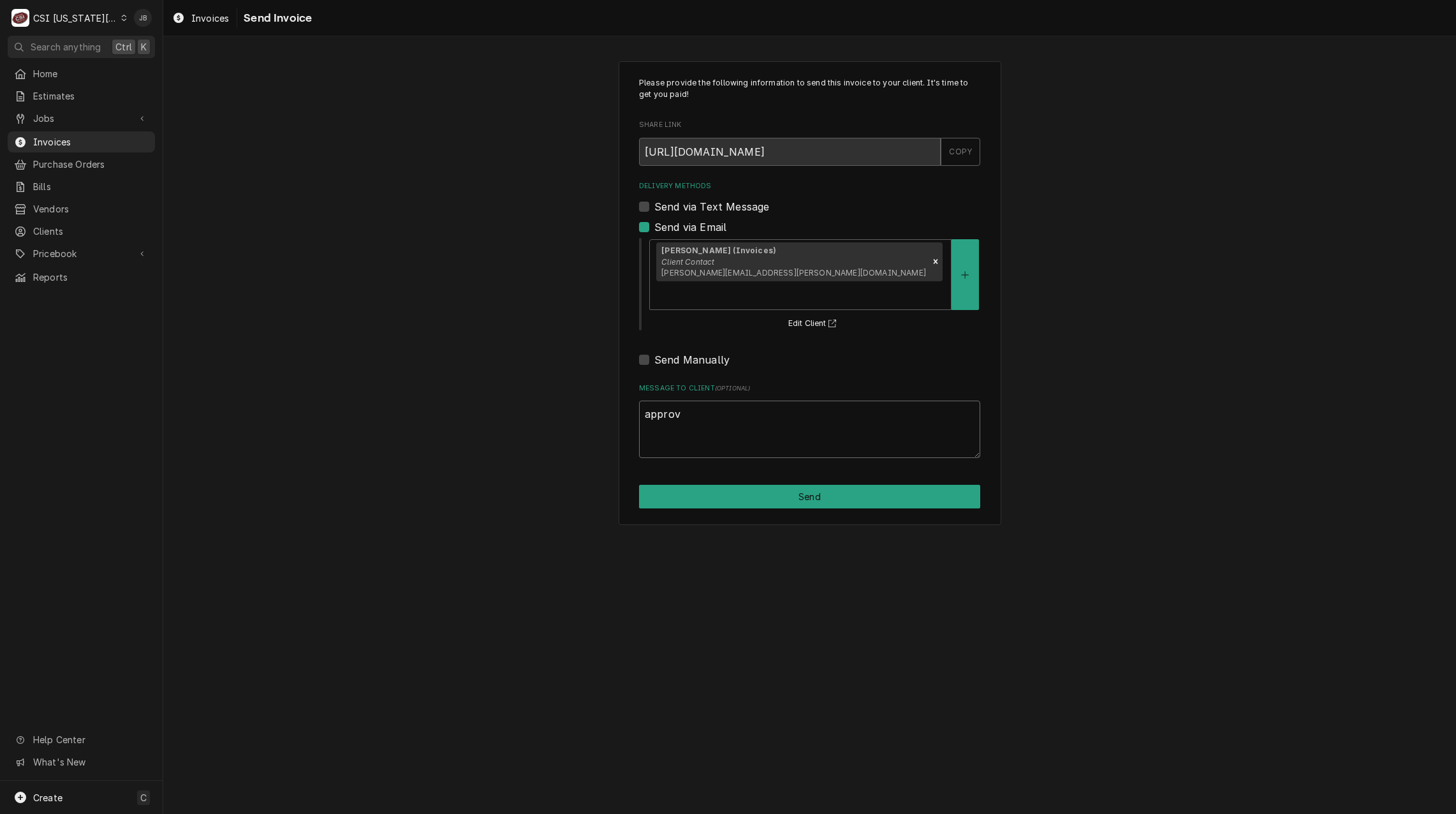
type textarea "x"
type textarea "approve"
type textarea "x"
type textarea "approved"
type textarea "x"
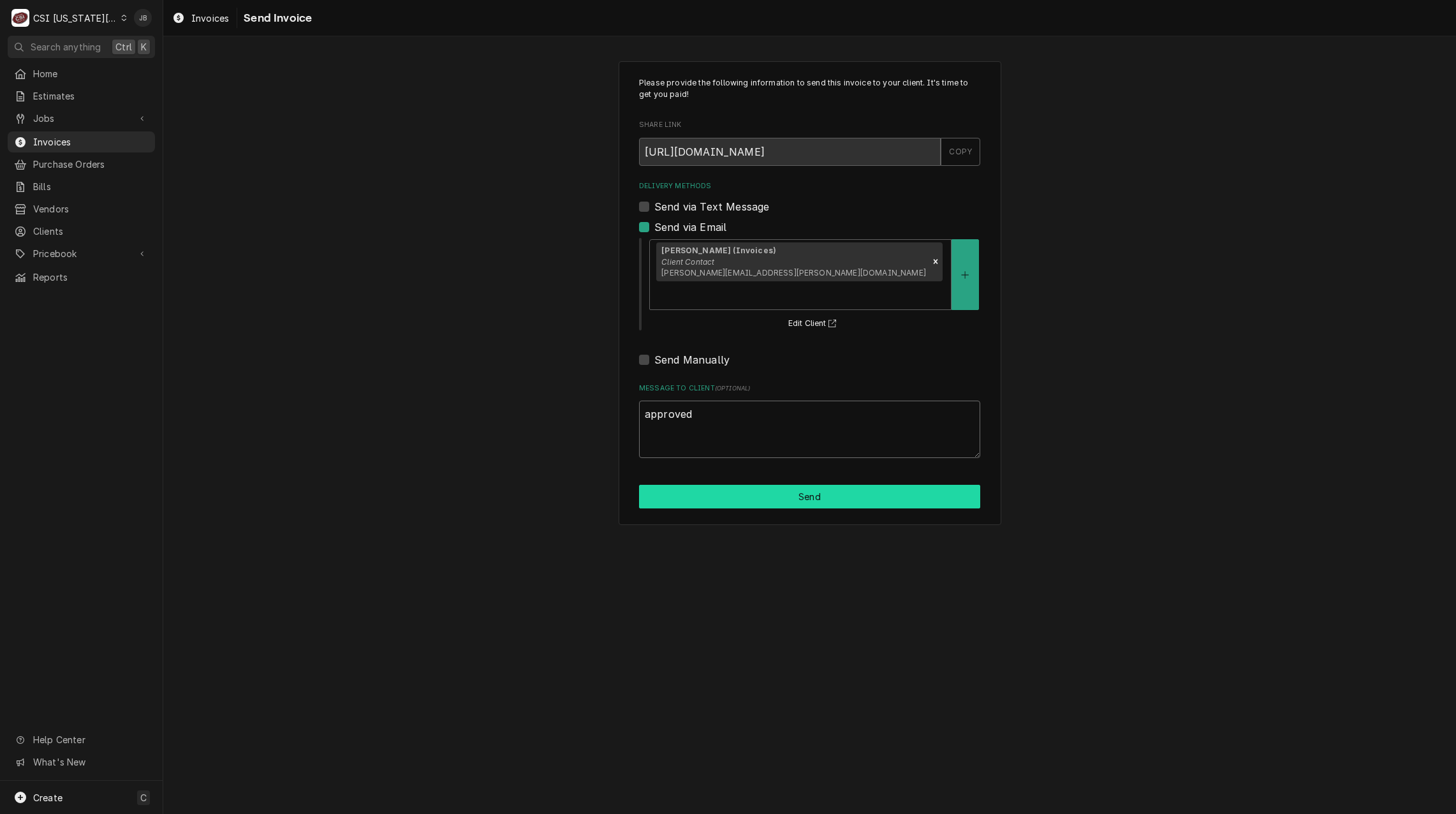
type textarea "approved"
click at [756, 484] on button "Send" at bounding box center [809, 496] width 341 height 24
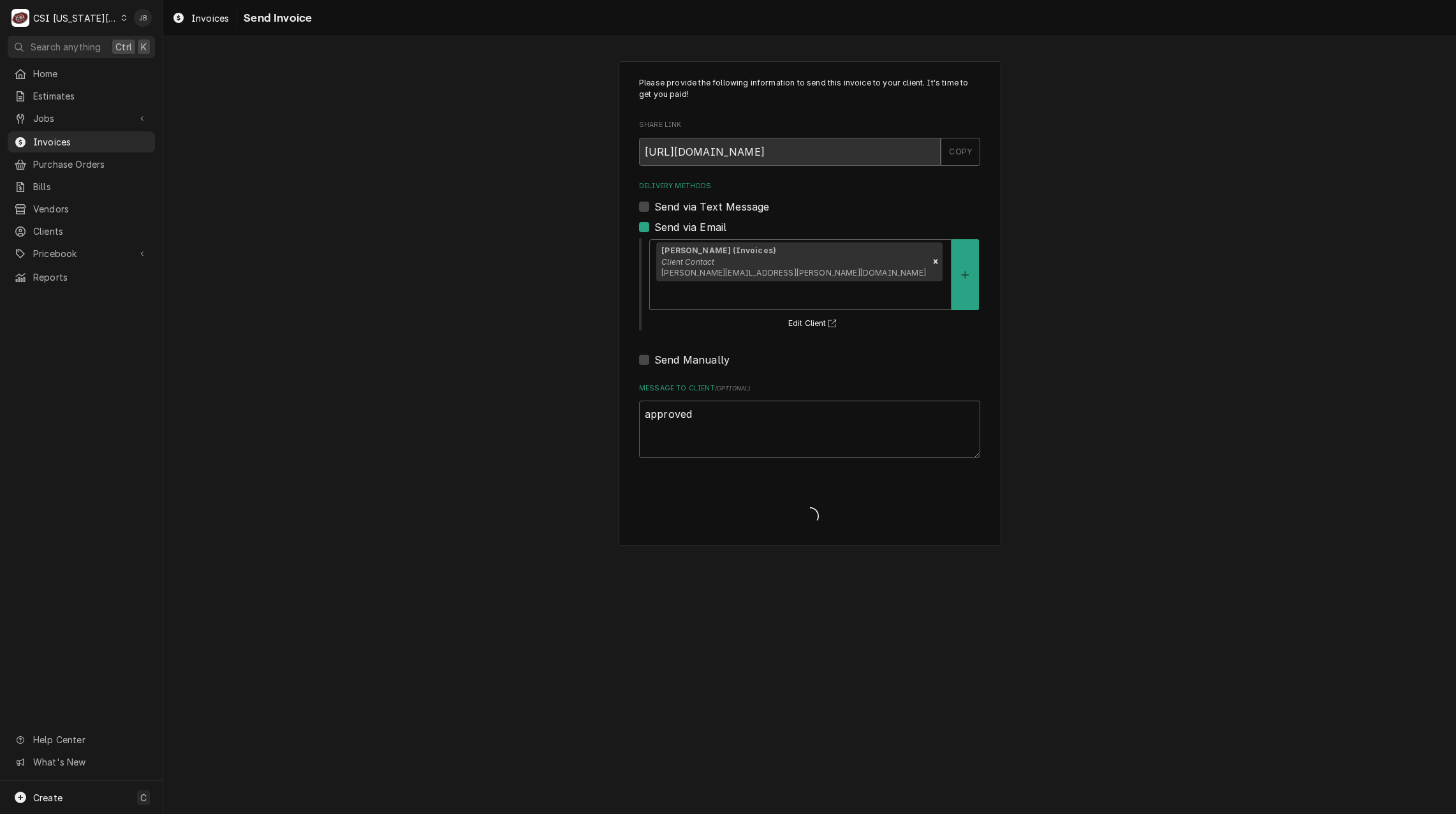
type textarea "x"
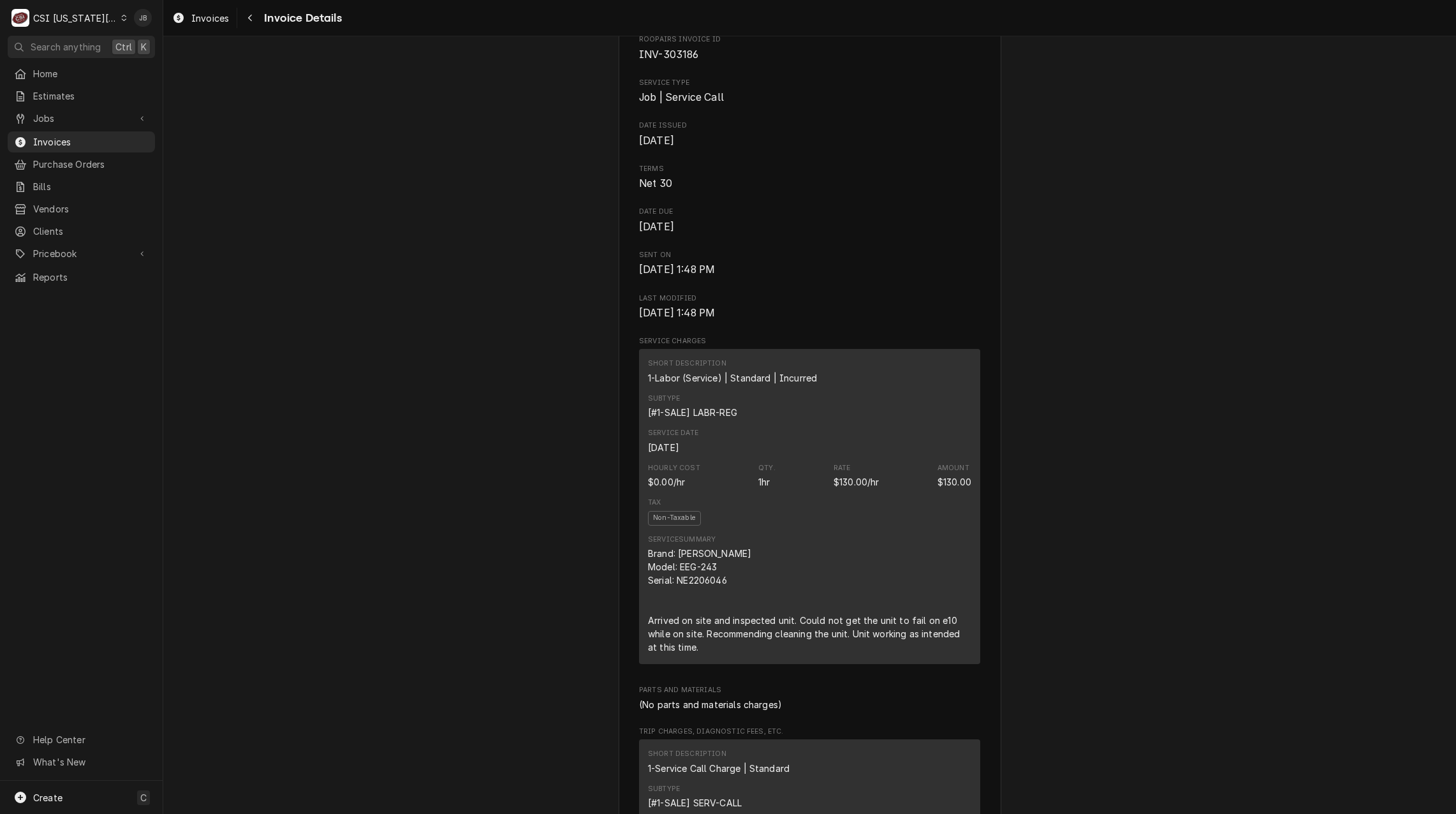
scroll to position [255, 0]
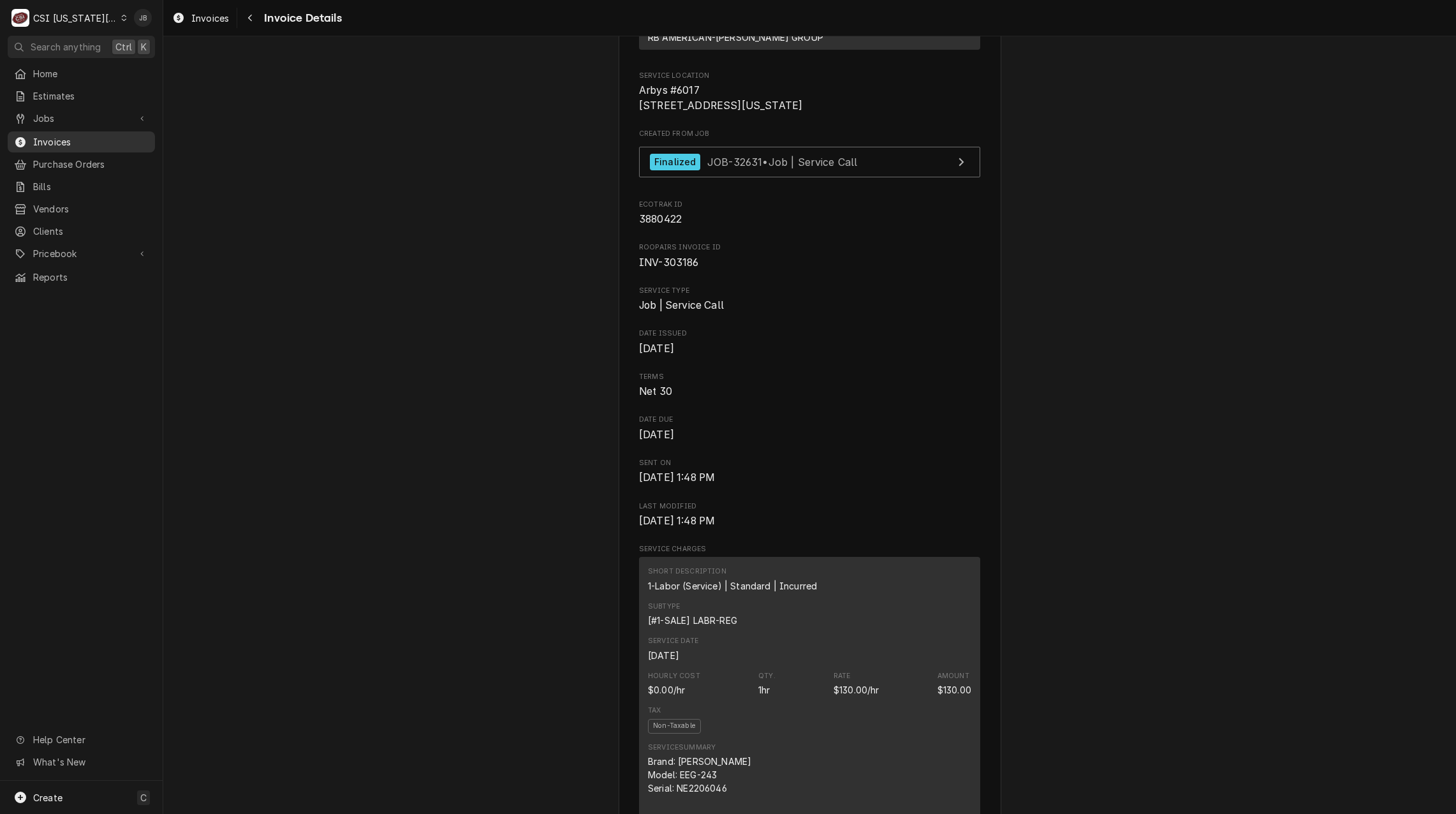
click at [80, 136] on span "Invoices" at bounding box center [90, 142] width 116 height 13
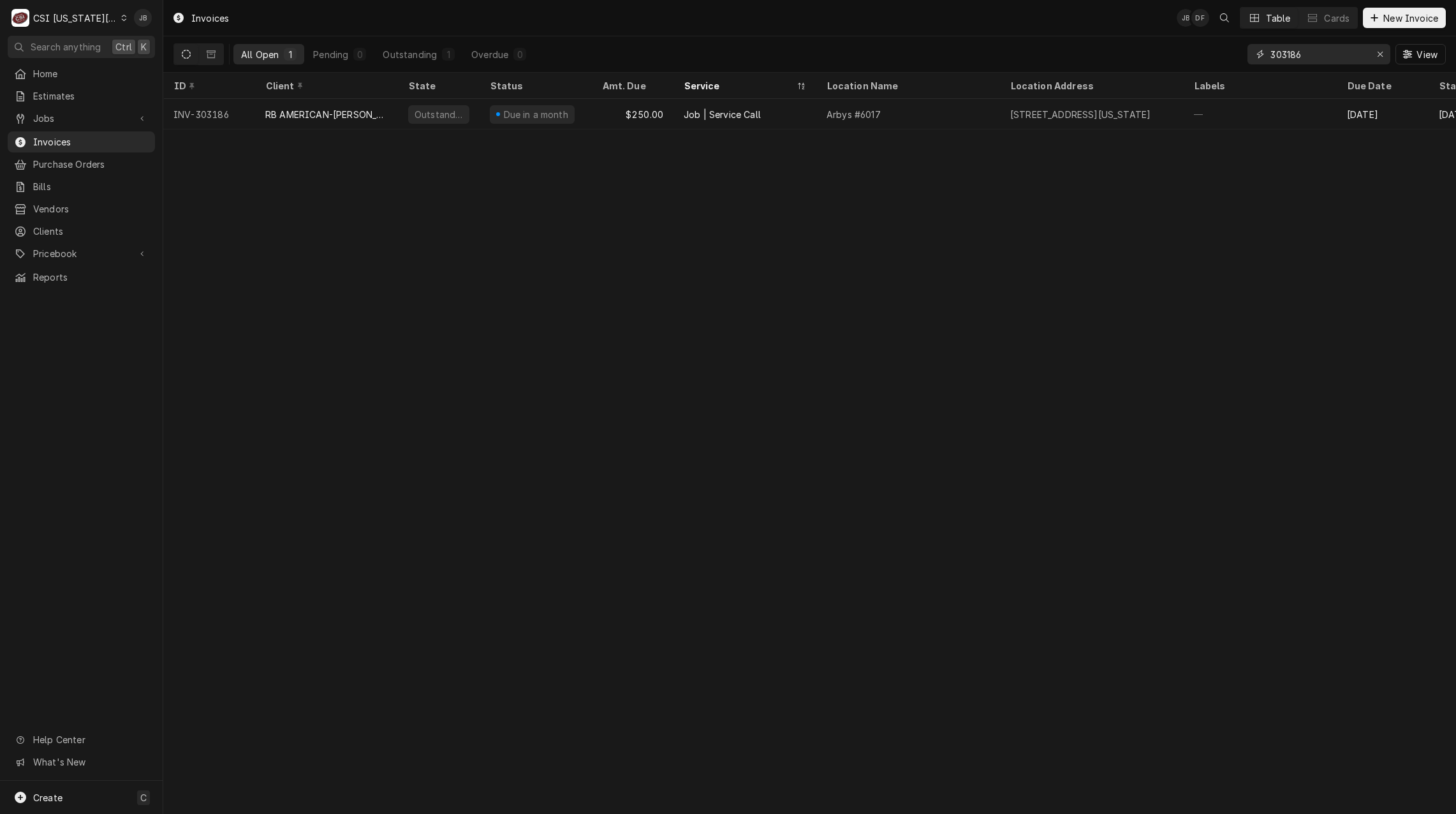
click at [1304, 53] on input "303186" at bounding box center [1317, 54] width 96 height 20
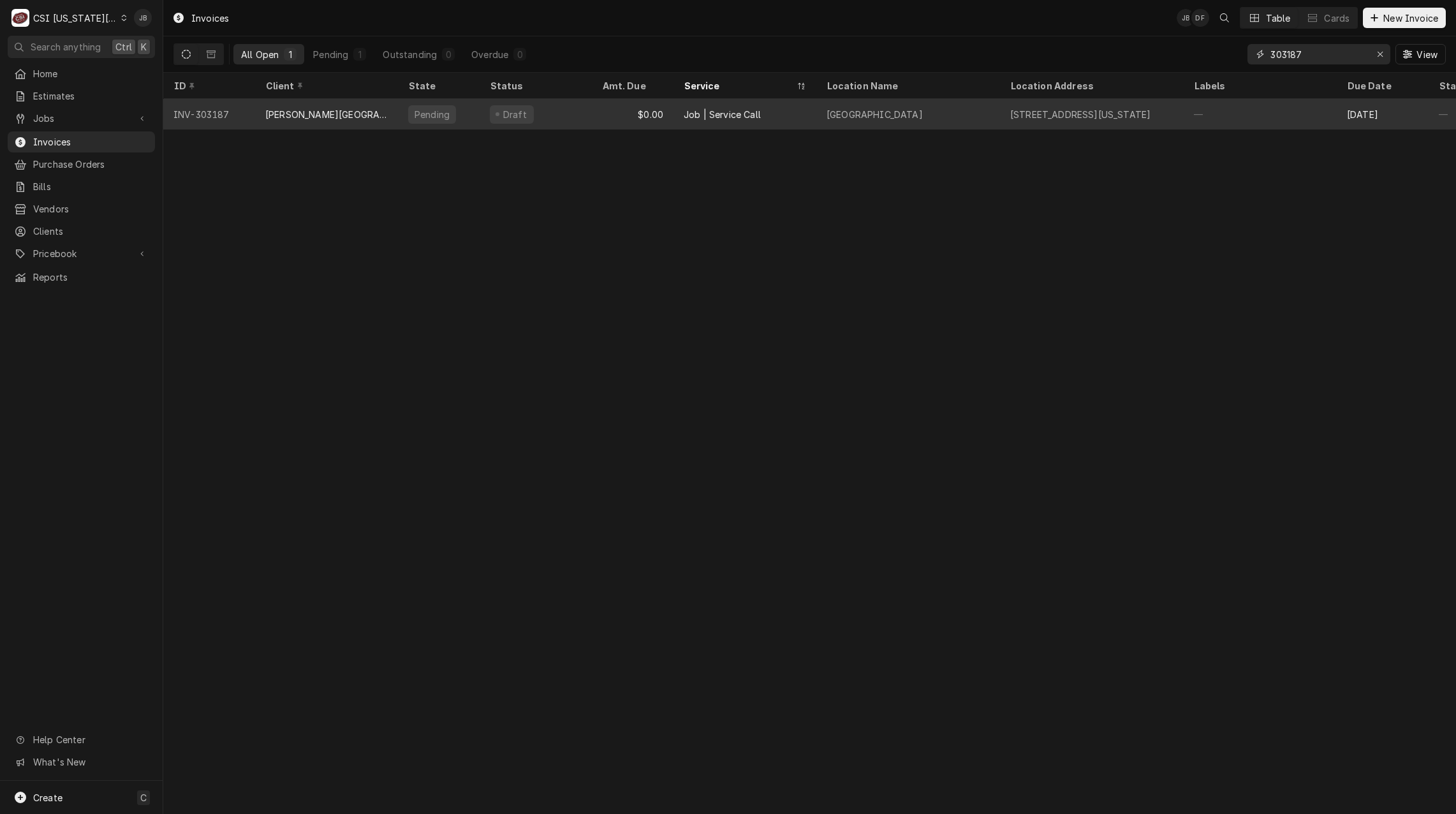
type input "303187"
click at [396, 118] on div "HICKMAN MILLS SCHOOL DISTRICT" at bounding box center [326, 114] width 143 height 30
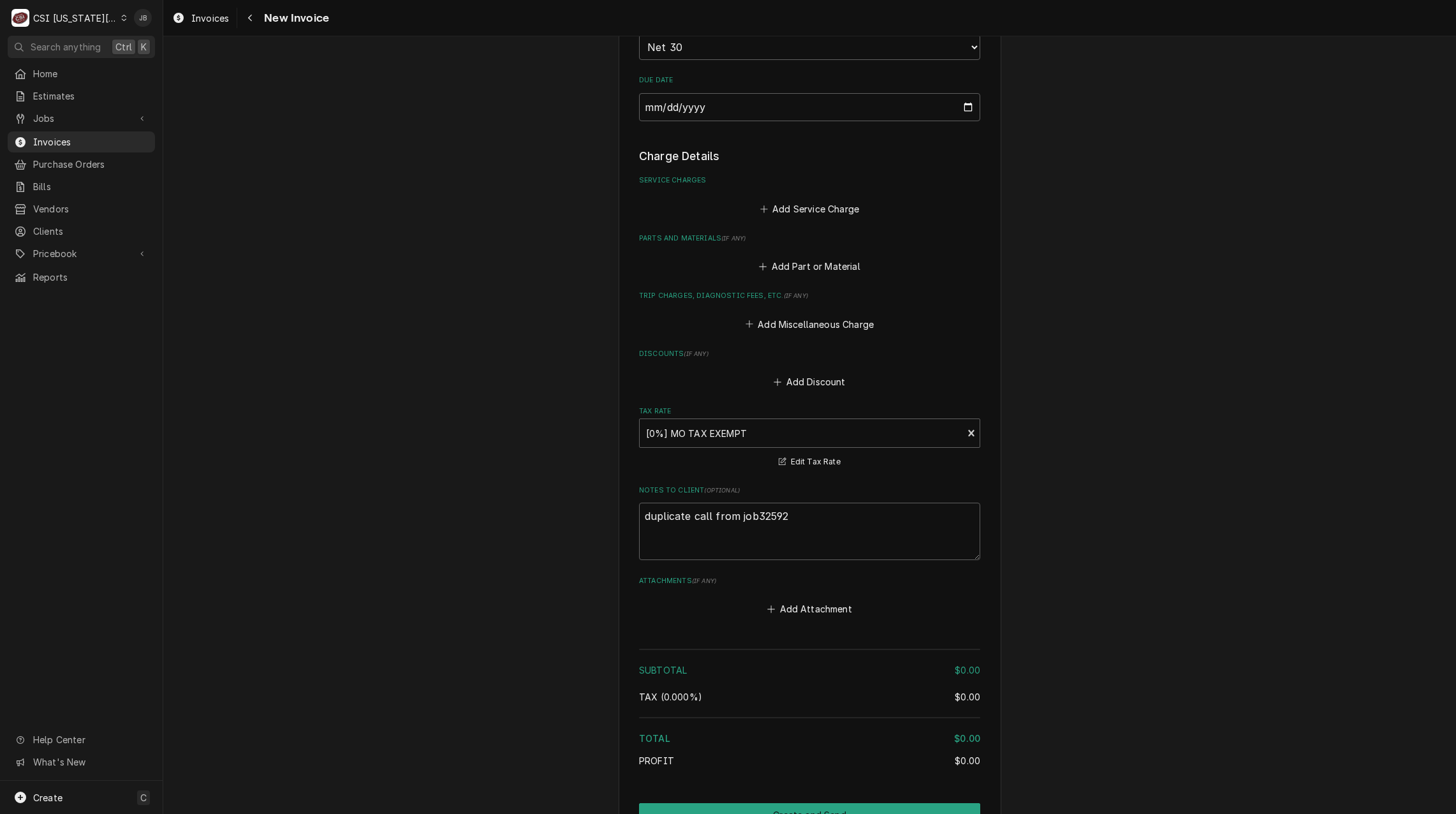
scroll to position [1225, 0]
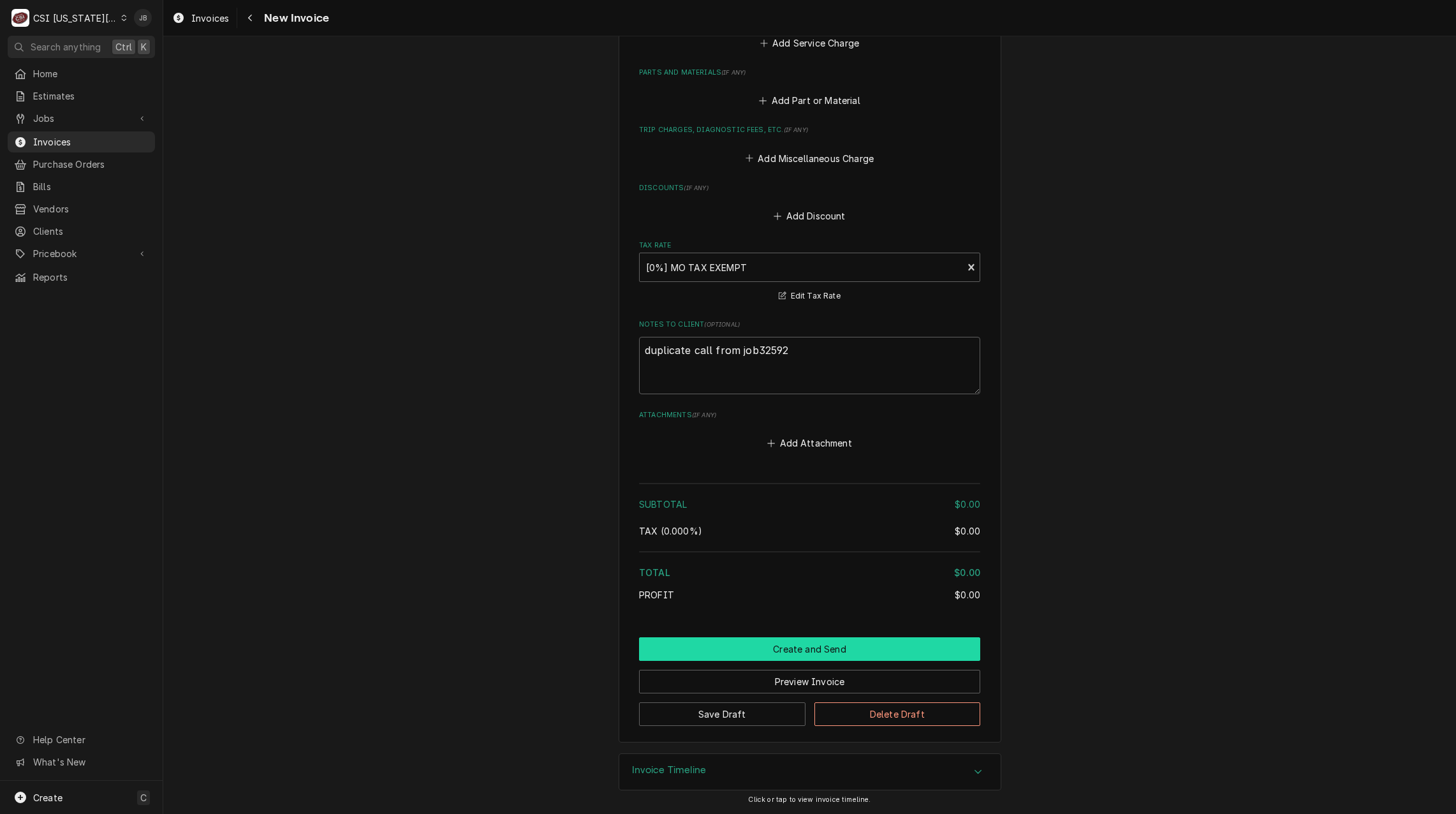
click at [766, 658] on button "Create and Send" at bounding box center [809, 648] width 341 height 24
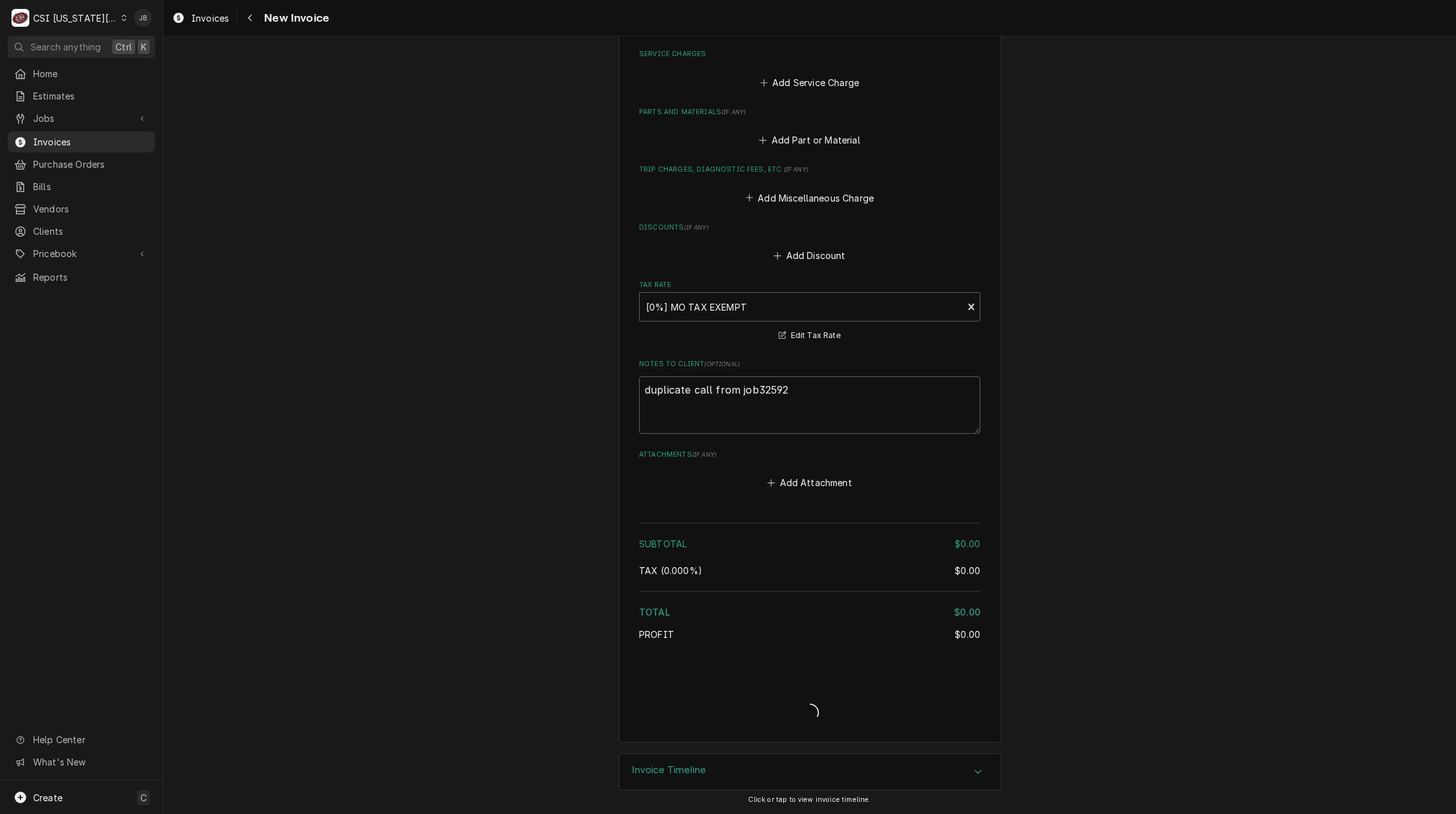
scroll to position [1185, 0]
type textarea "x"
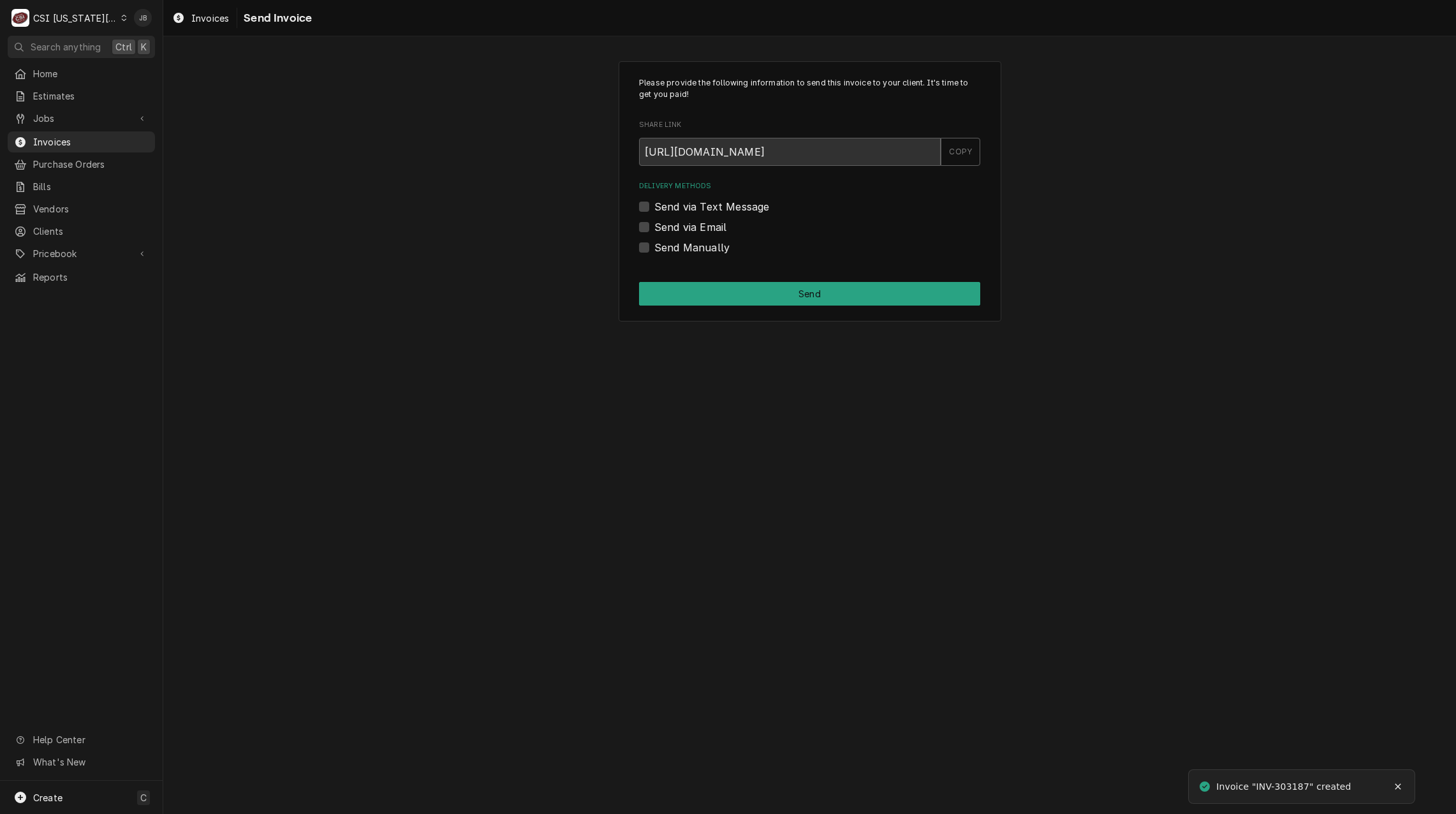
click at [662, 245] on label "Send Manually" at bounding box center [692, 247] width 75 height 16
click at [662, 245] on input "Send Manually" at bounding box center [825, 253] width 341 height 28
checkbox input "true"
click at [692, 286] on button "Send" at bounding box center [809, 293] width 341 height 24
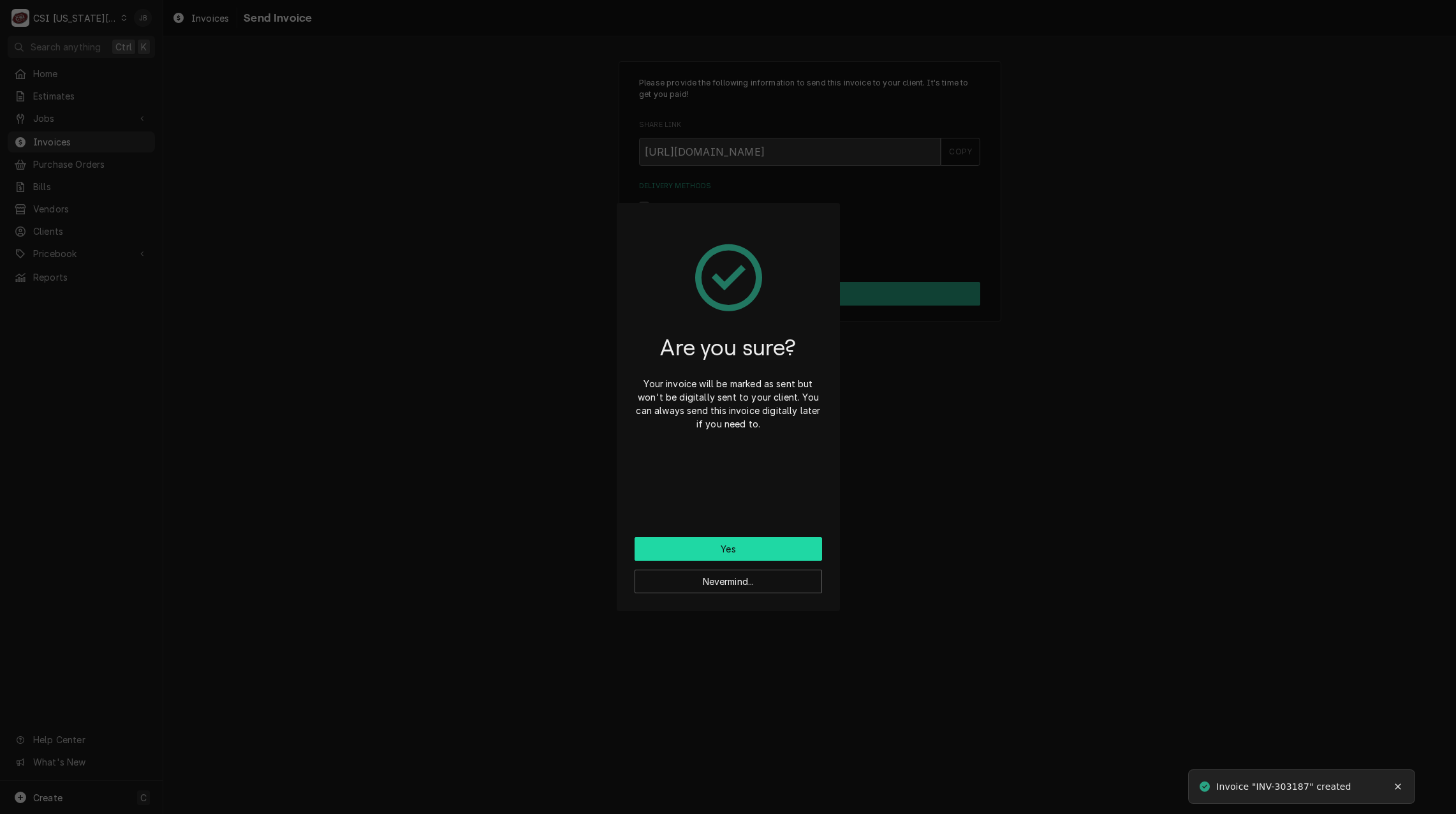
click at [706, 548] on button "Yes" at bounding box center [728, 548] width 188 height 24
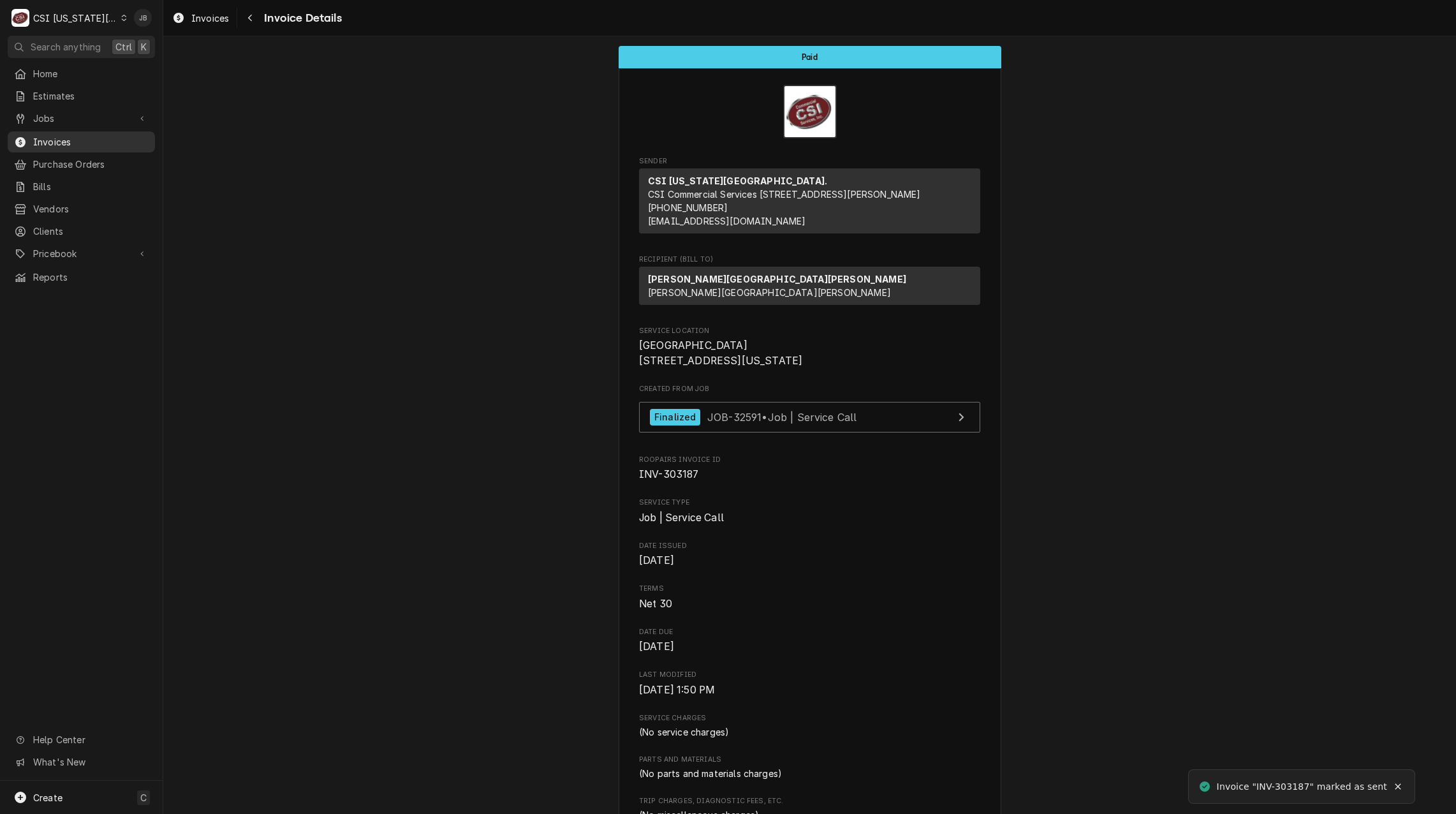
click at [89, 139] on span "Invoices" at bounding box center [90, 142] width 116 height 13
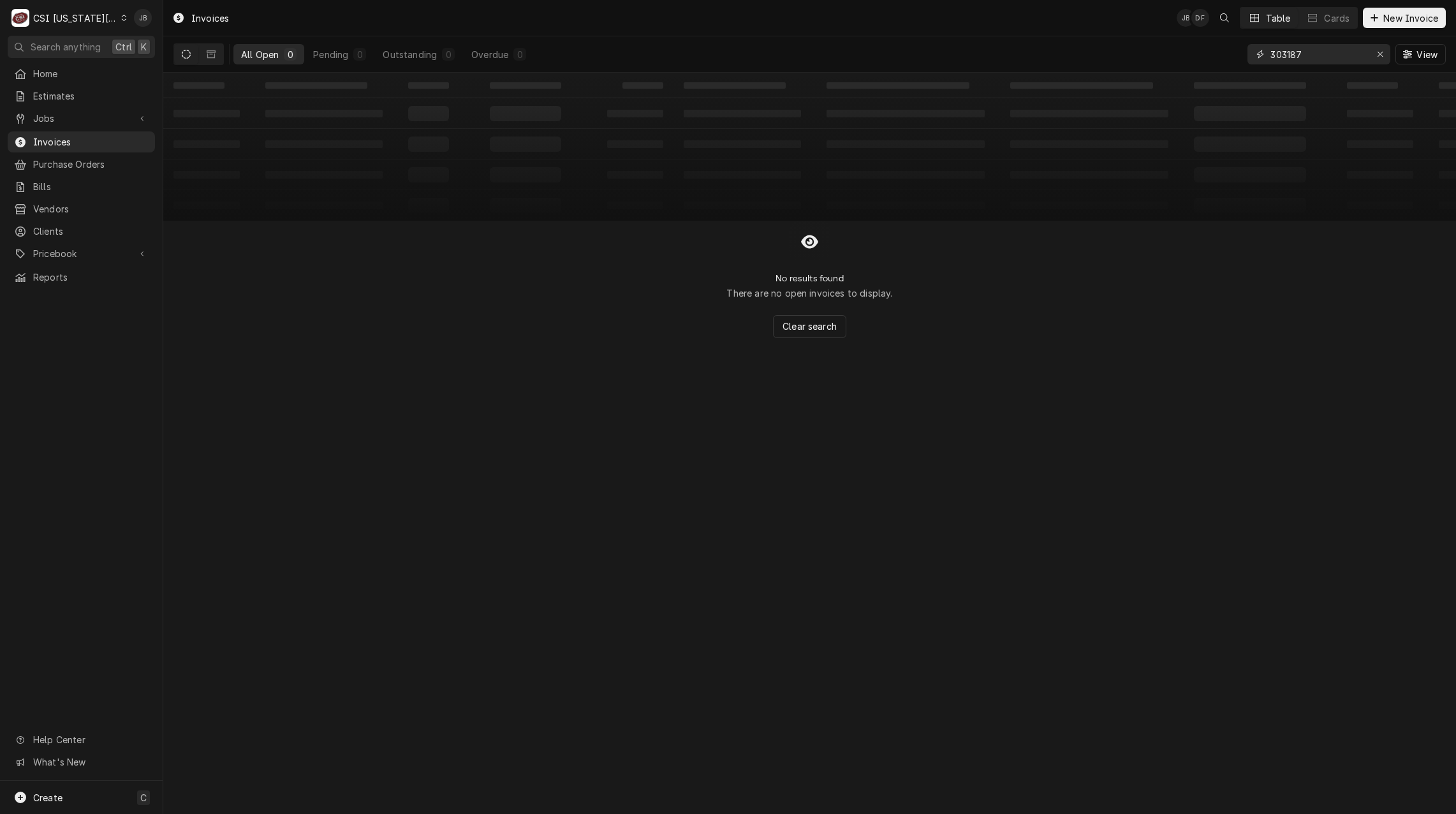
click at [1308, 63] on input "303187" at bounding box center [1317, 54] width 96 height 20
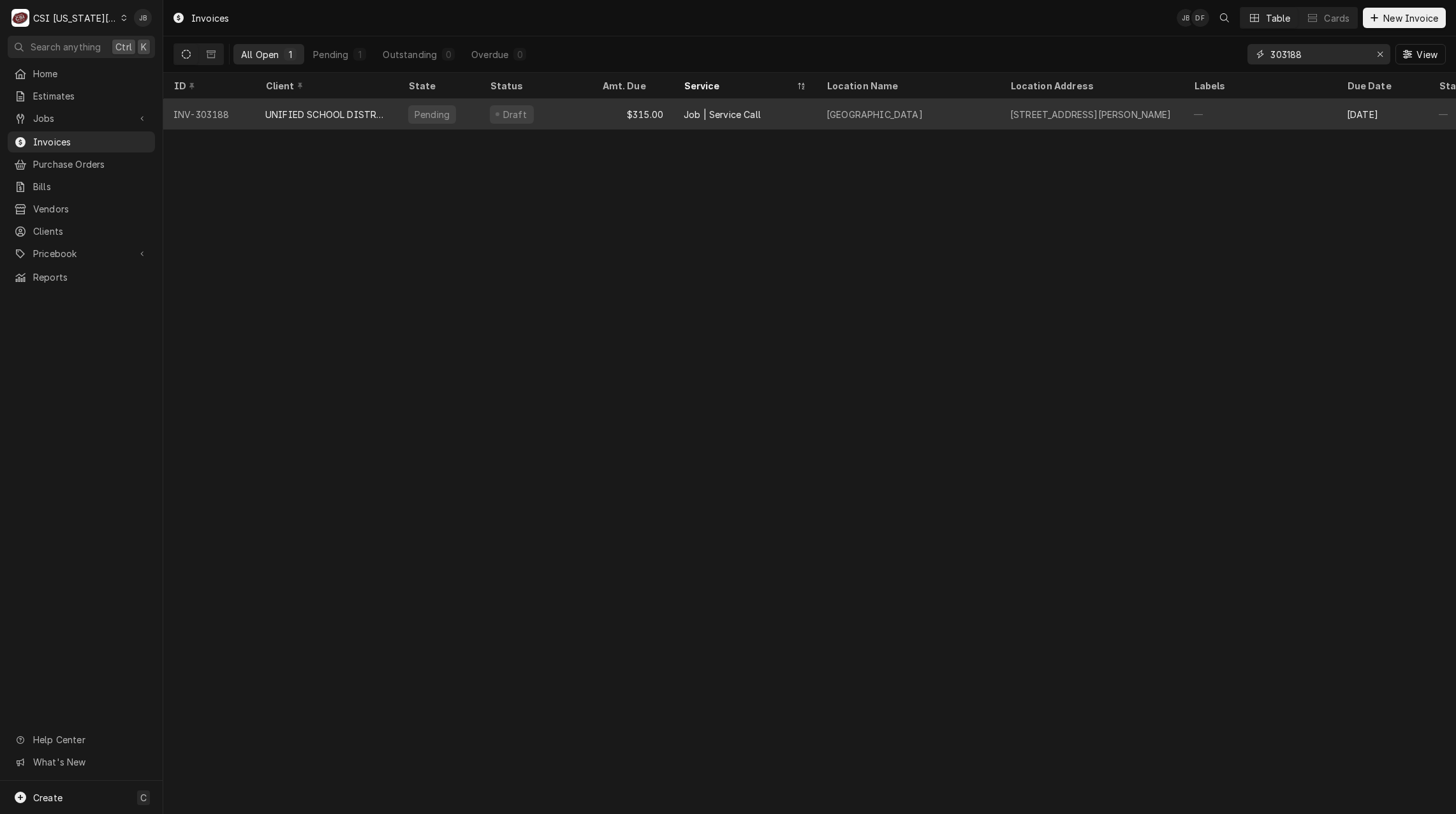
type input "303188"
click at [339, 119] on div "UNIFIED SCHOOL DISTRICT #232" at bounding box center [326, 114] width 143 height 30
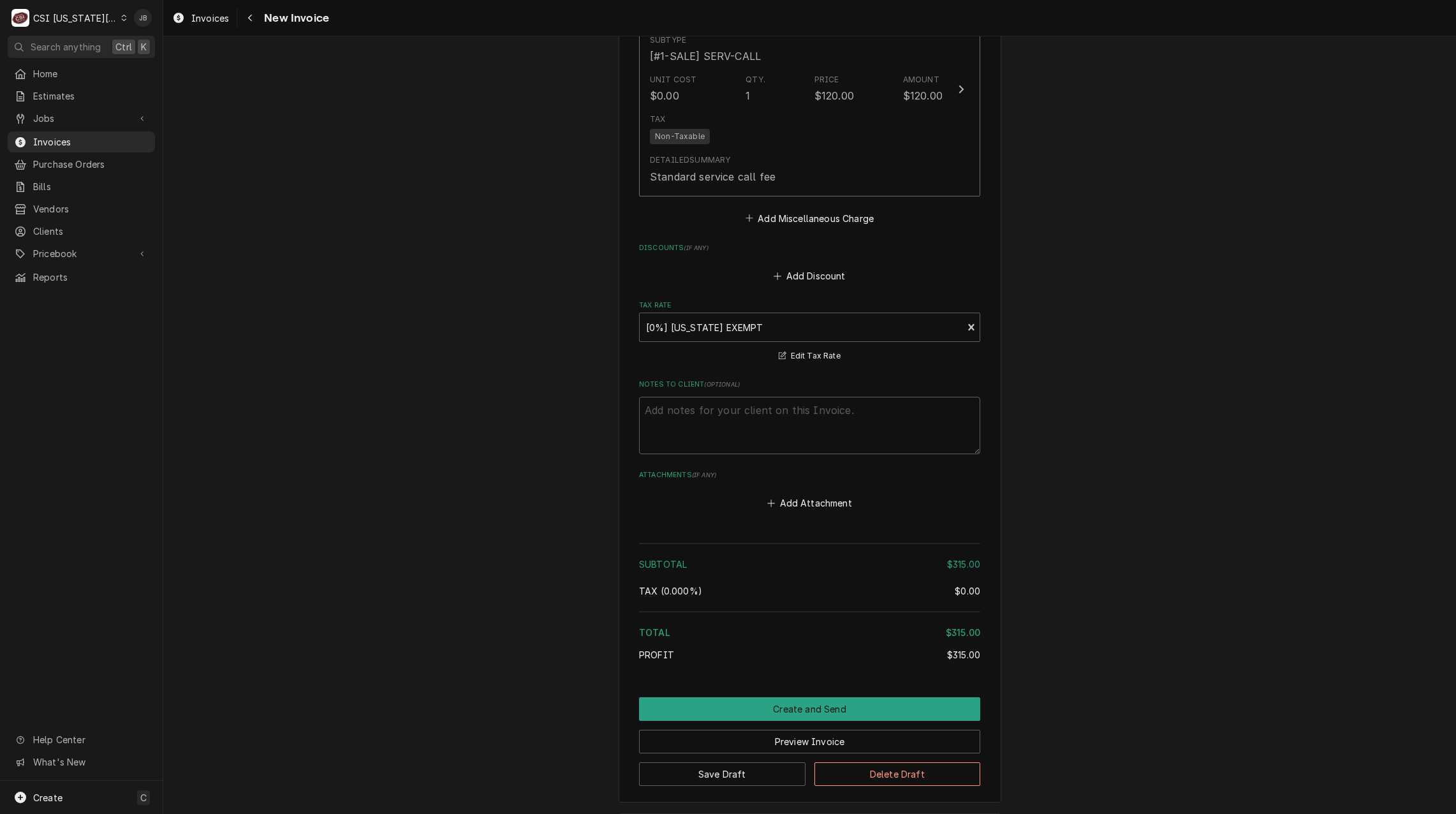
scroll to position [1748, 0]
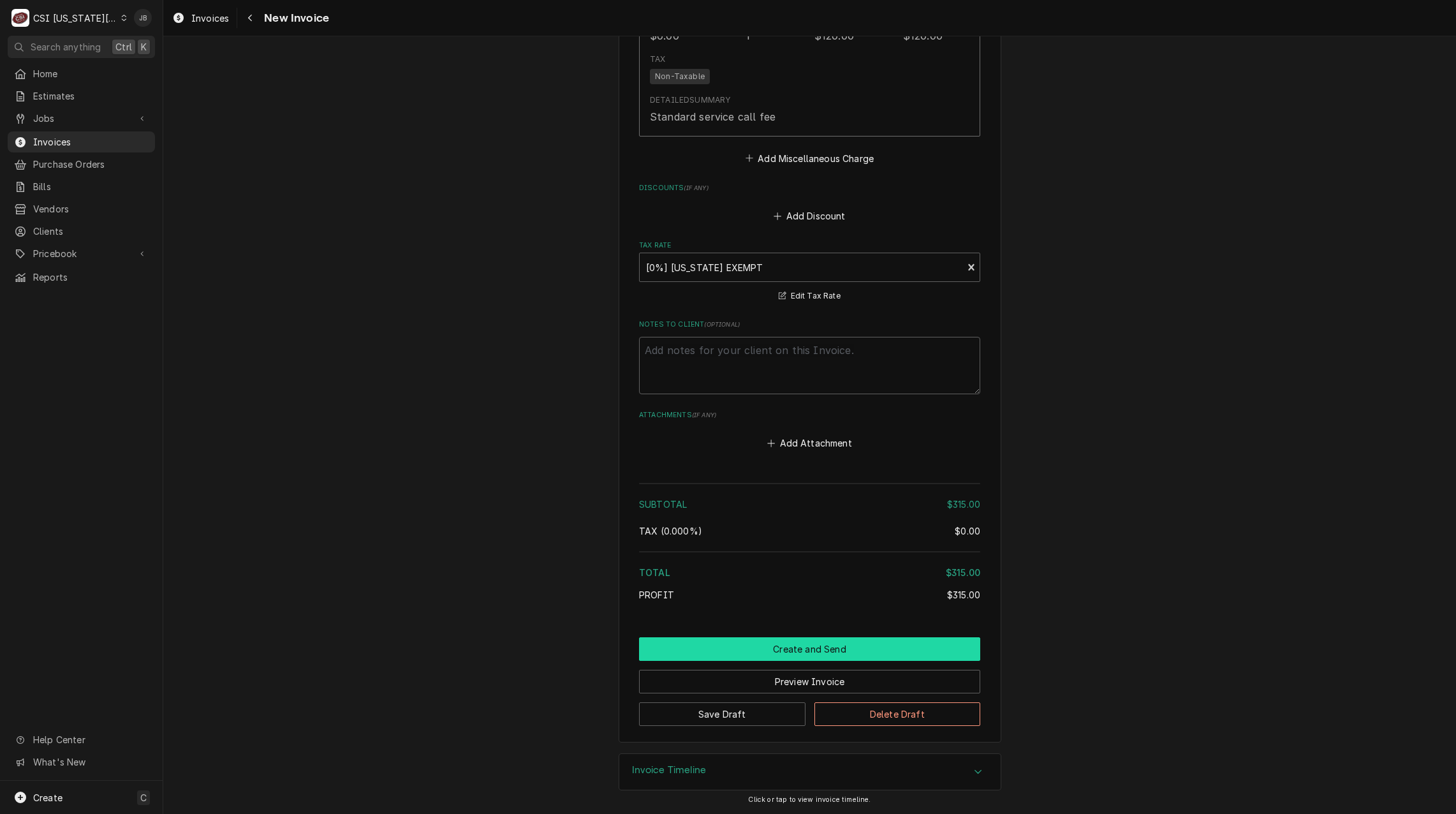
click at [777, 652] on button "Create and Send" at bounding box center [809, 648] width 341 height 24
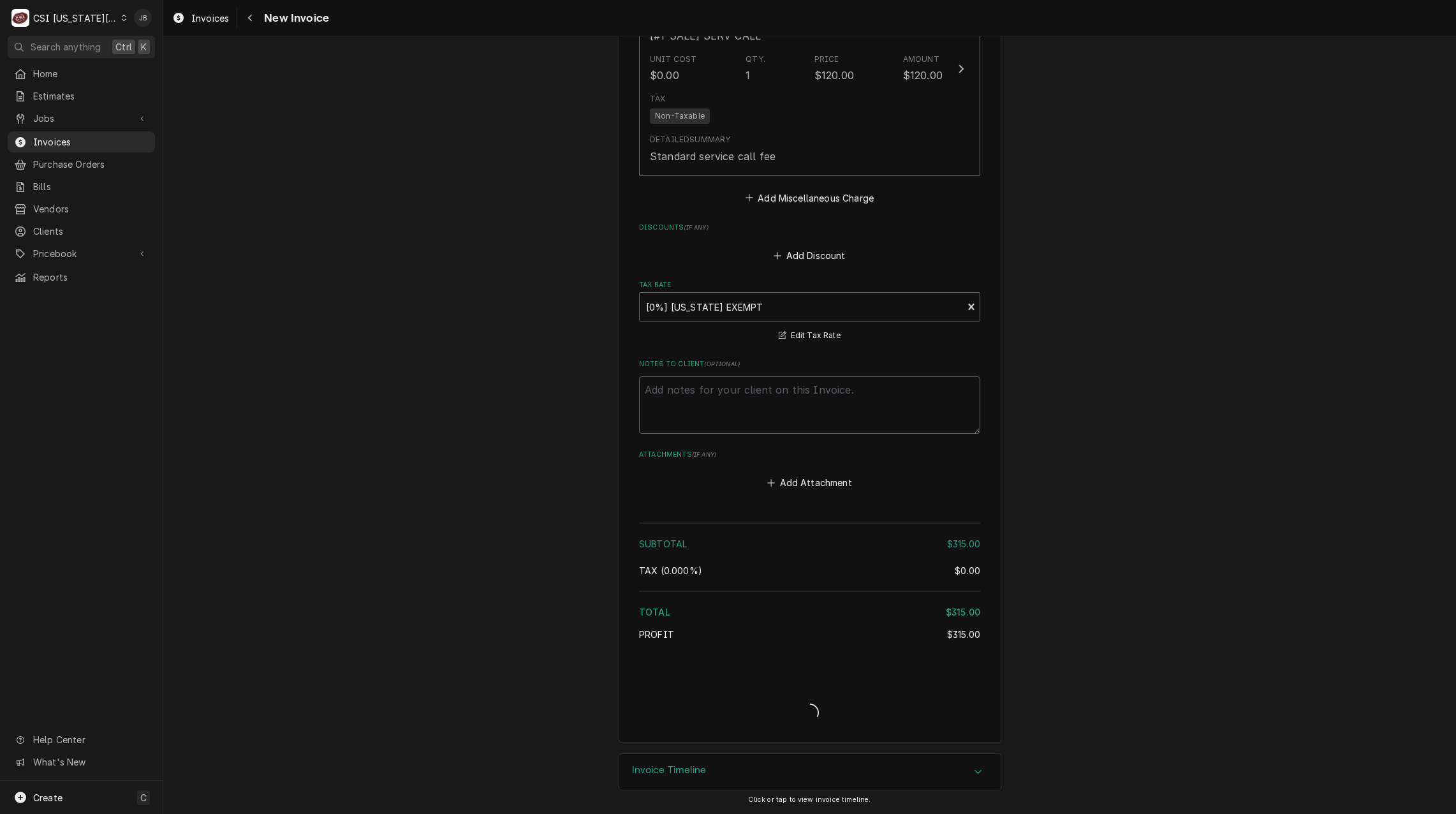
scroll to position [1708, 0]
type textarea "x"
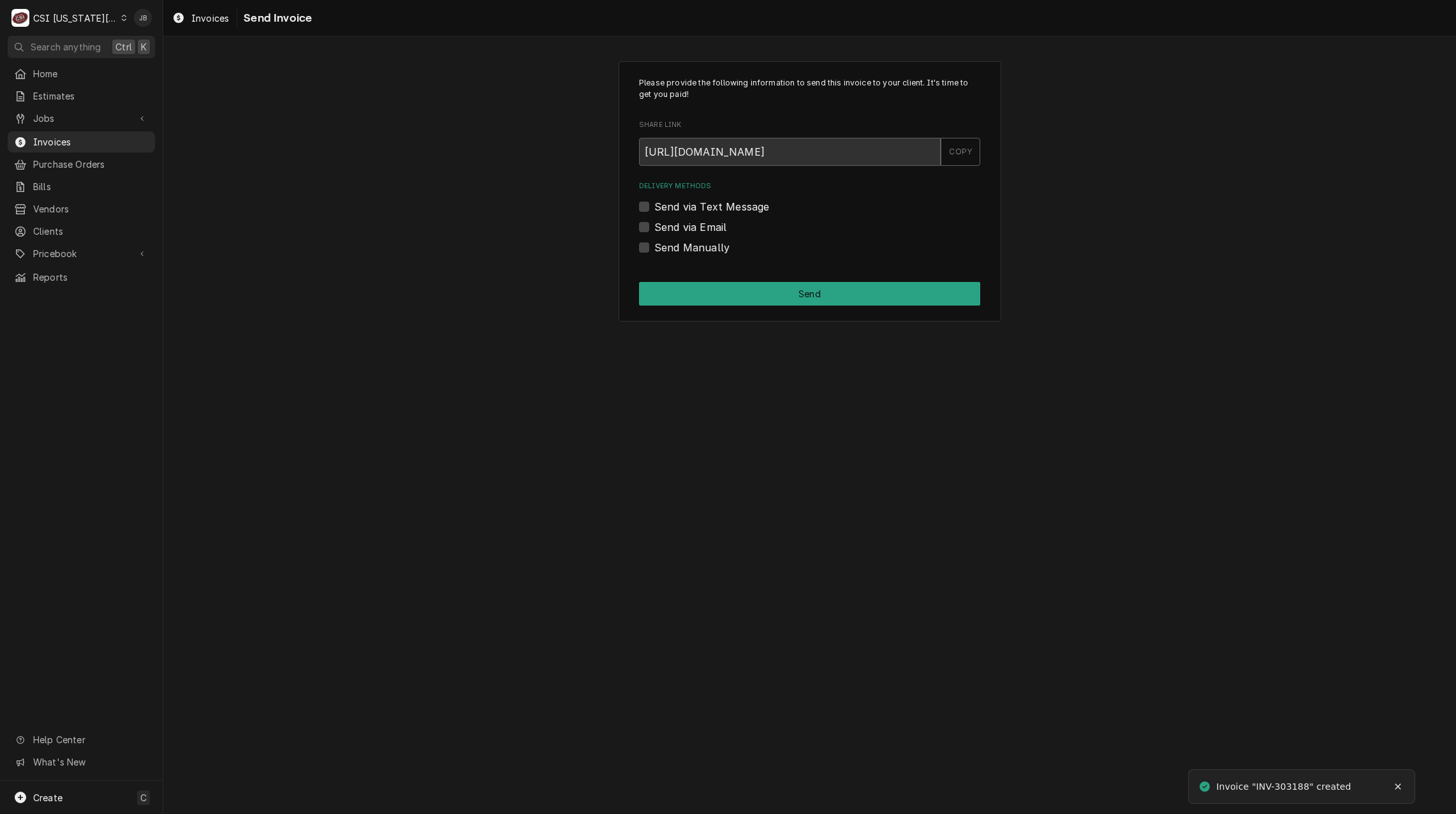
click at [701, 220] on label "Send via Email" at bounding box center [690, 227] width 72 height 16
click at [701, 220] on input "Send via Email" at bounding box center [825, 234] width 341 height 28
checkbox input "true"
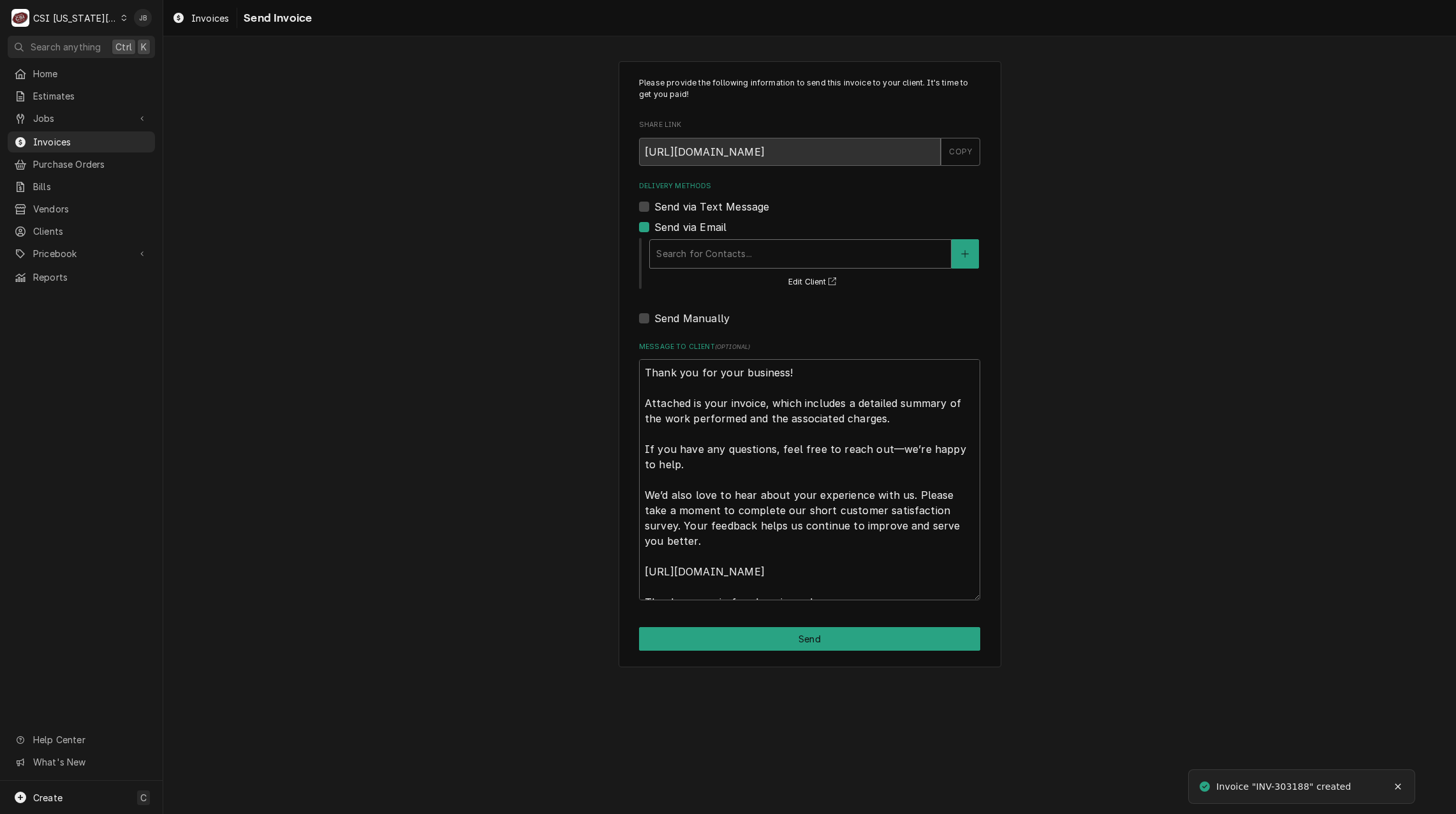
type textarea "x"
click at [740, 246] on div "Delivery Methods" at bounding box center [800, 254] width 289 height 23
click at [443, 297] on div "Please provide the following information to send this invoice to your client. I…" at bounding box center [809, 364] width 1293 height 628
click at [62, 139] on span "Invoices" at bounding box center [90, 142] width 116 height 13
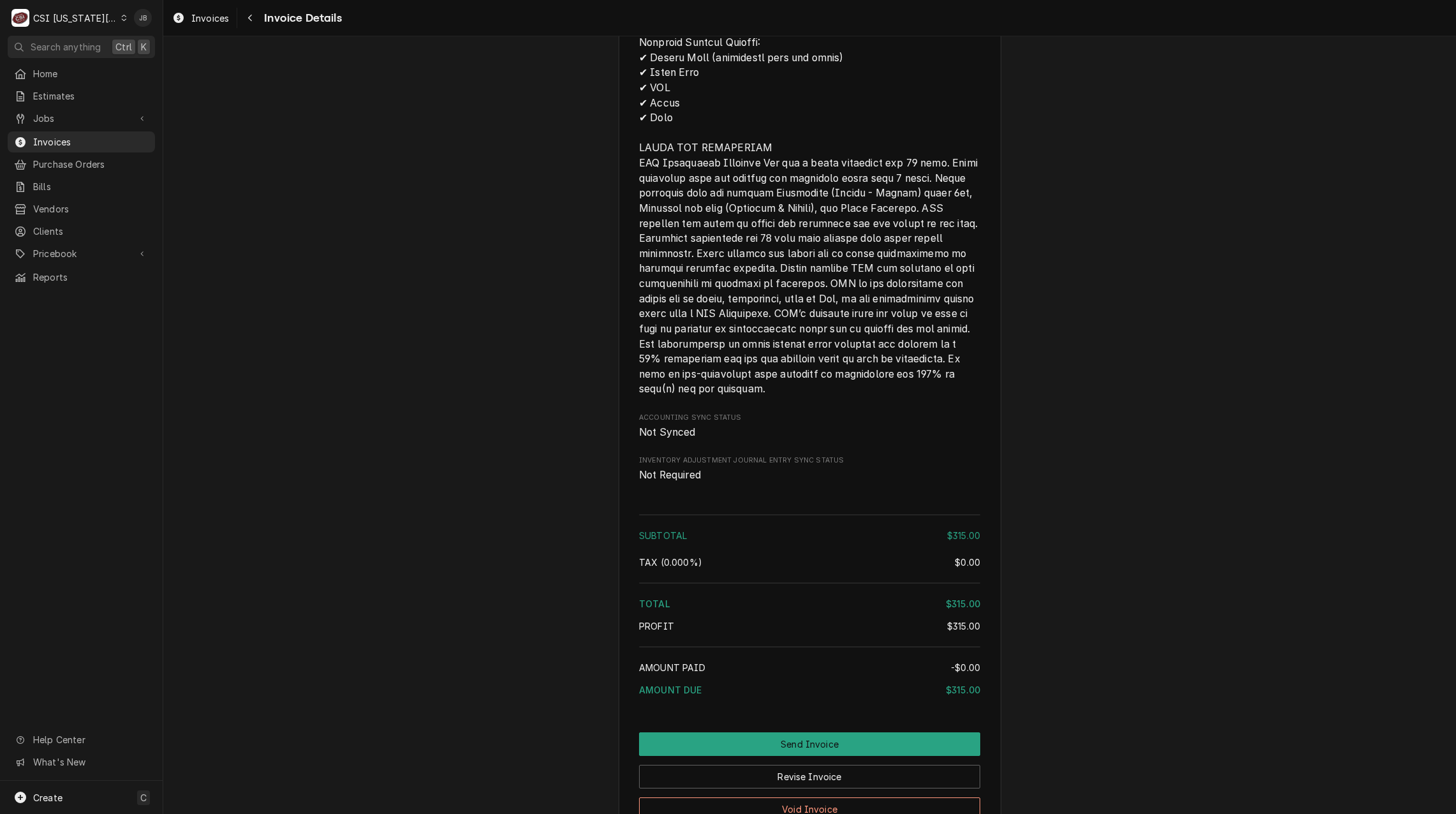
scroll to position [1721, 0]
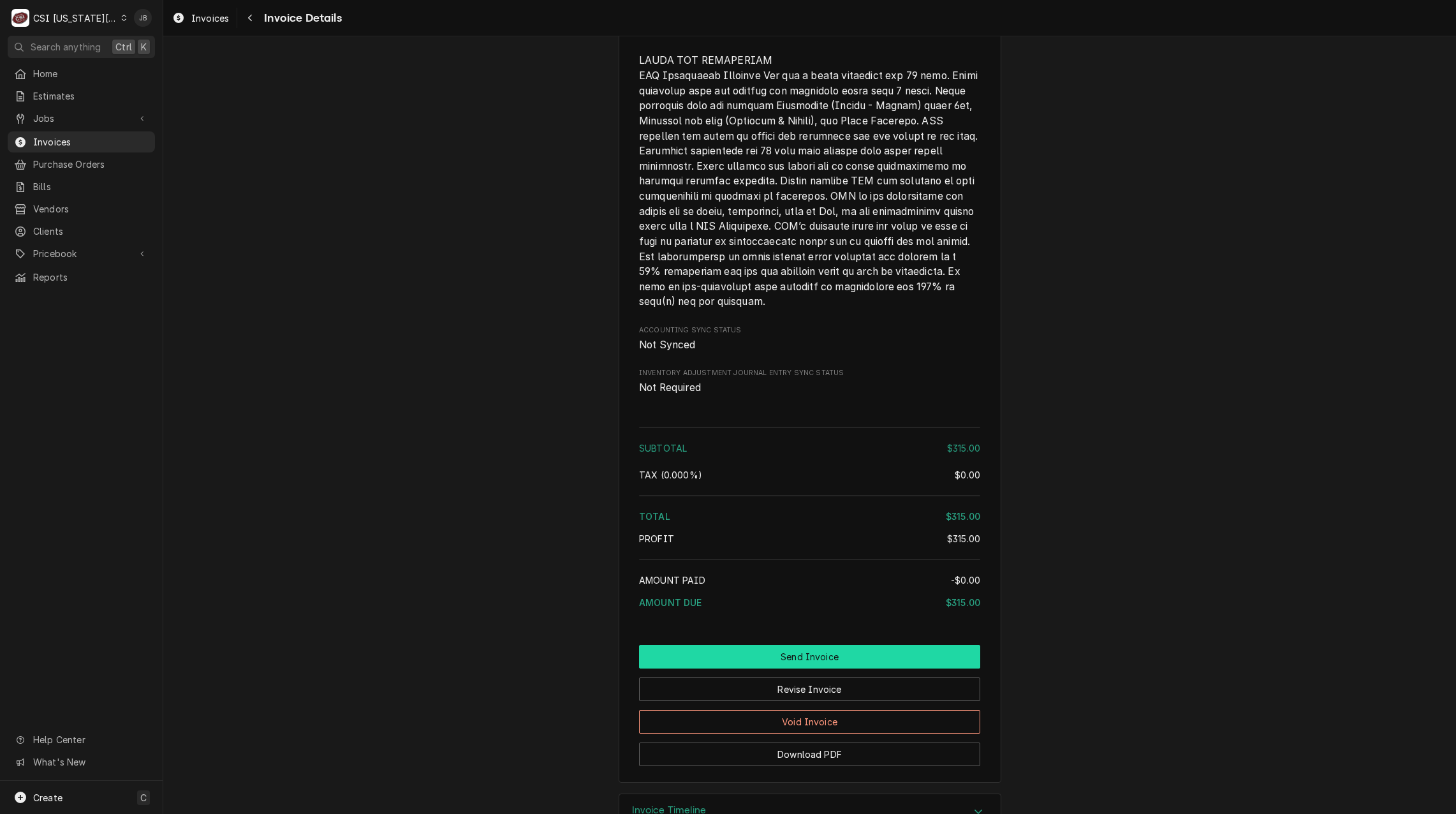
click at [762, 668] on button "Send Invoice" at bounding box center [809, 656] width 341 height 24
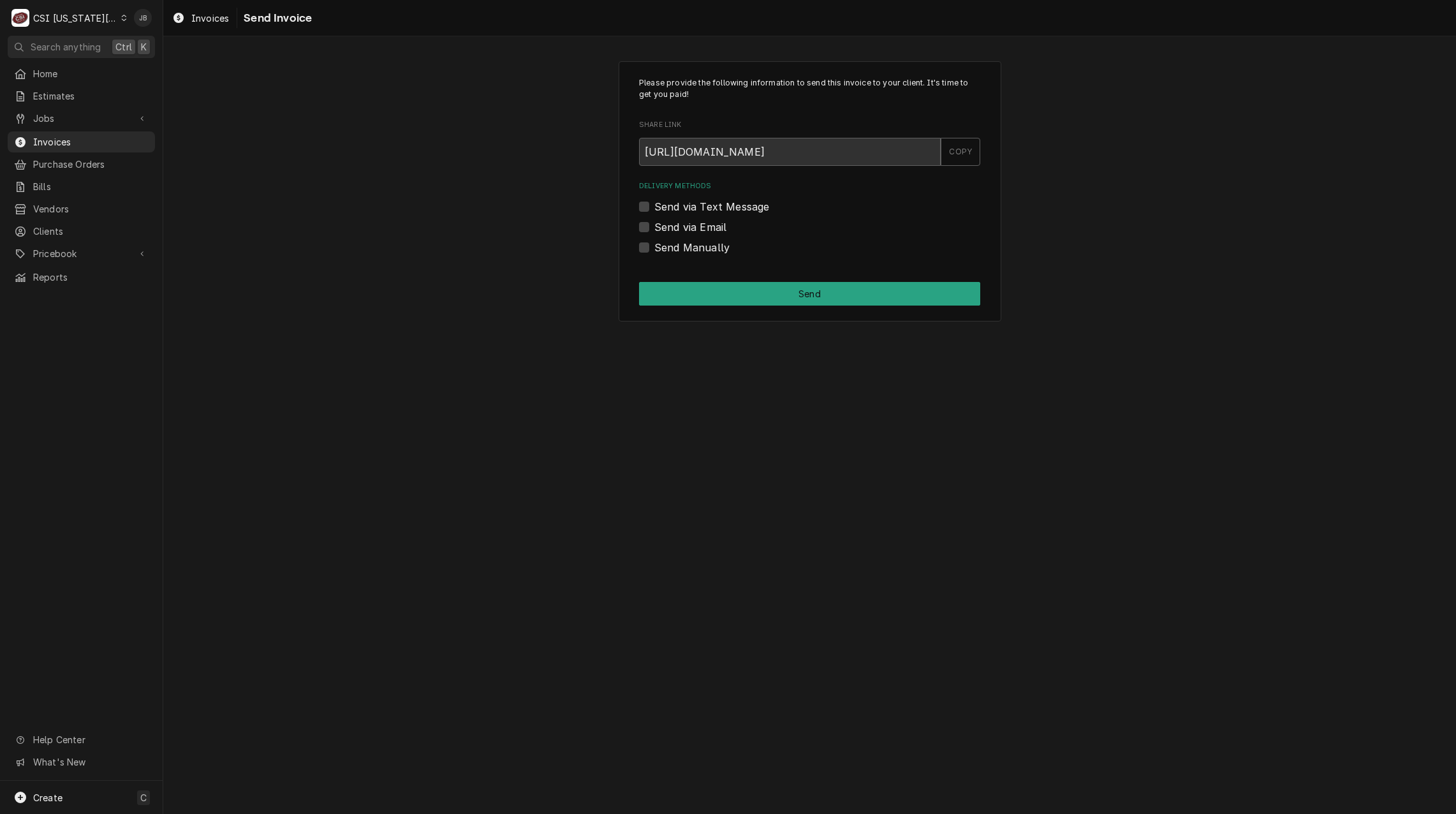
click at [680, 229] on label "Send via Email" at bounding box center [690, 227] width 72 height 16
click at [680, 229] on input "Send via Email" at bounding box center [825, 234] width 341 height 28
checkbox input "true"
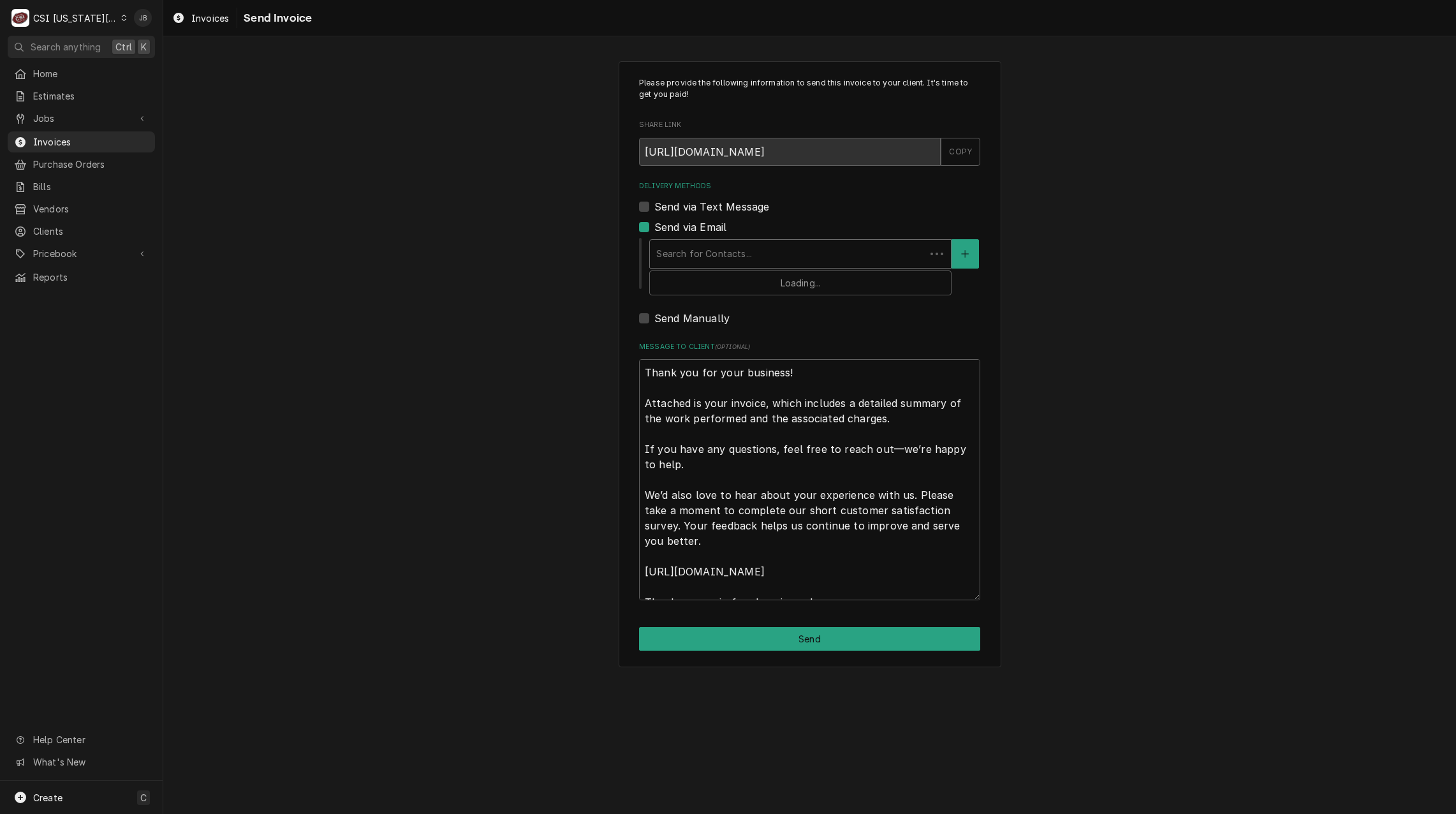
click at [698, 249] on div "Delivery Methods" at bounding box center [787, 254] width 262 height 23
click at [629, 280] on div "Please provide the following information to send this invoice to your client. I…" at bounding box center [810, 364] width 383 height 606
click at [742, 261] on div "Delivery Methods" at bounding box center [800, 254] width 289 height 23
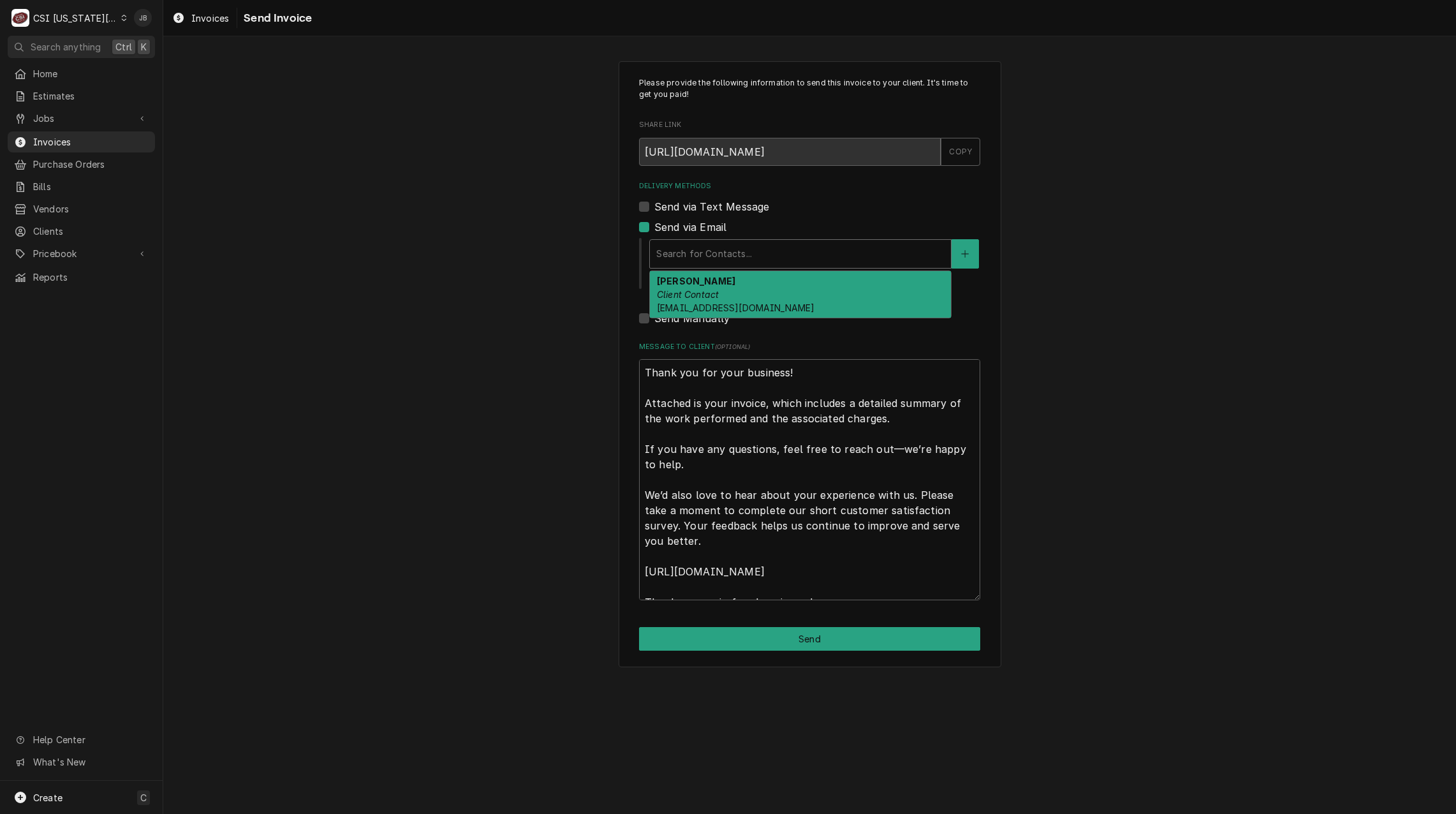
click at [728, 289] on div "MELISSA MILLER Client Contact MDMILLER@USD232.ORG" at bounding box center [800, 294] width 301 height 47
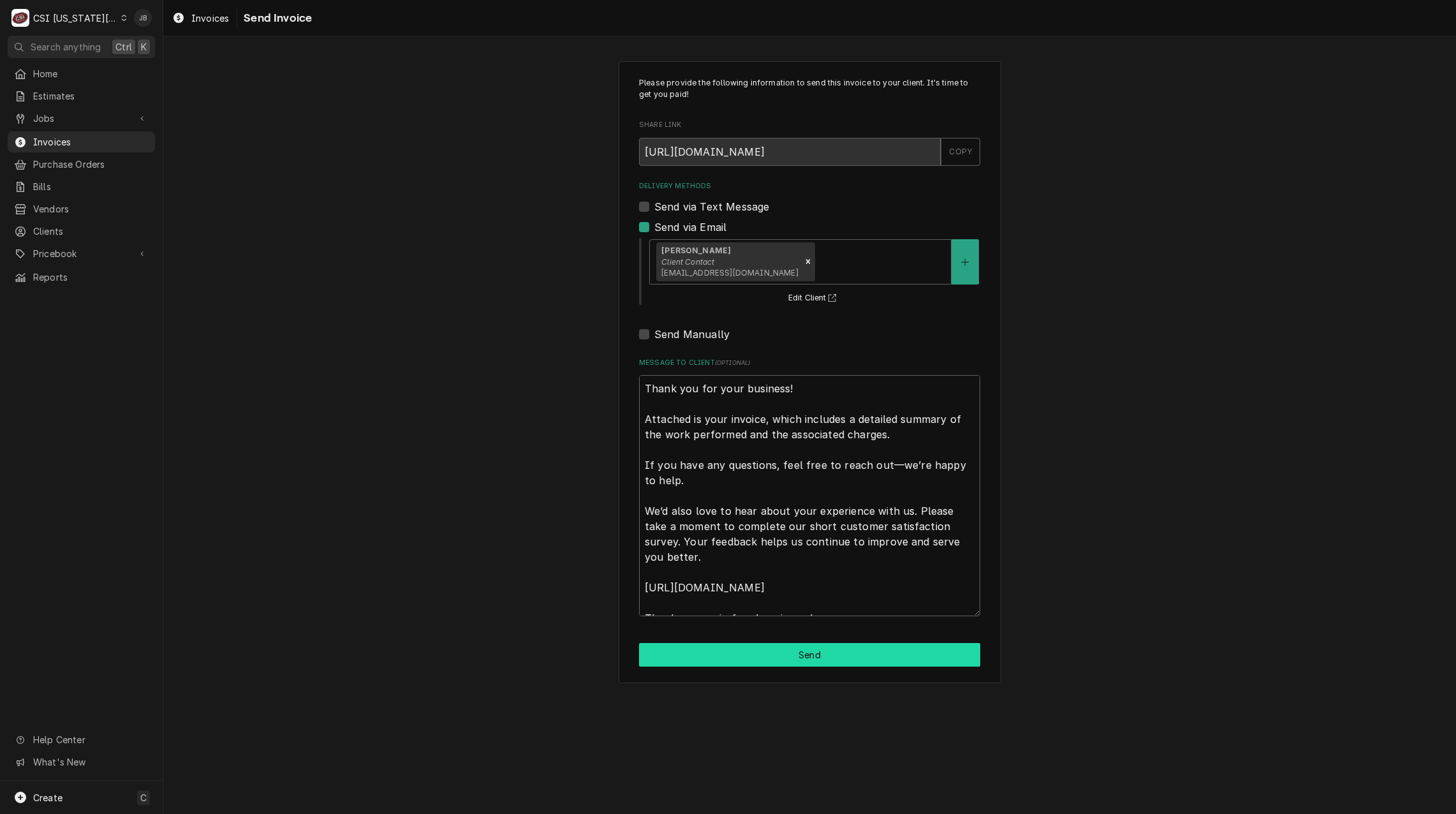
drag, startPoint x: 762, startPoint y: 651, endPoint x: 1431, endPoint y: 643, distance: 669.0
click at [761, 650] on button "Send" at bounding box center [809, 654] width 341 height 24
type textarea "x"
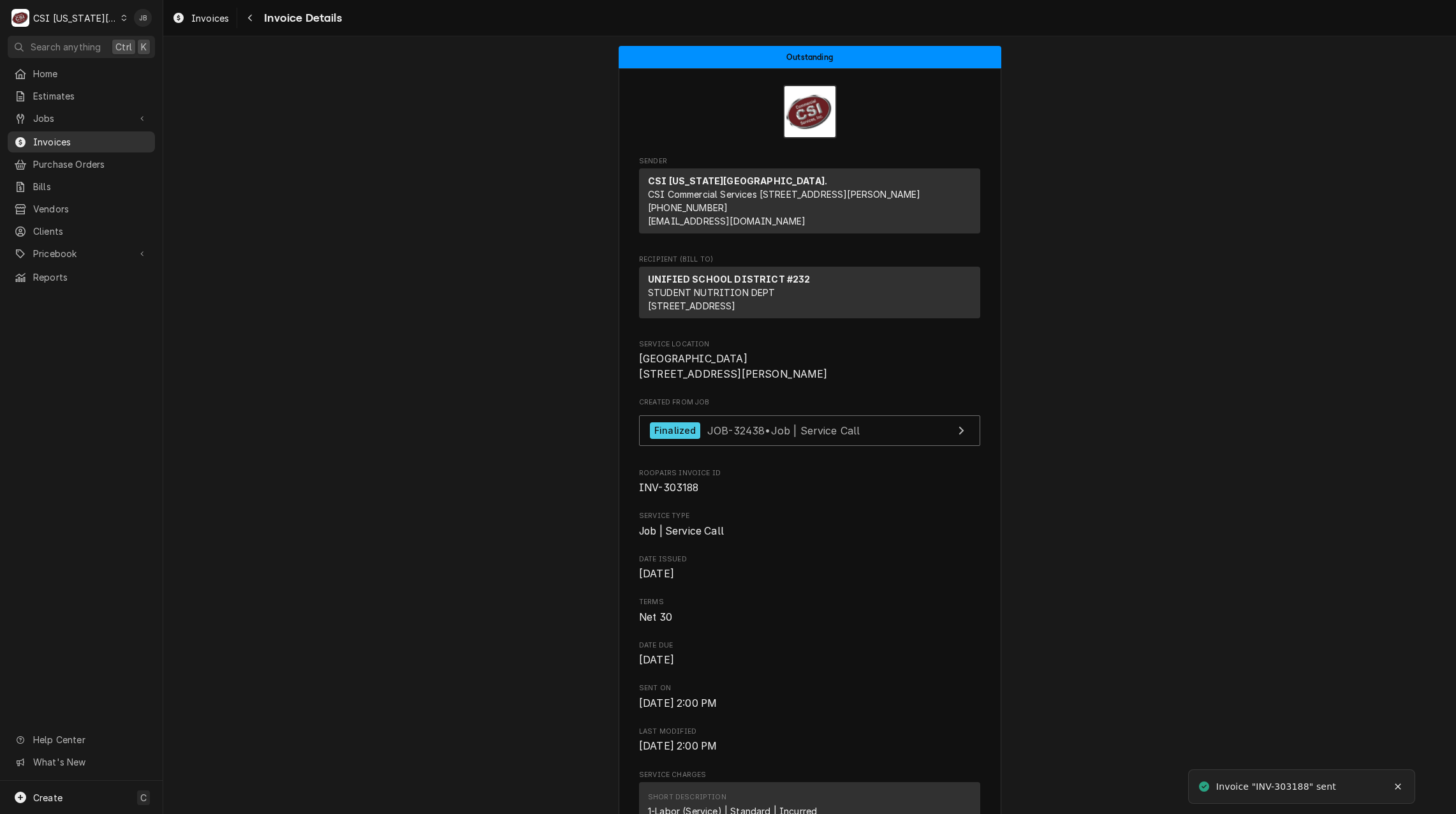
click at [80, 136] on span "Invoices" at bounding box center [90, 142] width 116 height 13
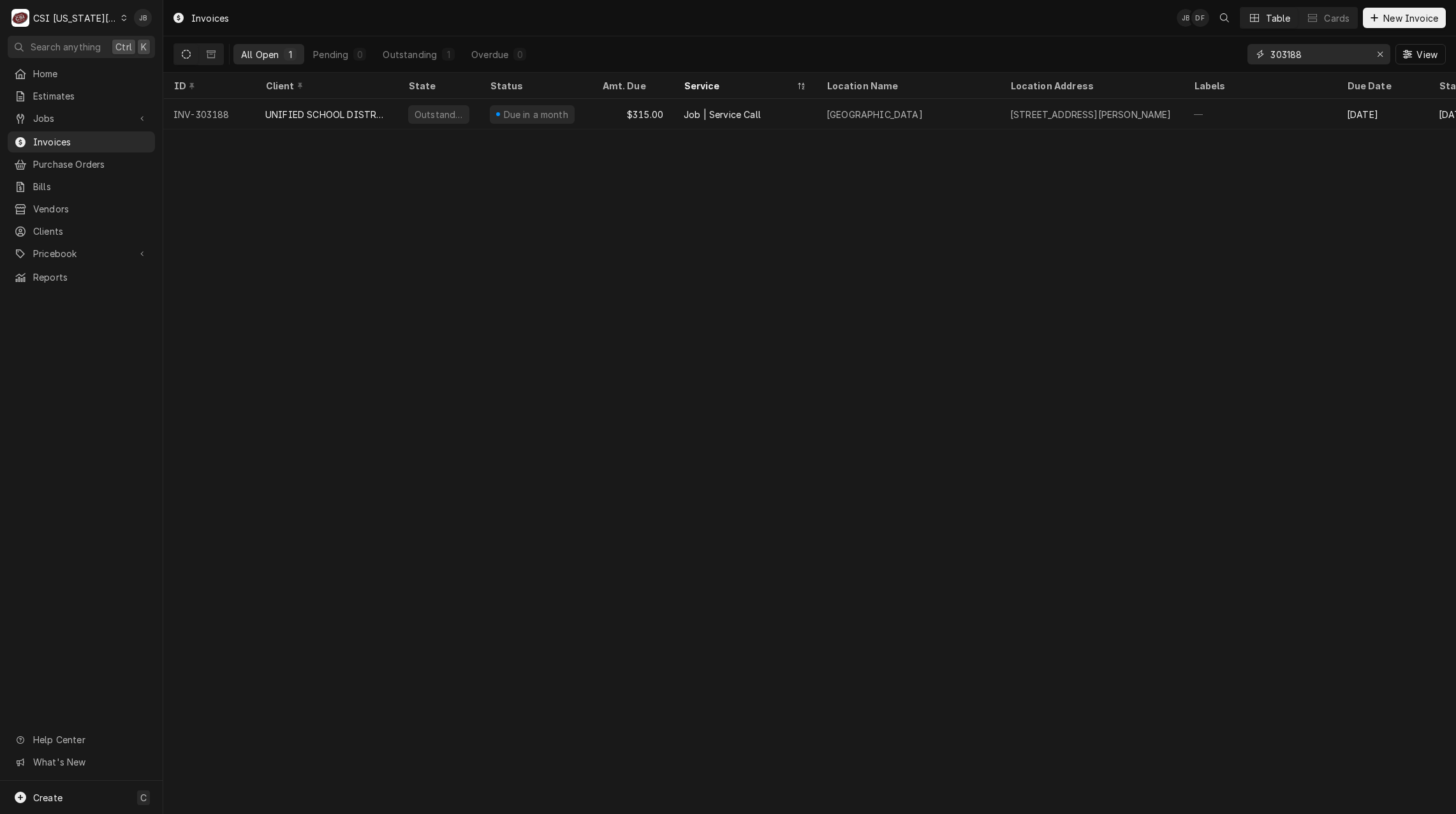
click at [1312, 54] on input "303188" at bounding box center [1317, 54] width 96 height 20
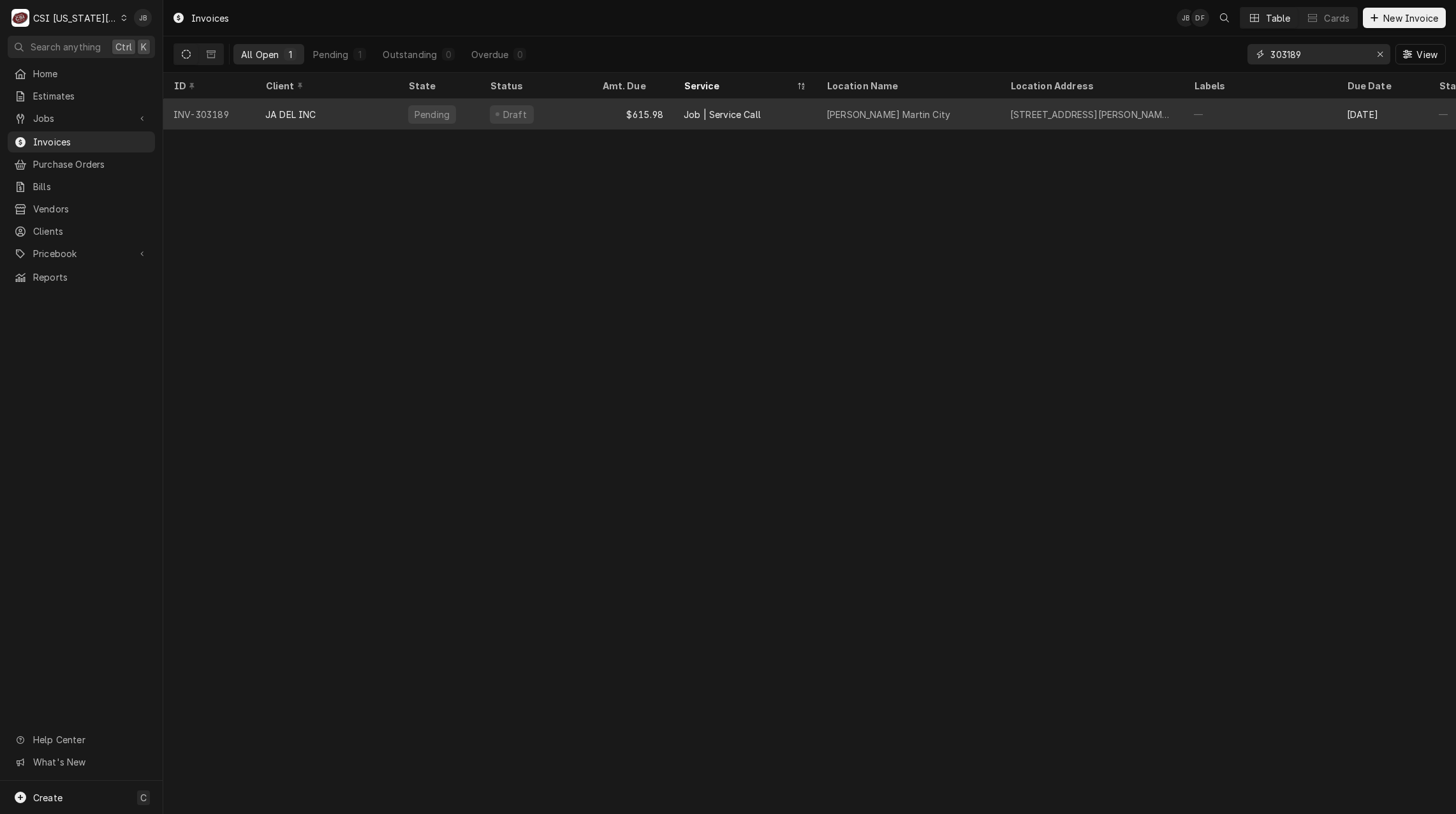
type input "303189"
click at [416, 107] on div "Pending" at bounding box center [432, 114] width 38 height 13
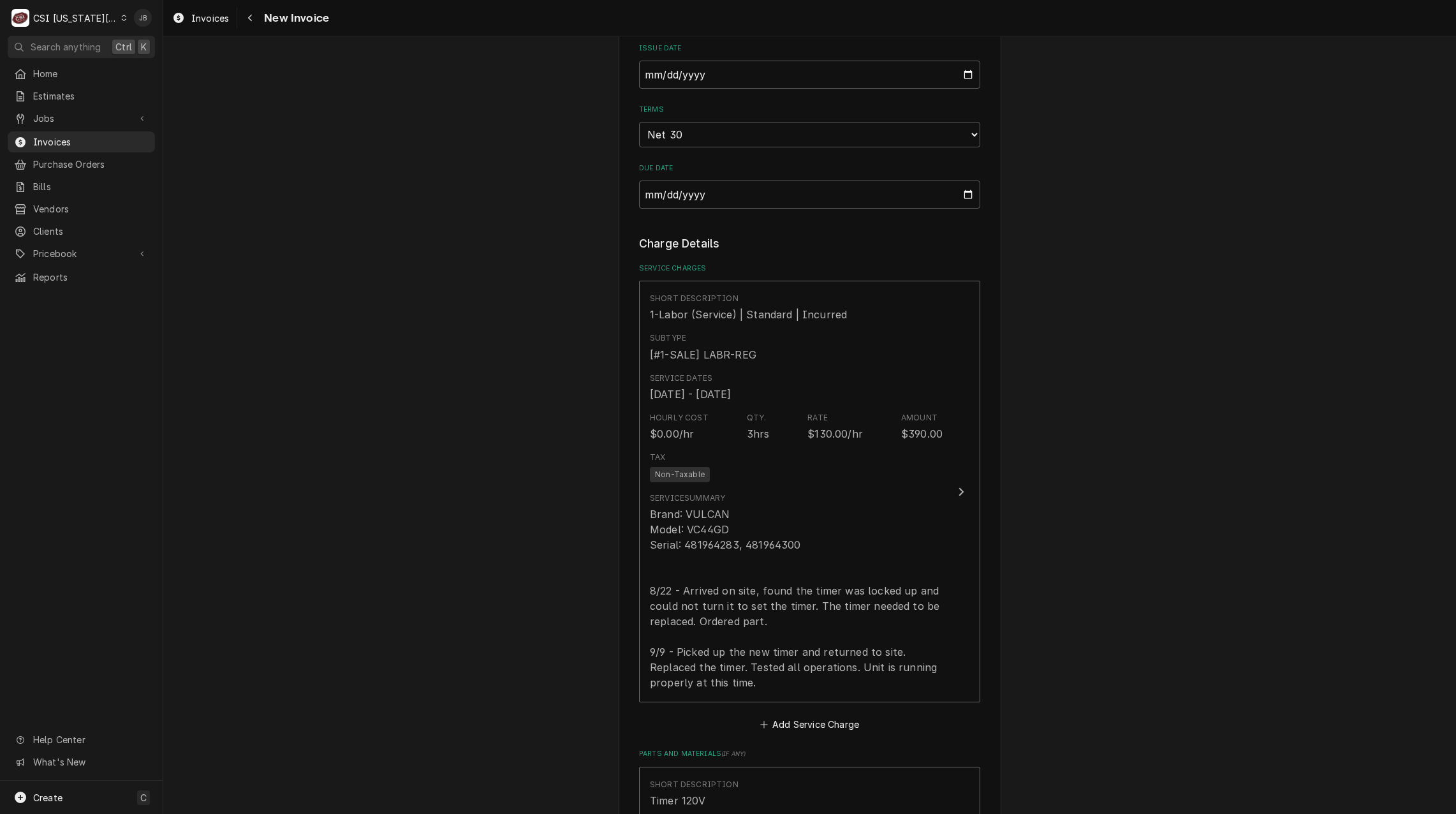
scroll to position [1212, 0]
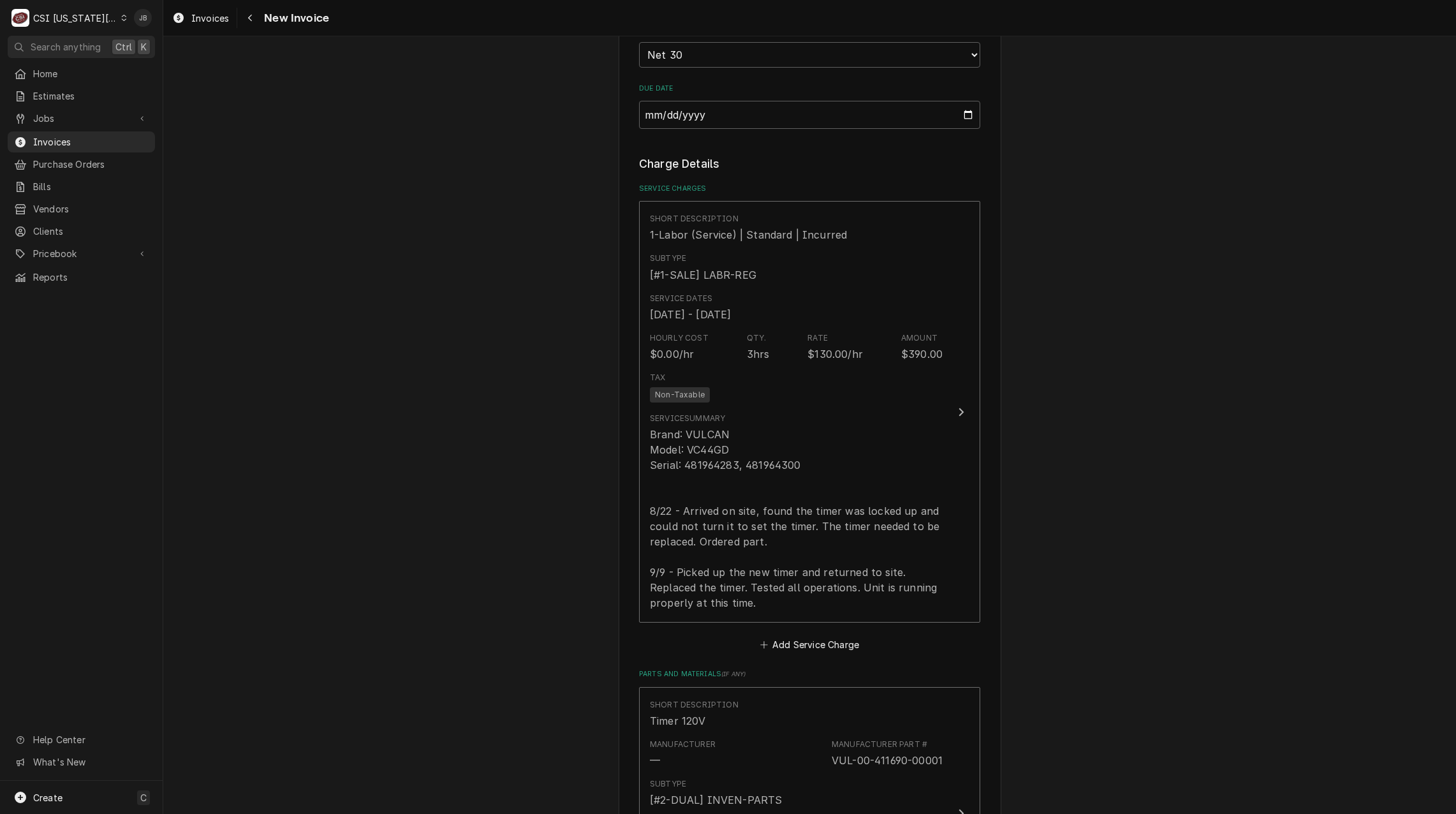
click at [360, 566] on div "Please provide the following information to create your invoice: Client Details…" at bounding box center [809, 316] width 1293 height 2957
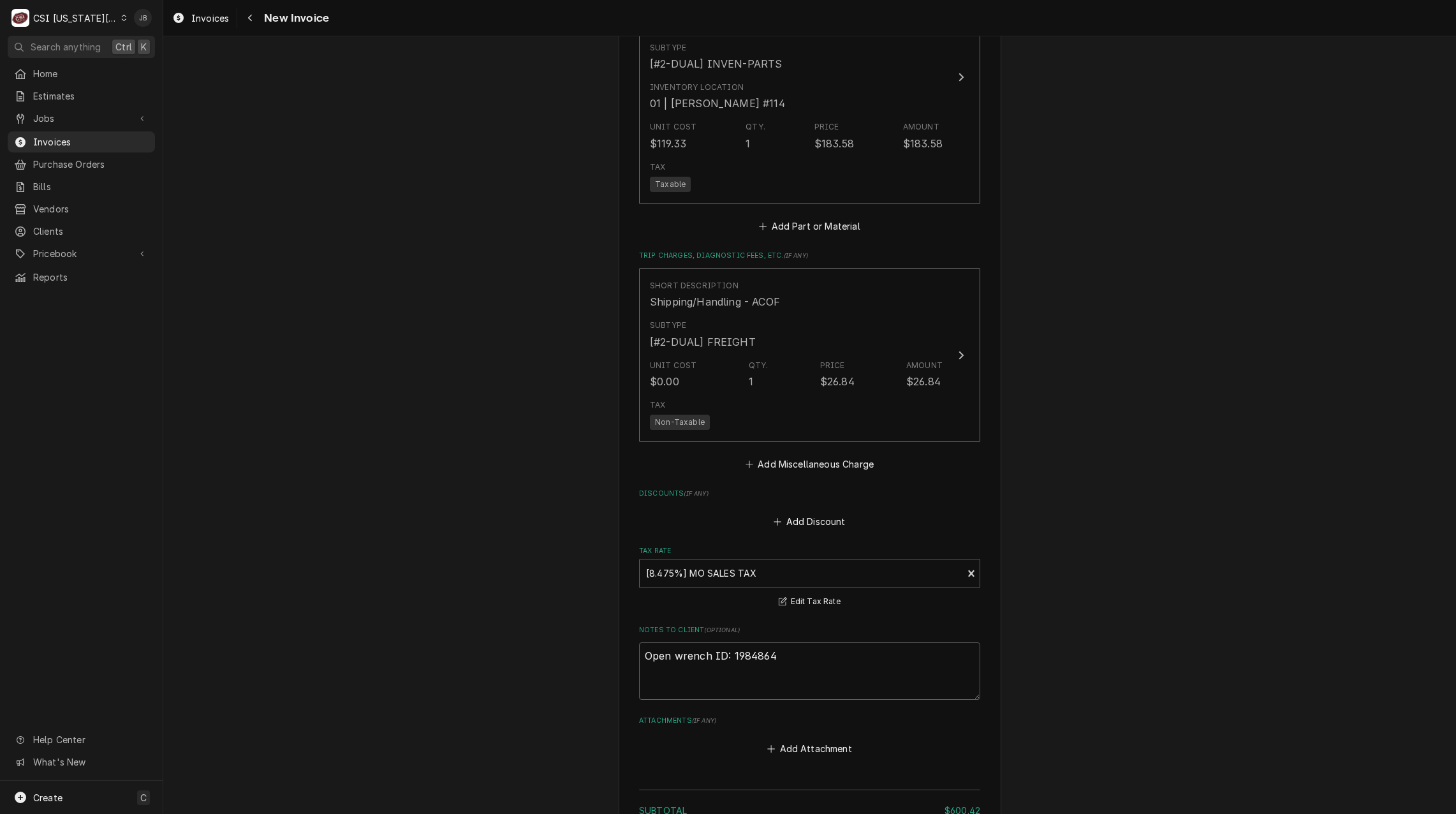
scroll to position [2130, 0]
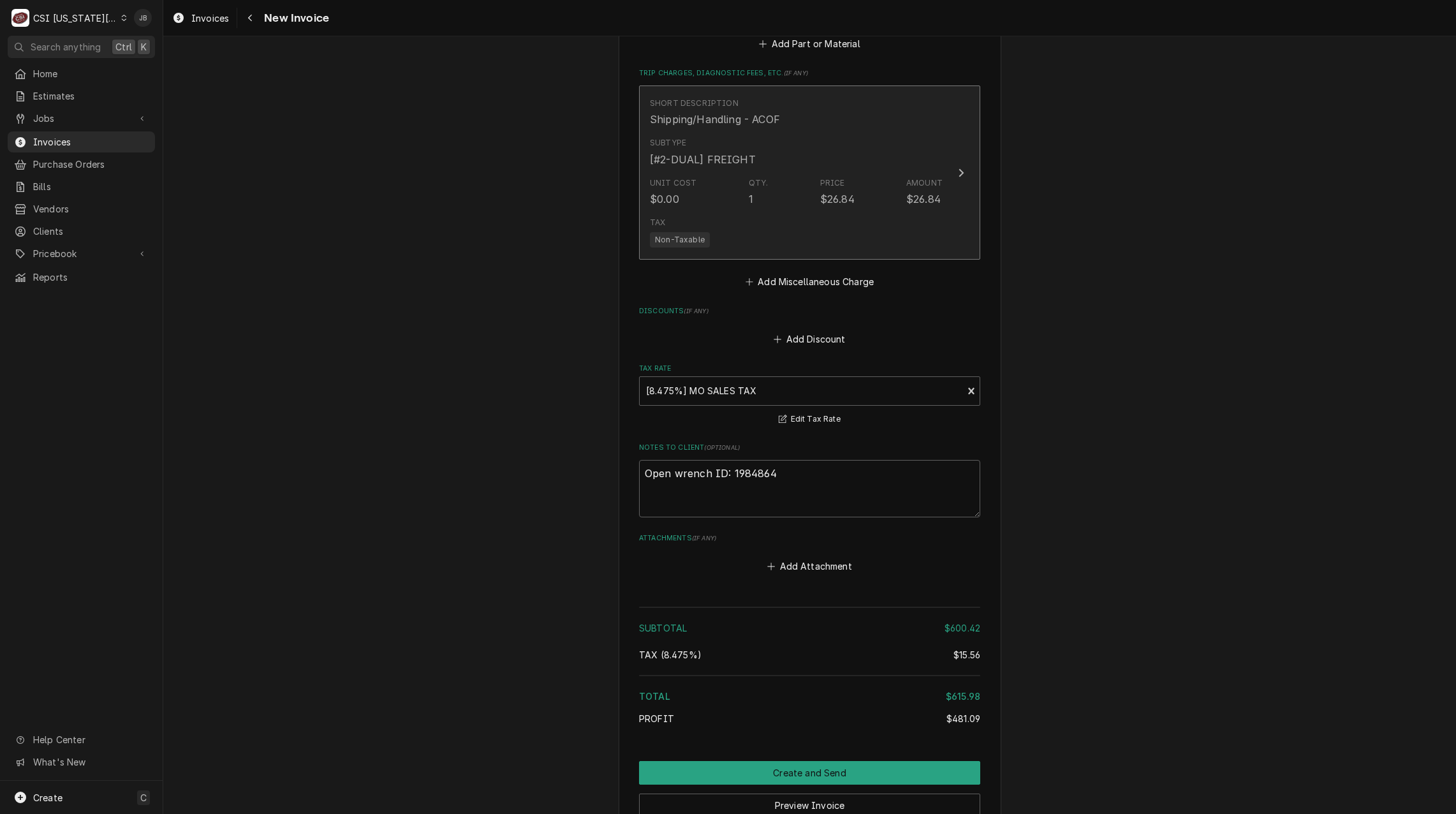
click at [812, 191] on div "Unit Cost $0.00 Qty. 1 Price $26.84 Amount $26.84" at bounding box center [796, 192] width 293 height 39
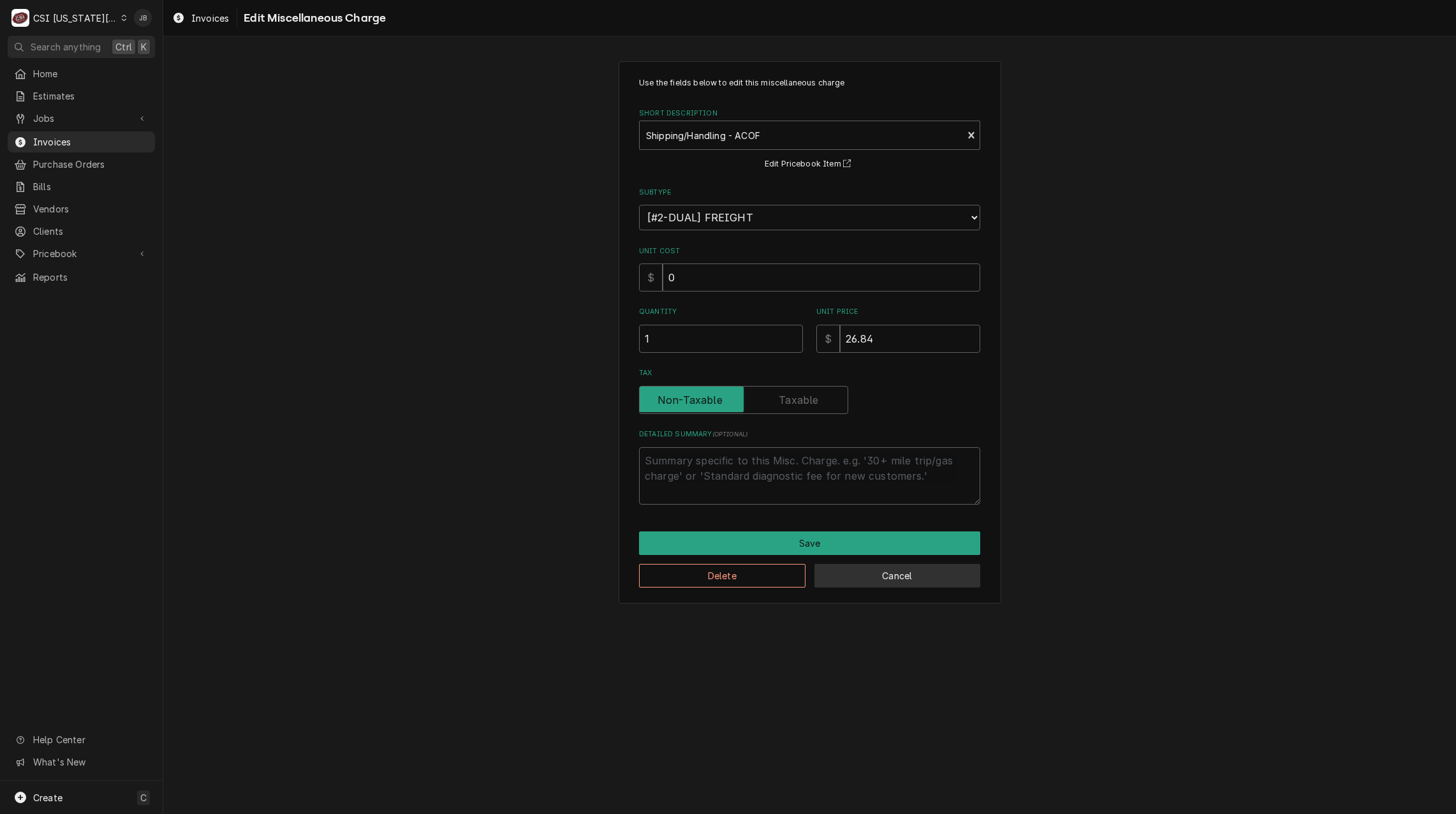
click at [883, 579] on button "Cancel" at bounding box center [897, 575] width 166 height 24
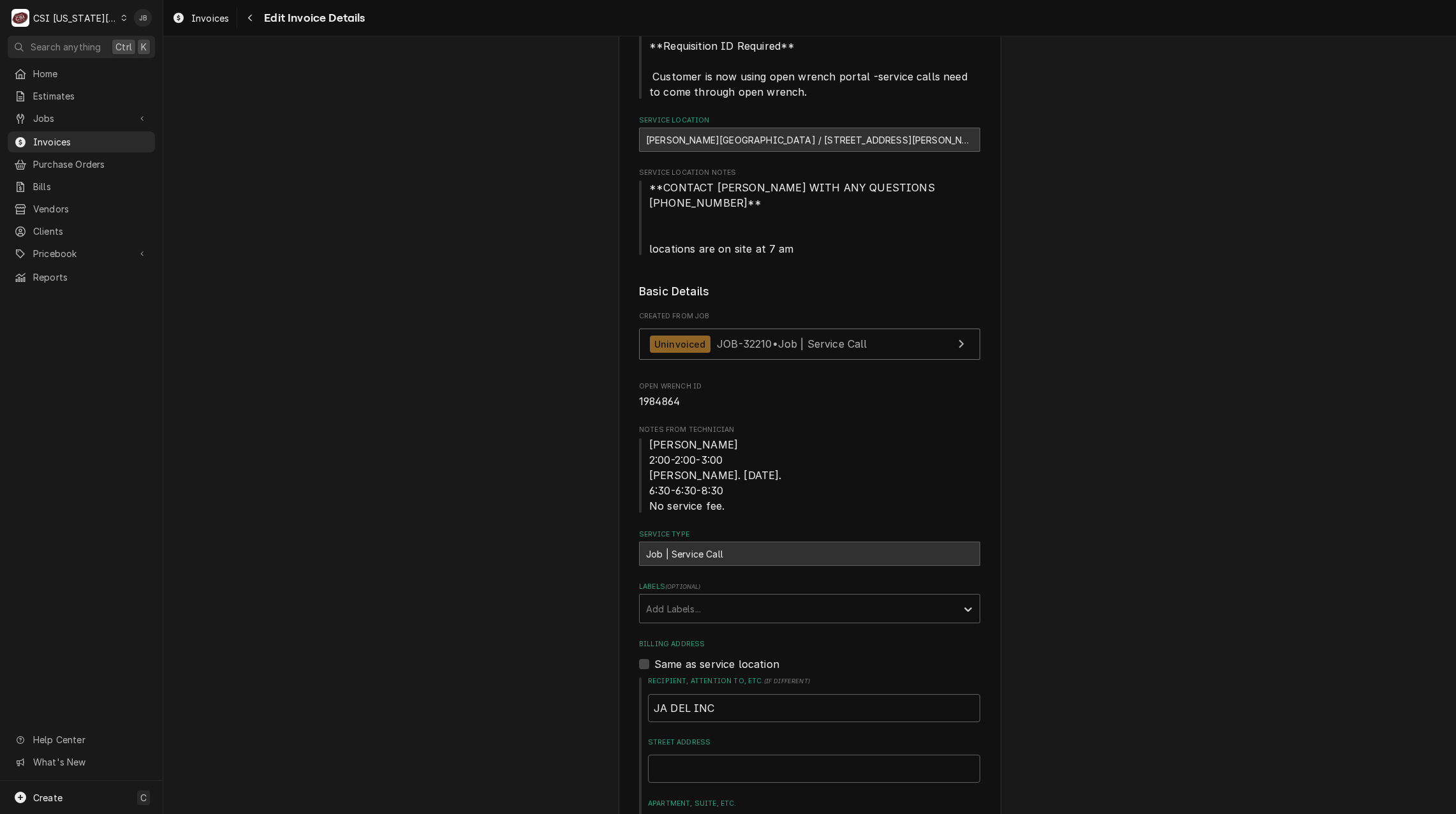
scroll to position [25, 0]
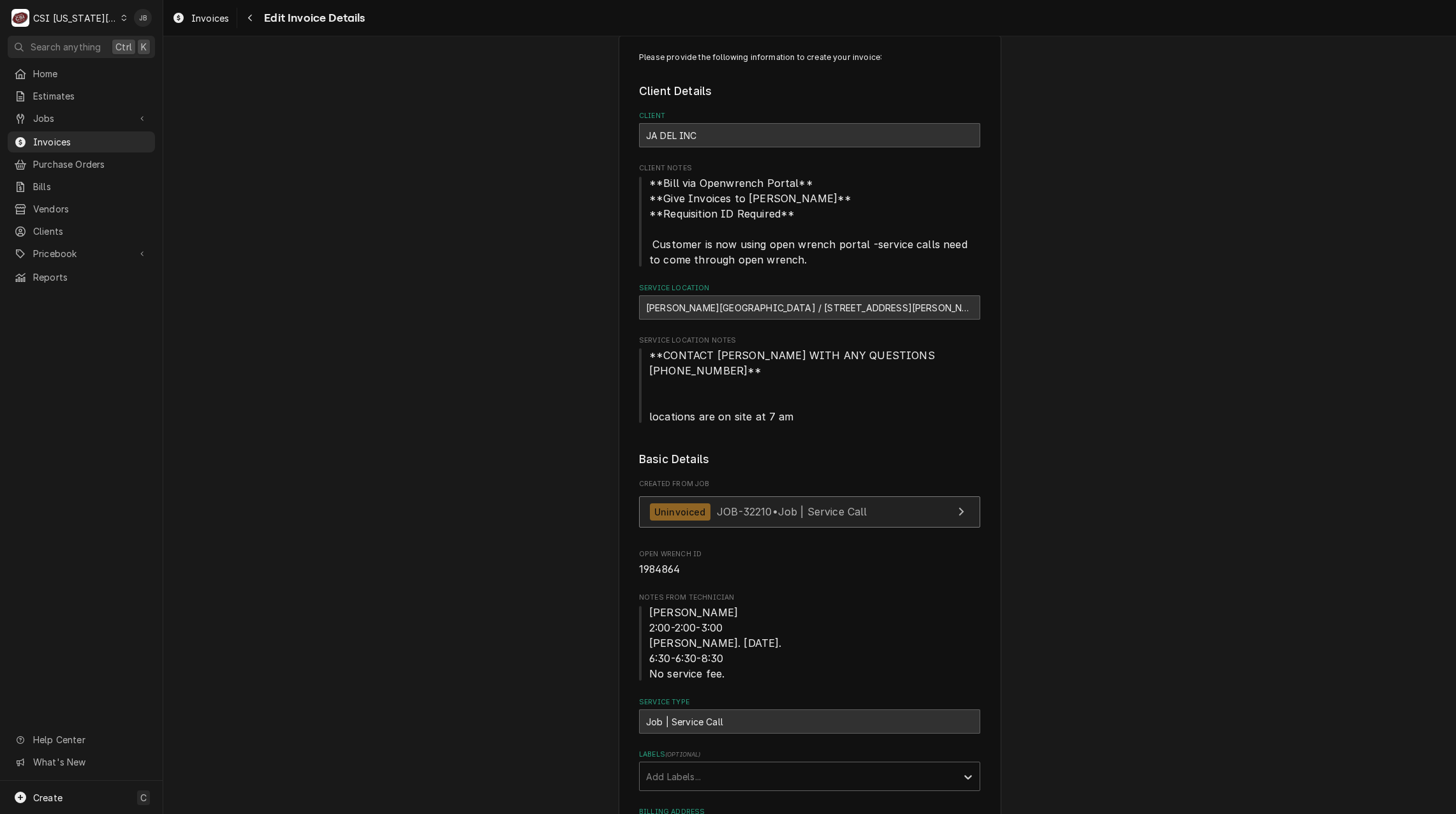
click at [703, 503] on div "Uninvoiced" at bounding box center [680, 512] width 61 height 17
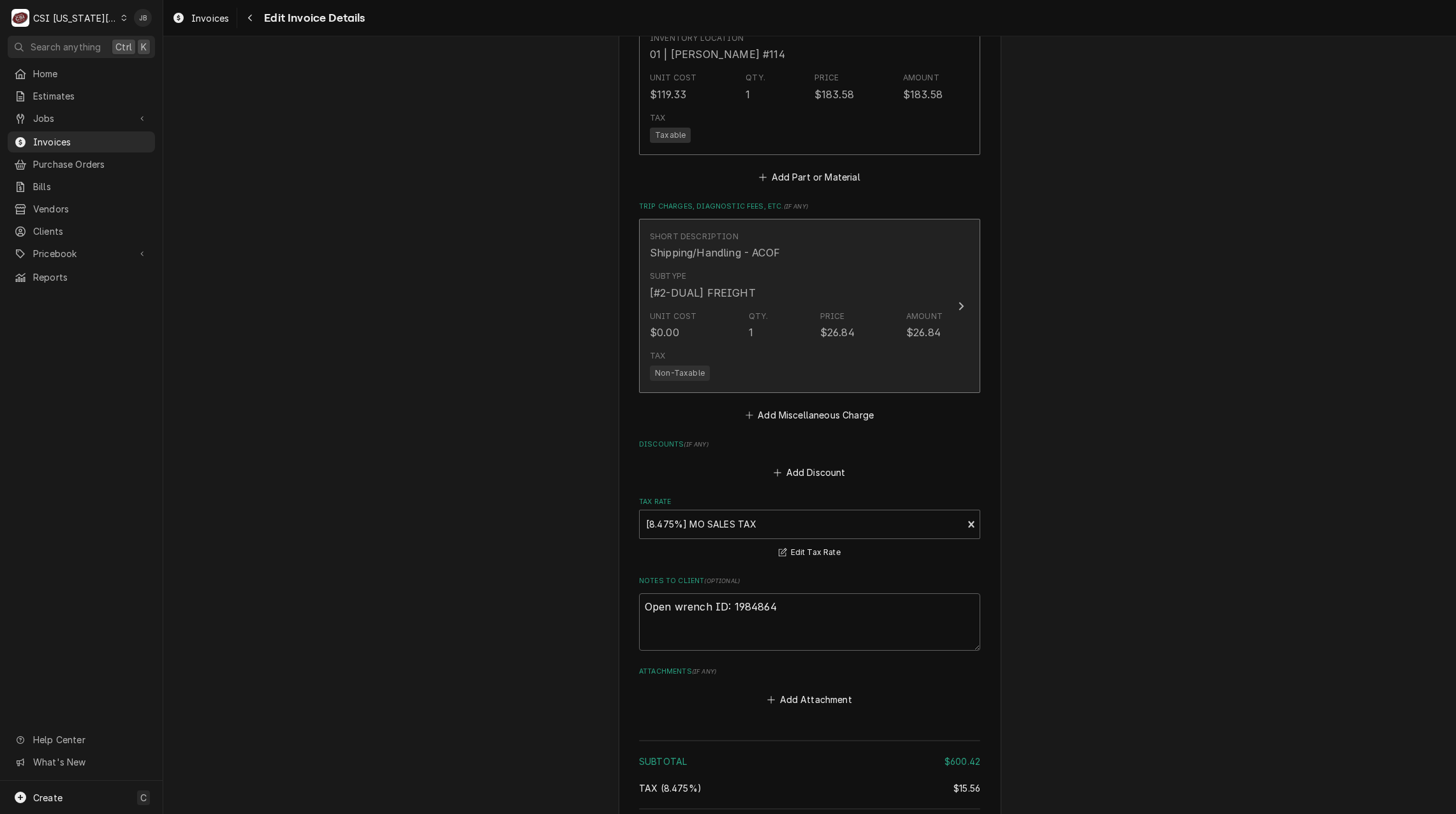
scroll to position [1982, 0]
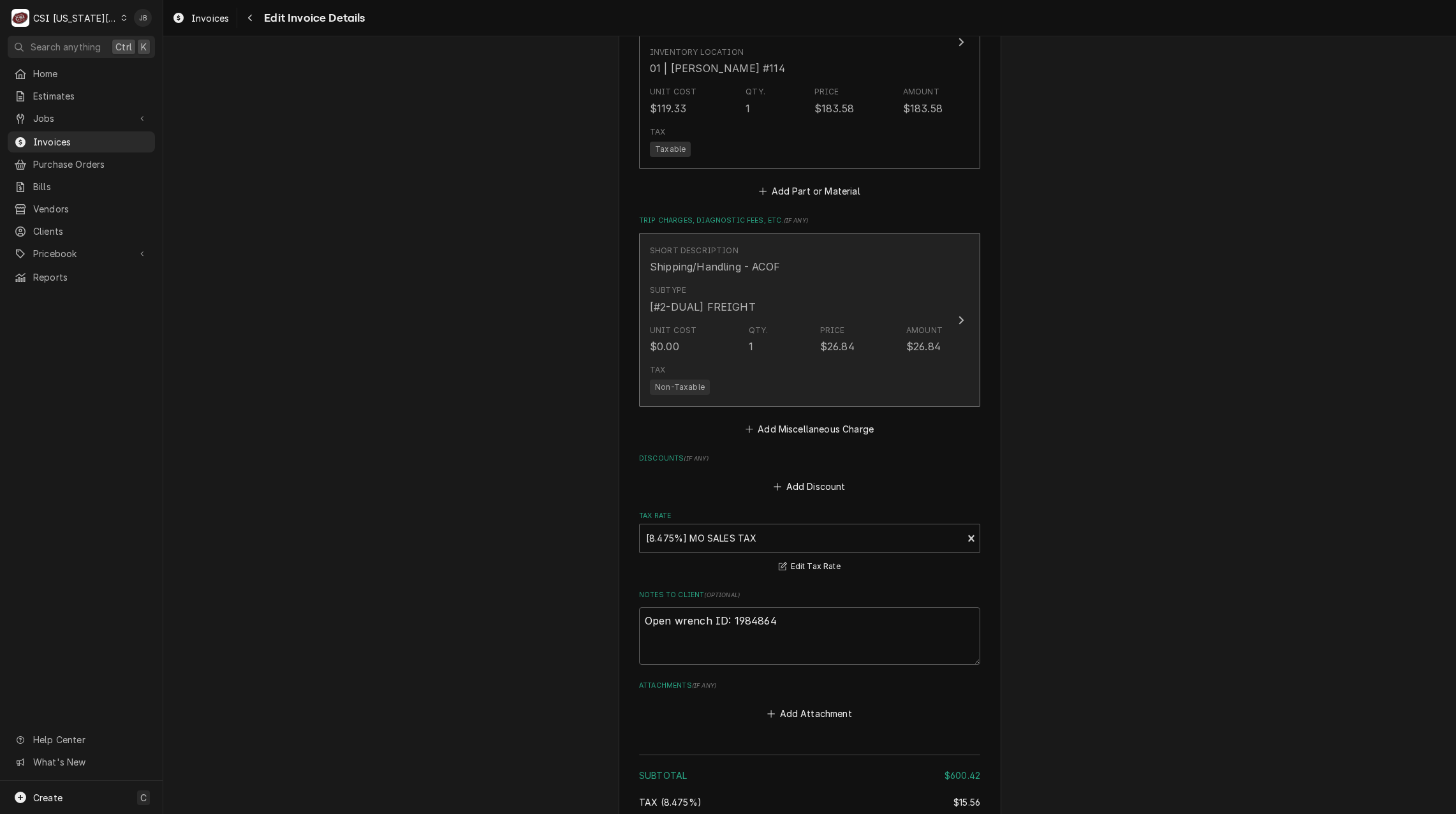
click at [764, 259] on div "Shipping/Handling - ACOF" at bounding box center [715, 266] width 130 height 16
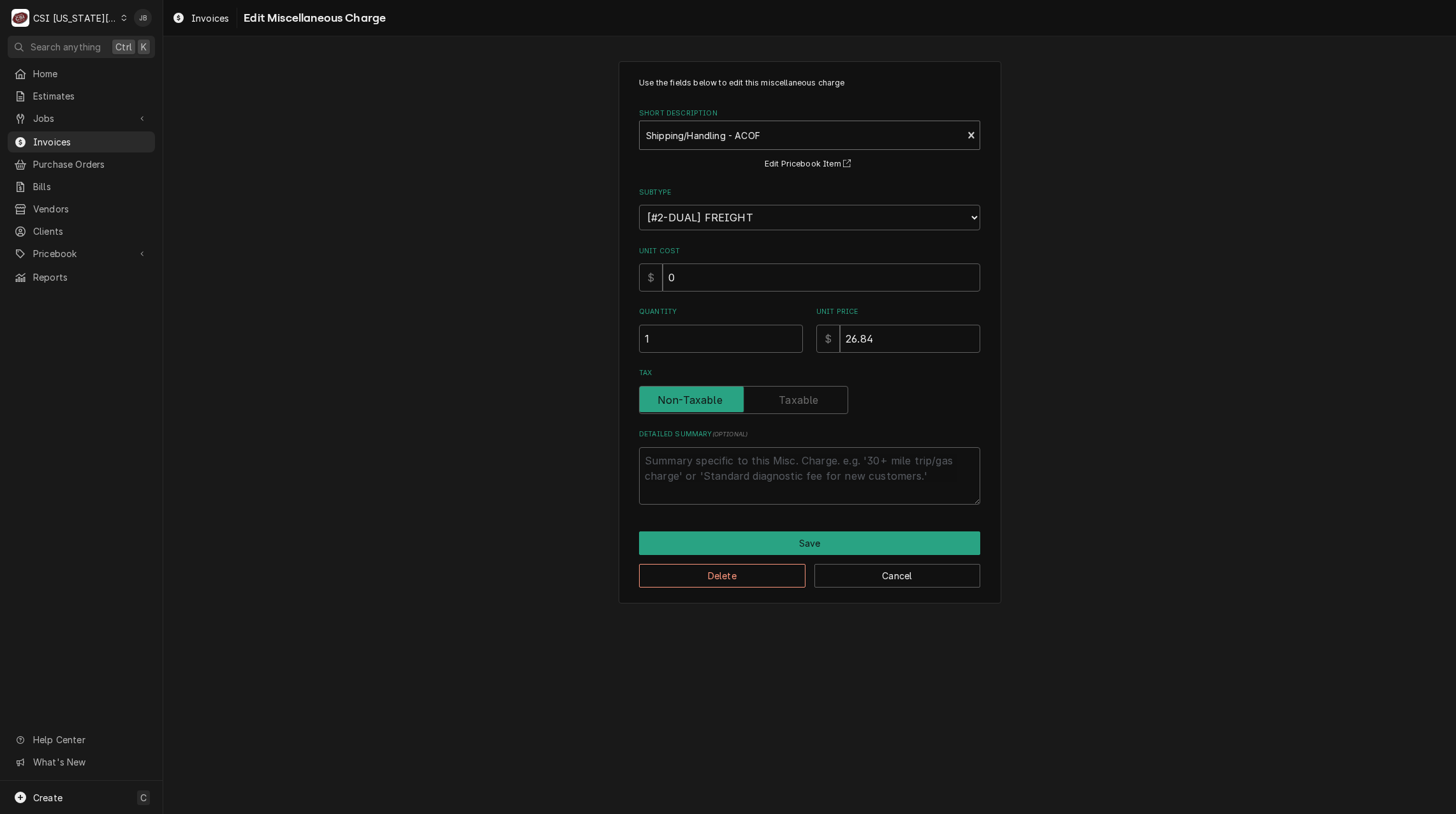
type textarea "x"
click at [700, 136] on div "Short Description" at bounding box center [801, 135] width 310 height 23
type input "ship"
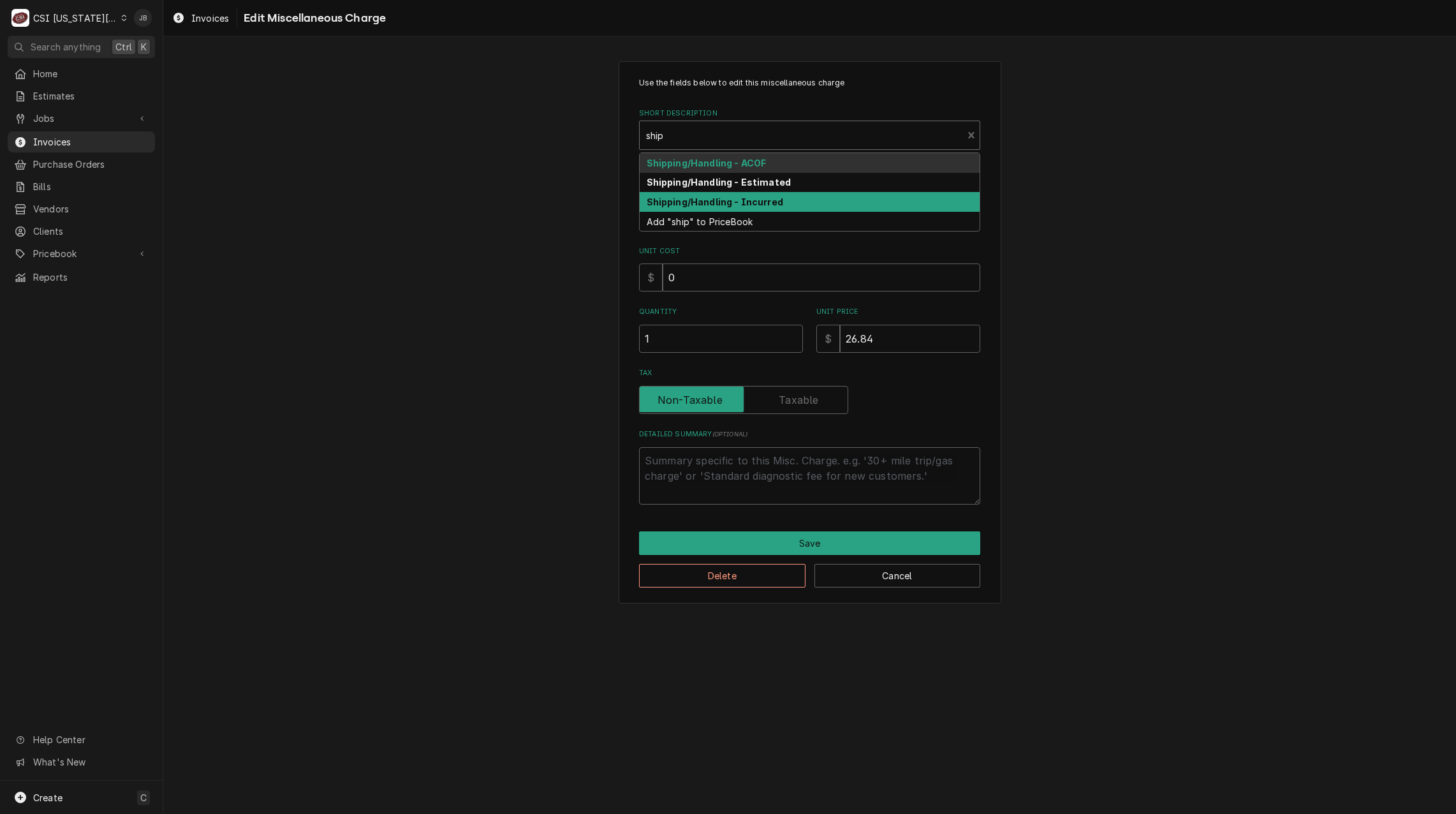
click at [714, 207] on strong "Shipping/Handling - Incurred" at bounding box center [715, 202] width 136 height 11
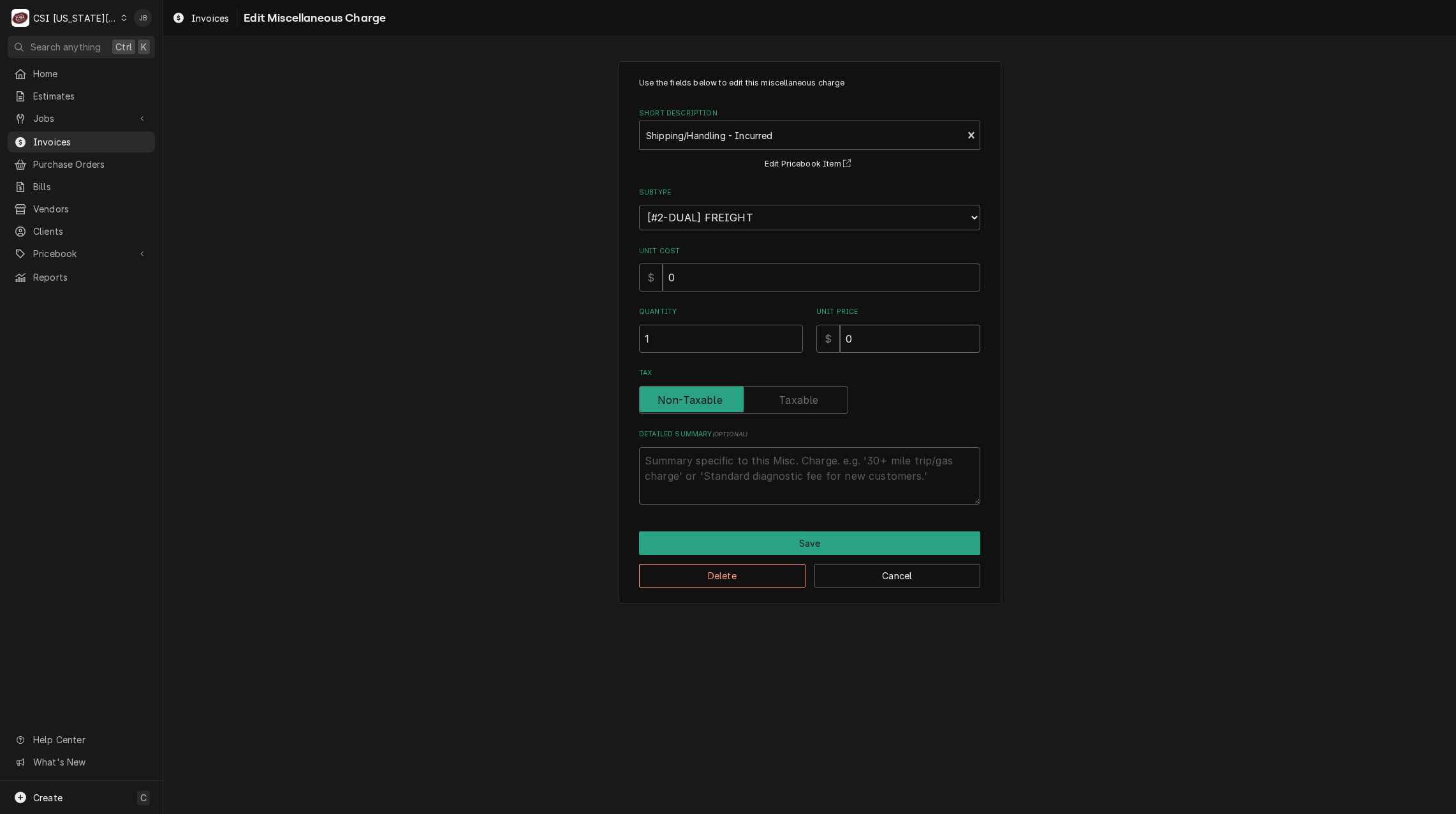
drag, startPoint x: 820, startPoint y: 343, endPoint x: 790, endPoint y: 343, distance: 30.0
click at [808, 343] on div "Quantity 1 Unit Price $ 0" at bounding box center [809, 329] width 341 height 45
type textarea "x"
type input "3"
type textarea "x"
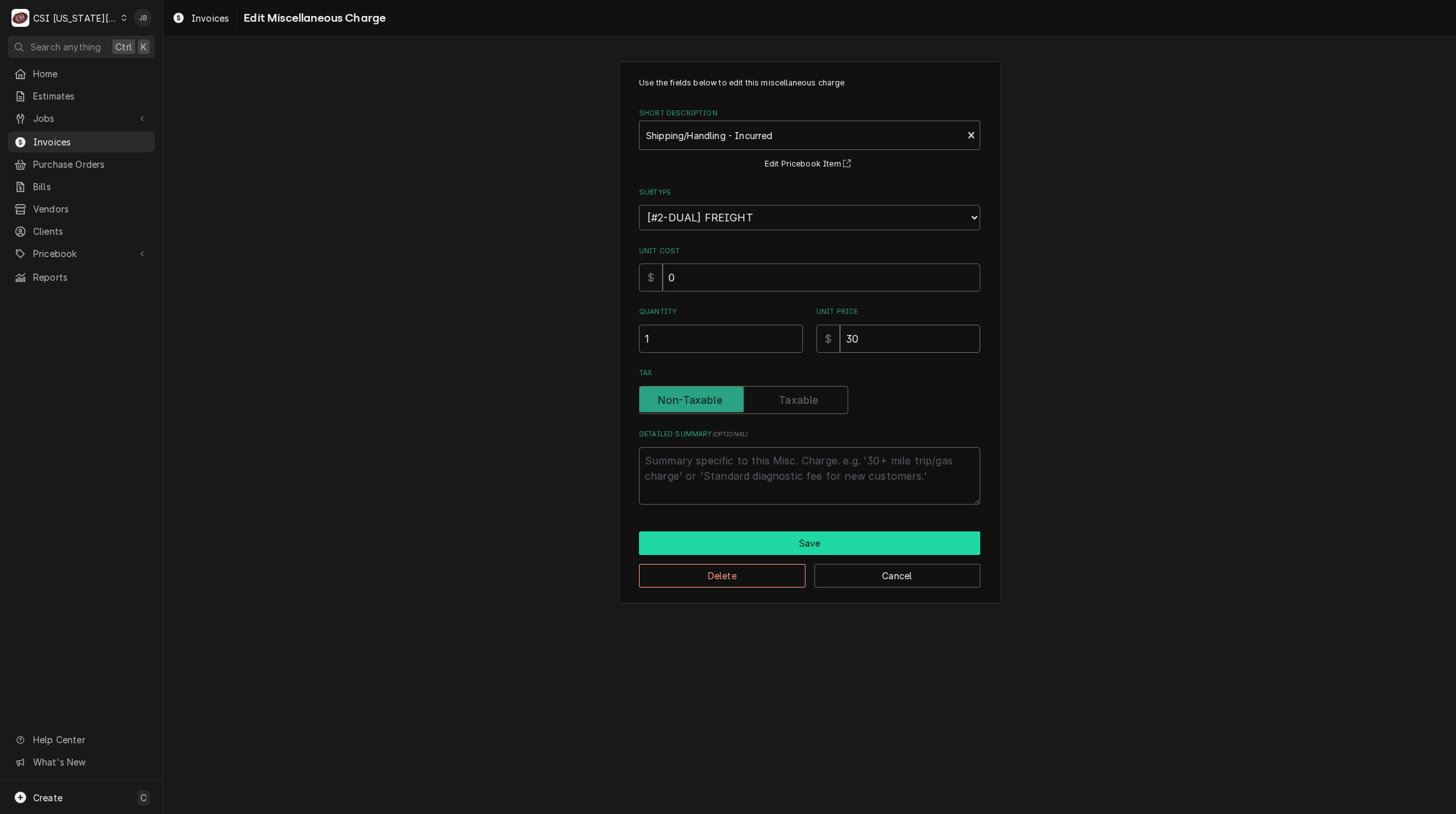
type input "30"
click at [814, 541] on button "Save" at bounding box center [809, 543] width 341 height 24
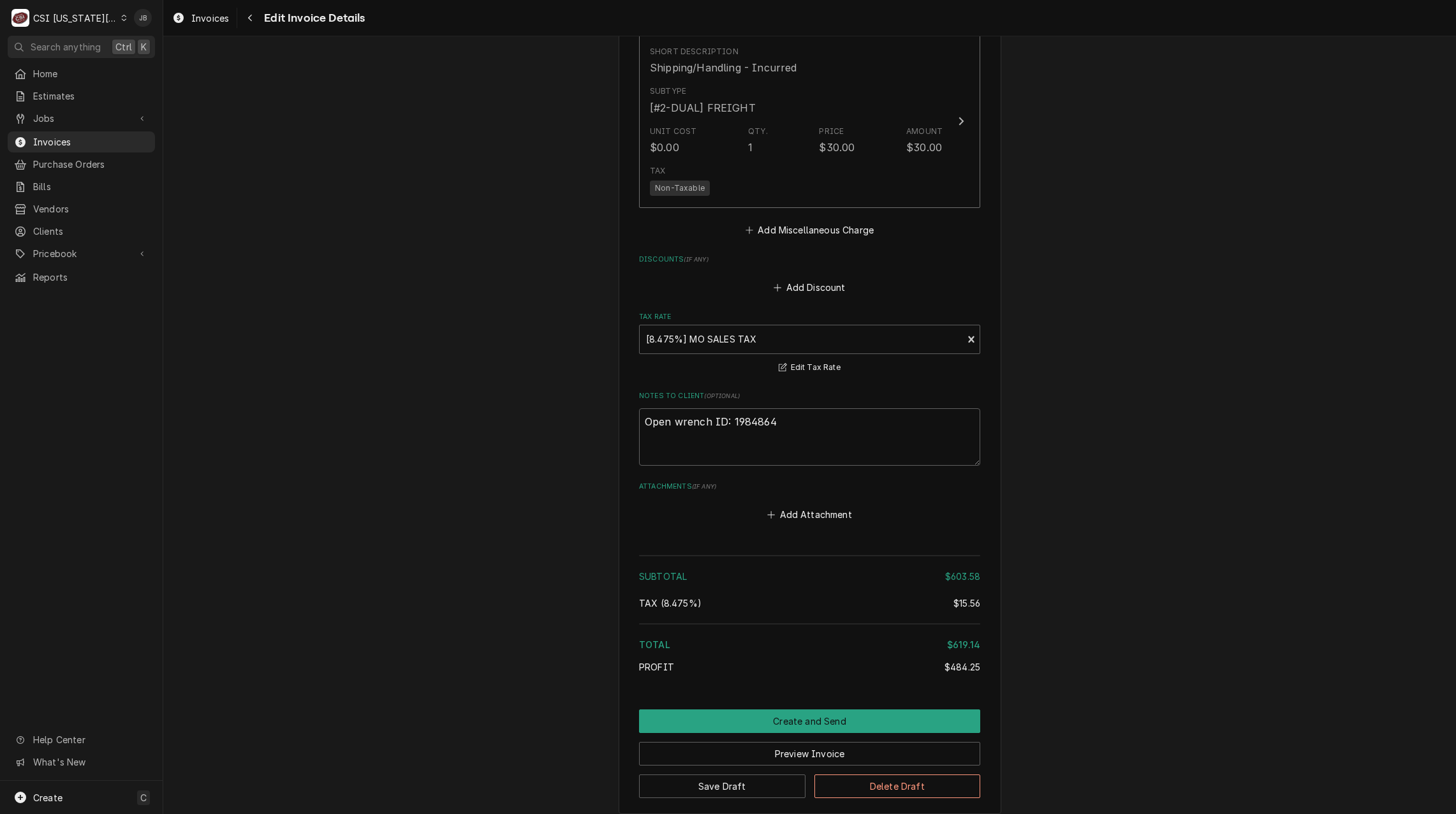
scroll to position [2237, 0]
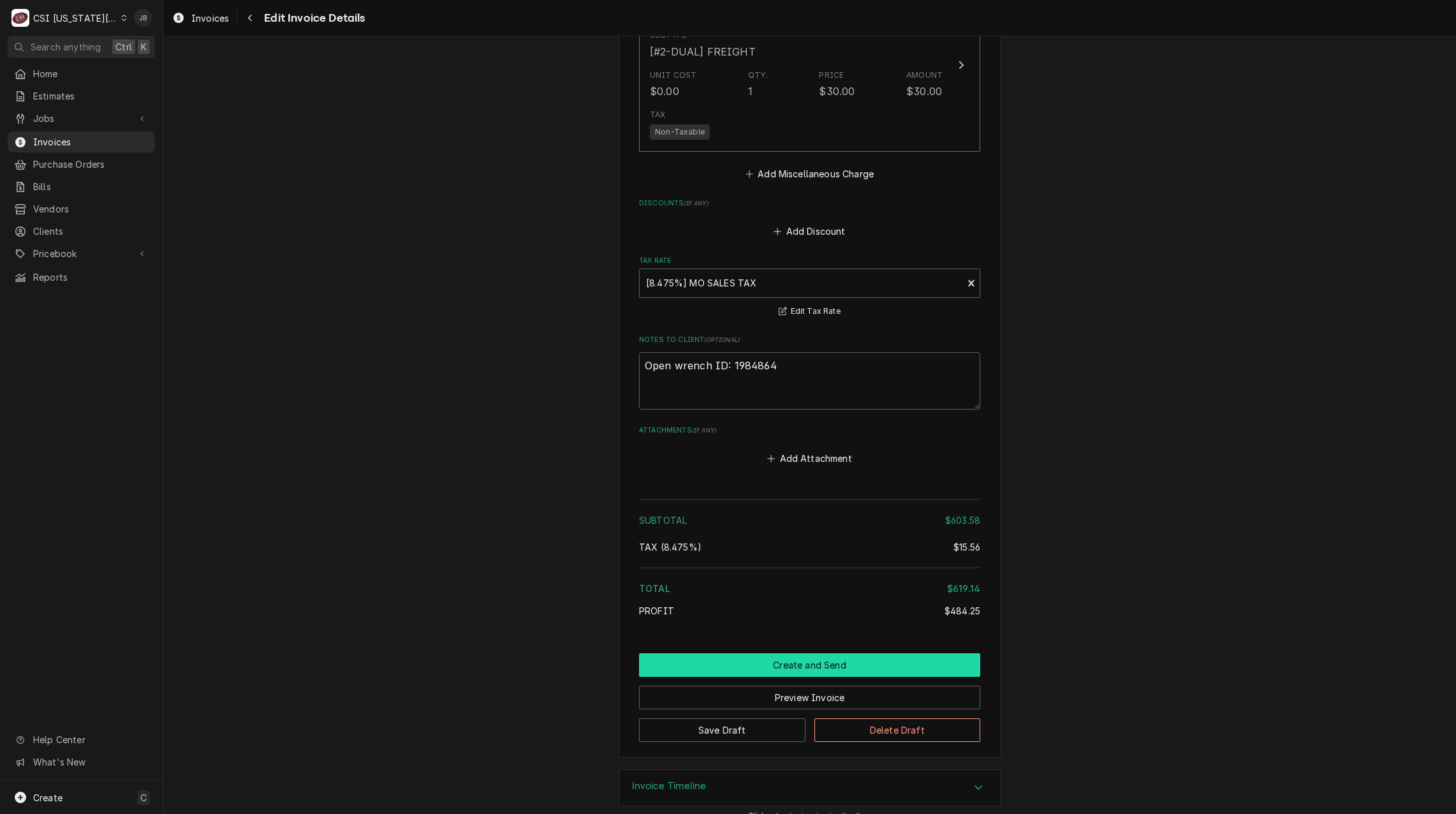
click at [826, 653] on button "Create and Send" at bounding box center [809, 665] width 341 height 24
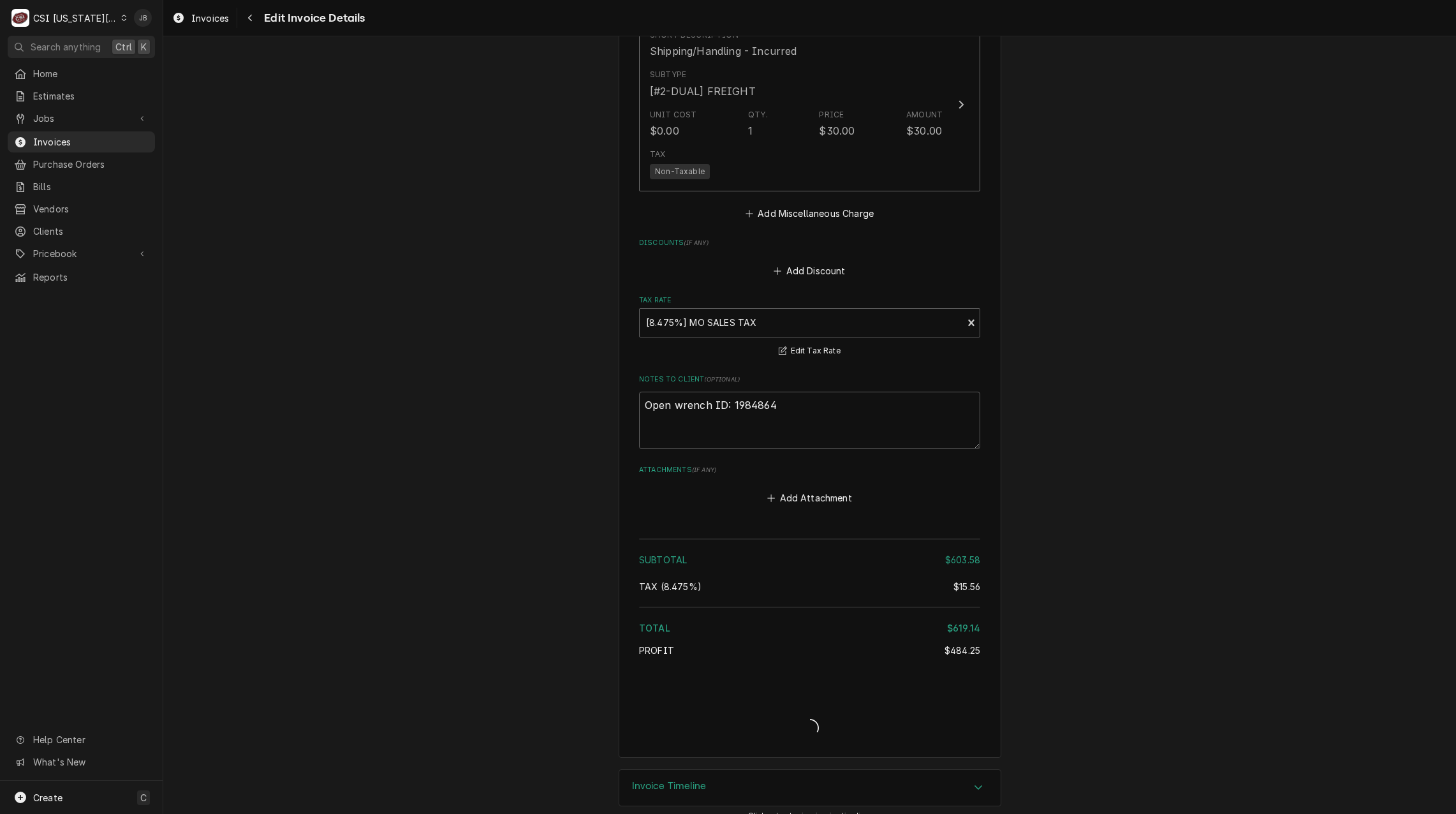
type textarea "x"
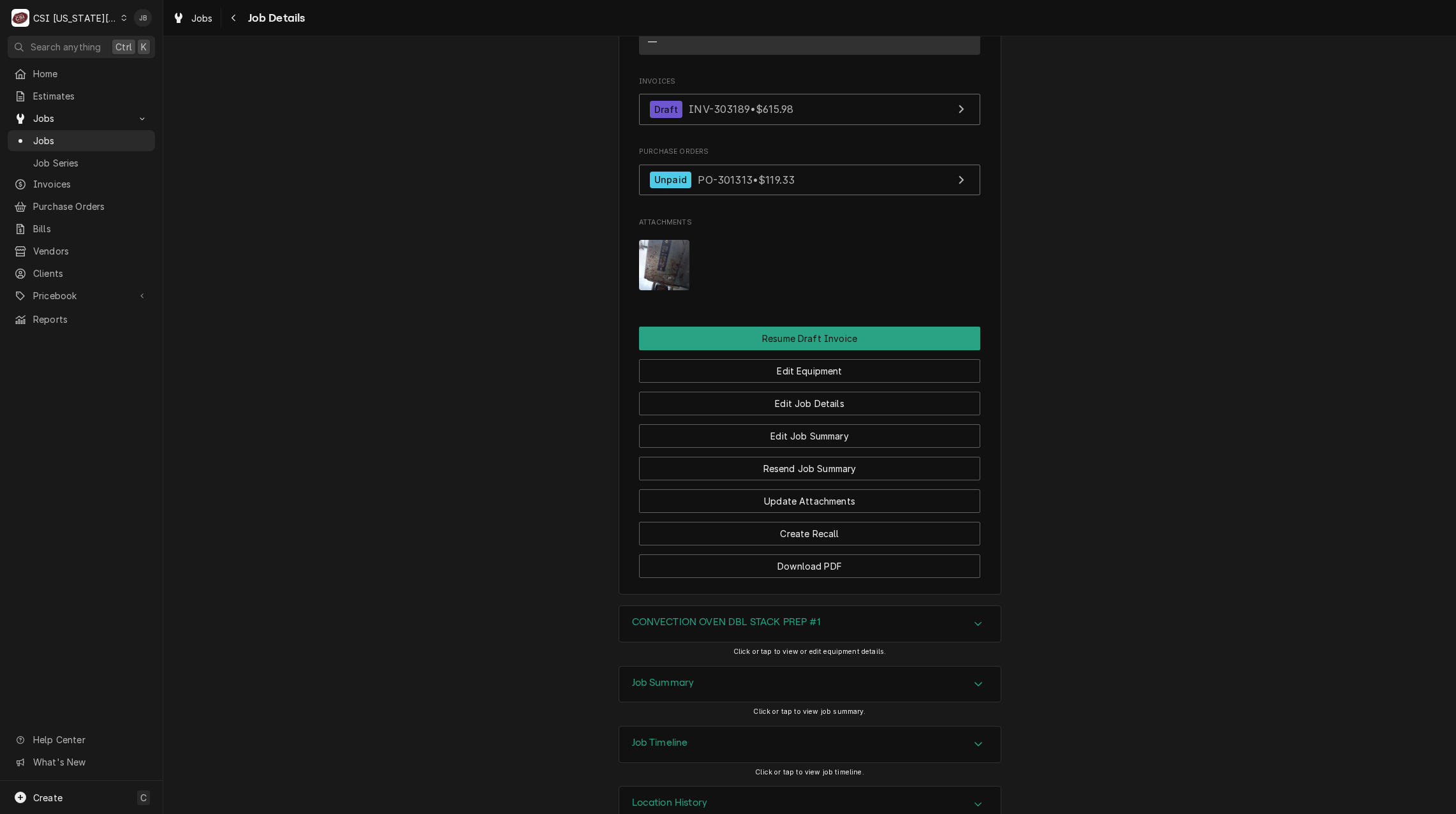
scroll to position [1475, 0]
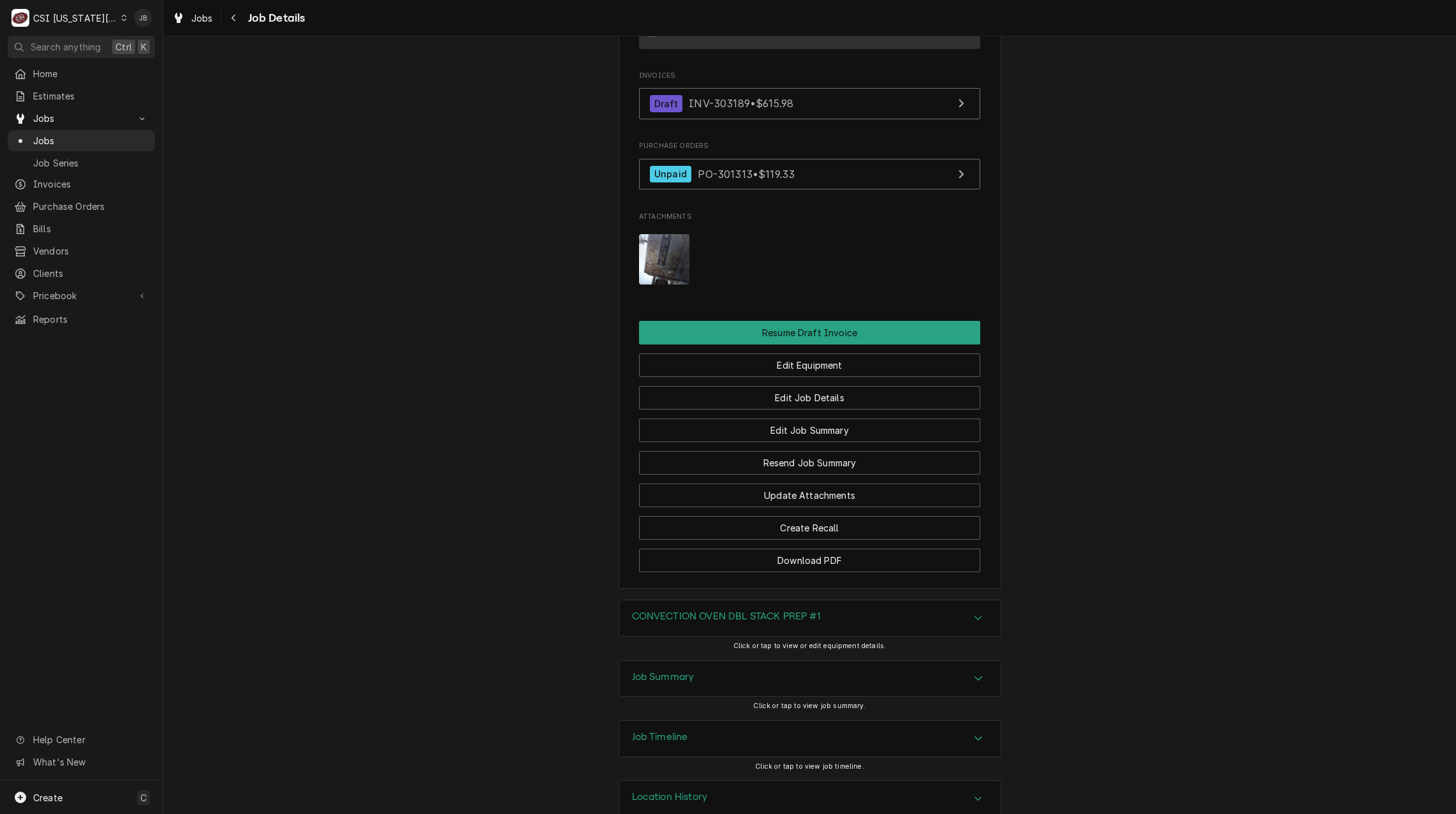
click at [685, 671] on h3 "Job Summary" at bounding box center [663, 676] width 62 height 12
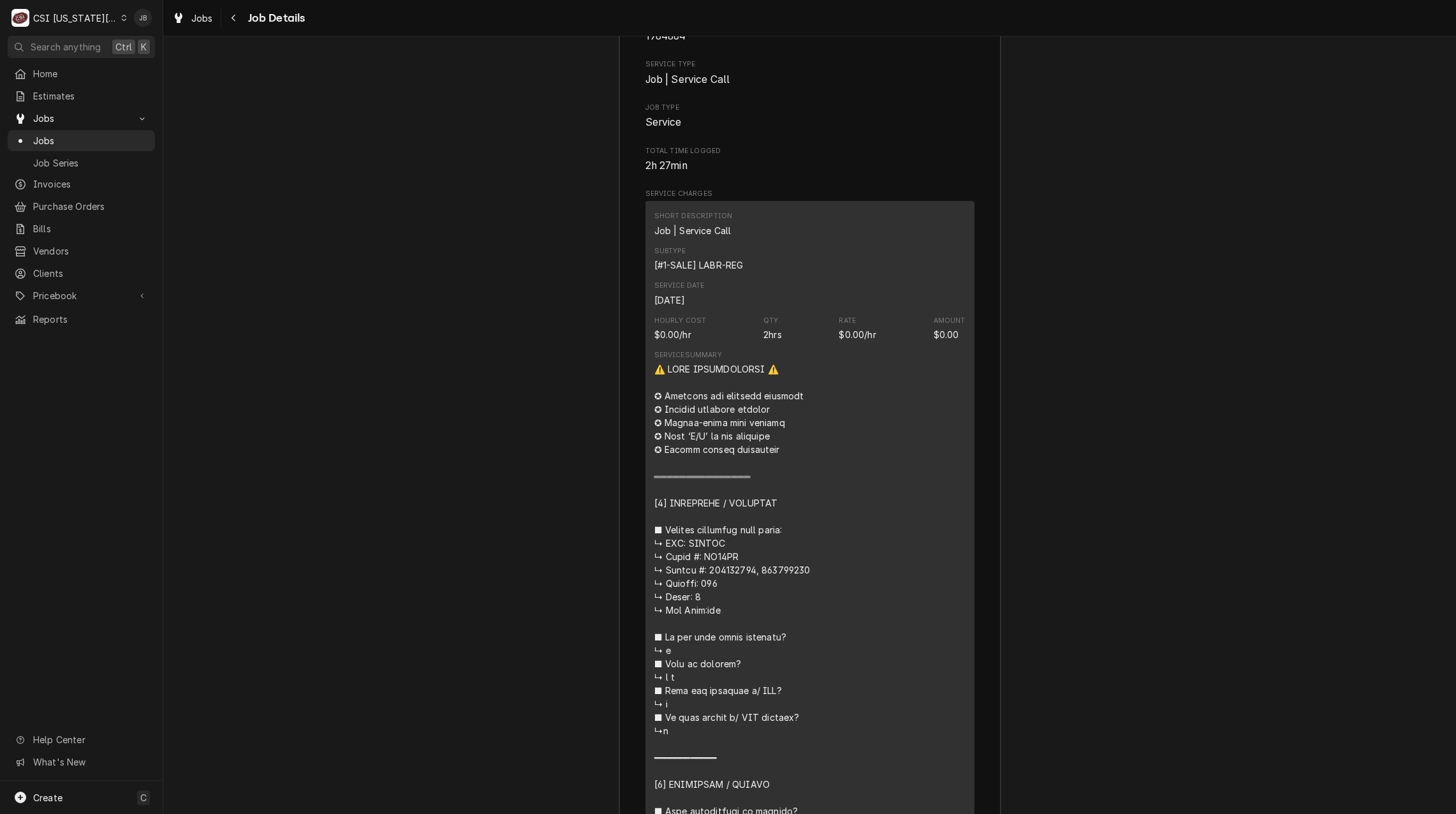
scroll to position [2005, 0]
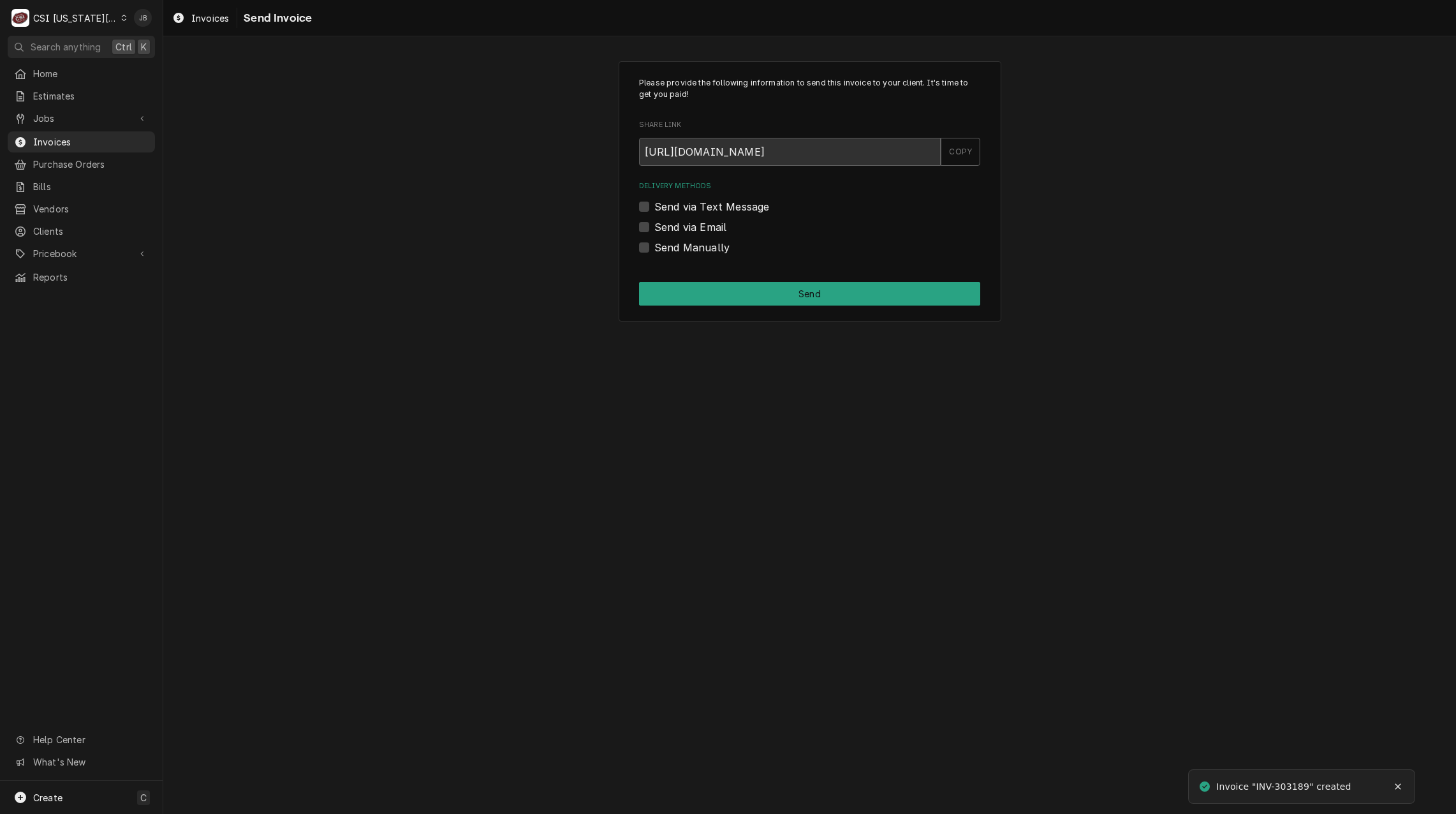
click at [721, 222] on label "Send via Email" at bounding box center [690, 227] width 72 height 16
click at [721, 222] on input "Send via Email" at bounding box center [825, 234] width 341 height 28
checkbox input "true"
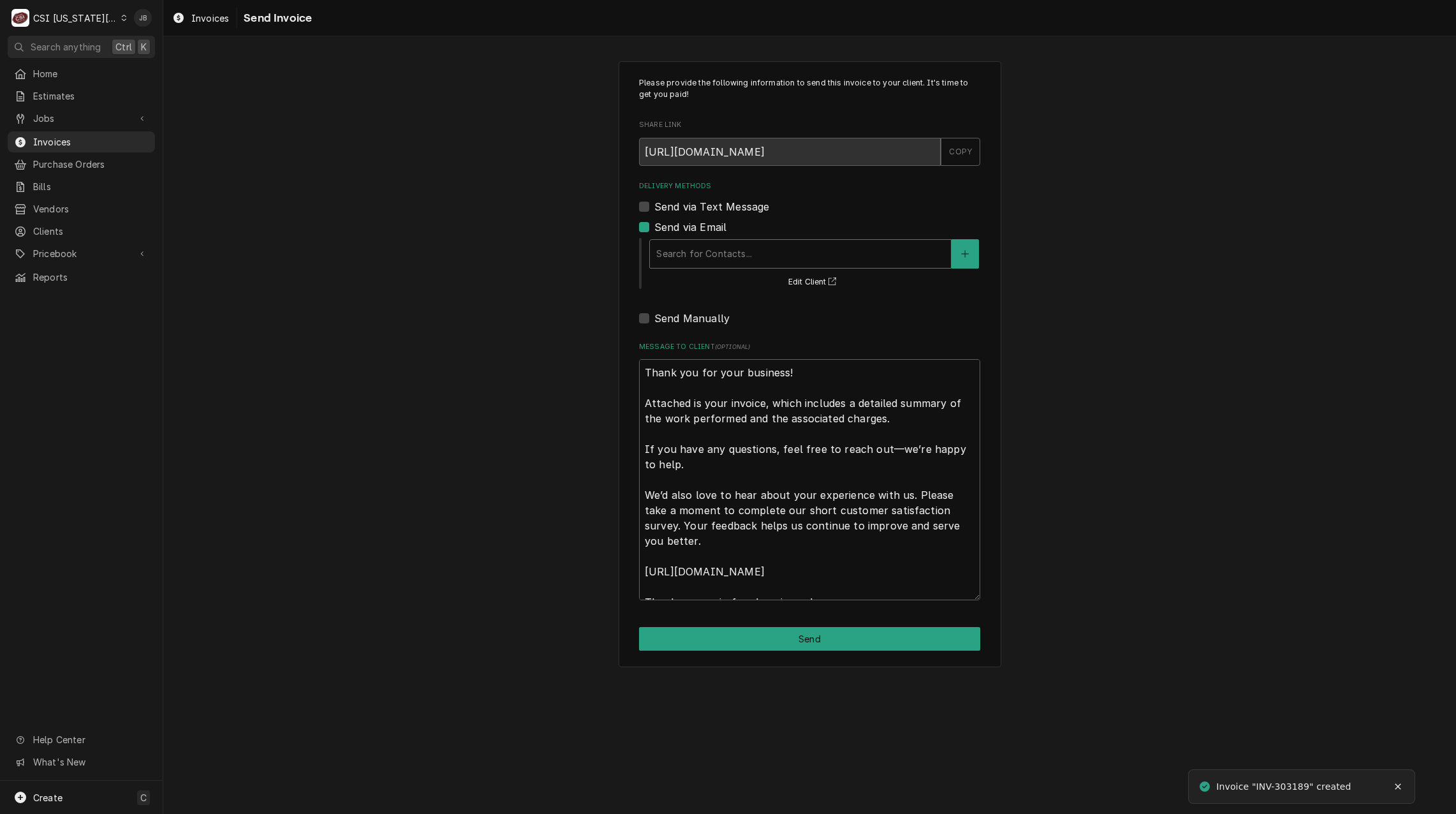
click at [757, 239] on div "Search for Contacts..." at bounding box center [800, 253] width 301 height 28
click at [747, 255] on div "Delivery Methods" at bounding box center [800, 254] width 289 height 23
click at [749, 253] on div "Delivery Methods" at bounding box center [800, 254] width 289 height 23
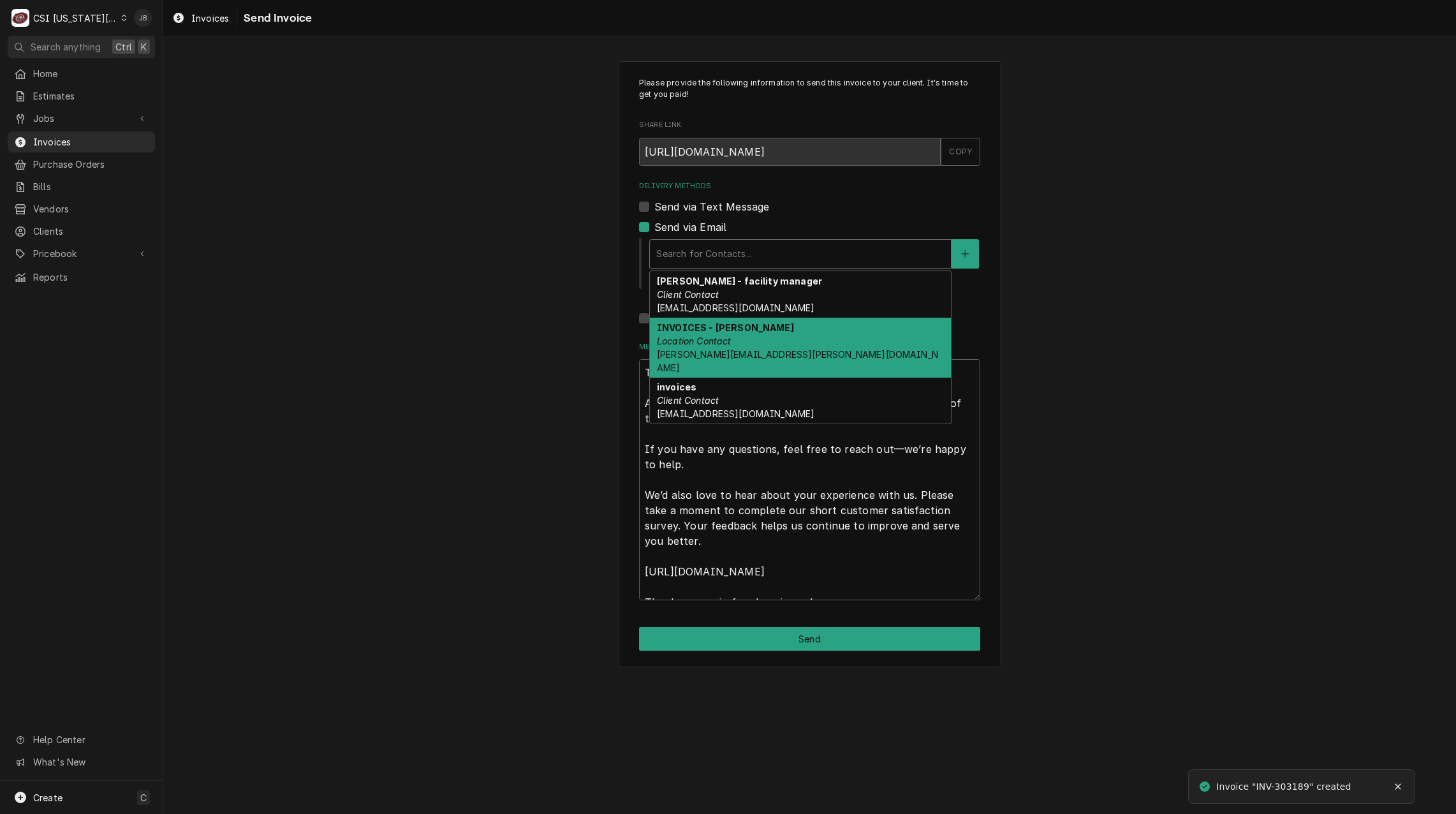
click at [730, 325] on strong "INVOICES - [PERSON_NAME]" at bounding box center [725, 327] width 137 height 11
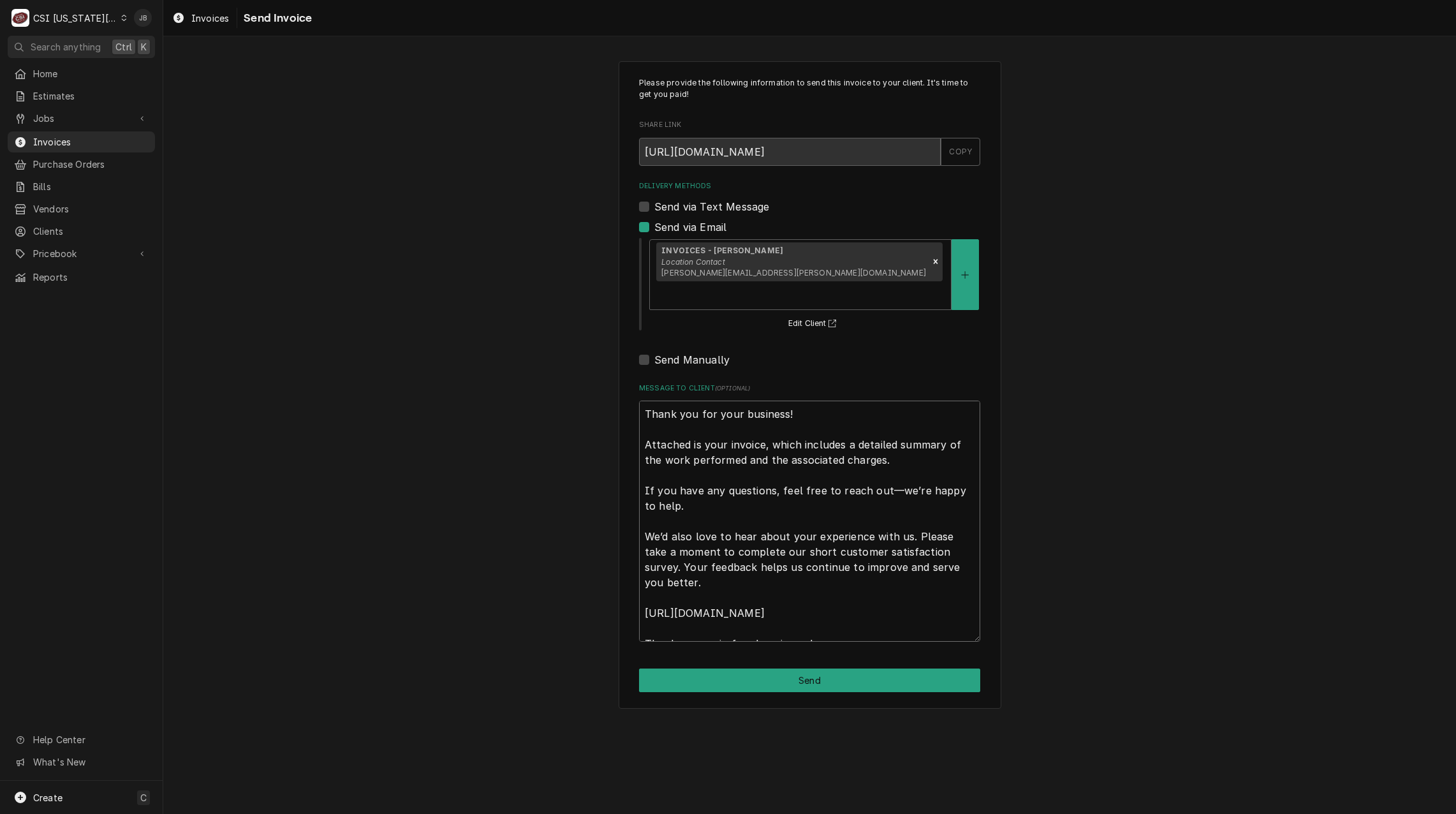
drag, startPoint x: 650, startPoint y: 394, endPoint x: 1308, endPoint y: 813, distance: 780.1
click at [1193, 757] on div "Please provide the following information to send this invoice to your client. I…" at bounding box center [809, 425] width 1293 height 777
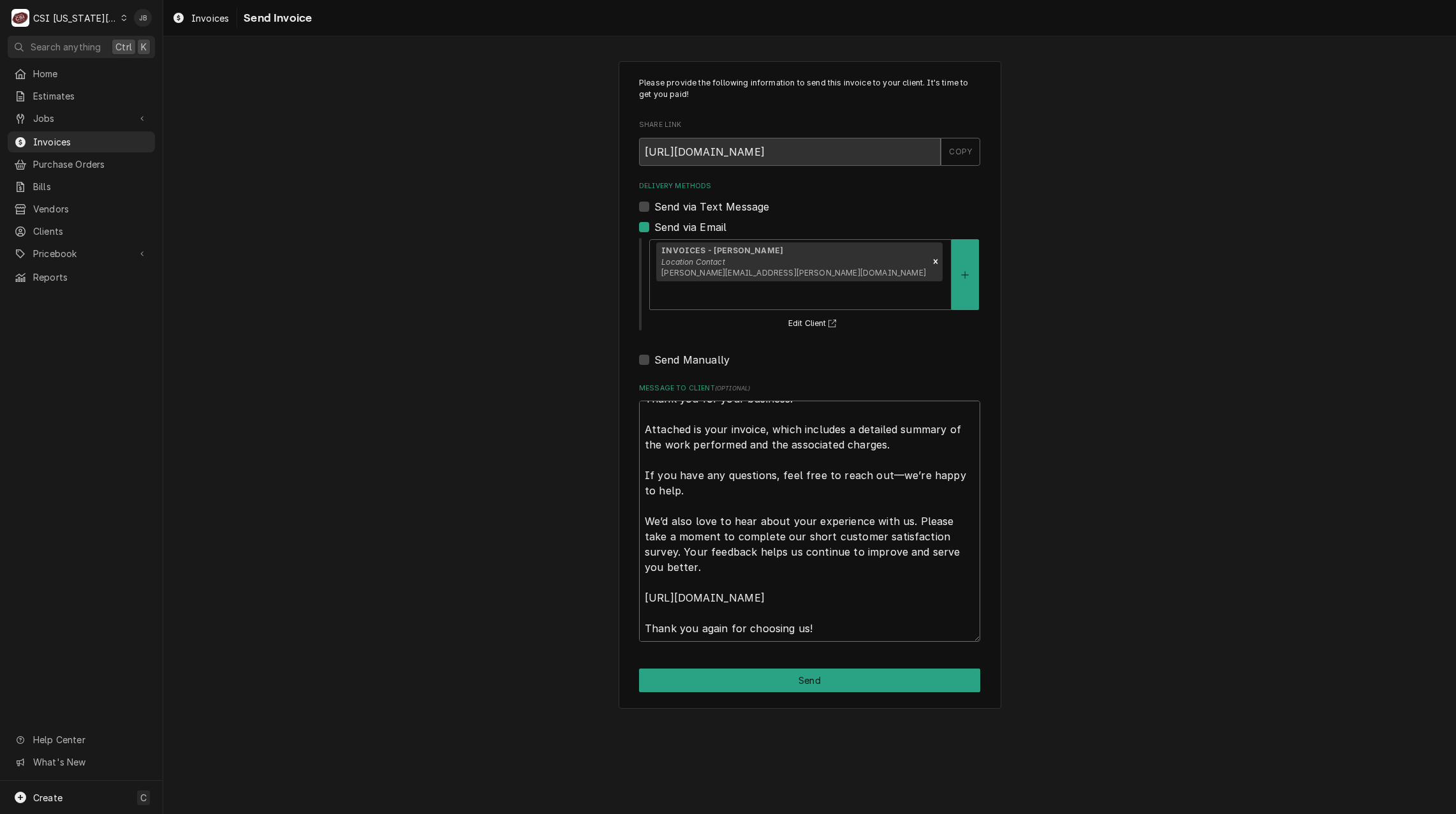
type textarea "x"
type textarea "a"
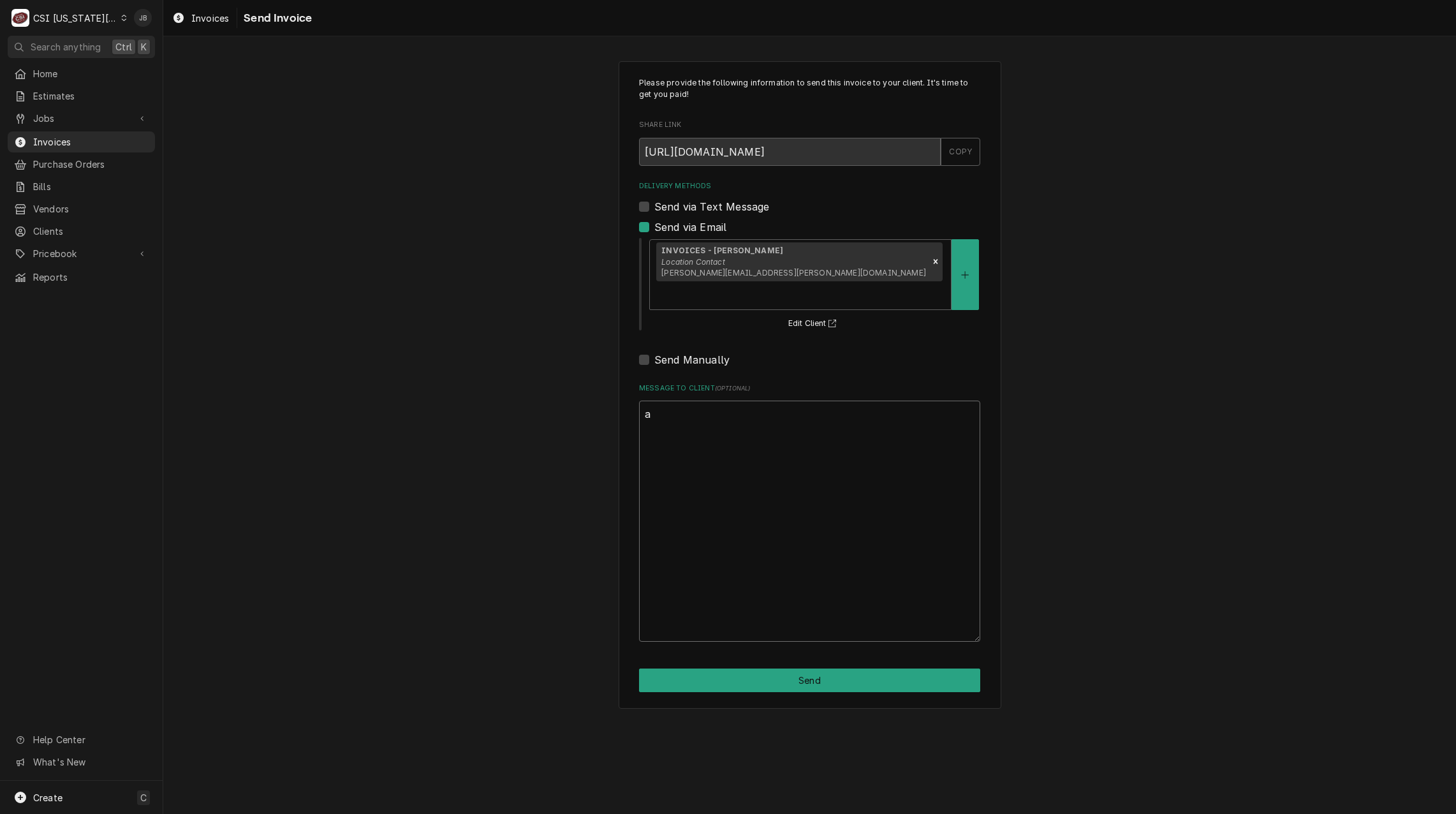
scroll to position [0, 0]
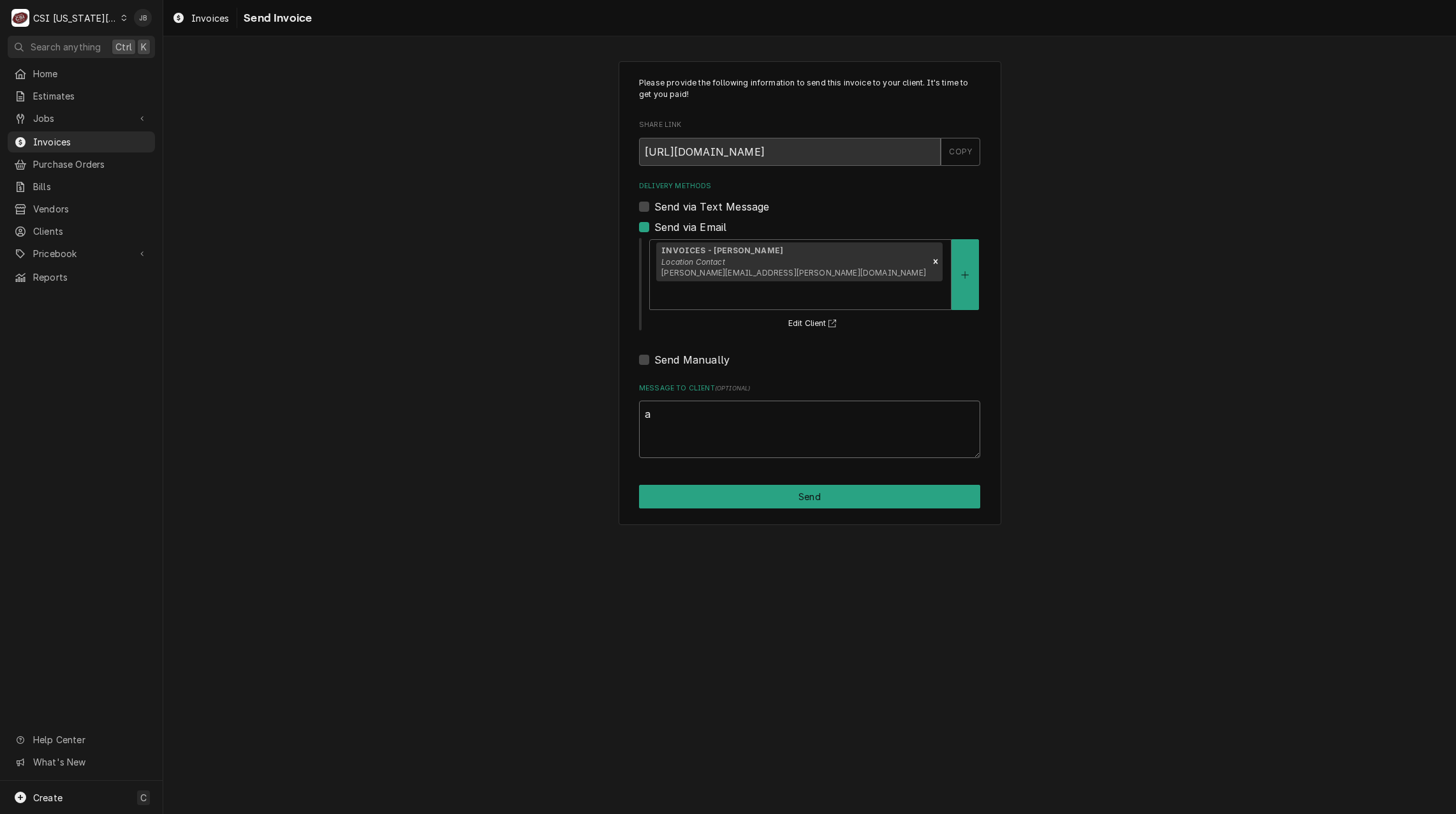
type textarea "x"
type textarea "ap"
type textarea "x"
type textarea "app"
type textarea "x"
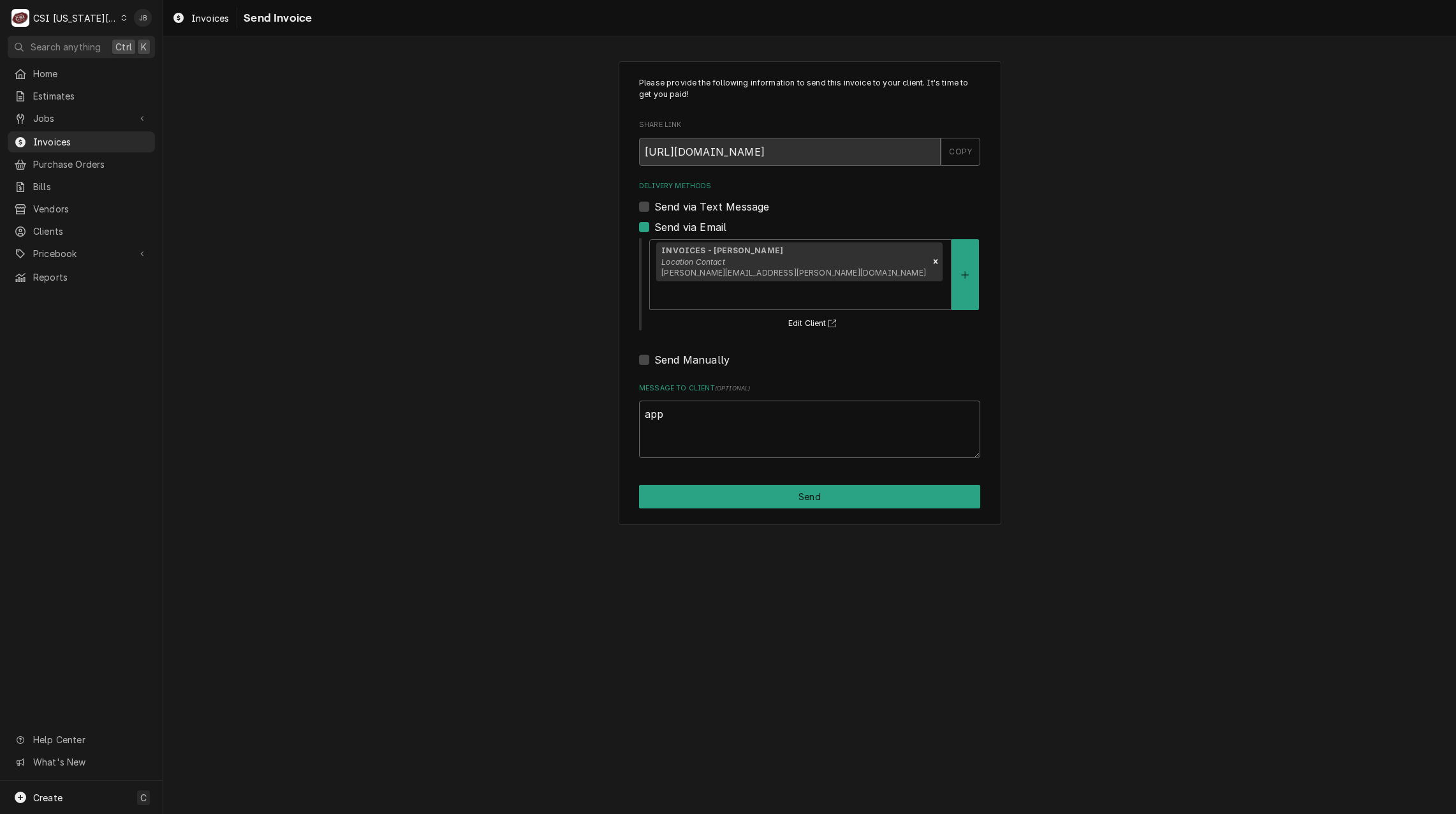
type textarea "appr"
type textarea "x"
type textarea "appro"
type textarea "x"
type textarea "approv"
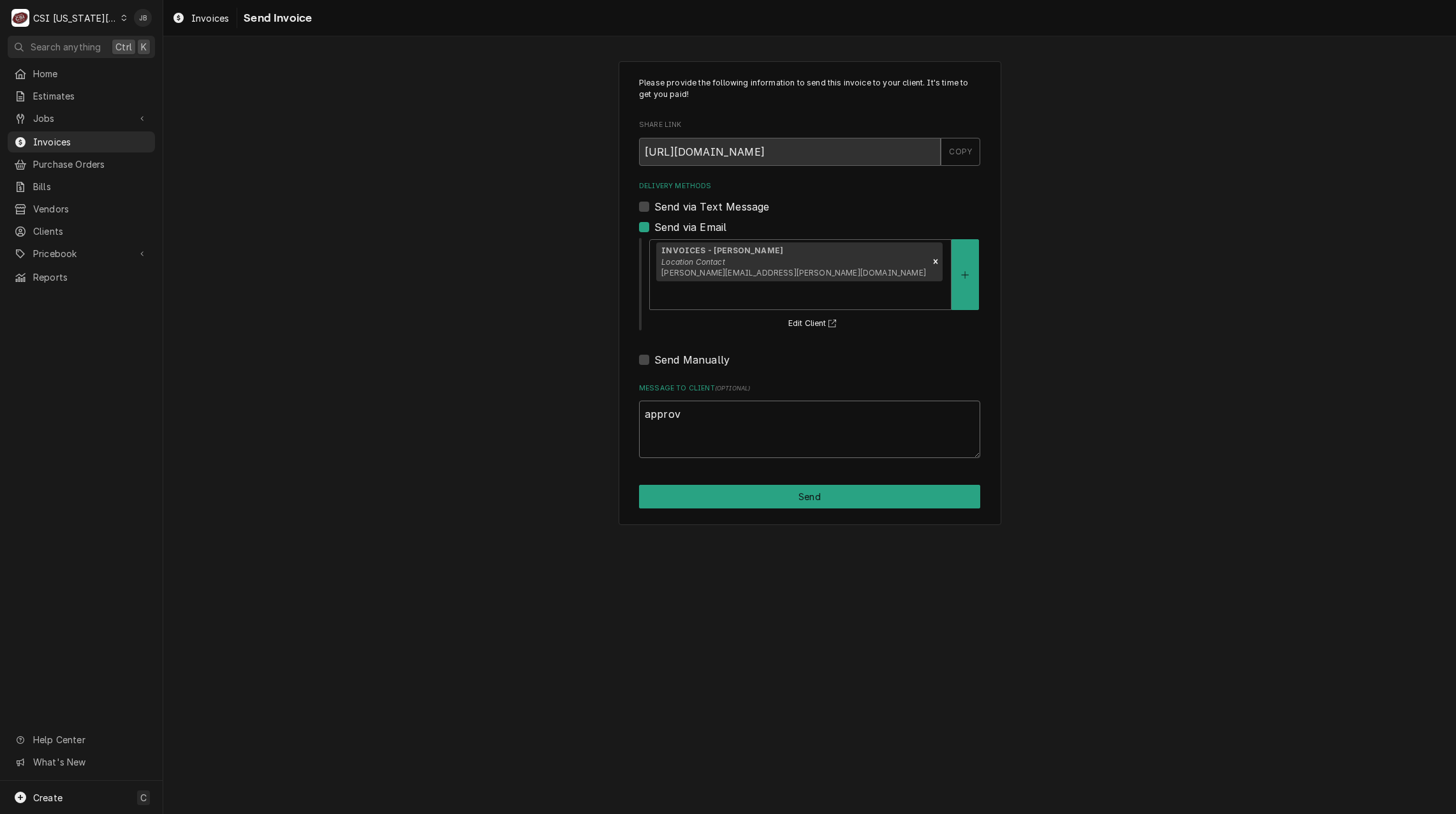
type textarea "x"
type textarea "approve"
type textarea "x"
type textarea "approved"
type textarea "x"
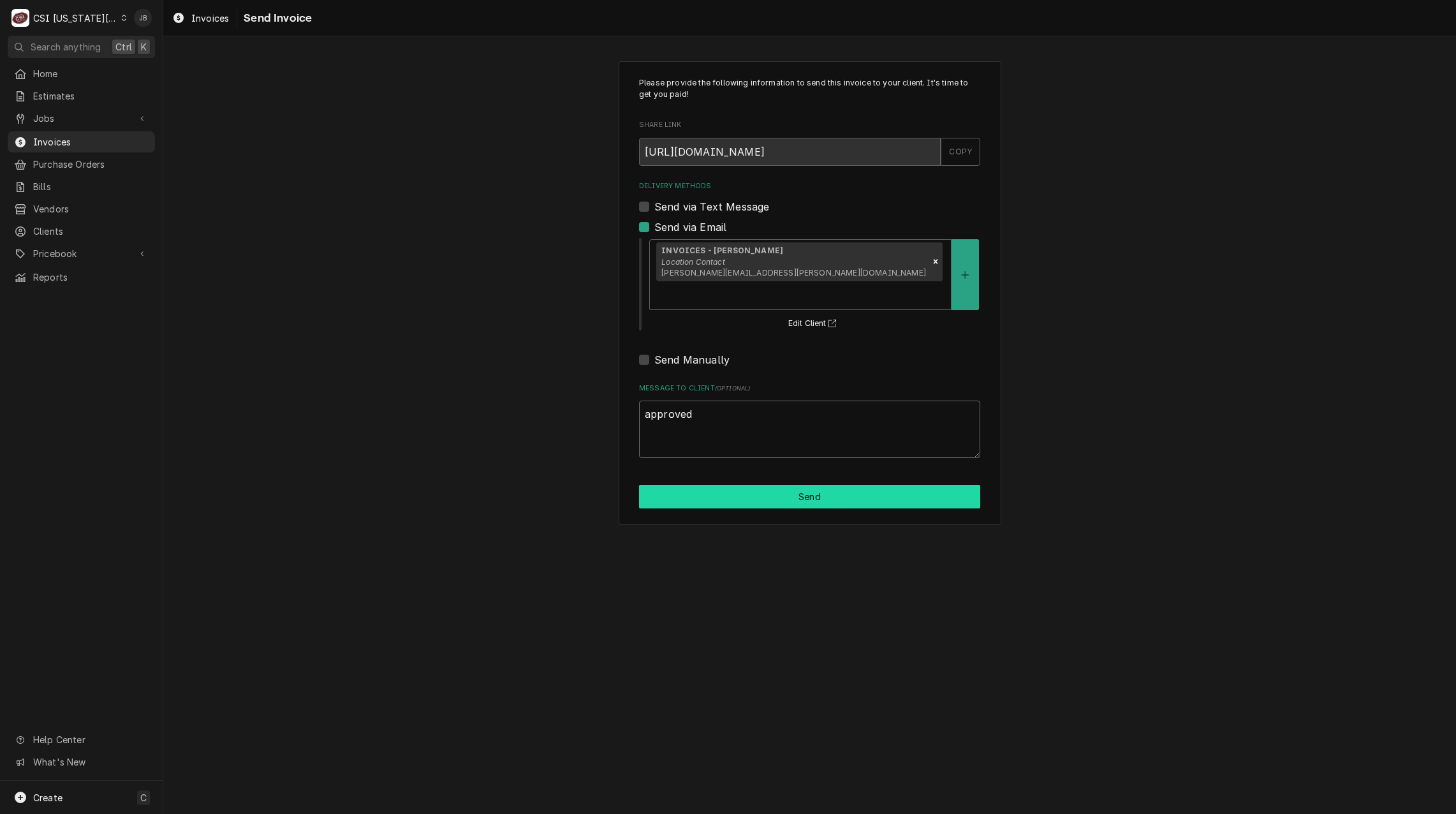
type textarea "approved"
click at [771, 484] on button "Send" at bounding box center [809, 496] width 341 height 24
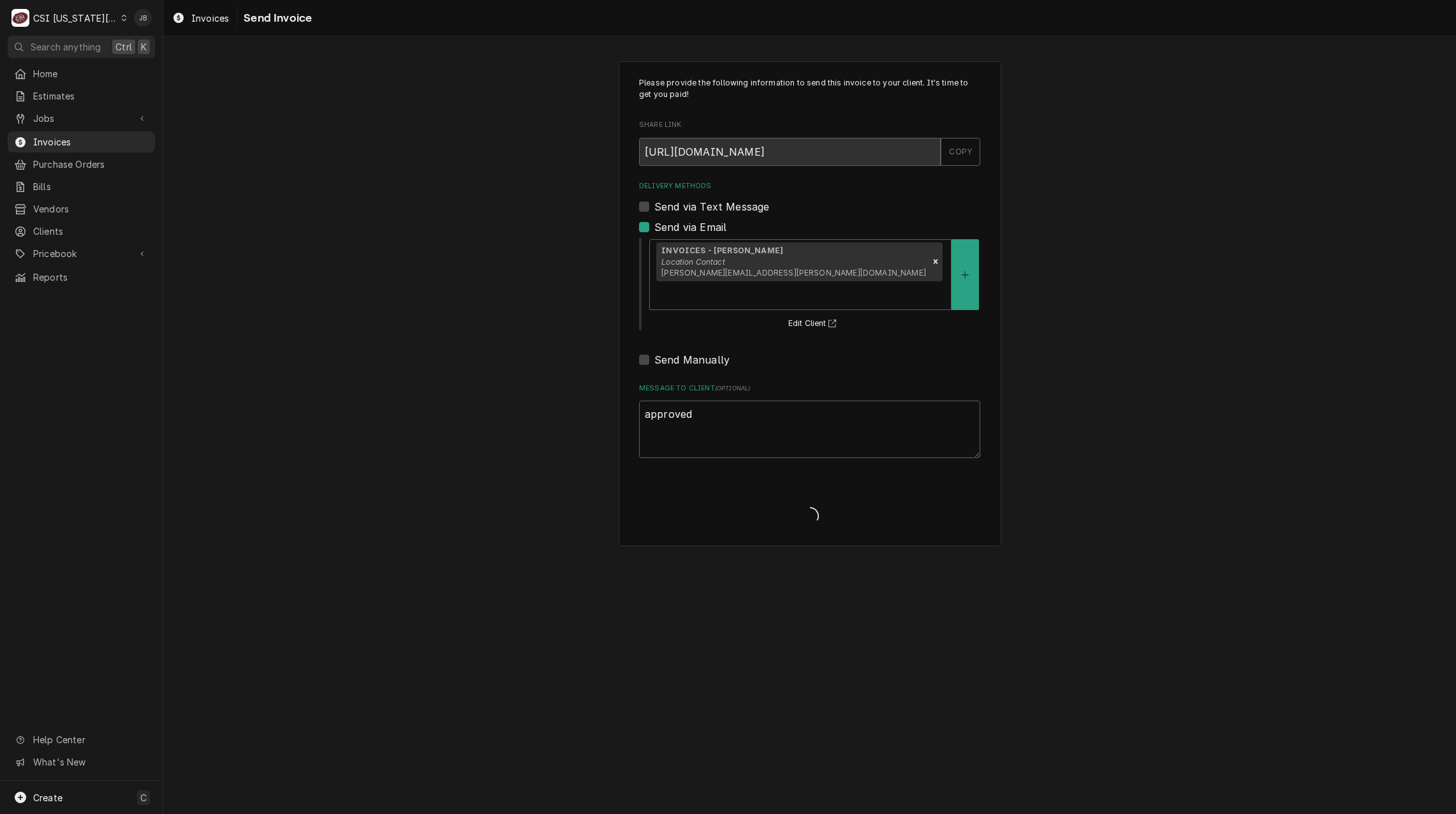
type textarea "x"
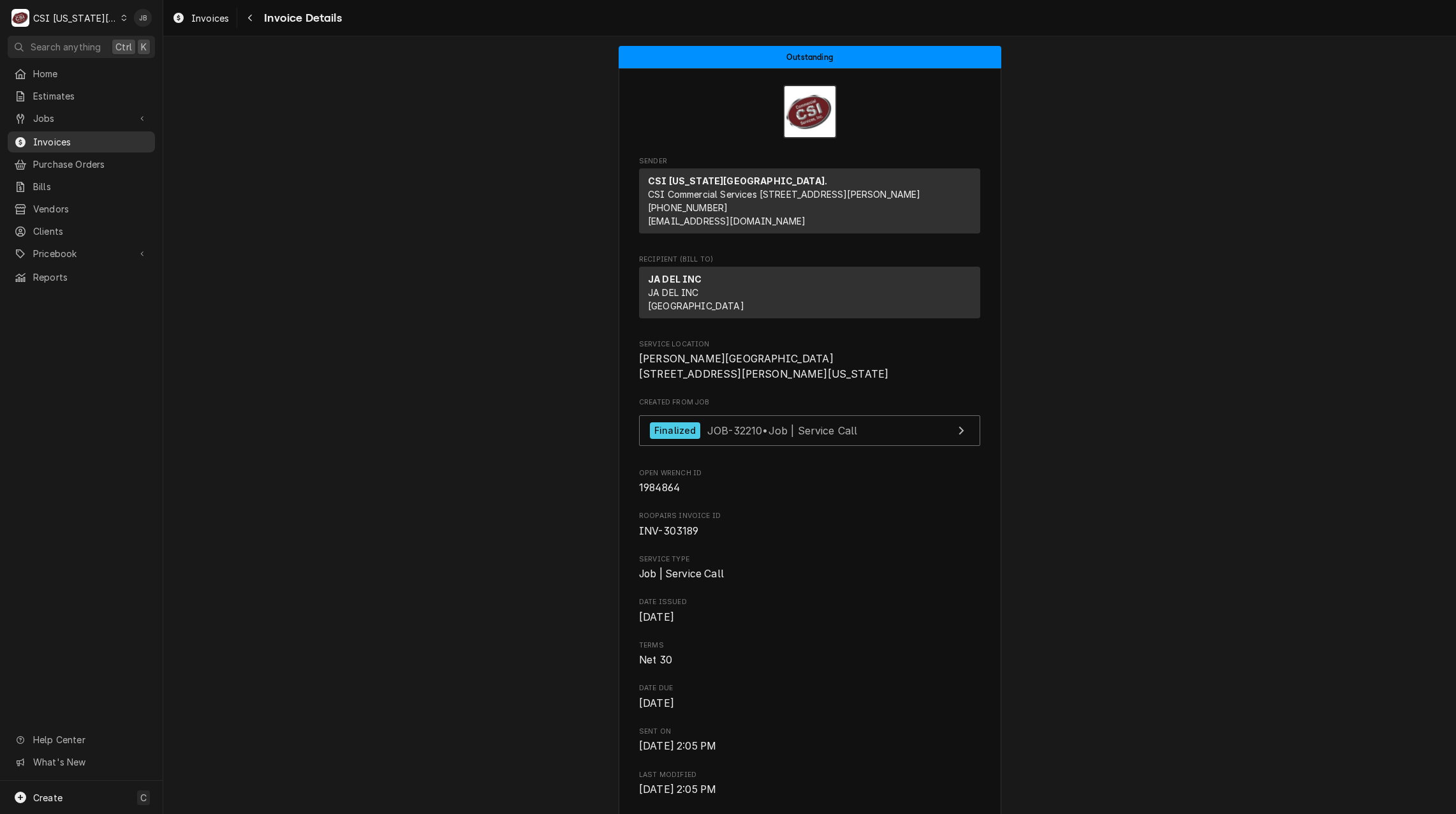
click at [94, 145] on link "Invoices" at bounding box center [81, 142] width 148 height 21
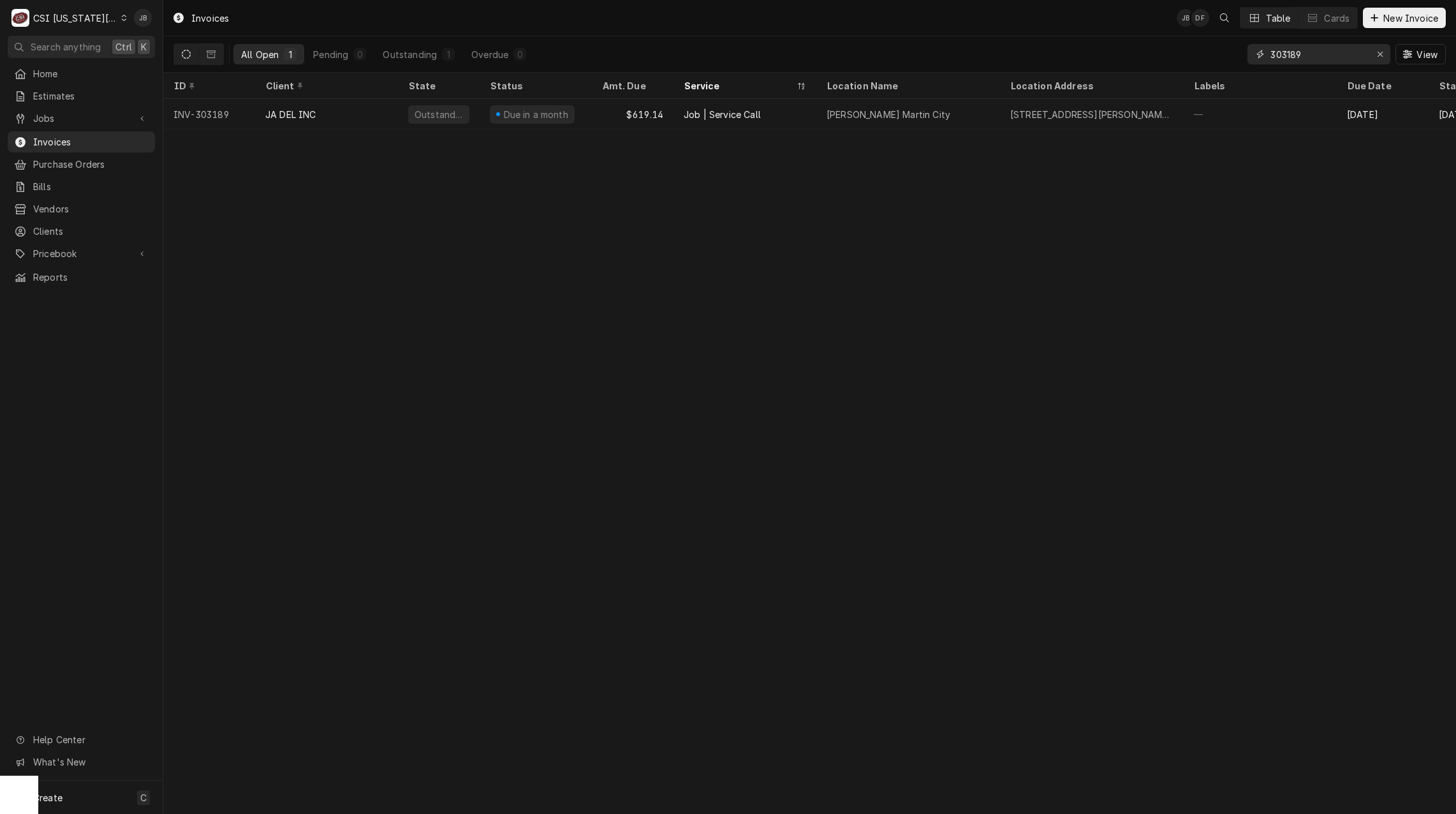
click at [1322, 58] on input "303189" at bounding box center [1317, 54] width 96 height 20
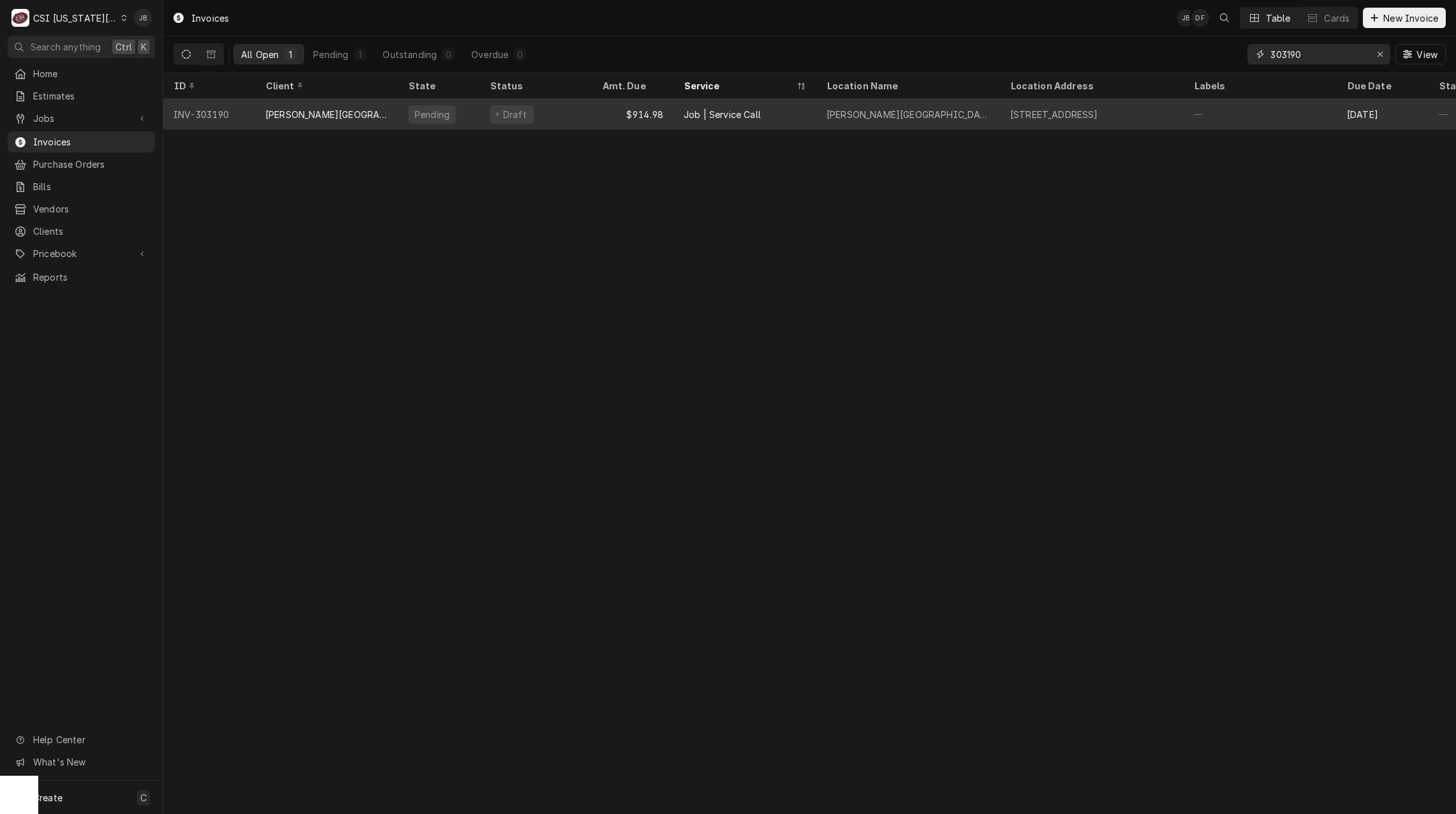
type input "303190"
click at [573, 120] on div "Draft" at bounding box center [535, 114] width 112 height 30
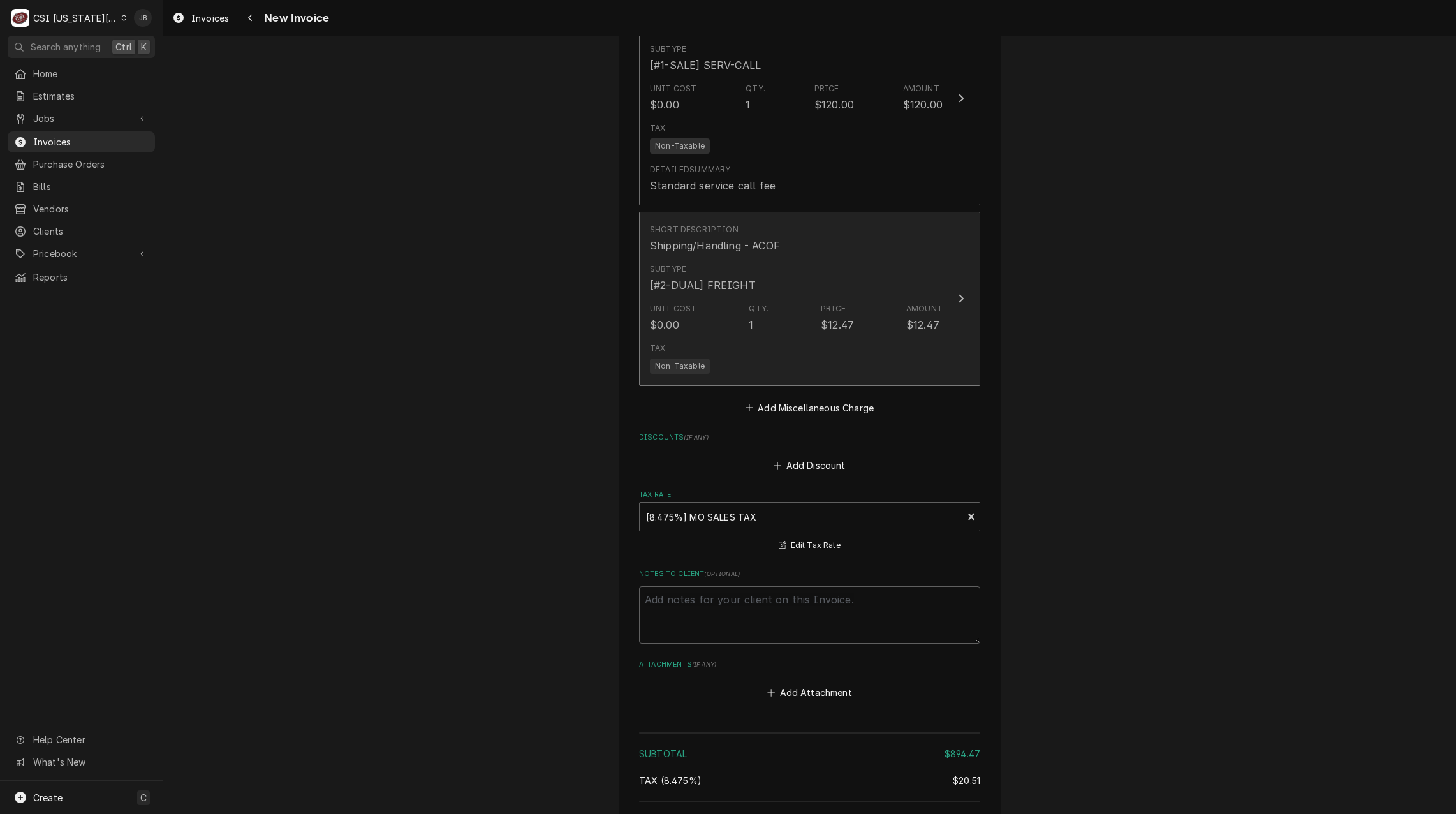
scroll to position [2742, 0]
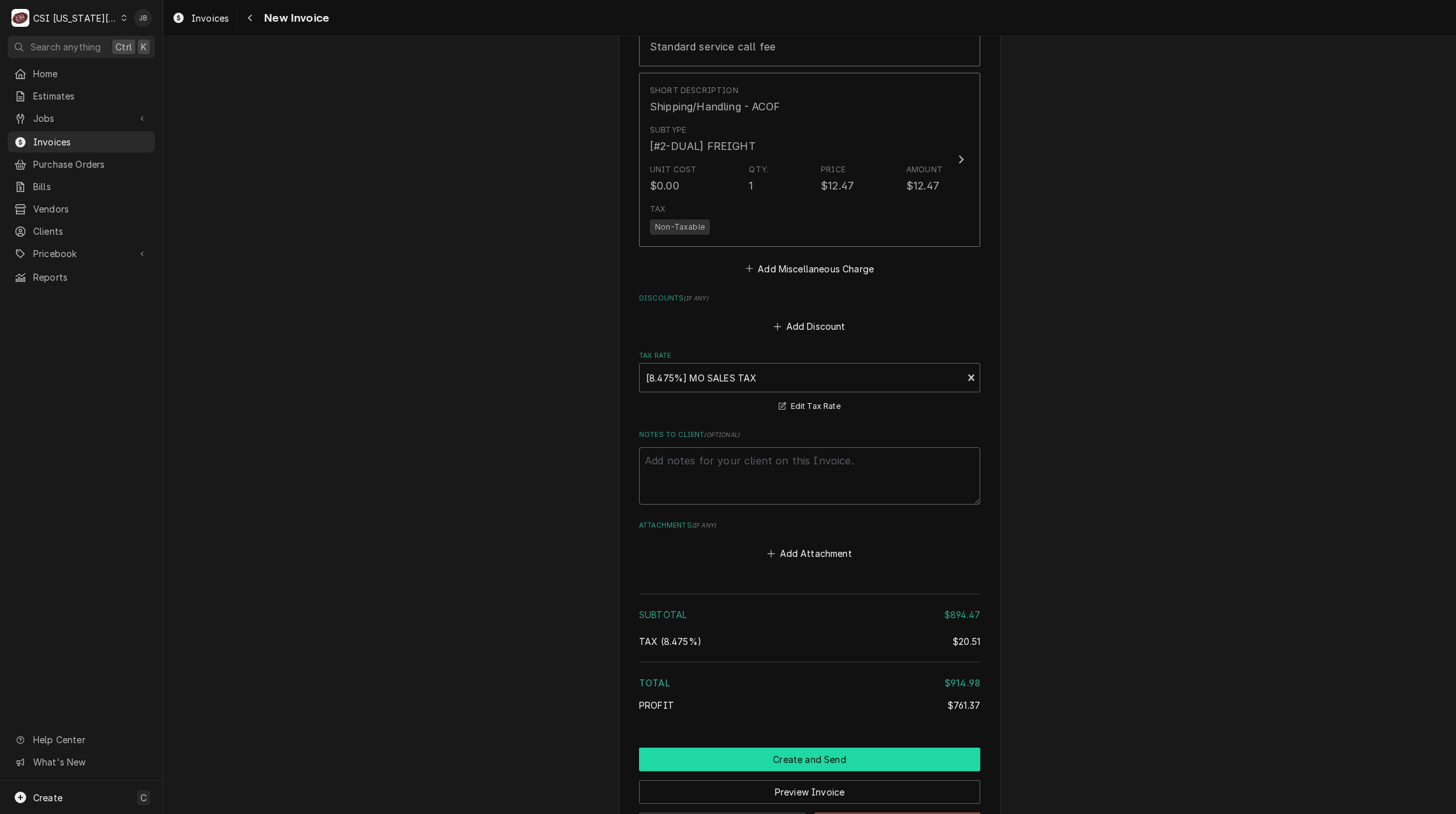
click at [827, 748] on button "Create and Send" at bounding box center [809, 759] width 341 height 24
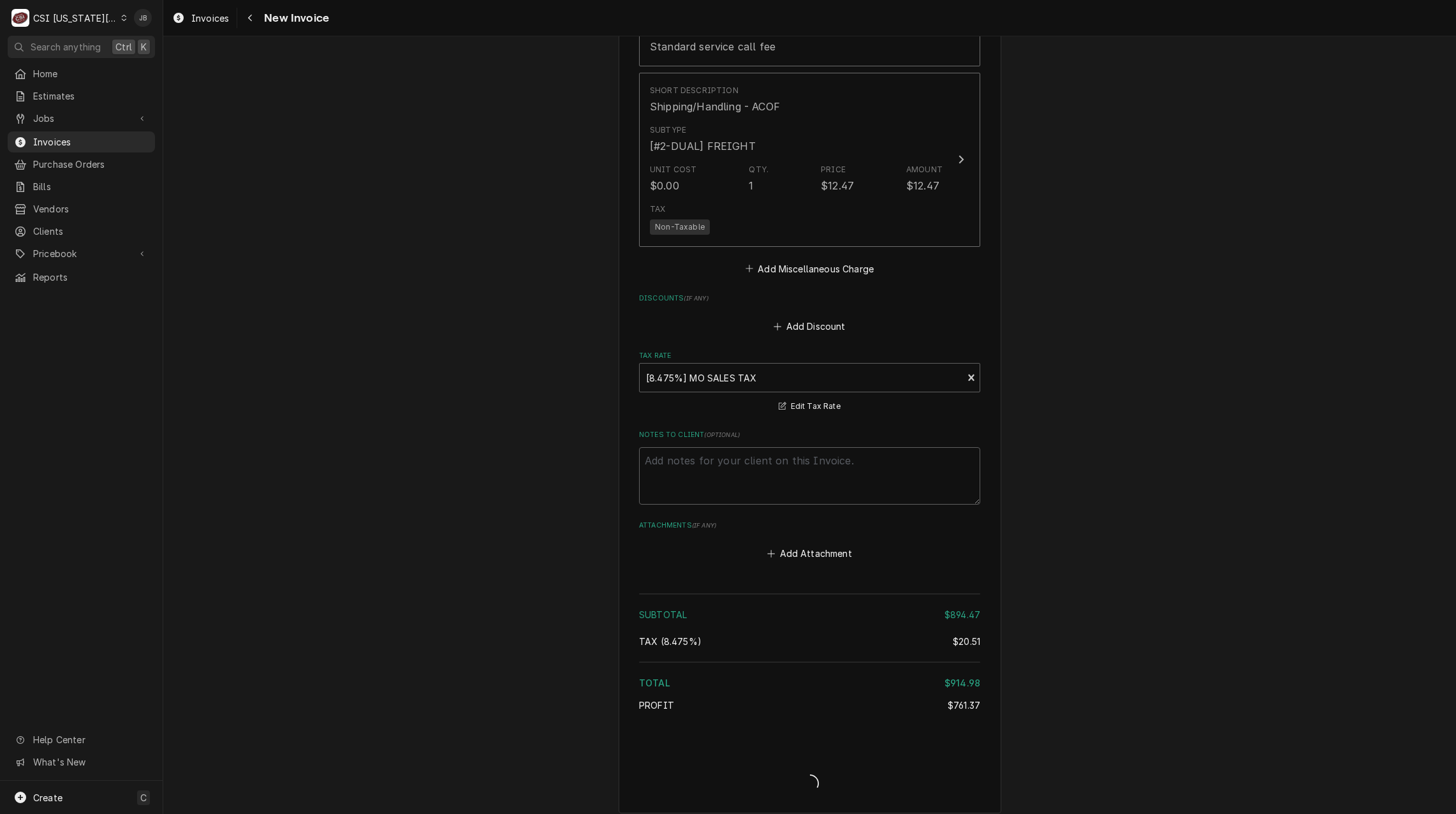
type textarea "x"
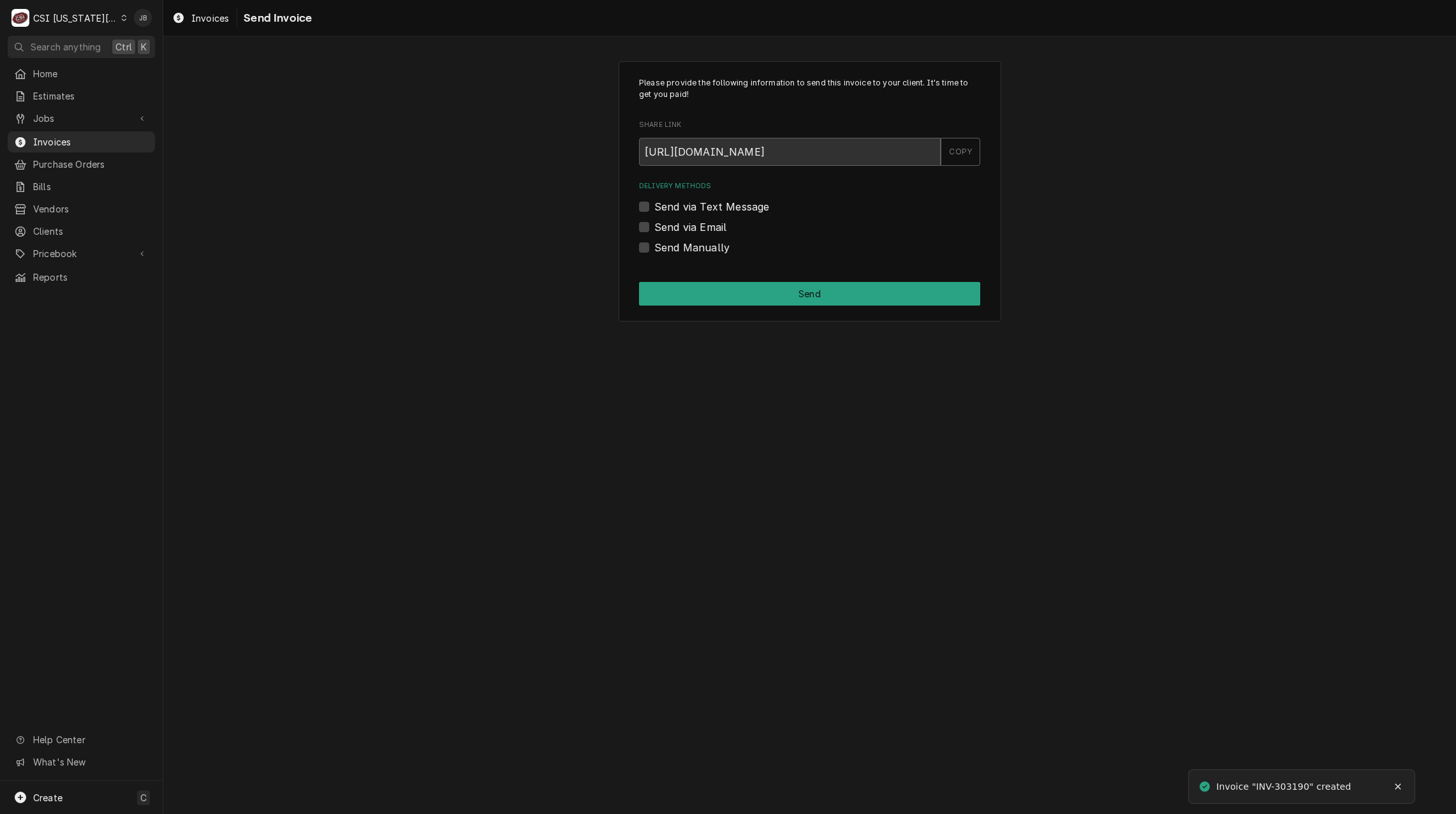
click at [696, 229] on label "Send via Email" at bounding box center [690, 227] width 72 height 16
click at [696, 229] on input "Send via Email" at bounding box center [825, 234] width 341 height 28
checkbox input "true"
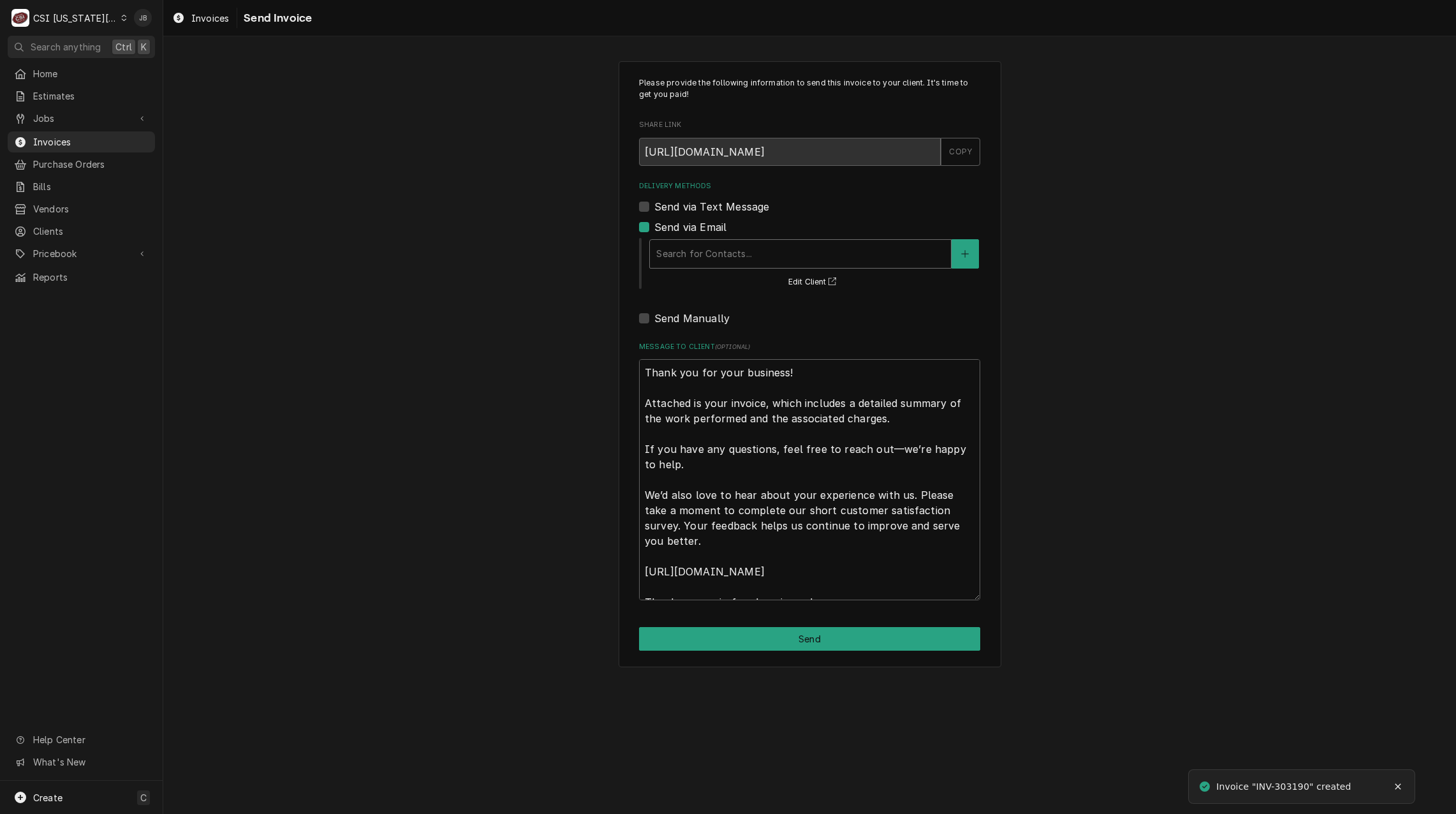
click at [748, 260] on div "Delivery Methods" at bounding box center [800, 254] width 289 height 23
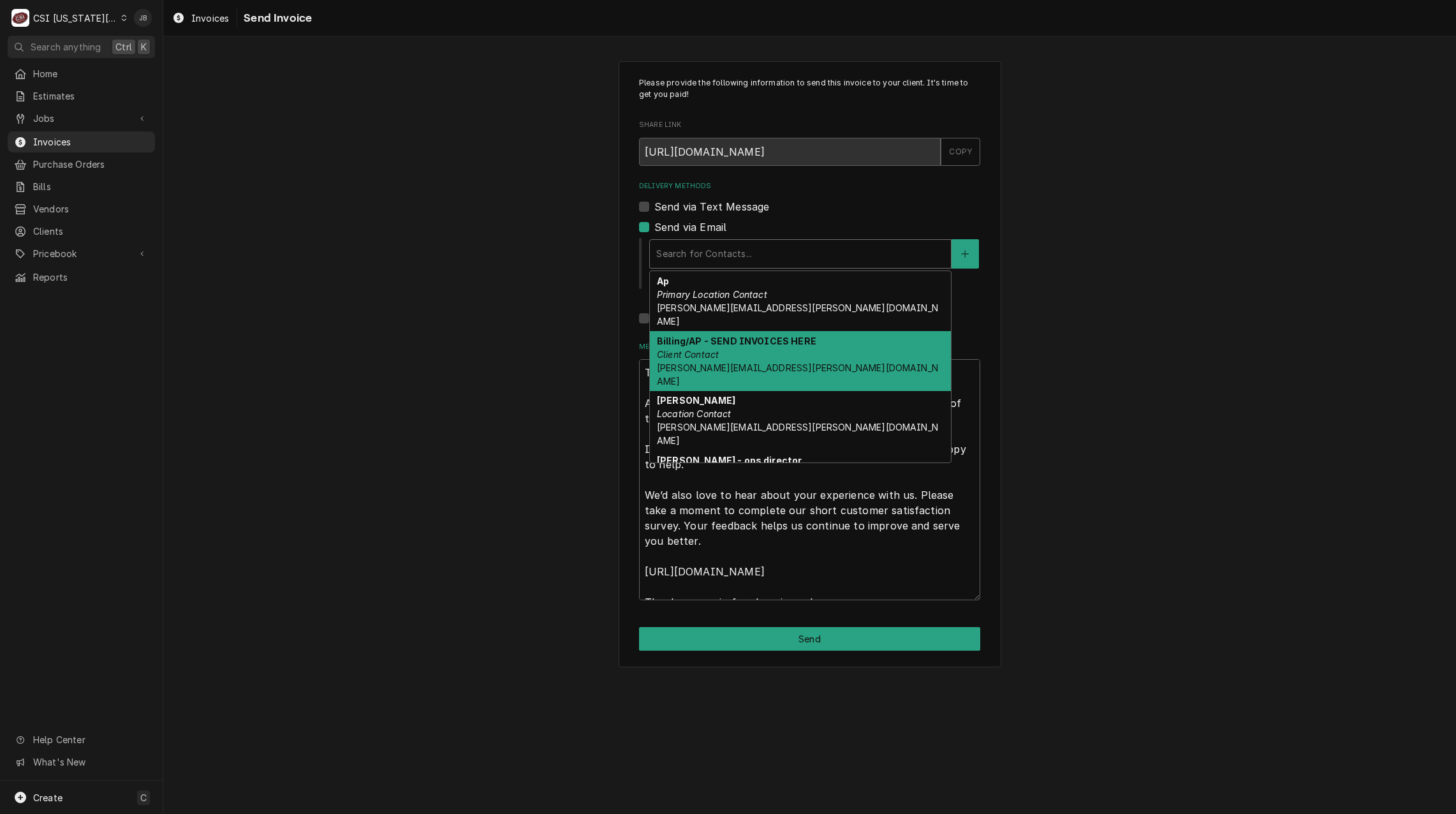
click at [789, 341] on div "Billing/AP - SEND INVOICES HERE Client Contact ciara.butler@lwv-gladstone.com" at bounding box center [800, 361] width 301 height 60
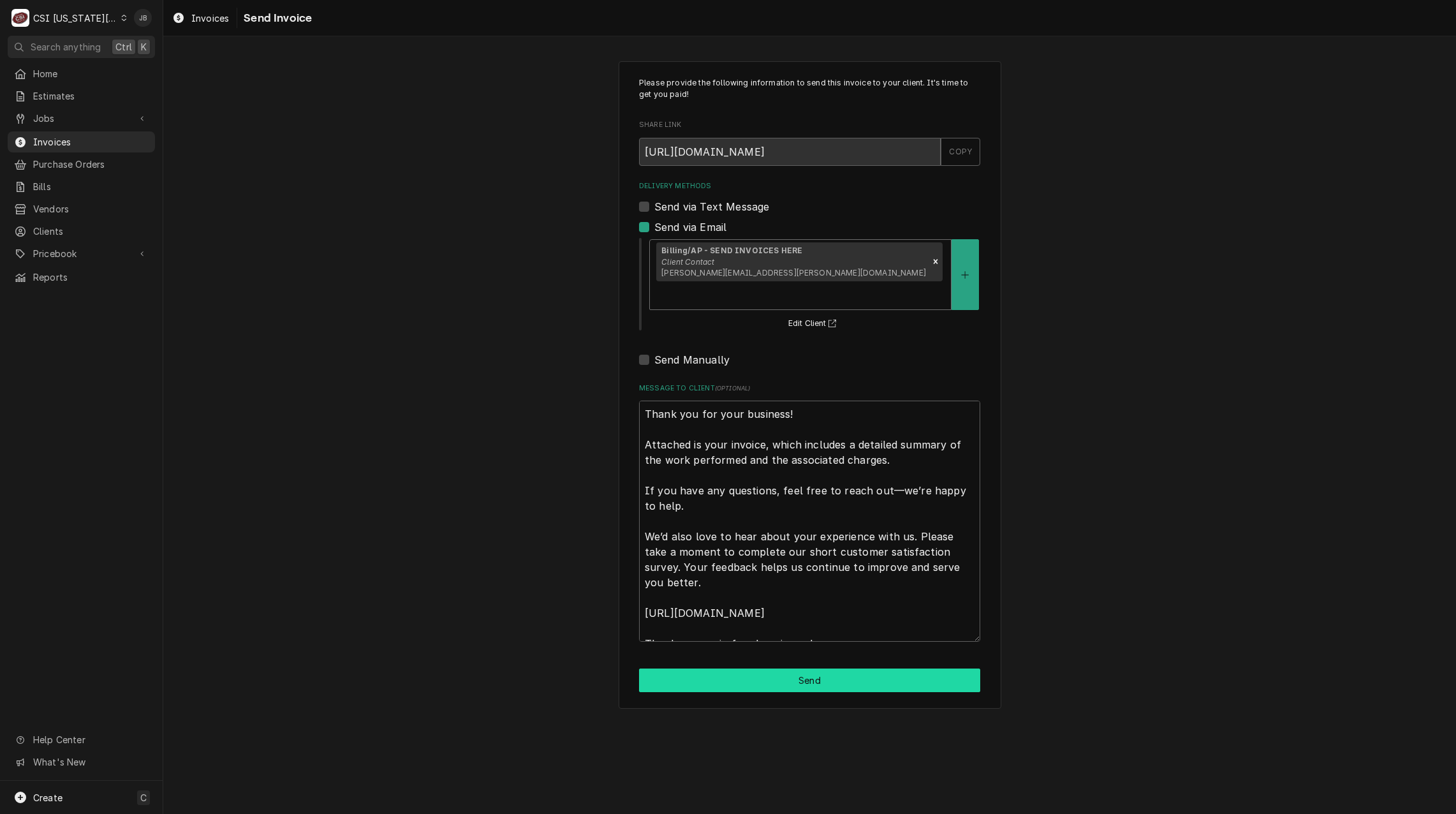
click at [774, 668] on button "Send" at bounding box center [809, 680] width 341 height 24
type textarea "x"
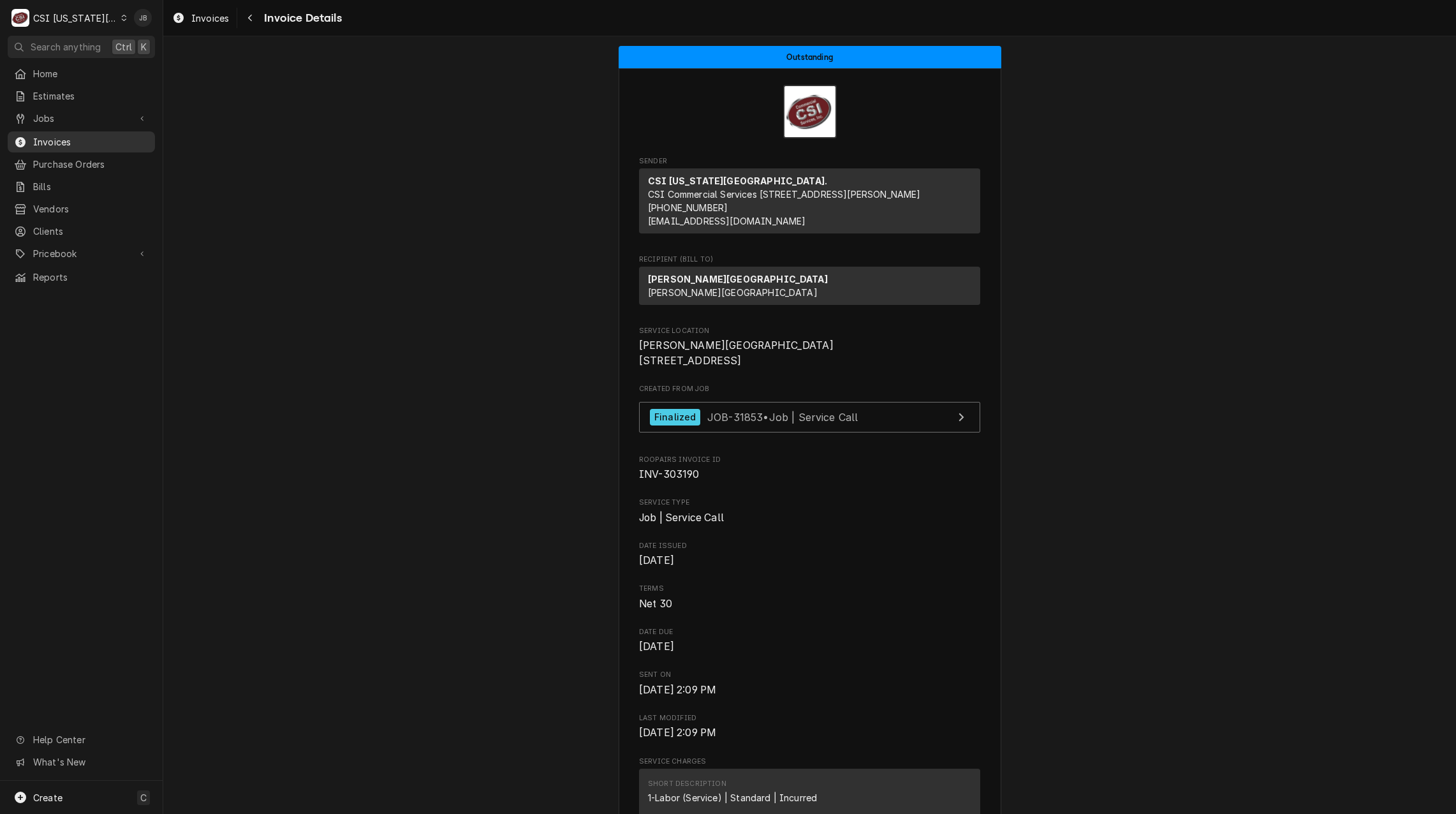
click at [68, 135] on span "Invoices" at bounding box center [90, 142] width 116 height 13
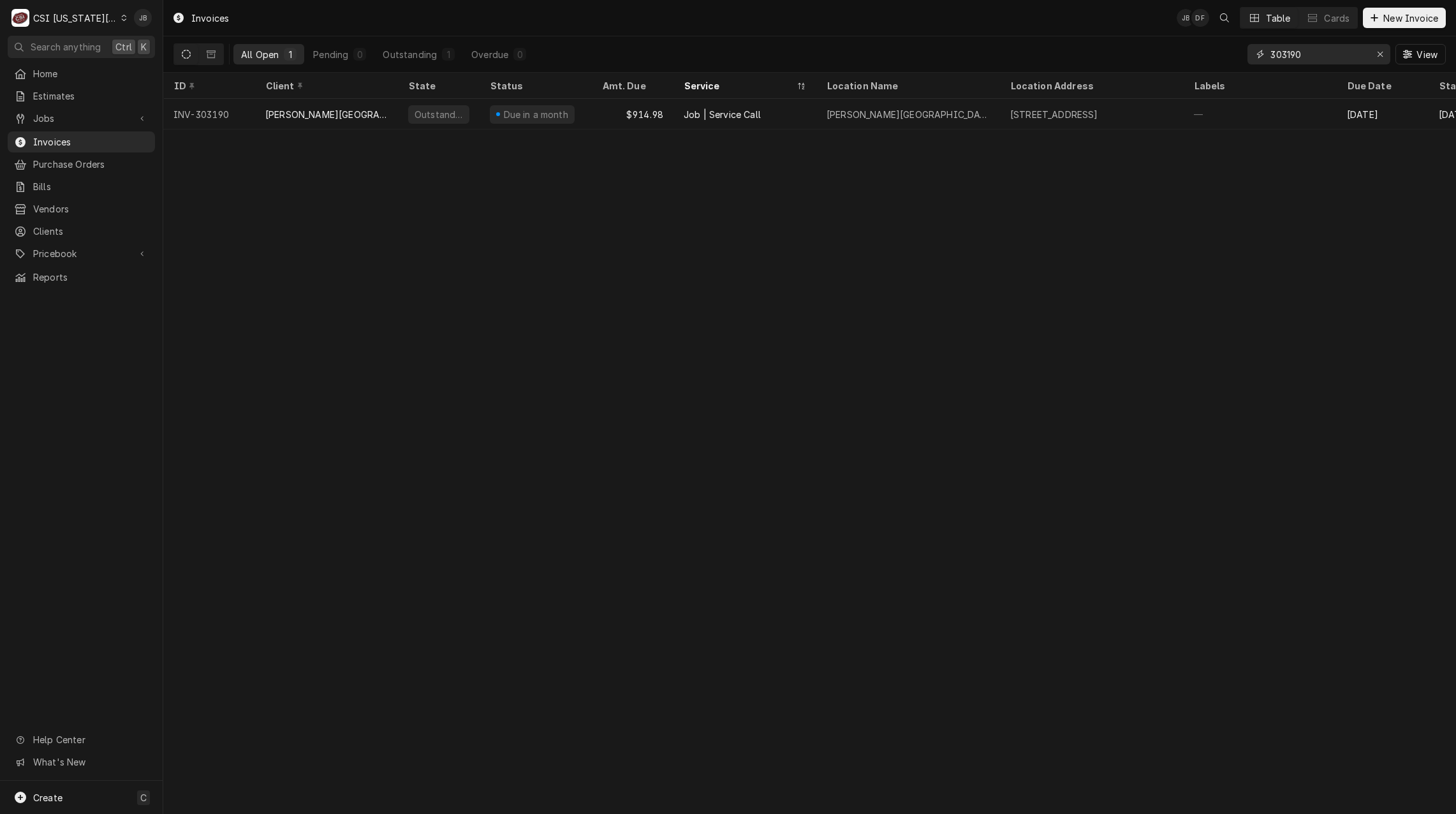
click at [1328, 60] on input "303190" at bounding box center [1317, 54] width 96 height 20
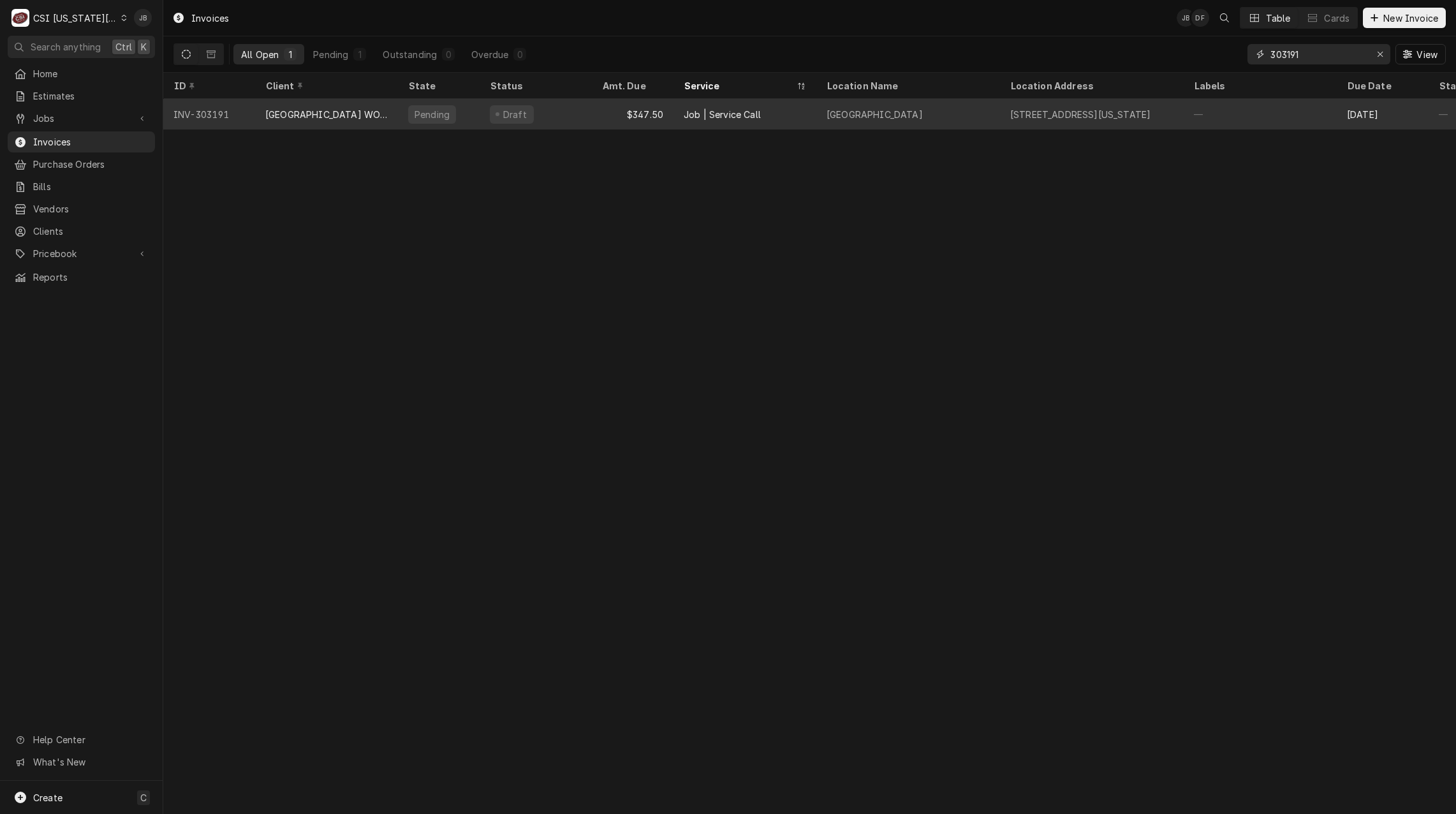
type input "303191"
click at [885, 114] on div "Pembroke Hill Wornall Campus" at bounding box center [874, 114] width 96 height 13
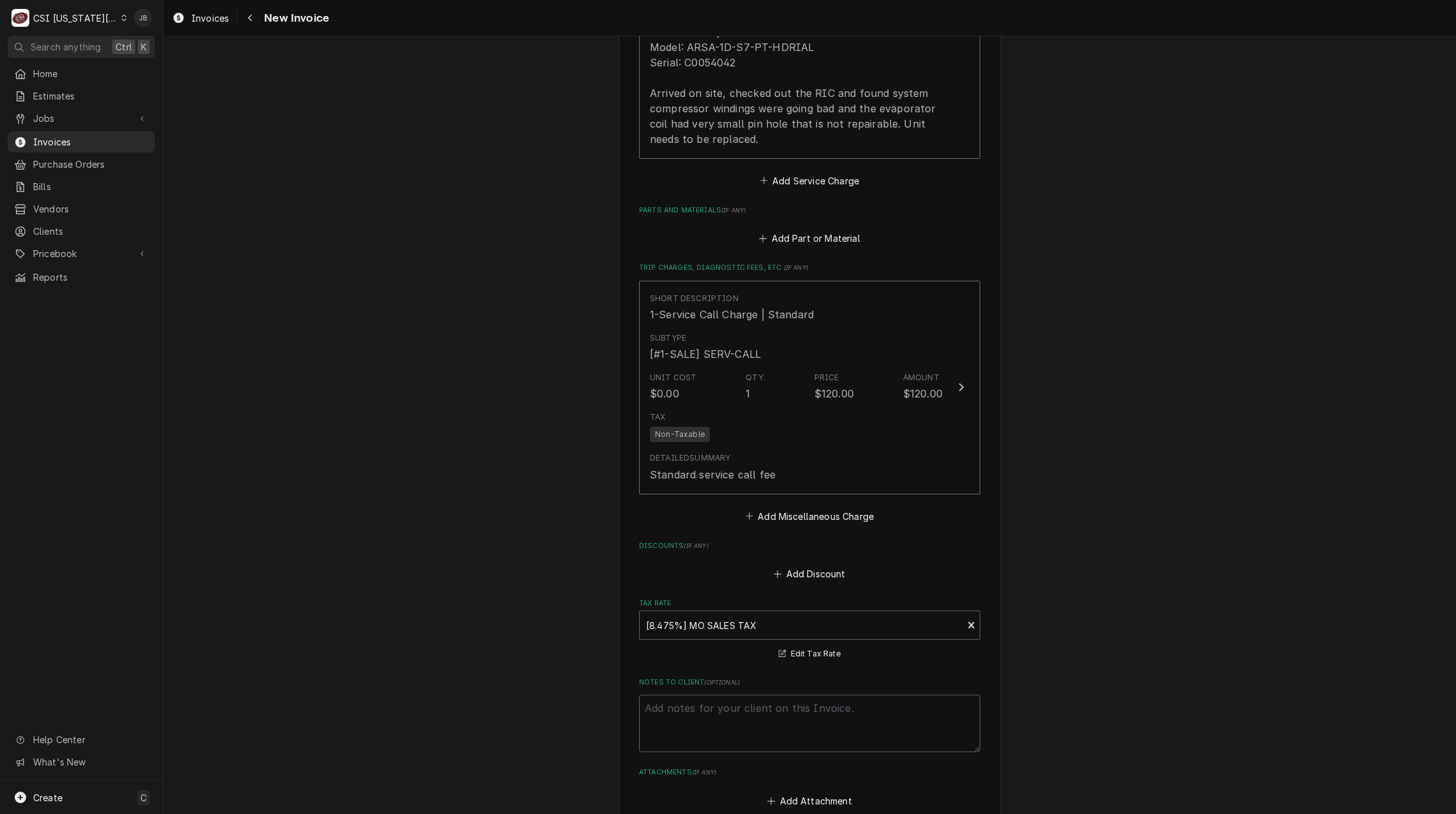
scroll to position [1761, 0]
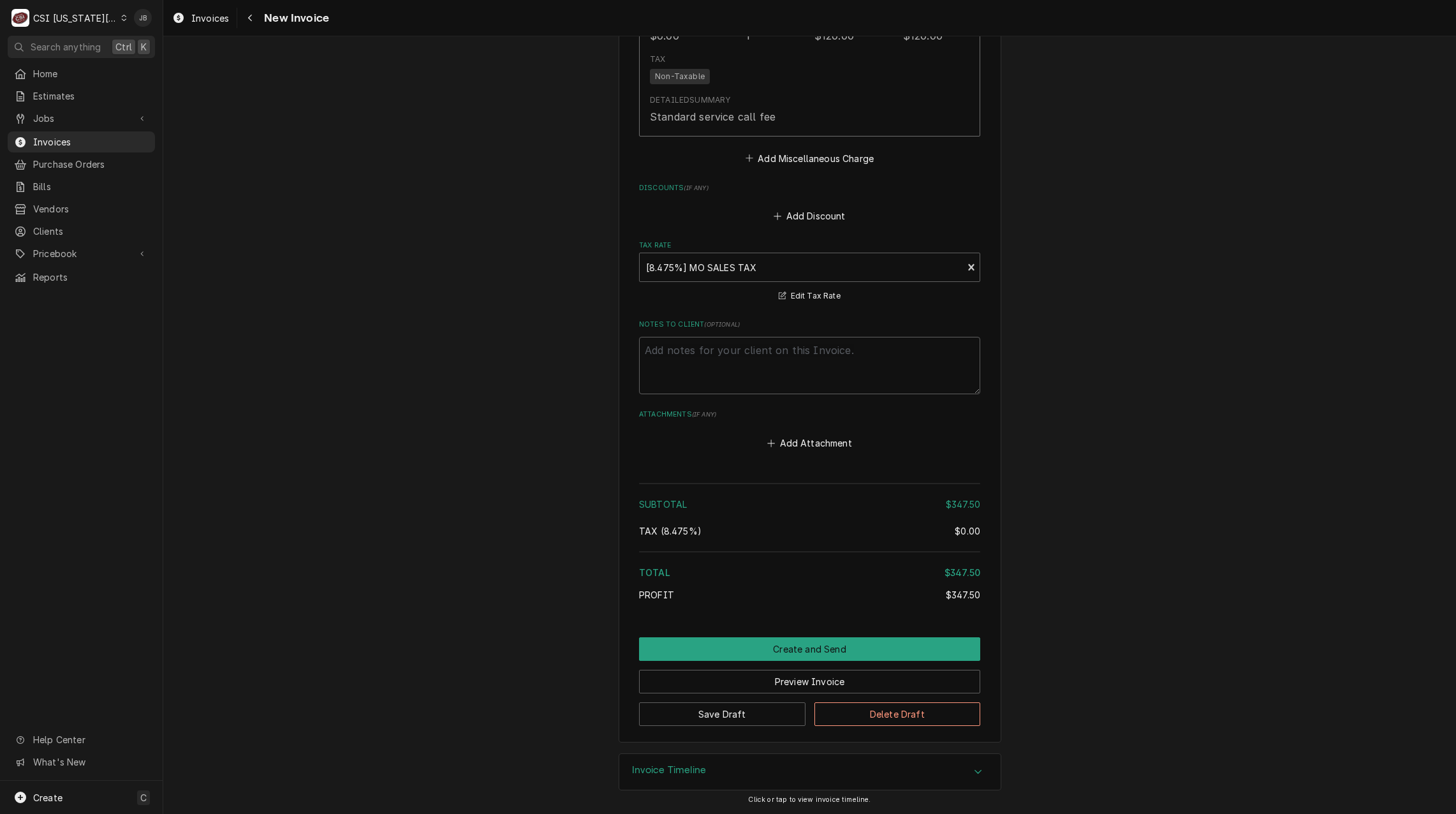
click at [799, 648] on button "Create and Send" at bounding box center [809, 648] width 341 height 24
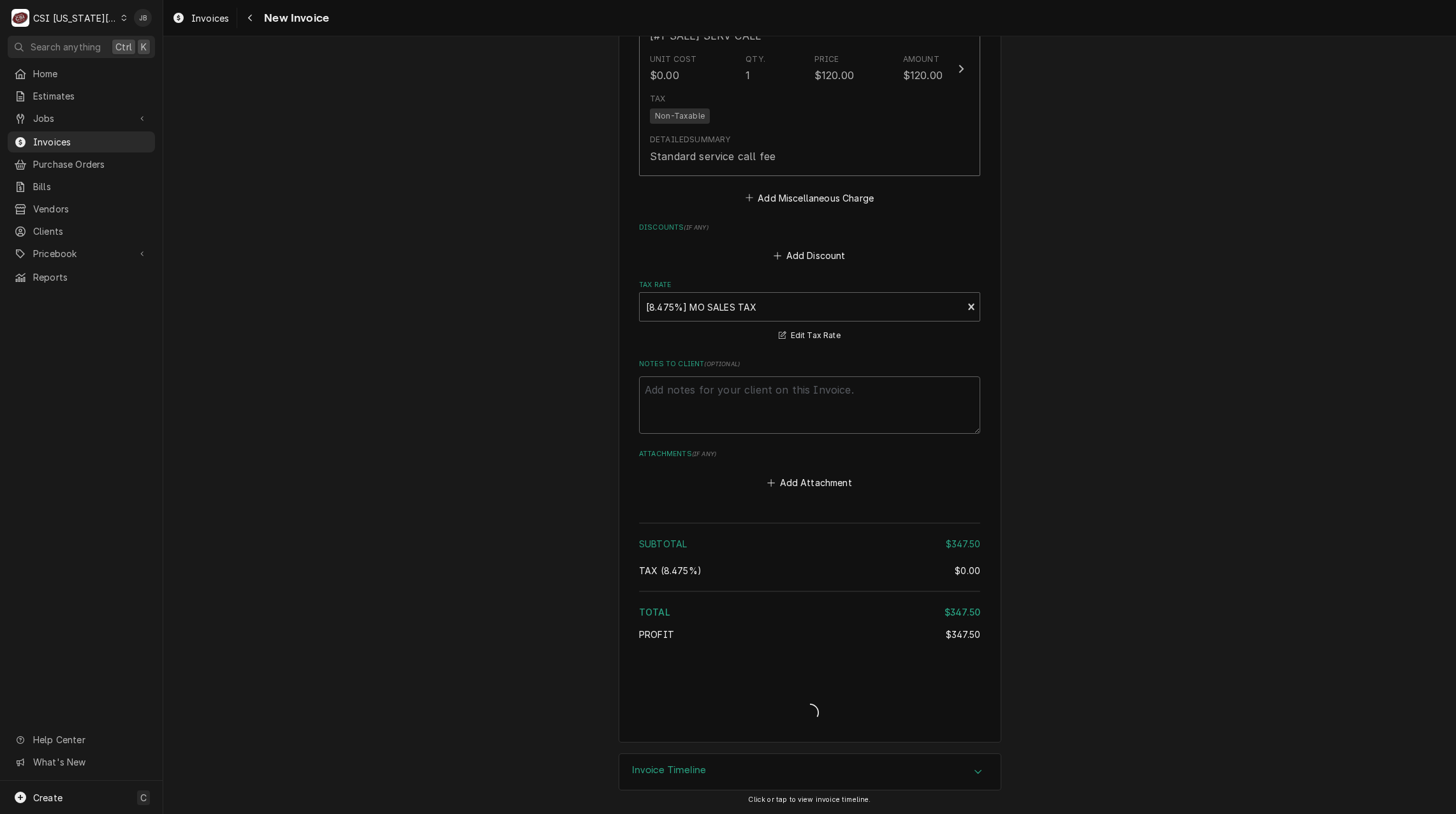
scroll to position [1721, 0]
type textarea "x"
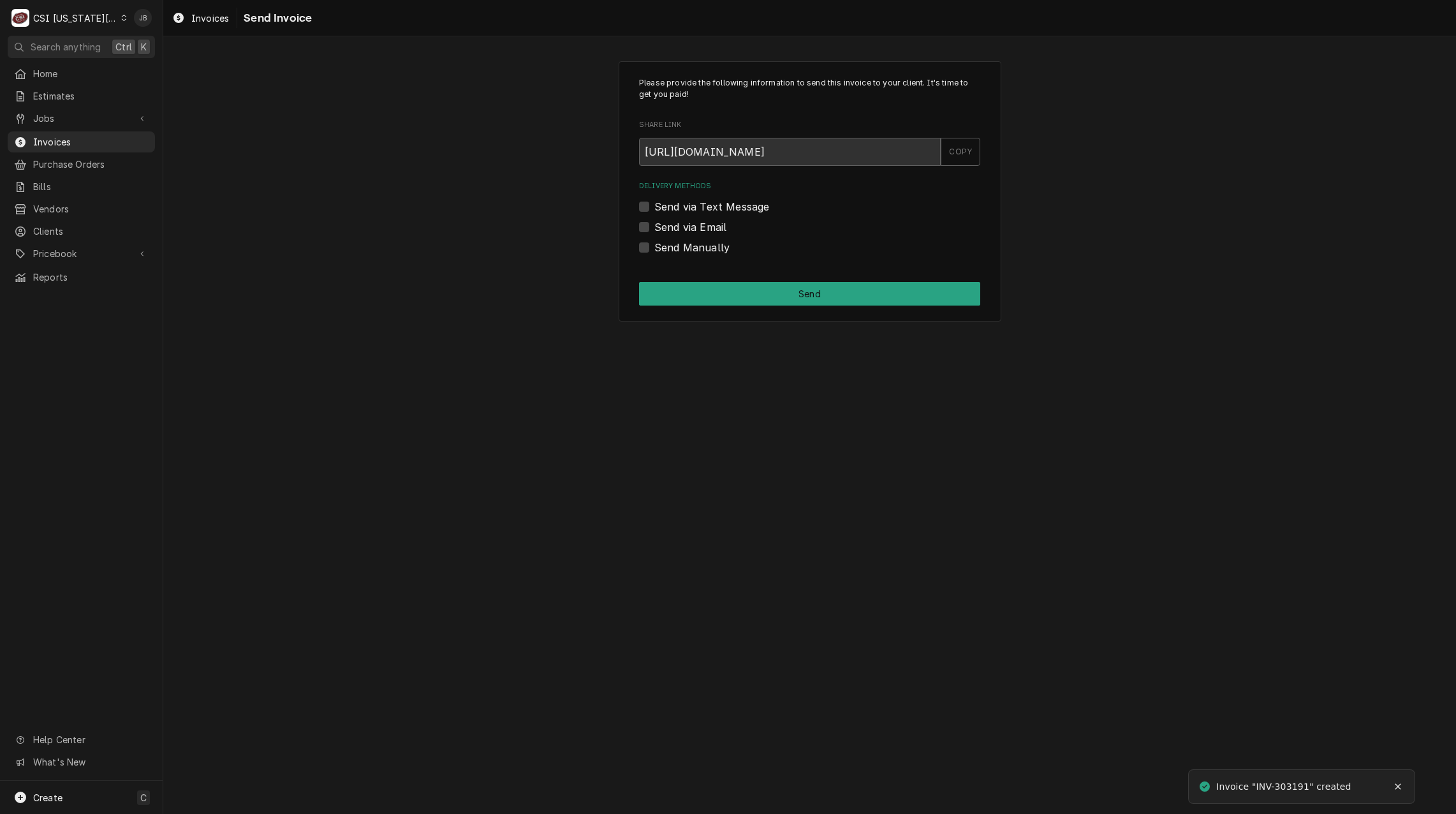
click at [703, 222] on label "Send via Email" at bounding box center [690, 227] width 72 height 16
click at [703, 222] on input "Send via Email" at bounding box center [825, 234] width 341 height 28
checkbox input "true"
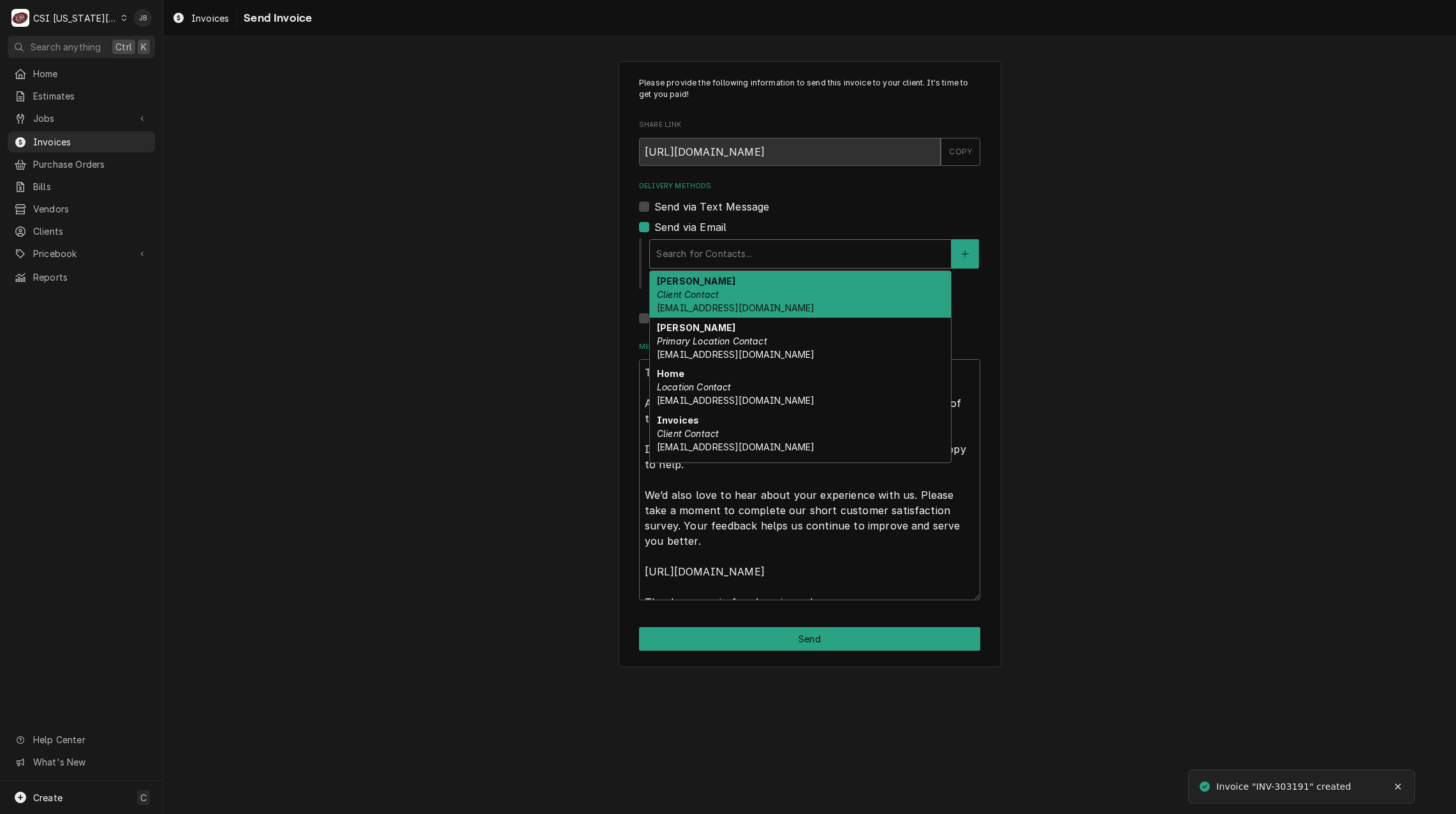
click at [719, 254] on div "Delivery Methods" at bounding box center [800, 254] width 289 height 23
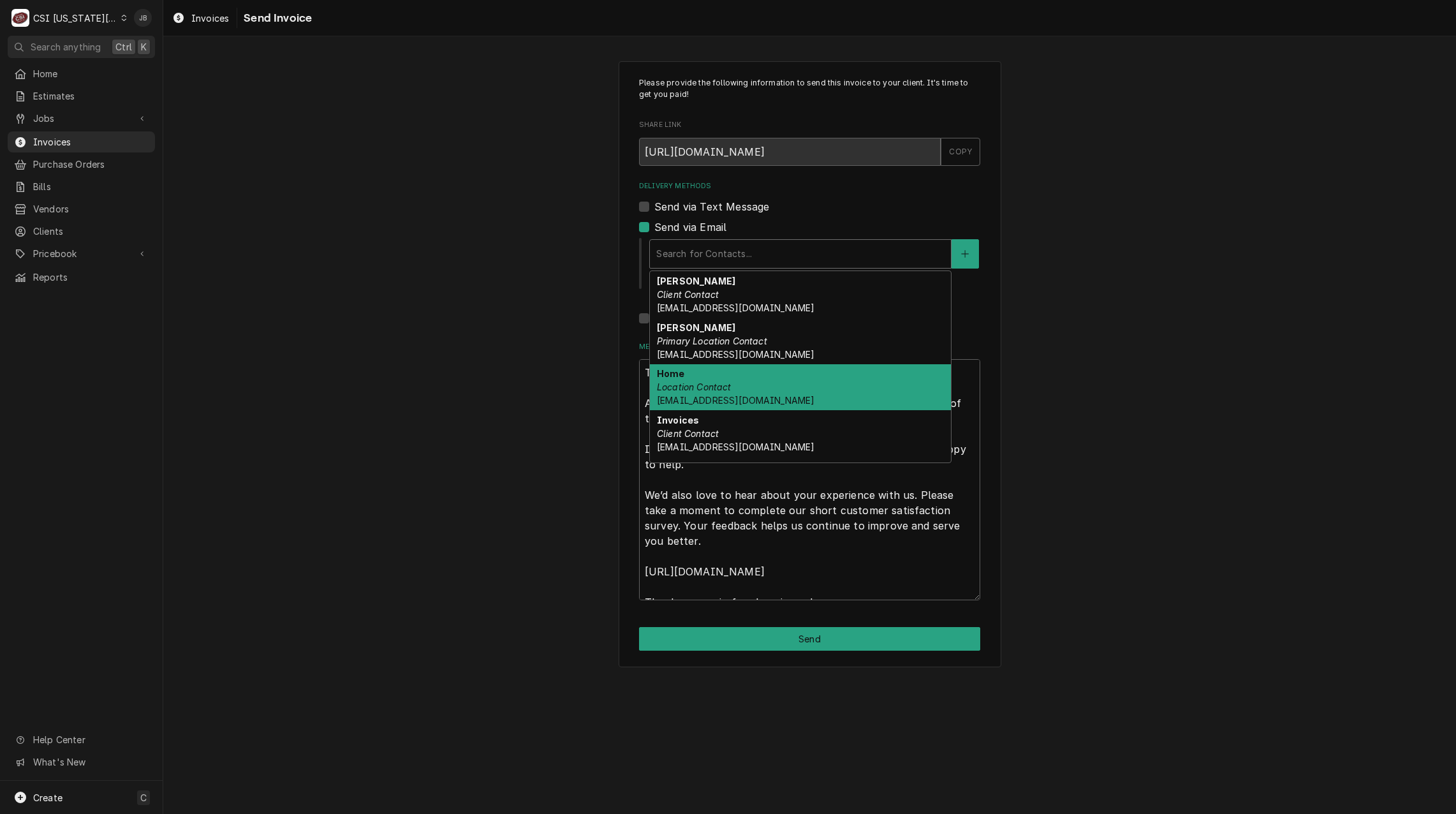
click at [822, 386] on div "Home Location Contact [EMAIL_ADDRESS][DOMAIN_NAME]" at bounding box center [800, 387] width 301 height 47
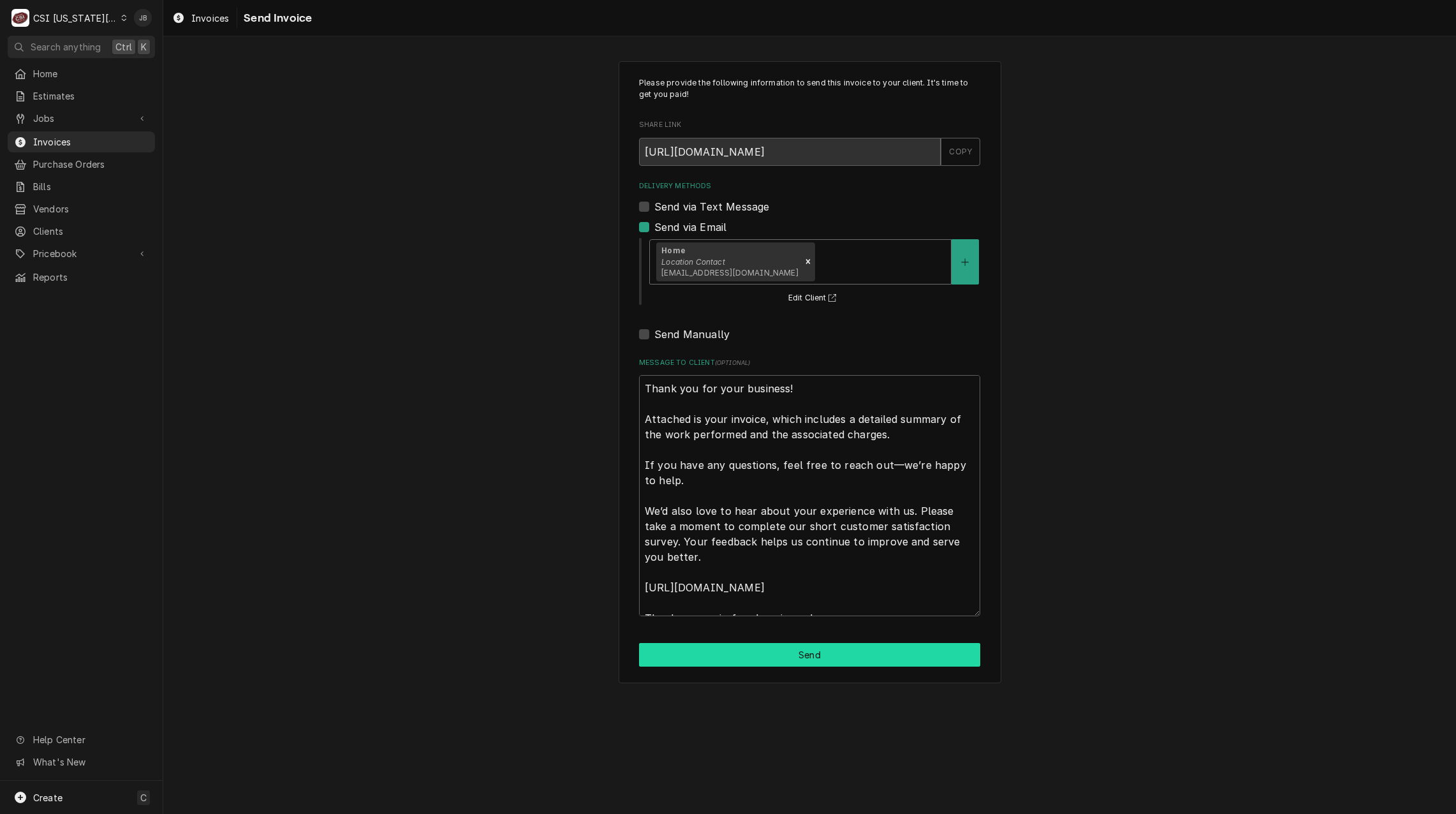
click at [743, 656] on button "Send" at bounding box center [809, 654] width 341 height 24
type textarea "x"
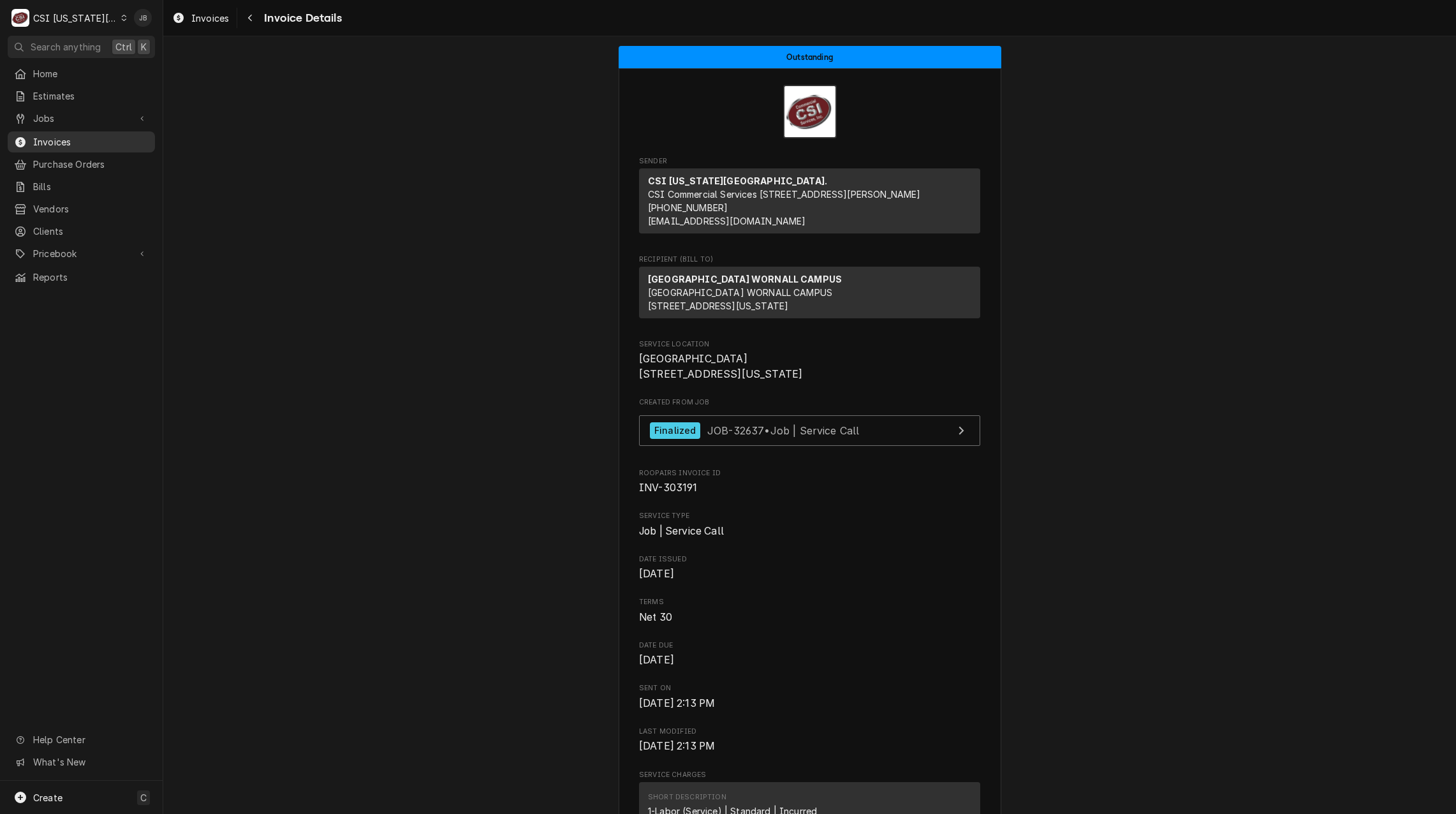
click at [87, 139] on span "Invoices" at bounding box center [90, 142] width 116 height 13
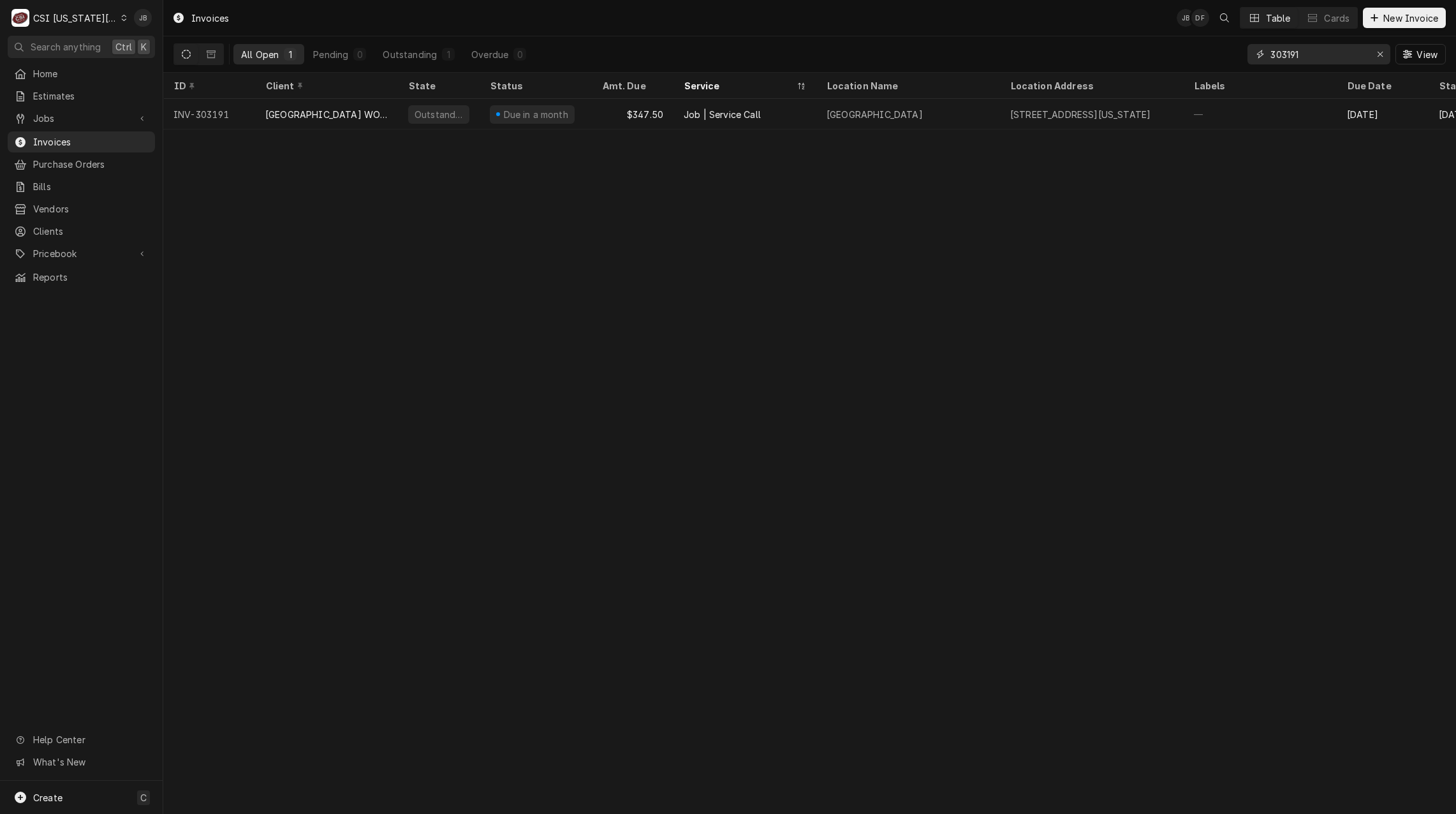
click at [1318, 57] on input "303191" at bounding box center [1317, 54] width 96 height 20
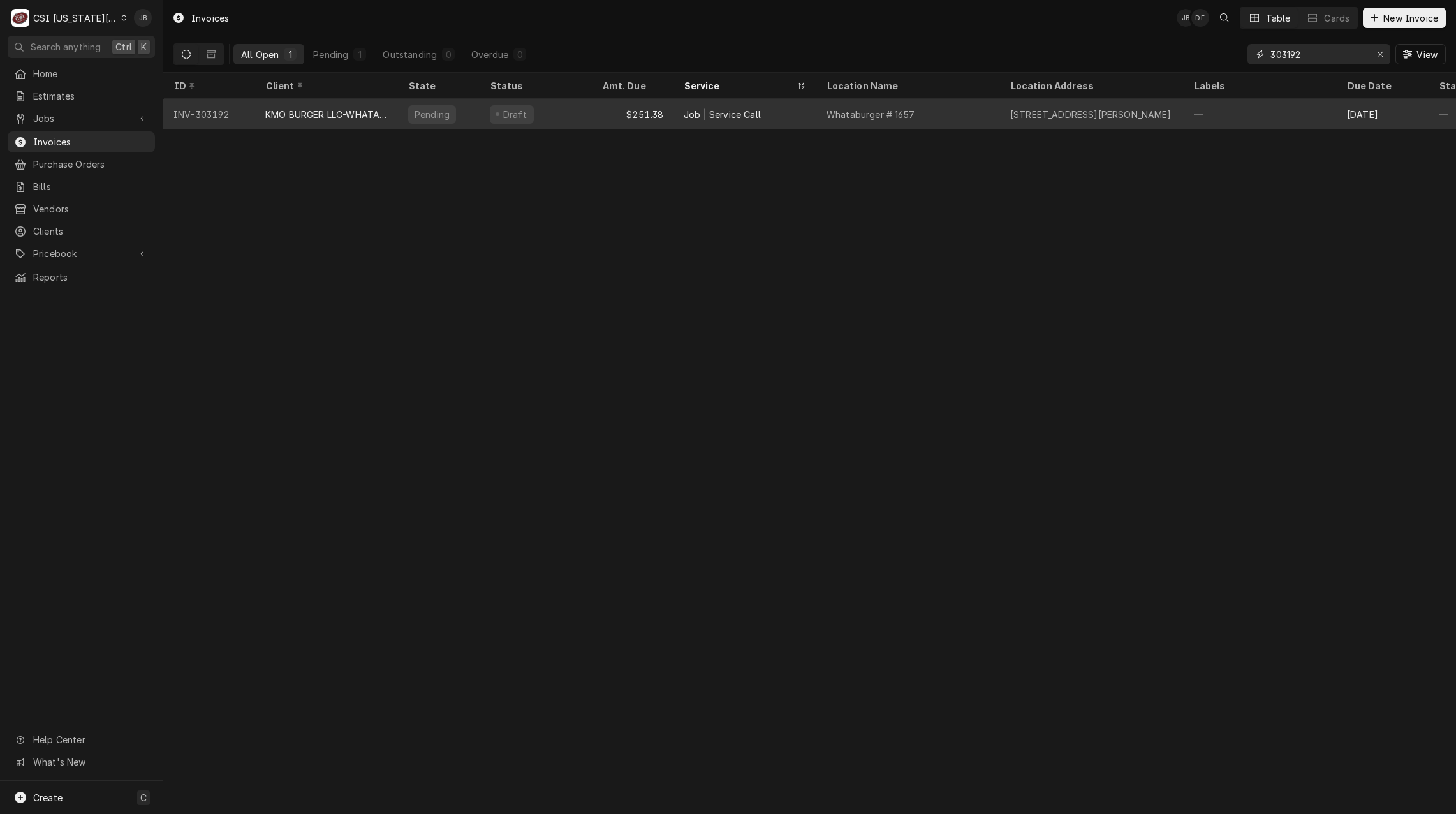
type input "303192"
click at [297, 116] on div "KMO BURGER LLC-WHATABURGER" at bounding box center [326, 114] width 122 height 13
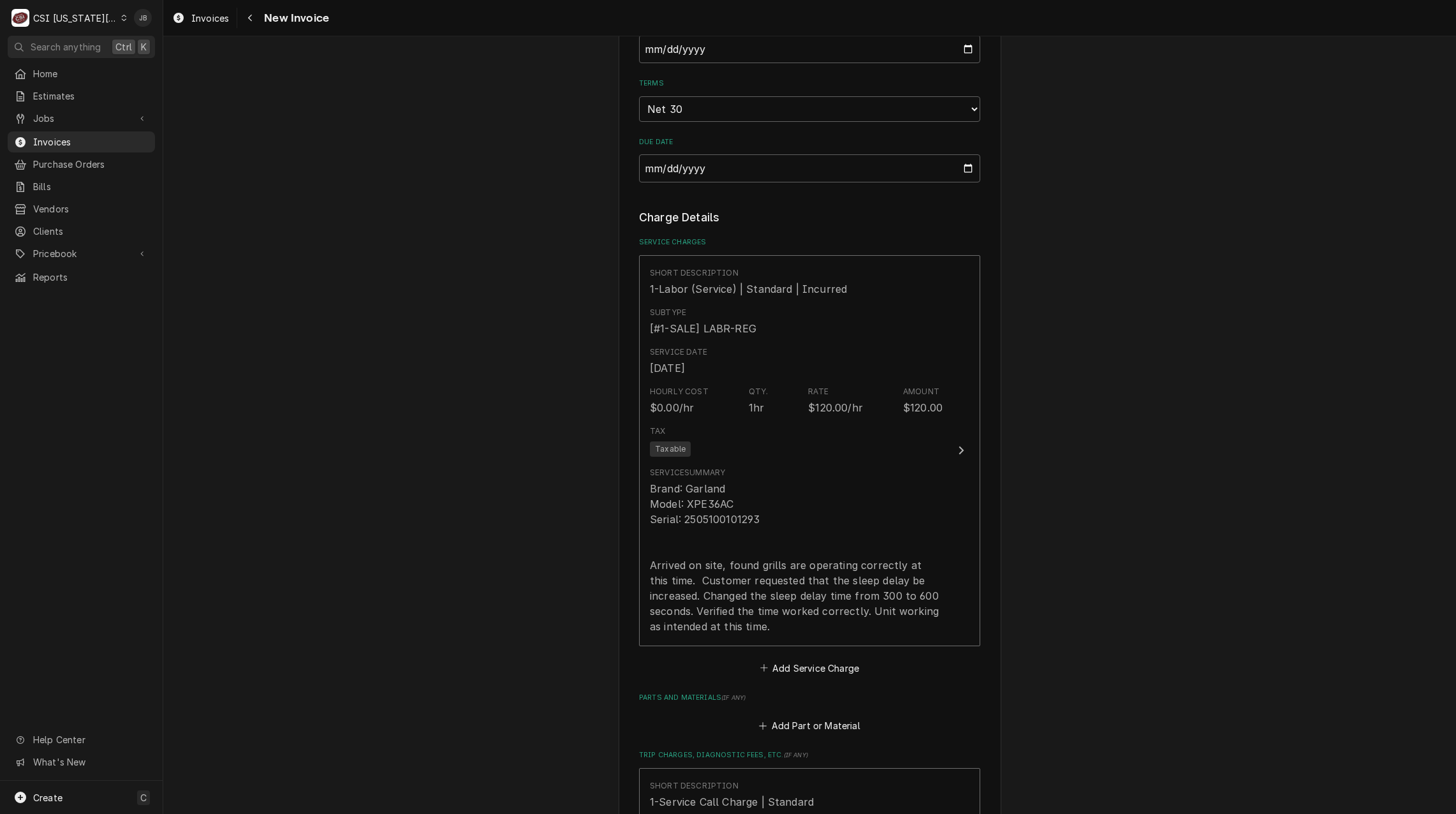
scroll to position [1339, 0]
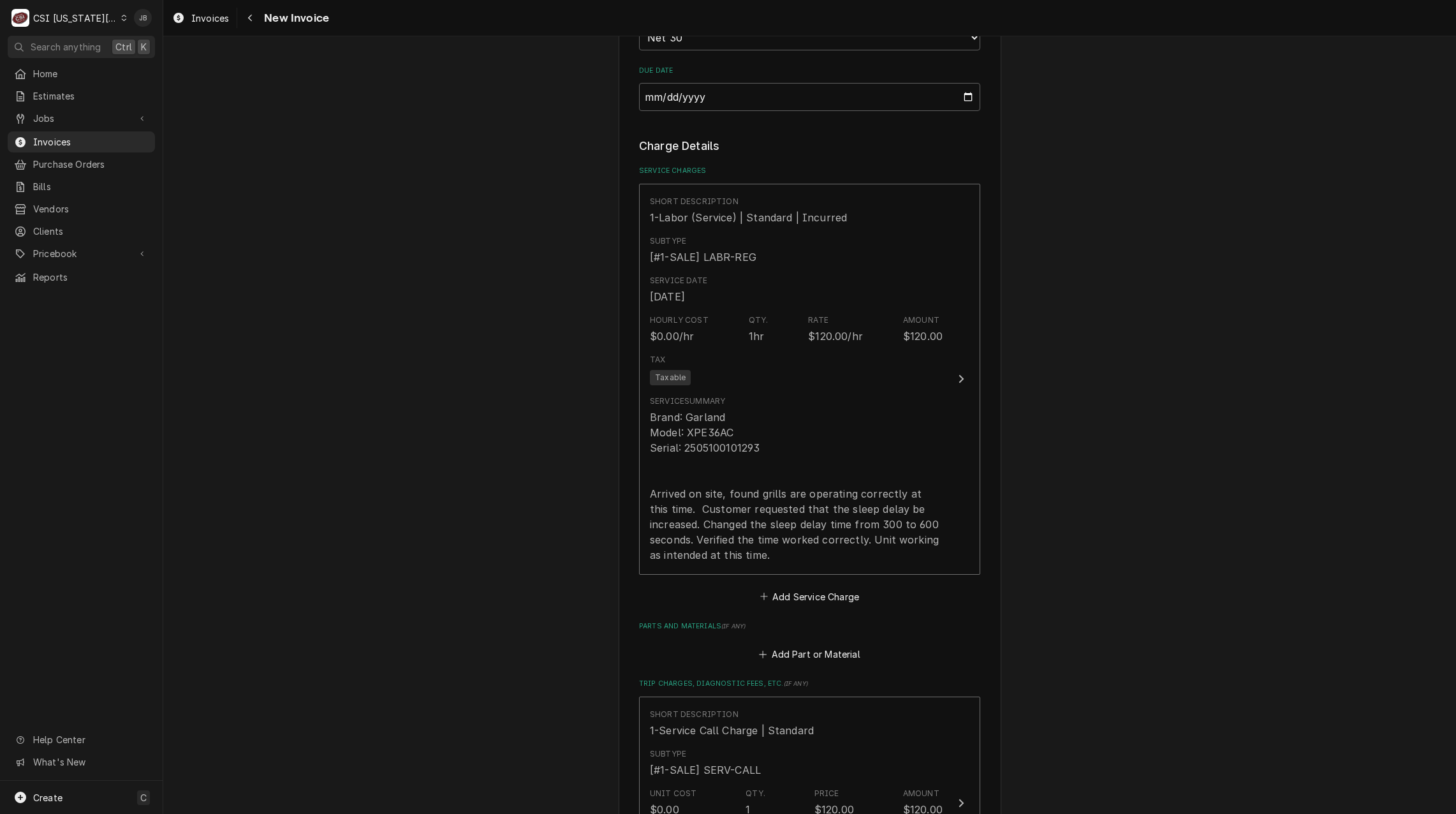
click at [457, 489] on div "Please provide the following information to create your invoice: Client Details…" at bounding box center [809, 118] width 1293 height 2816
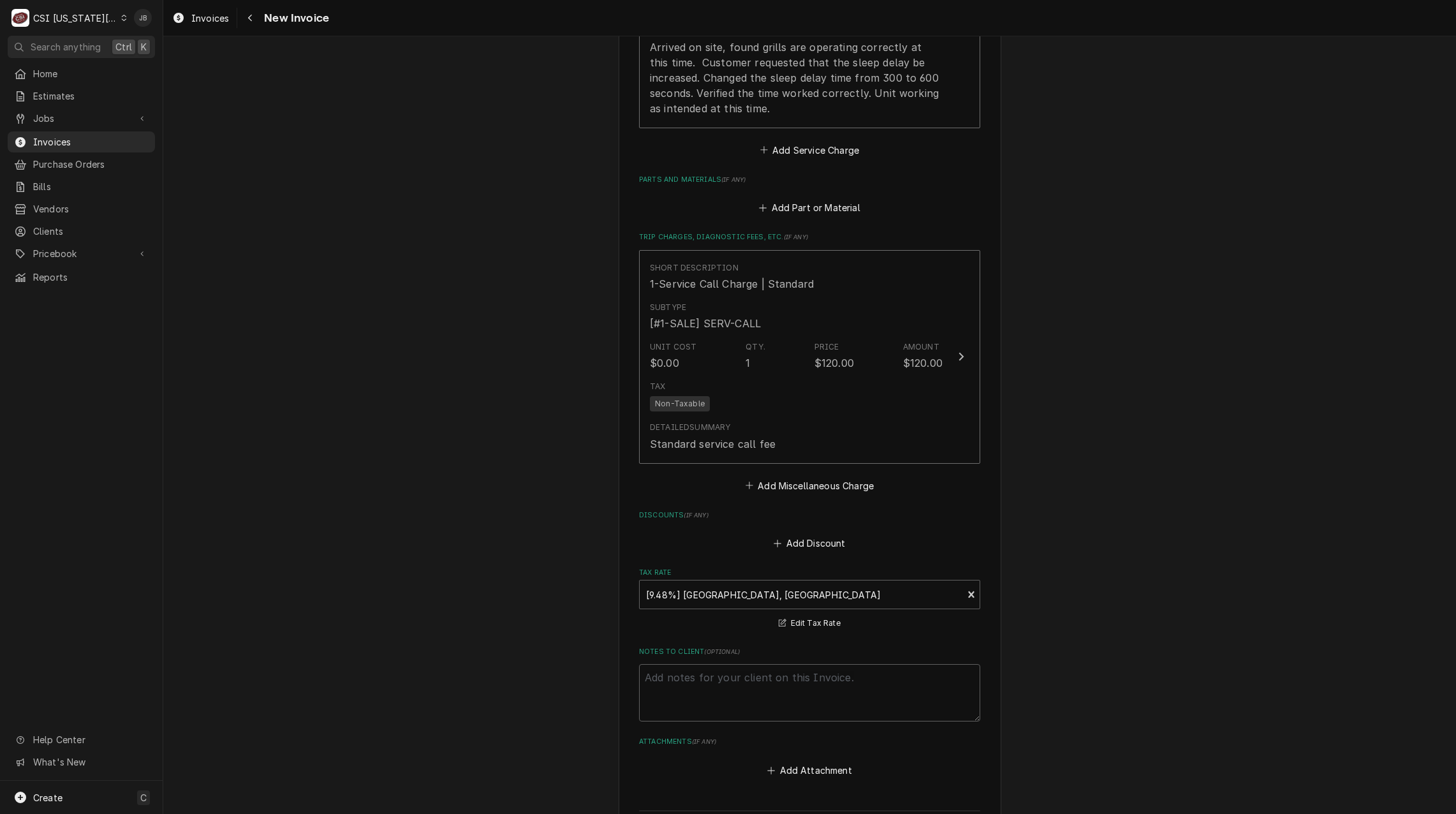
scroll to position [2040, 0]
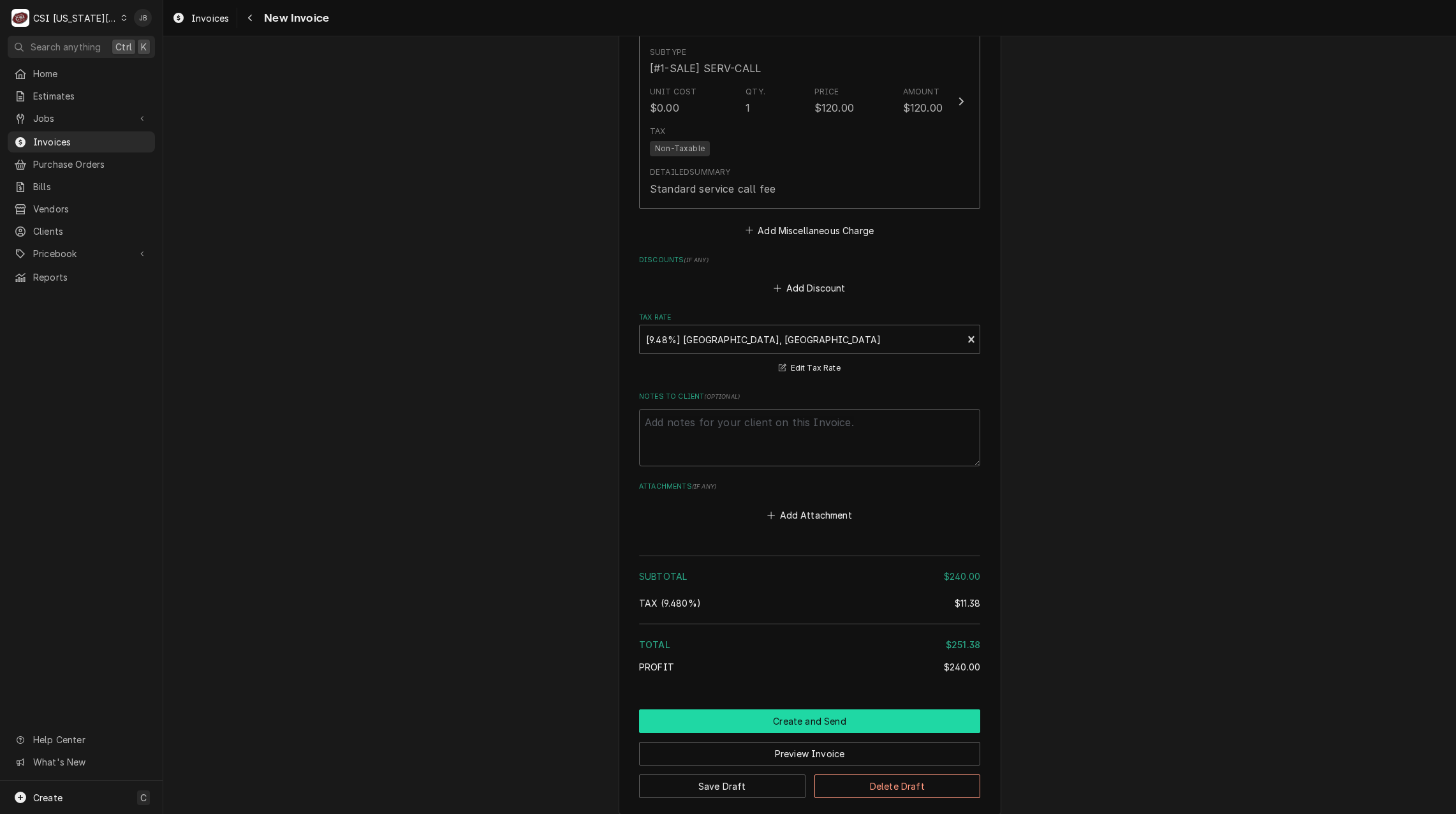
drag, startPoint x: 742, startPoint y: 662, endPoint x: 757, endPoint y: 660, distance: 15.1
click at [742, 709] on button "Create and Send" at bounding box center [809, 721] width 341 height 24
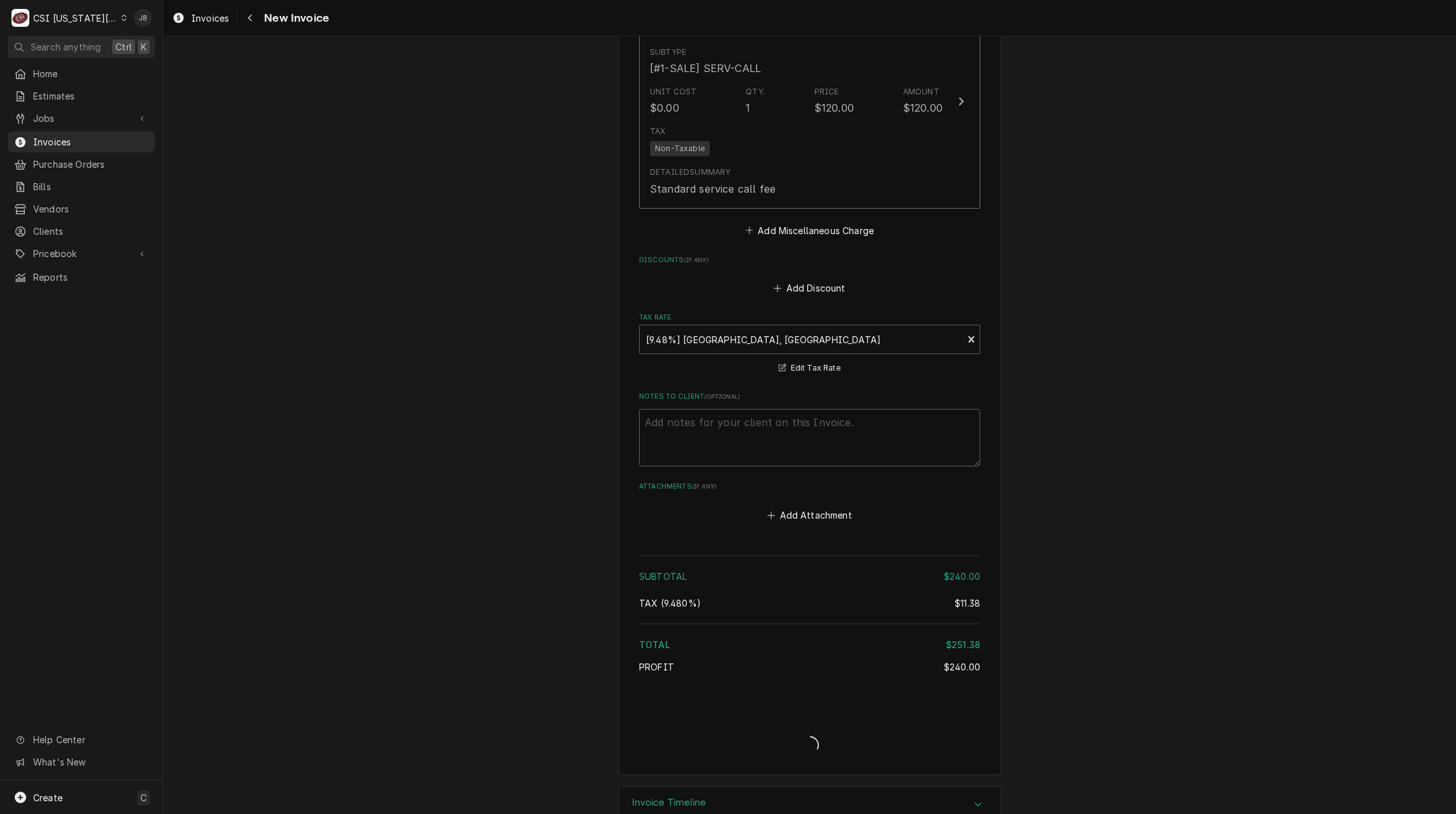
scroll to position [2012, 0]
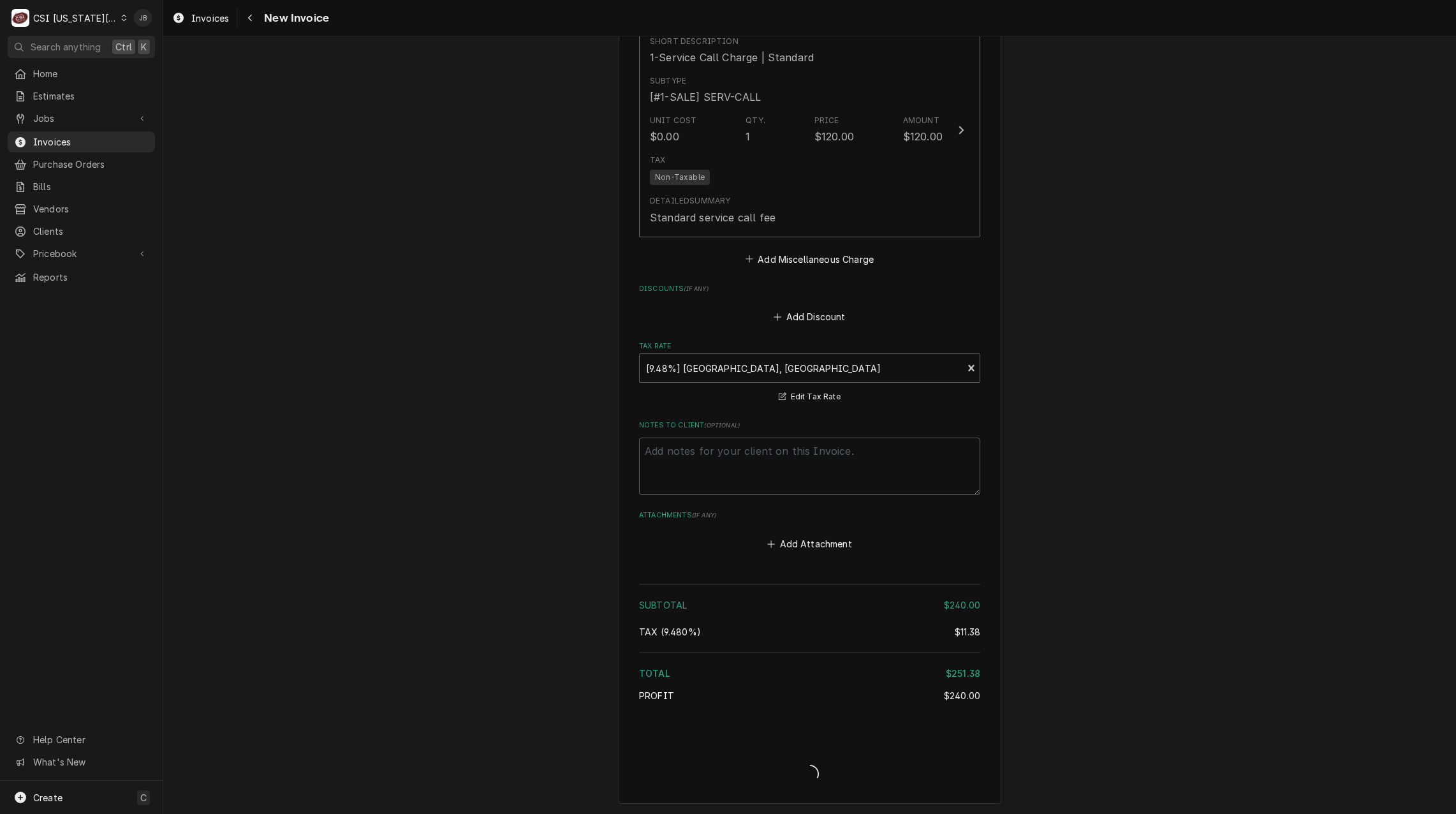
type textarea "x"
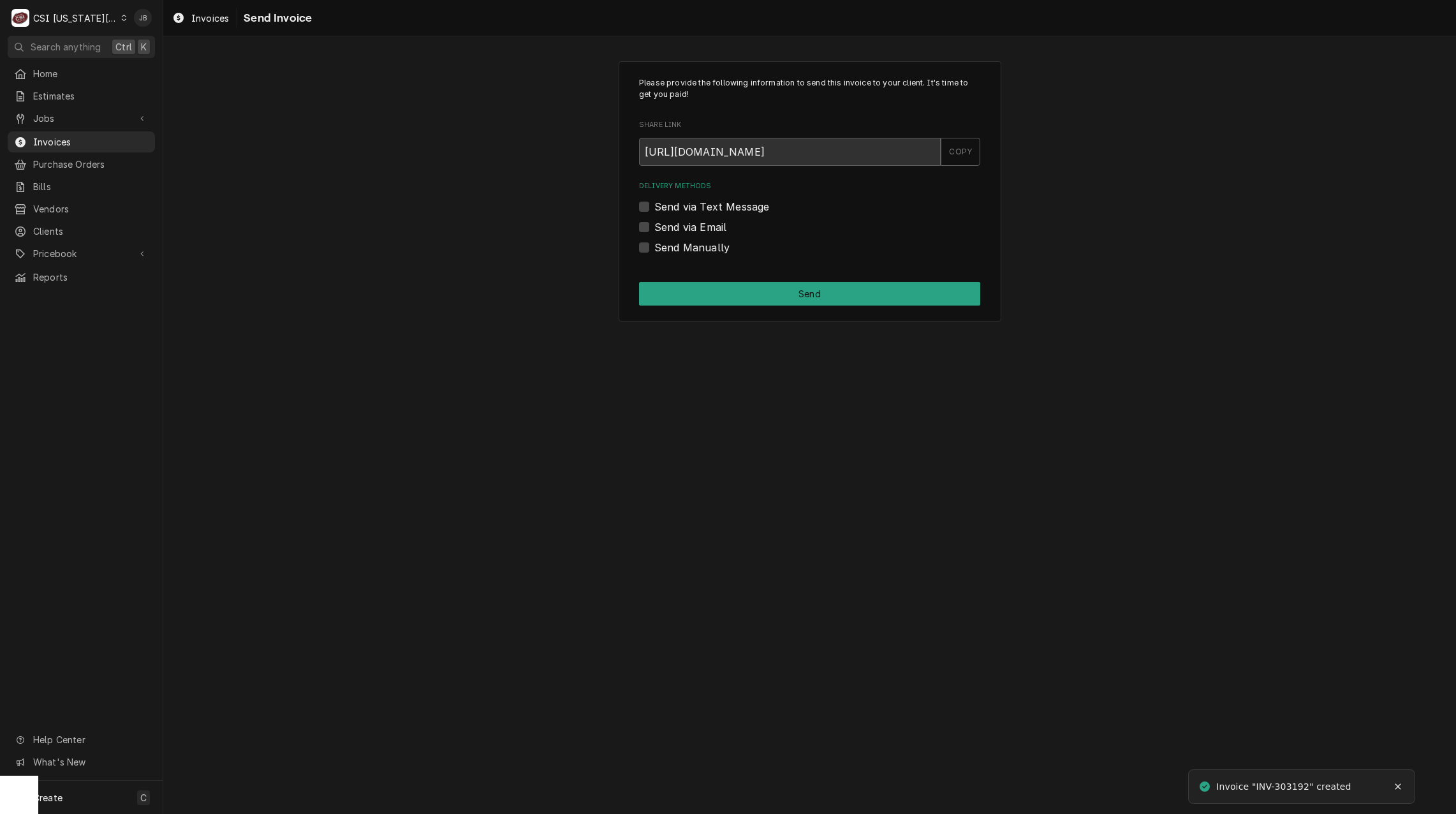
click at [701, 229] on label "Send via Email" at bounding box center [690, 227] width 72 height 16
click at [701, 229] on input "Send via Email" at bounding box center [825, 234] width 341 height 28
checkbox input "true"
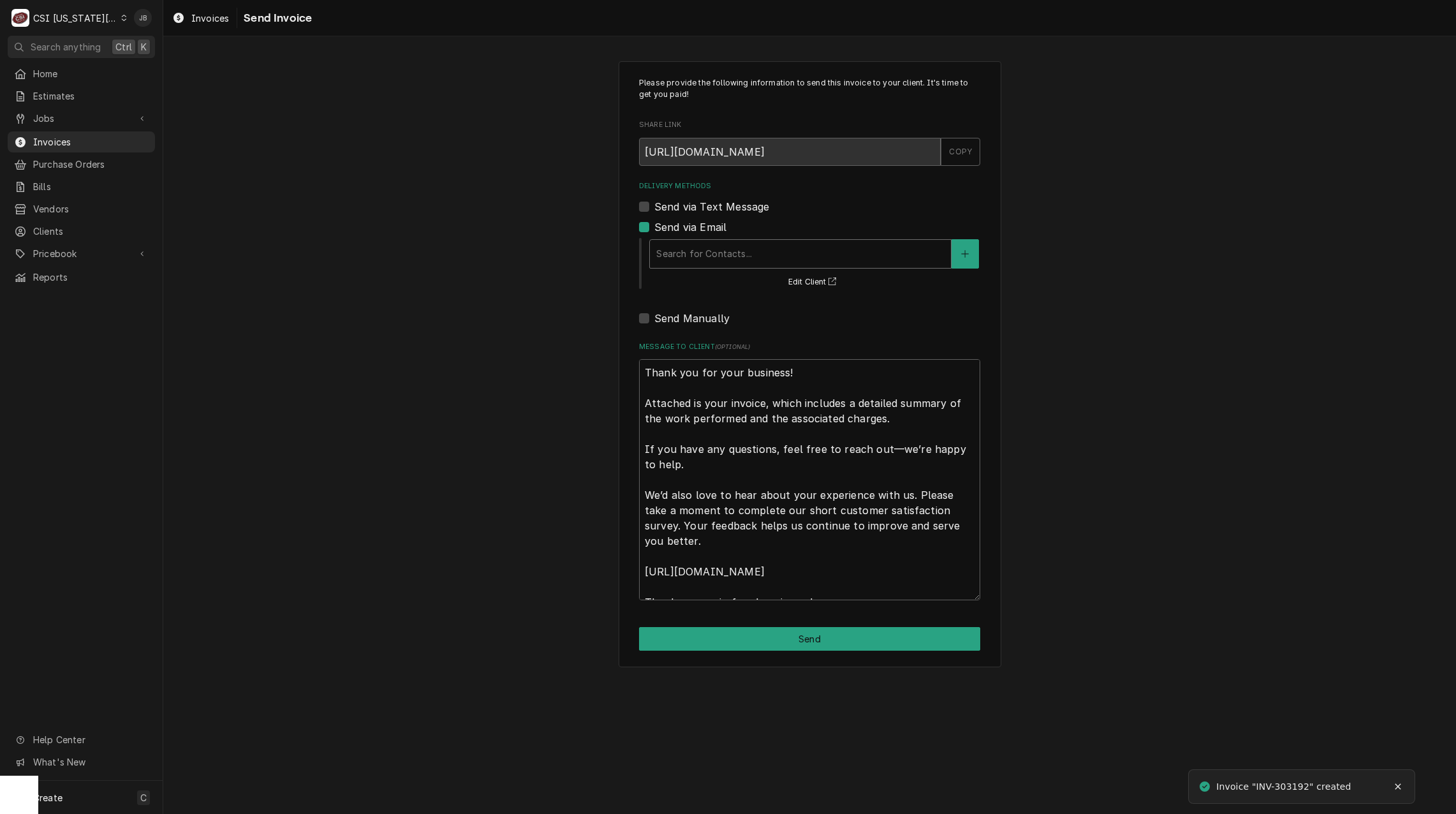
click at [735, 255] on div "Delivery Methods" at bounding box center [800, 254] width 289 height 23
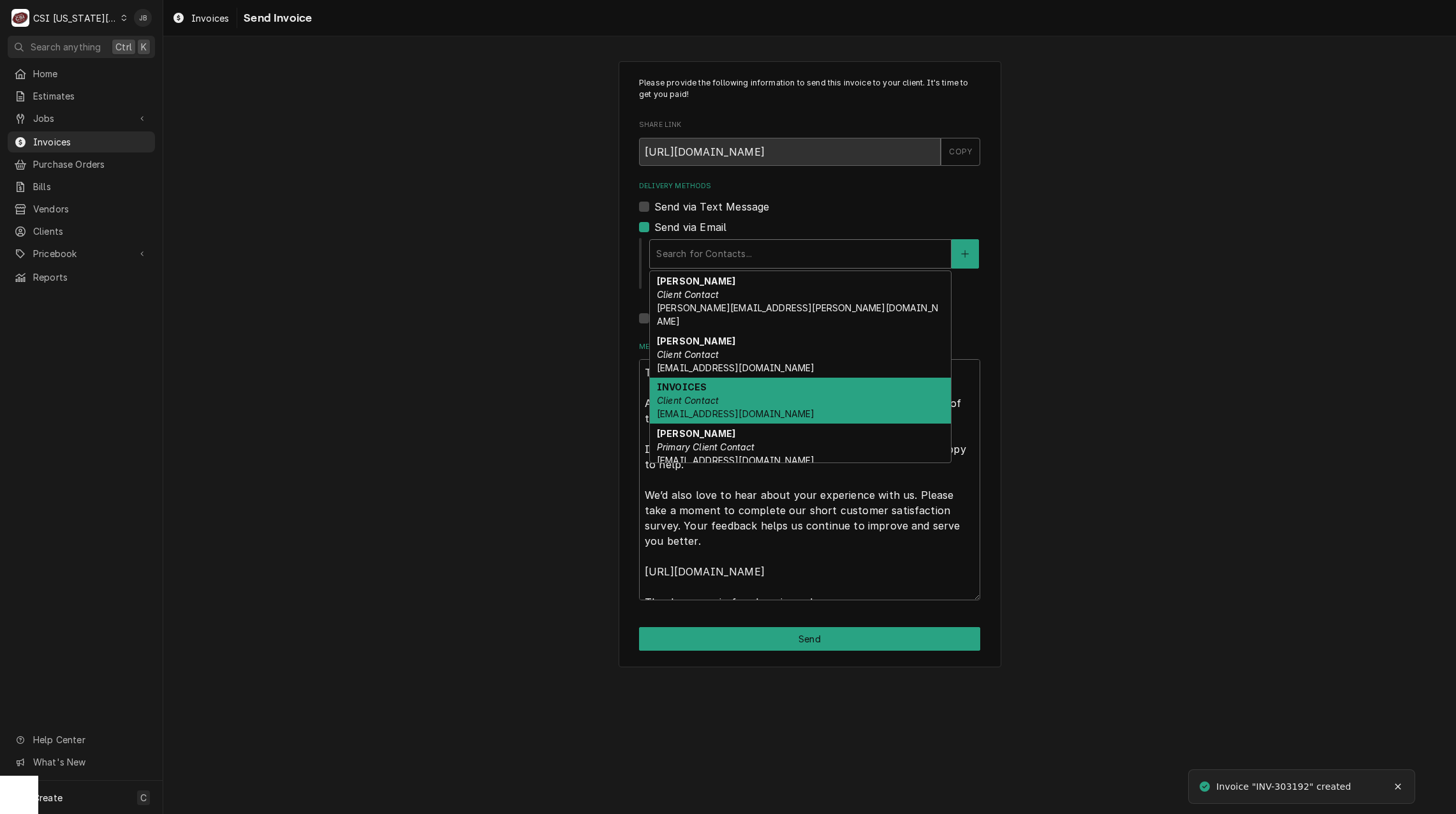
click at [771, 387] on div "INVOICES Client Contact ap@kmoburger.com" at bounding box center [800, 400] width 301 height 47
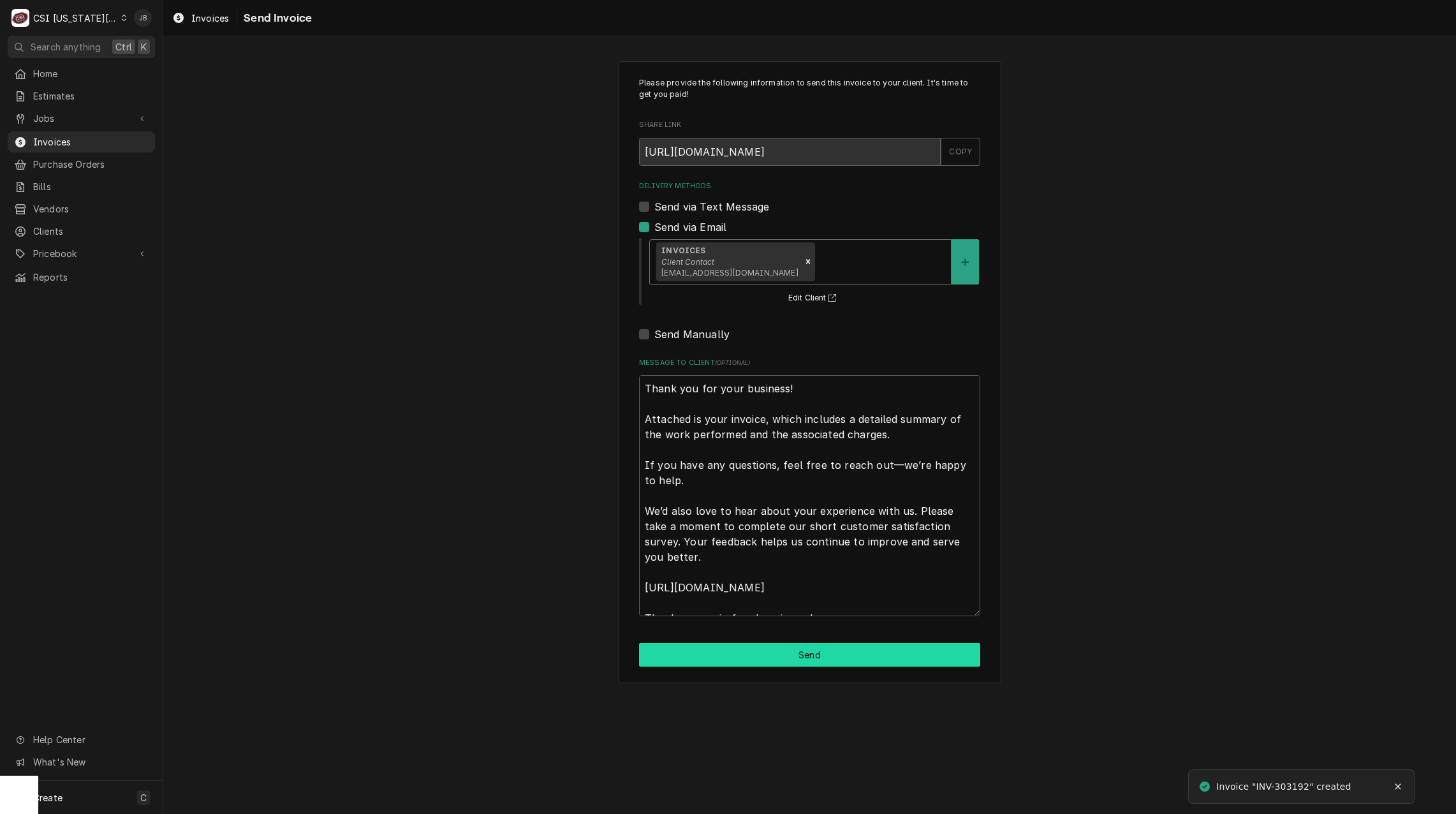
click at [731, 664] on button "Send" at bounding box center [809, 654] width 341 height 24
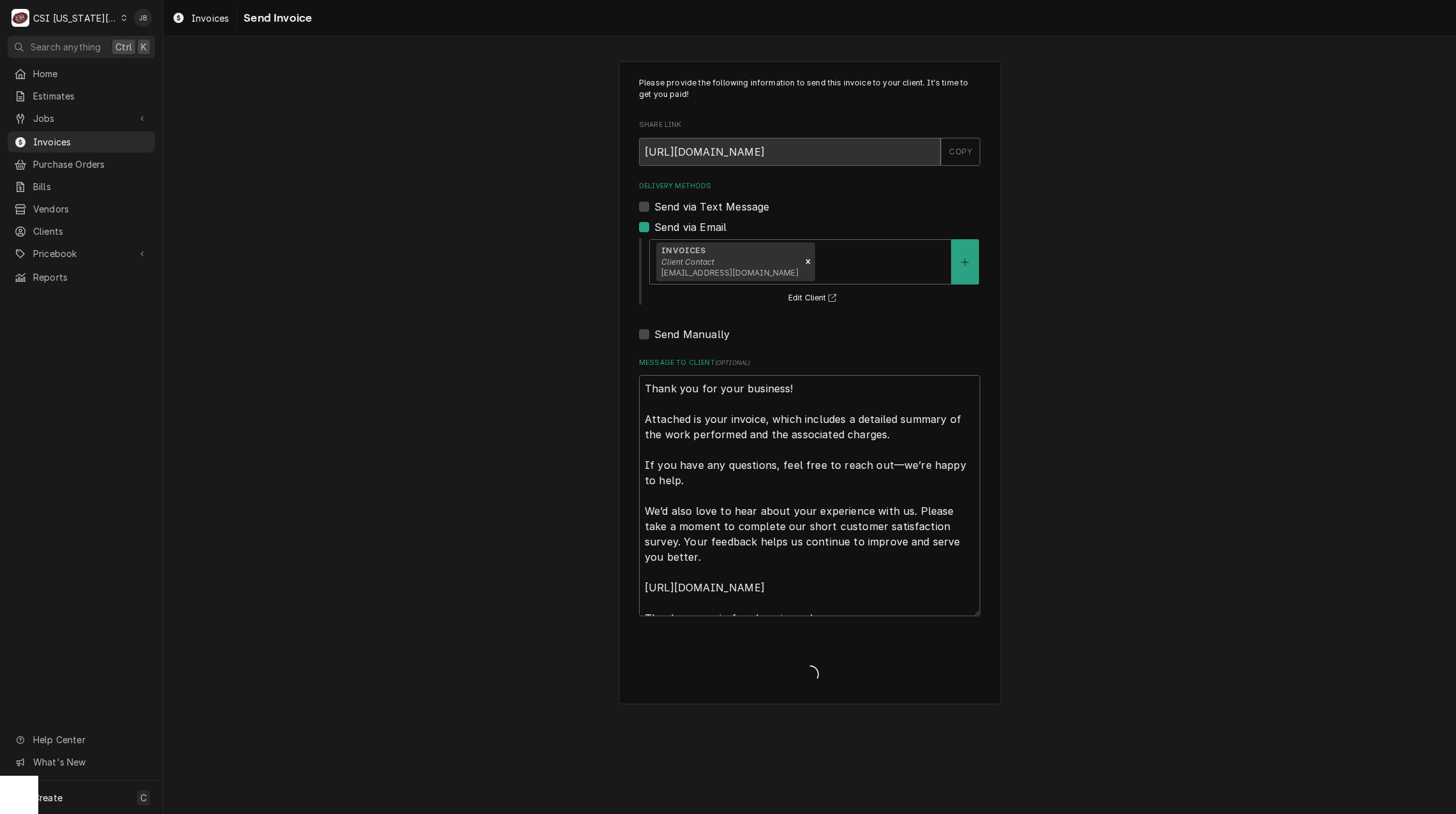
type textarea "x"
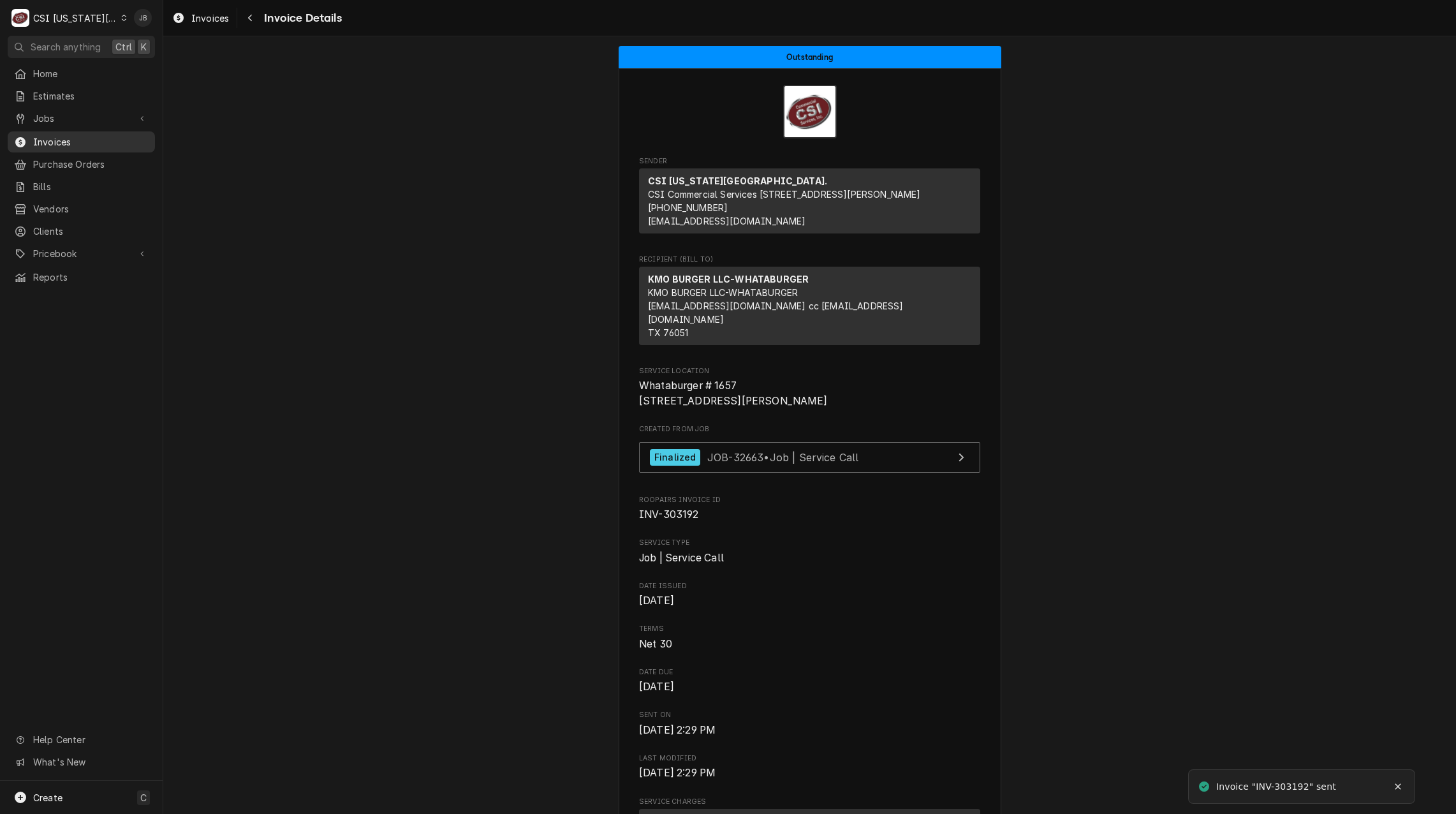
click at [71, 143] on span "Invoices" at bounding box center [90, 142] width 116 height 13
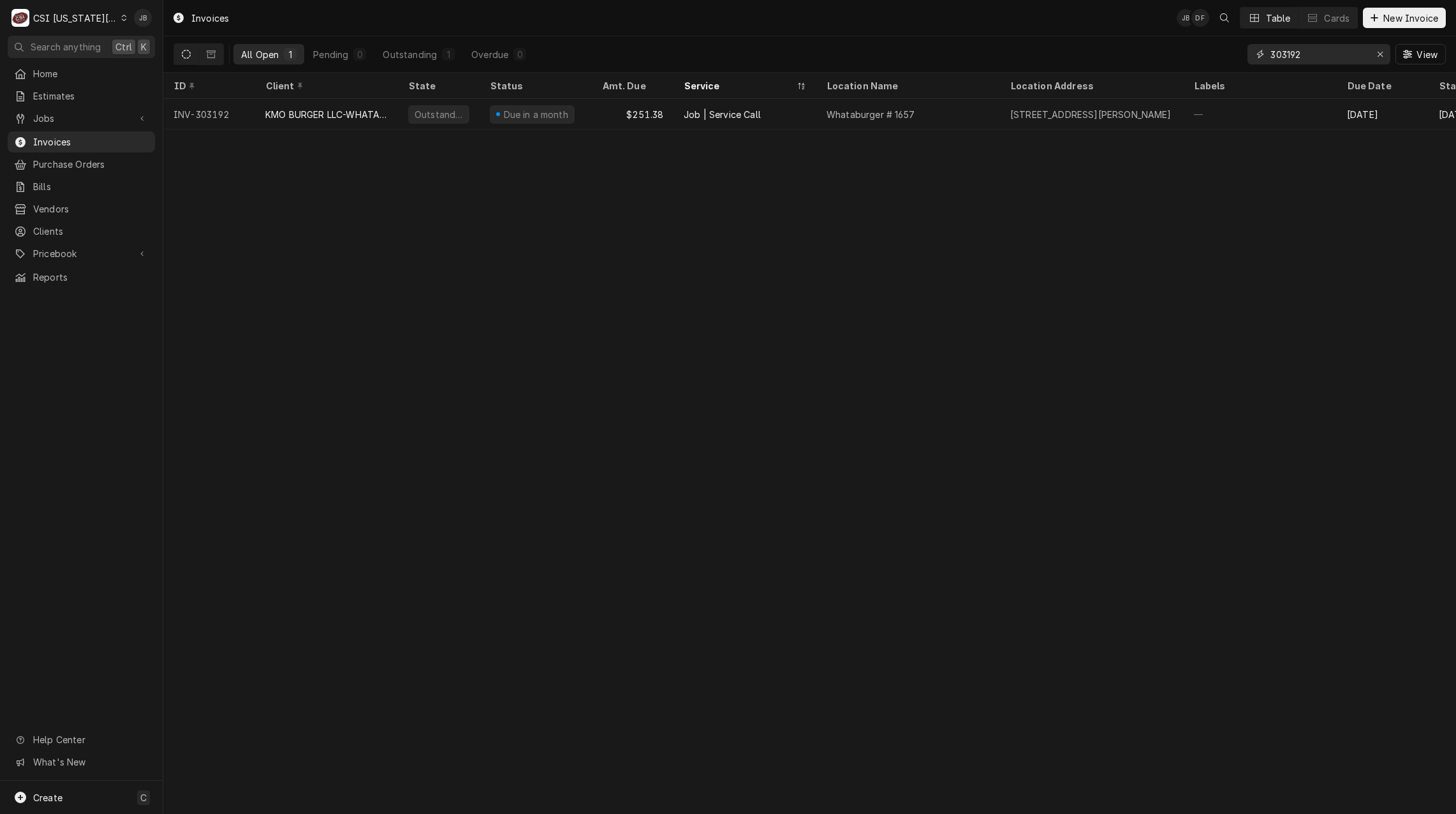
click at [1308, 52] on input "303192" at bounding box center [1317, 54] width 96 height 20
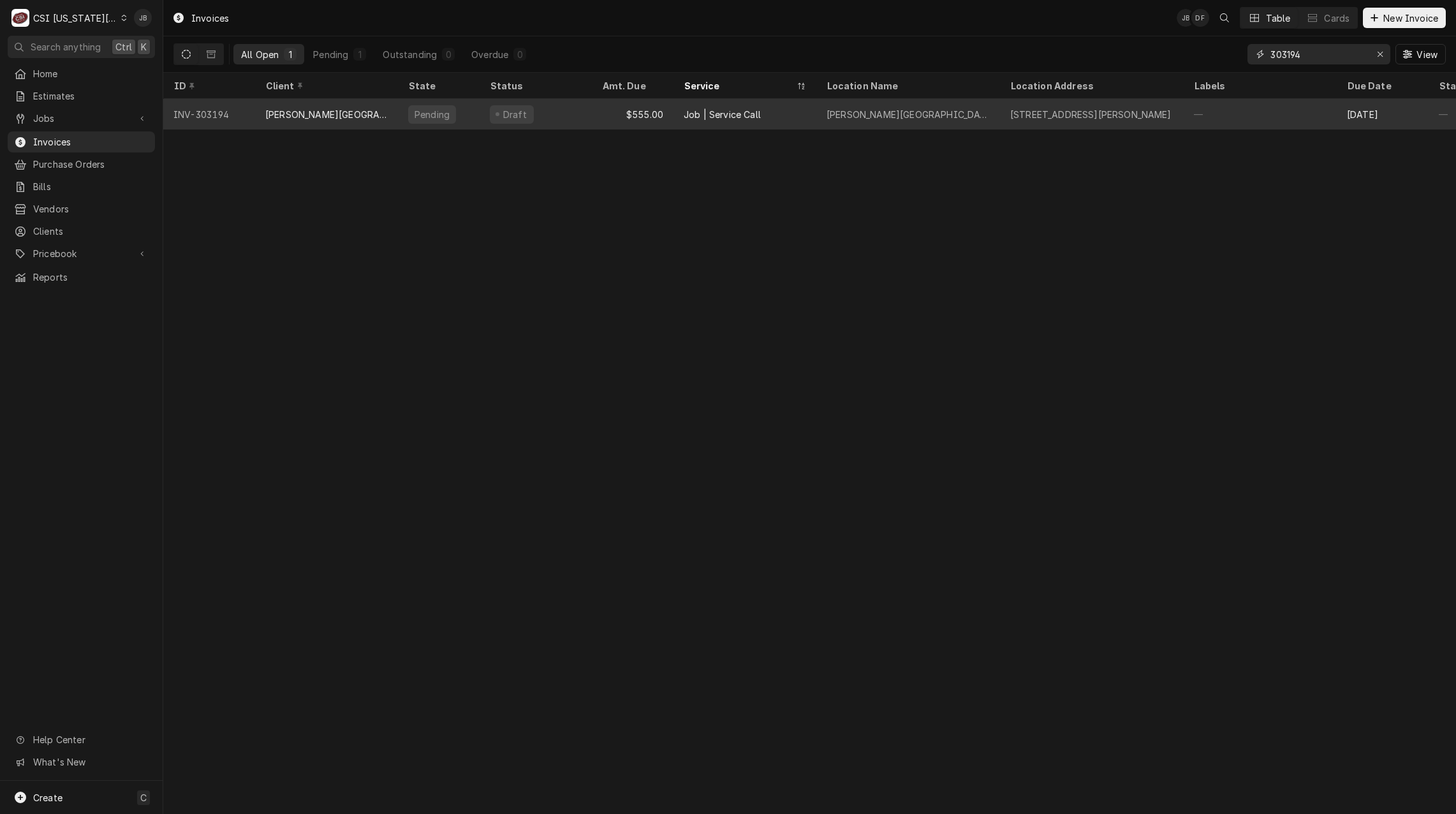
type input "303194"
click at [762, 116] on div "Job | Service Call" at bounding box center [744, 114] width 143 height 30
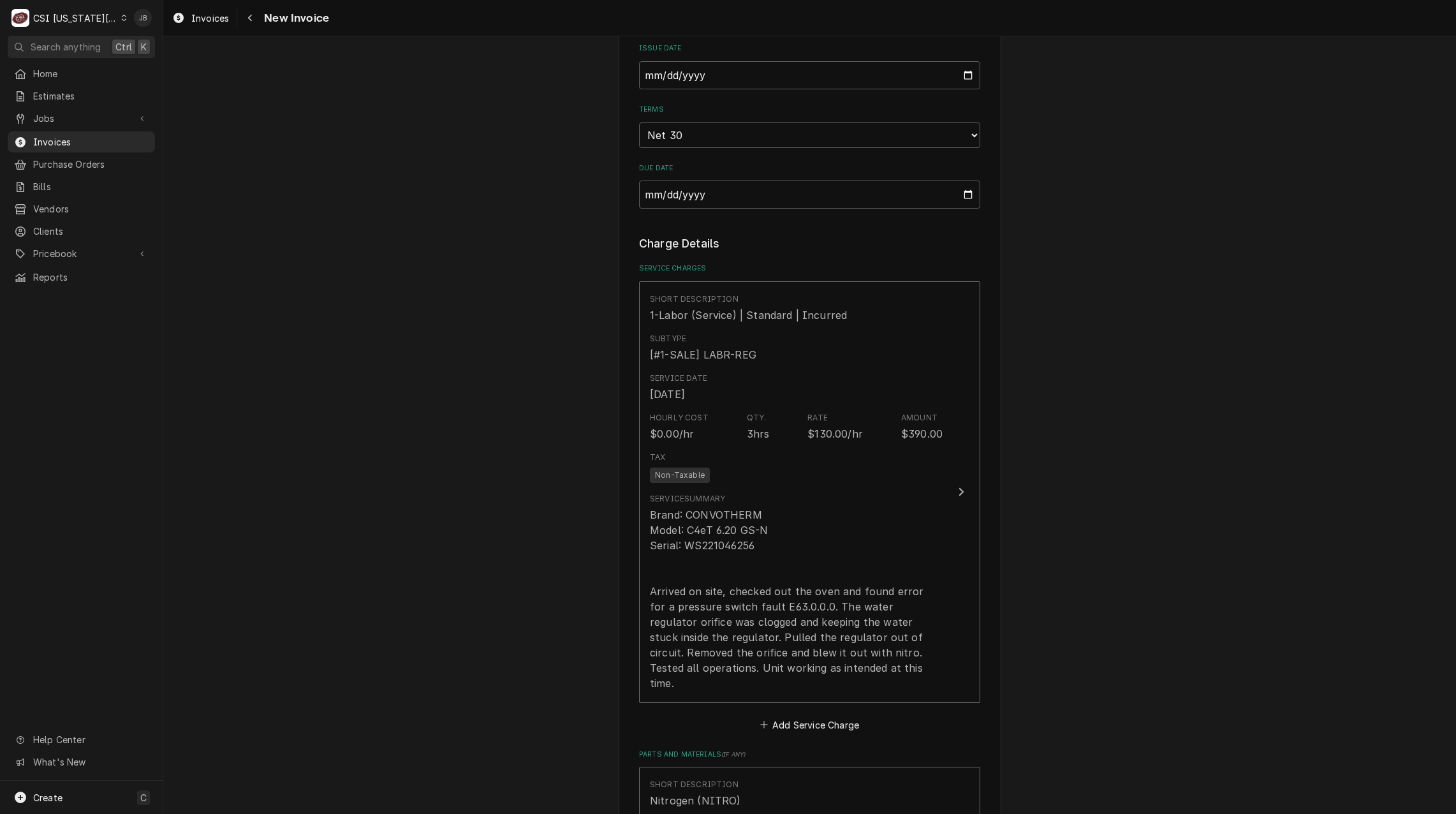
scroll to position [957, 0]
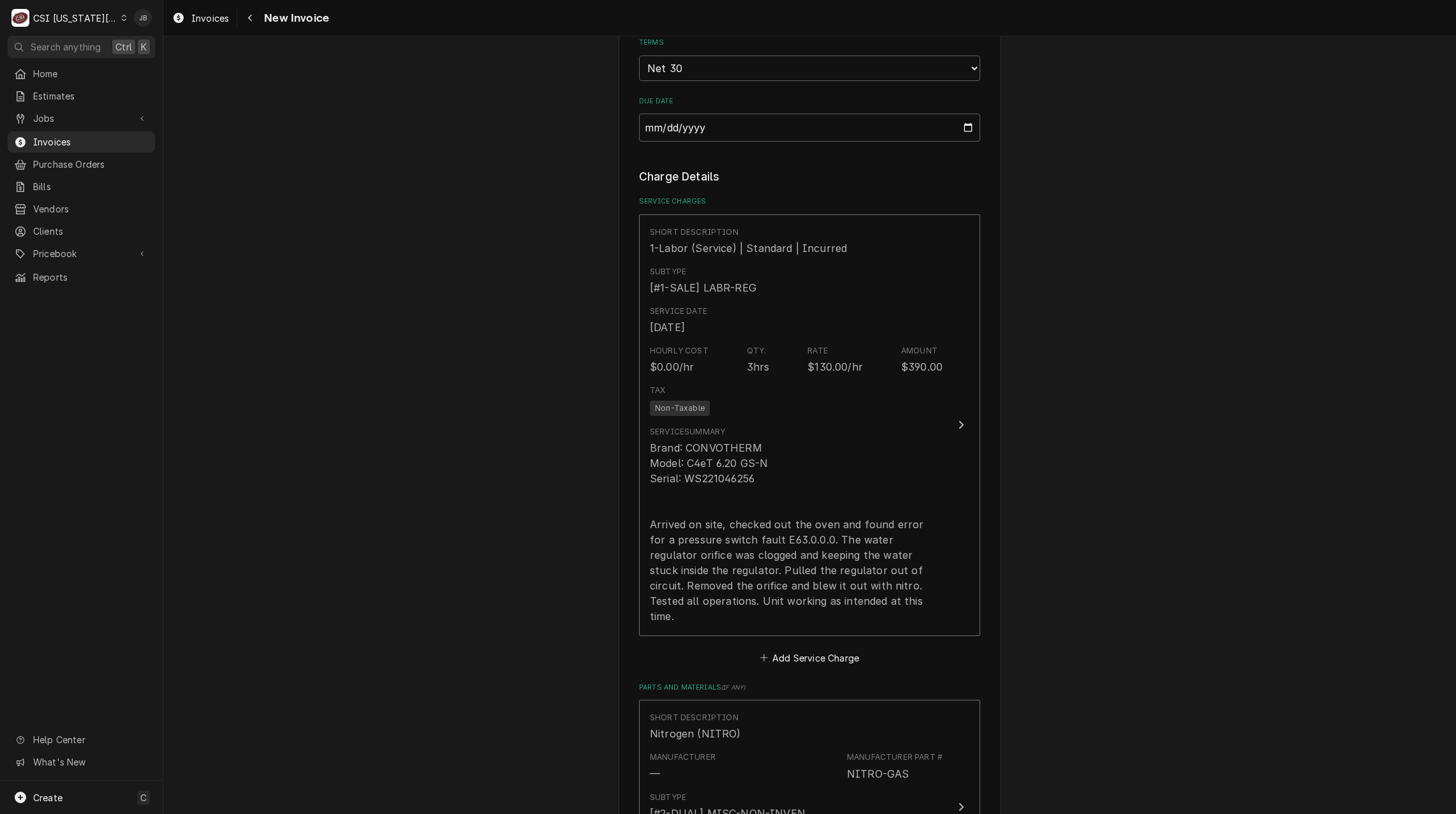
click at [508, 443] on div "Please provide the following information to create your invoice: Client Details…" at bounding box center [809, 450] width 1293 height 2714
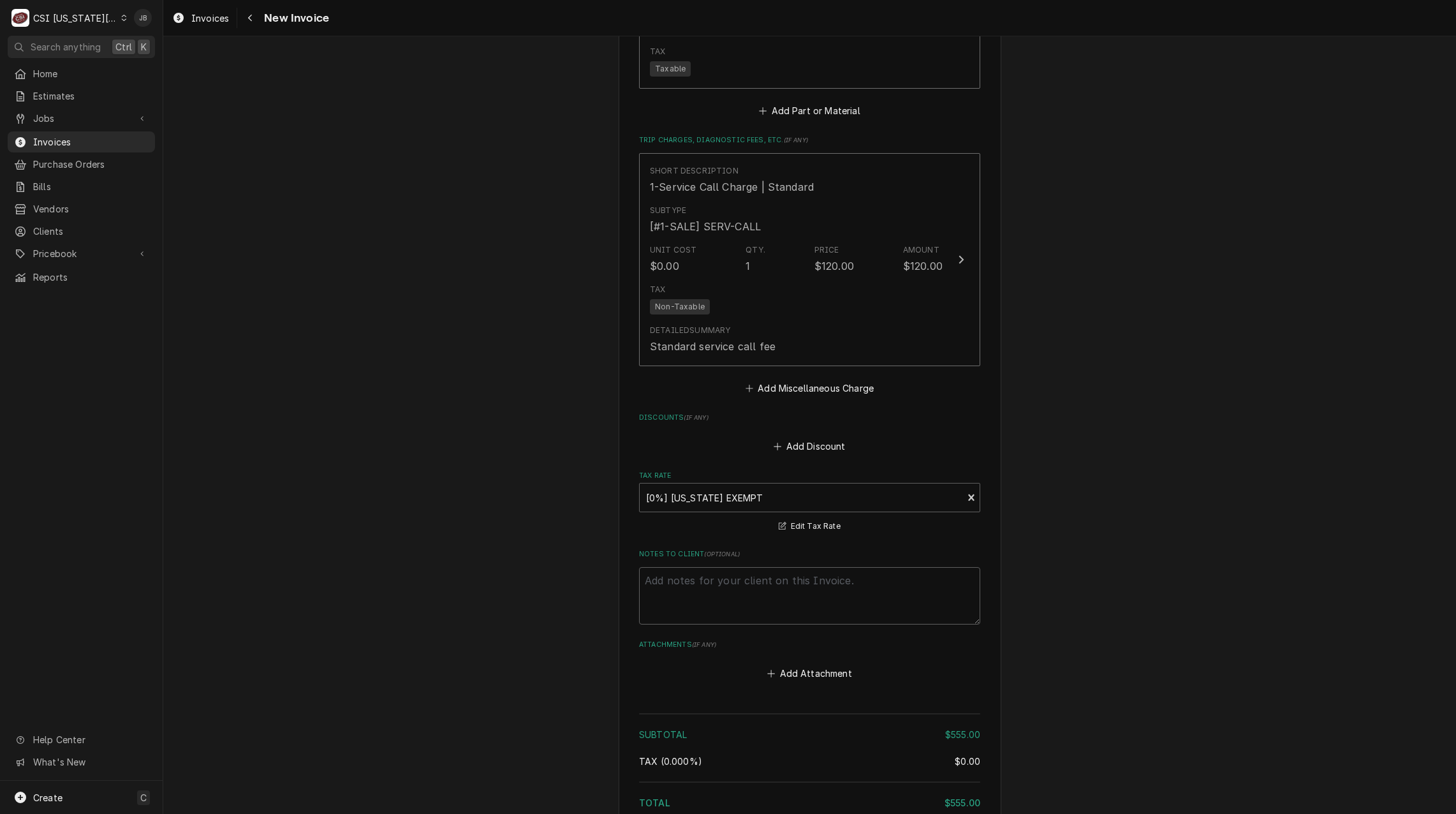
scroll to position [1996, 0]
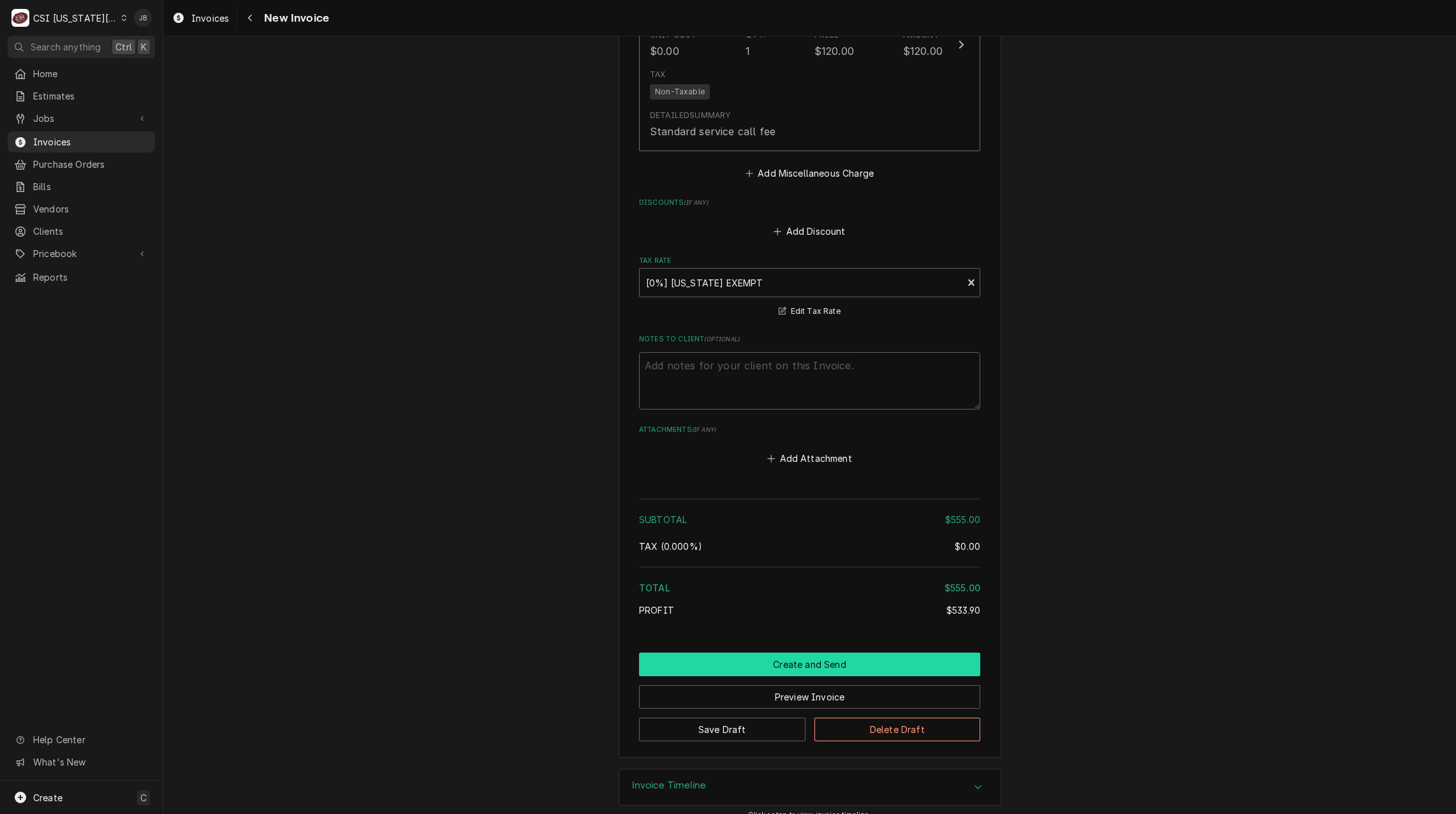
click at [764, 653] on button "Create and Send" at bounding box center [809, 664] width 341 height 24
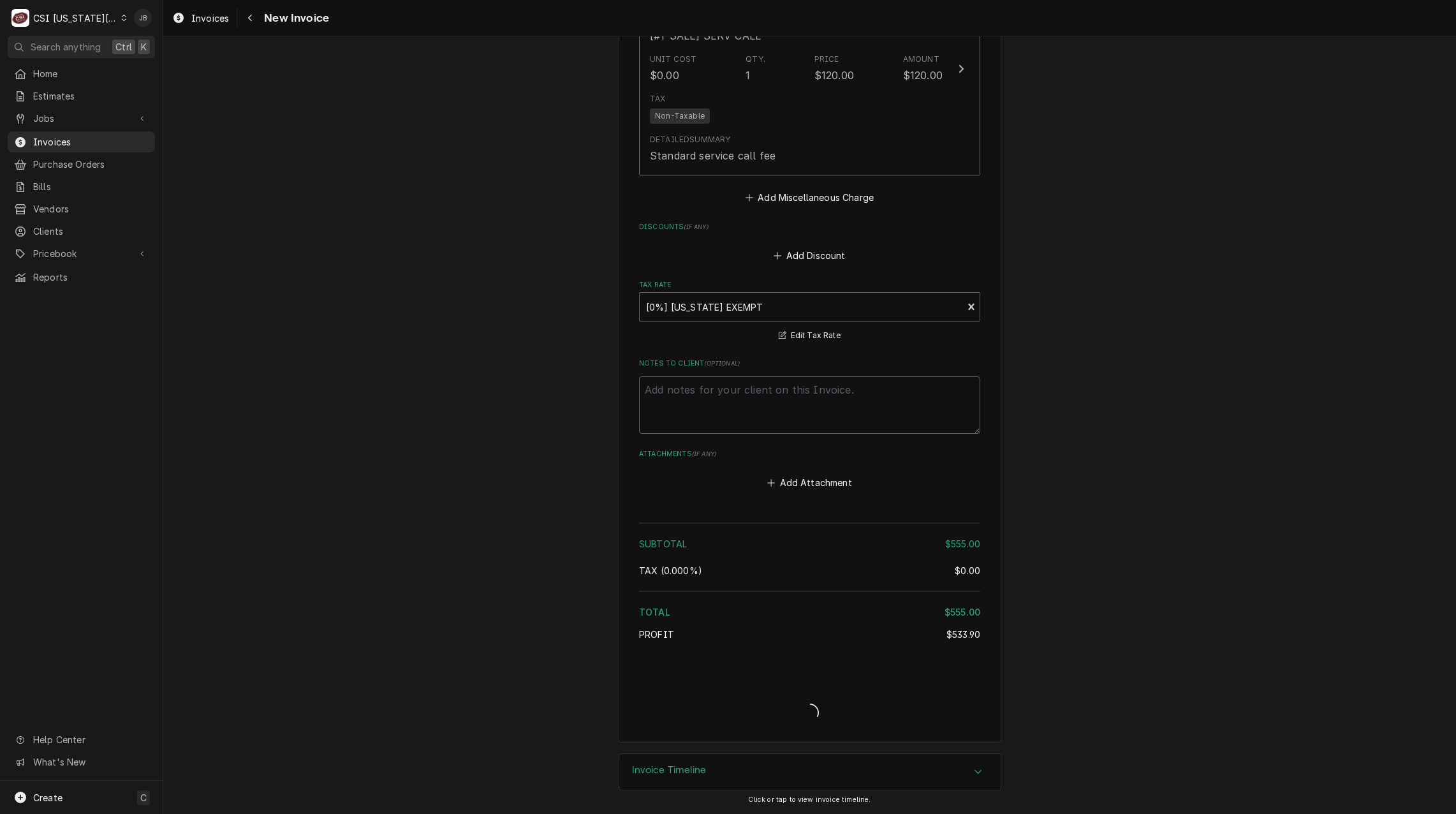
scroll to position [1956, 0]
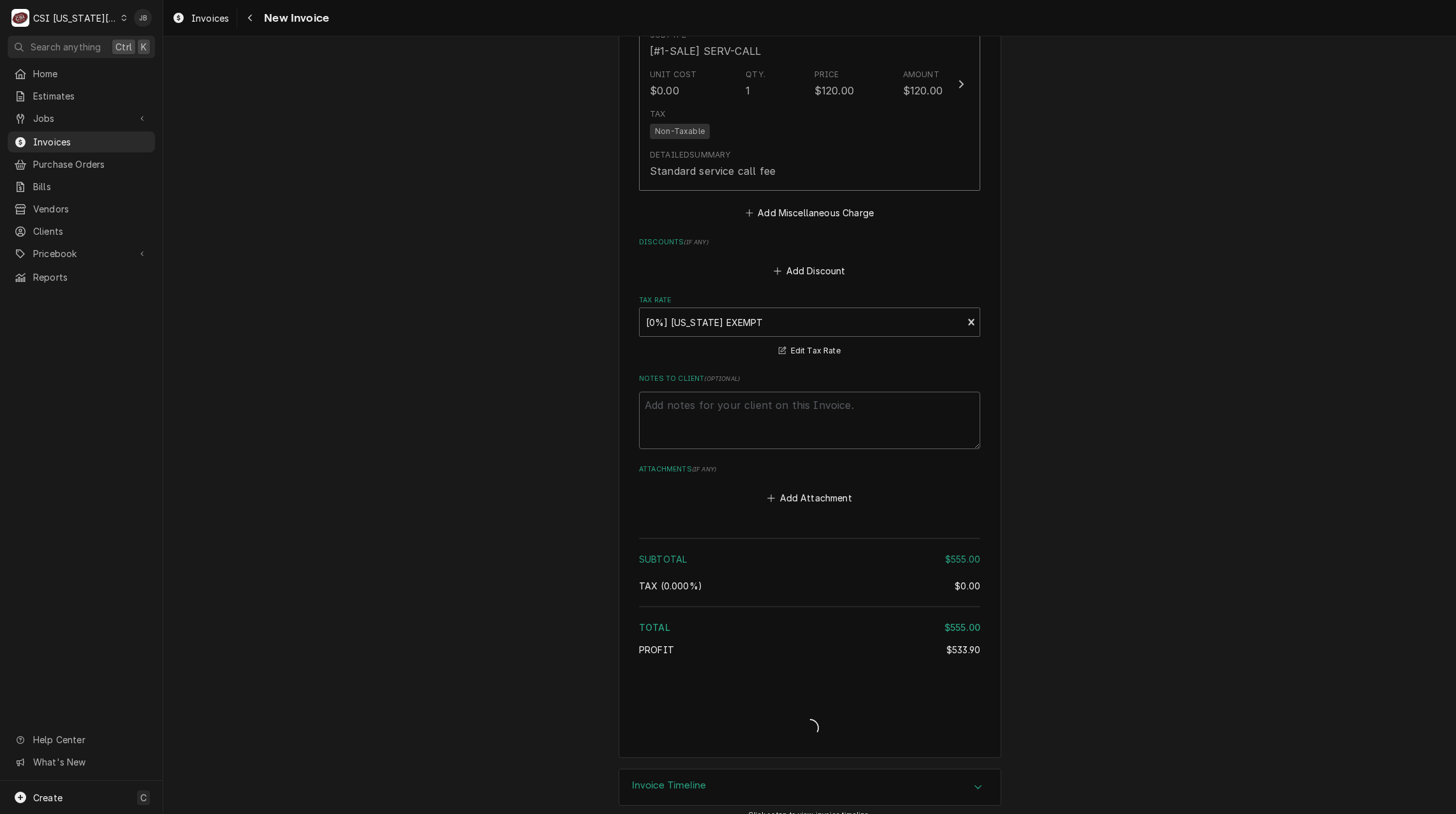
type textarea "x"
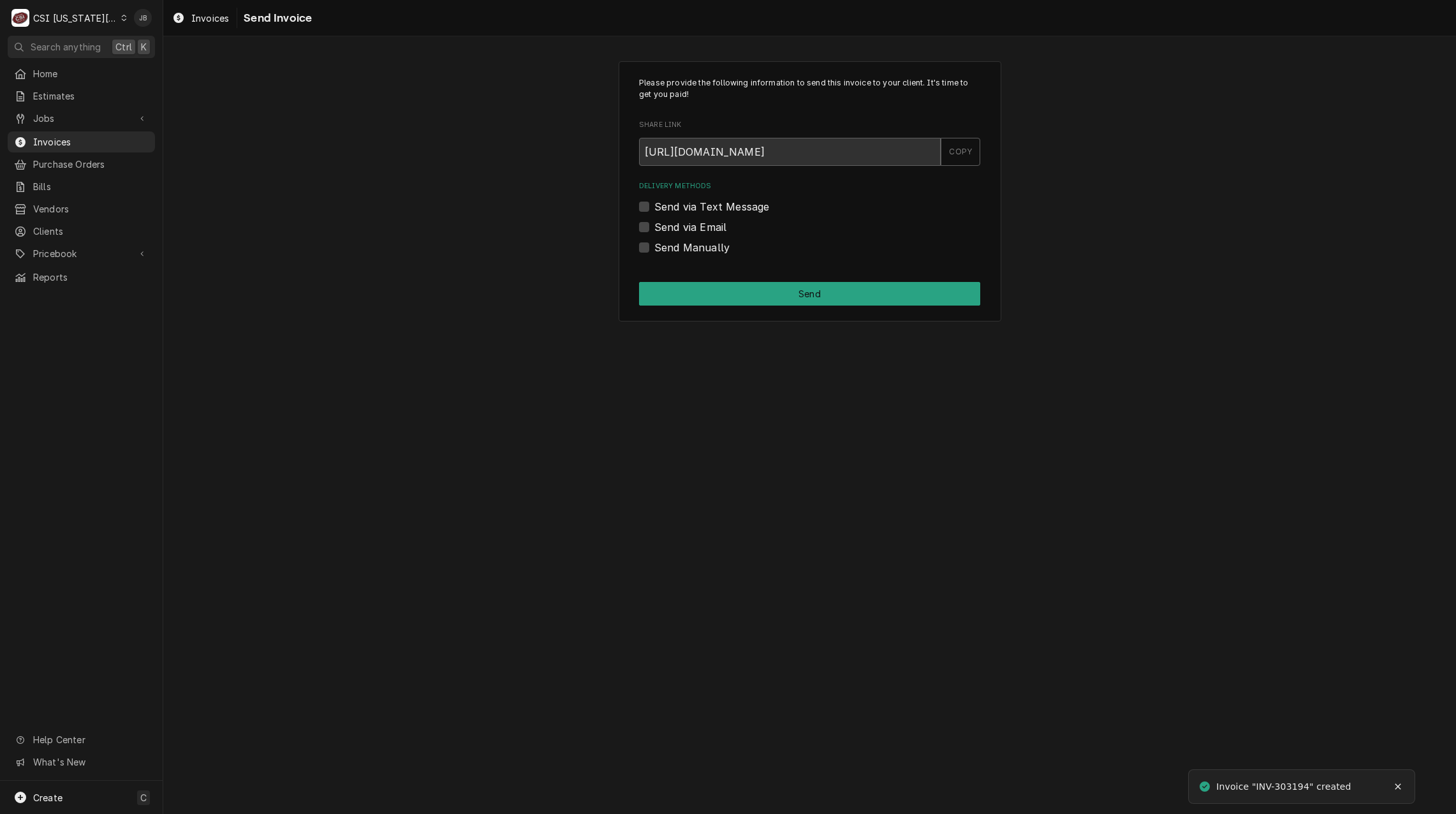
click at [697, 230] on label "Send via Email" at bounding box center [690, 227] width 72 height 16
click at [697, 230] on input "Send via Email" at bounding box center [825, 234] width 341 height 28
checkbox input "true"
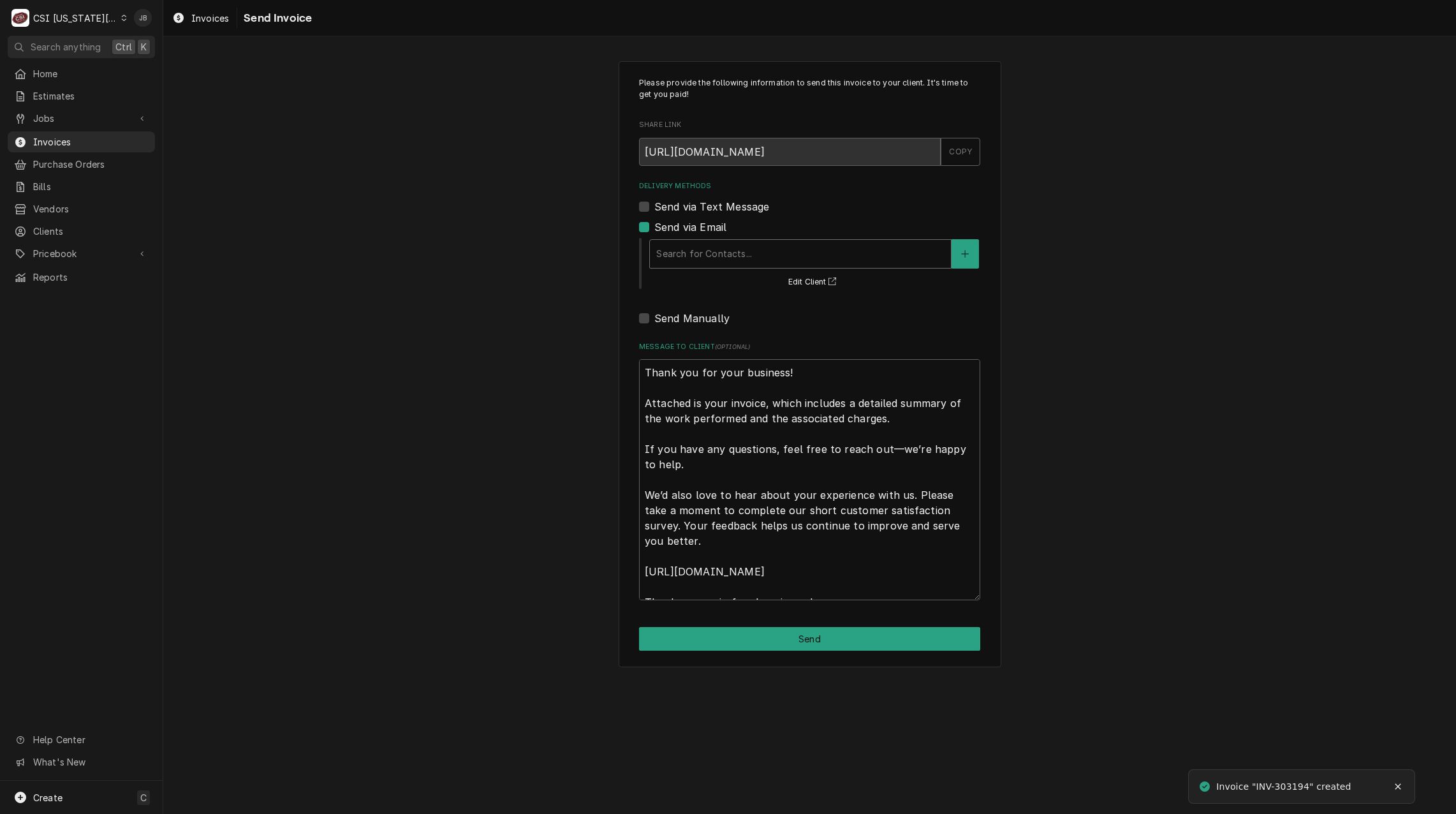
click at [756, 262] on div "Delivery Methods" at bounding box center [800, 254] width 289 height 23
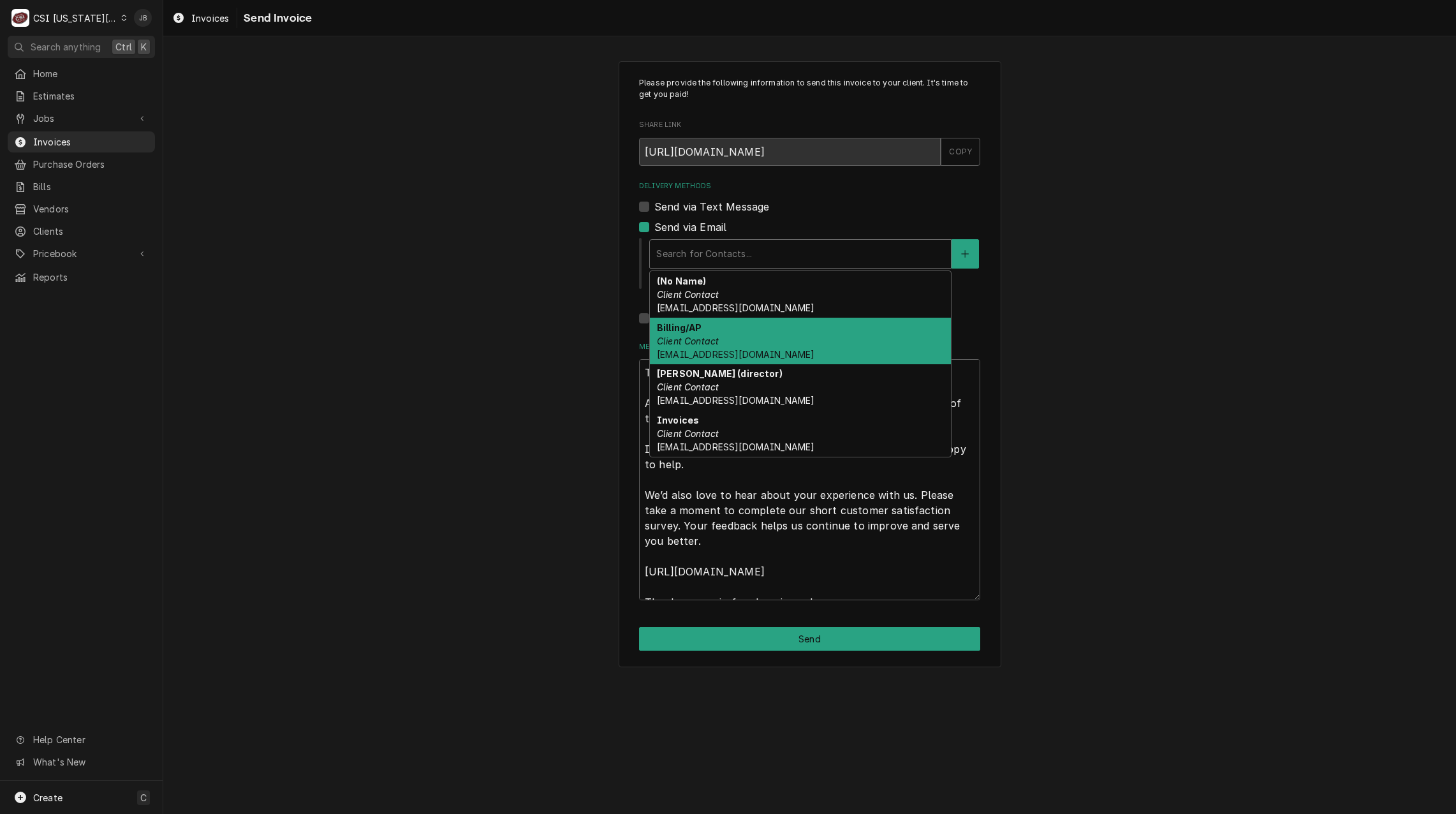
click at [759, 348] on div "Billing/AP Client Contact nutrition@usd231.com" at bounding box center [800, 340] width 301 height 47
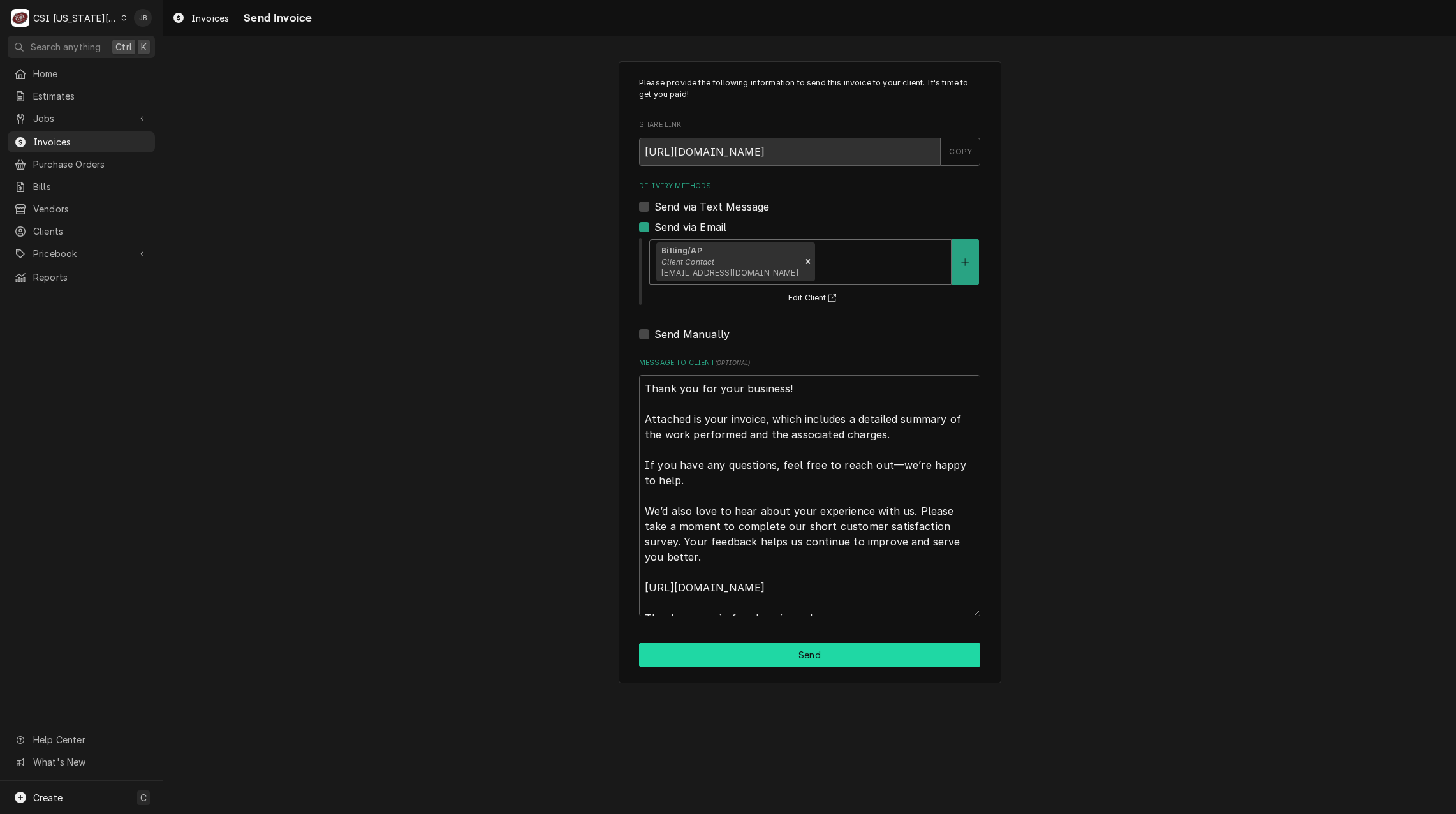
click at [736, 657] on button "Send" at bounding box center [809, 654] width 341 height 24
type textarea "x"
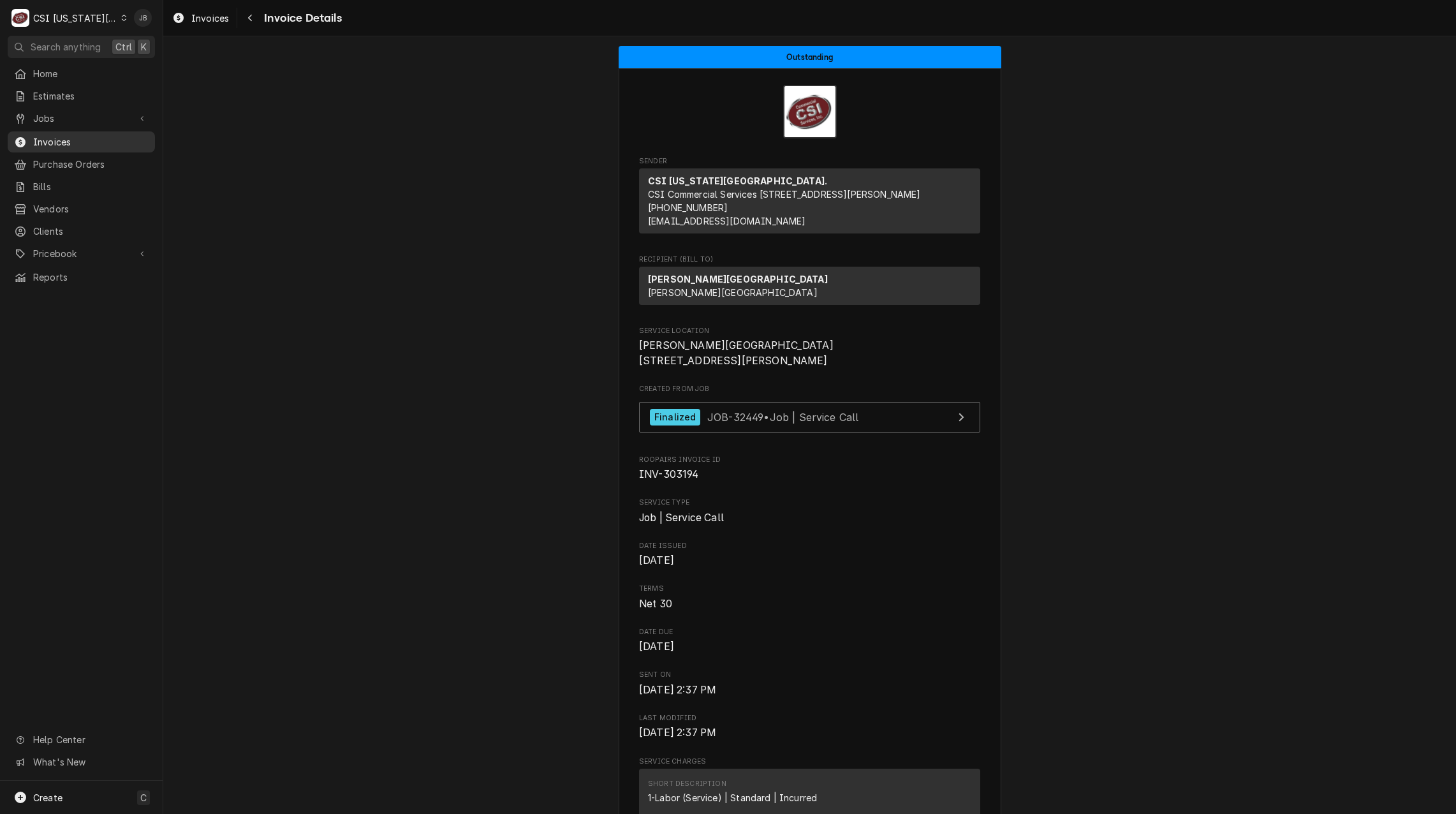
click at [66, 139] on span "Invoices" at bounding box center [90, 142] width 116 height 13
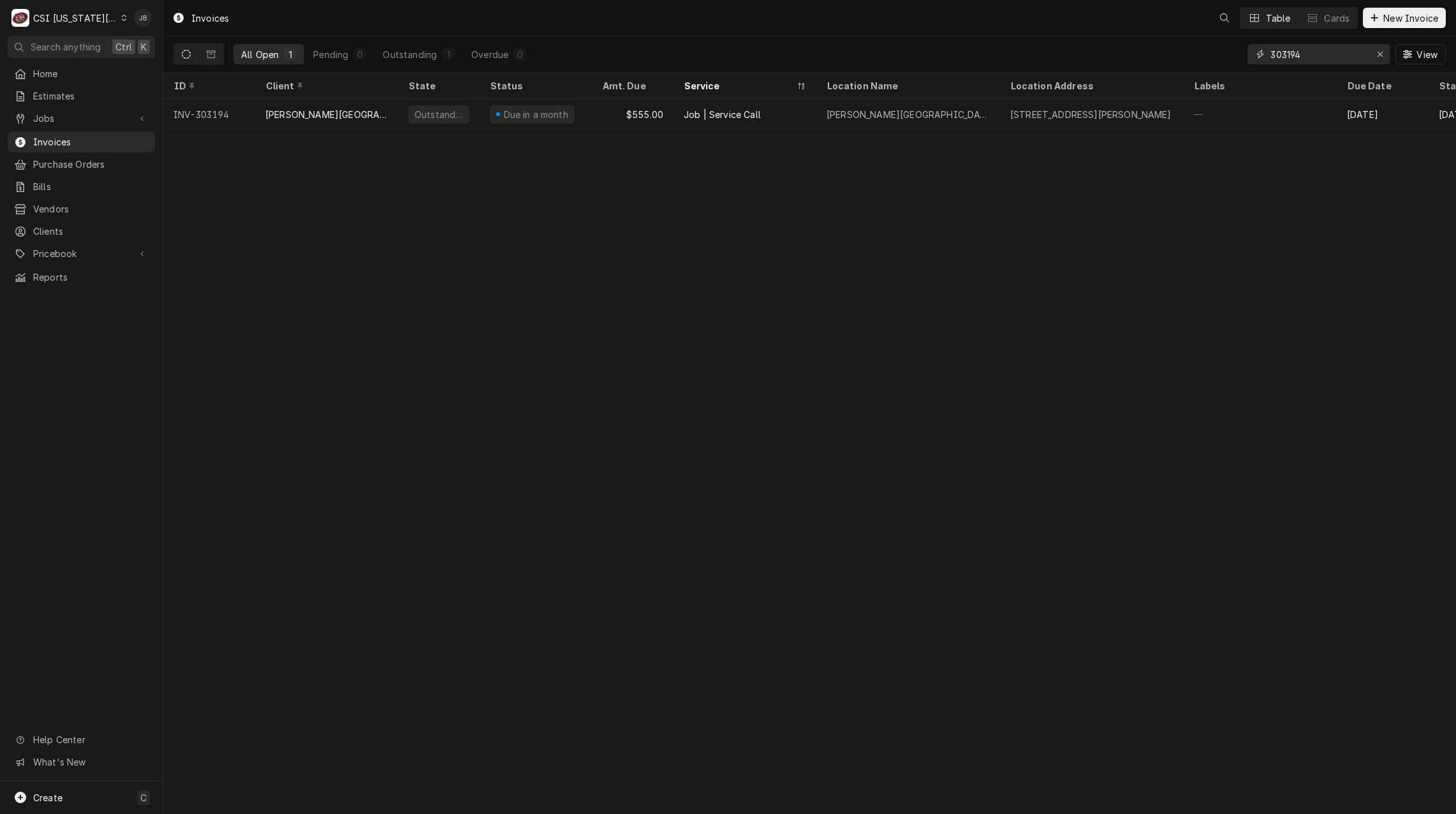
drag, startPoint x: 1314, startPoint y: 54, endPoint x: 1176, endPoint y: 53, distance: 138.0
click at [1176, 53] on div "All Open 1 Pending 0 Outstanding 1 Overdue 0 303194 View" at bounding box center [810, 54] width 1272 height 36
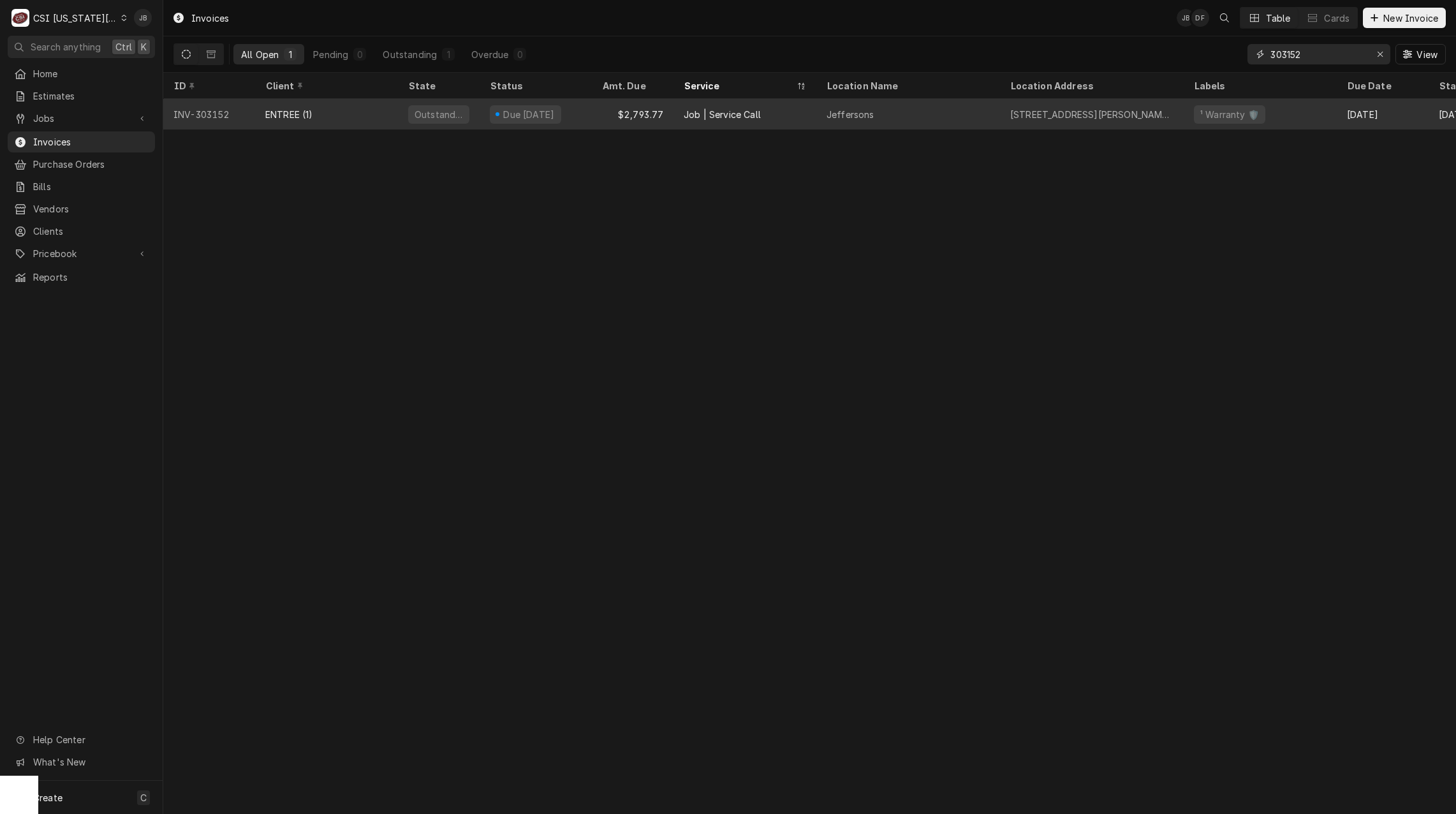
type input "303152"
click at [561, 116] on div "Due in 18 days" at bounding box center [525, 114] width 71 height 19
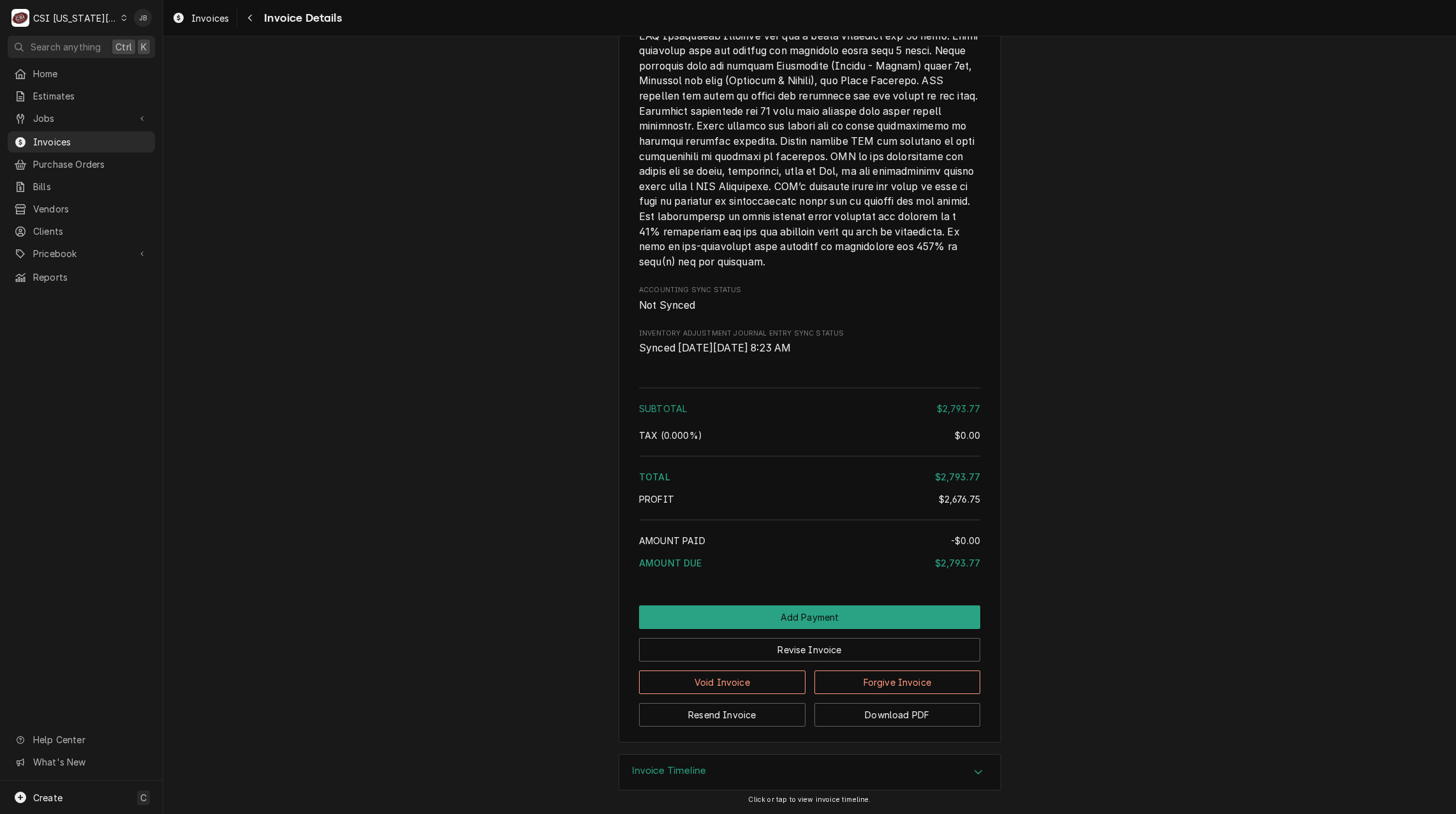
scroll to position [2556, 0]
click at [677, 770] on h3 "Invoice Timeline" at bounding box center [669, 771] width 75 height 12
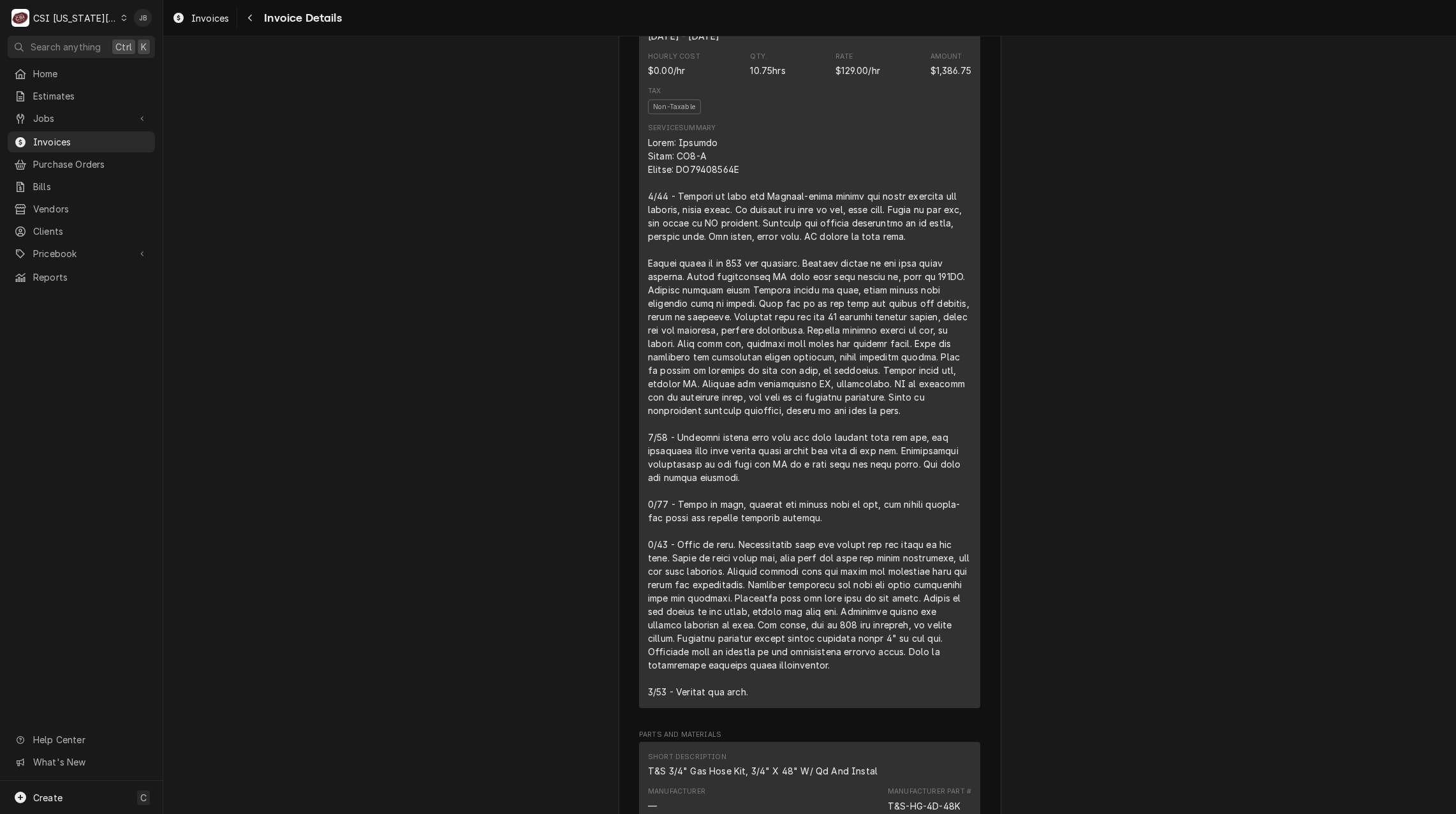
scroll to position [893, 0]
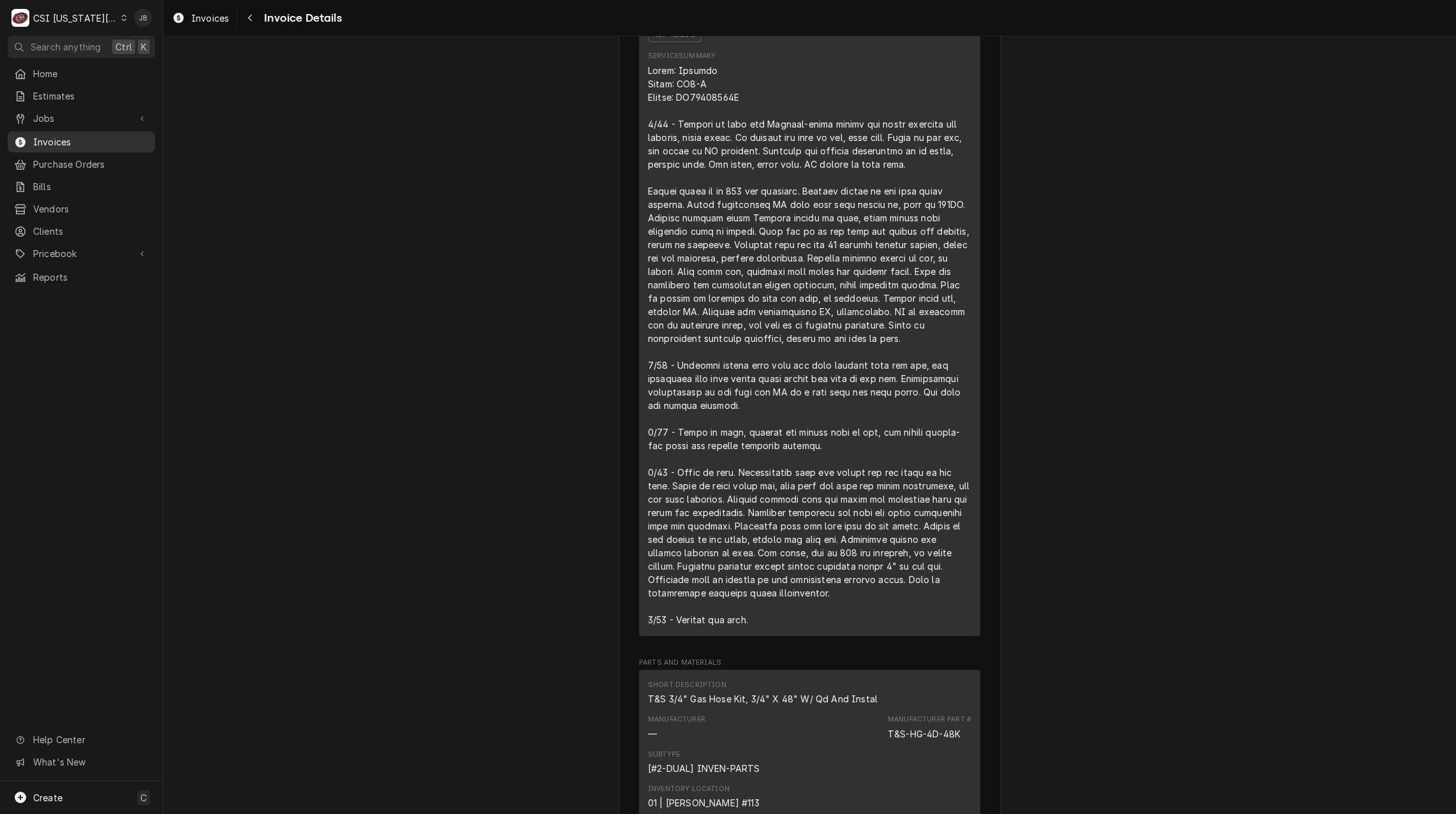
click at [80, 137] on span "Invoices" at bounding box center [90, 142] width 116 height 13
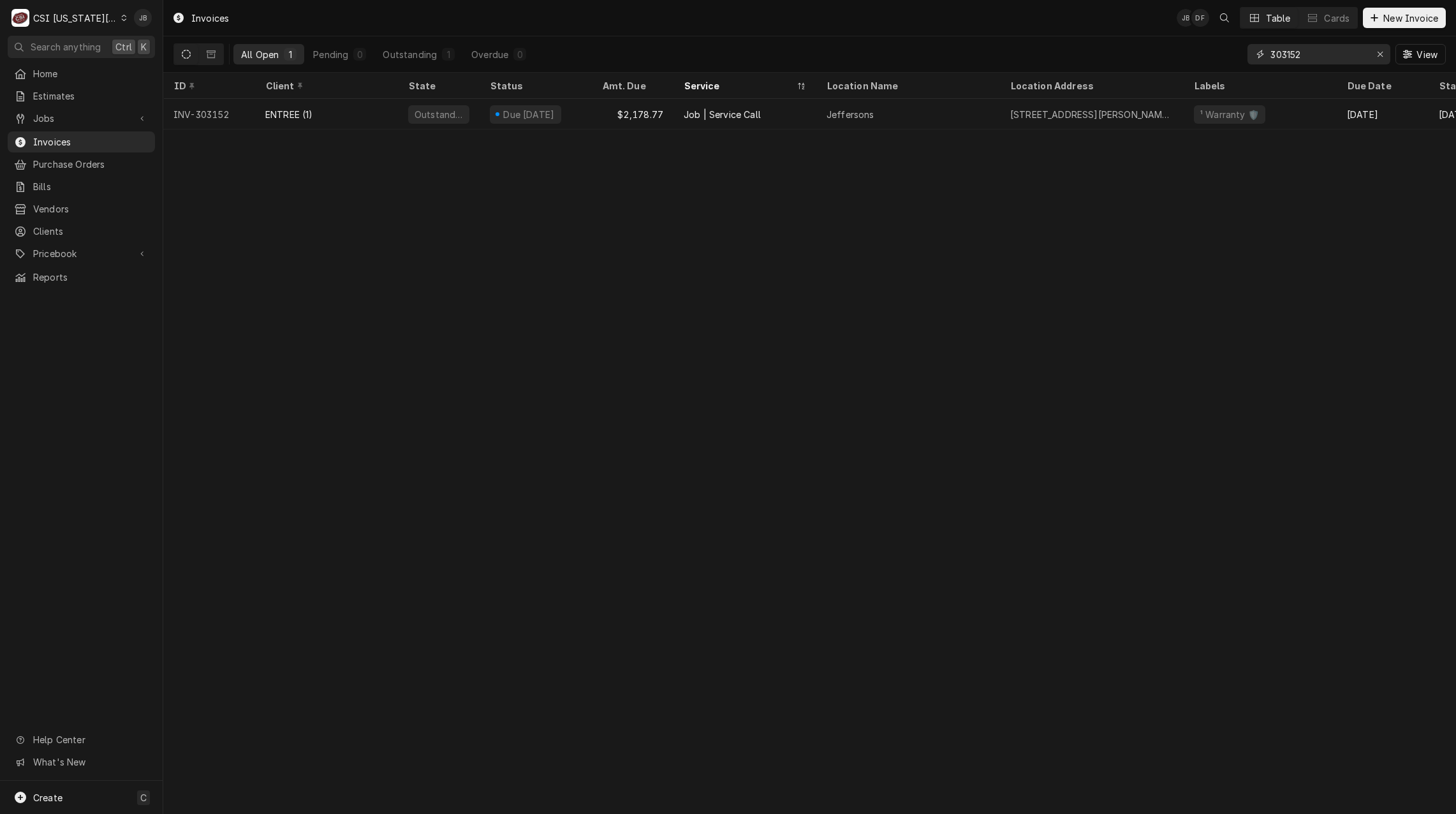
click at [1319, 61] on input "303152" at bounding box center [1317, 54] width 96 height 20
click at [1317, 52] on input "303152" at bounding box center [1317, 54] width 96 height 20
click at [1027, 234] on div "Invoices JB DF Table Cards New Invoice All Open 1 Pending 0 Outstanding 1 Overd…" at bounding box center [809, 407] width 1293 height 814
click at [1317, 53] on input "303194" at bounding box center [1317, 54] width 96 height 20
type input "303195"
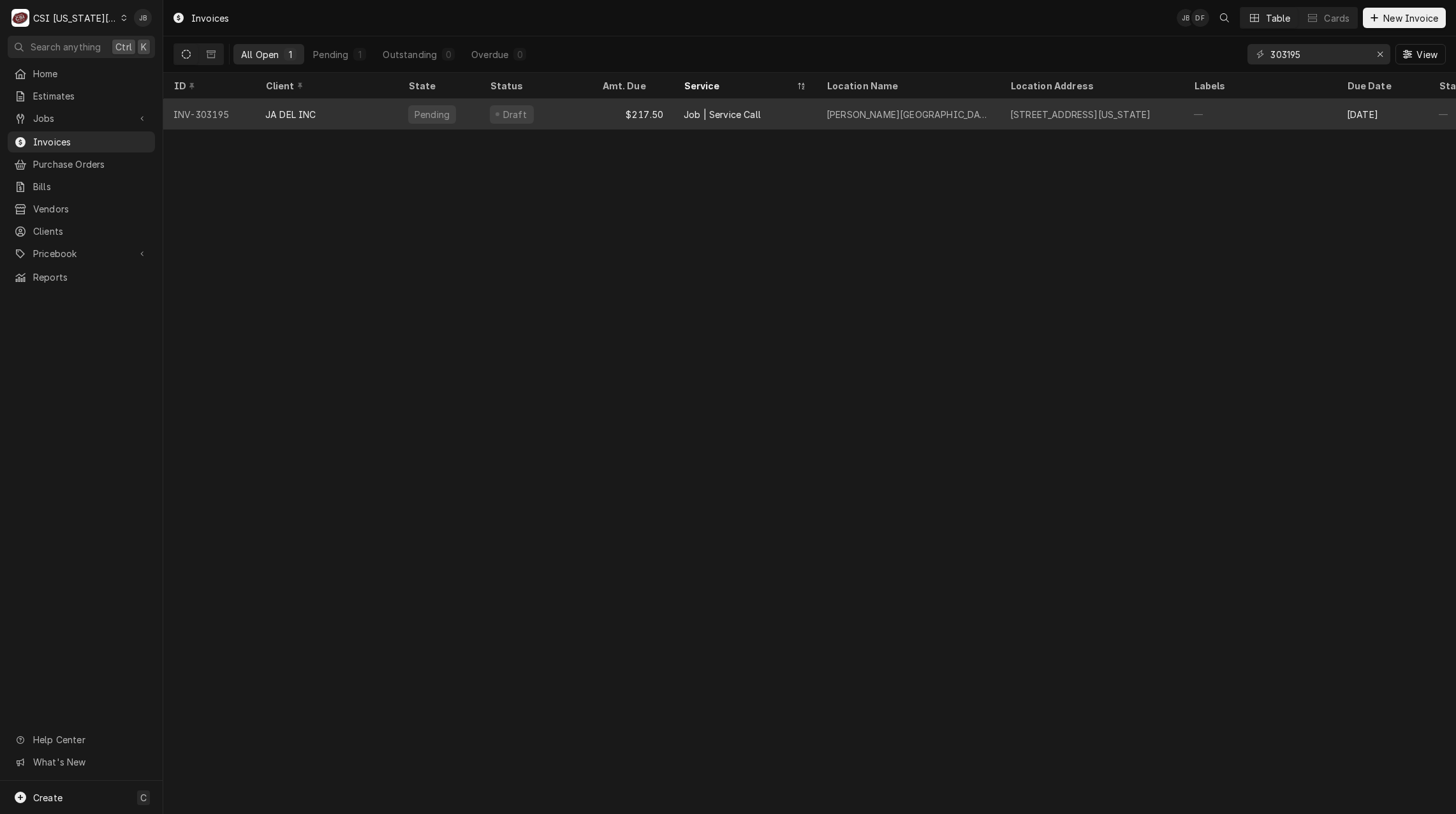
click at [482, 115] on div "Draft" at bounding box center [535, 114] width 112 height 30
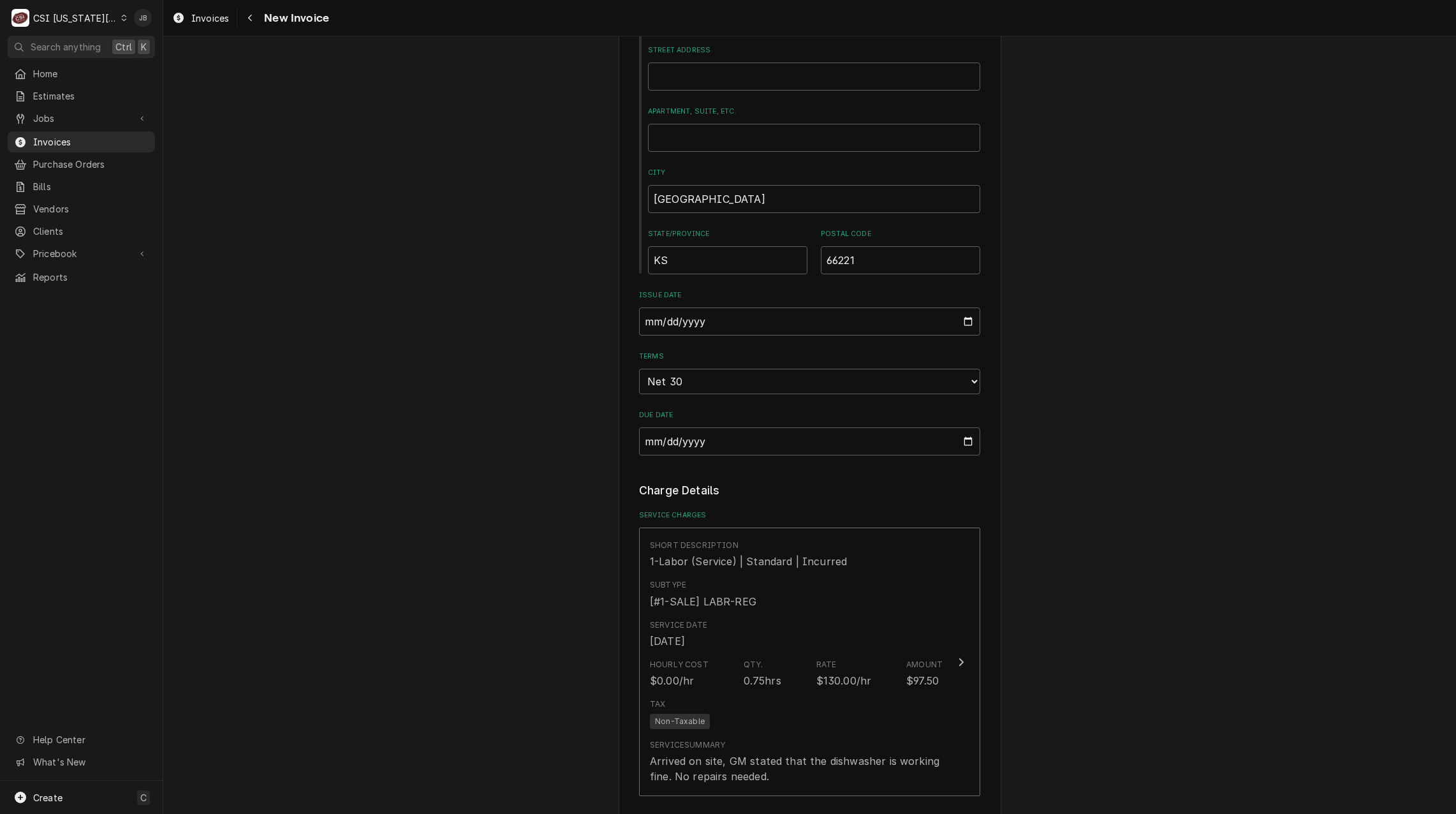
scroll to position [957, 0]
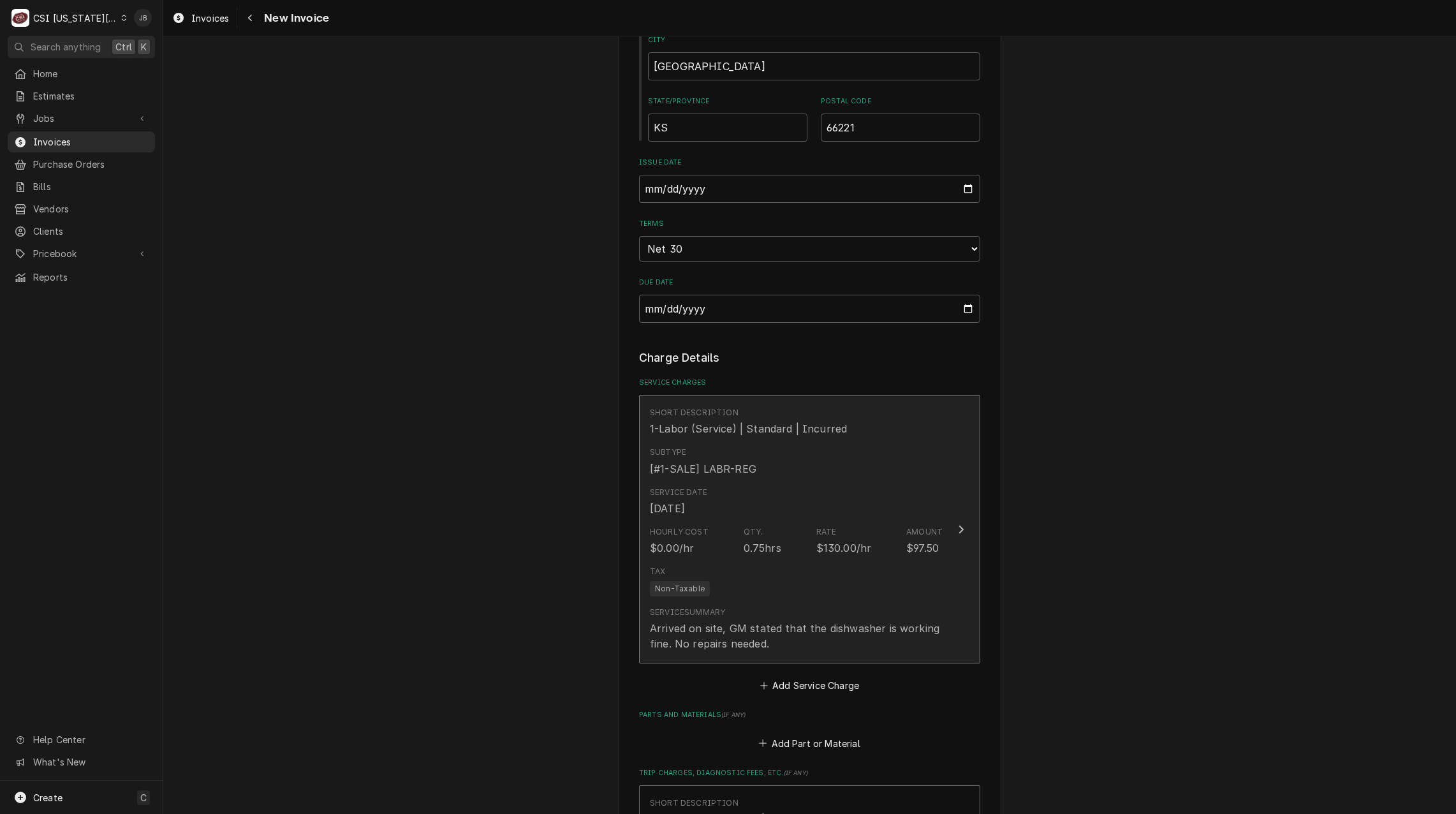
click at [799, 500] on div "Service Date Sep 9, 2025" at bounding box center [796, 501] width 293 height 39
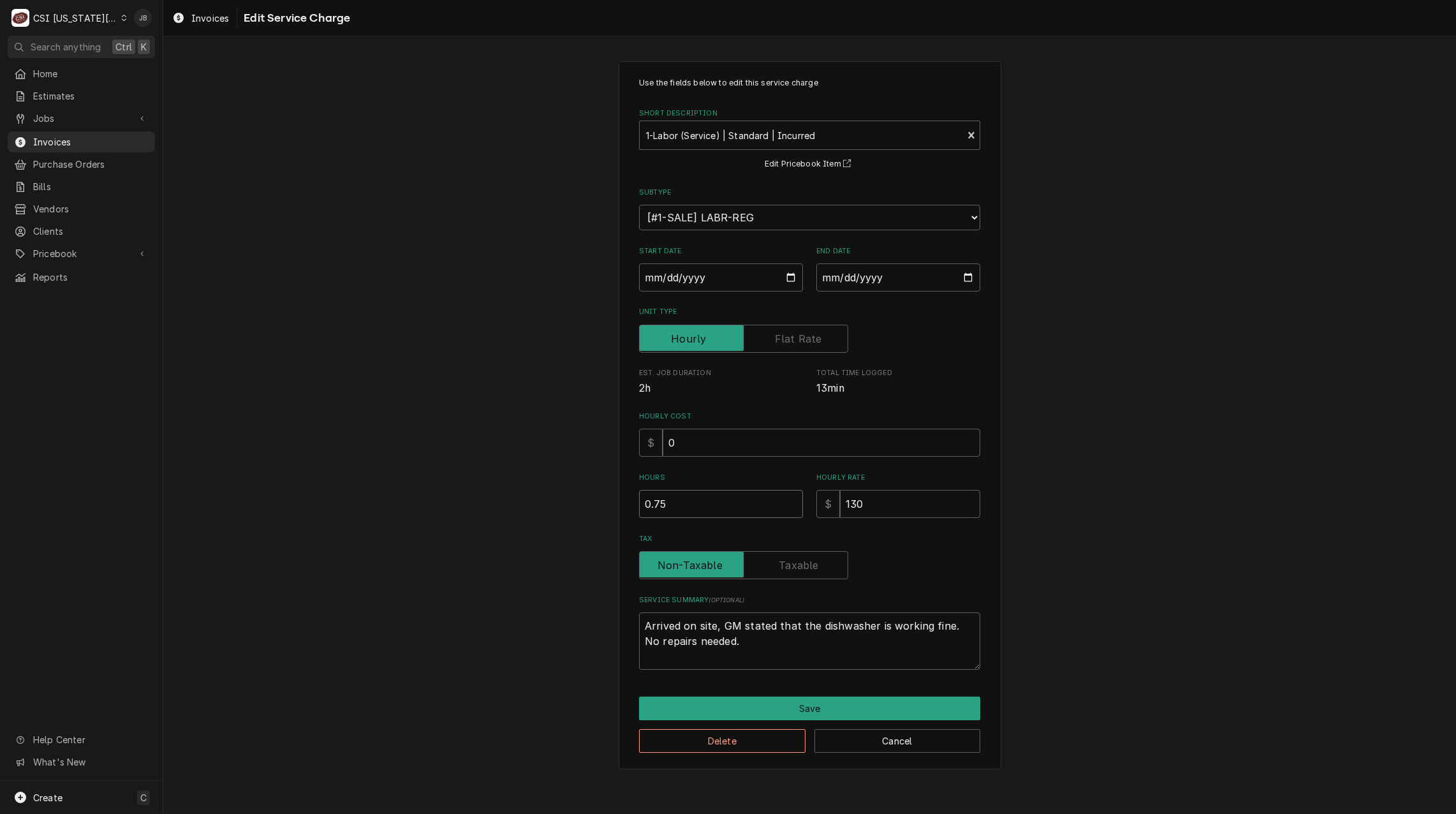
click at [557, 500] on div "Use the fields below to edit this service charge Short Description 1-Labor (Ser…" at bounding box center [809, 415] width 1293 height 730
type textarea "x"
type input ".5"
click at [782, 698] on button "Save" at bounding box center [809, 707] width 341 height 24
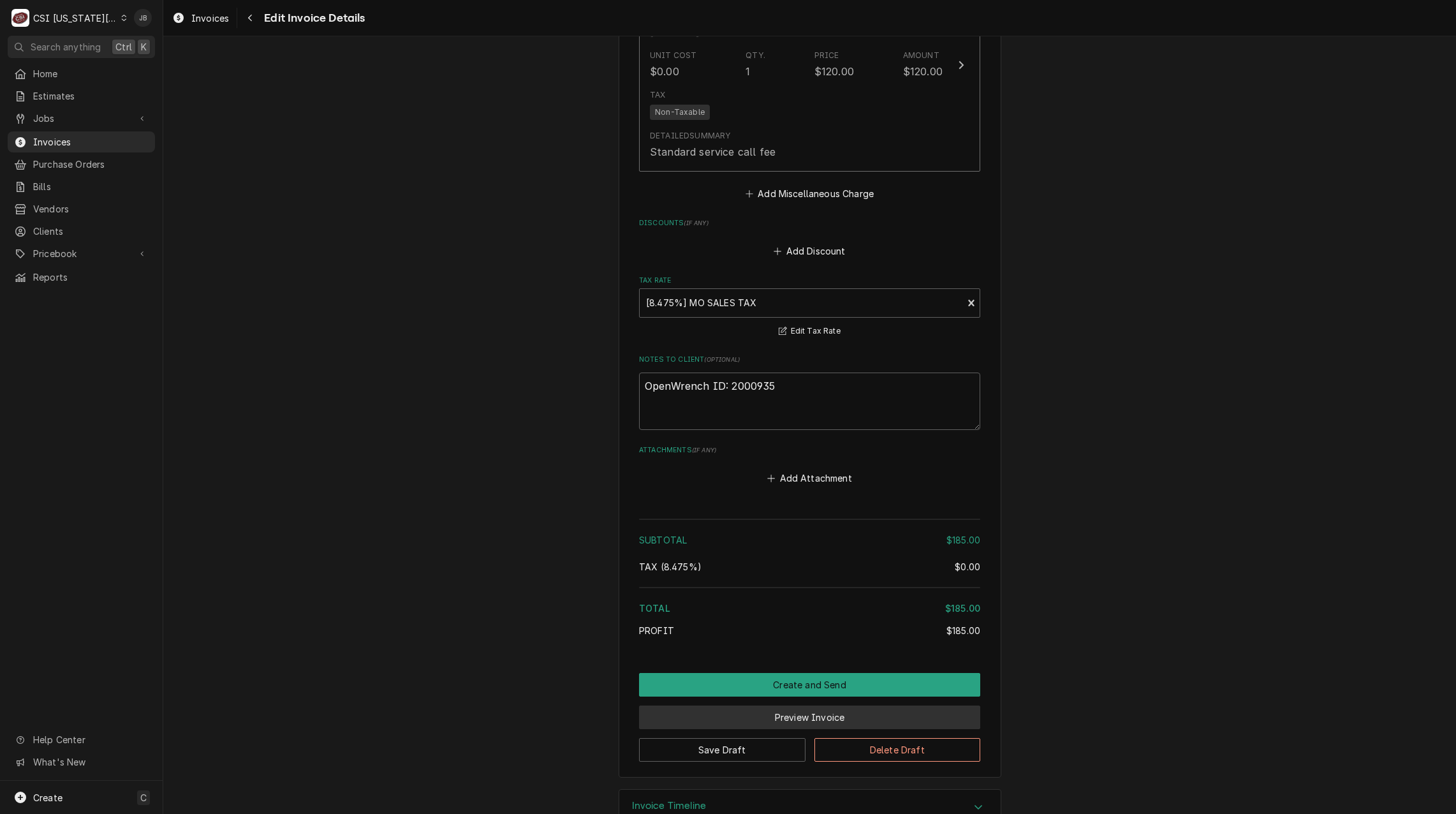
scroll to position [1803, 0]
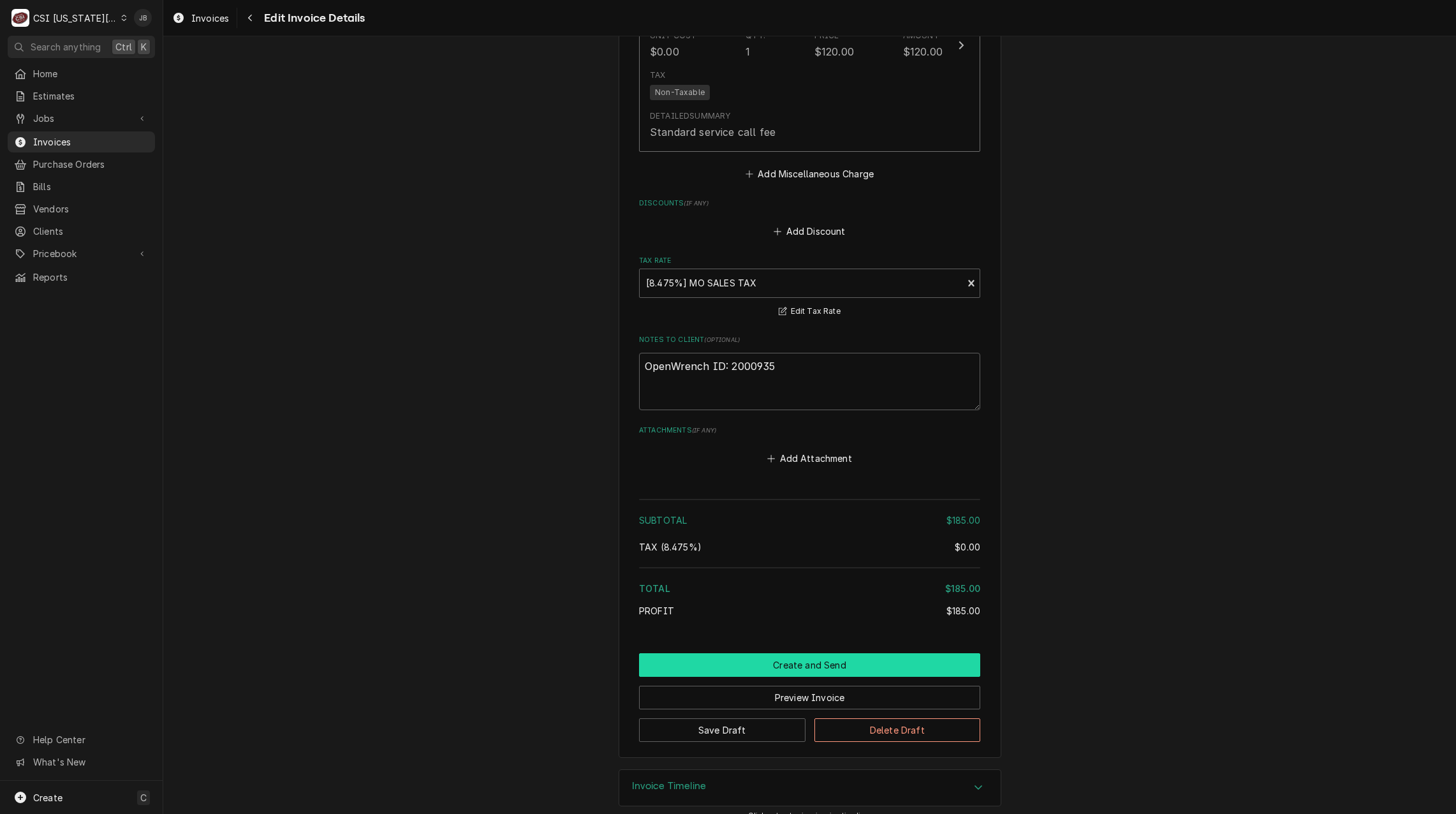
click at [759, 653] on button "Create and Send" at bounding box center [809, 665] width 341 height 24
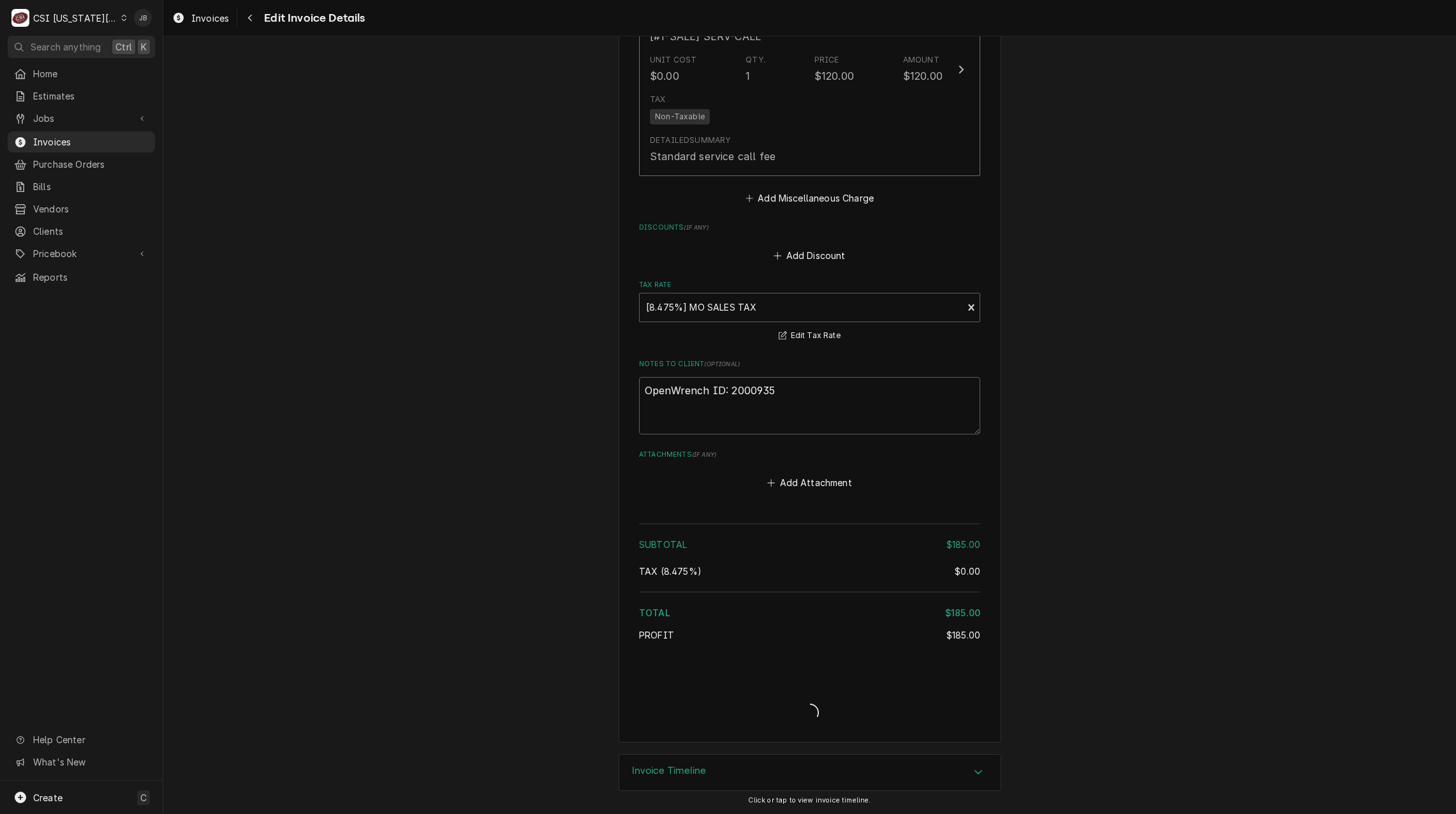
scroll to position [1763, 0]
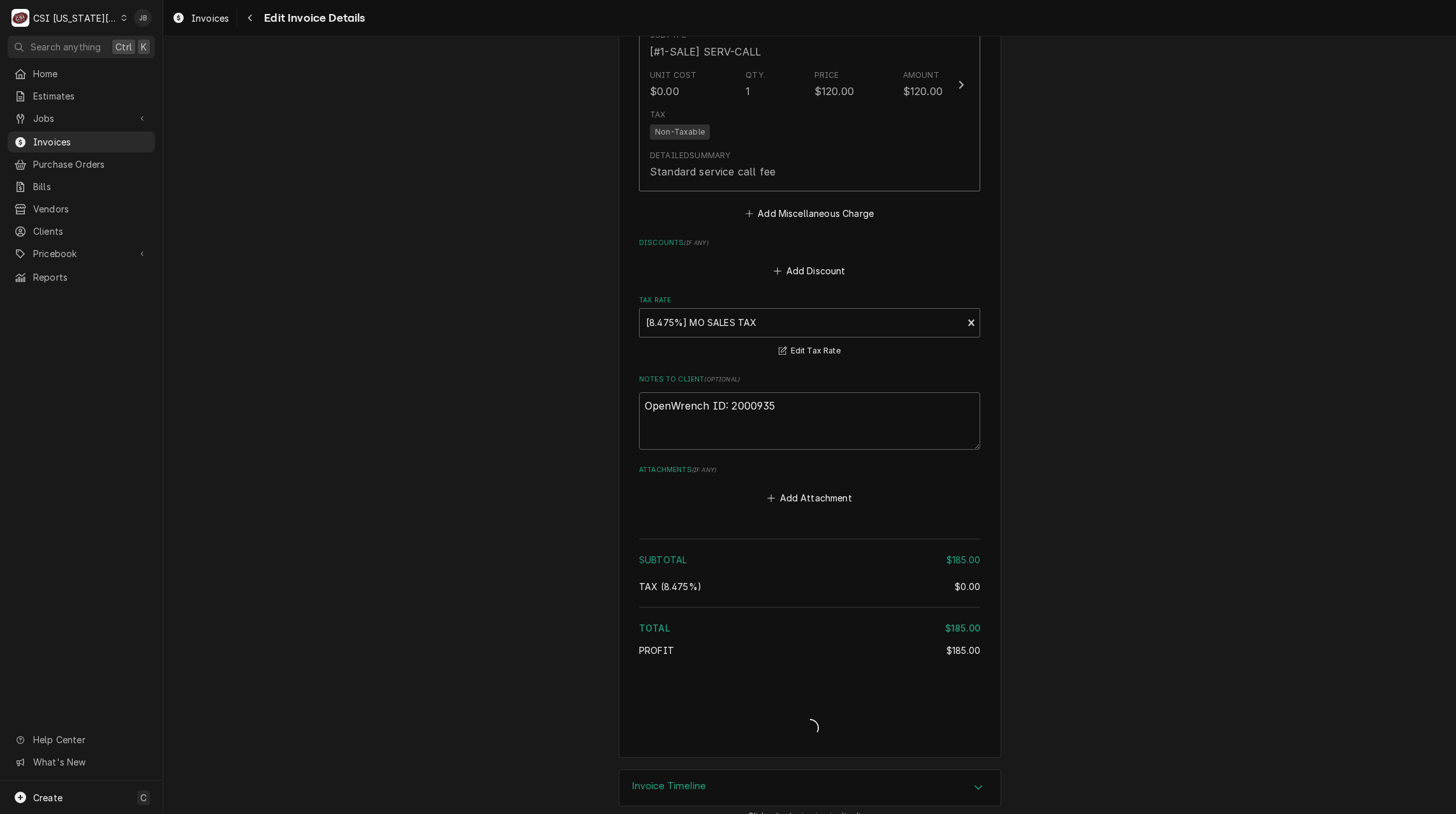
type textarea "x"
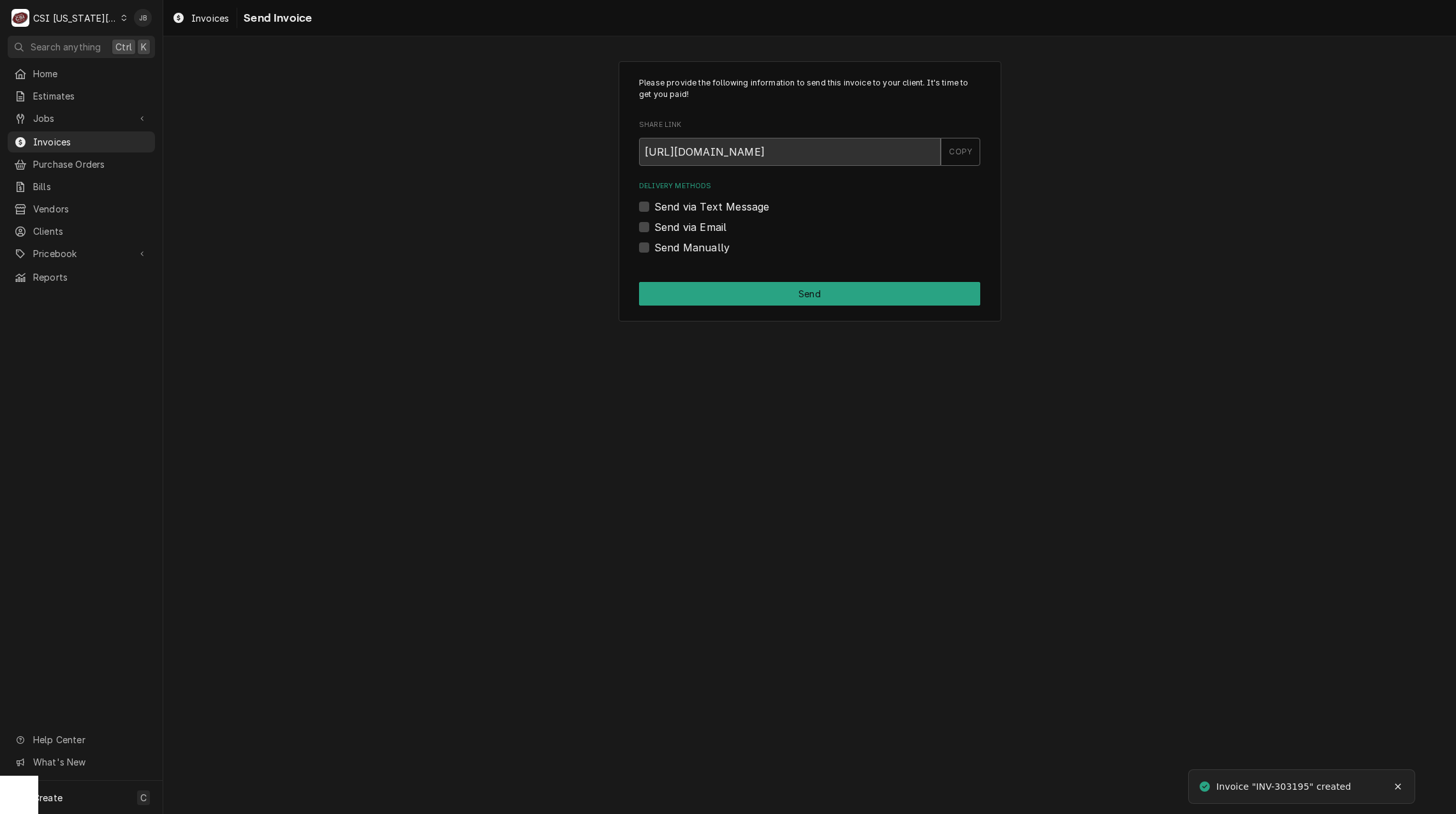
click at [700, 237] on div "Delivery Methods Send via Text Message Send via Email Send Manually" at bounding box center [809, 217] width 341 height 73
click at [708, 224] on label "Send via Email" at bounding box center [690, 227] width 72 height 16
click at [708, 224] on input "Send via Email" at bounding box center [825, 234] width 341 height 28
checkbox input "true"
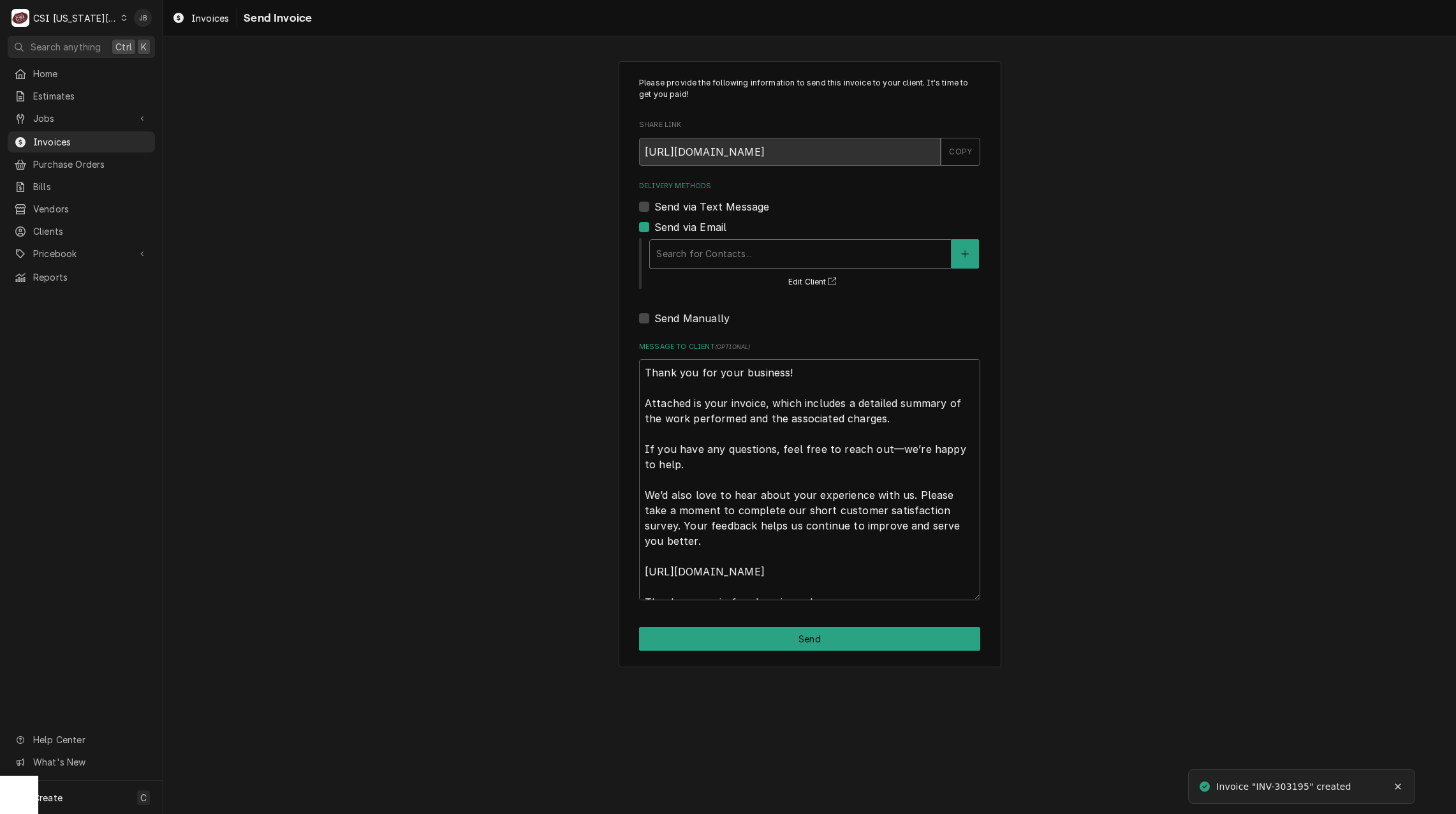
click at [770, 258] on div "Delivery Methods" at bounding box center [800, 254] width 289 height 23
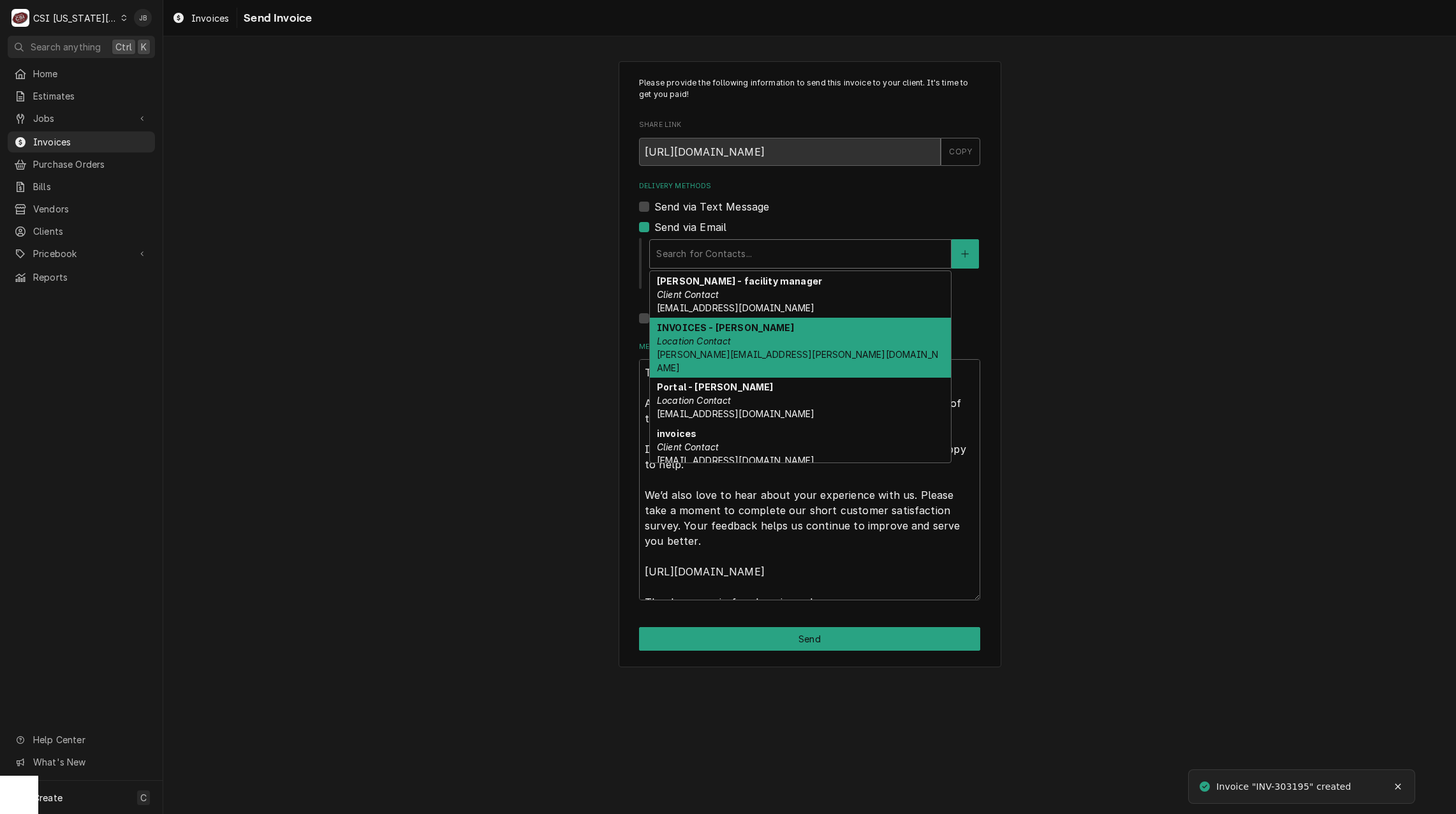
click at [747, 344] on div "INVOICES - [PERSON_NAME] Location Contact [PERSON_NAME][EMAIL_ADDRESS][PERSON_N…" at bounding box center [800, 347] width 301 height 60
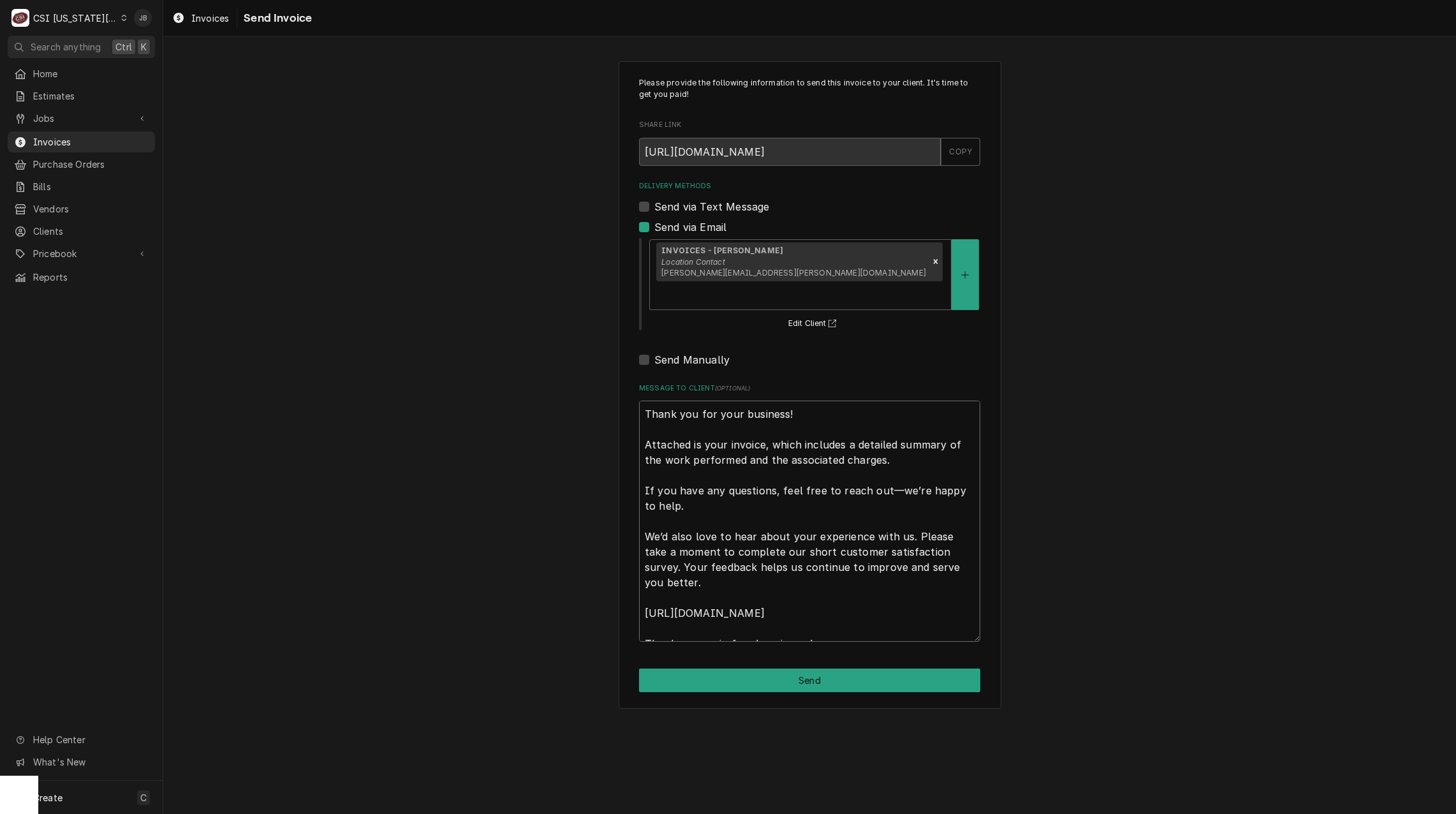
drag, startPoint x: 645, startPoint y: 384, endPoint x: 935, endPoint y: 757, distance: 472.5
click at [929, 746] on div "Please provide the following information to send this invoice to your client. I…" at bounding box center [809, 425] width 1293 height 777
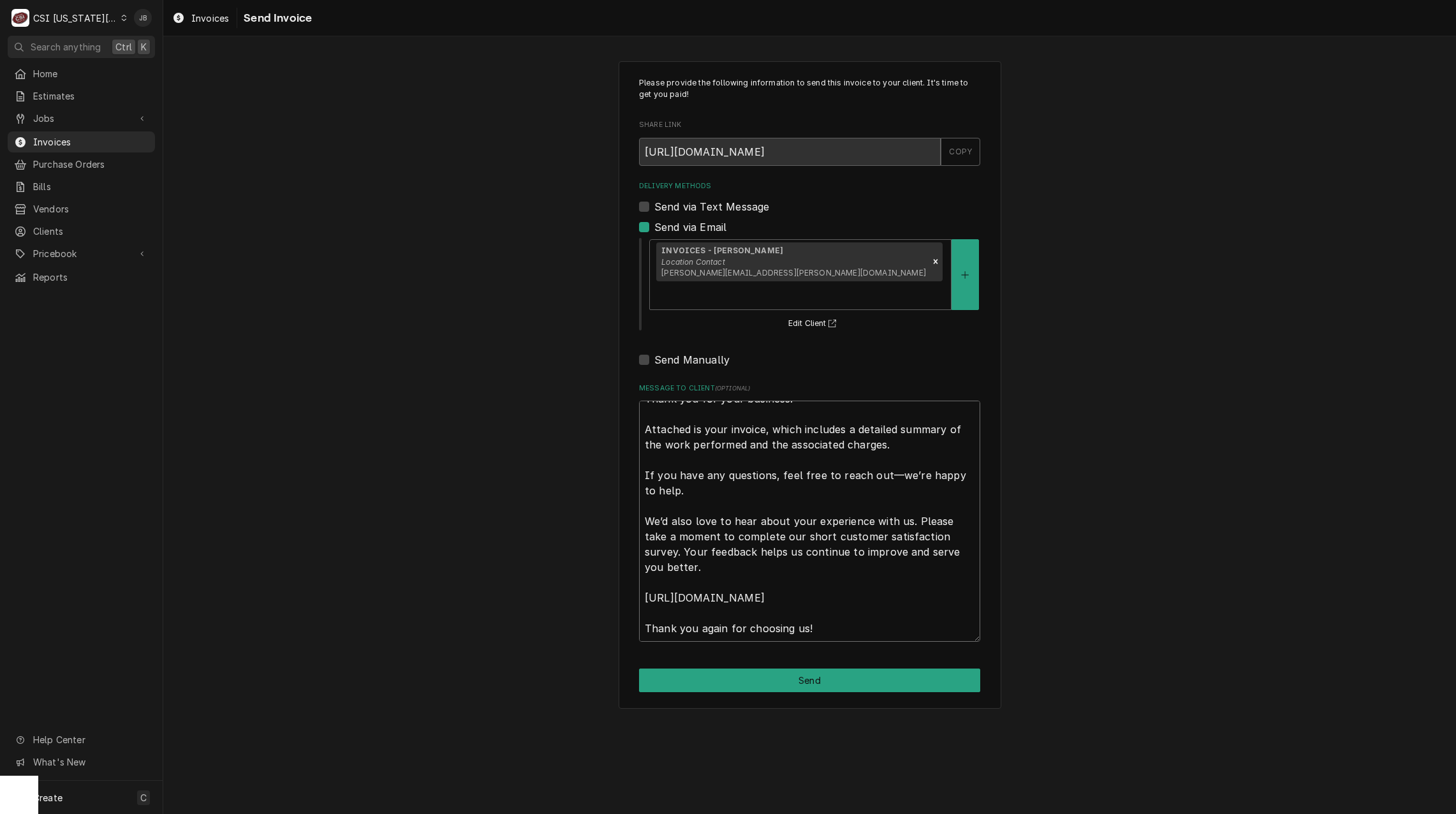
type textarea "x"
type textarea "a"
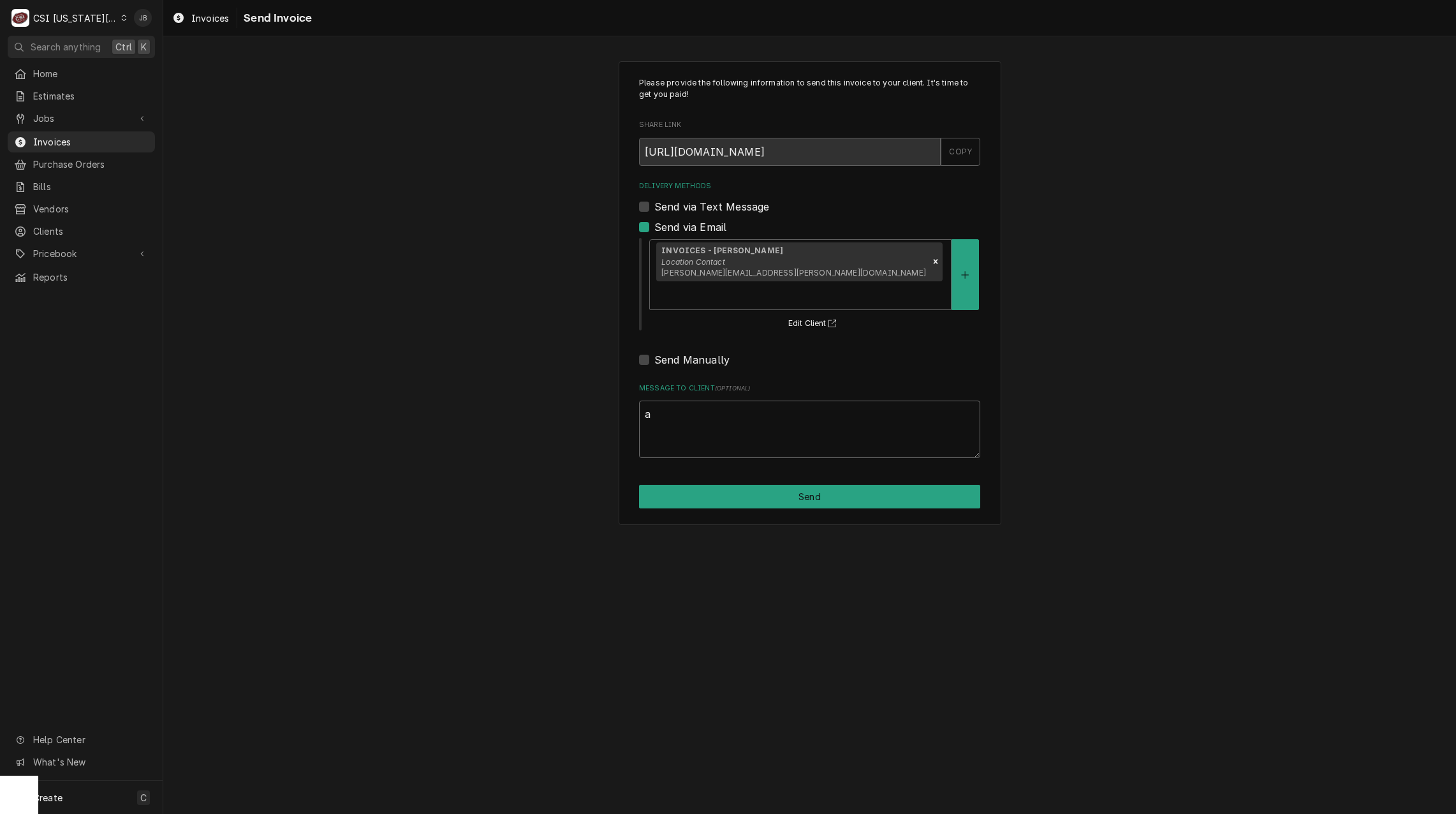
scroll to position [0, 0]
type textarea "x"
type textarea "ap"
type textarea "x"
type textarea "app"
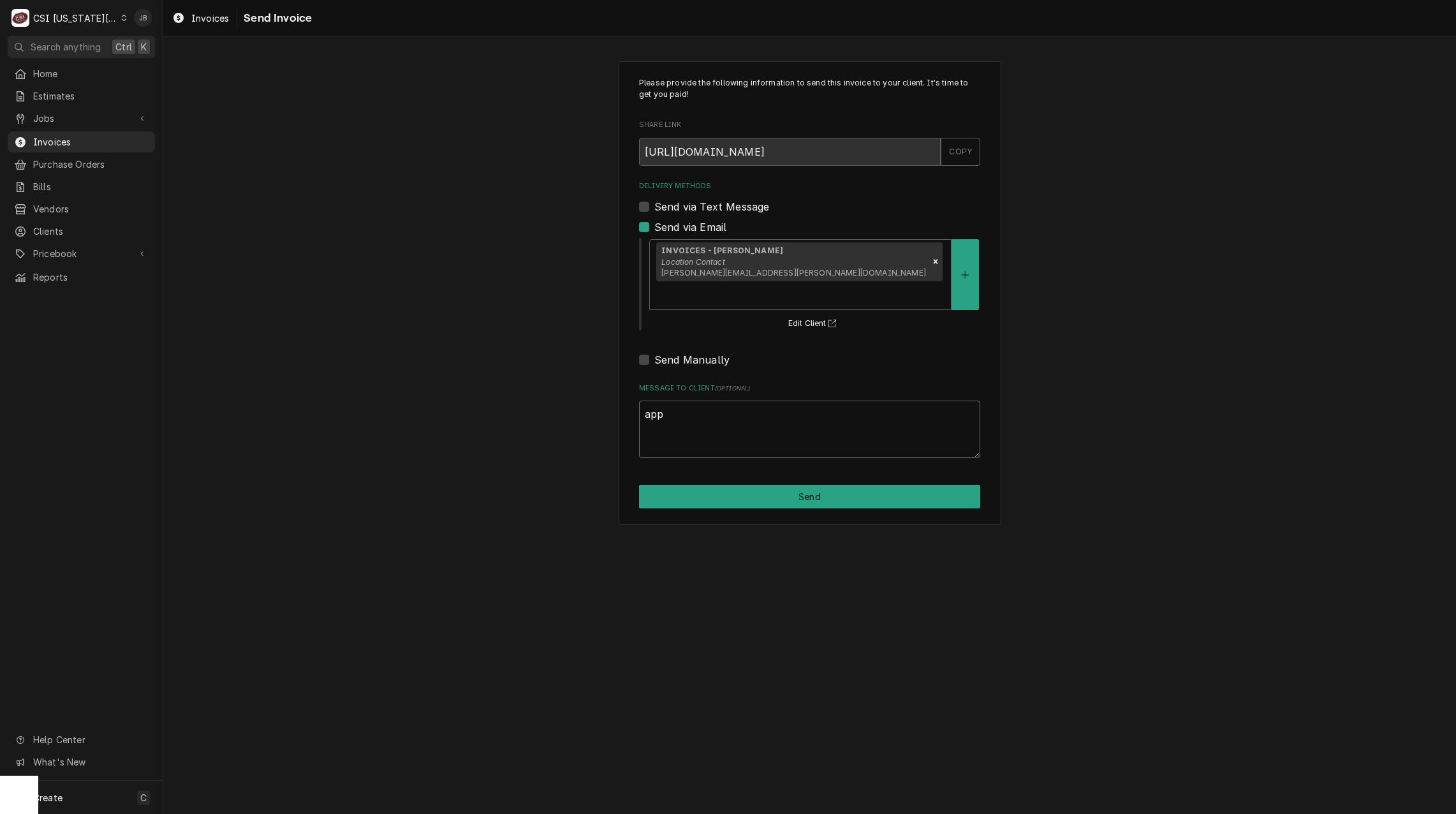
type textarea "x"
type textarea "appr"
type textarea "x"
type textarea "appro"
type textarea "x"
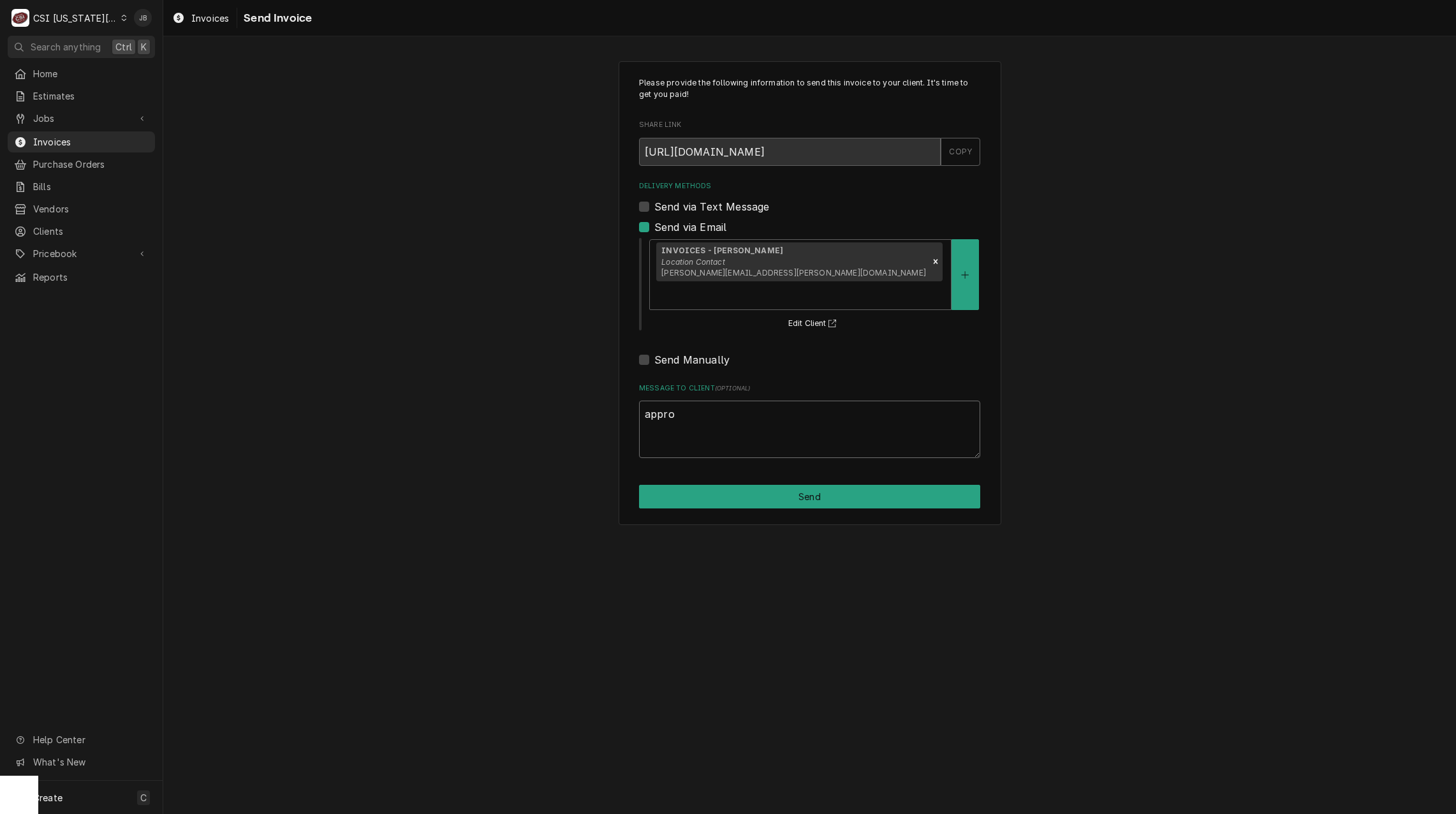
type textarea "approv"
type textarea "x"
type textarea "approve"
type textarea "x"
type textarea "approved"
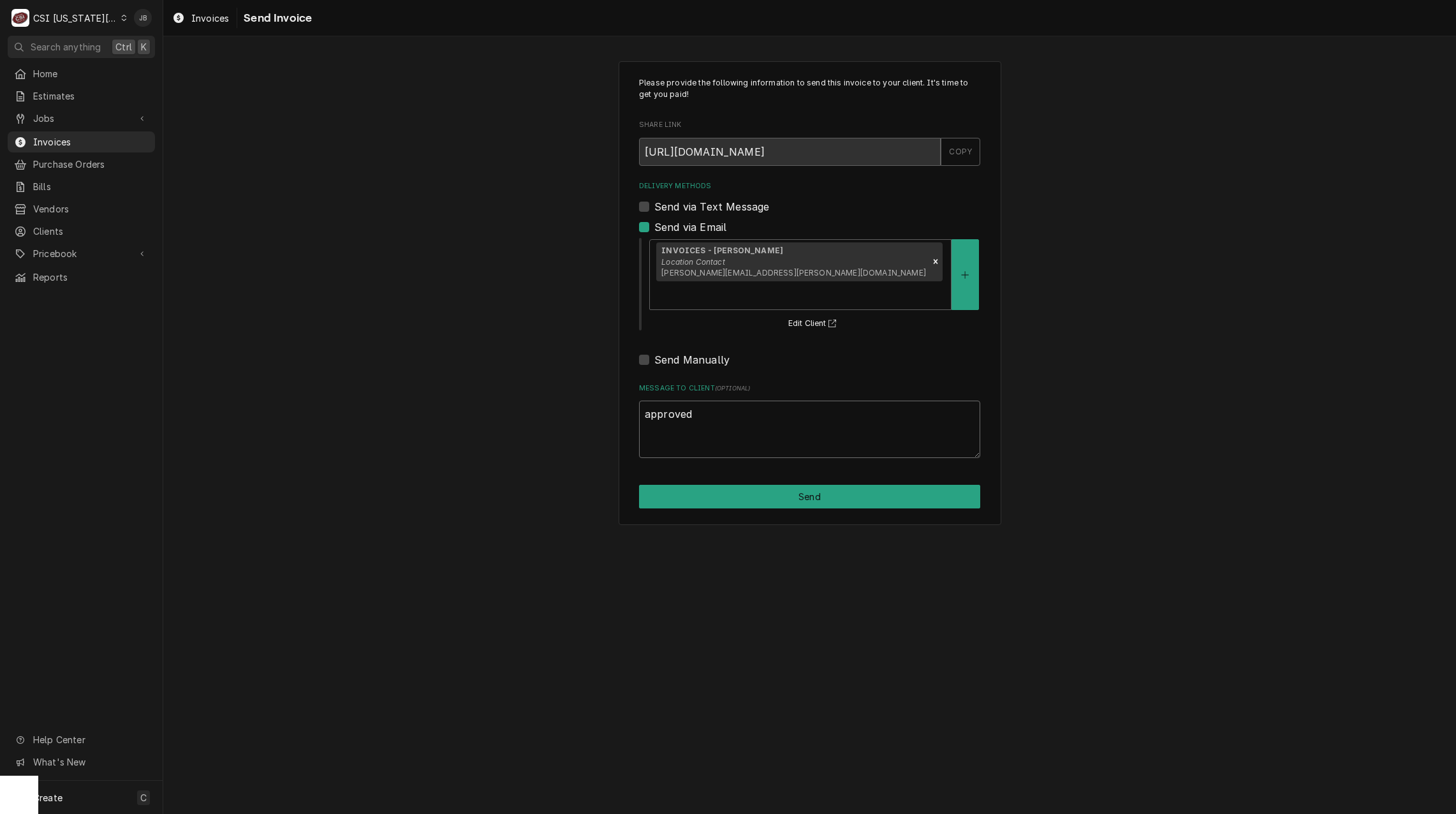
type textarea "x"
type textarea "approved"
click at [746, 484] on button "Send" at bounding box center [809, 496] width 341 height 24
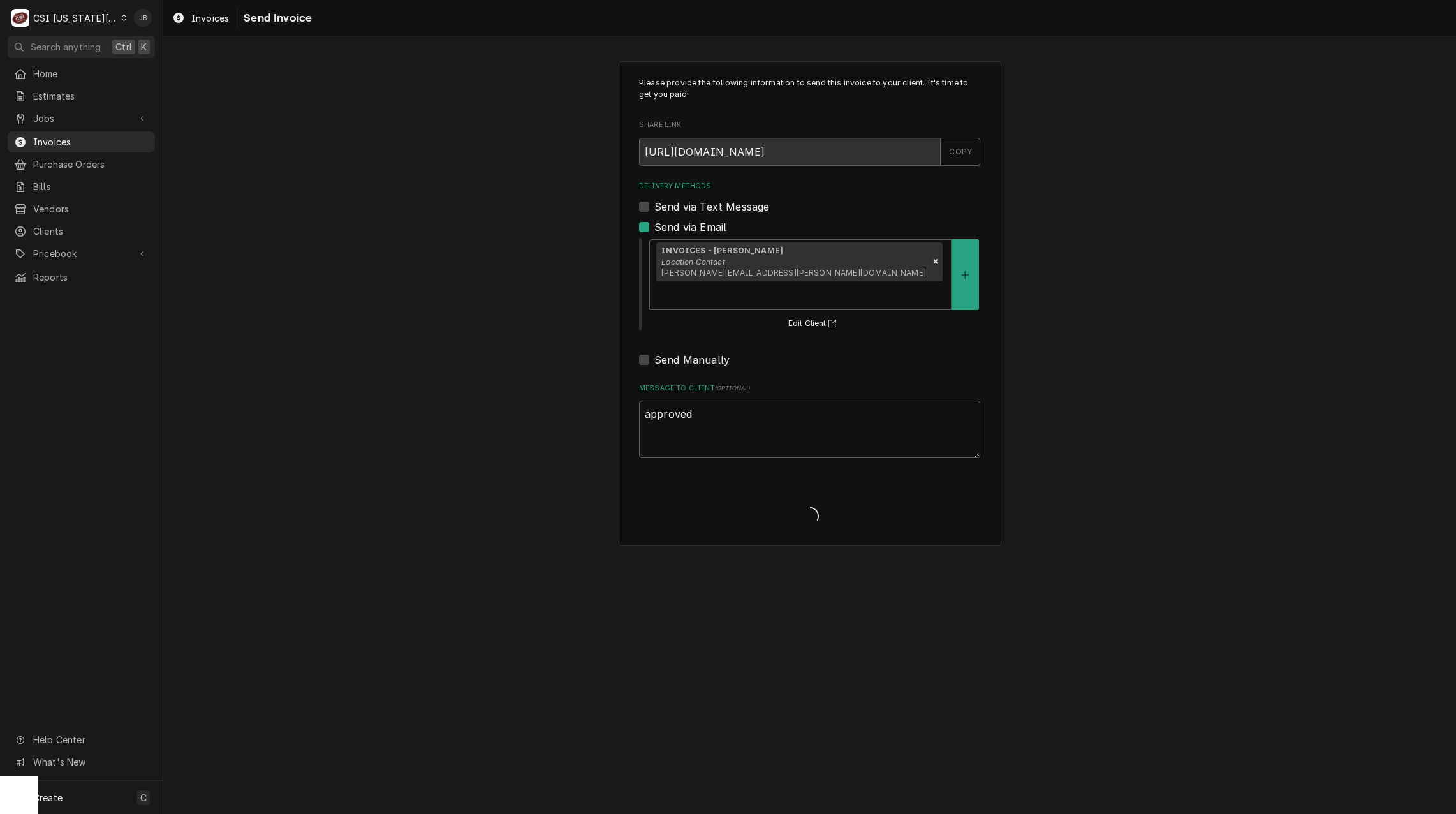
type textarea "x"
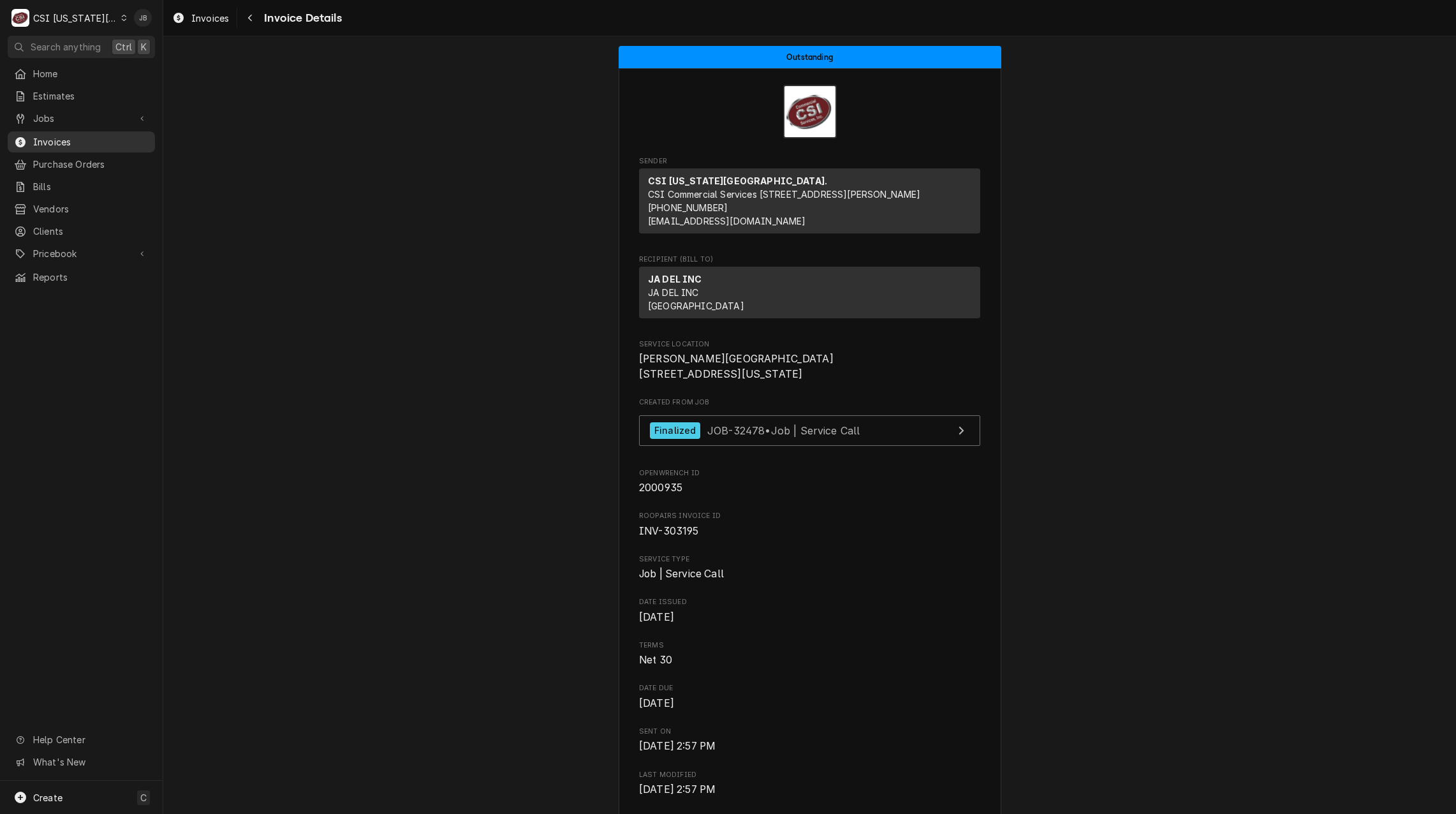
click at [82, 135] on span "Invoices" at bounding box center [90, 142] width 116 height 13
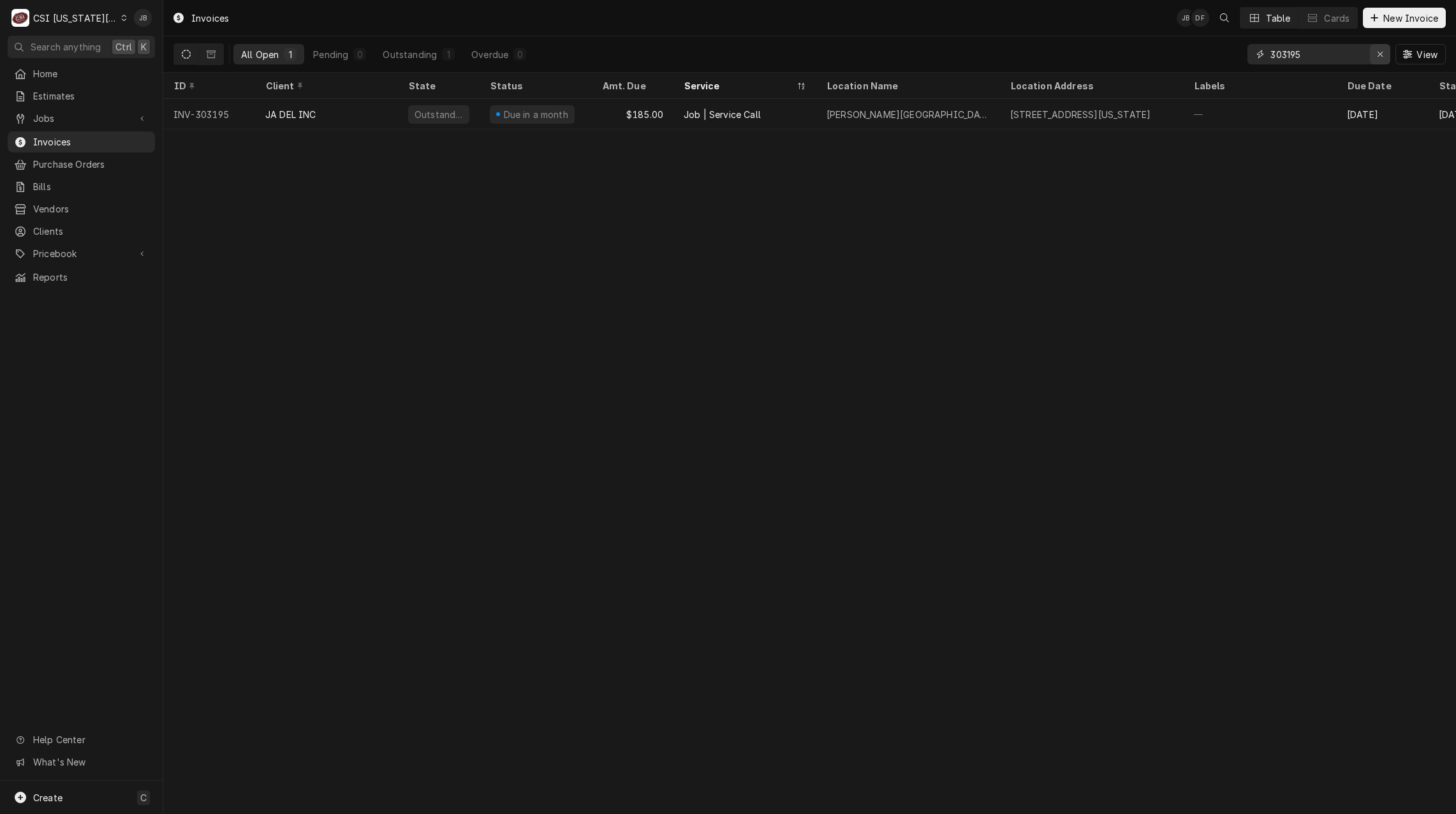
click at [1382, 51] on icon "Erase input" at bounding box center [1380, 54] width 7 height 9
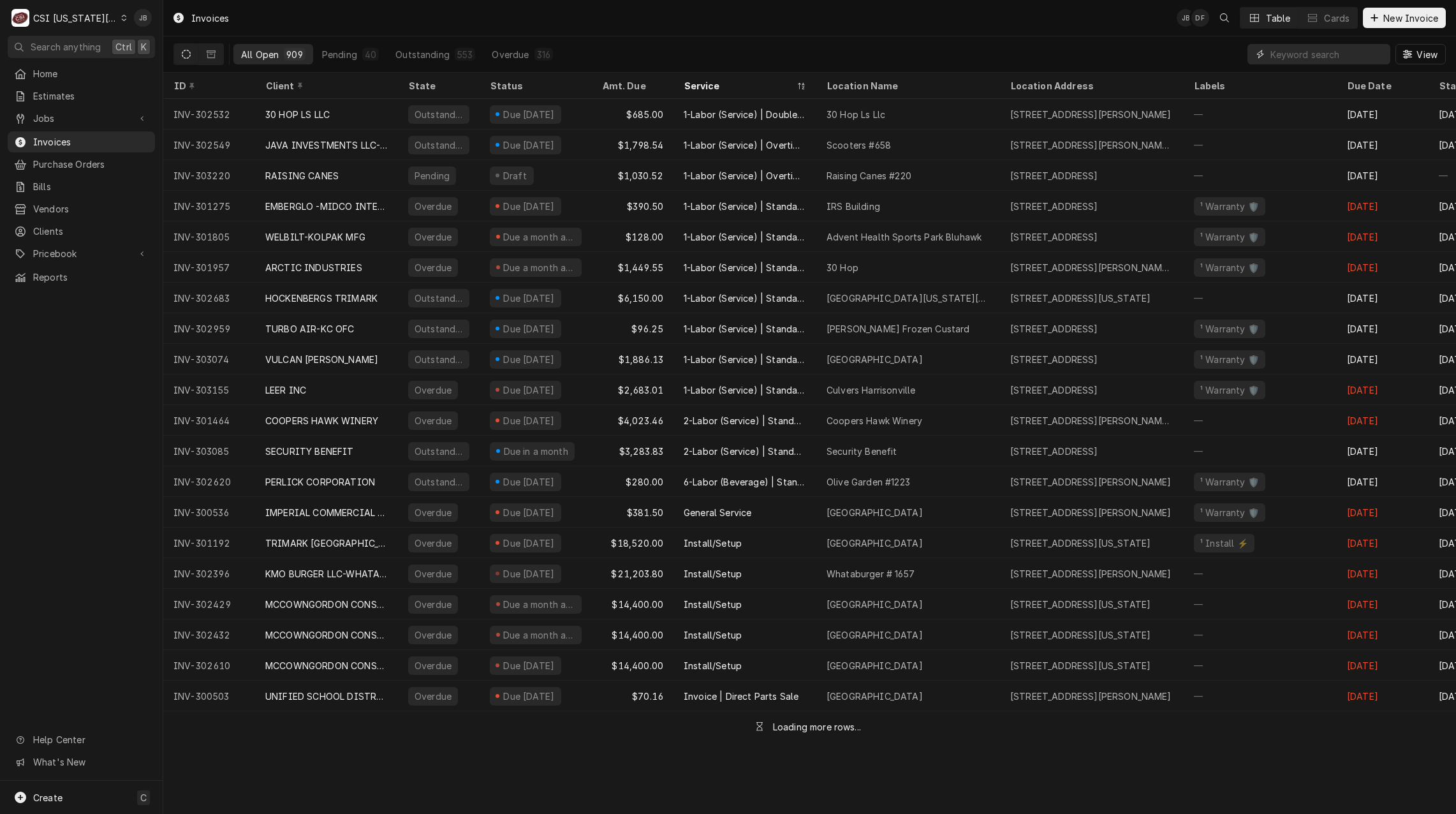
click at [1311, 54] on input "Dynamic Content Wrapper" at bounding box center [1326, 54] width 113 height 20
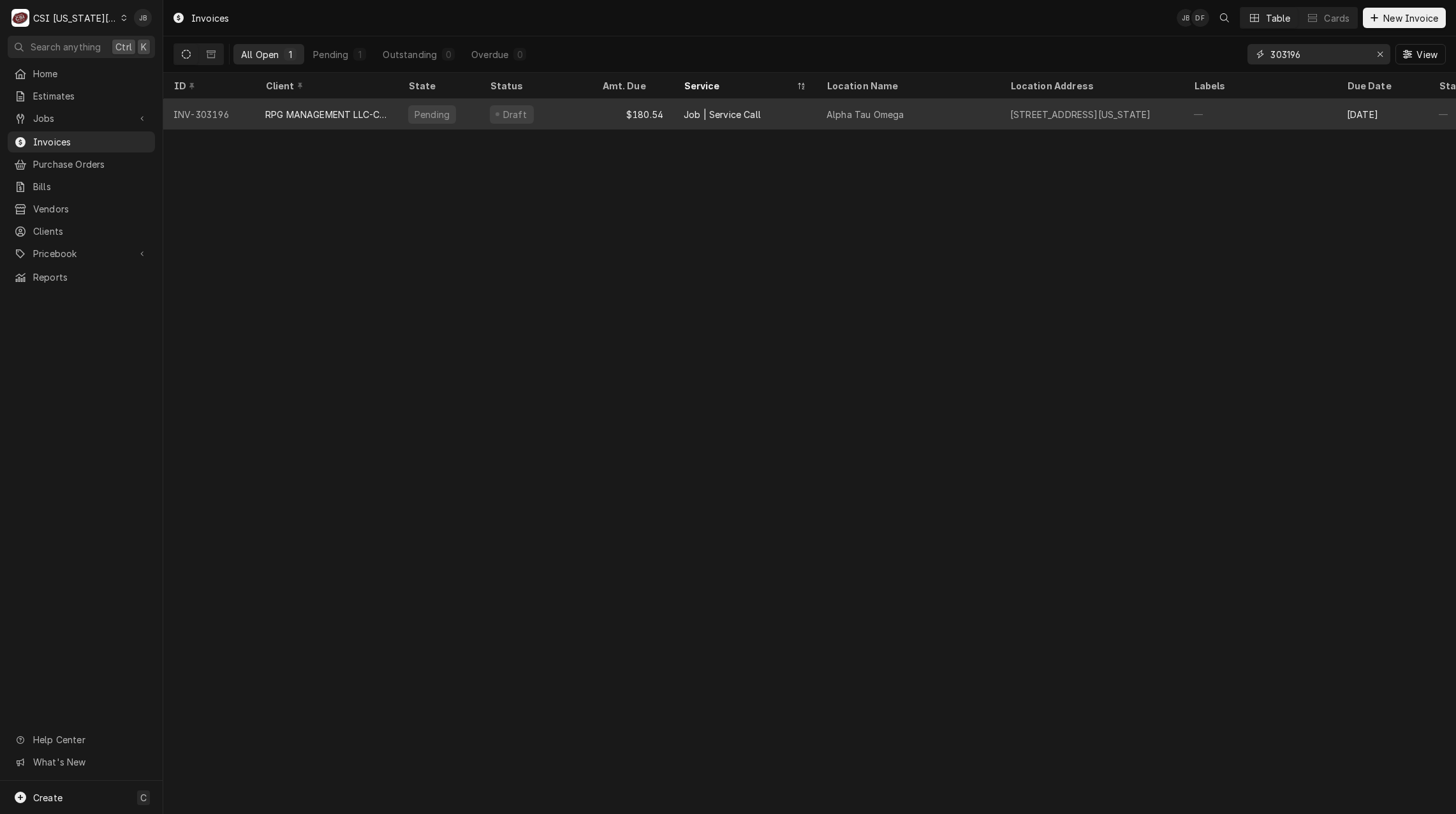
type input "303196"
click at [291, 120] on div "RPG MANAGEMENT LLC-C/O [US_STATE]" at bounding box center [326, 114] width 143 height 30
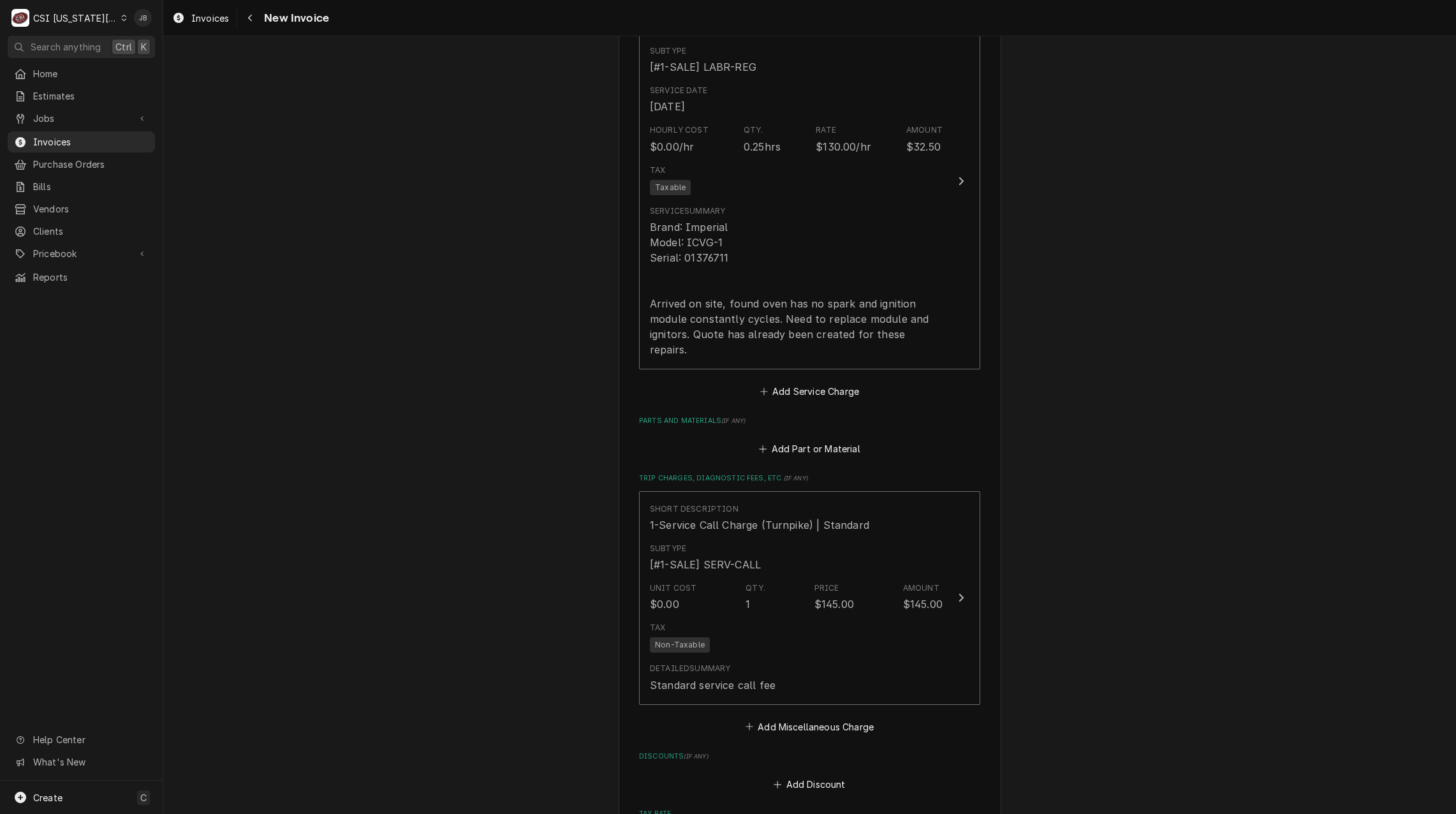
scroll to position [957, 0]
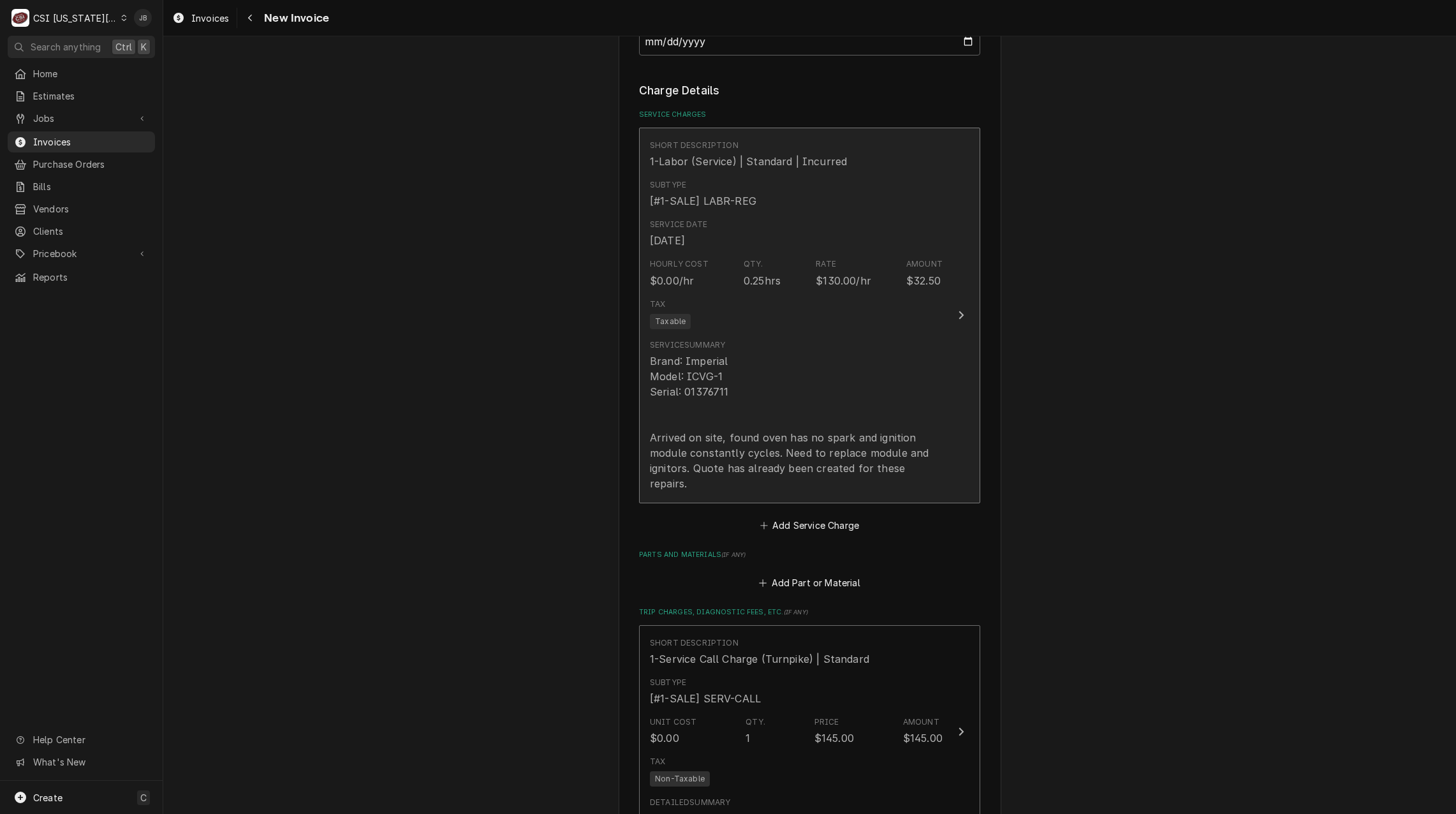
click at [742, 375] on div "Brand: Imperial Model: ICVG-1 Serial: 01376711 Arrived on site, found oven has …" at bounding box center [796, 422] width 293 height 138
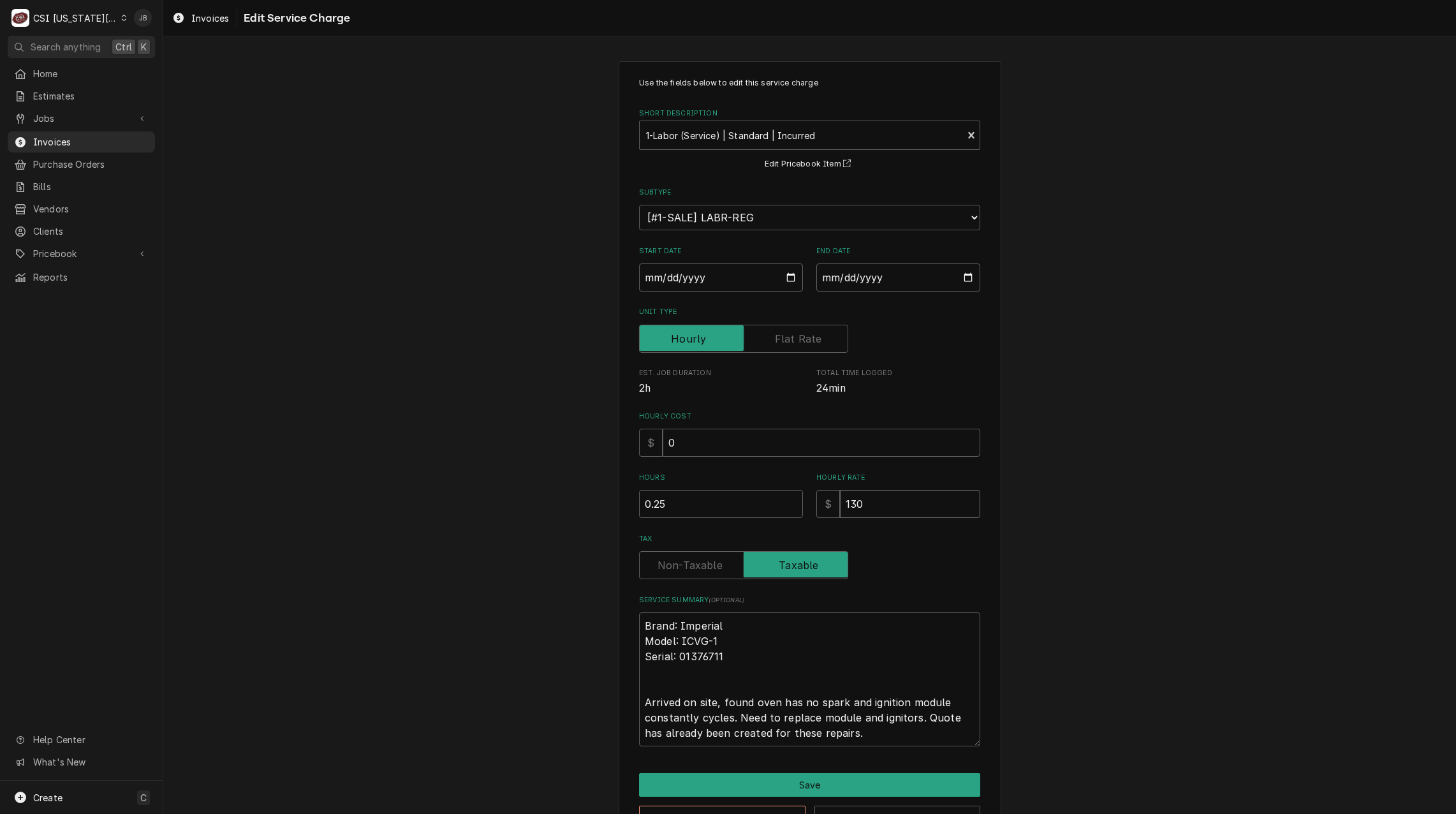
drag, startPoint x: 877, startPoint y: 501, endPoint x: 647, endPoint y: 503, distance: 230.0
click at [751, 501] on div "Hours 0.25 Hourly Rate $ 130" at bounding box center [809, 494] width 341 height 45
type textarea "x"
type input "0"
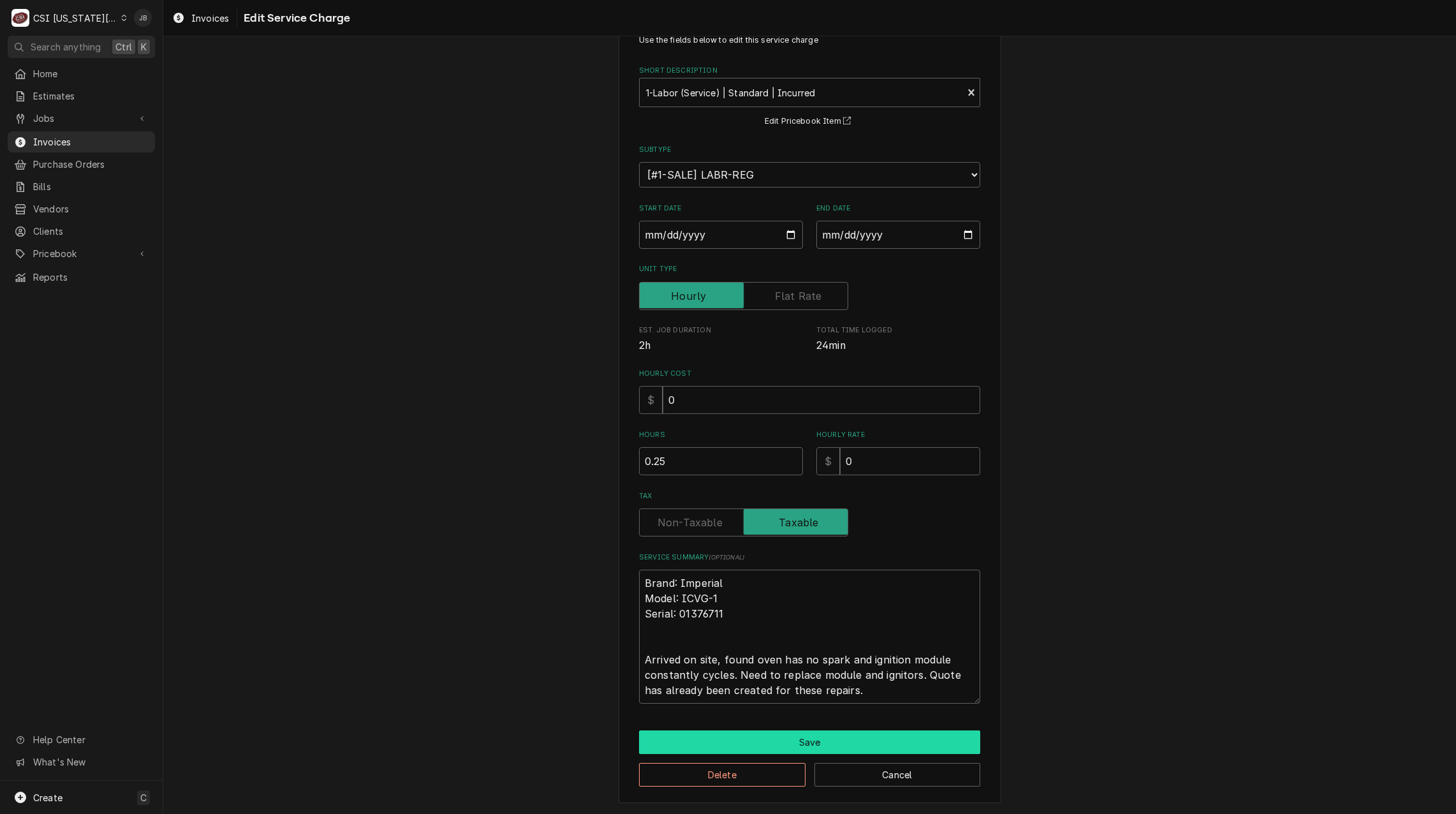
click at [744, 744] on button "Save" at bounding box center [809, 742] width 341 height 24
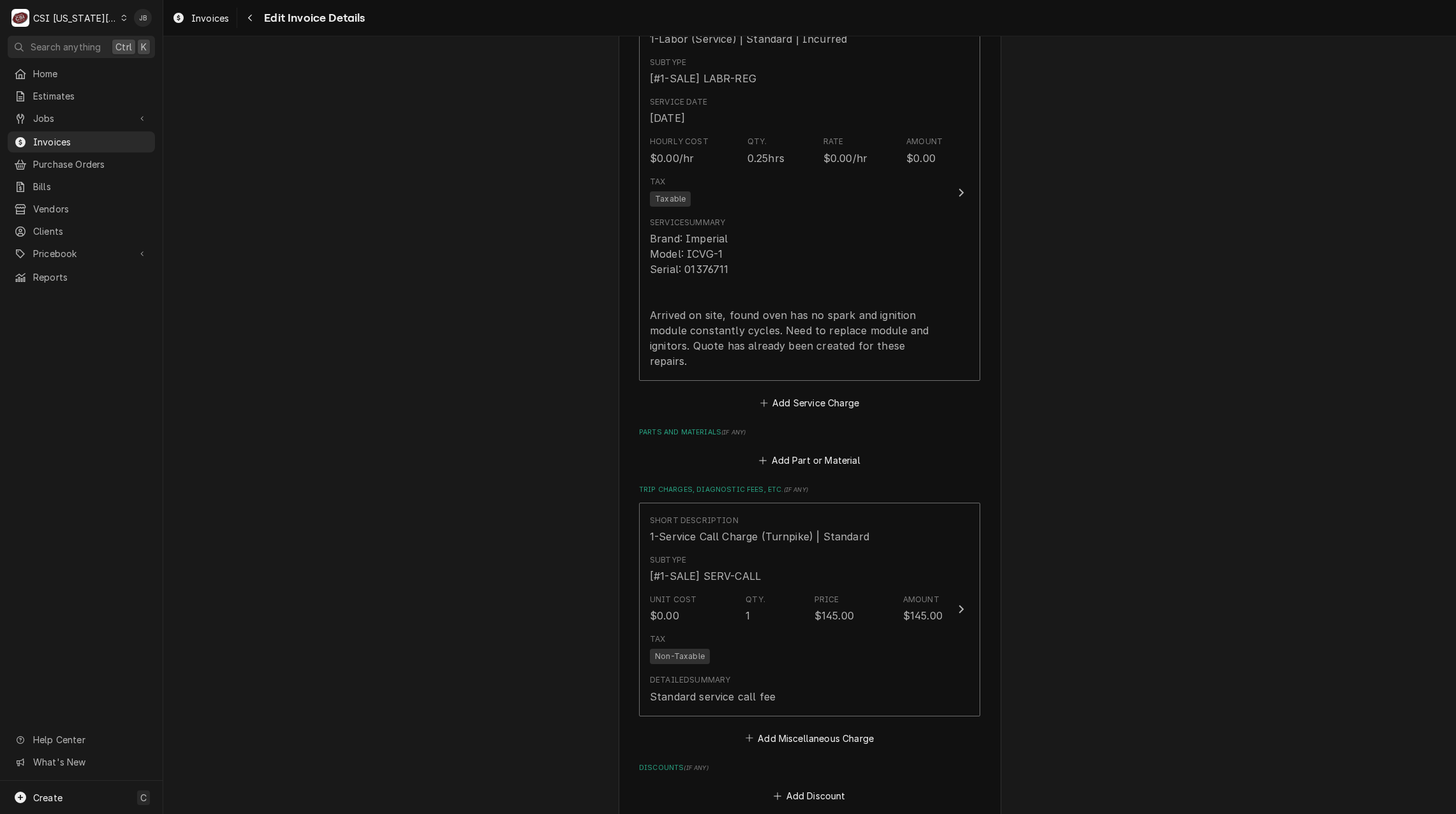
scroll to position [1196, 0]
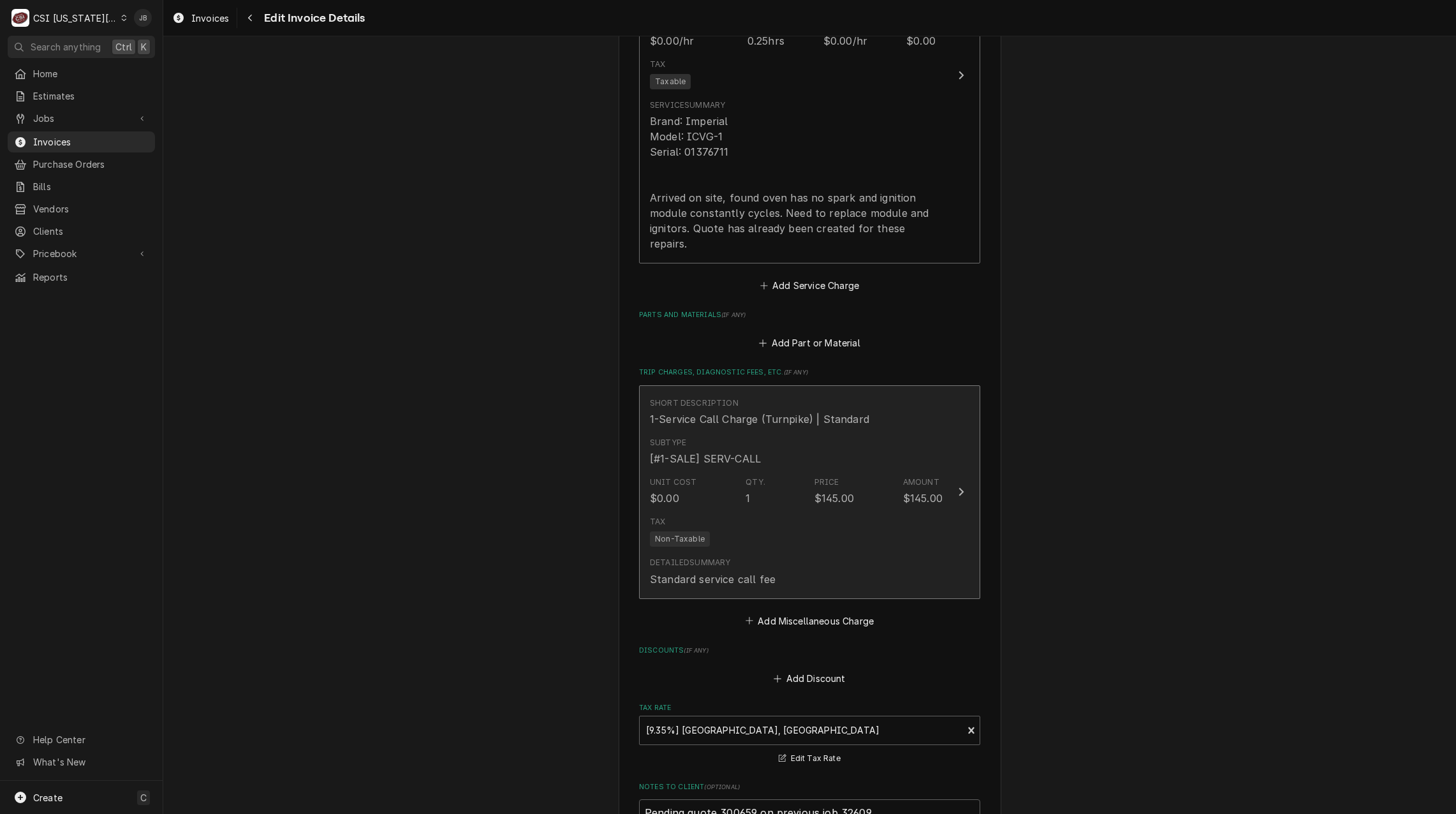
click at [771, 492] on div "Unit Cost $0.00 Qty. 1 Price $145.00 Amount $145.00" at bounding box center [796, 491] width 293 height 39
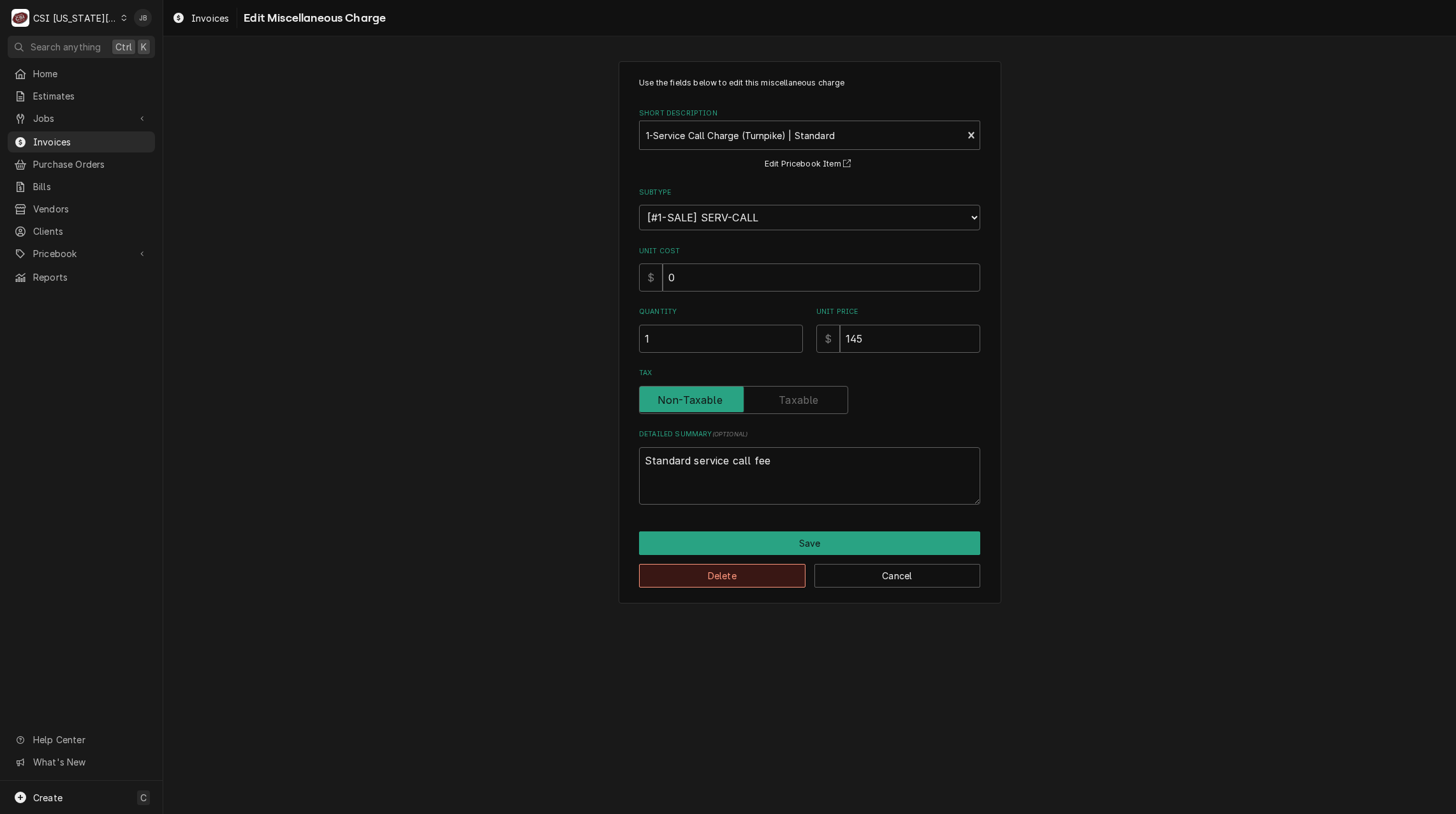
click at [711, 577] on button "Delete" at bounding box center [721, 575] width 166 height 24
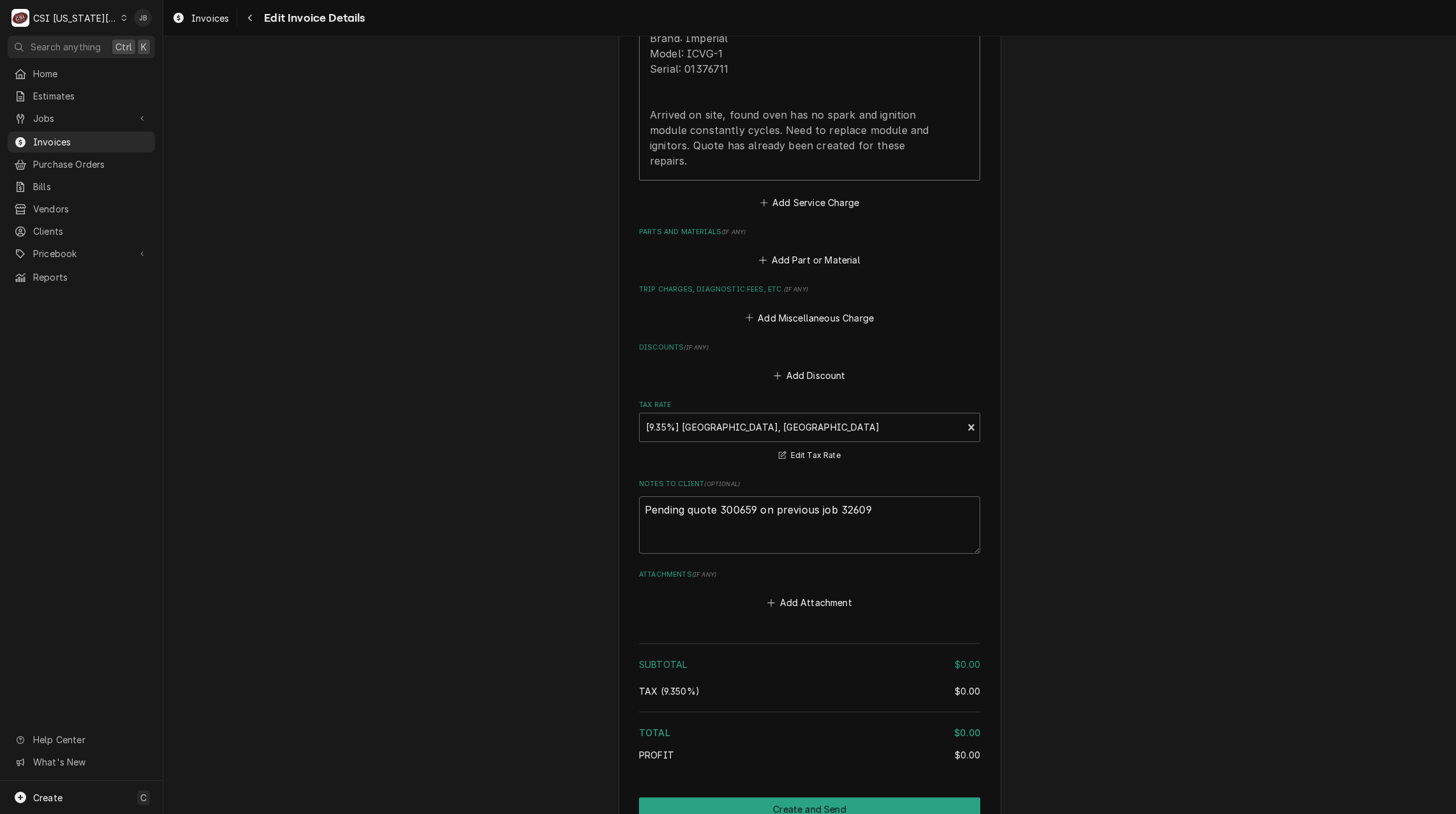
scroll to position [1348, 0]
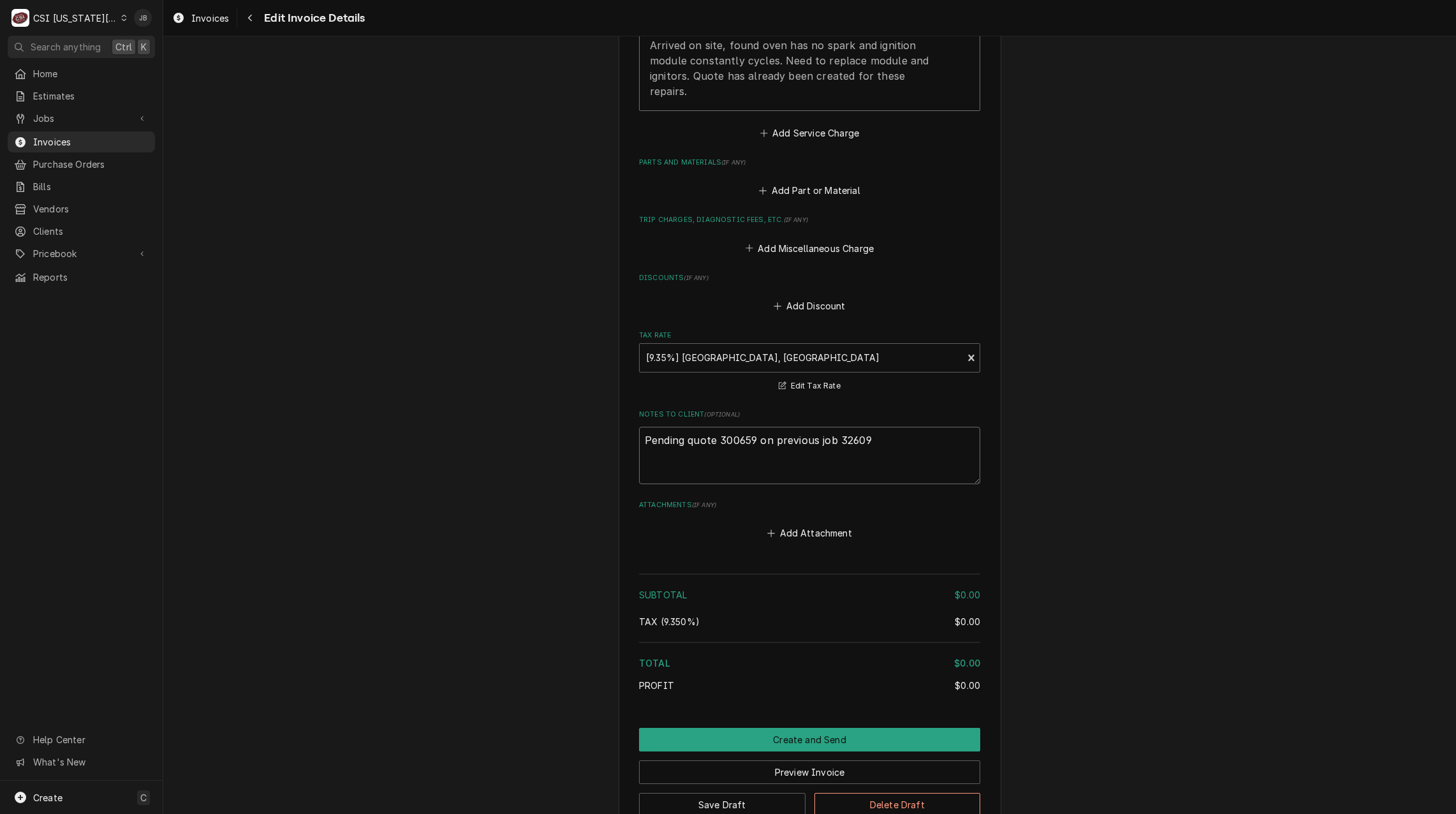
click at [876, 437] on textarea "Pending quote 300659 on previous job 32609" at bounding box center [809, 455] width 341 height 57
type textarea "x"
type textarea "Pending quote 300659 on previous job 32609"
type textarea "x"
type textarea "Pending quote 300659 on previous job 32609 D"
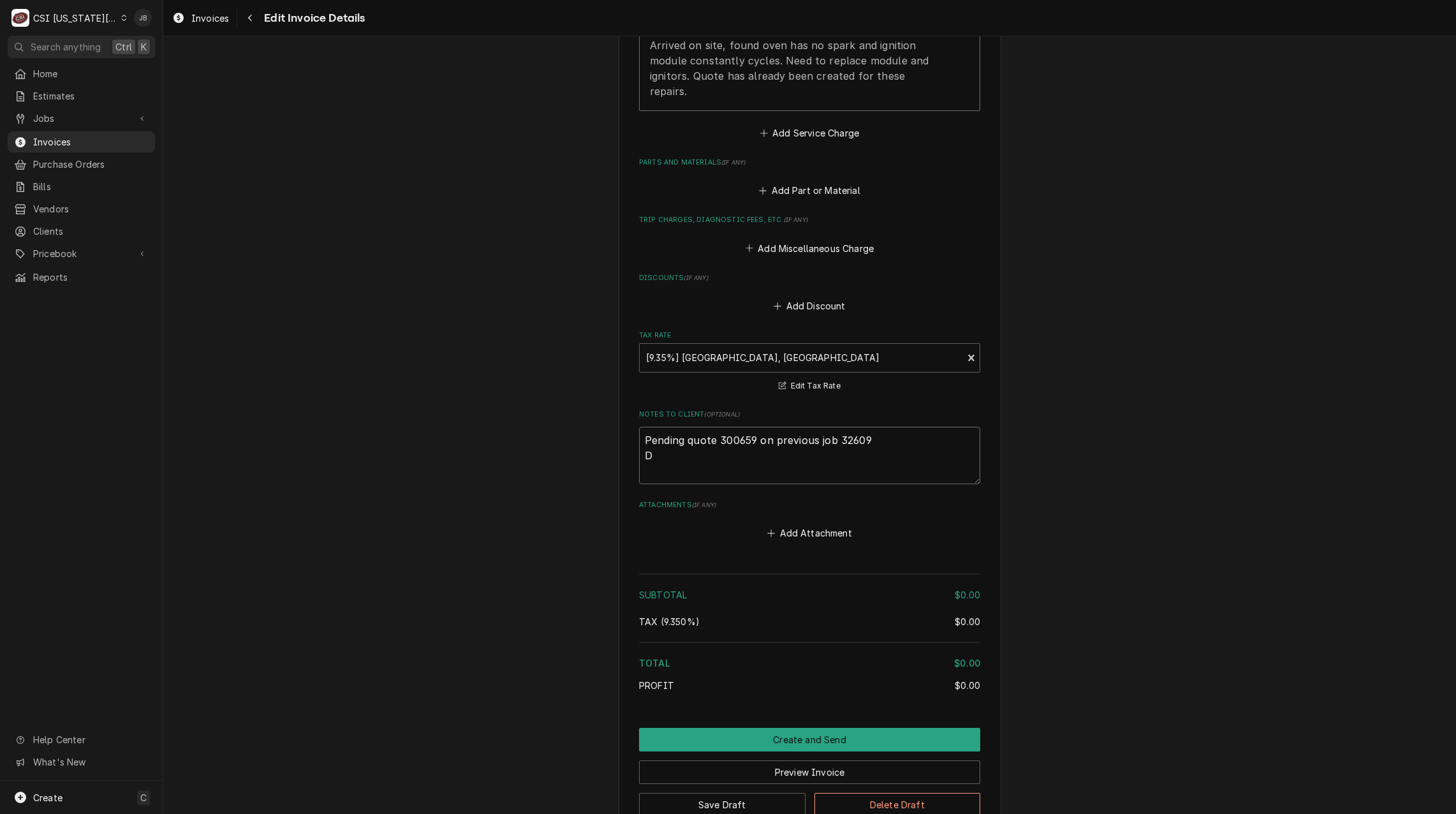
type textarea "x"
type textarea "Pending quote 300659 on previous job 32609 Du"
type textarea "x"
type textarea "Pending quote 300659 on previous job 32609 Dup"
type textarea "x"
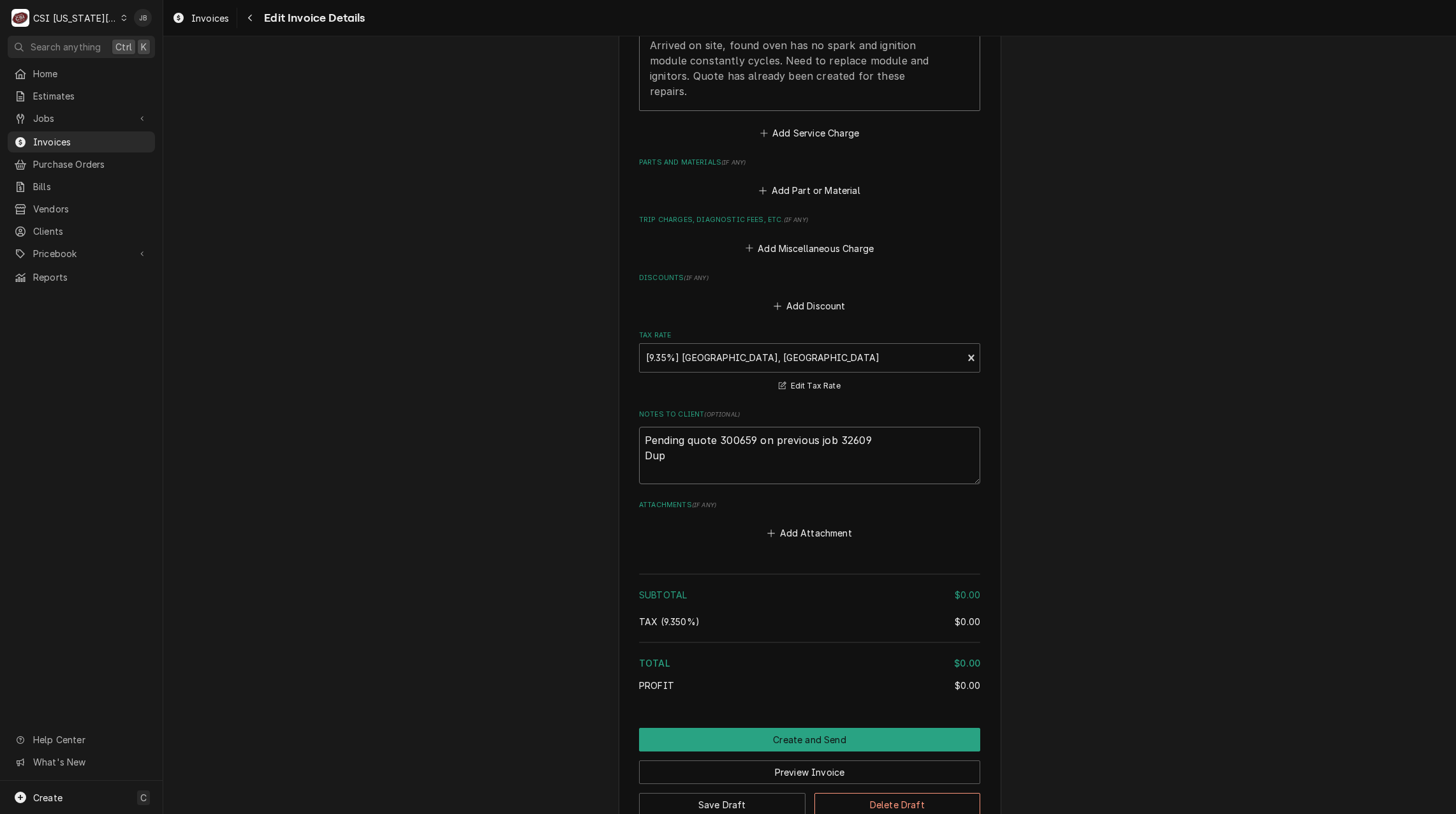
type textarea "Pending quote 300659 on previous job 32609 Dupl"
type textarea "x"
type textarea "Pending quote 300659 on previous job 32609 Dupli"
type textarea "x"
type textarea "Pending quote 300659 on previous job 32609 Duplic"
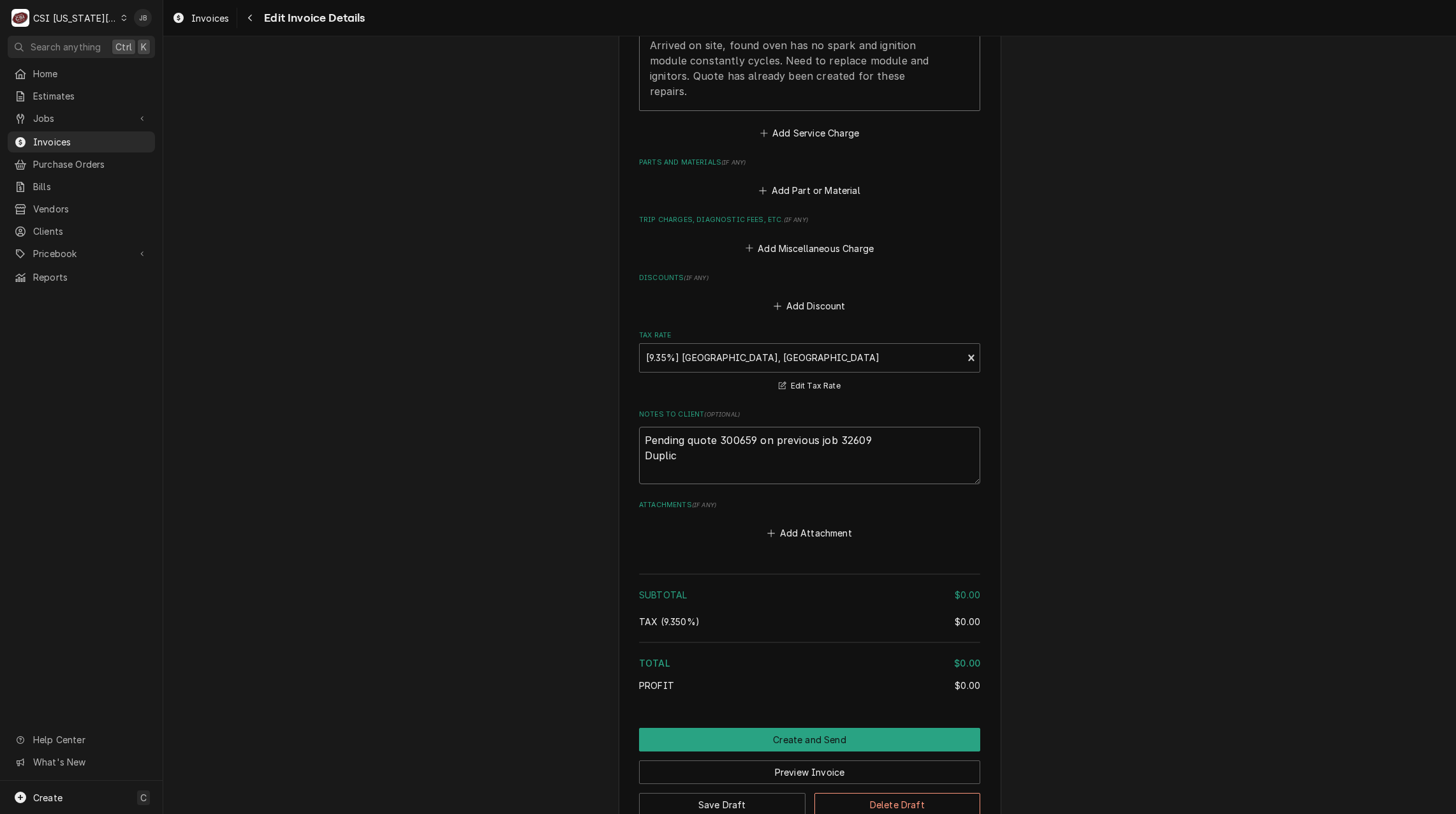
type textarea "x"
type textarea "Pending quote 300659 on previous job 32609 Duplica"
type textarea "x"
type textarea "Pending quote 300659 on previous job 32609 Duplicat"
type textarea "x"
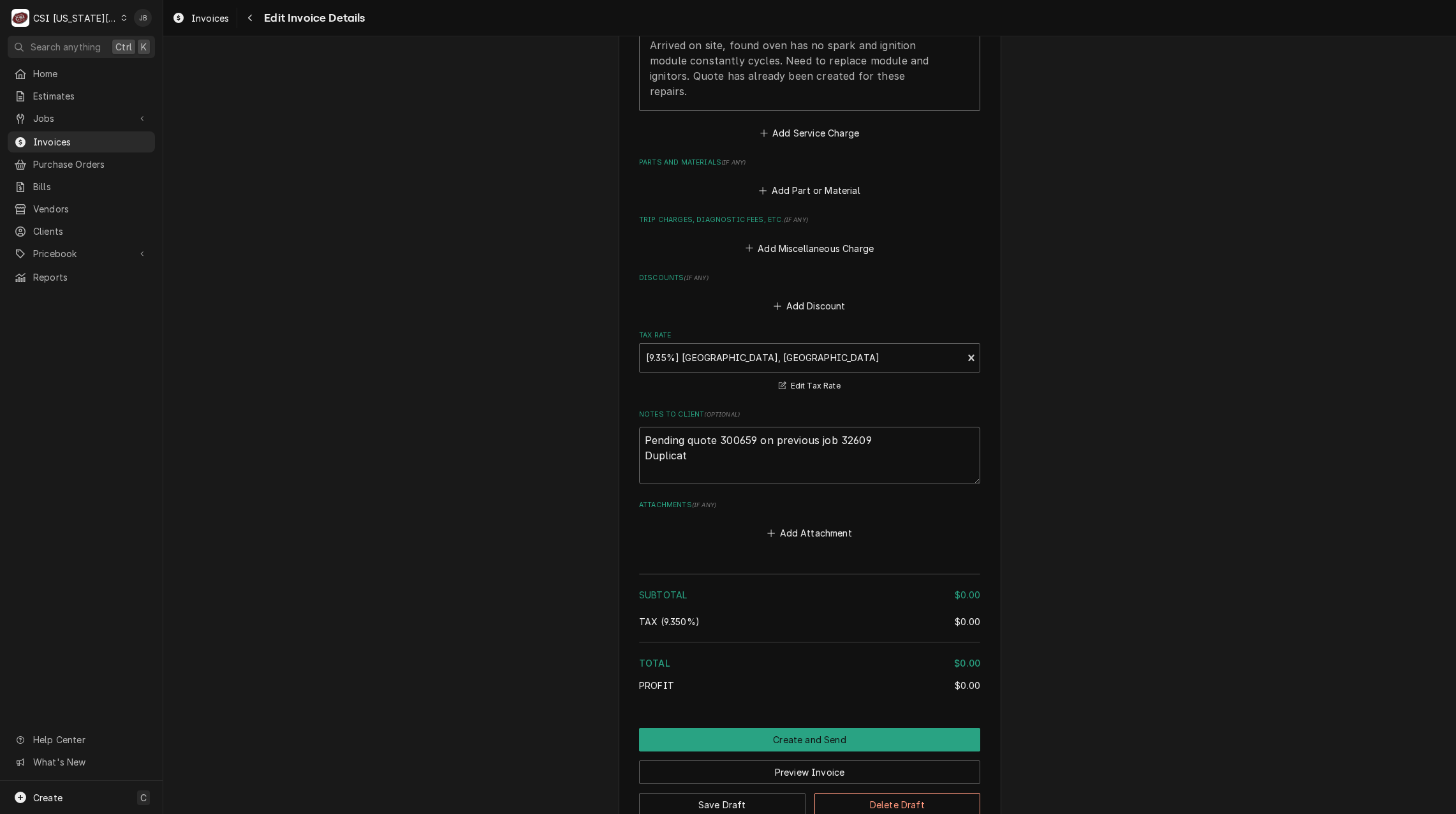
type textarea "Pending quote 300659 on previous job 32609 Duplicate"
type textarea "x"
type textarea "Pending quote 300659 on previous job 32609 Duplicated"
type textarea "x"
type textarea "Pending quote 300659 on previous job 32609 Duplicated"
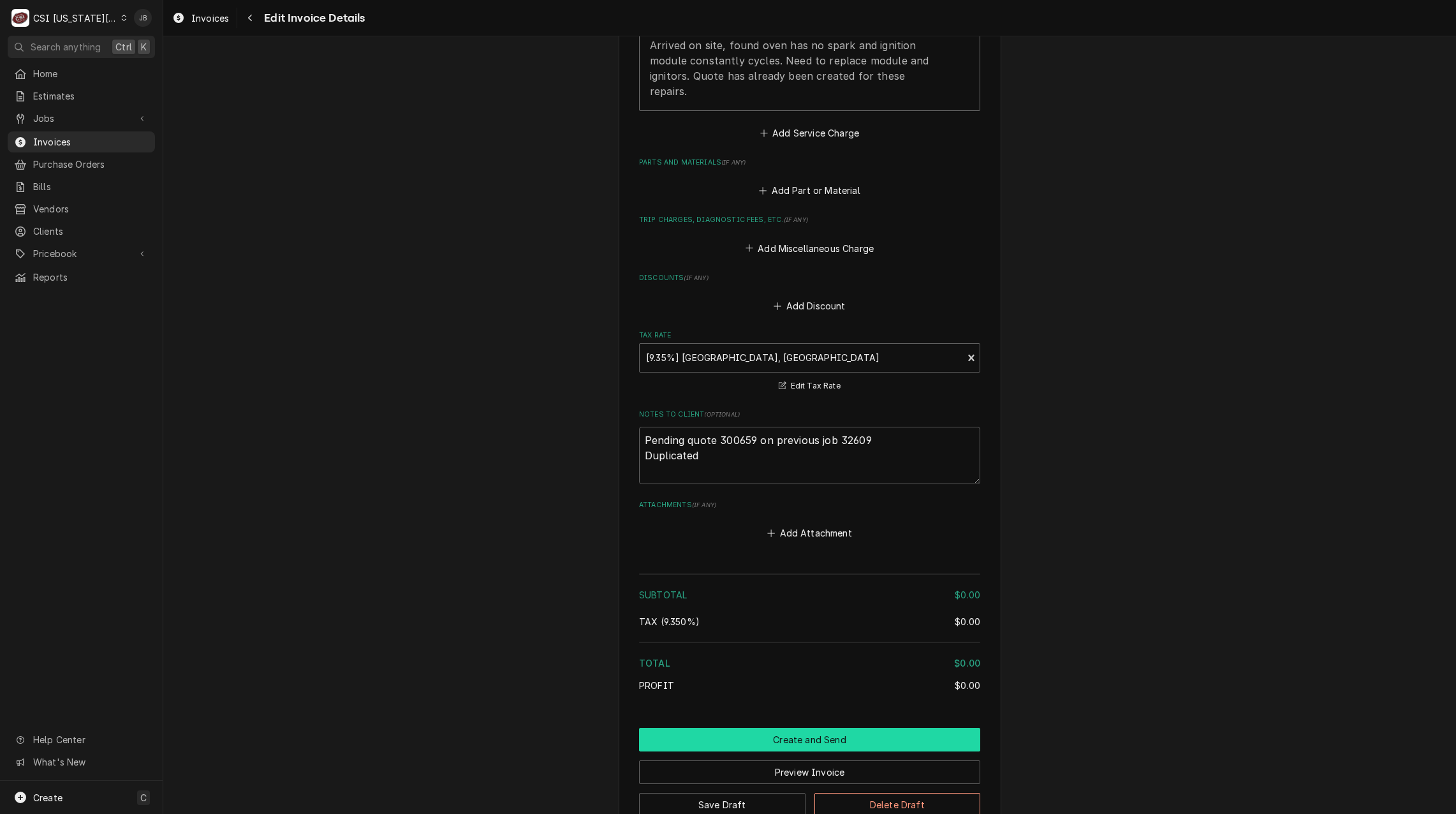
click at [797, 728] on button "Create and Send" at bounding box center [809, 739] width 341 height 24
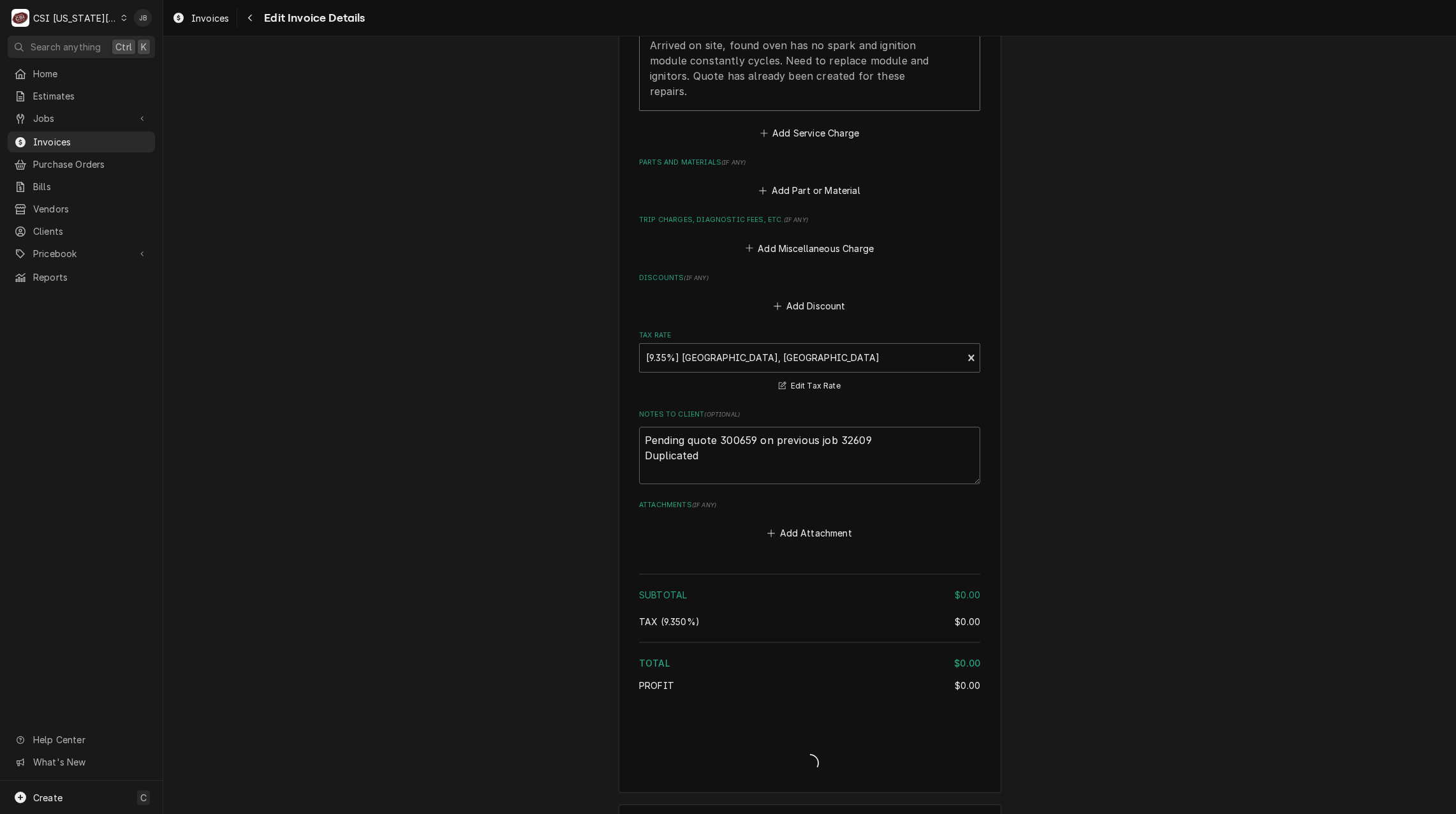
type textarea "x"
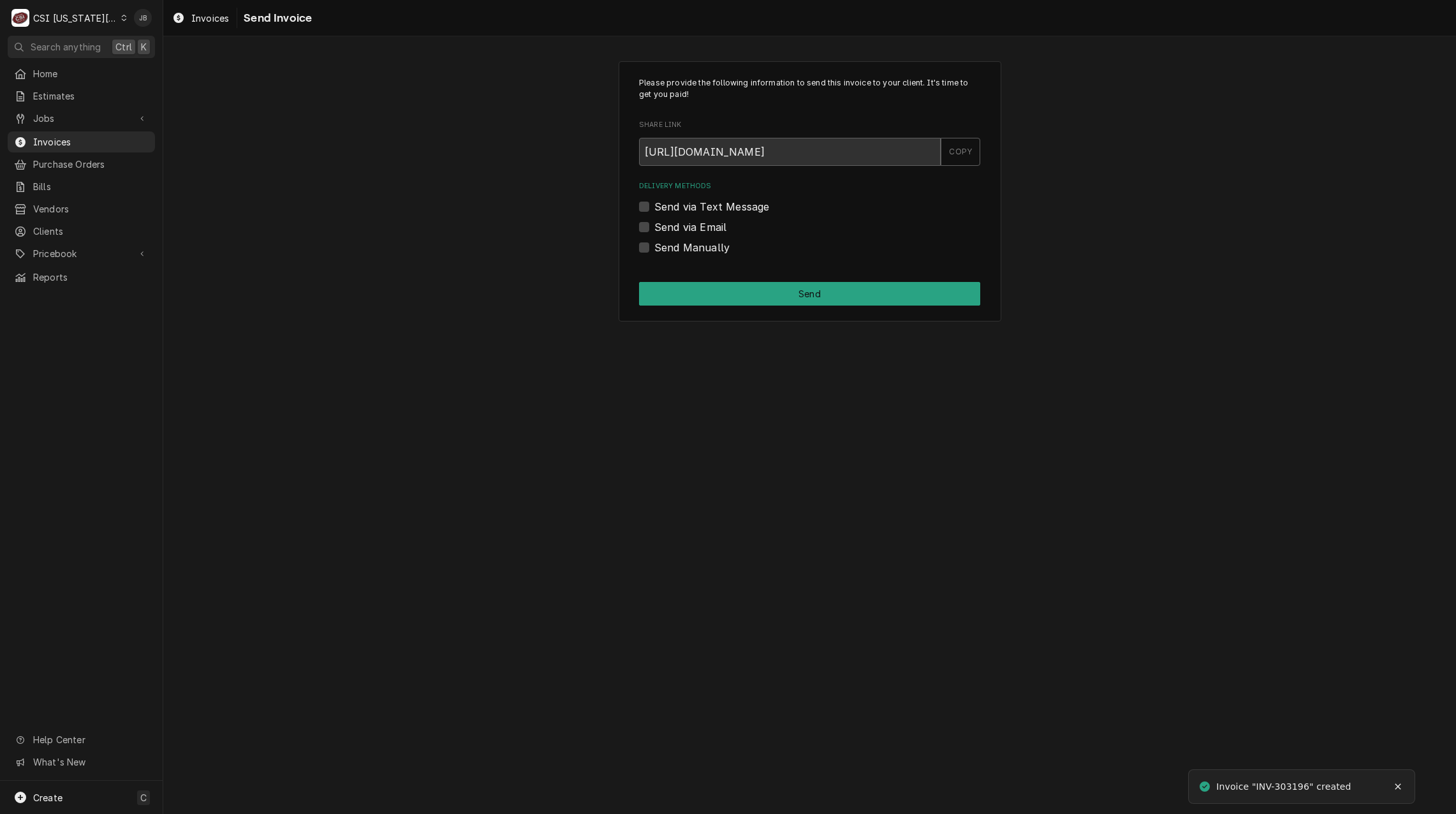
click at [694, 243] on label "Send Manually" at bounding box center [692, 247] width 75 height 16
click at [694, 243] on input "Send Manually" at bounding box center [825, 253] width 341 height 28
checkbox input "true"
click at [774, 287] on button "Send" at bounding box center [809, 293] width 341 height 24
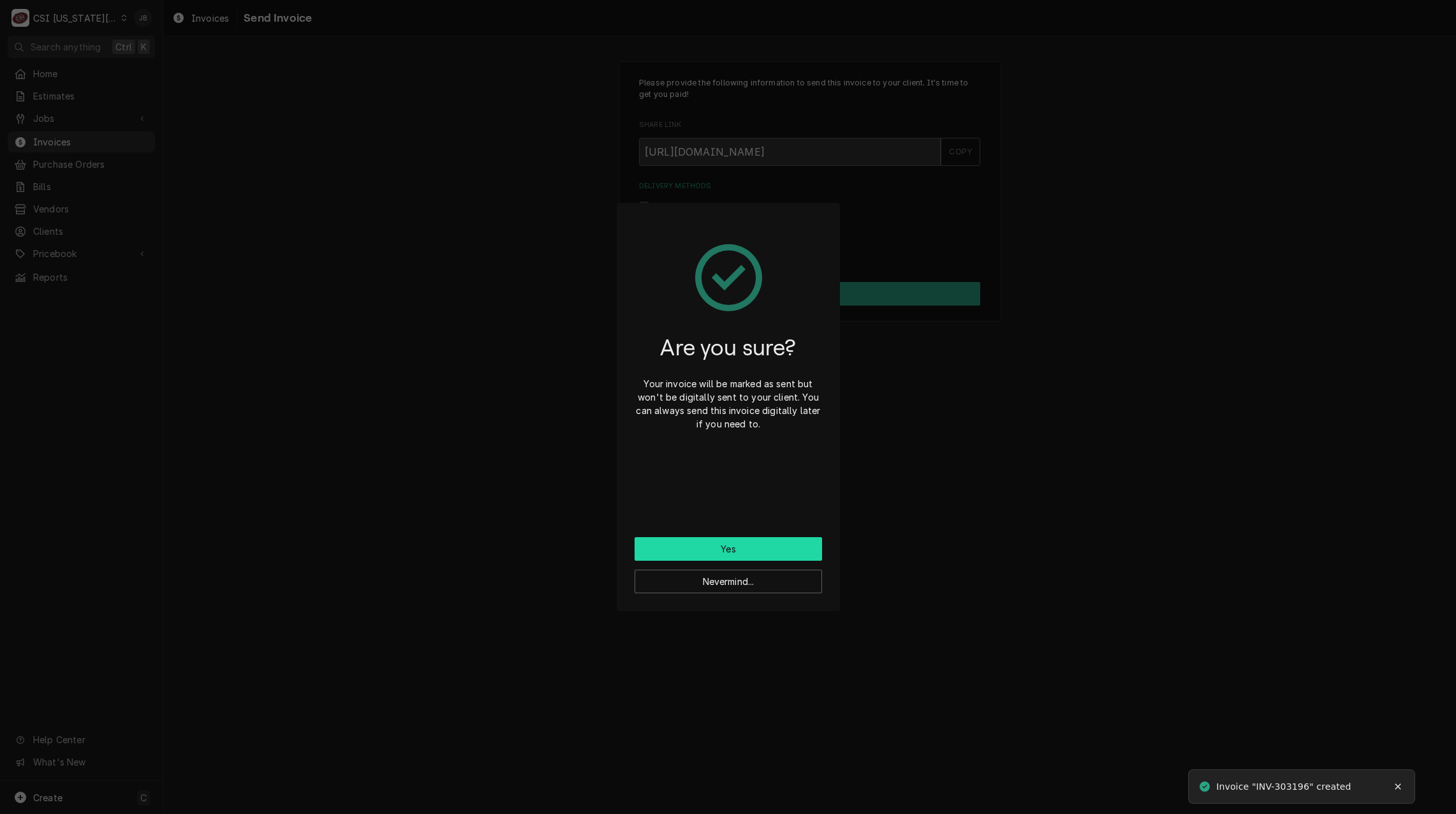
click at [707, 553] on button "Yes" at bounding box center [728, 548] width 188 height 24
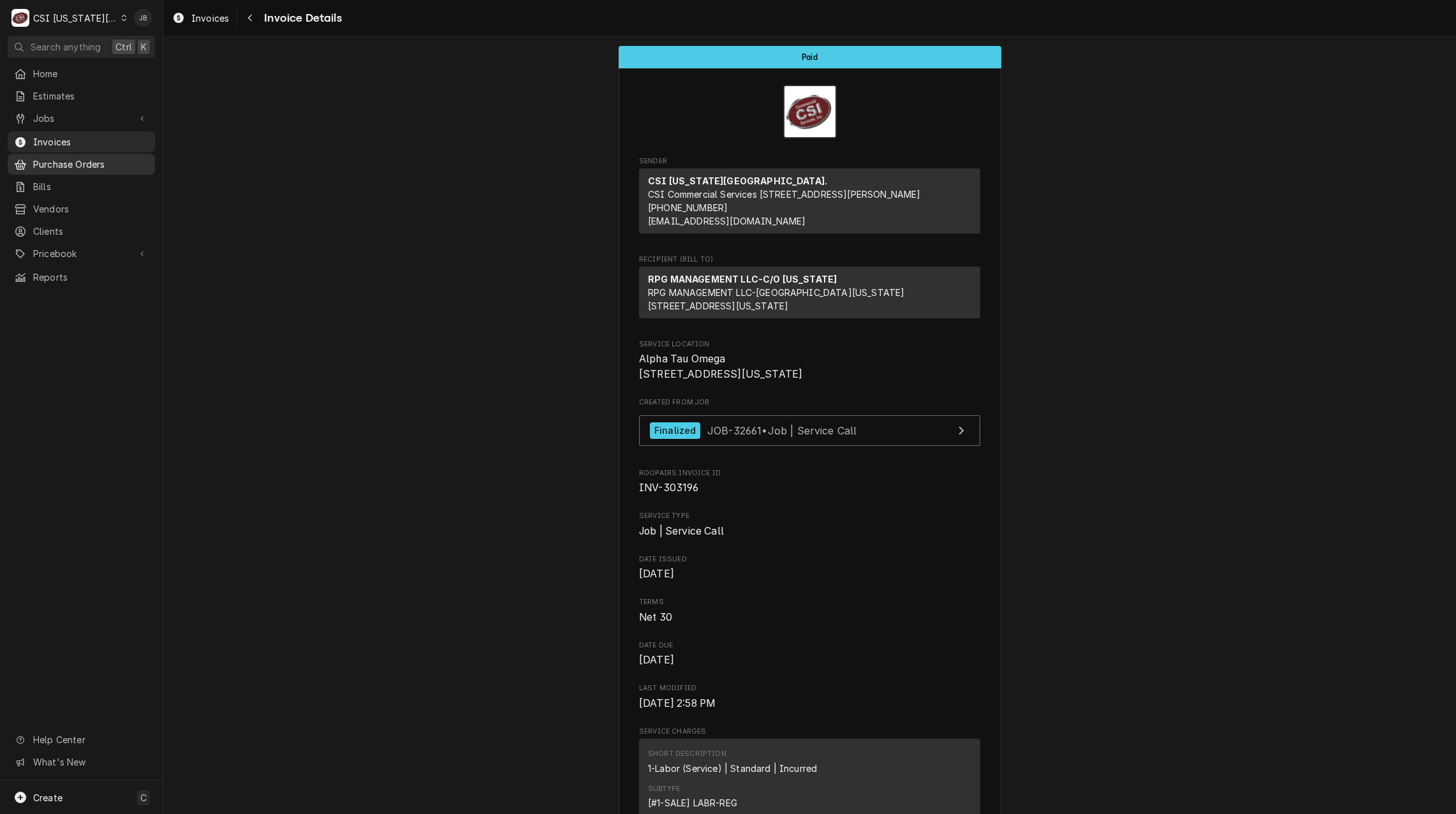
drag, startPoint x: 88, startPoint y: 143, endPoint x: 102, endPoint y: 151, distance: 16.1
click at [88, 143] on span "Invoices" at bounding box center [90, 142] width 116 height 13
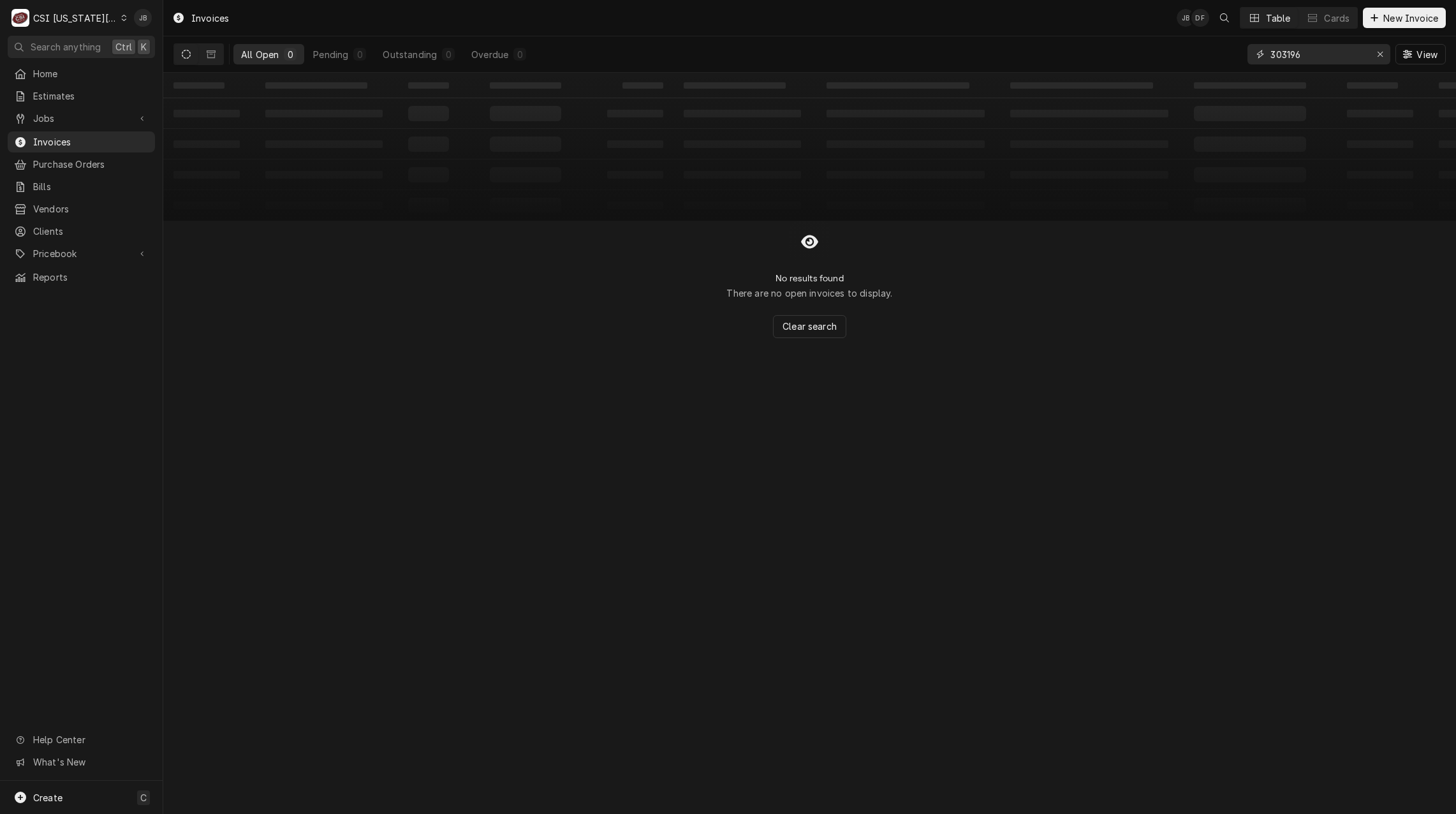
click at [1320, 59] on input "303196" at bounding box center [1317, 54] width 96 height 20
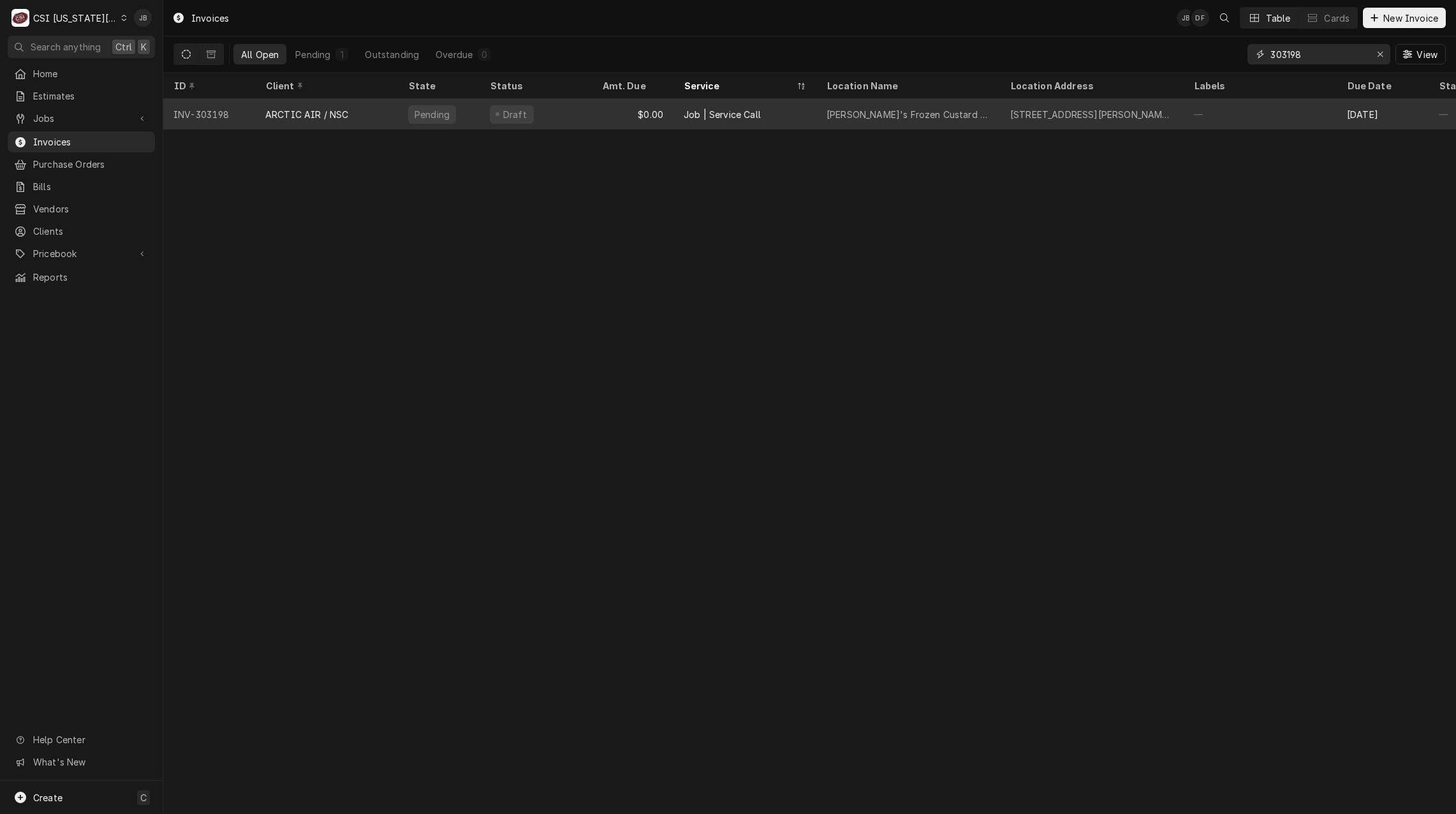
type input "303198"
click at [435, 116] on div "Pending" at bounding box center [432, 114] width 38 height 13
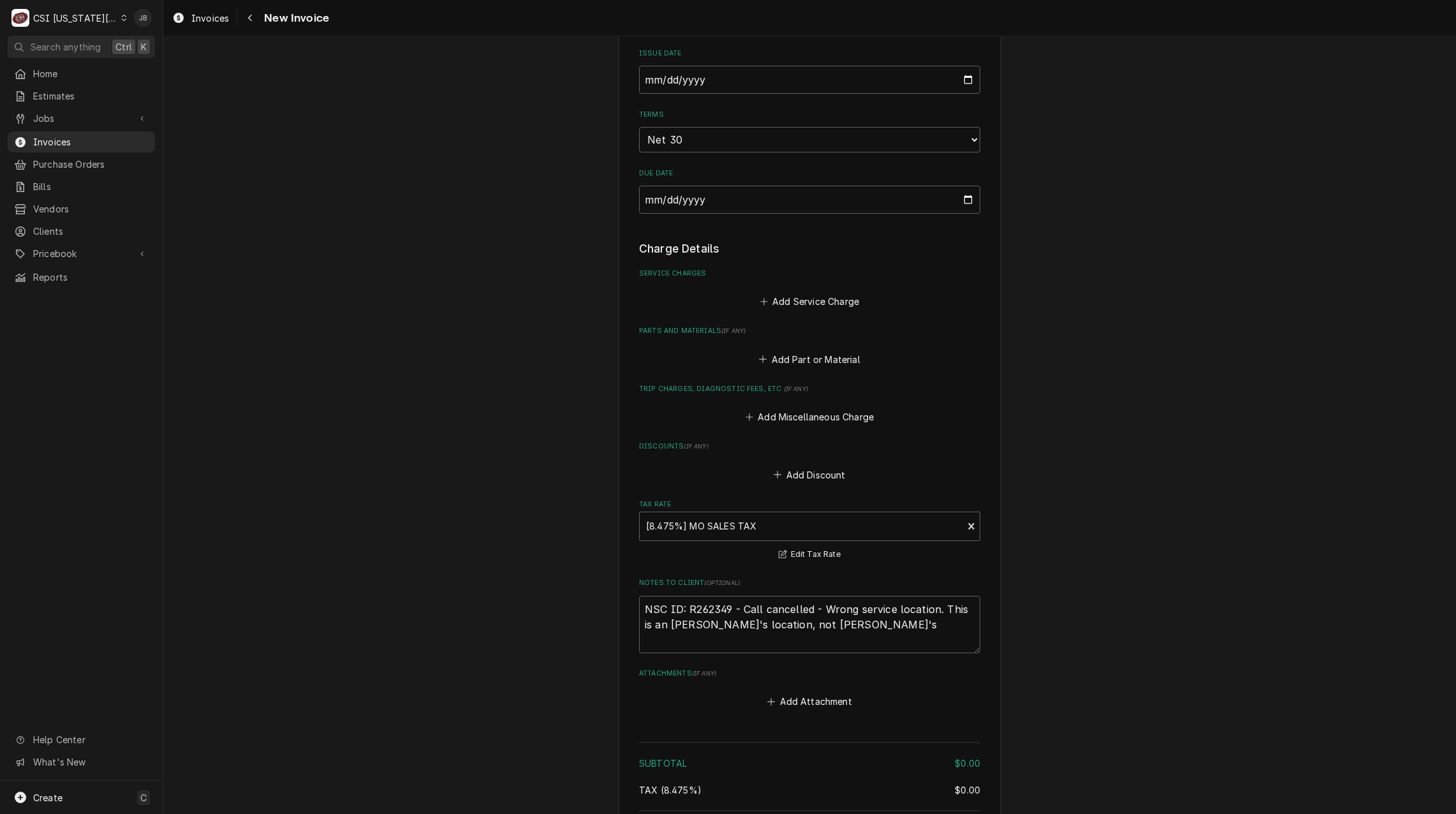
scroll to position [1084, 0]
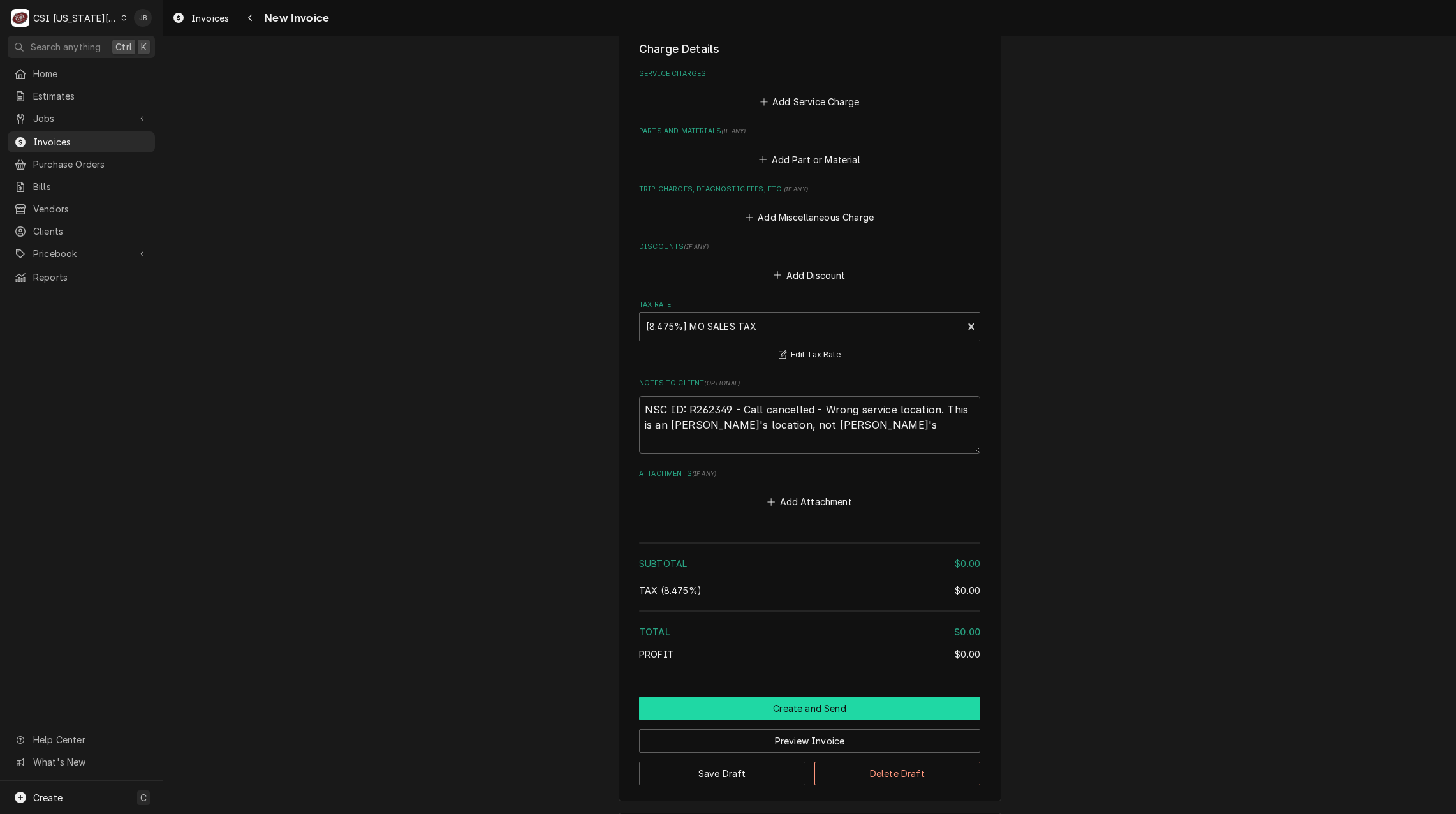
click at [743, 707] on button "Create and Send" at bounding box center [809, 707] width 341 height 24
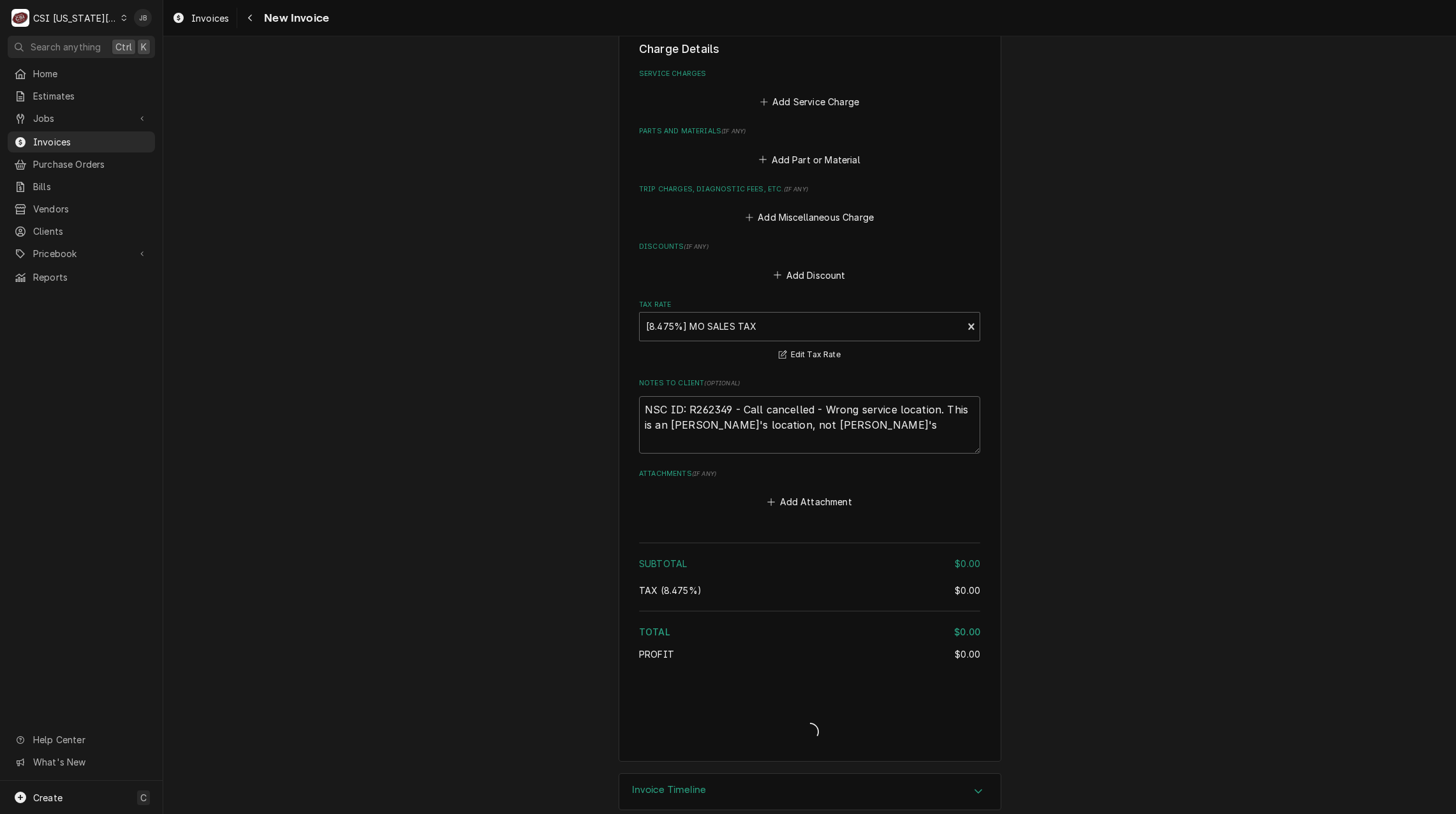
type textarea "x"
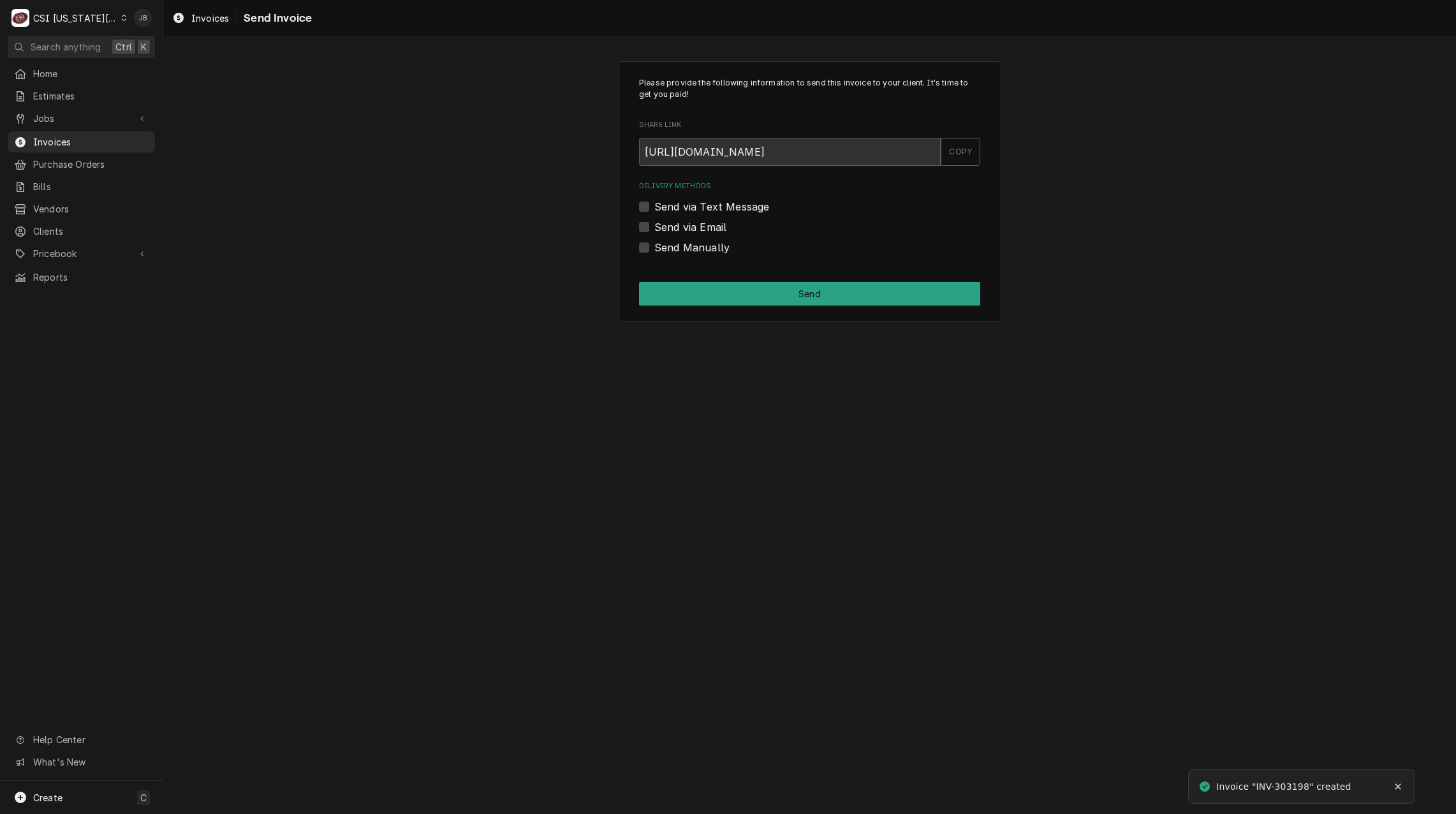
click at [687, 250] on label "Send Manually" at bounding box center [692, 247] width 75 height 16
drag, startPoint x: 687, startPoint y: 250, endPoint x: 769, endPoint y: 289, distance: 90.8
click at [769, 289] on button "Send" at bounding box center [809, 293] width 341 height 24
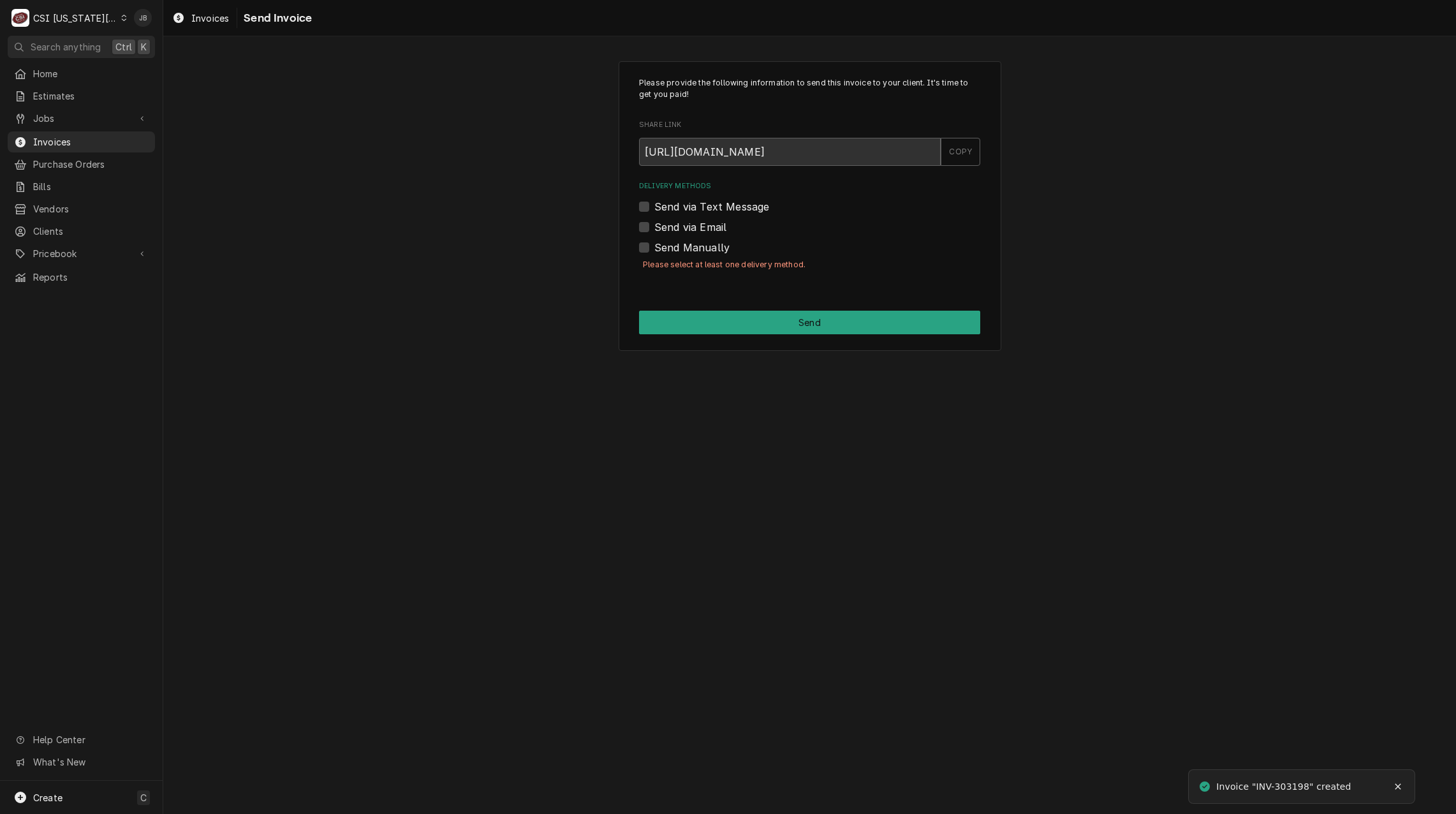
click at [717, 255] on div "Please select at least one delivery method." at bounding box center [809, 265] width 341 height 20
click at [708, 248] on label "Send Manually" at bounding box center [692, 247] width 75 height 16
click at [708, 248] on input "Send Manually" at bounding box center [825, 253] width 341 height 28
checkbox input "true"
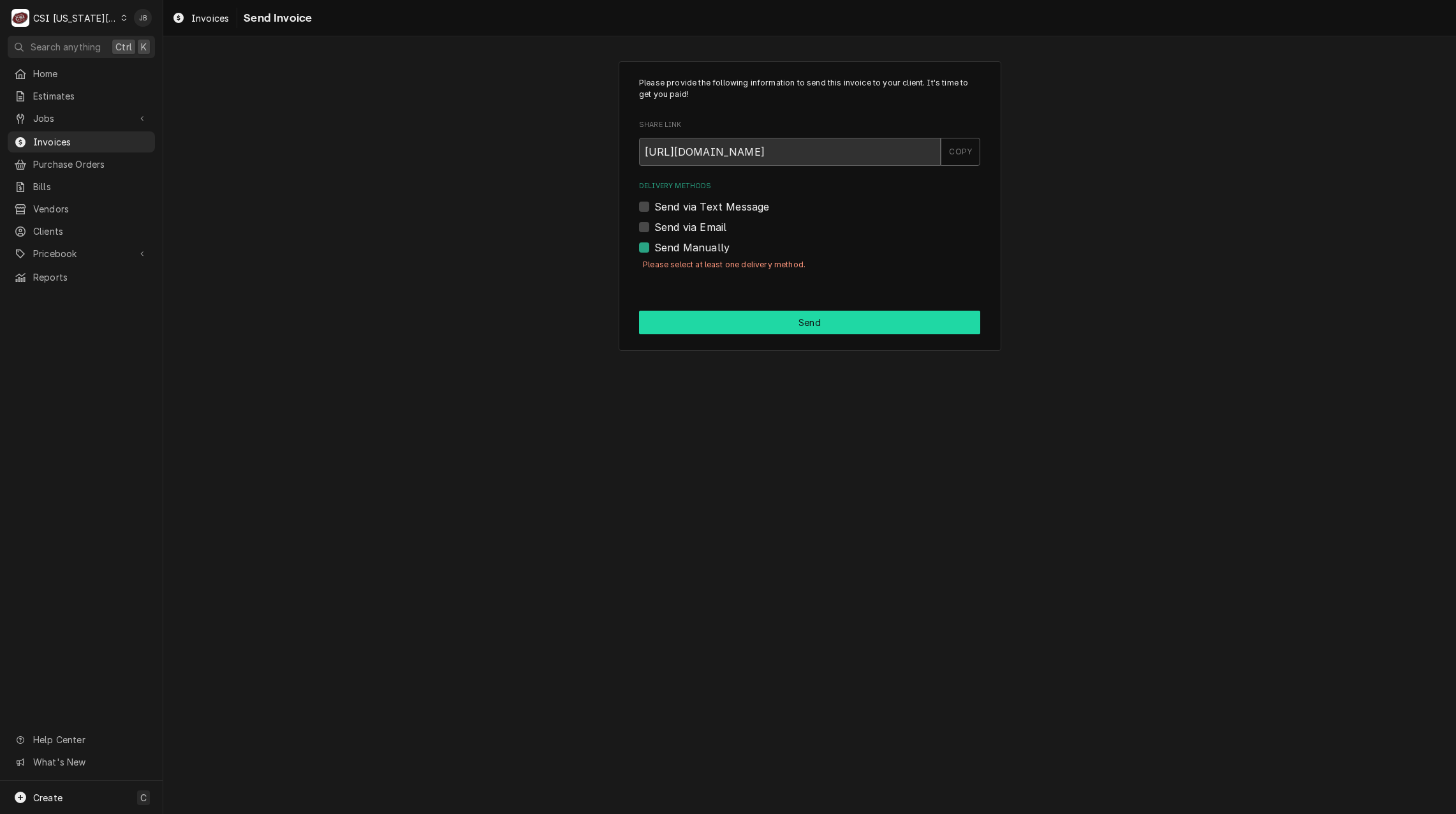
click at [726, 320] on button "Send" at bounding box center [809, 322] width 341 height 24
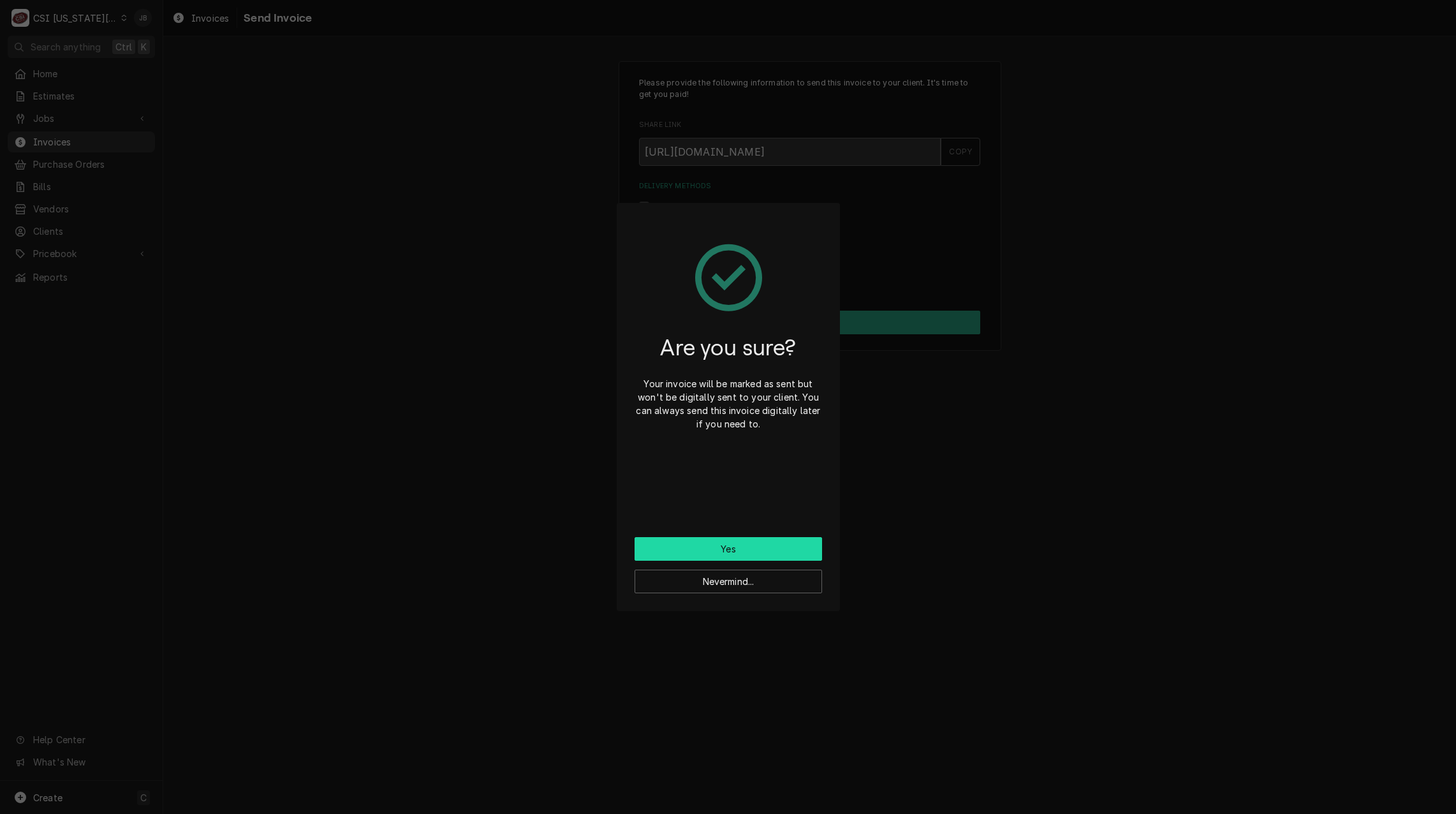
click at [705, 542] on button "Yes" at bounding box center [728, 548] width 188 height 24
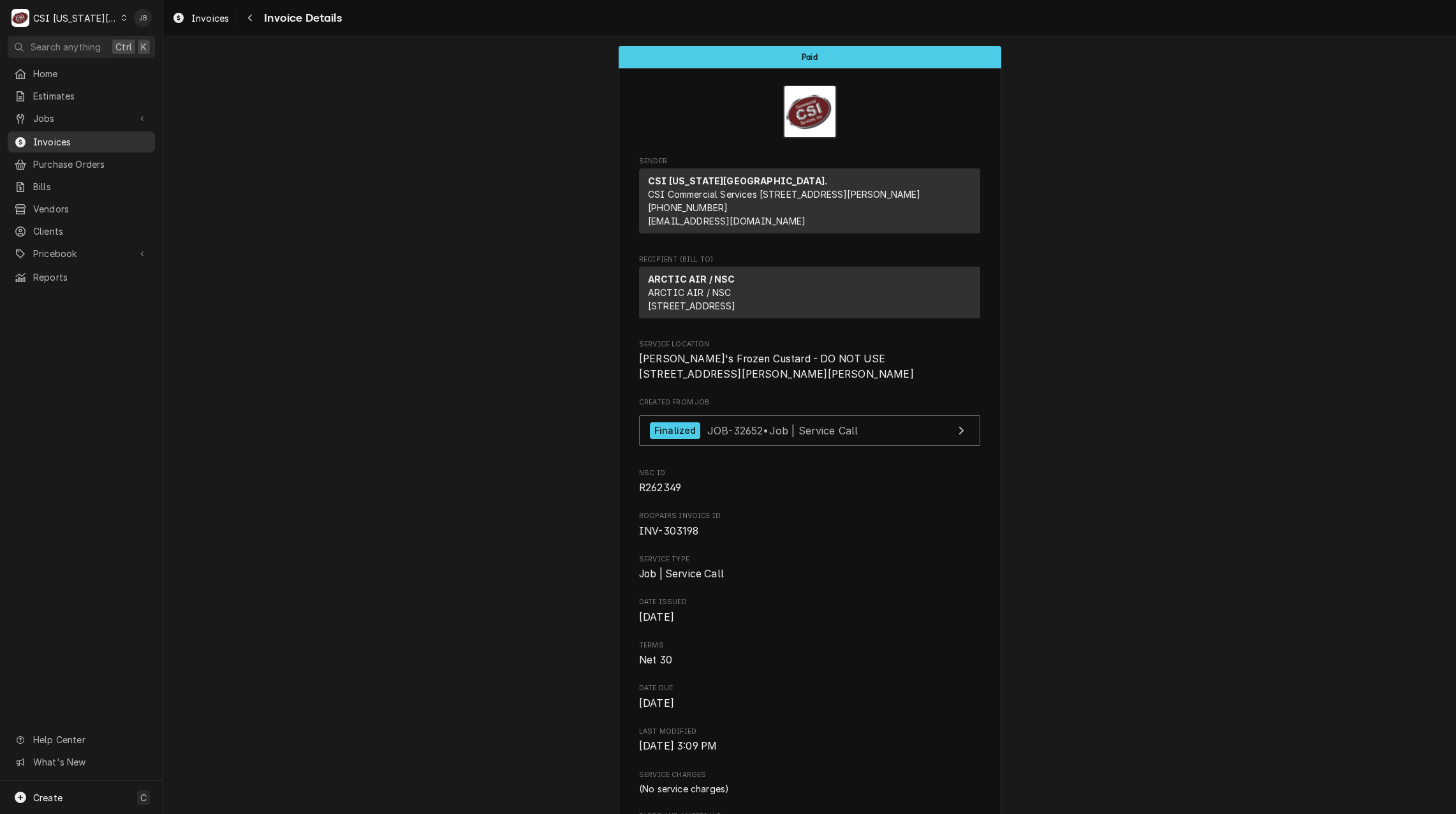
click at [57, 143] on span "Invoices" at bounding box center [90, 142] width 116 height 13
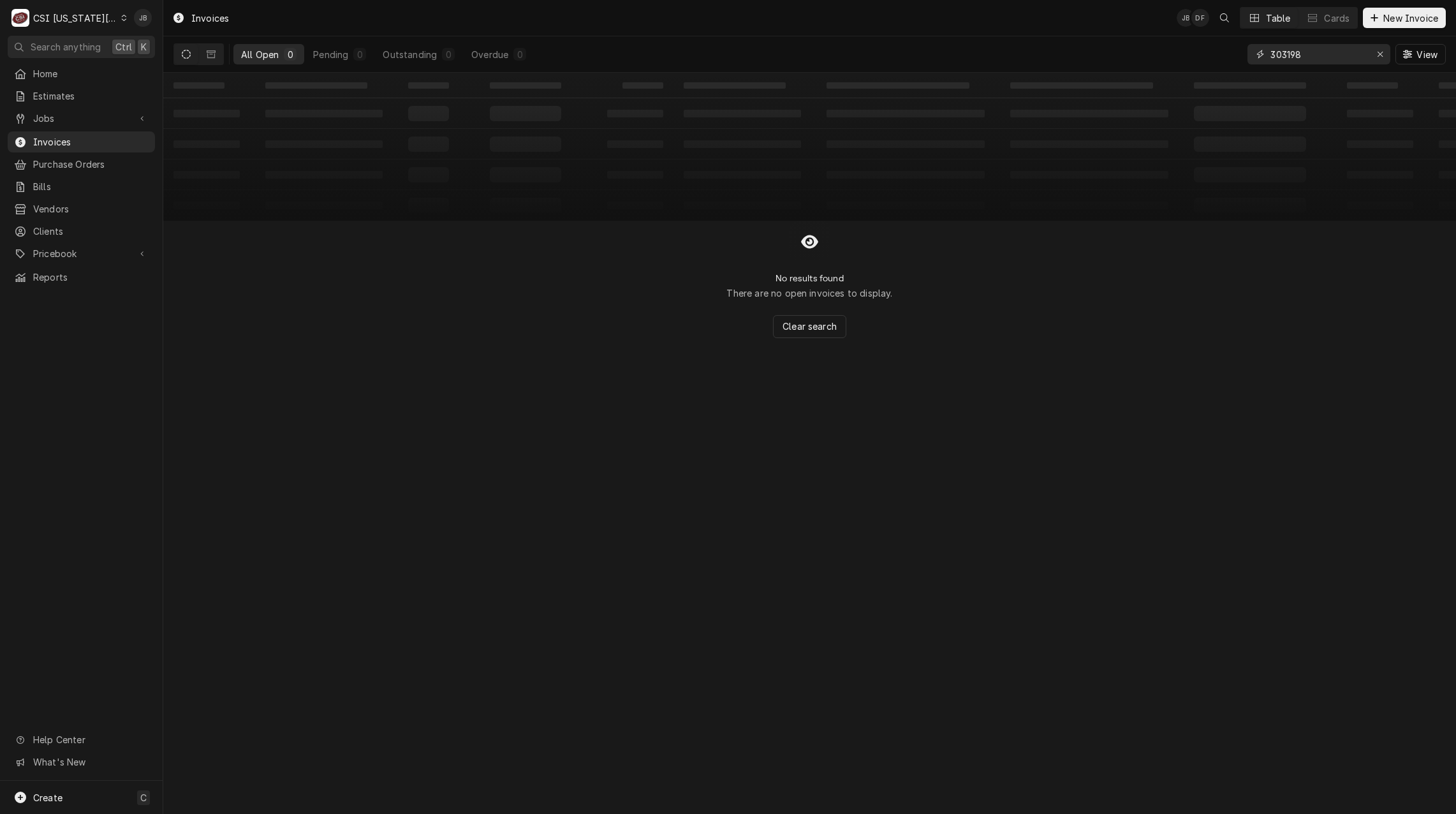
click at [1322, 57] on input "303198" at bounding box center [1317, 54] width 96 height 20
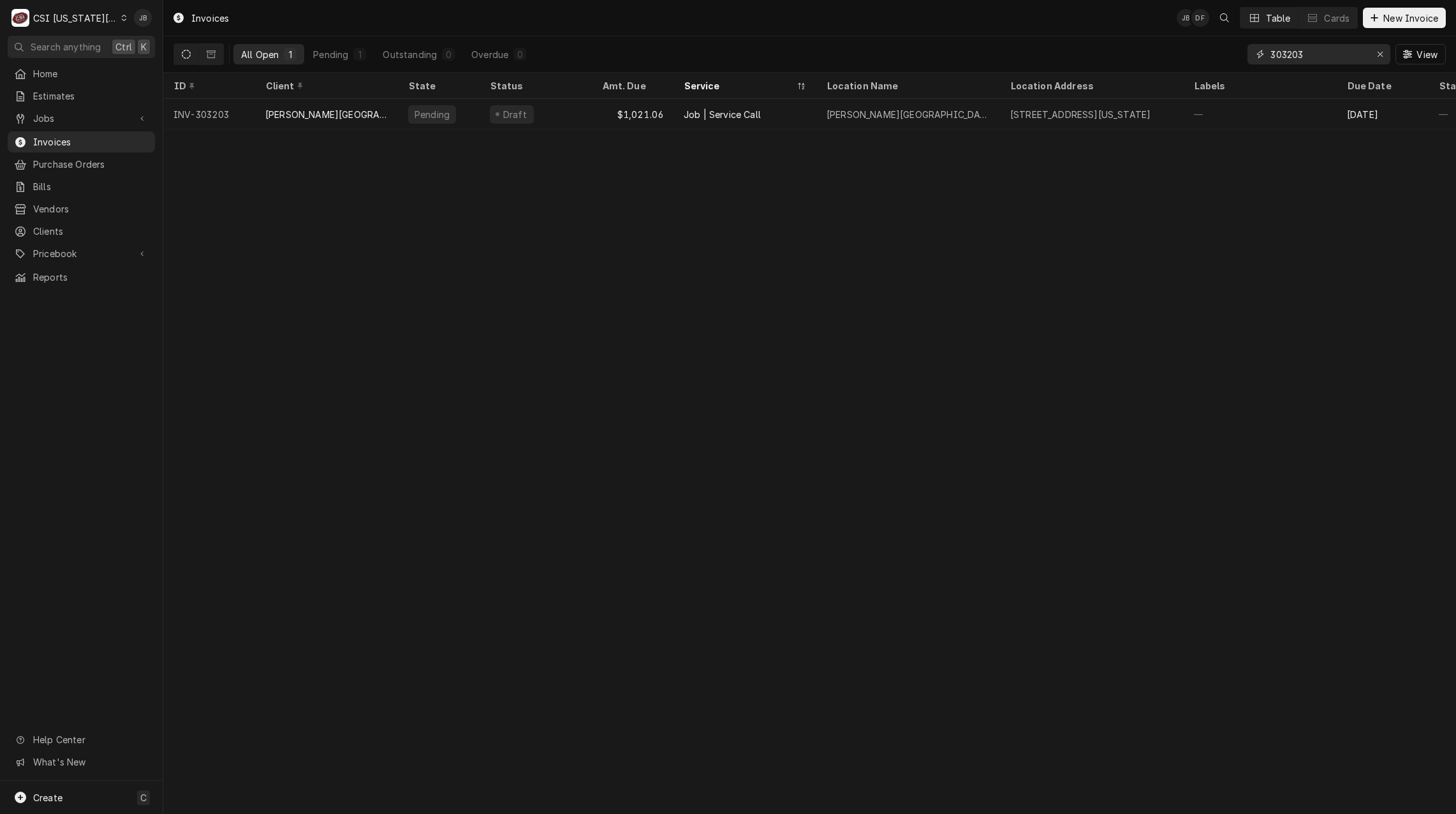
drag, startPoint x: 1319, startPoint y: 53, endPoint x: 1110, endPoint y: 53, distance: 209.0
click at [1122, 53] on div "All Open 1 Pending 1 Outstanding 0 Overdue 0 303203 View" at bounding box center [810, 54] width 1272 height 36
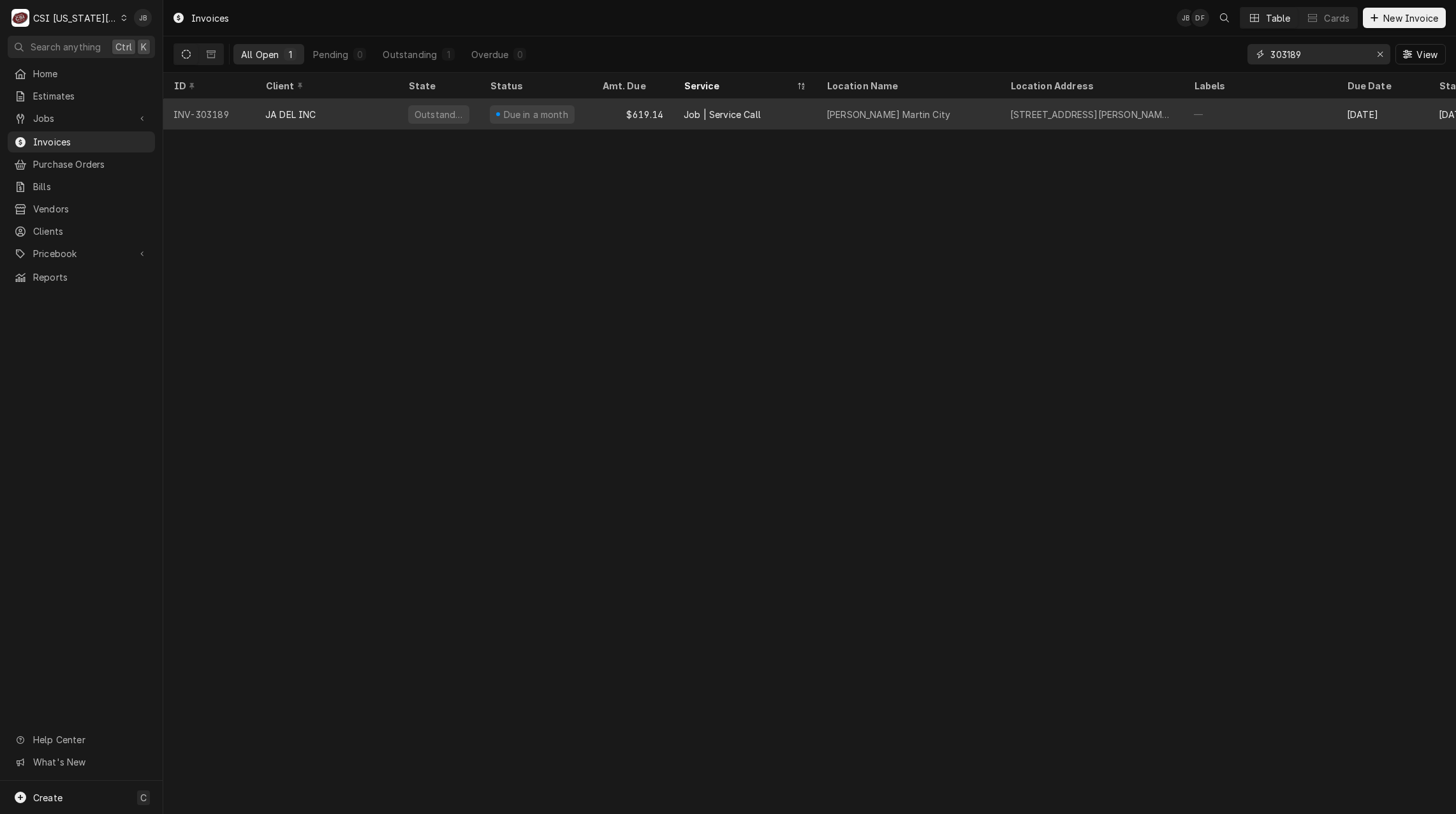
type input "303189"
click at [382, 117] on div "JA DEL INC" at bounding box center [326, 114] width 143 height 30
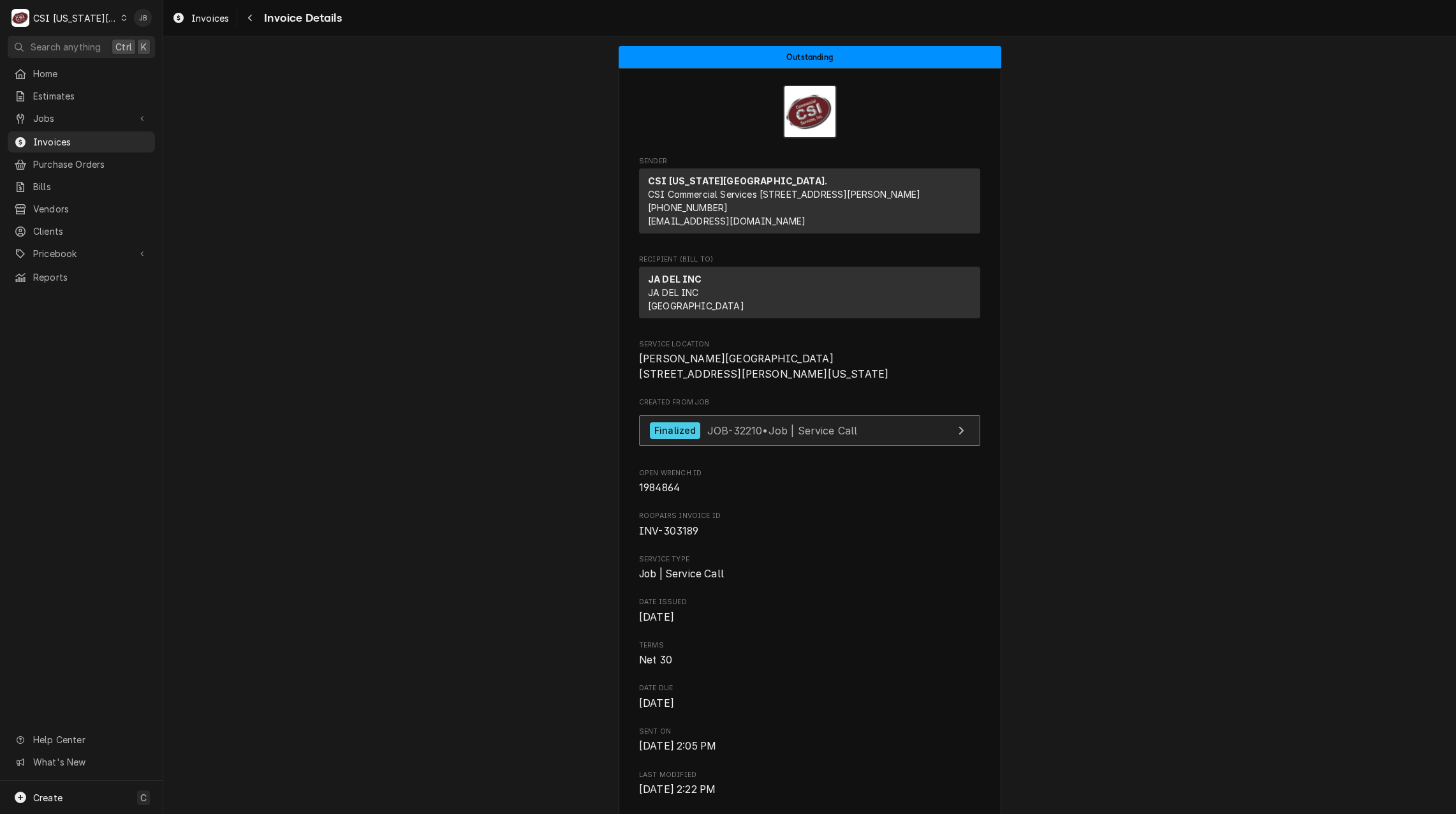
click at [688, 439] on div "Finalized" at bounding box center [675, 430] width 50 height 17
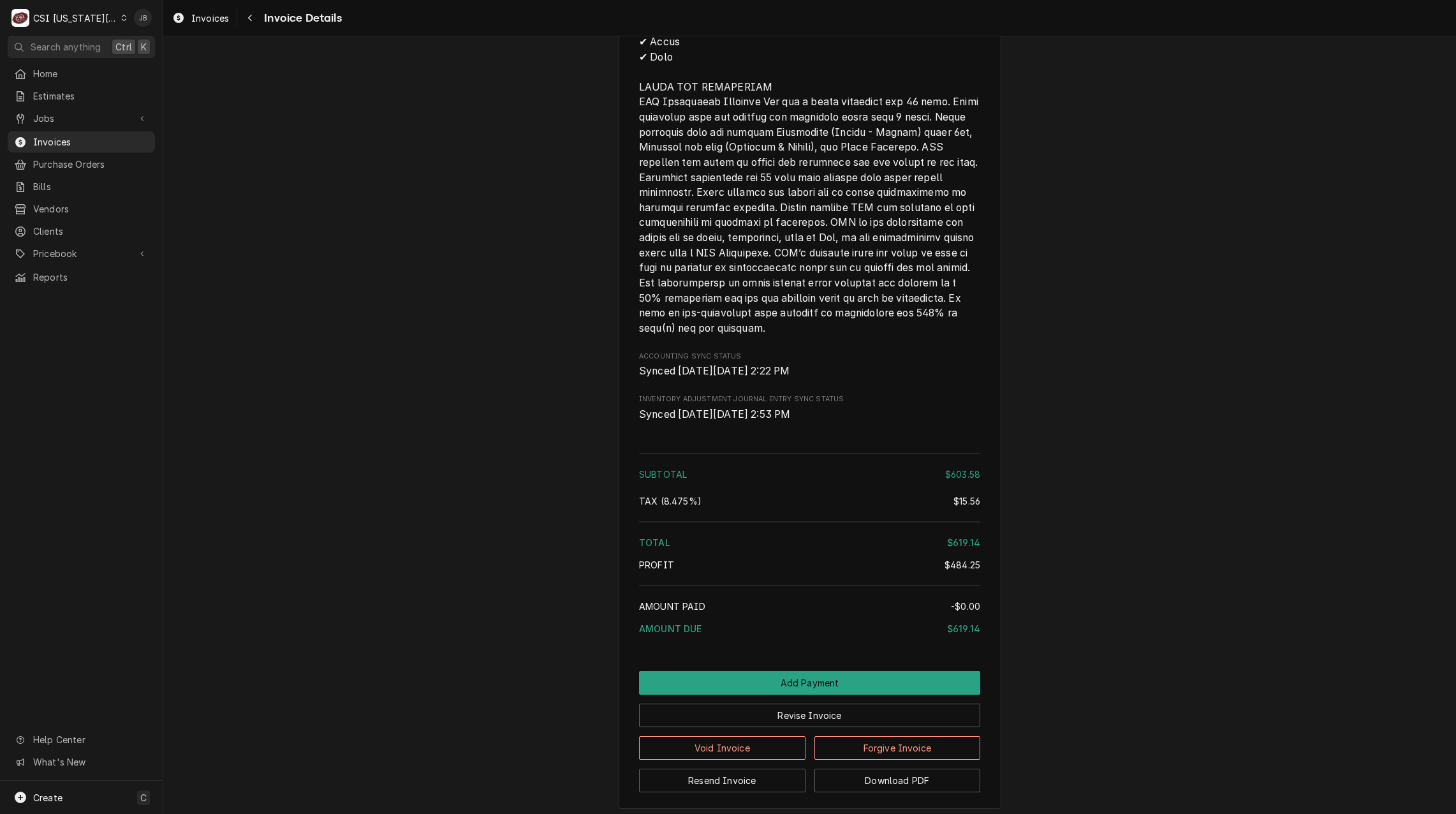
scroll to position [2111, 0]
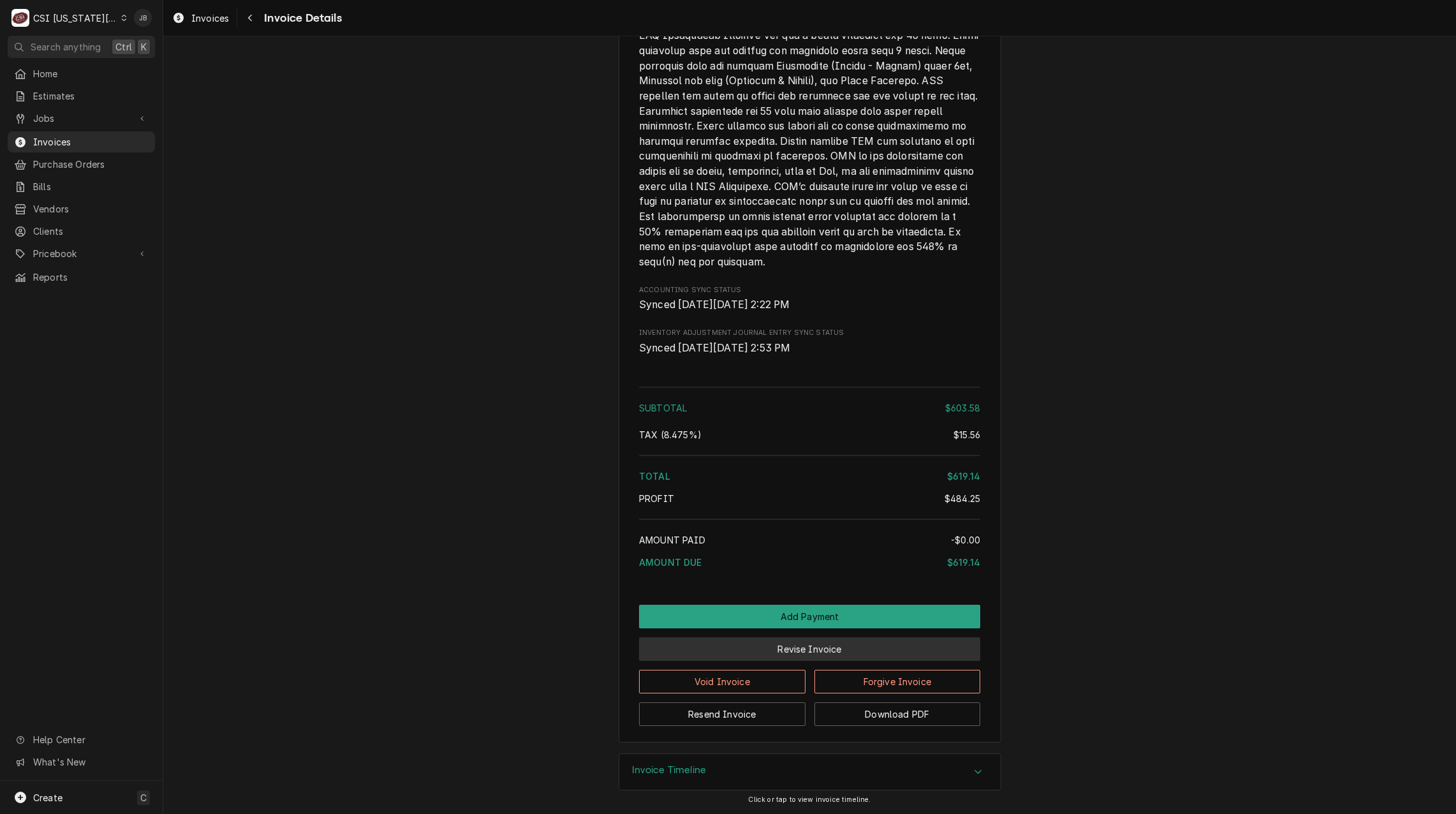
click at [759, 650] on button "Revise Invoice" at bounding box center [809, 648] width 341 height 24
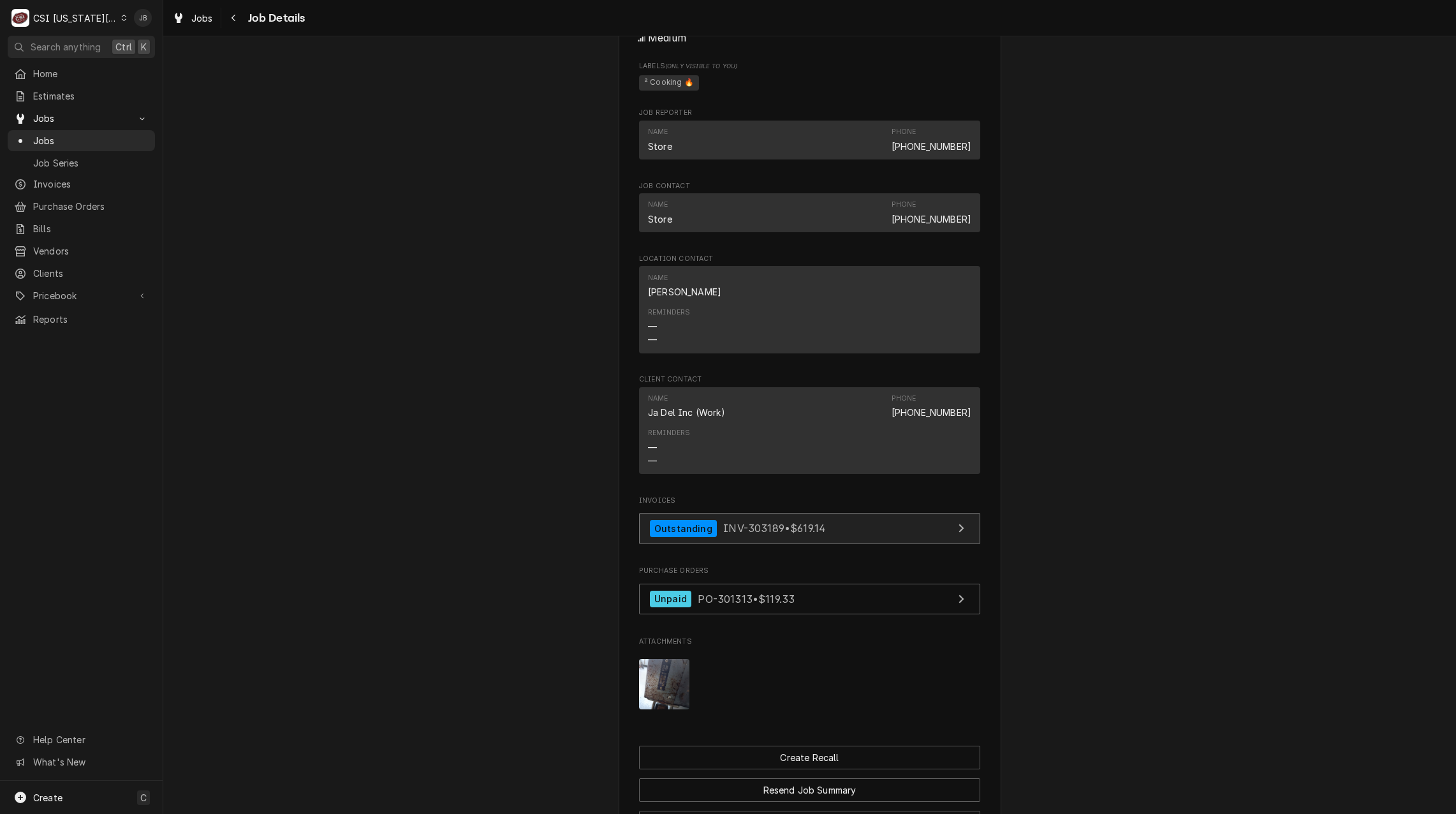
scroll to position [1276, 0]
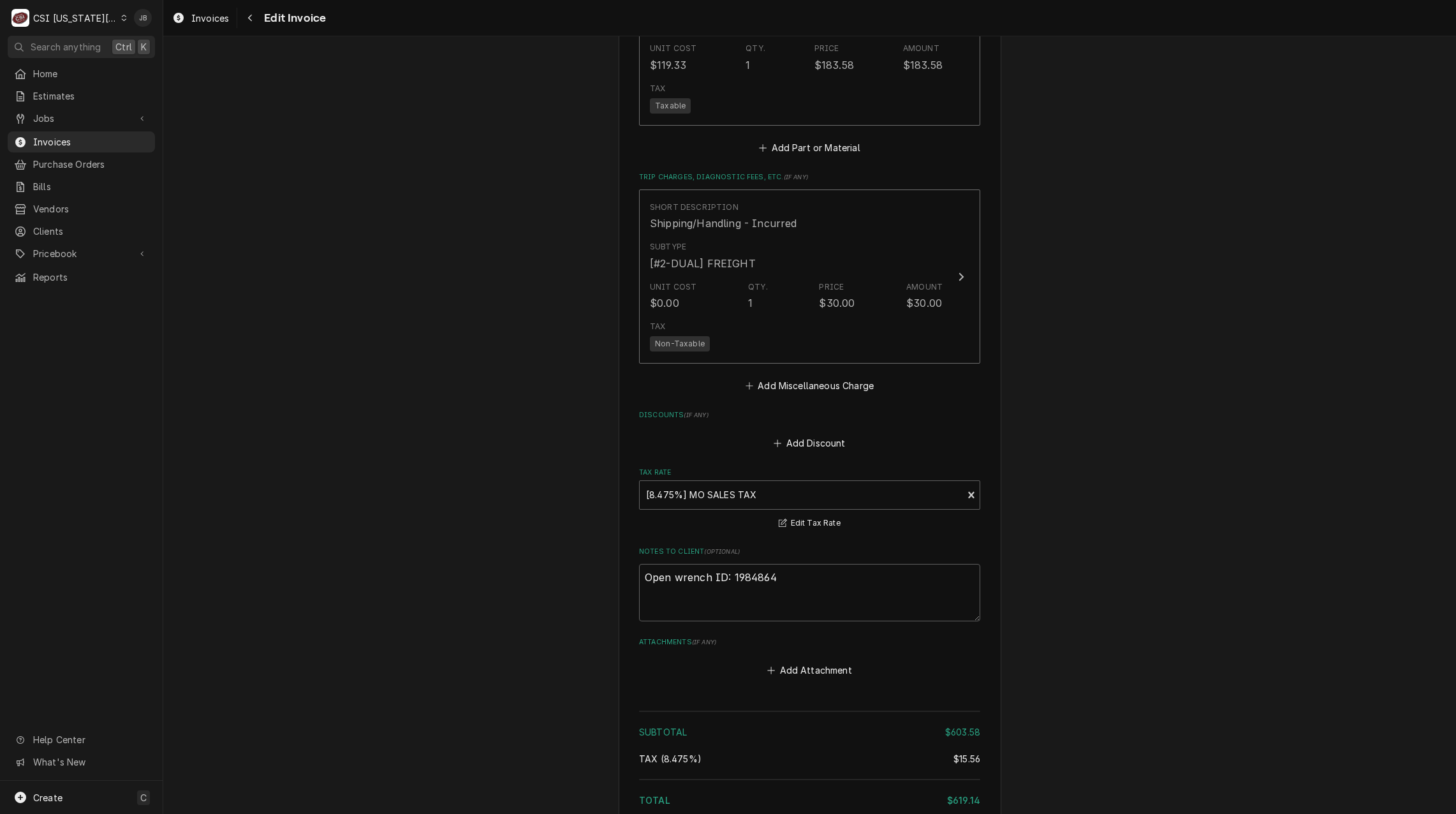
scroll to position [2104, 0]
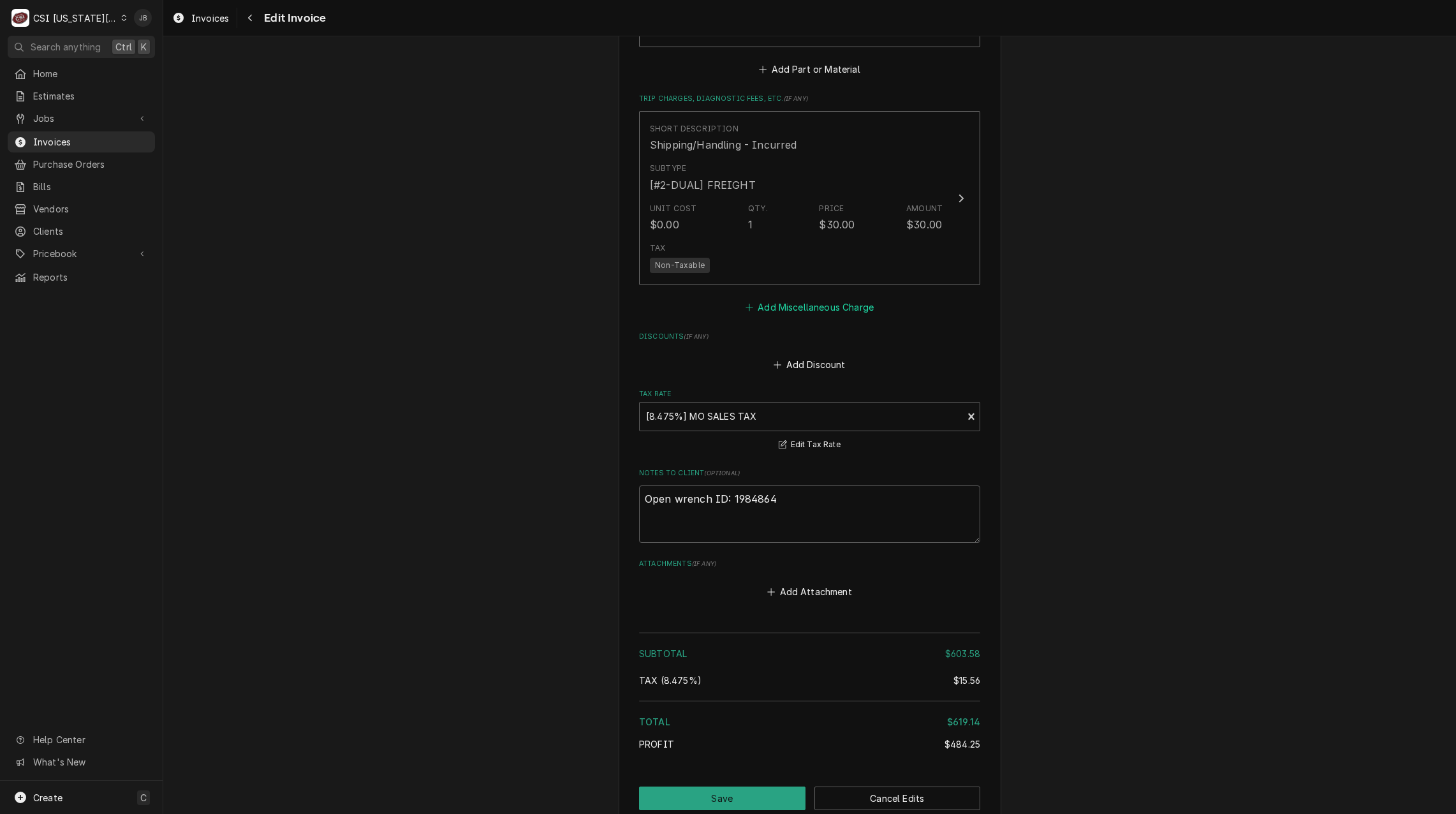
click at [797, 299] on button "Add Miscellaneous Charge" at bounding box center [809, 307] width 133 height 18
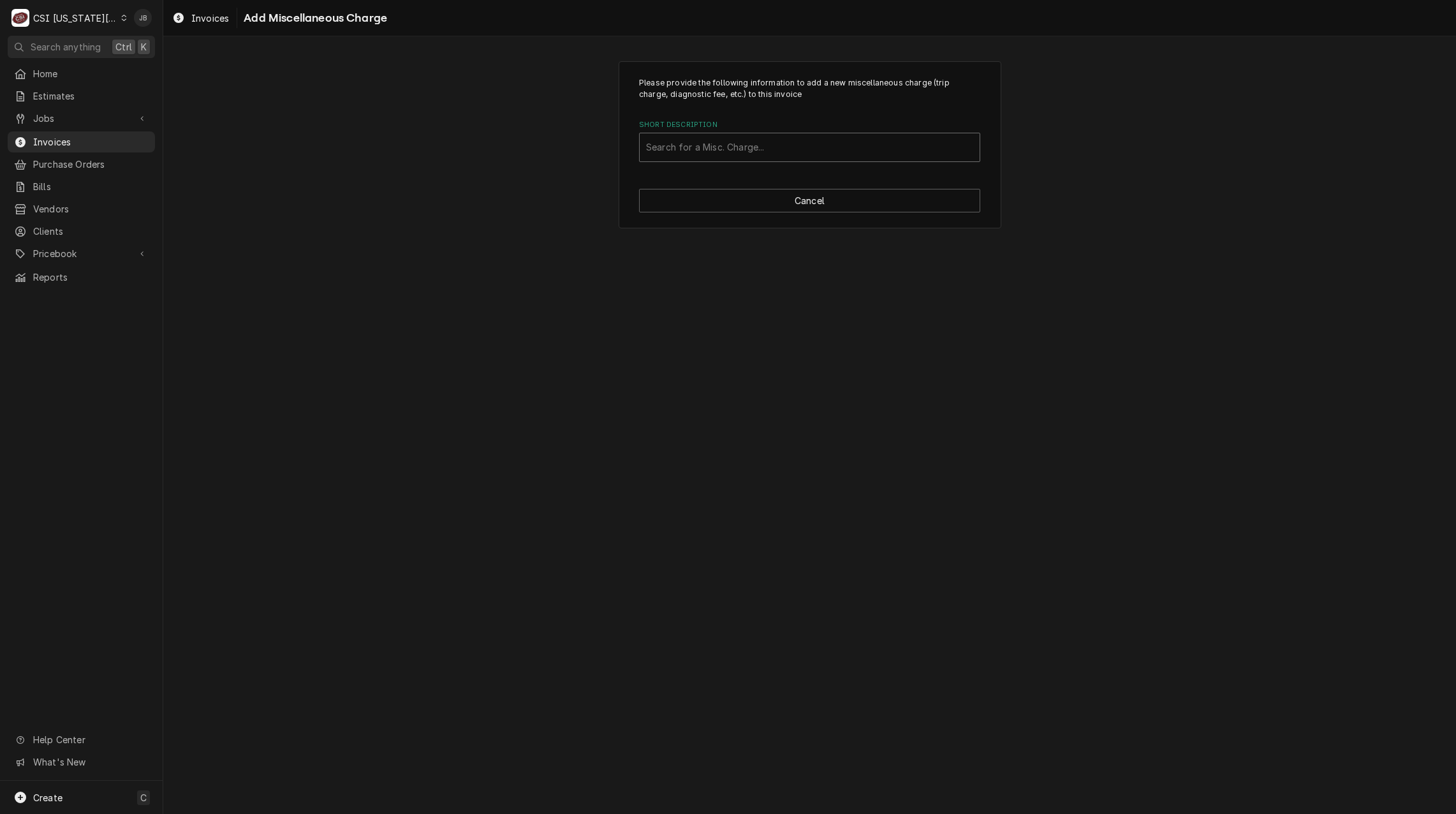
click at [689, 148] on div "Short Description" at bounding box center [809, 148] width 327 height 23
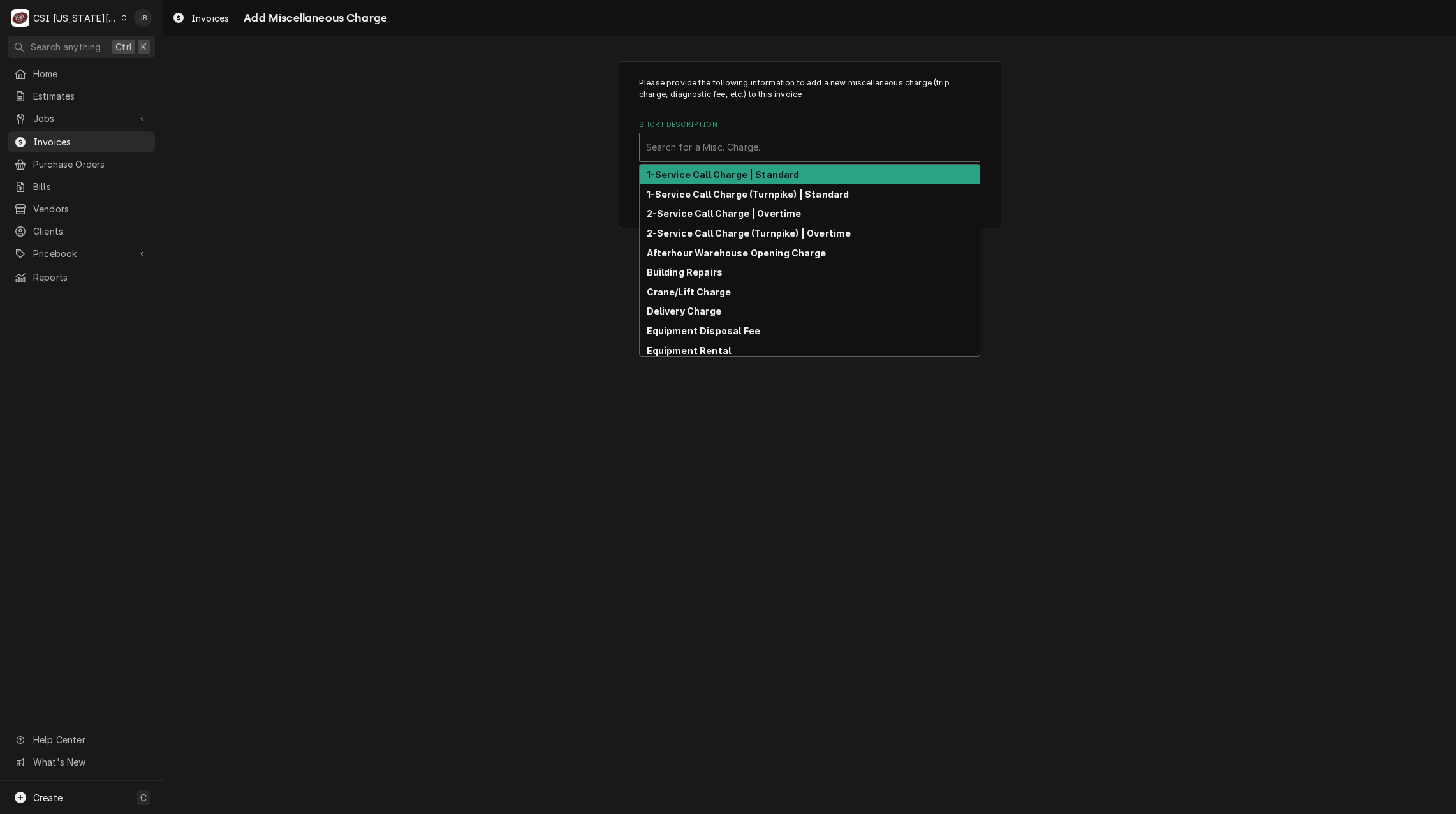
click at [730, 183] on div "1-Service Call Charge | Standard" at bounding box center [809, 175] width 340 height 20
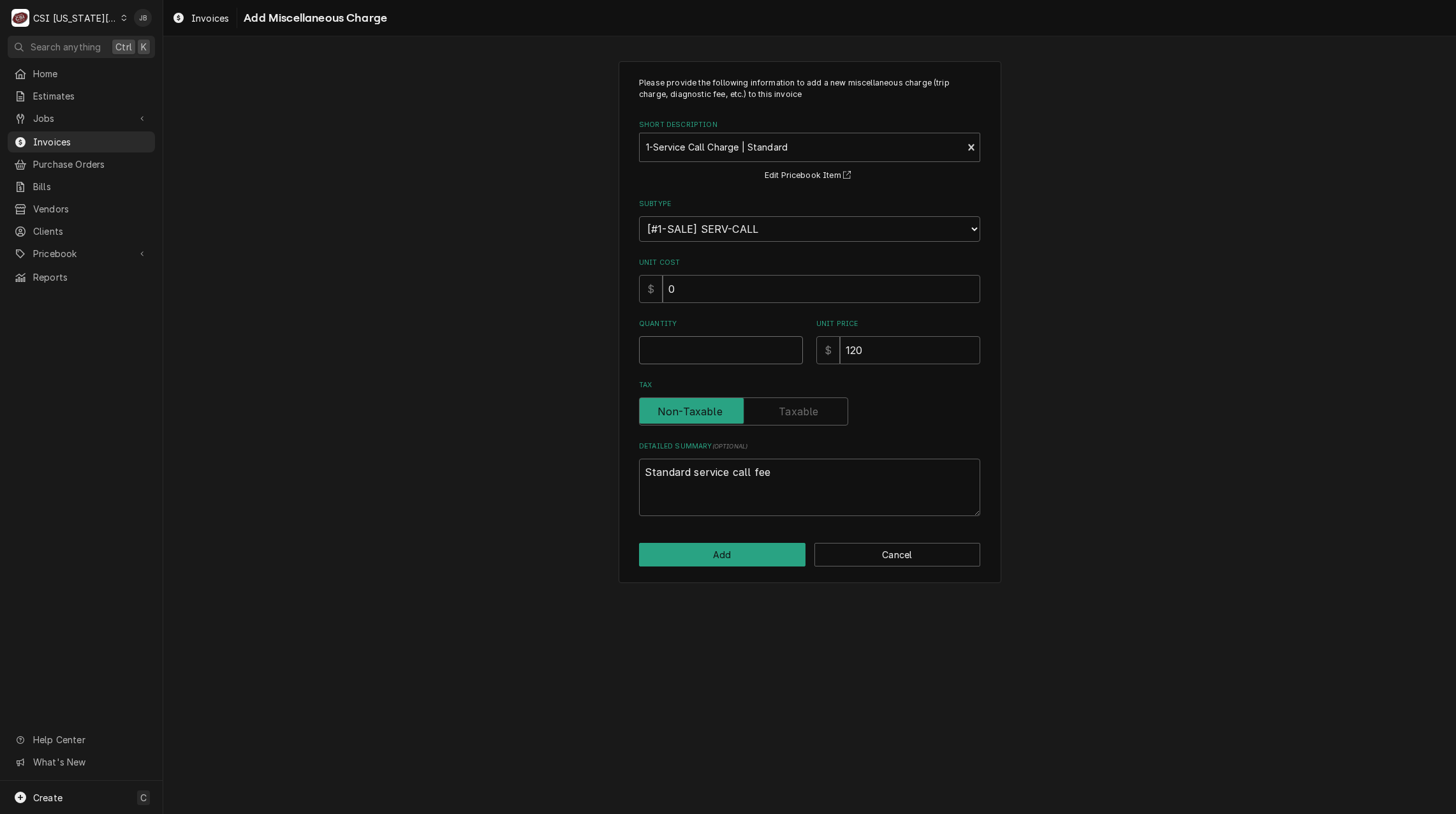
click at [672, 352] on input "Quantity" at bounding box center [721, 350] width 164 height 28
type textarea "x"
type input "1"
click at [710, 567] on div "Please provide the following information to add a new miscellaneous charge (tri…" at bounding box center [810, 322] width 383 height 521
click at [721, 562] on button "Add" at bounding box center [721, 554] width 166 height 24
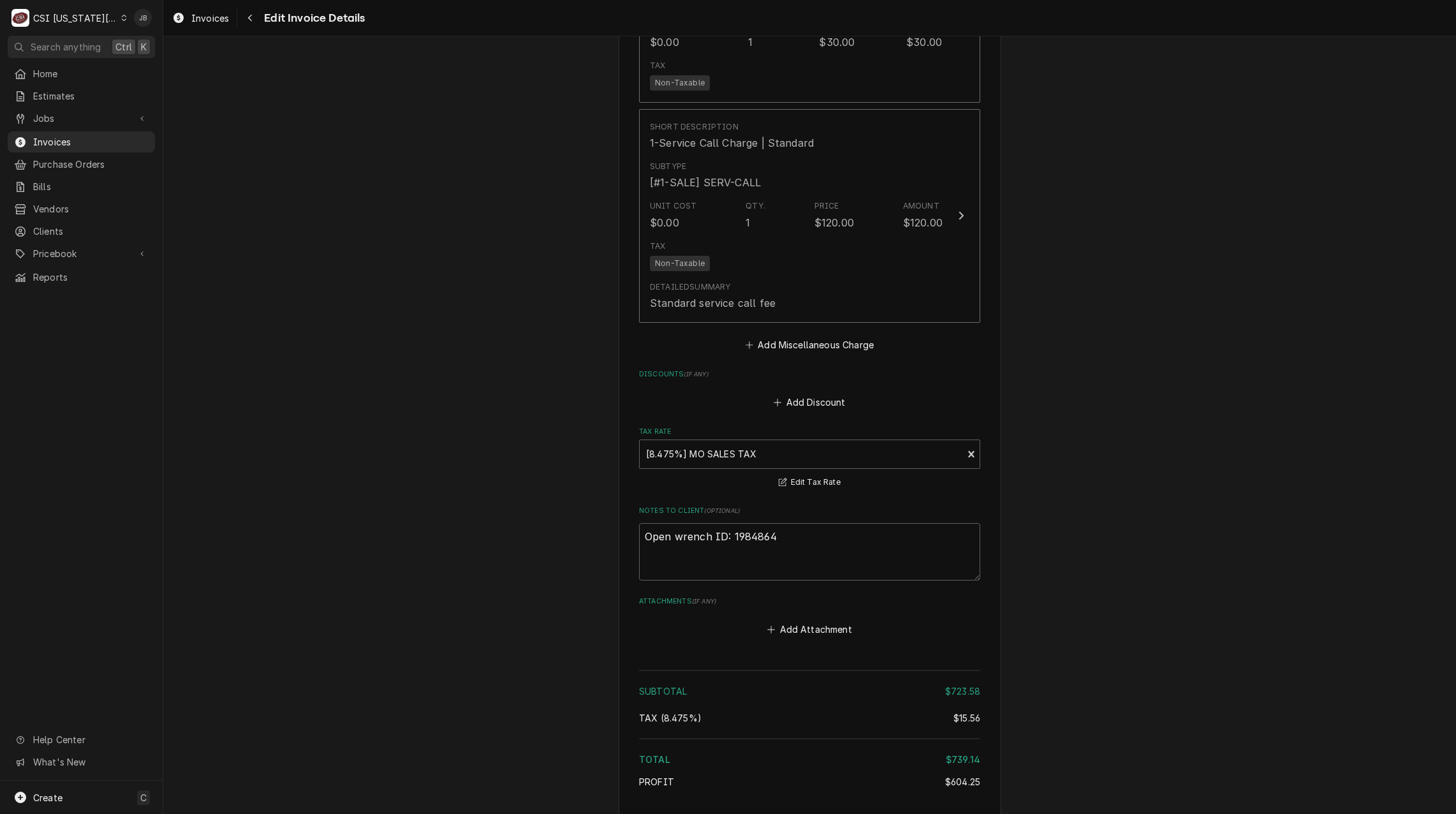
scroll to position [2392, 0]
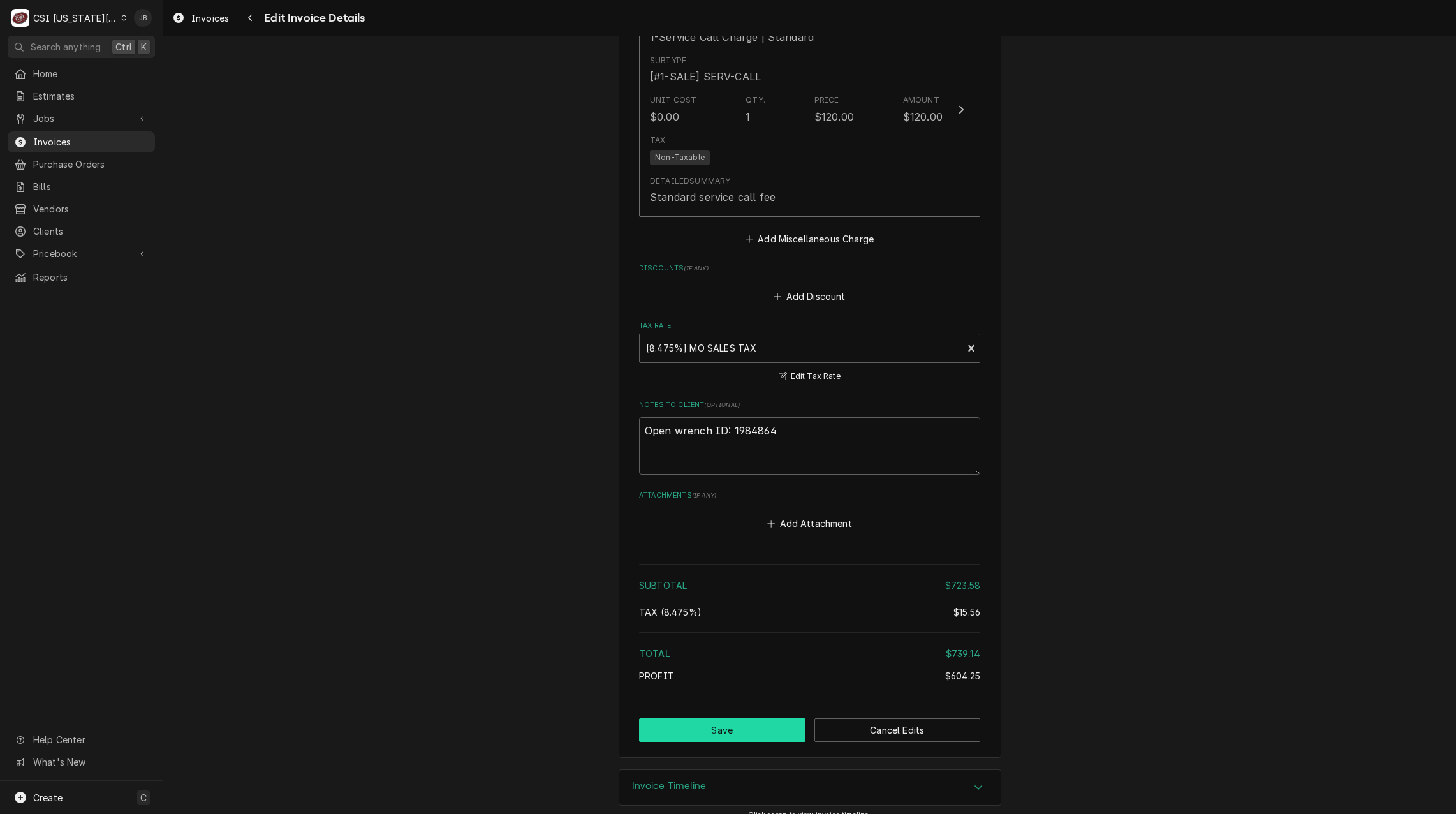
click at [714, 725] on button "Save" at bounding box center [721, 730] width 166 height 24
type textarea "x"
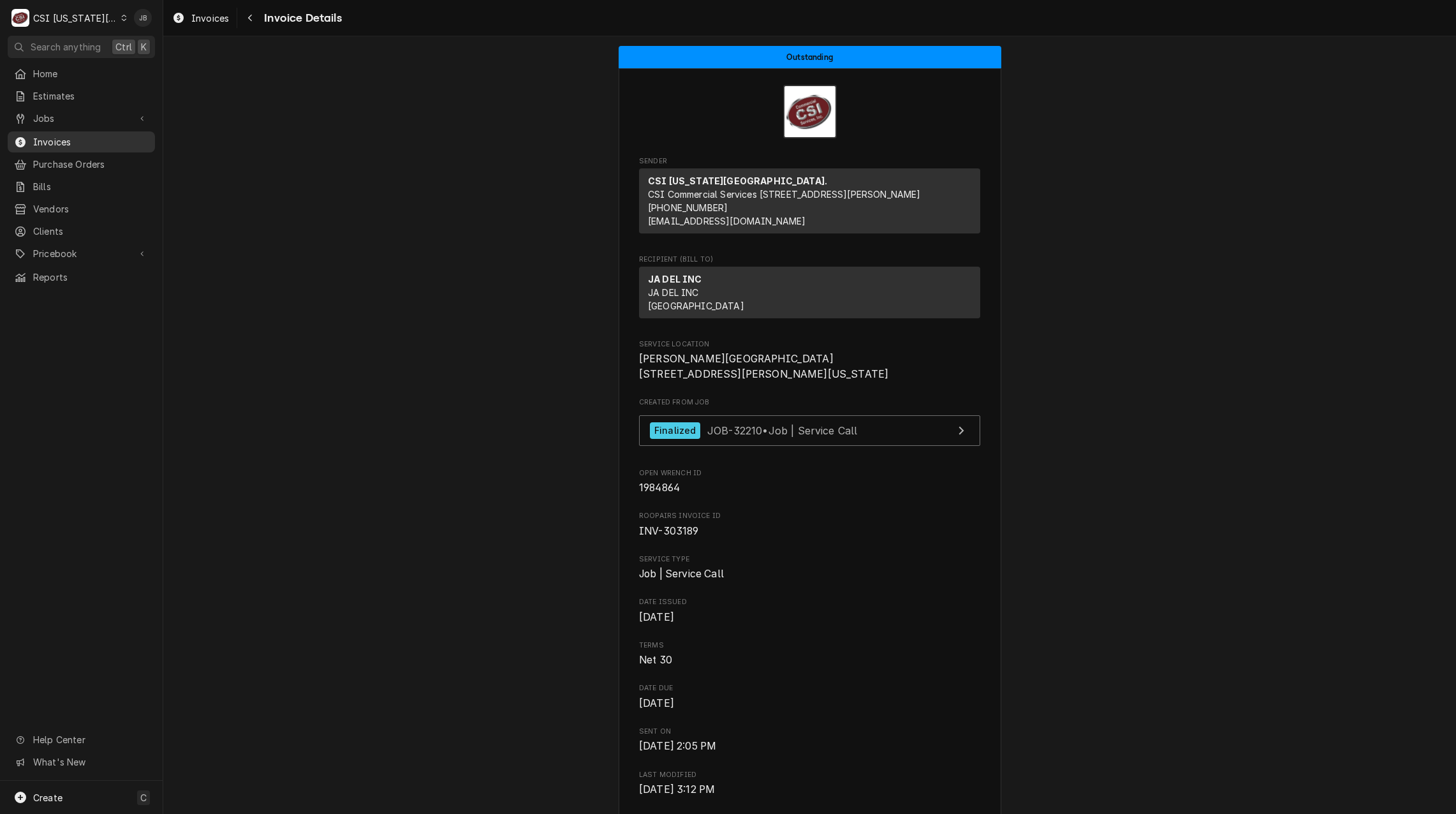
click at [50, 142] on span "Invoices" at bounding box center [90, 142] width 116 height 13
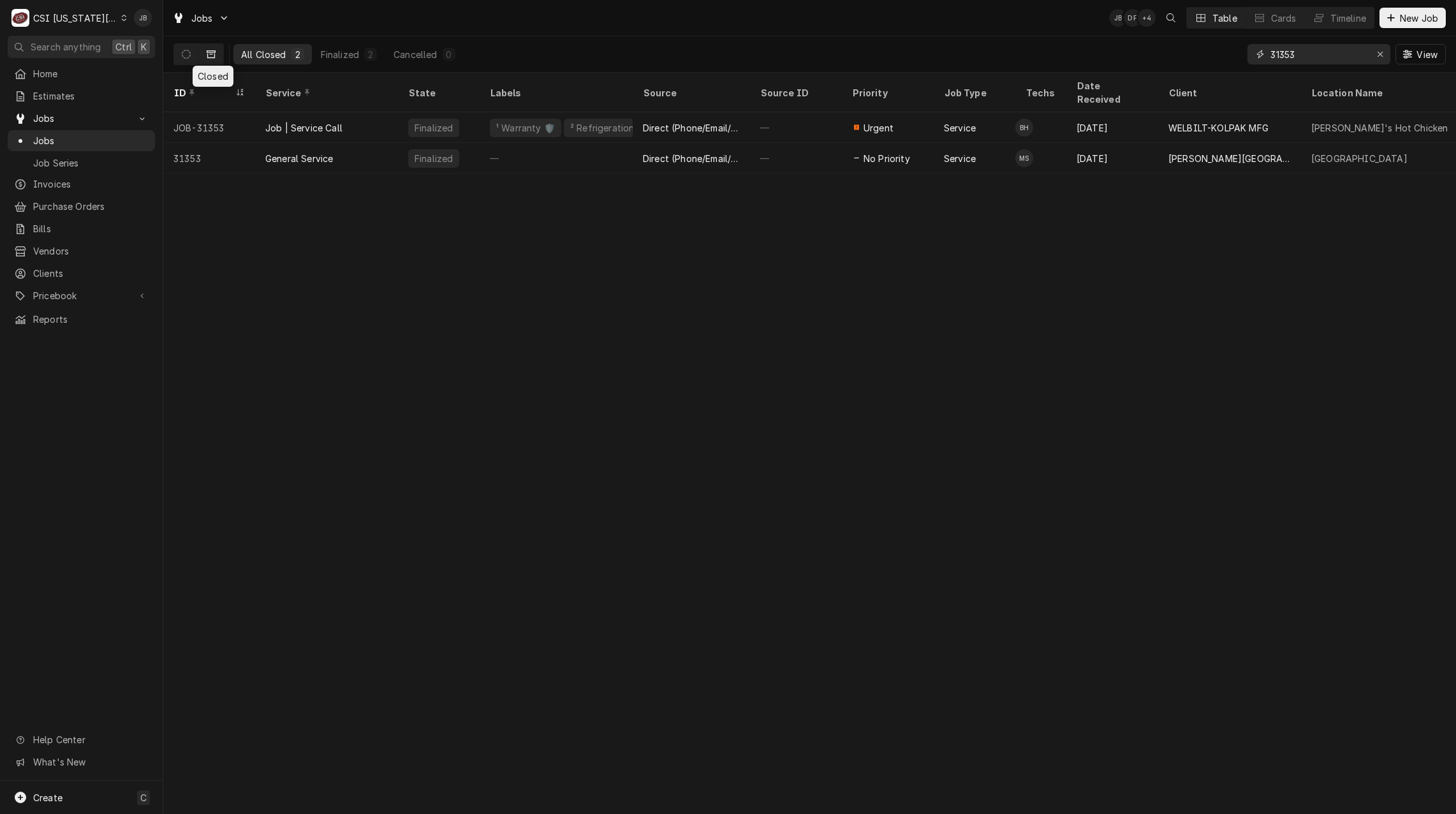
drag, startPoint x: 1327, startPoint y: 59, endPoint x: 1194, endPoint y: 60, distance: 133.0
click at [1209, 60] on div "All Closed 2 Finalized 2 Cancelled 0 31353 View" at bounding box center [810, 54] width 1272 height 36
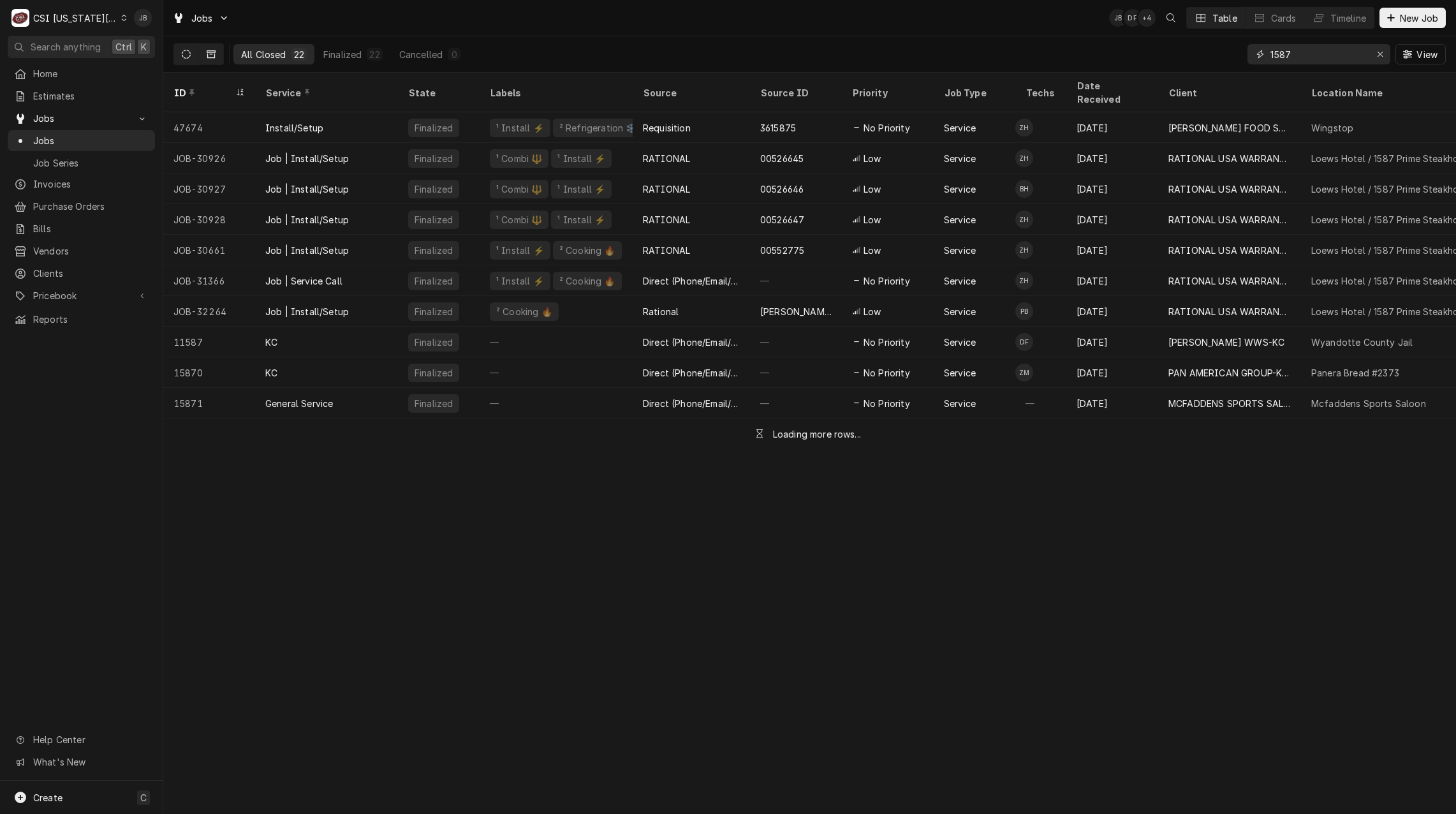
type input "1587"
click at [180, 53] on button "Dynamic Content Wrapper" at bounding box center [186, 54] width 25 height 20
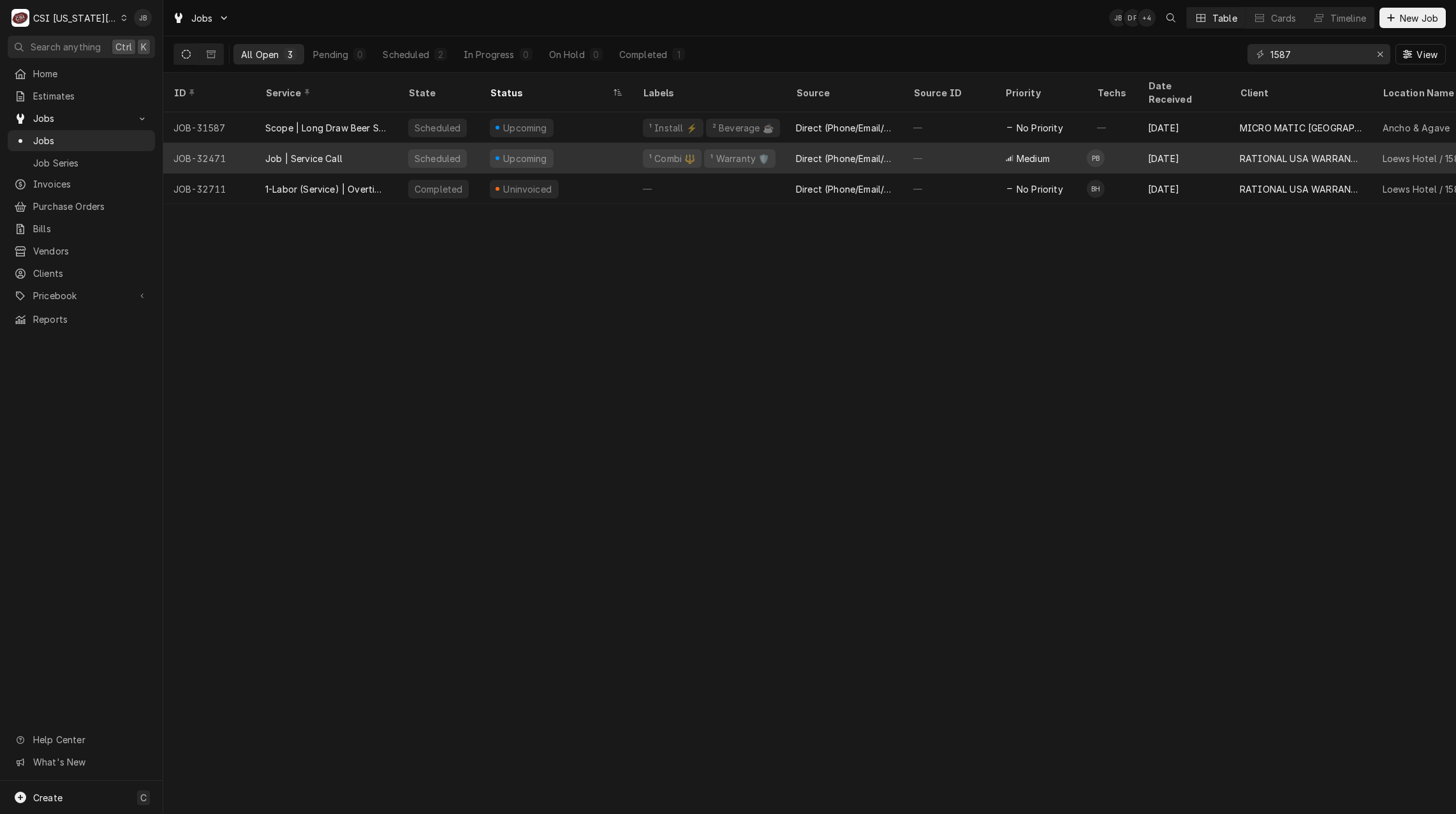
click at [624, 146] on div "Upcoming" at bounding box center [556, 157] width 153 height 30
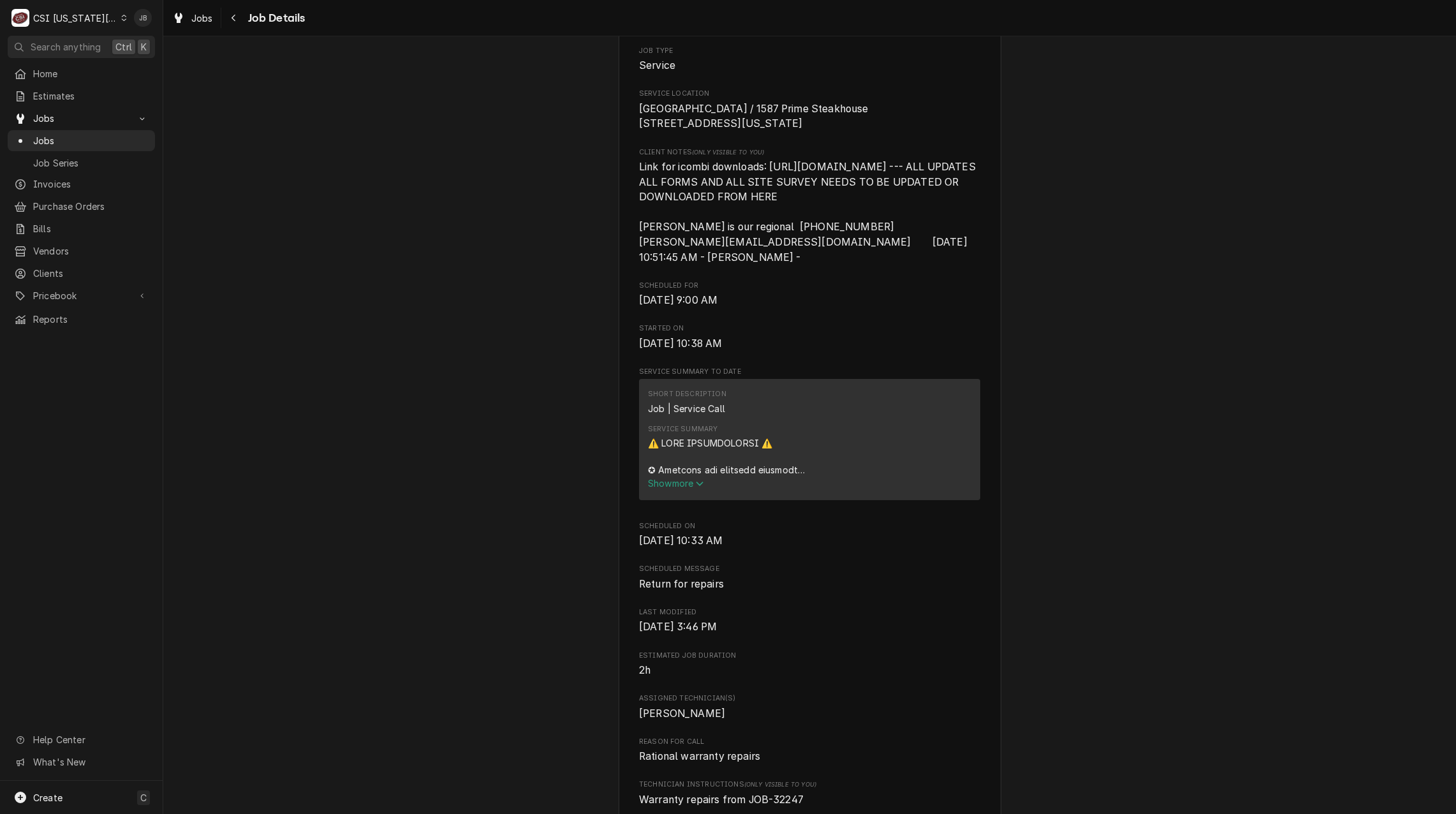
scroll to position [446, 0]
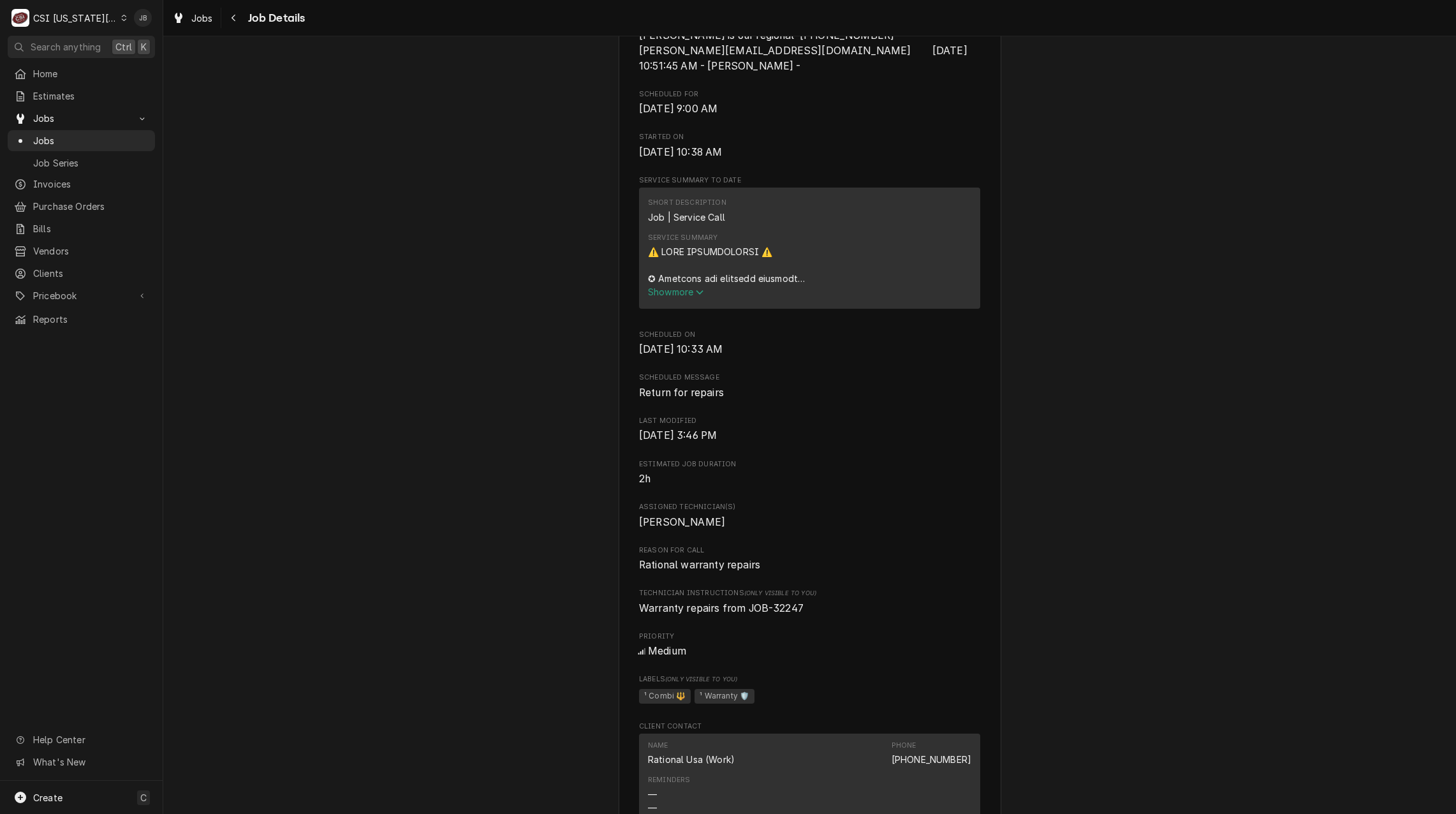
click at [667, 297] on span "Show more" at bounding box center [676, 291] width 56 height 11
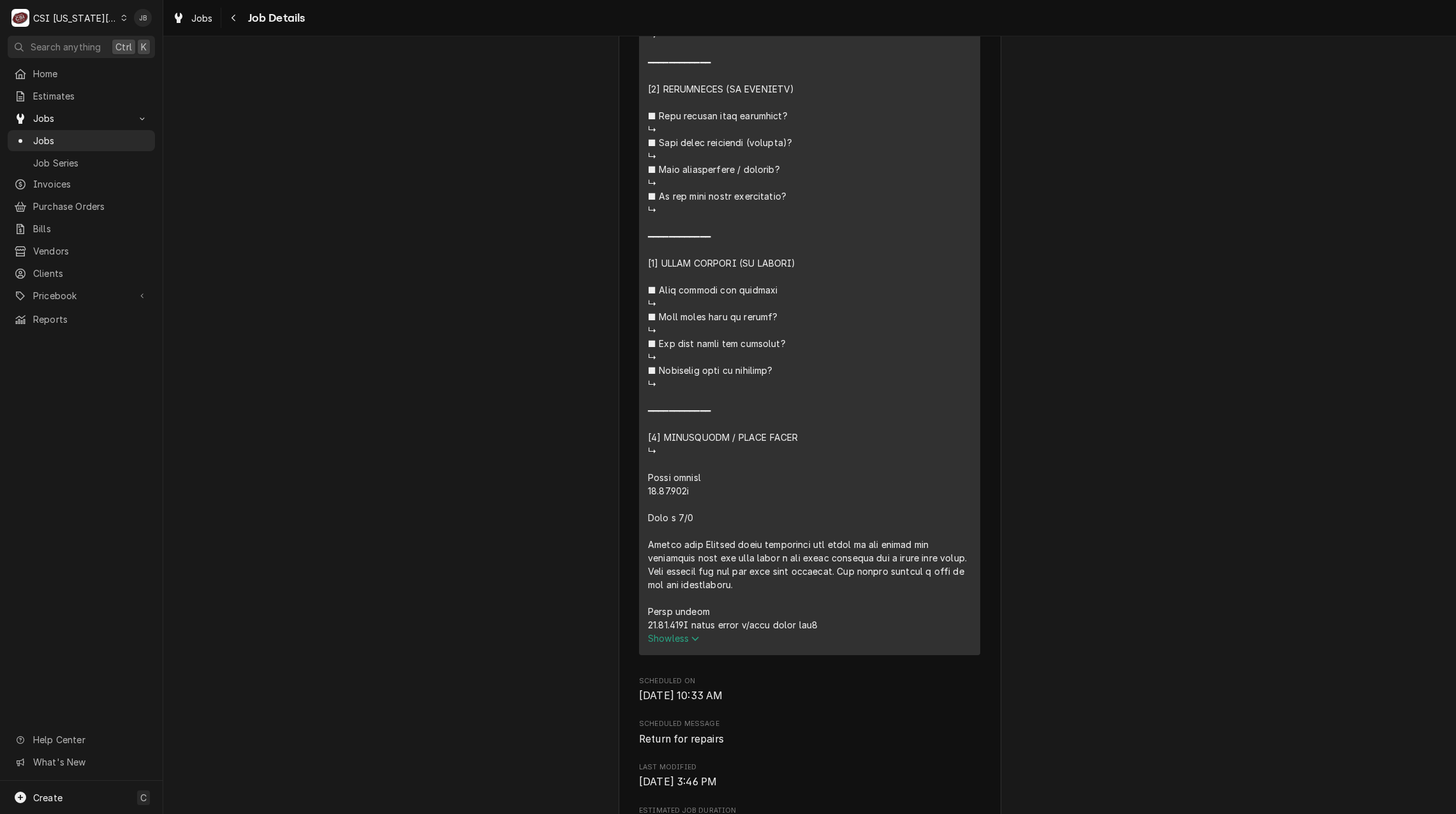
scroll to position [1594, 0]
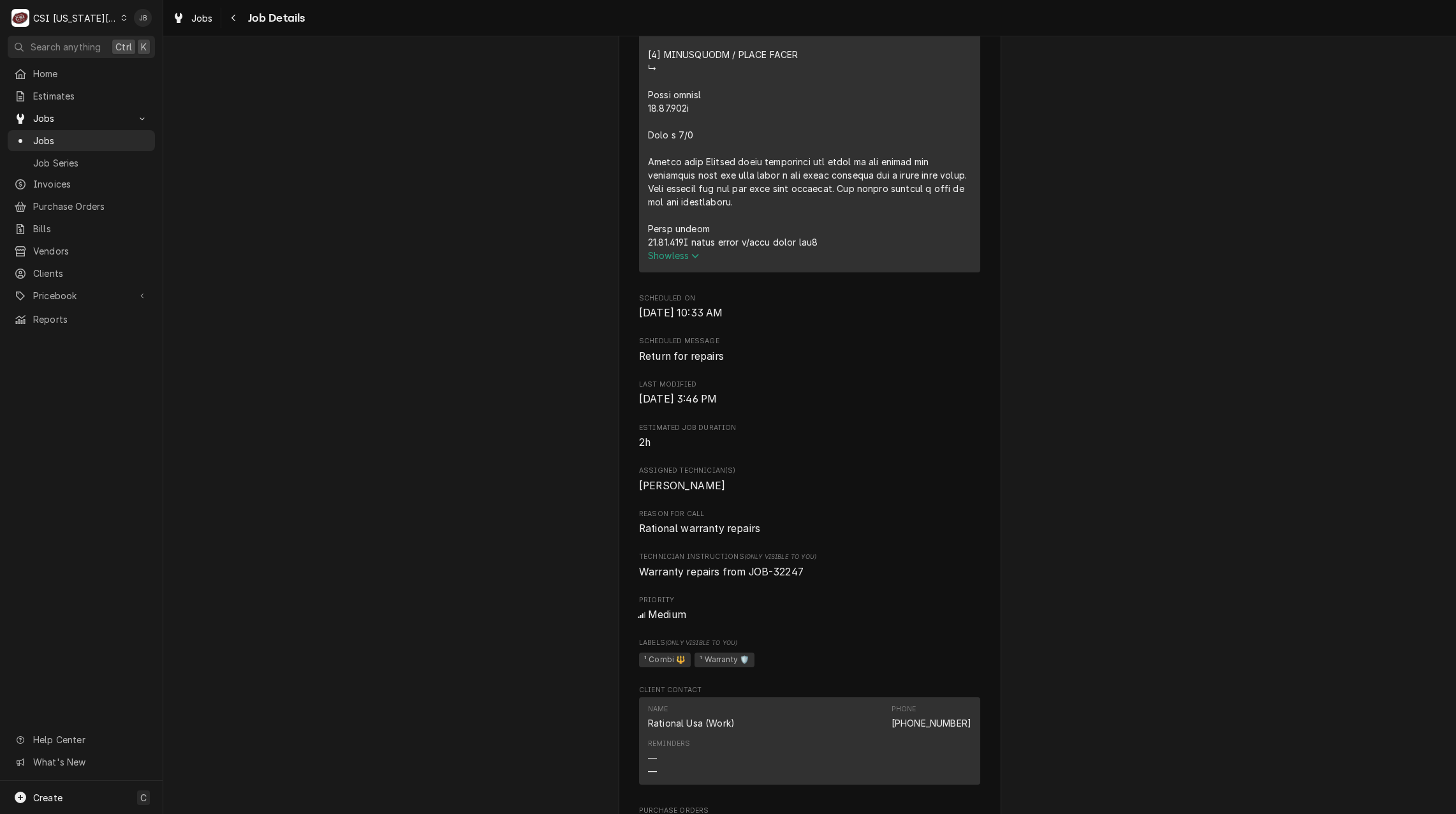
click at [676, 261] on span "Show less" at bounding box center [673, 255] width 52 height 11
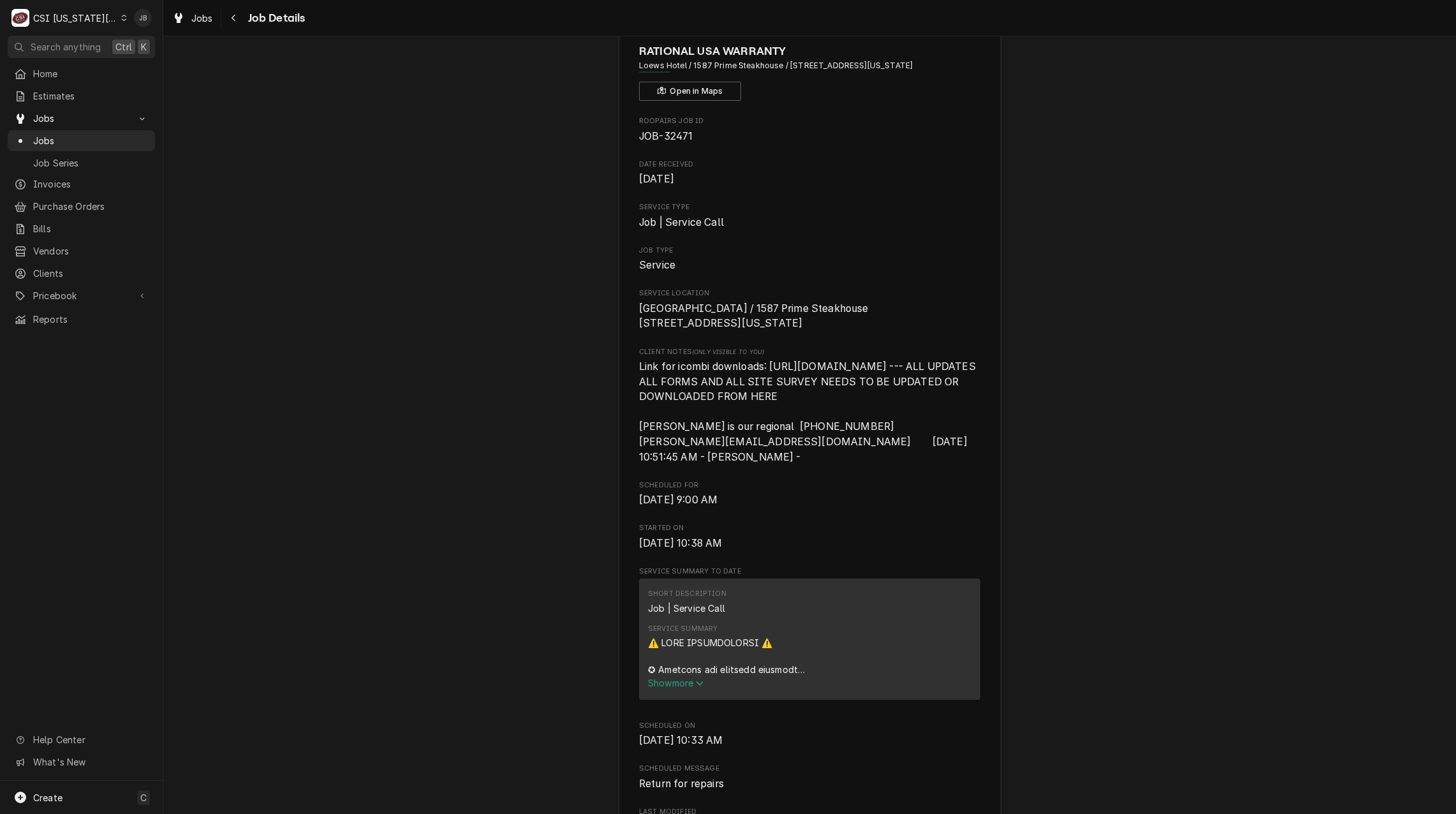
scroll to position [0, 0]
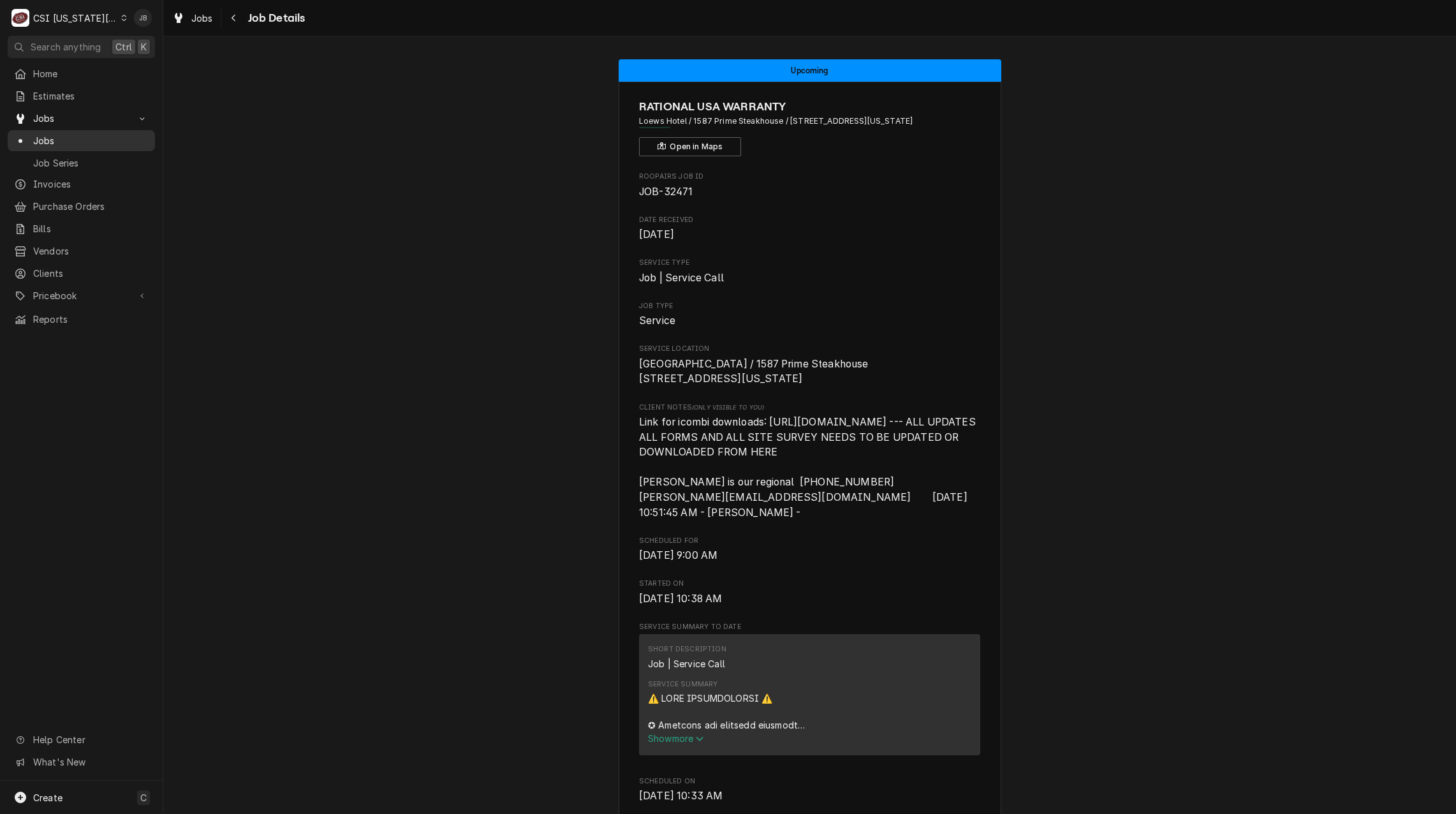
click at [59, 135] on span "Jobs" at bounding box center [90, 140] width 116 height 13
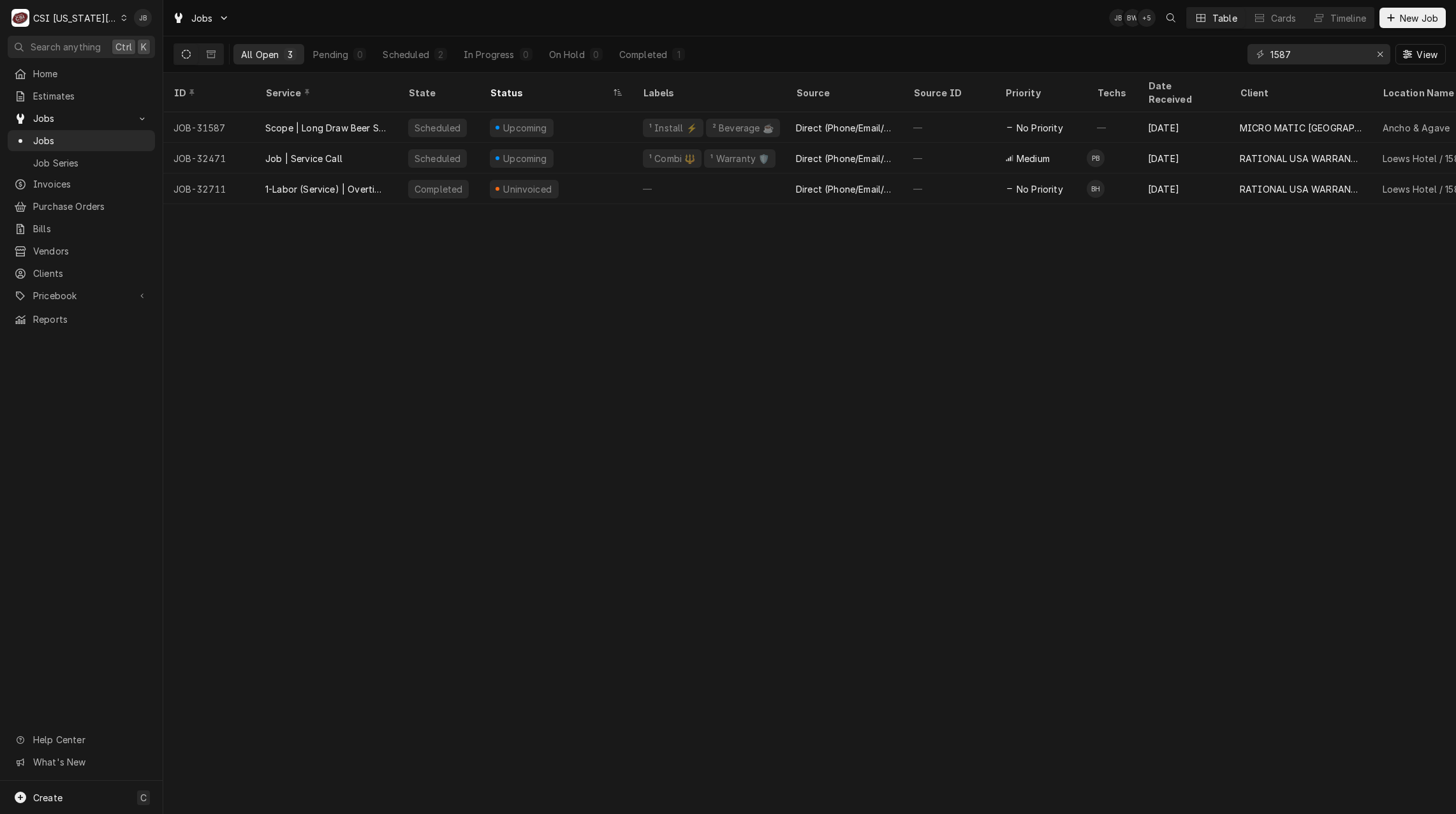
drag, startPoint x: 412, startPoint y: 367, endPoint x: 434, endPoint y: 368, distance: 22.0
click at [434, 368] on div "ID Service State Status Labels Source Source ID Priority Techs Date Received Cl…" at bounding box center [809, 443] width 1293 height 741
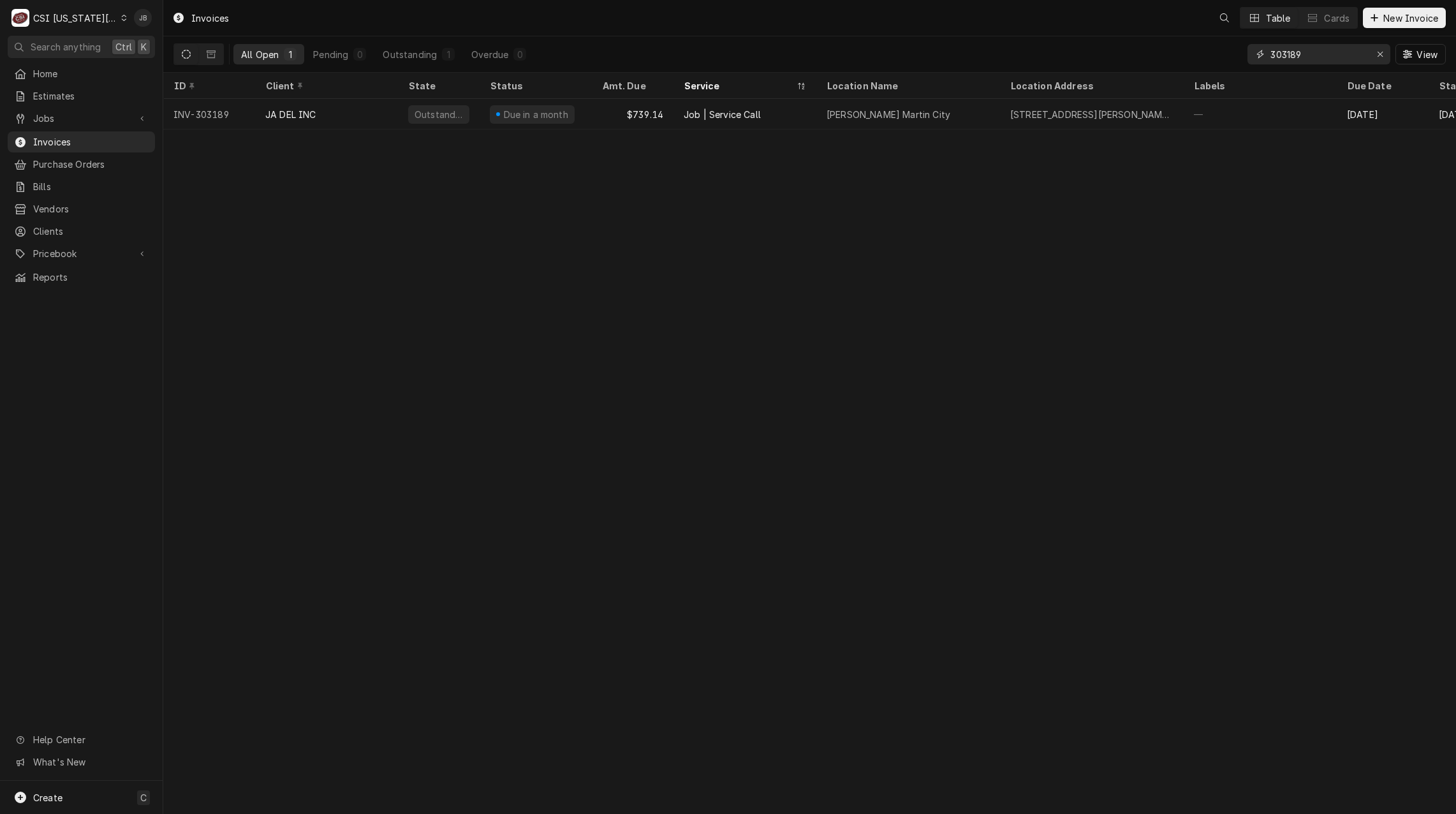
click at [1336, 53] on input "303189" at bounding box center [1317, 54] width 96 height 20
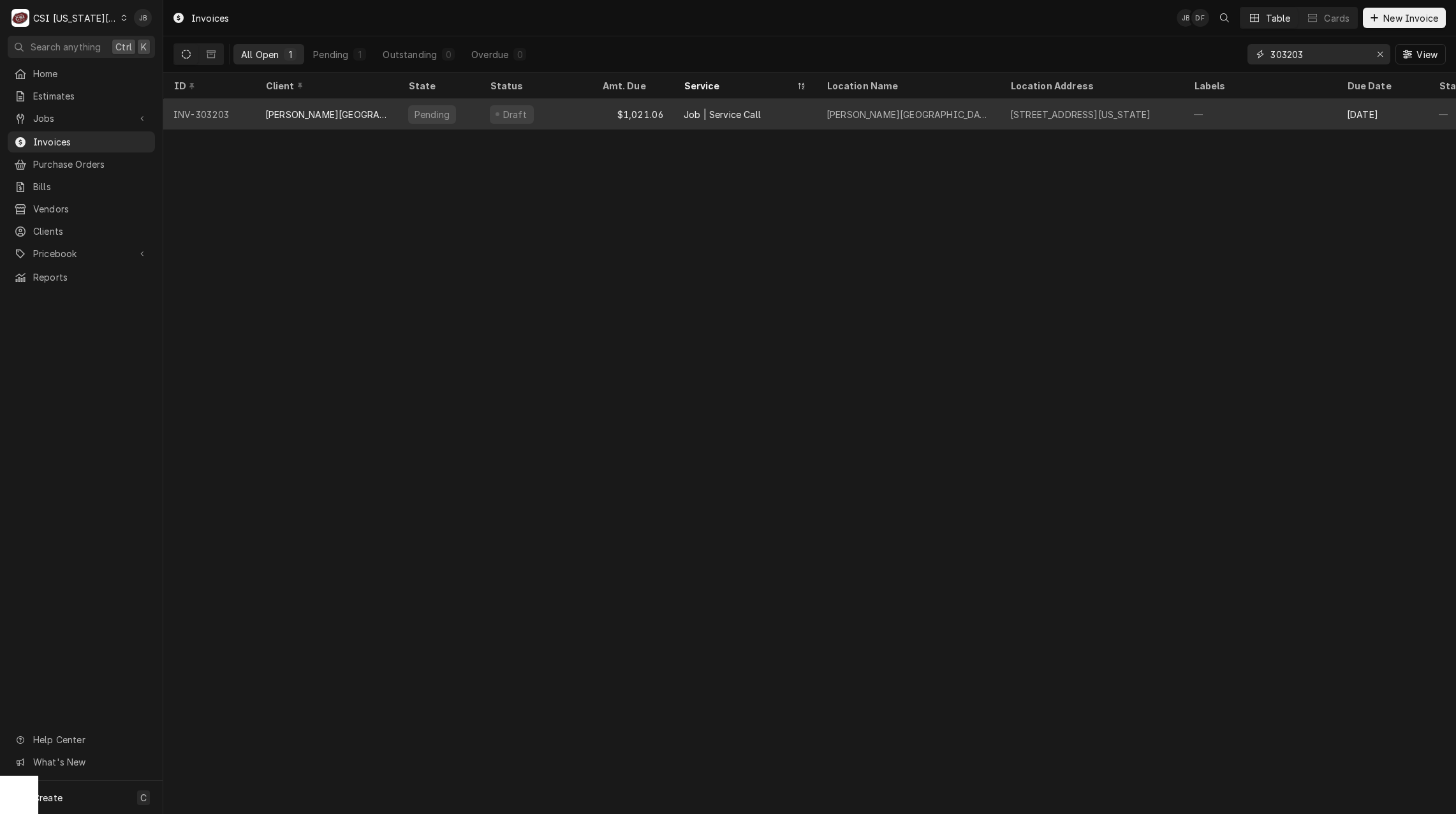
type input "303203"
click at [321, 116] on div "[PERSON_NAME][GEOGRAPHIC_DATA][PERSON_NAME]" at bounding box center [326, 114] width 122 height 13
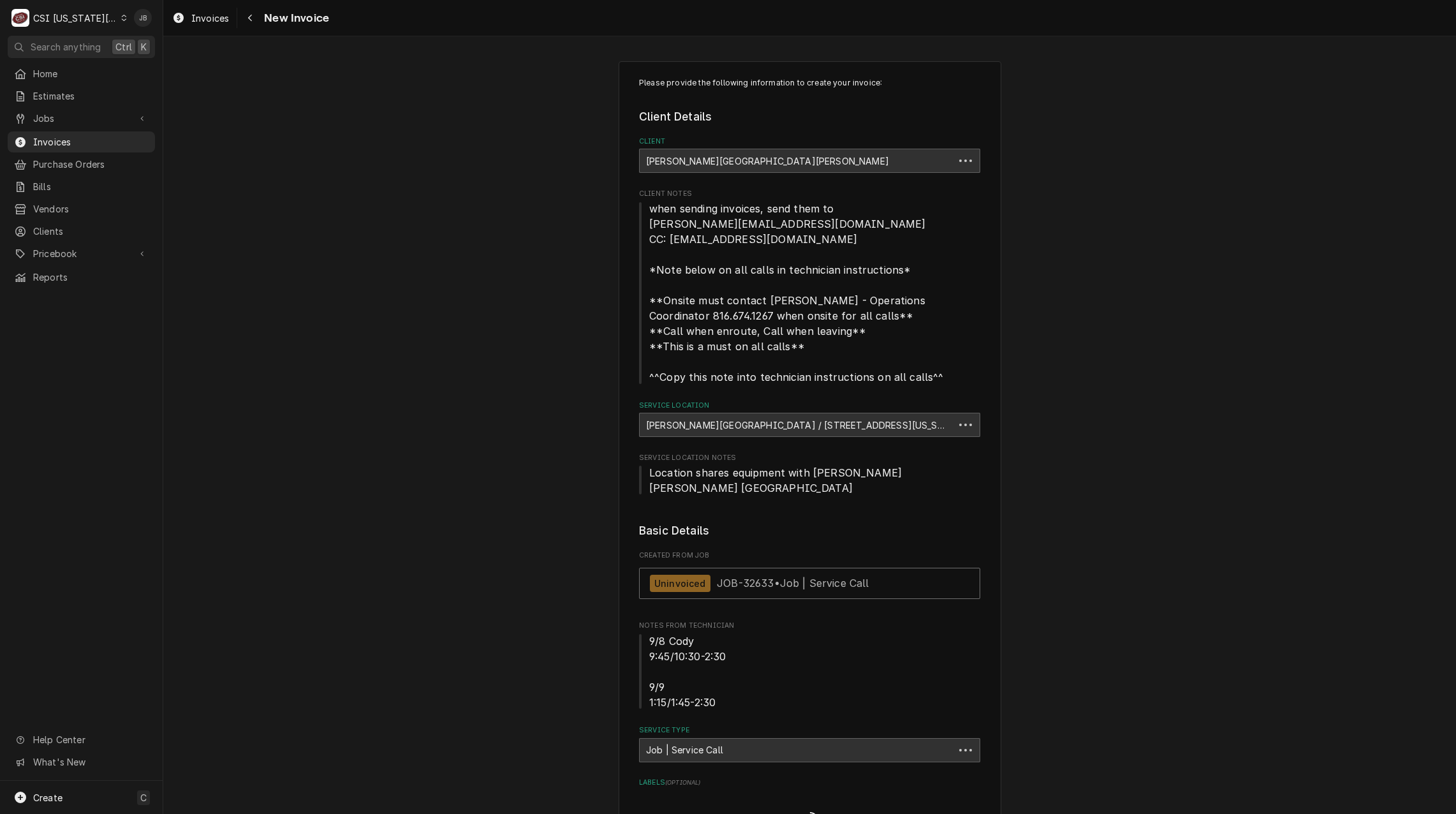
type textarea "x"
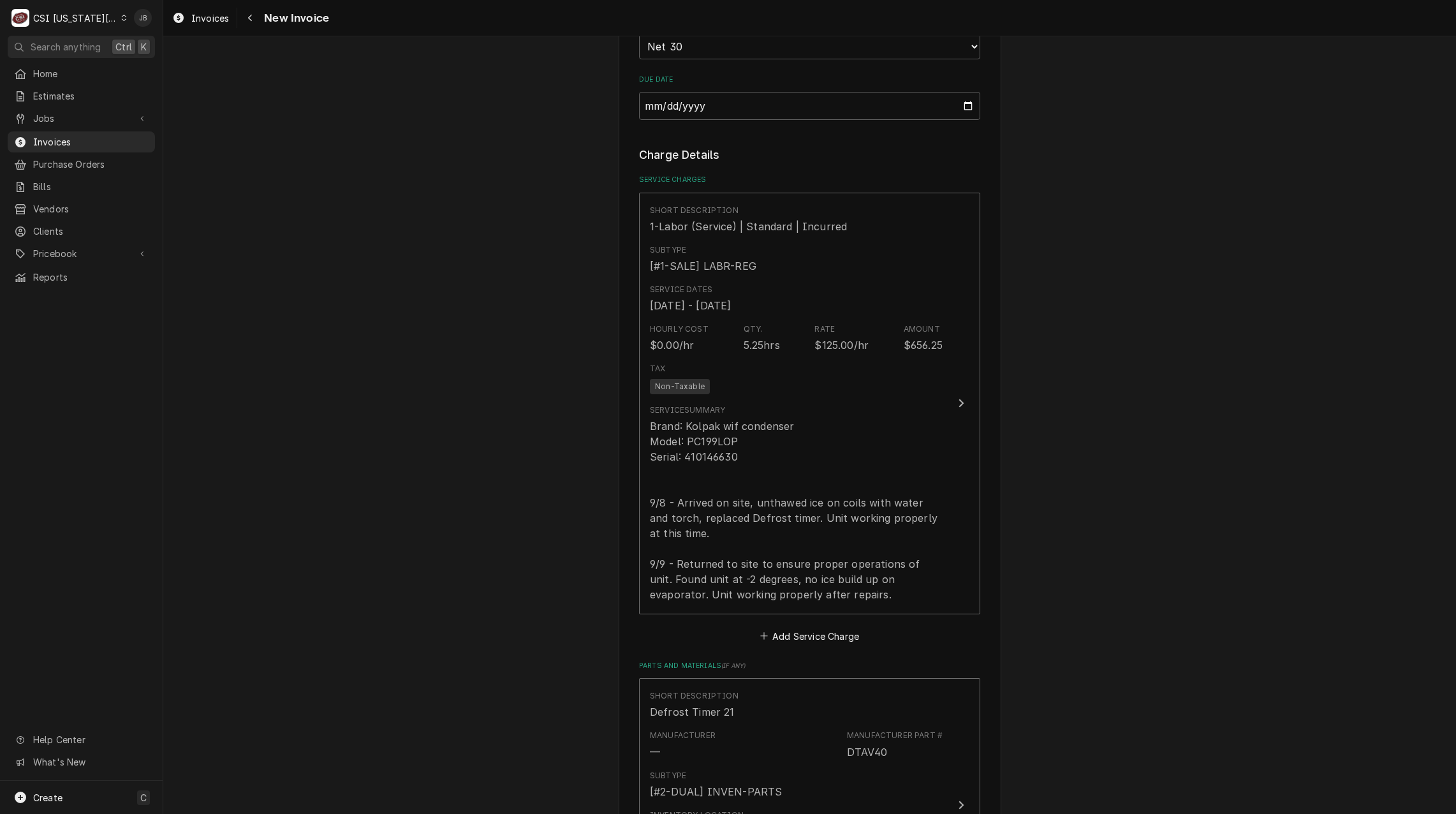
scroll to position [1339, 0]
